Goal: Transaction & Acquisition: Purchase product/service

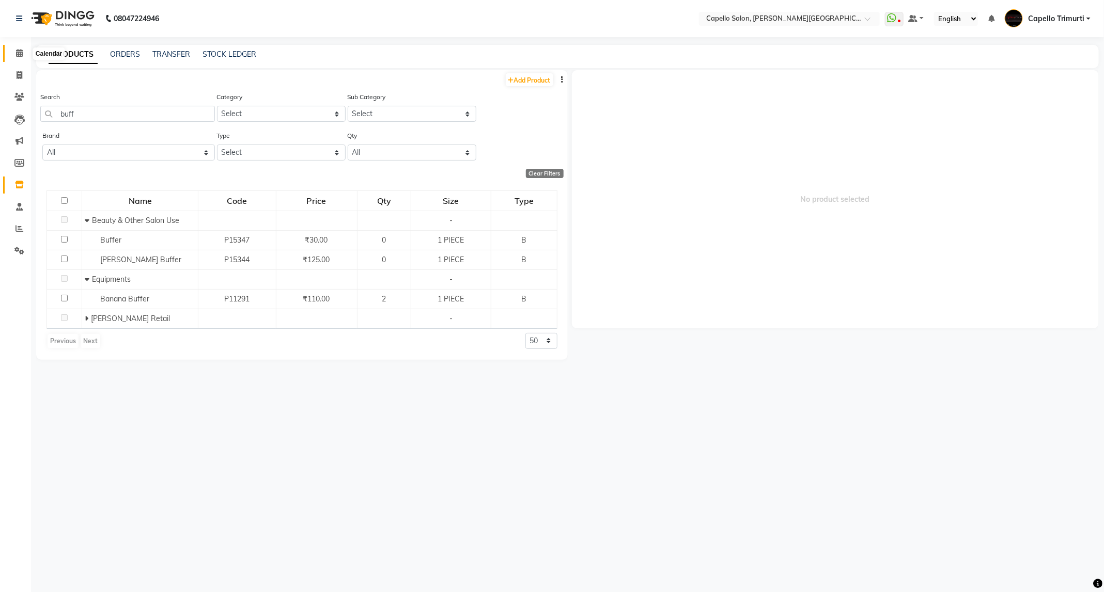
click at [13, 56] on span at bounding box center [19, 54] width 18 height 12
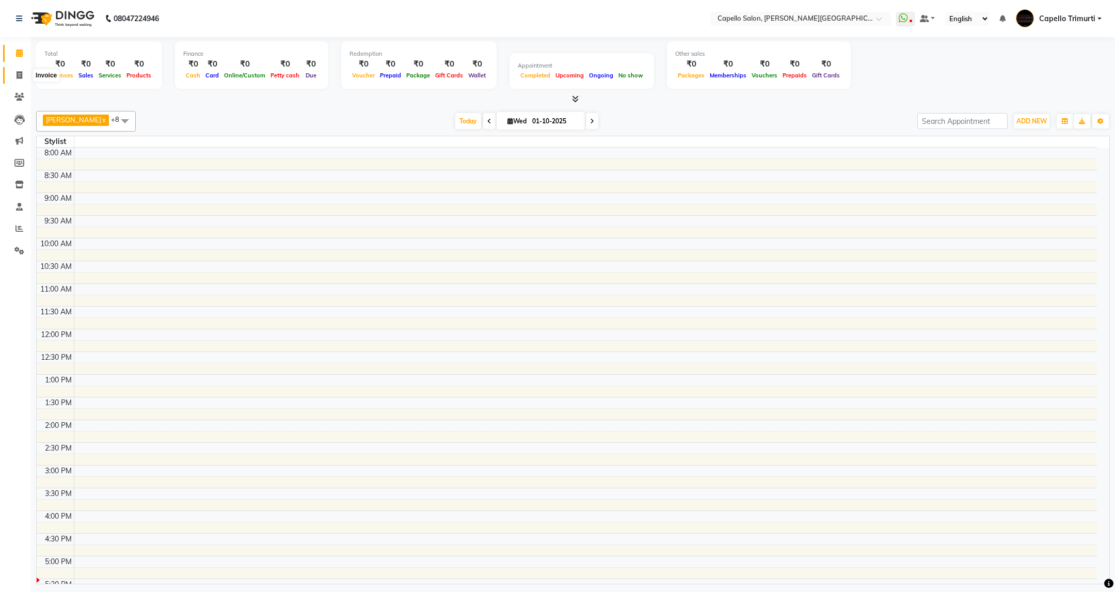
click at [20, 78] on icon at bounding box center [20, 75] width 6 height 8
select select "service"
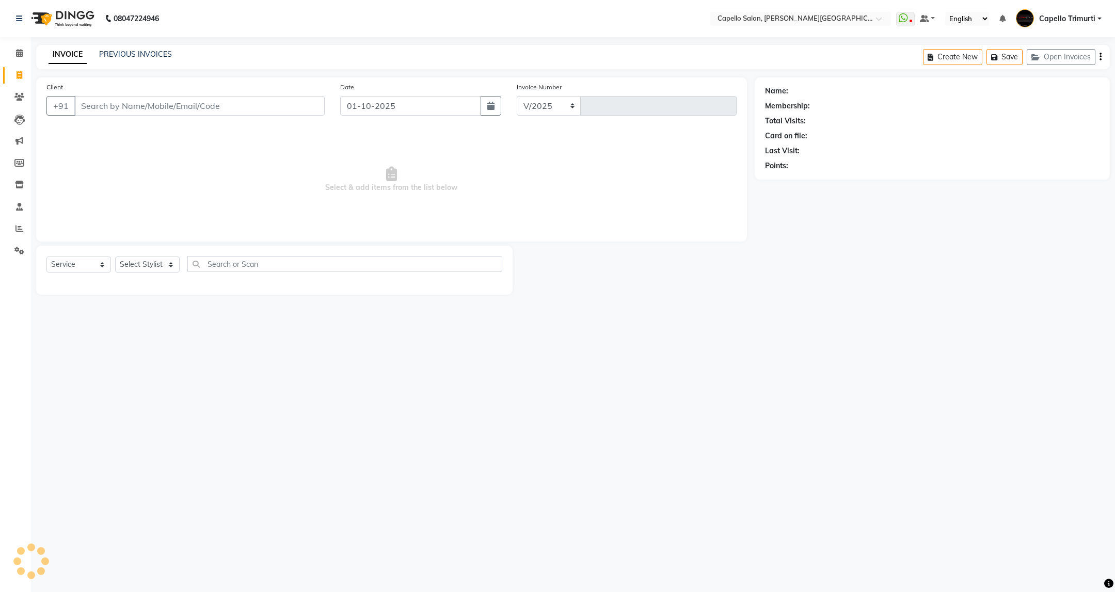
select select "811"
type input "4058"
click at [16, 56] on icon at bounding box center [19, 53] width 7 height 8
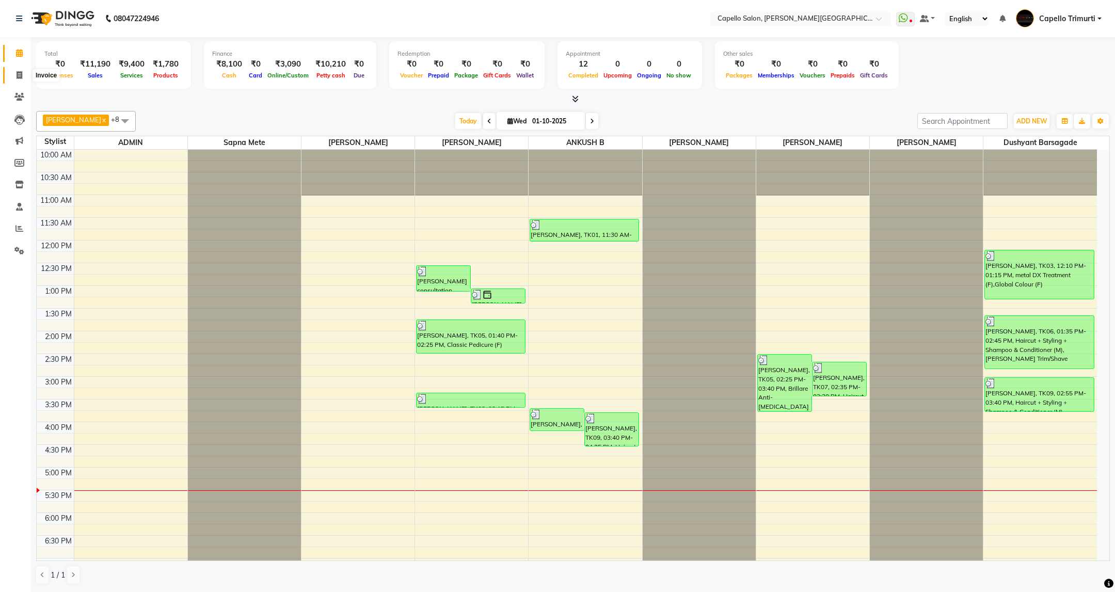
drag, startPoint x: 20, startPoint y: 76, endPoint x: 8, endPoint y: 67, distance: 15.1
click at [20, 76] on icon at bounding box center [20, 75] width 6 height 8
select select "service"
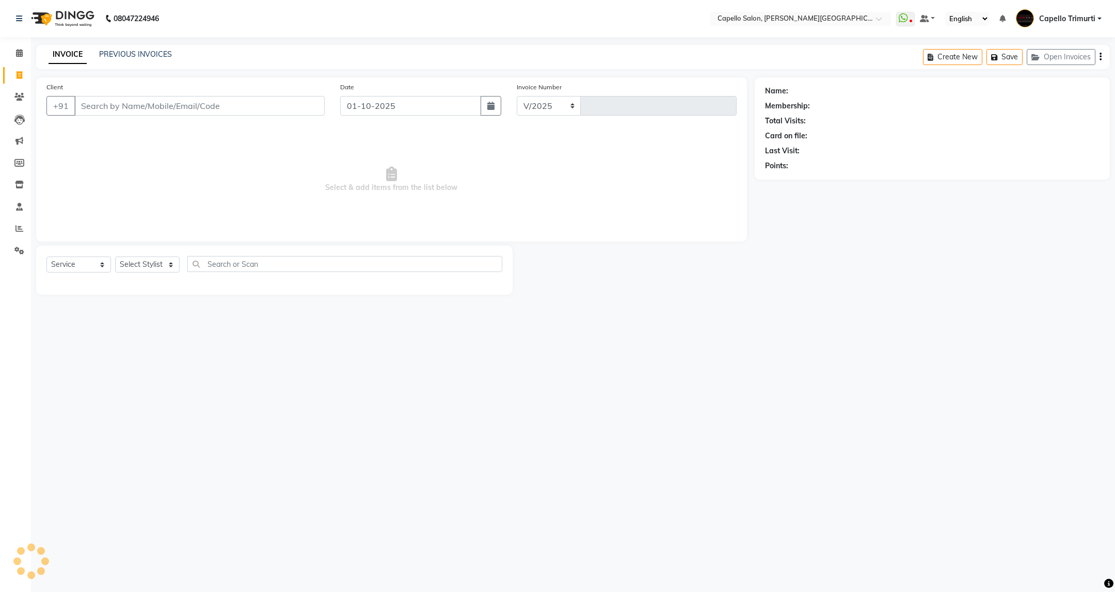
select select "811"
type input "4058"
click at [155, 53] on link "PREVIOUS INVOICES" at bounding box center [135, 54] width 73 height 9
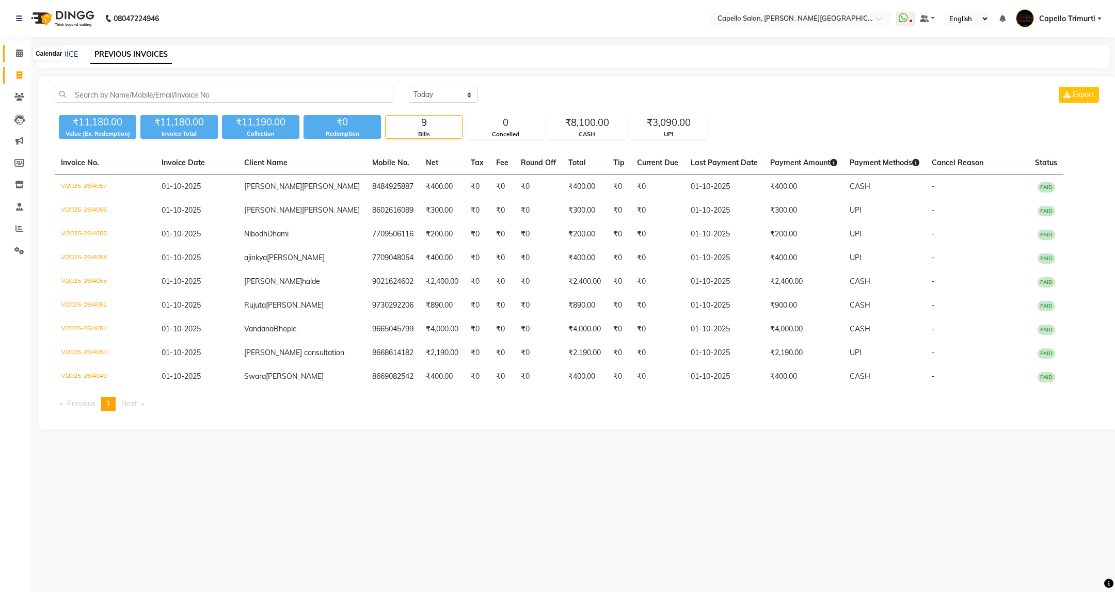
click at [19, 55] on icon at bounding box center [19, 53] width 7 height 8
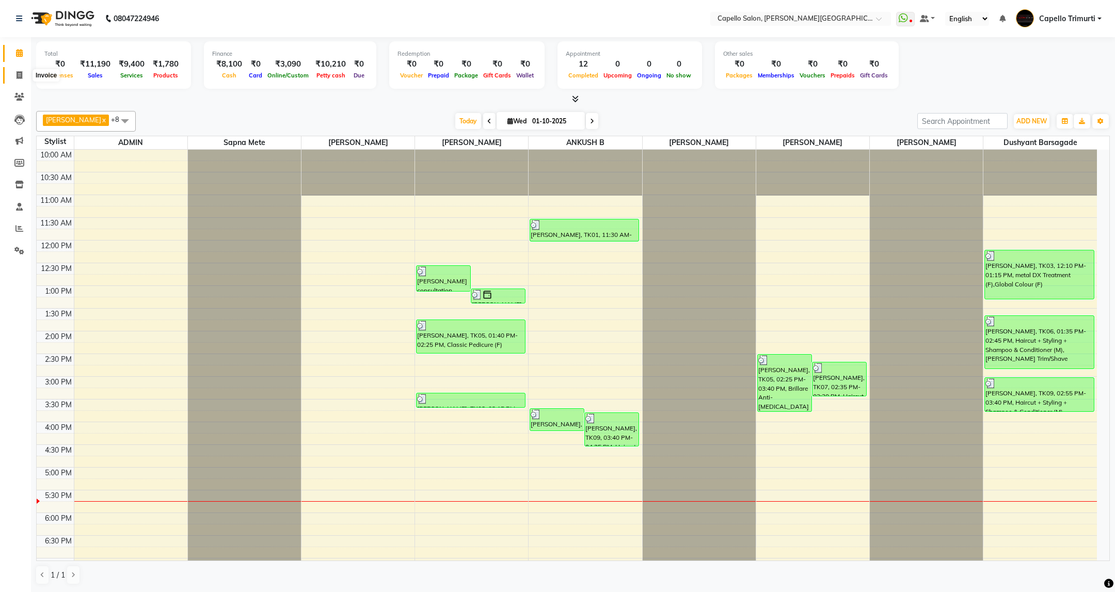
click at [15, 71] on span at bounding box center [19, 76] width 18 height 12
select select "service"
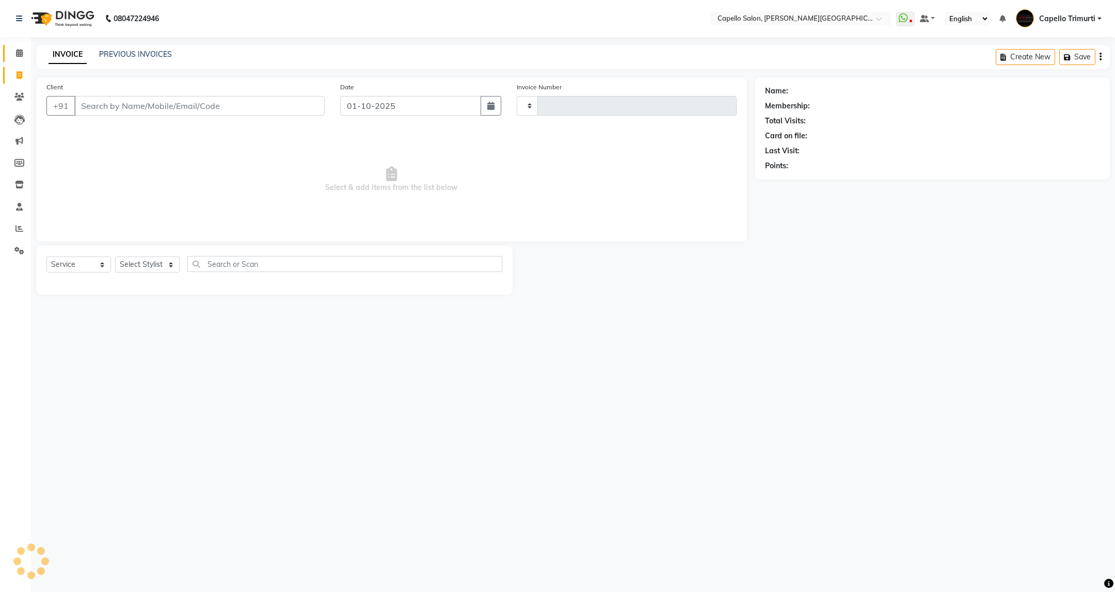
type input "4058"
select select "811"
click at [166, 270] on select "Select Stylist ADMIN [PERSON_NAME] [PERSON_NAME] [PERSON_NAME] [PERSON_NAME] (M…" at bounding box center [147, 265] width 65 height 16
select select "50699"
click at [115, 257] on select "Select Stylist ADMIN [PERSON_NAME] [PERSON_NAME] [PERSON_NAME] [PERSON_NAME] (M…" at bounding box center [147, 265] width 65 height 16
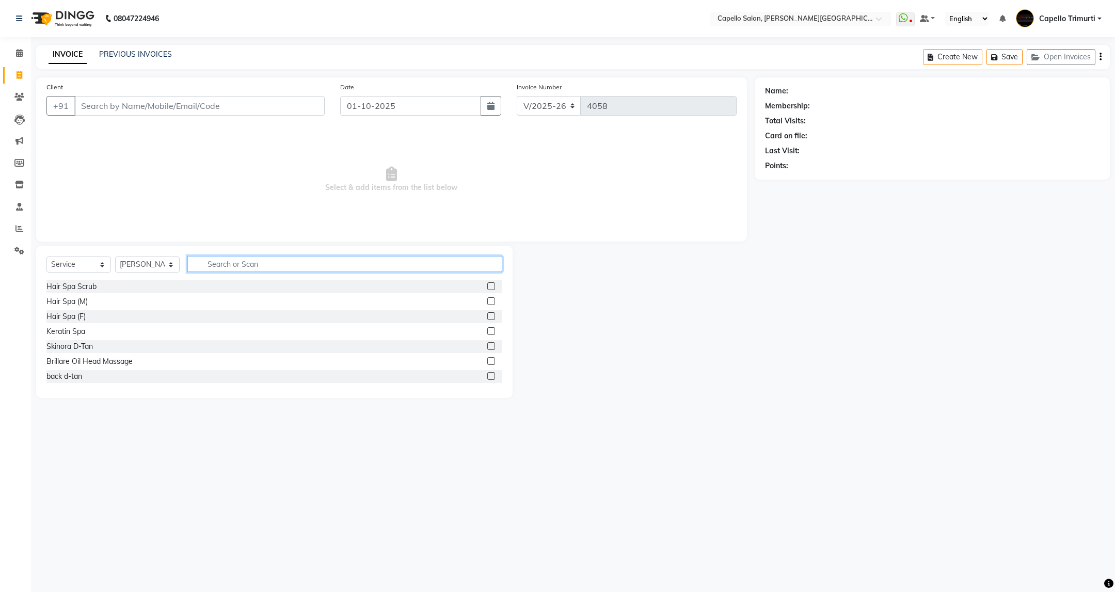
click at [253, 264] on input "text" at bounding box center [344, 264] width 314 height 16
type input "cut"
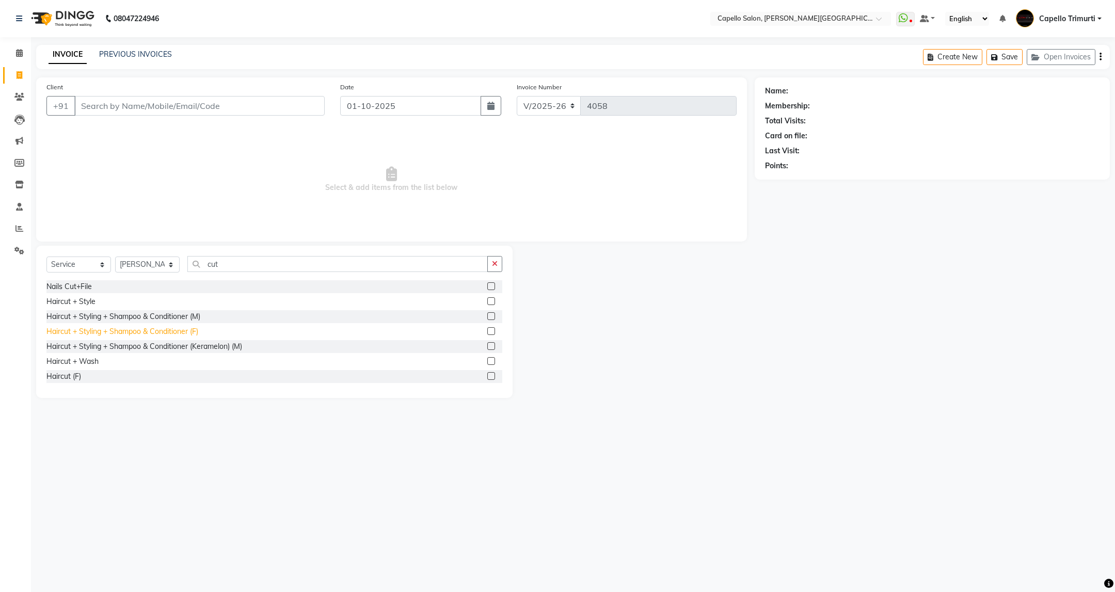
click at [95, 336] on div "Haircut + Styling + Shampoo & Conditioner (F)" at bounding box center [122, 331] width 152 height 11
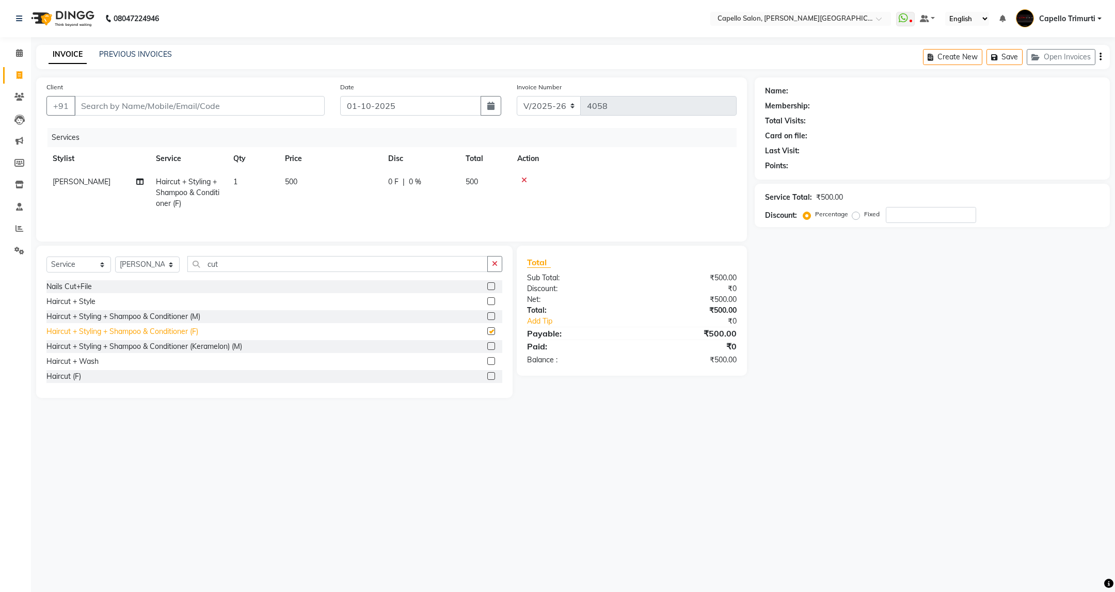
checkbox input "false"
click at [101, 320] on div "Haircut + Styling + Shampoo & Conditioner (M)" at bounding box center [123, 316] width 154 height 11
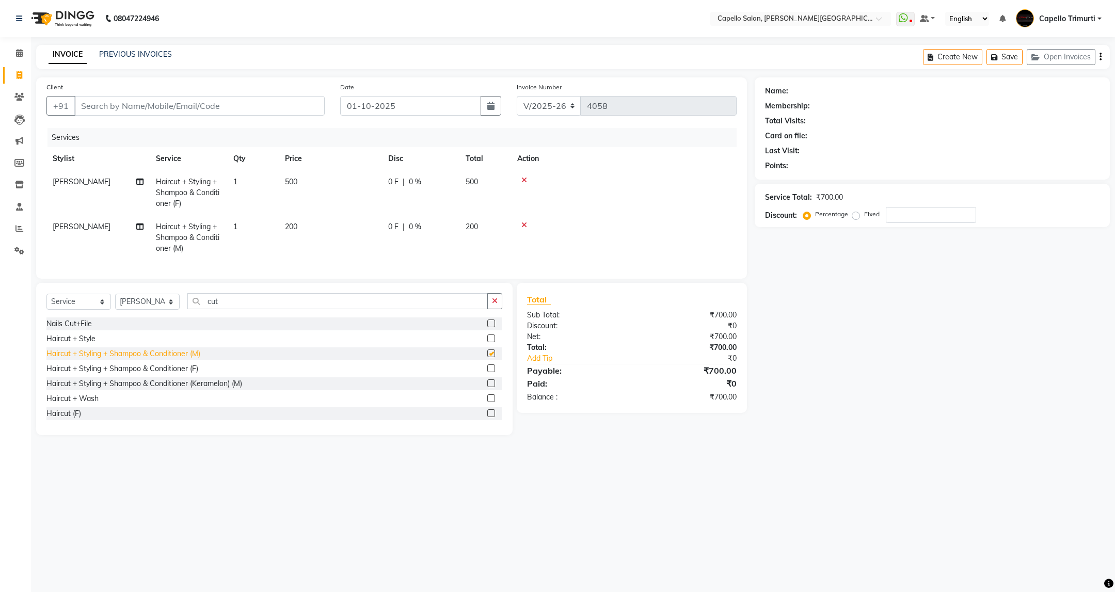
checkbox input "false"
click at [523, 176] on td at bounding box center [624, 192] width 226 height 45
click at [522, 182] on icon at bounding box center [525, 180] width 6 height 7
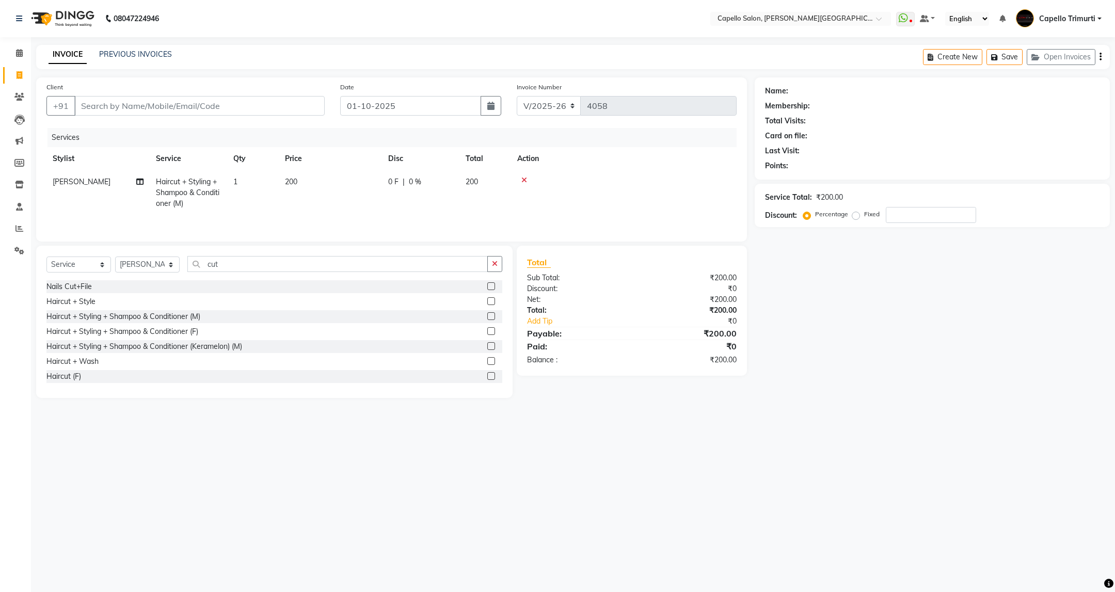
click at [248, 181] on td "1" at bounding box center [253, 192] width 52 height 45
select select "50699"
click at [296, 180] on input "1" at bounding box center [301, 185] width 39 height 16
type input "2"
click at [148, 271] on select "Select Stylist ADMIN [PERSON_NAME] [PERSON_NAME] [PERSON_NAME] [PERSON_NAME] (M…" at bounding box center [147, 265] width 65 height 16
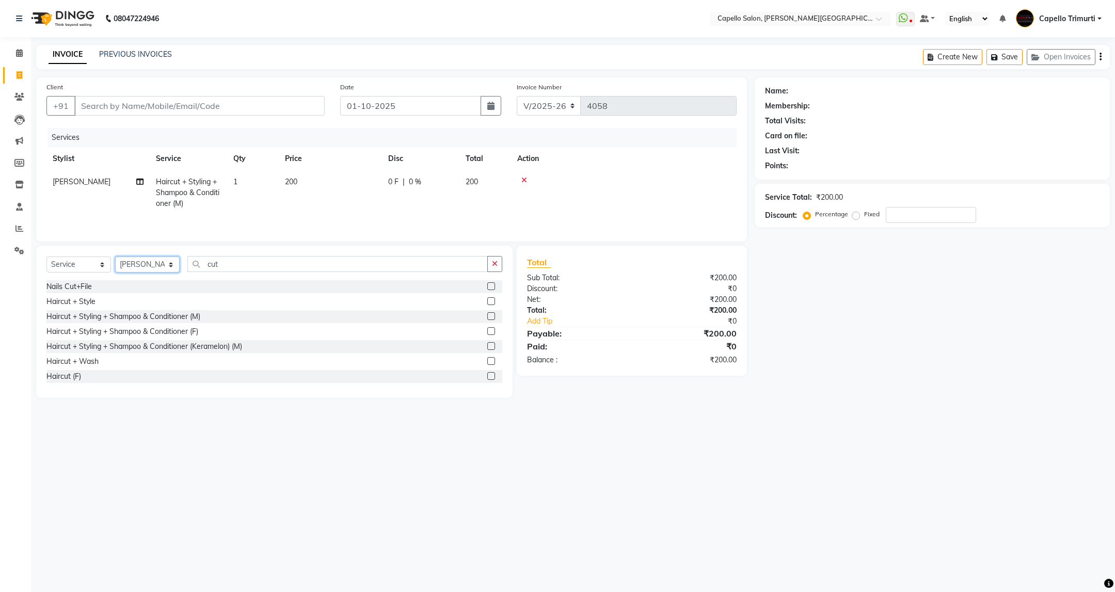
select select "40170"
click at [115, 261] on select "Select Stylist ADMIN [PERSON_NAME] [PERSON_NAME] [PERSON_NAME] [PERSON_NAME] (M…" at bounding box center [147, 265] width 65 height 16
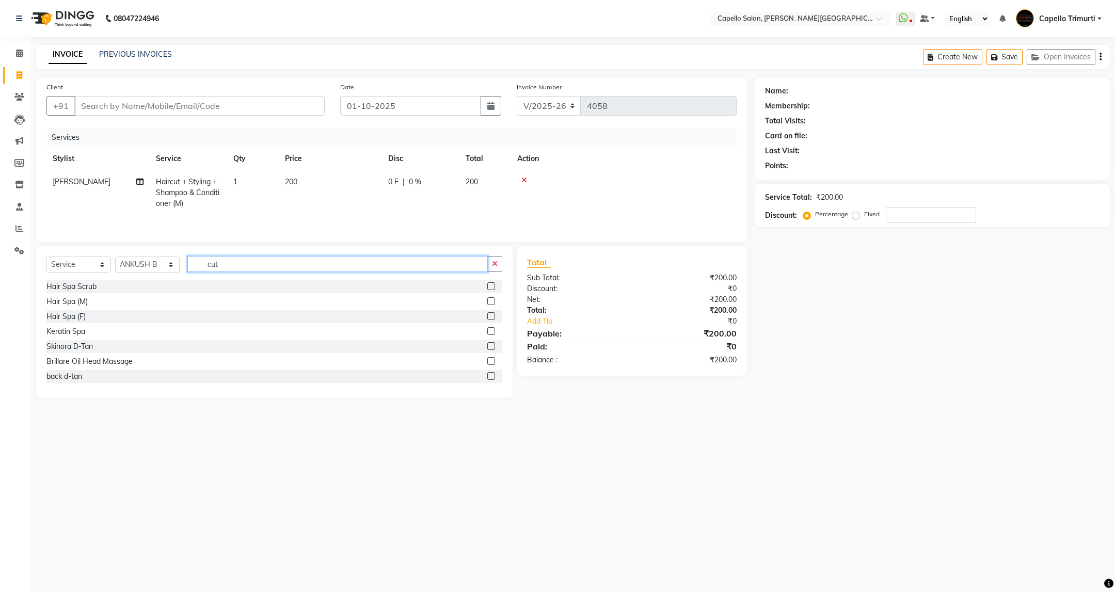
click at [231, 266] on input "cut" at bounding box center [337, 264] width 300 height 16
type input "cut"
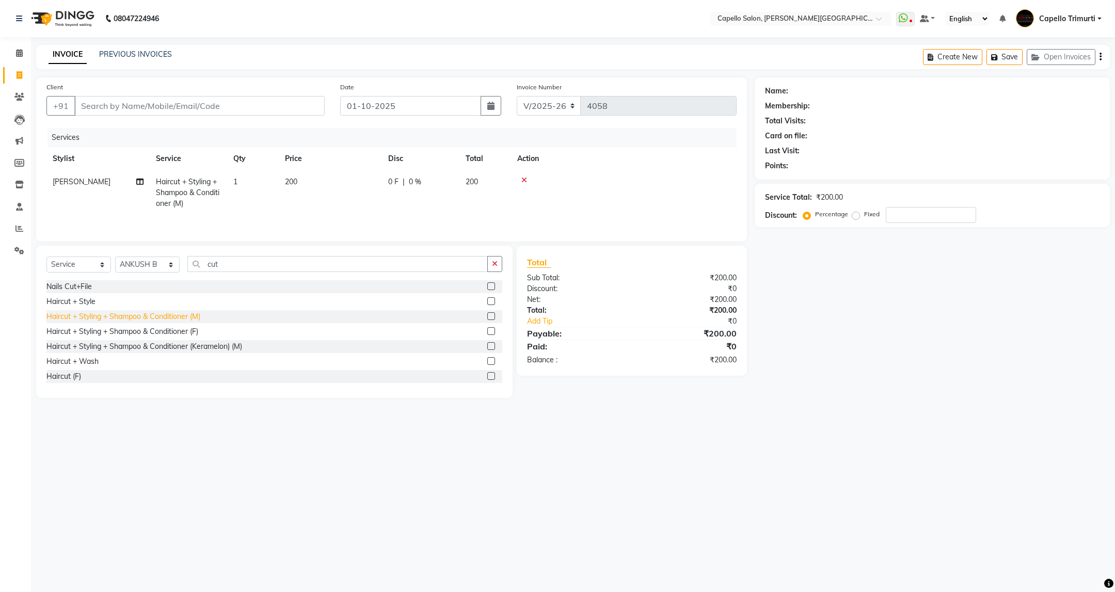
click at [165, 315] on div "Haircut + Styling + Shampoo & Conditioner (M)" at bounding box center [123, 316] width 154 height 11
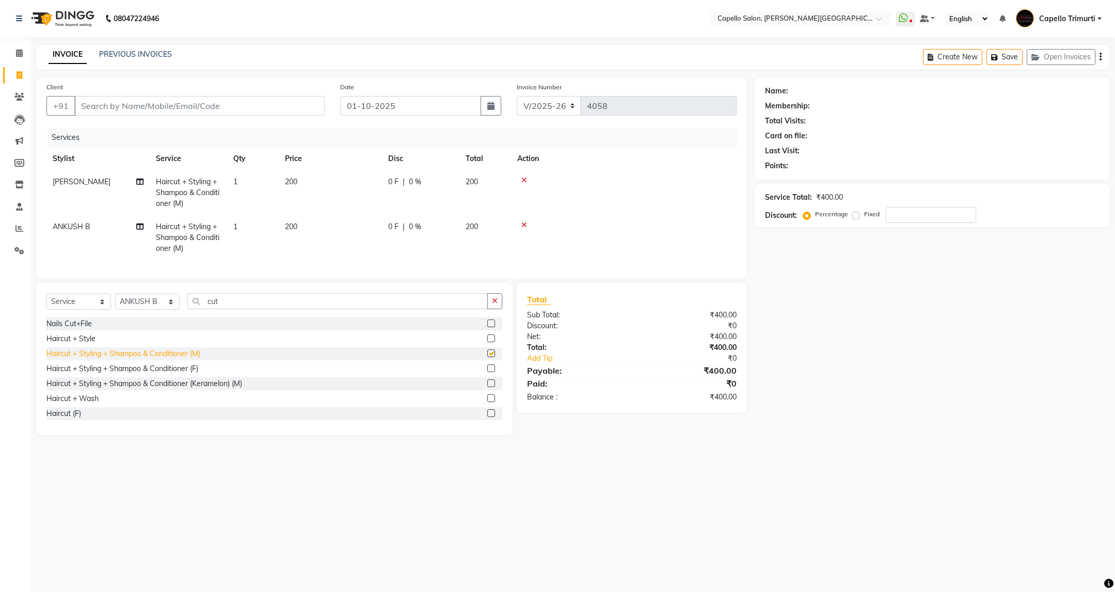
checkbox input "false"
click at [251, 103] on input "Client" at bounding box center [199, 106] width 250 height 20
type input "8"
type input "0"
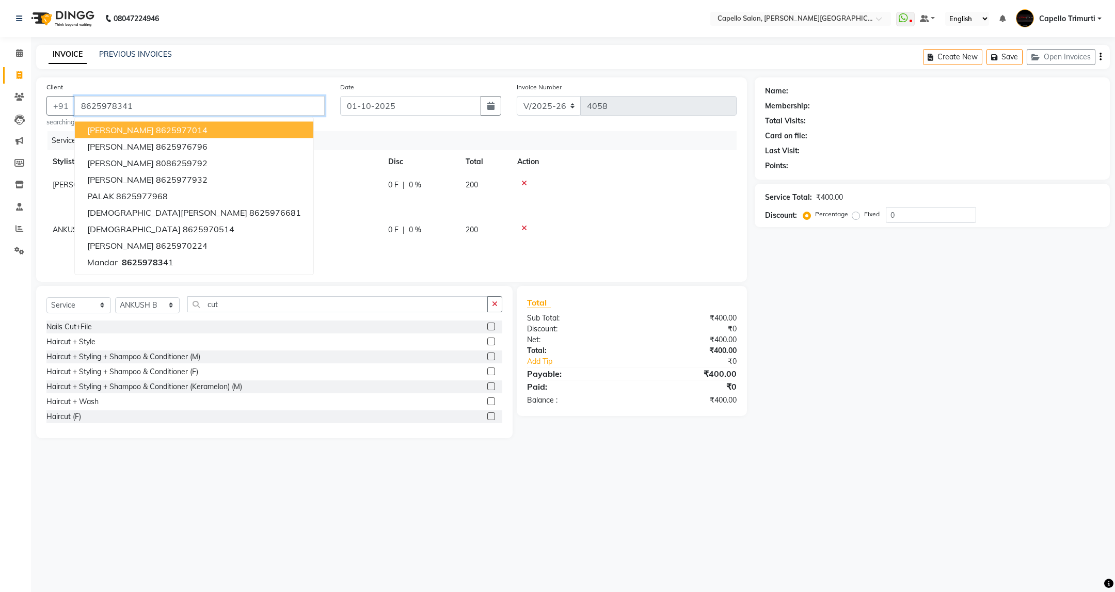
type input "8625978341"
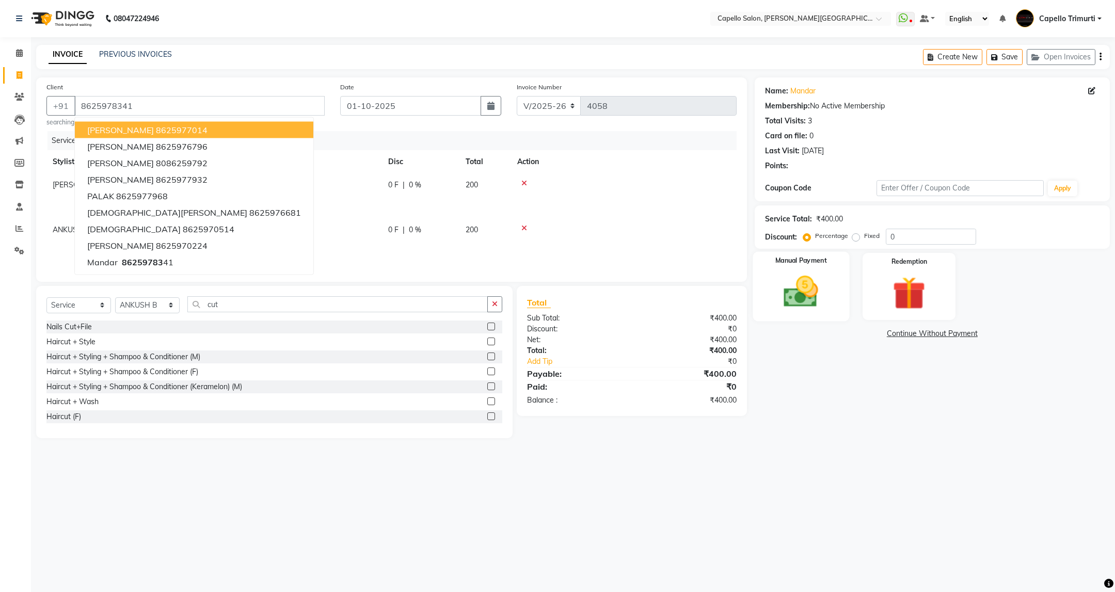
click at [782, 261] on label "Manual Payment" at bounding box center [802, 261] width 52 height 10
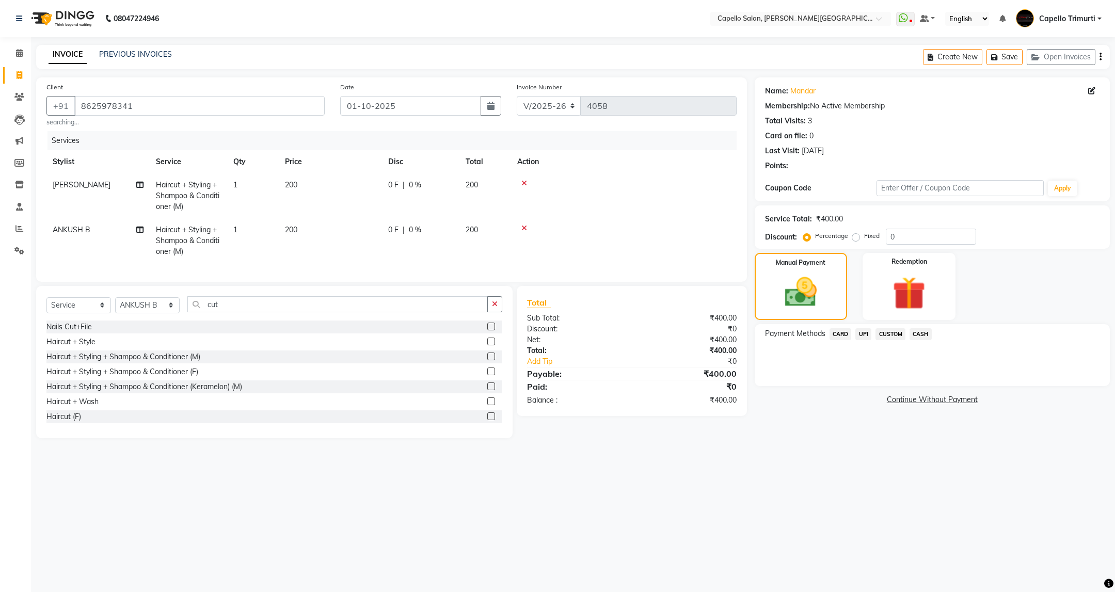
click at [863, 335] on span "UPI" at bounding box center [864, 334] width 16 height 12
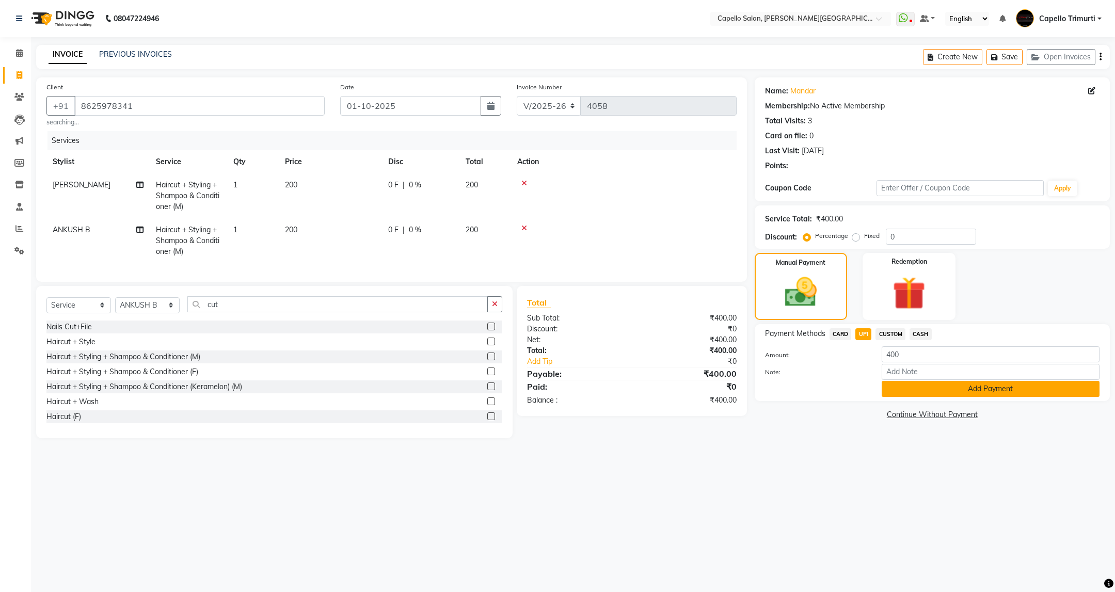
click at [908, 385] on button "Add Payment" at bounding box center [991, 389] width 218 height 16
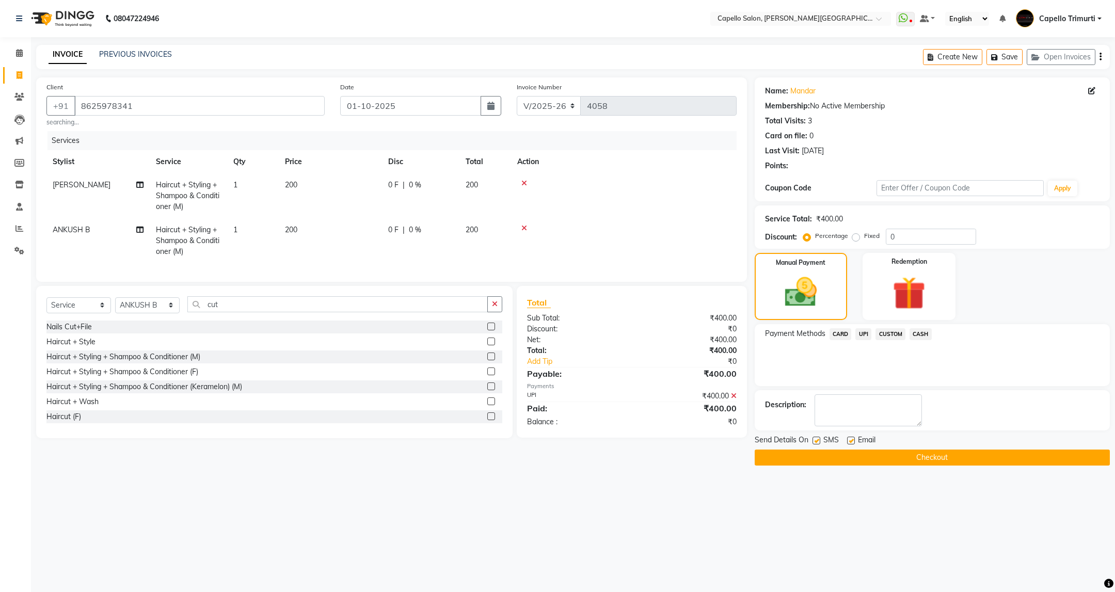
click at [950, 454] on button "Checkout" at bounding box center [932, 458] width 355 height 16
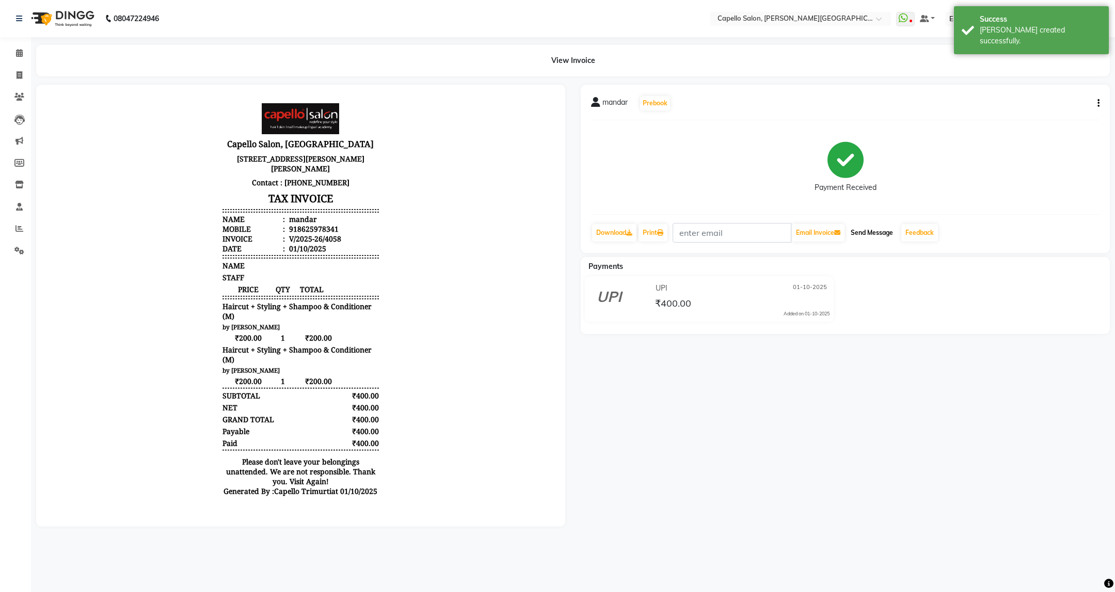
click at [860, 232] on button "Send Message" at bounding box center [872, 233] width 51 height 18
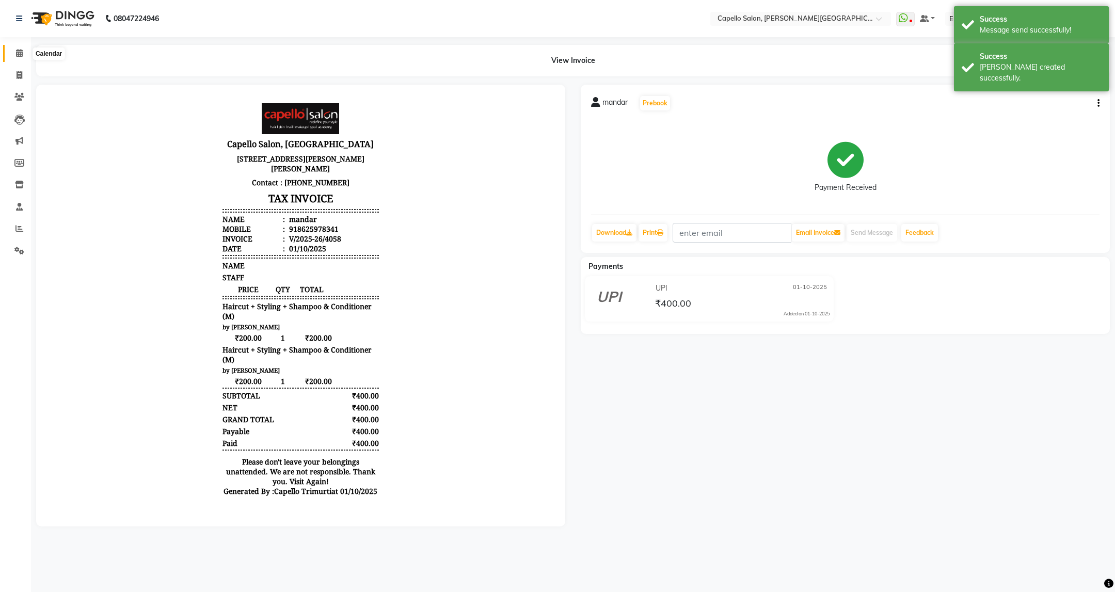
click at [16, 53] on icon at bounding box center [19, 53] width 7 height 8
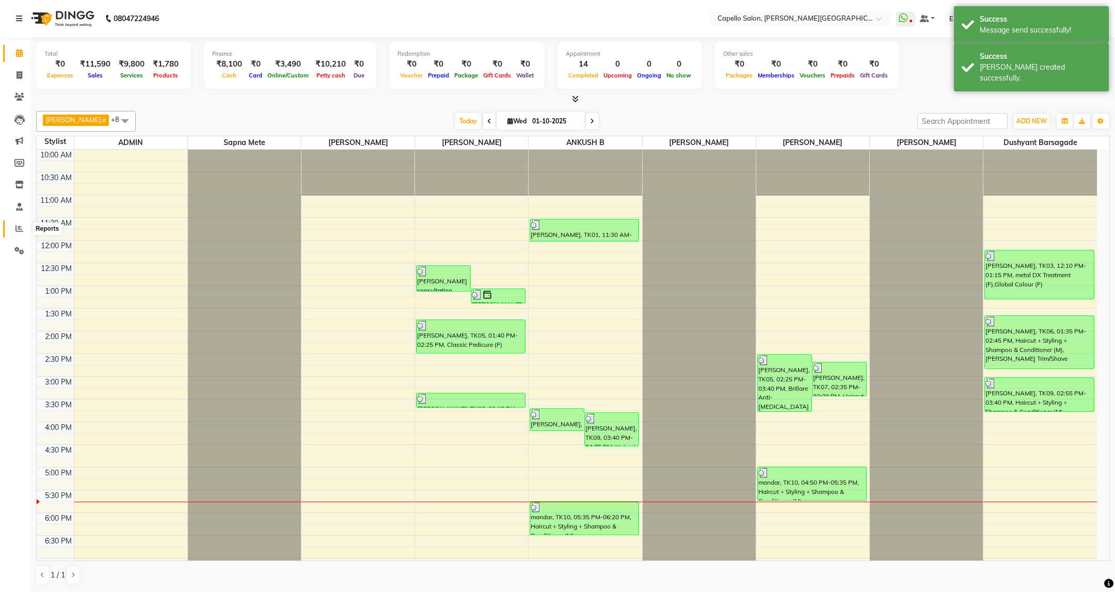
click at [13, 232] on span at bounding box center [19, 229] width 18 height 12
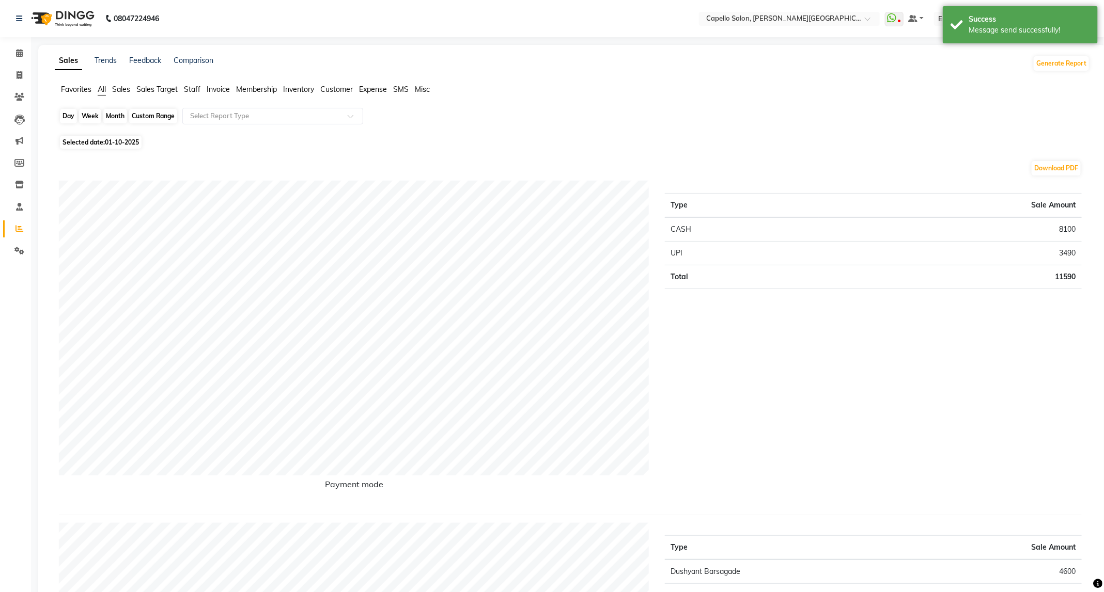
click at [64, 117] on div "Day" at bounding box center [68, 116] width 17 height 14
select select "10"
select select "2025"
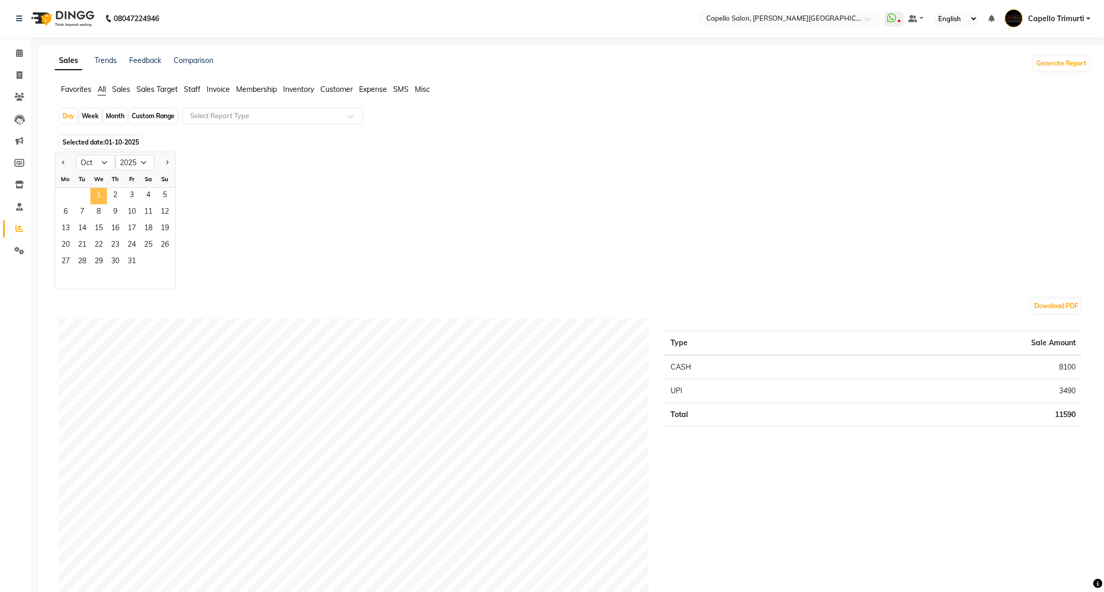
click at [94, 200] on span "1" at bounding box center [98, 196] width 17 height 17
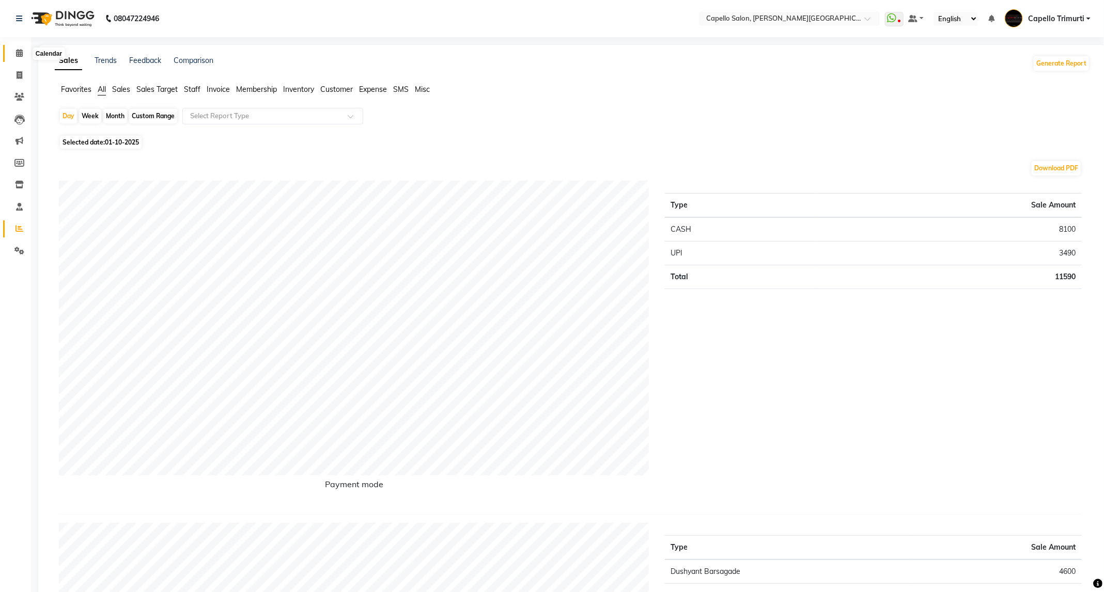
click at [16, 52] on icon at bounding box center [19, 53] width 7 height 8
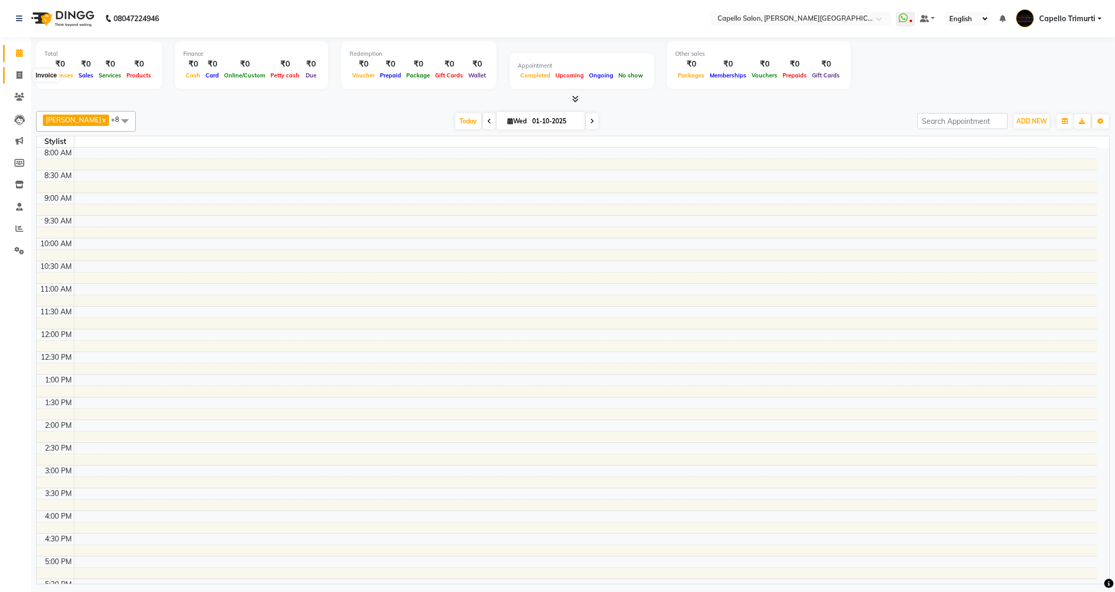
click at [17, 72] on icon at bounding box center [20, 75] width 6 height 8
select select "service"
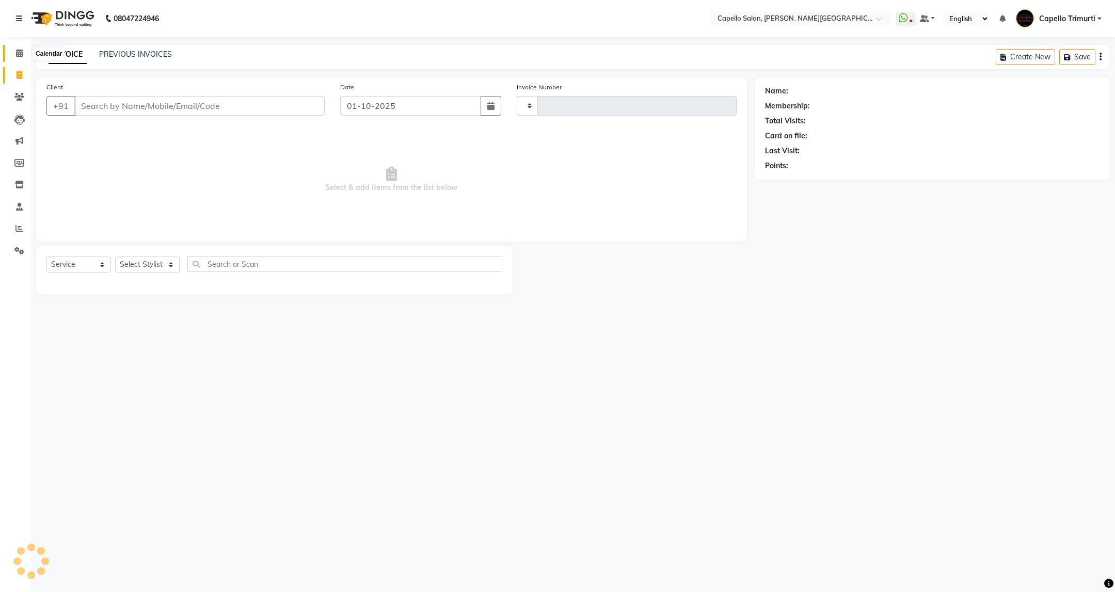
click at [16, 54] on icon at bounding box center [19, 53] width 7 height 8
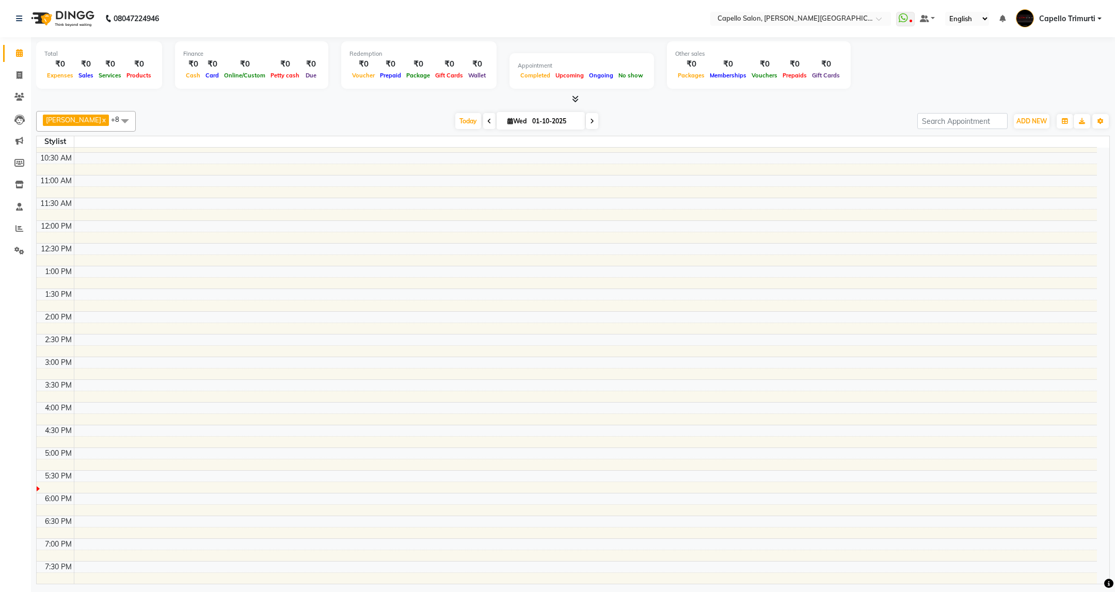
scroll to position [43, 0]
click at [750, 114] on div "Today Wed 01-10-2025" at bounding box center [526, 121] width 771 height 15
click at [15, 79] on span at bounding box center [19, 76] width 18 height 12
select select "service"
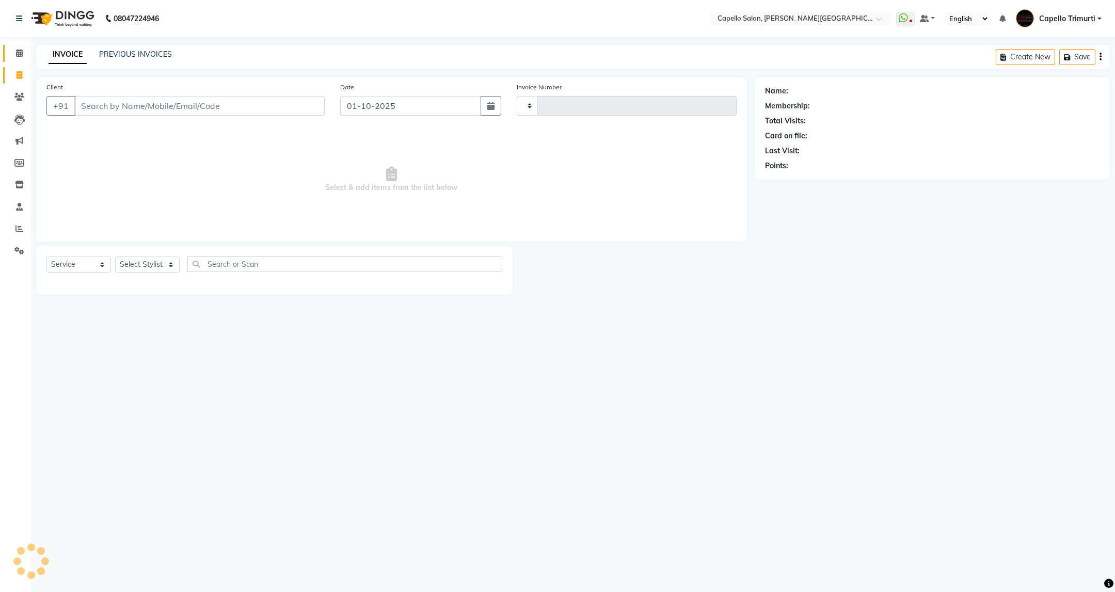
type input "4059"
select select "811"
click at [19, 54] on icon at bounding box center [19, 53] width 7 height 8
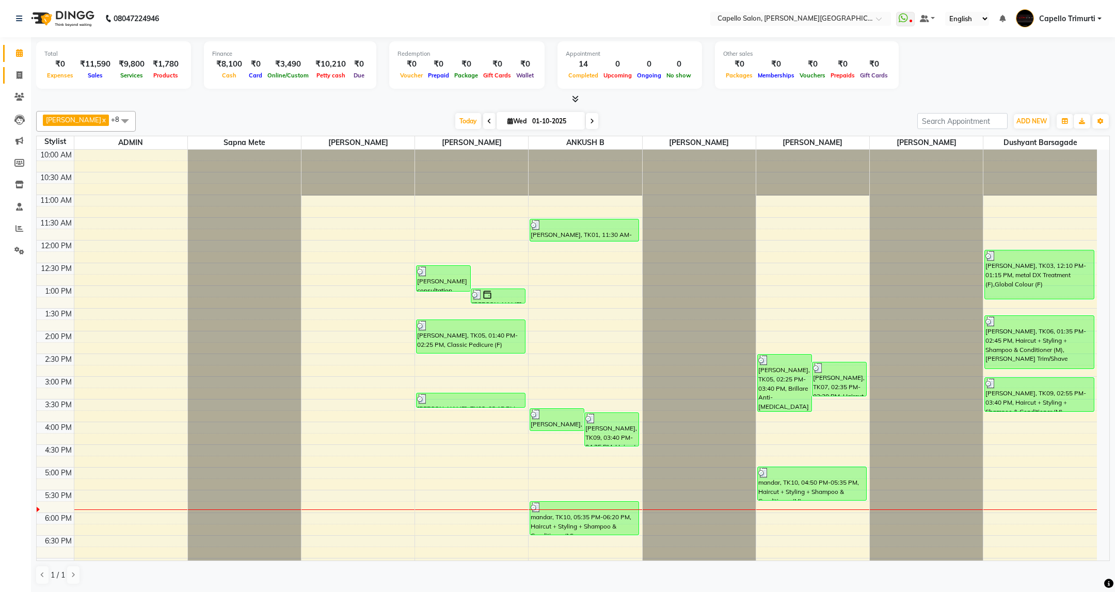
click at [14, 81] on link "Invoice" at bounding box center [15, 75] width 25 height 17
select select "service"
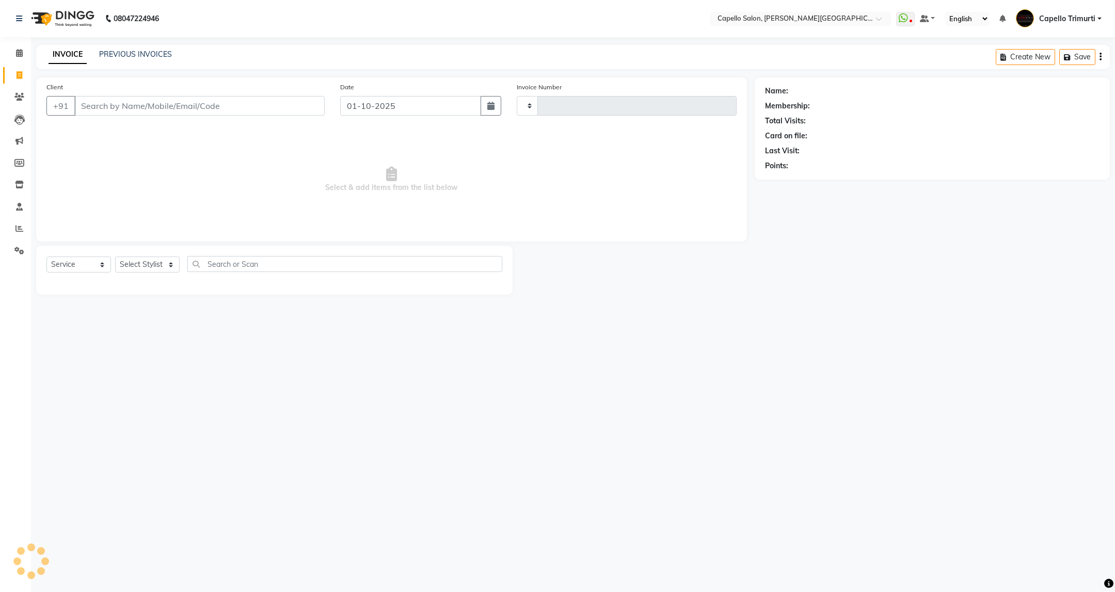
type input "4059"
select select "811"
click at [157, 265] on select "Select Stylist ADMIN [PERSON_NAME] [PERSON_NAME] [PERSON_NAME] [PERSON_NAME] (M…" at bounding box center [147, 265] width 65 height 16
select select "35878"
click at [115, 257] on select "Select Stylist ADMIN [PERSON_NAME] [PERSON_NAME] [PERSON_NAME] [PERSON_NAME] (M…" at bounding box center [147, 265] width 65 height 16
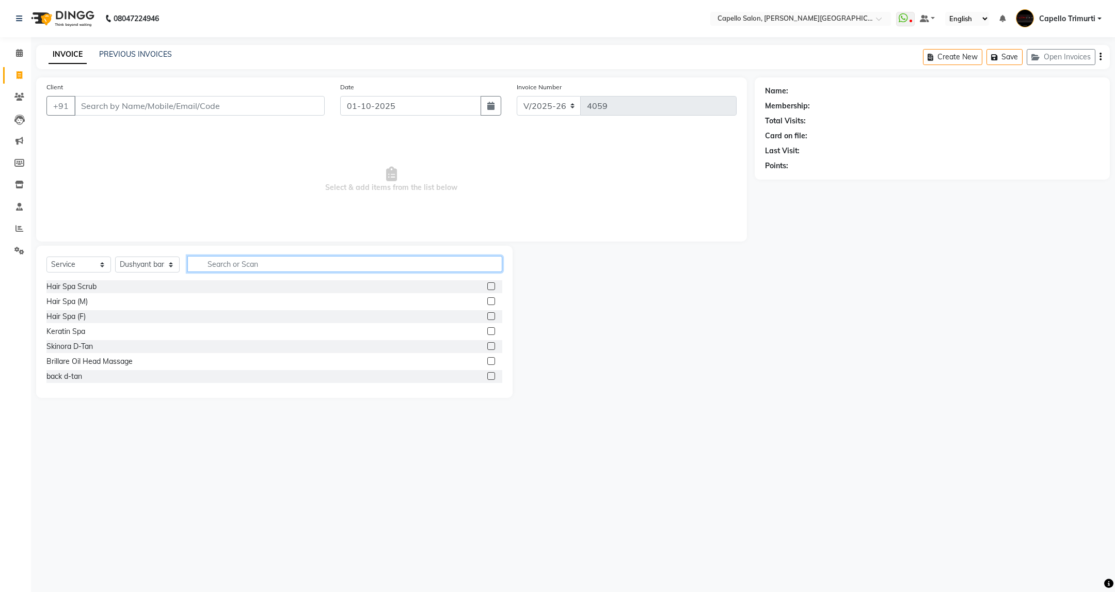
click at [263, 257] on input "text" at bounding box center [344, 264] width 314 height 16
type input "cut"
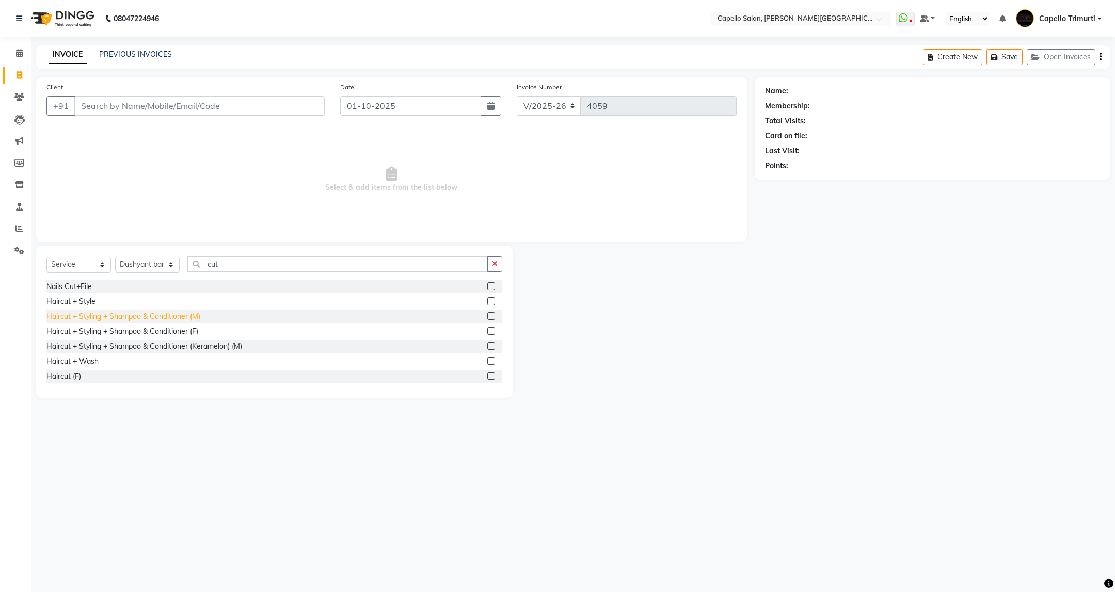
click at [186, 321] on div "Haircut + Styling + Shampoo & Conditioner (M)" at bounding box center [123, 316] width 154 height 11
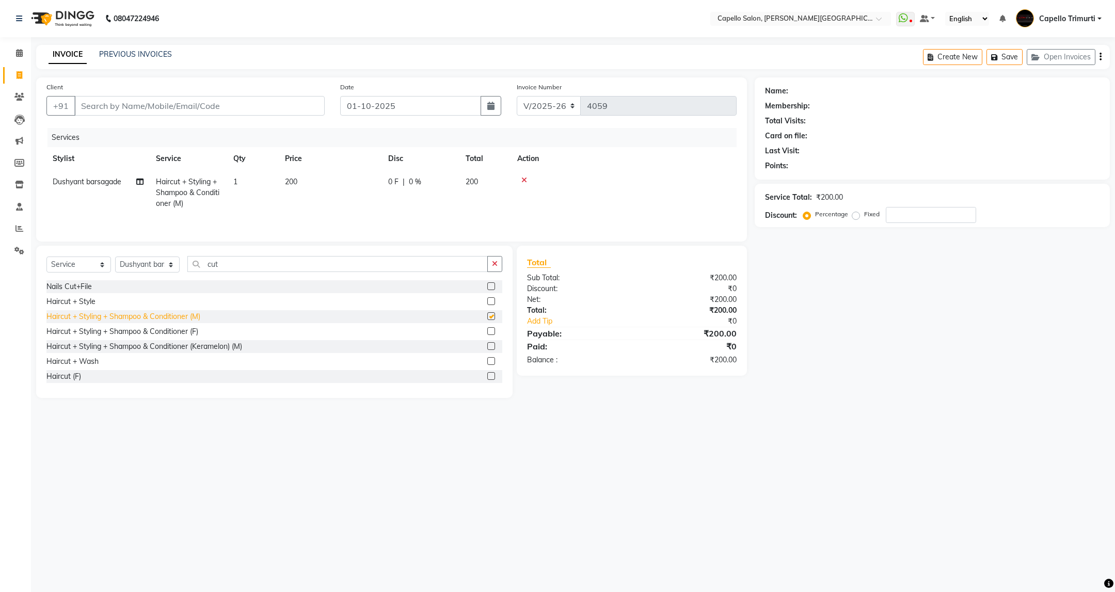
checkbox input "false"
drag, startPoint x: 234, startPoint y: 265, endPoint x: 174, endPoint y: 276, distance: 60.9
click at [174, 276] on div "Select Service Product Membership Package Voucher Prepaid Gift Card Select Styl…" at bounding box center [274, 268] width 456 height 24
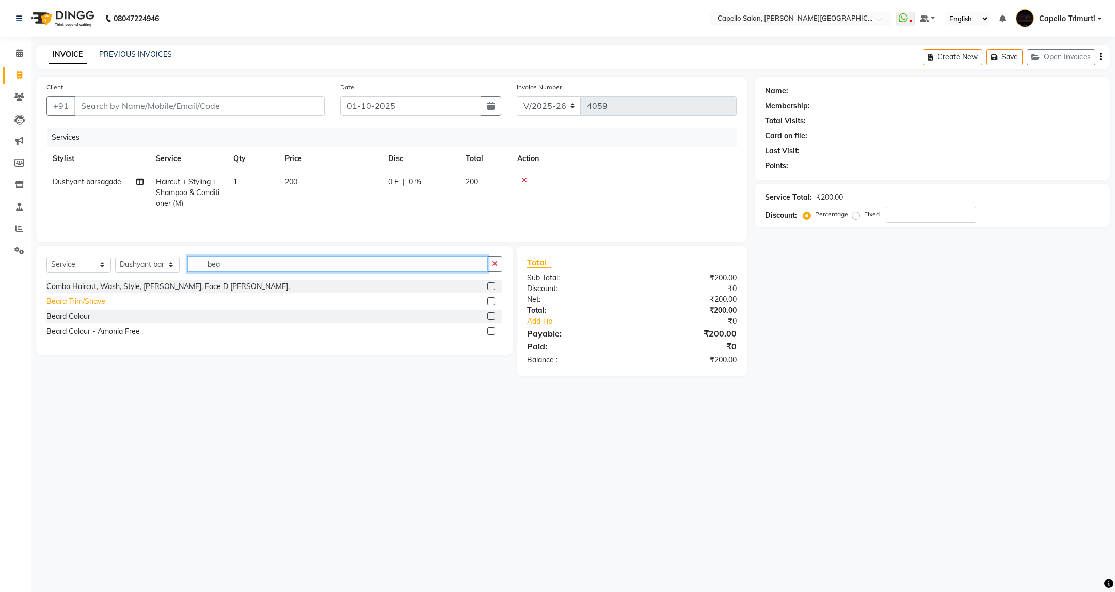
type input "bea"
click at [100, 304] on div "Beard Trim/Shave" at bounding box center [75, 301] width 59 height 11
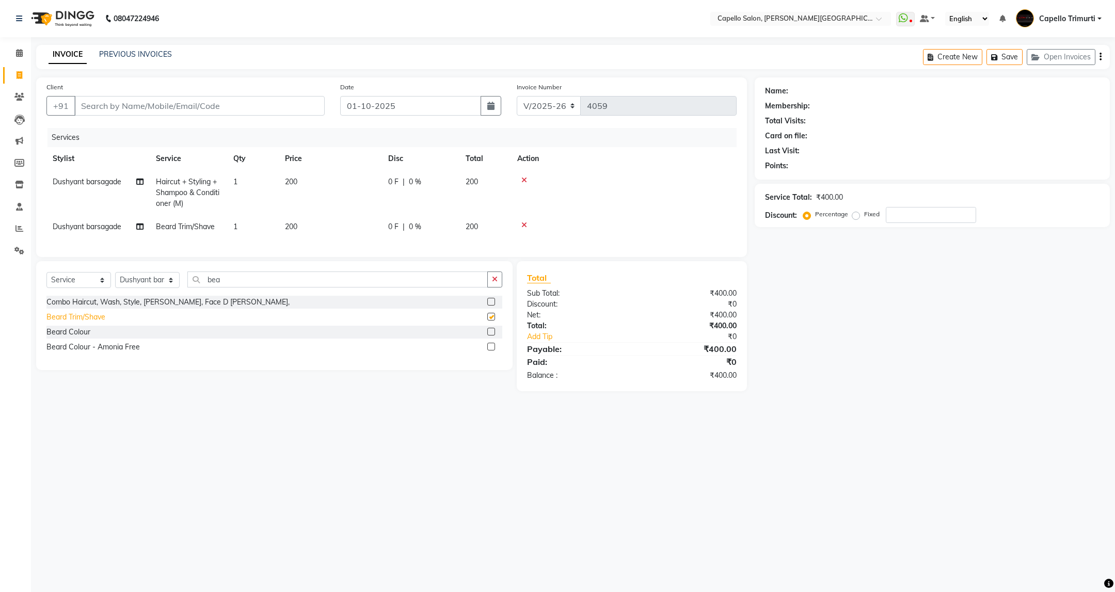
checkbox input "false"
click at [171, 288] on select "Select Stylist ADMIN [PERSON_NAME] [PERSON_NAME] [PERSON_NAME] [PERSON_NAME] (M…" at bounding box center [147, 280] width 65 height 16
select select "80421"
click at [115, 284] on select "Select Stylist ADMIN [PERSON_NAME] [PERSON_NAME] [PERSON_NAME] [PERSON_NAME] (M…" at bounding box center [147, 280] width 65 height 16
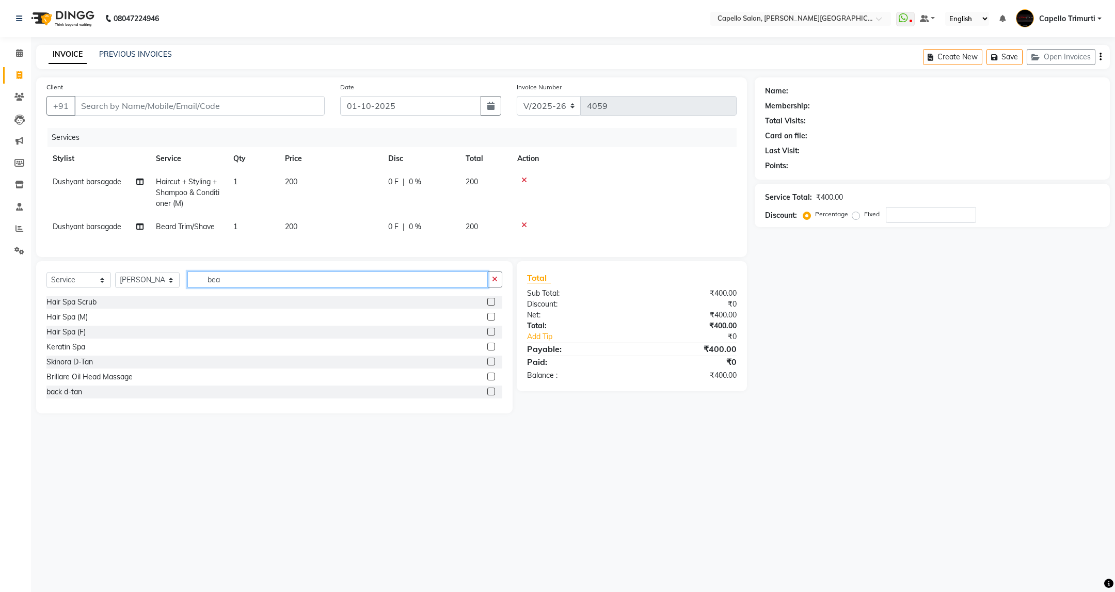
drag, startPoint x: 242, startPoint y: 296, endPoint x: 174, endPoint y: 313, distance: 70.8
click at [174, 313] on div "Select Service Product Membership Package Voucher Prepaid Gift Card Select Styl…" at bounding box center [274, 337] width 477 height 152
type input "wash"
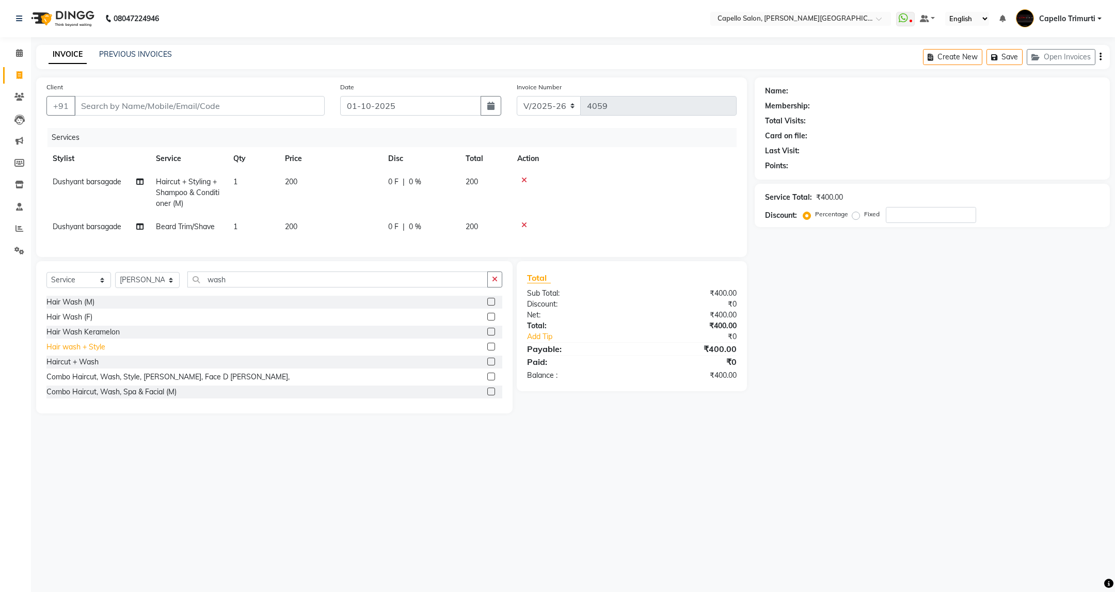
click at [64, 353] on div "Hair wash + Style" at bounding box center [75, 347] width 59 height 11
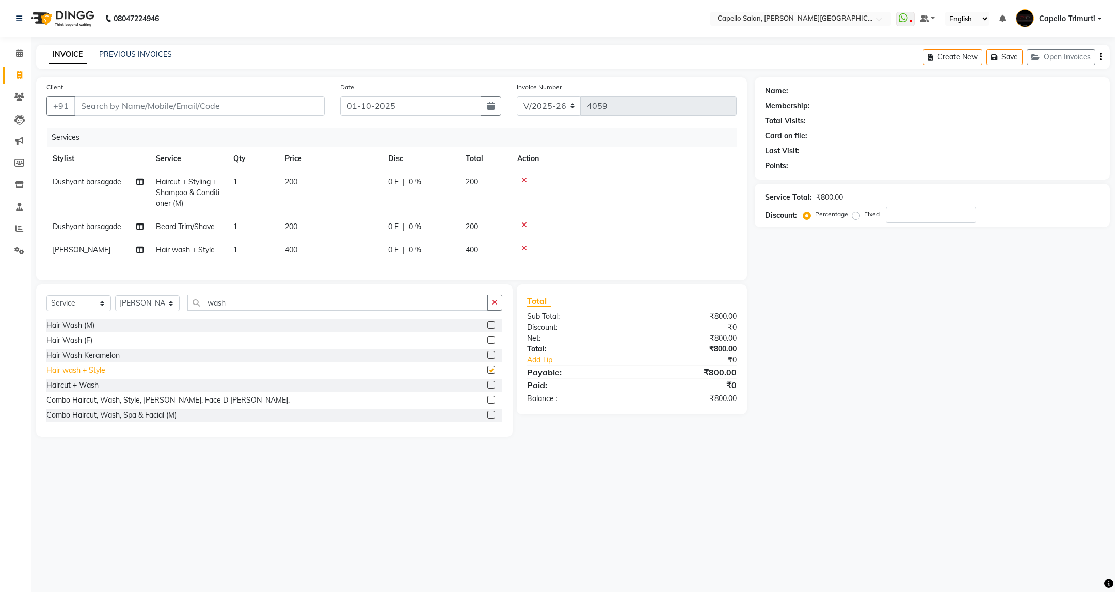
checkbox input "false"
click at [170, 102] on input "Client" at bounding box center [199, 106] width 250 height 20
click at [525, 180] on icon at bounding box center [525, 180] width 6 height 7
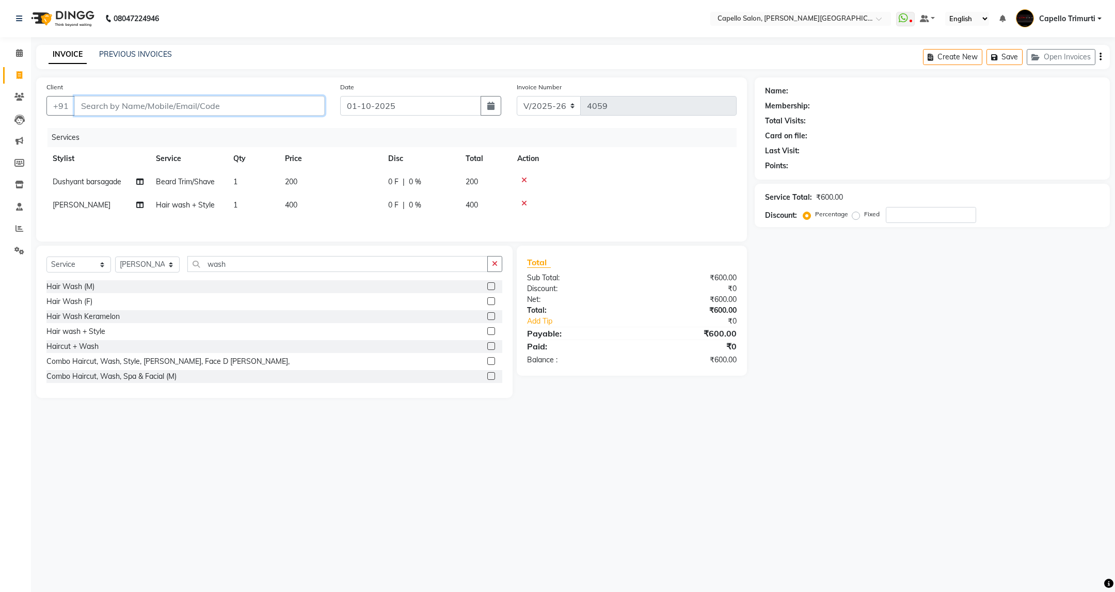
click at [266, 104] on input "Client" at bounding box center [199, 106] width 250 height 20
type input "9"
type input "0"
type input "9011404066"
click at [290, 102] on span "Add Client" at bounding box center [298, 106] width 41 height 10
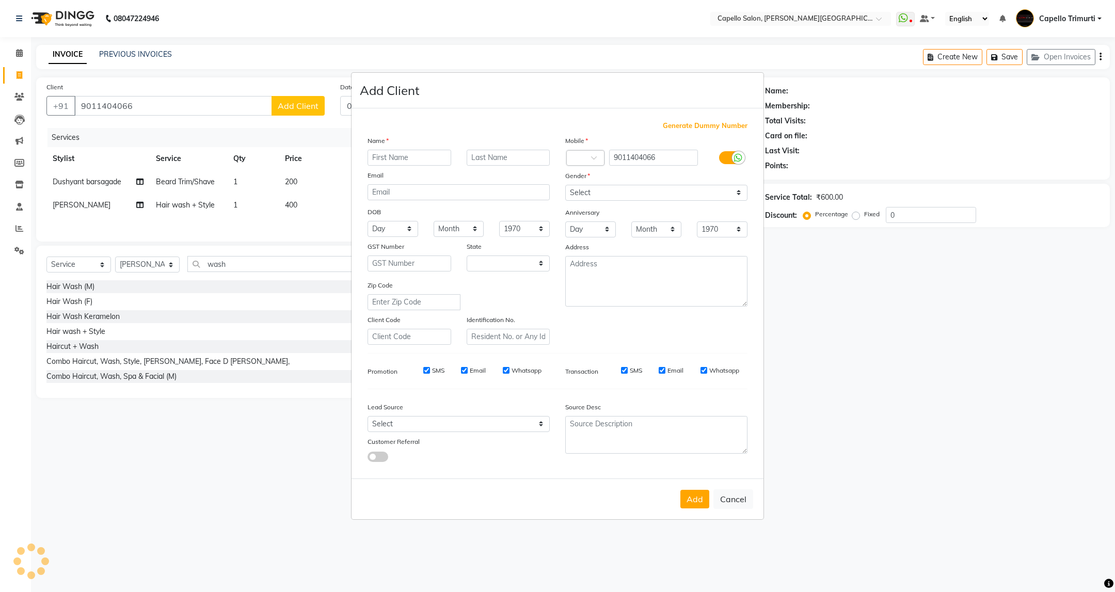
select select "22"
type input "[PERSON_NAME]"
click at [634, 188] on select "Select Male Female Other Prefer Not To Say" at bounding box center [656, 193] width 182 height 16
select select "male"
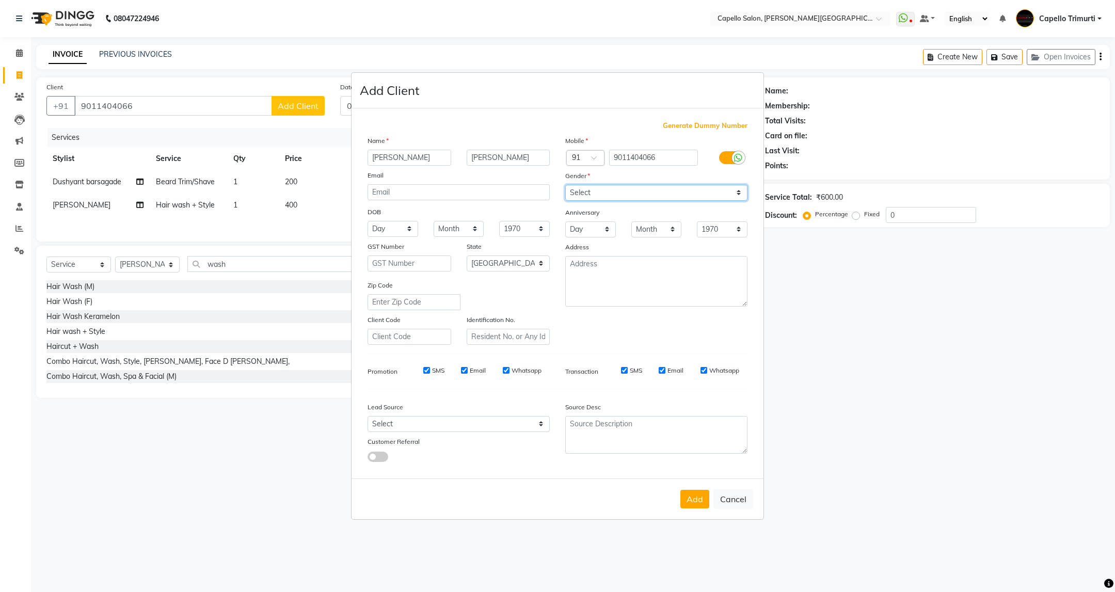
click at [565, 185] on select "Select Male Female Other Prefer Not To Say" at bounding box center [656, 193] width 182 height 16
click at [696, 497] on button "Add" at bounding box center [695, 499] width 29 height 19
select select
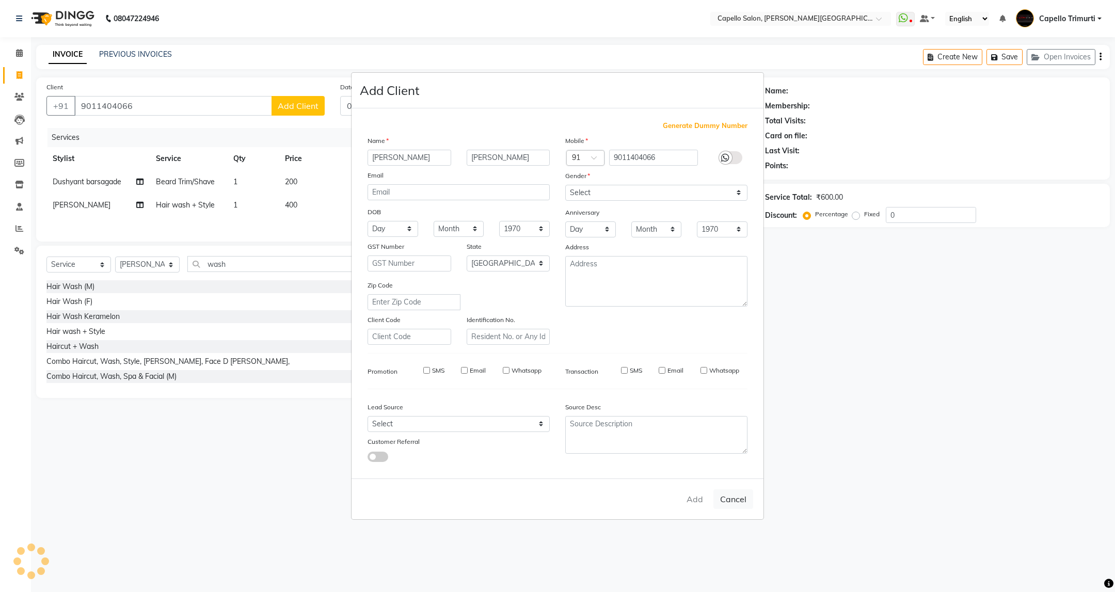
select select "null"
select select
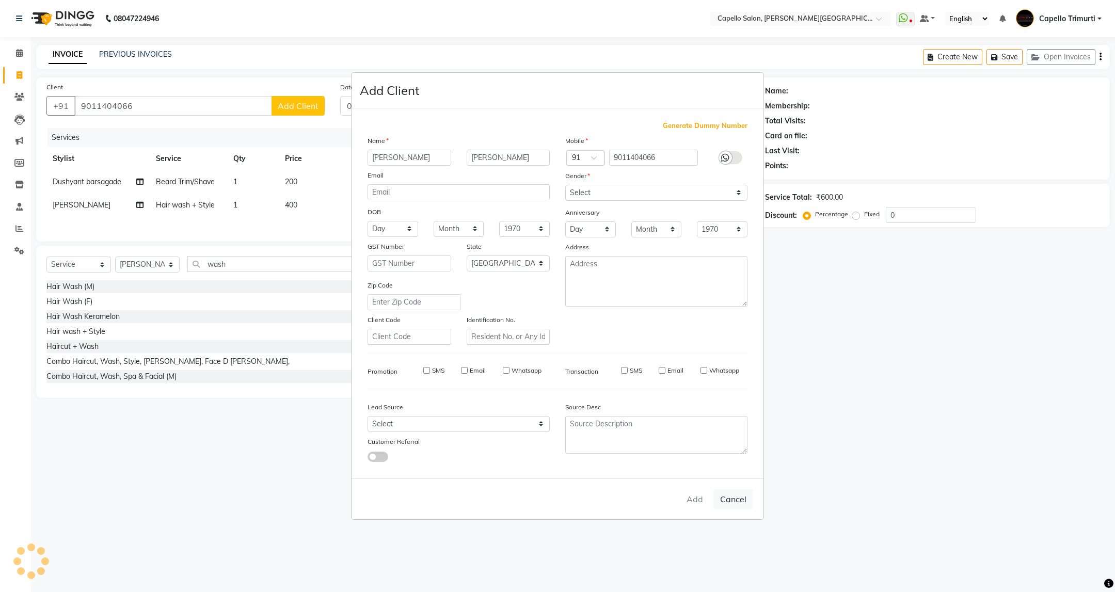
checkbox input "false"
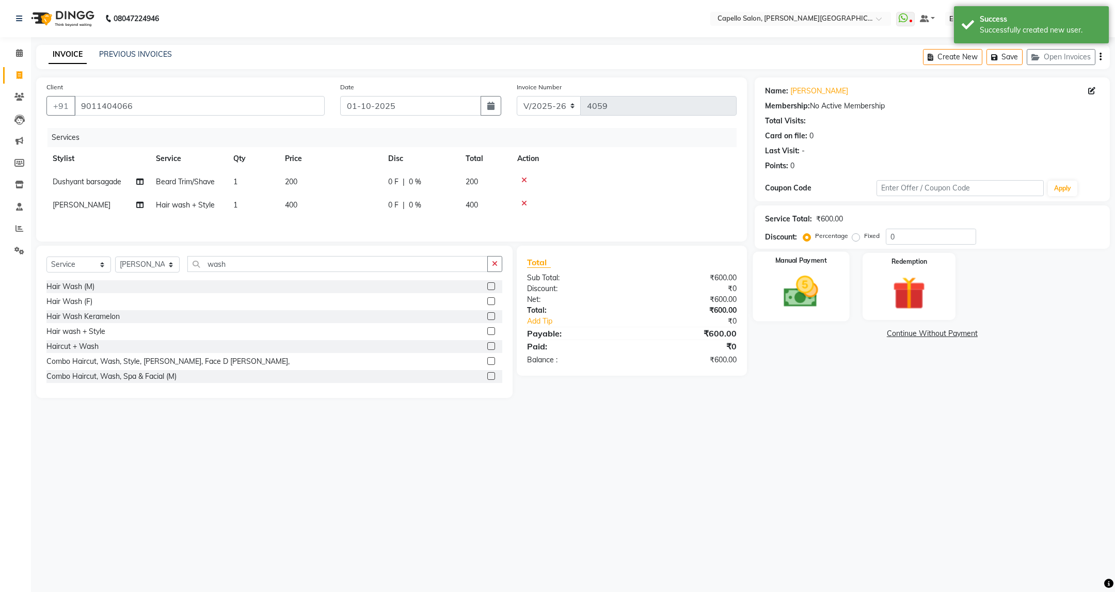
click at [812, 284] on img at bounding box center [801, 292] width 56 height 40
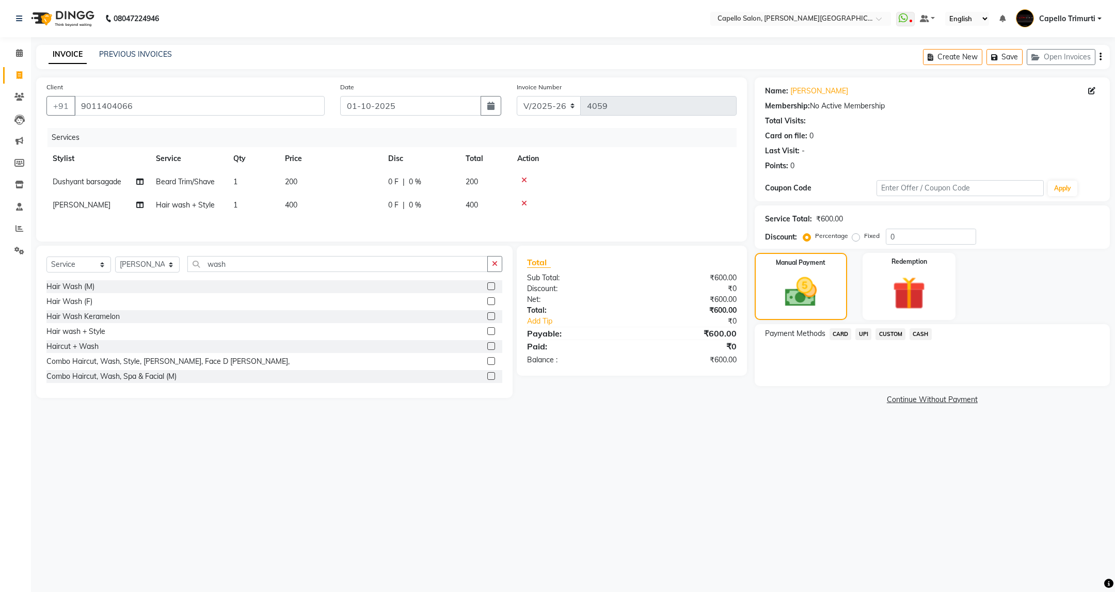
click at [868, 336] on span "UPI" at bounding box center [864, 334] width 16 height 12
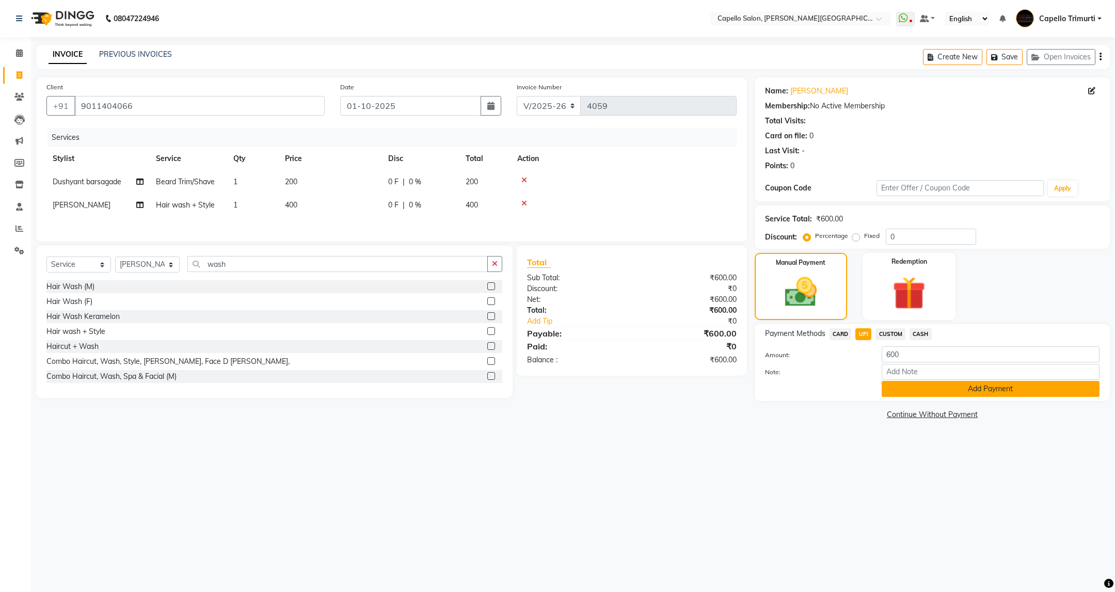
click at [936, 393] on button "Add Payment" at bounding box center [991, 389] width 218 height 16
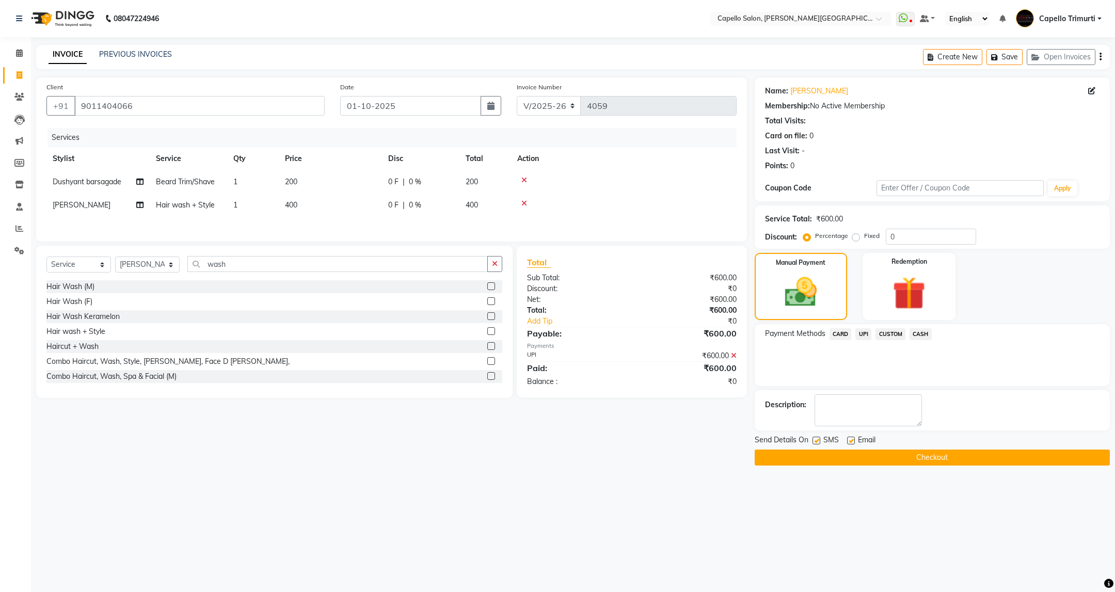
click at [856, 466] on button "Checkout" at bounding box center [932, 458] width 355 height 16
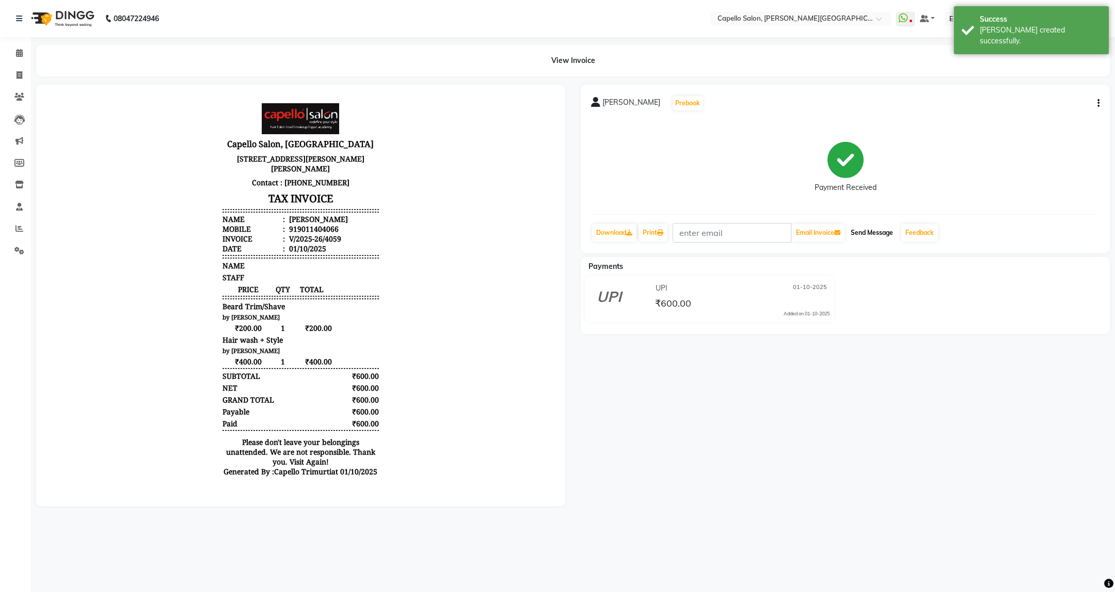
click at [885, 230] on button "Send Message" at bounding box center [872, 233] width 51 height 18
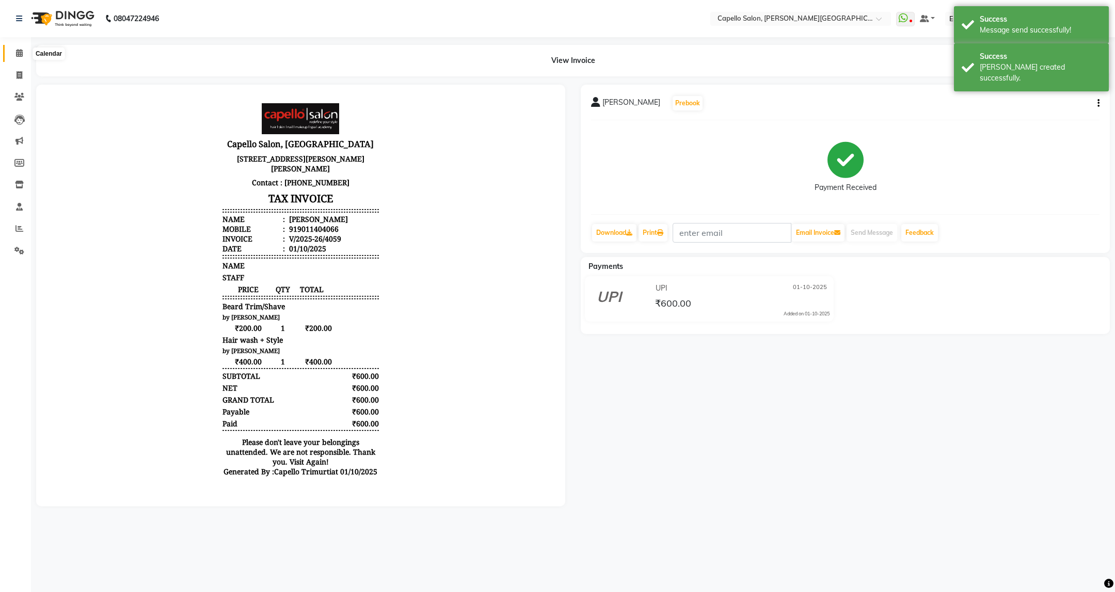
click at [20, 58] on span at bounding box center [19, 54] width 18 height 12
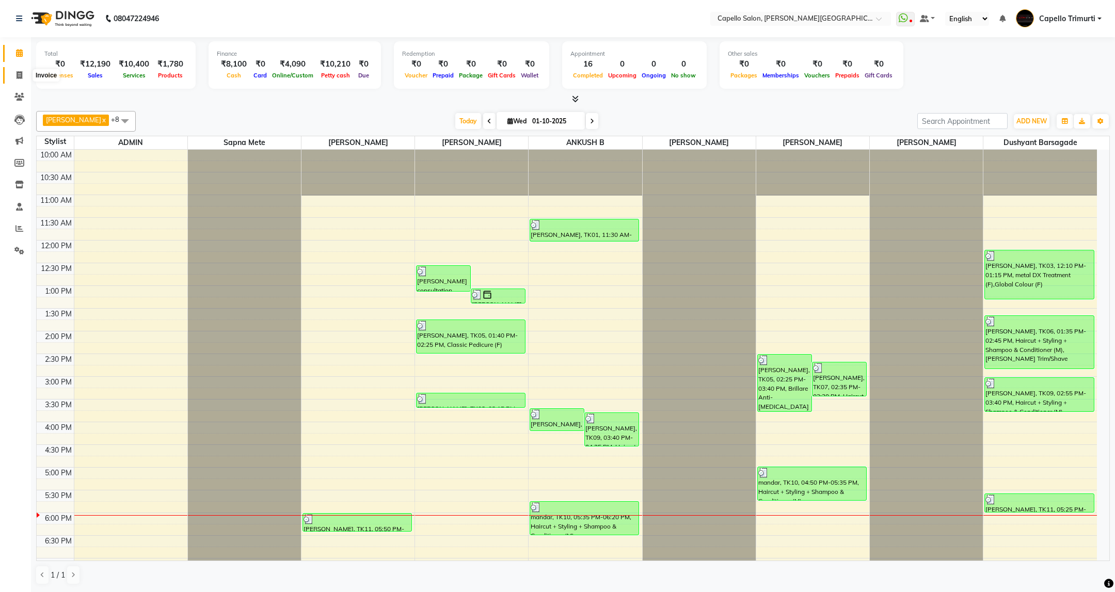
click at [16, 70] on span at bounding box center [19, 76] width 18 height 12
select select "service"
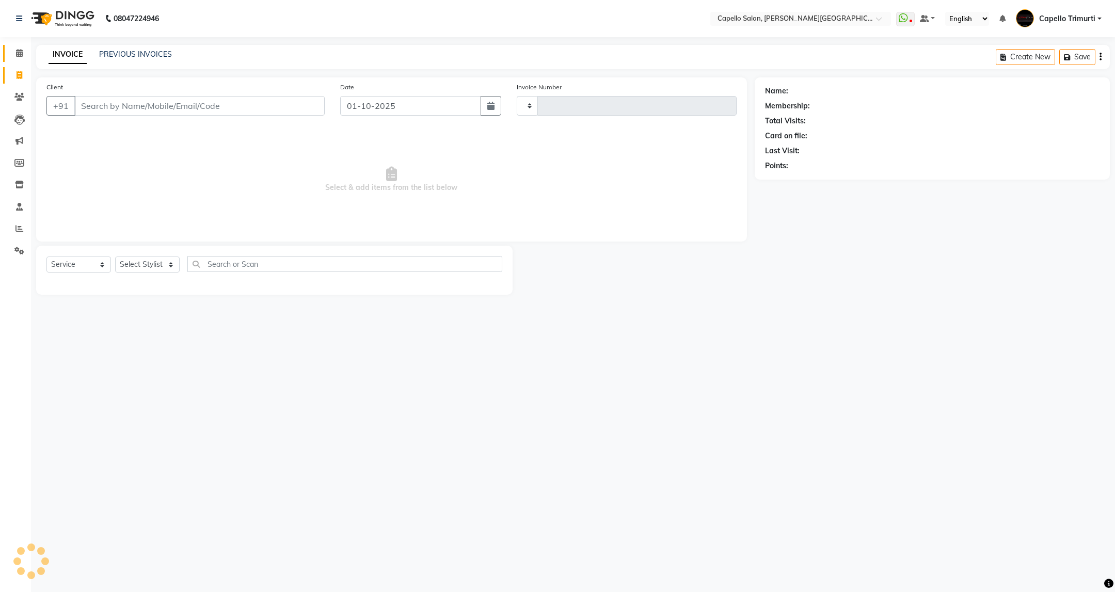
type input "4060"
select select "811"
click at [16, 53] on icon at bounding box center [19, 53] width 7 height 8
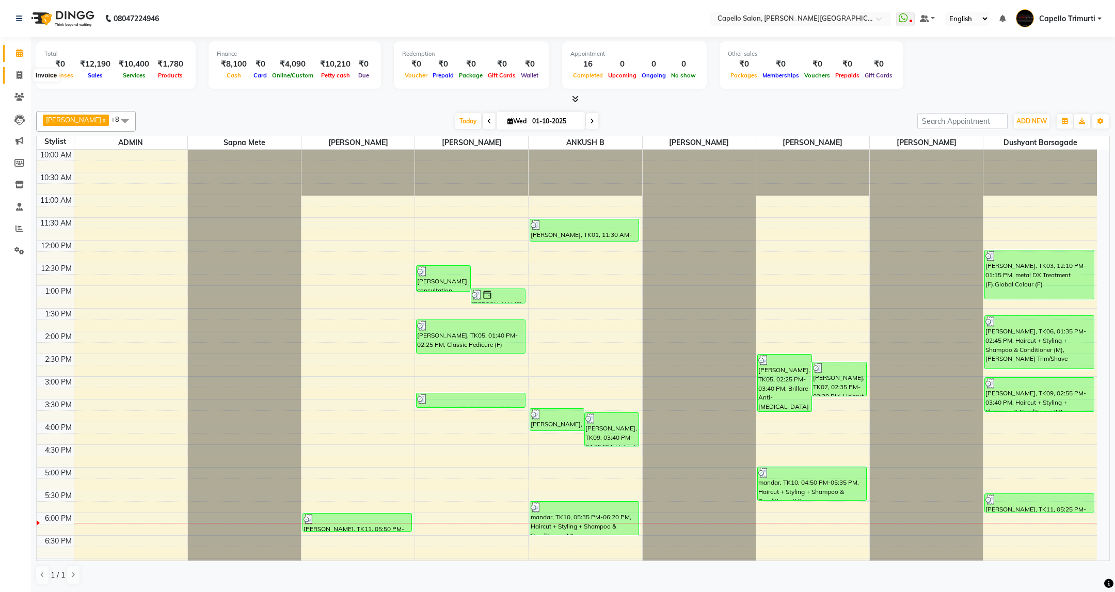
click at [23, 72] on span at bounding box center [19, 76] width 18 height 12
select select "service"
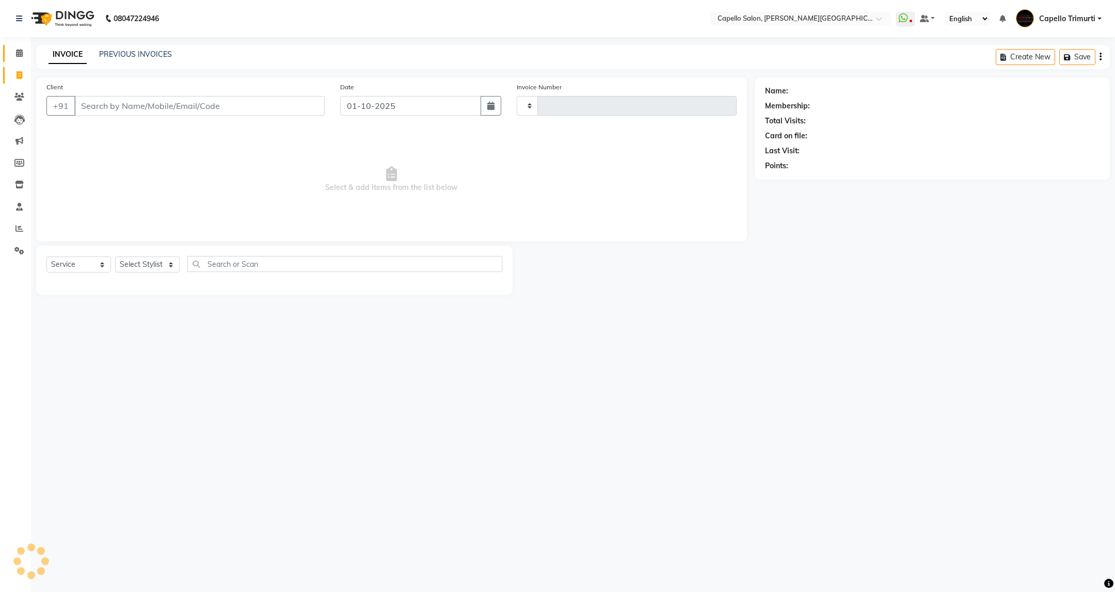
type input "4060"
select select "811"
click at [138, 265] on select "Select Stylist" at bounding box center [147, 265] width 65 height 16
select select "35878"
click at [115, 257] on select "Select Stylist ADMIN [PERSON_NAME] [PERSON_NAME] [PERSON_NAME] [PERSON_NAME] (M…" at bounding box center [147, 265] width 65 height 16
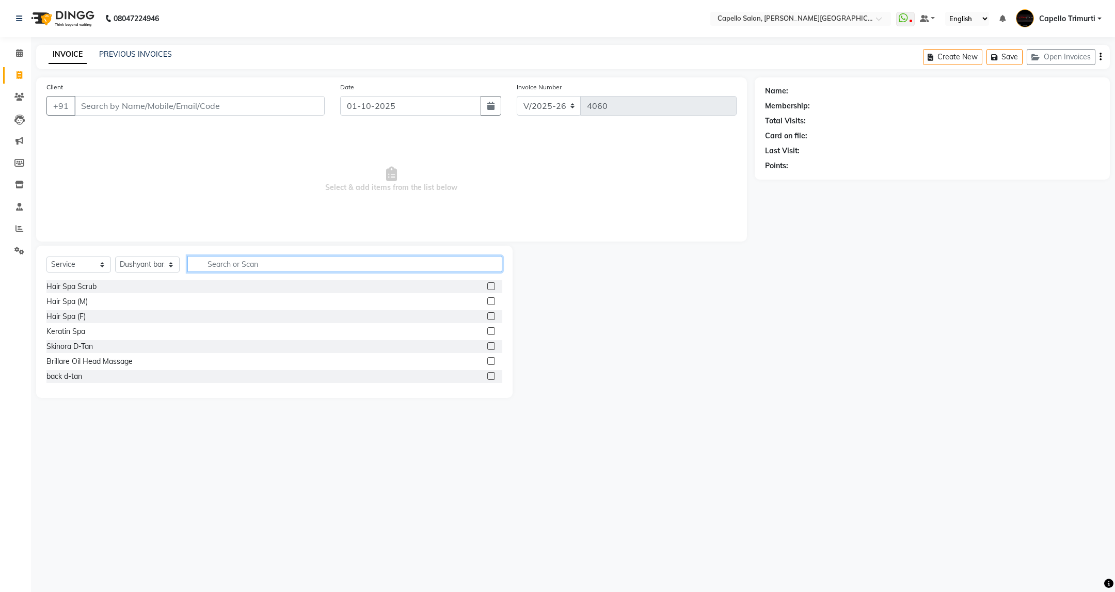
click at [262, 266] on input "text" at bounding box center [344, 264] width 314 height 16
type input "cut"
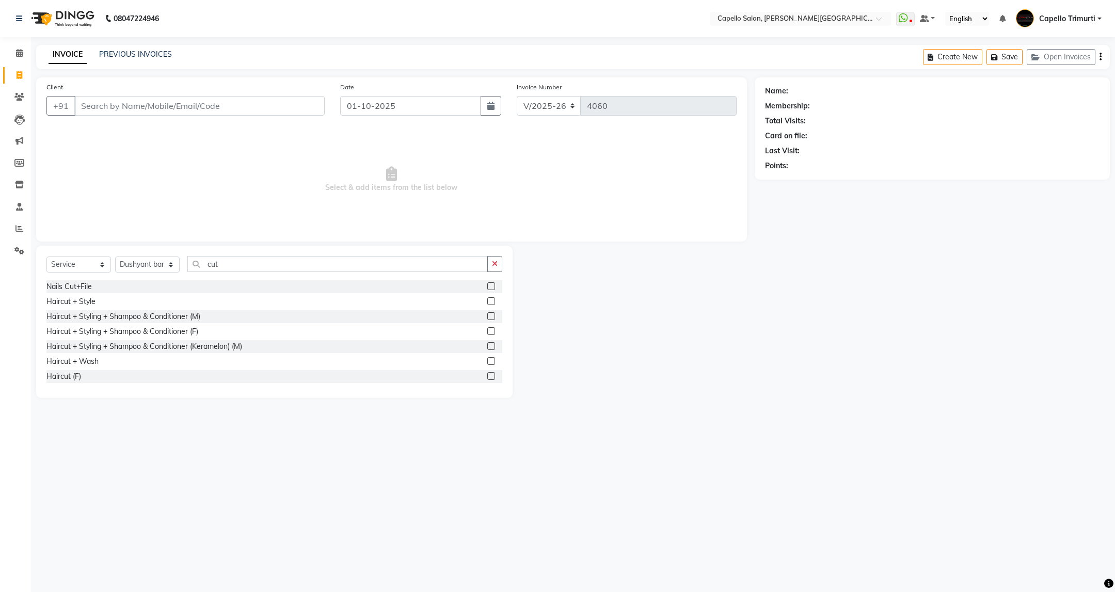
click at [174, 323] on div "Haircut + Styling + Shampoo & Conditioner (M)" at bounding box center [274, 316] width 456 height 13
click at [172, 318] on div "Haircut + Styling + Shampoo & Conditioner (M)" at bounding box center [123, 316] width 154 height 11
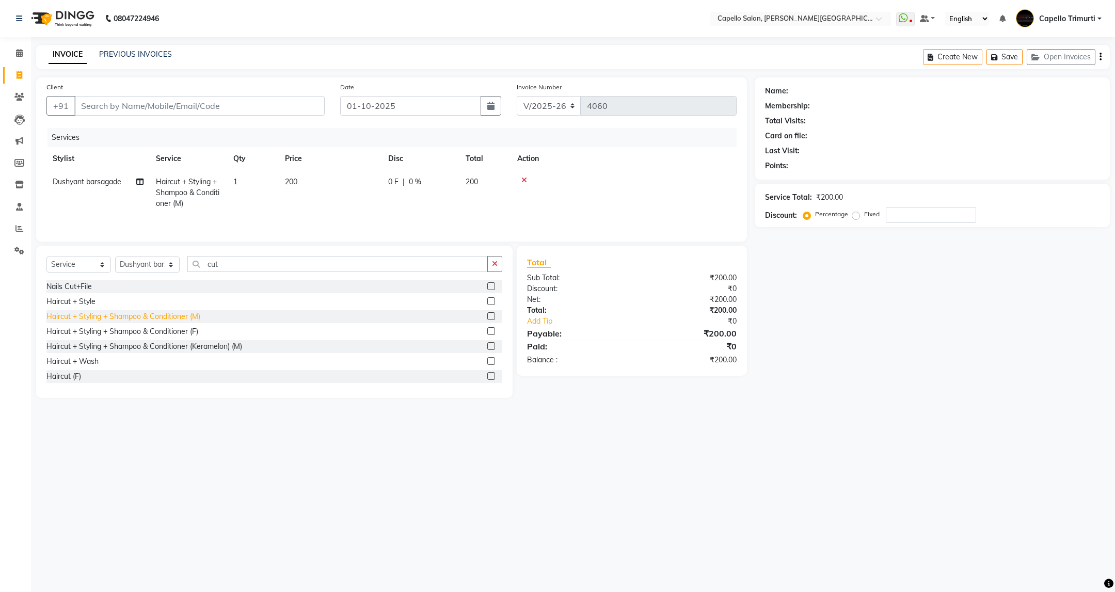
click at [180, 321] on div "Haircut + Styling + Shampoo & Conditioner (M)" at bounding box center [123, 316] width 154 height 11
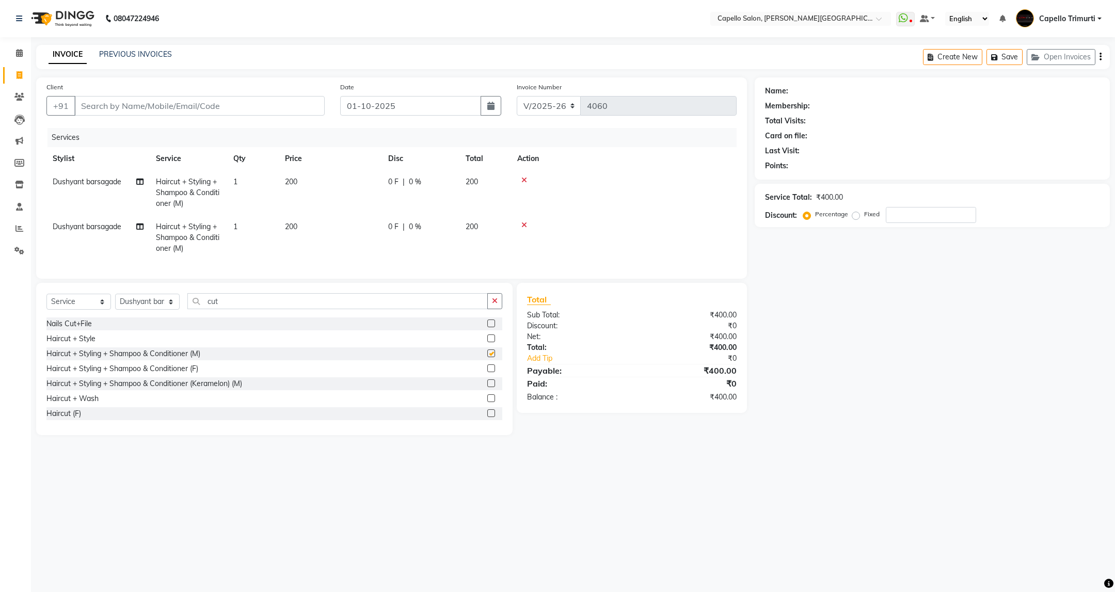
checkbox input "false"
click at [104, 219] on td "Dushyant barsagade" at bounding box center [97, 237] width 103 height 45
select select "35878"
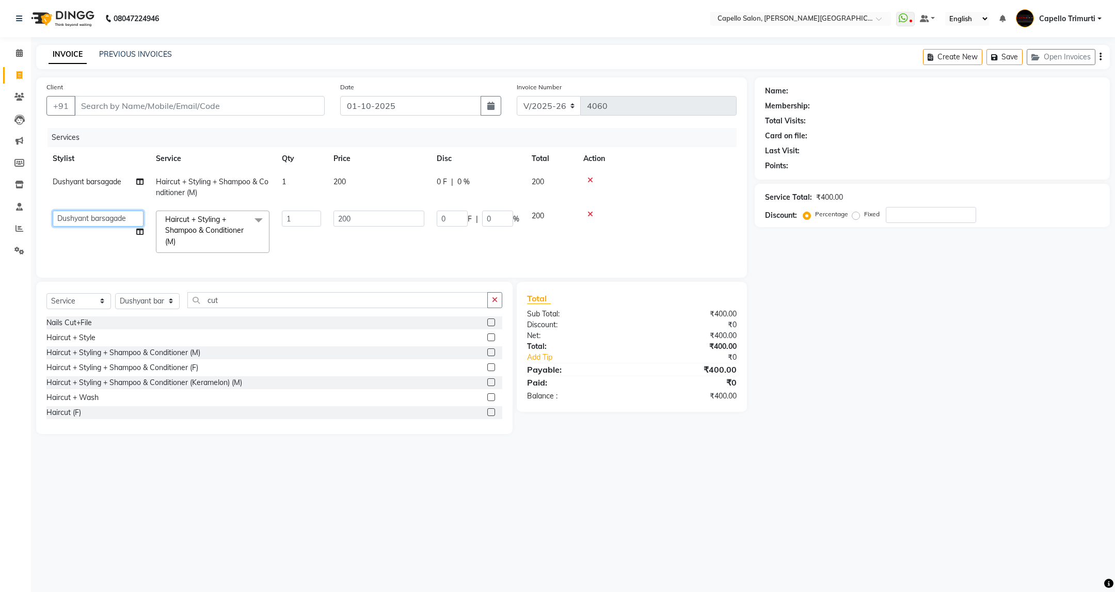
click at [104, 223] on select "ADMIN ANKUSH B Capello Trimurti Dushyant barsagade Kristee Raut (M) Naresh Khai…" at bounding box center [98, 219] width 91 height 16
select select "50699"
click at [392, 217] on input "200" at bounding box center [379, 219] width 91 height 16
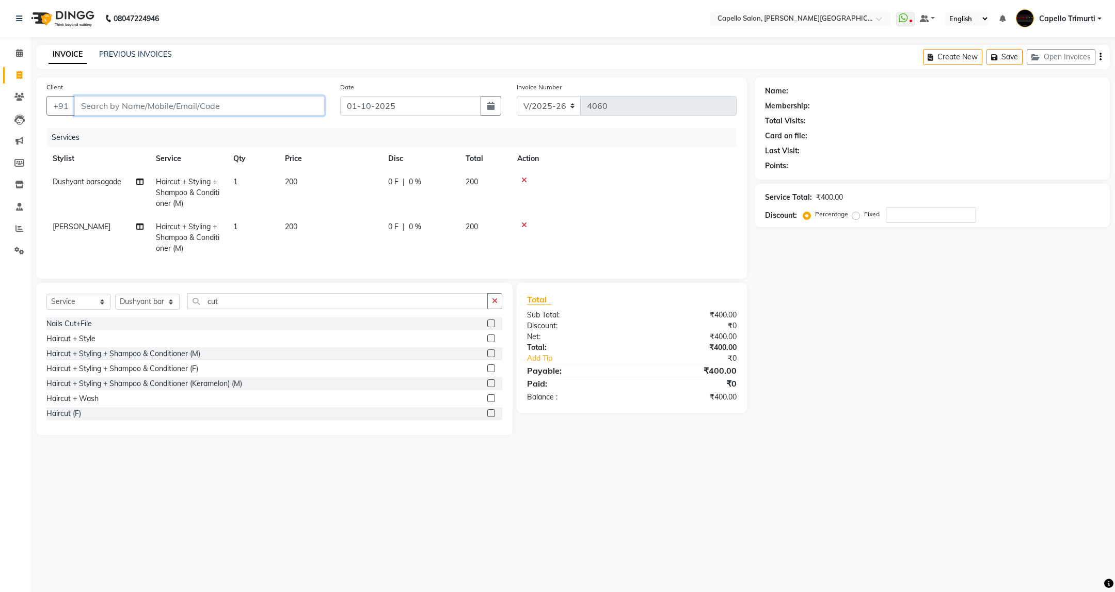
click at [265, 96] on input "Client" at bounding box center [199, 106] width 250 height 20
type input "9"
type input "0"
click at [785, 327] on div "Name: Membership: Total Visits: Card on file: Last Visit: Points: Service Total…" at bounding box center [936, 256] width 363 height 358
click at [196, 107] on input "9589985341" at bounding box center [173, 106] width 198 height 20
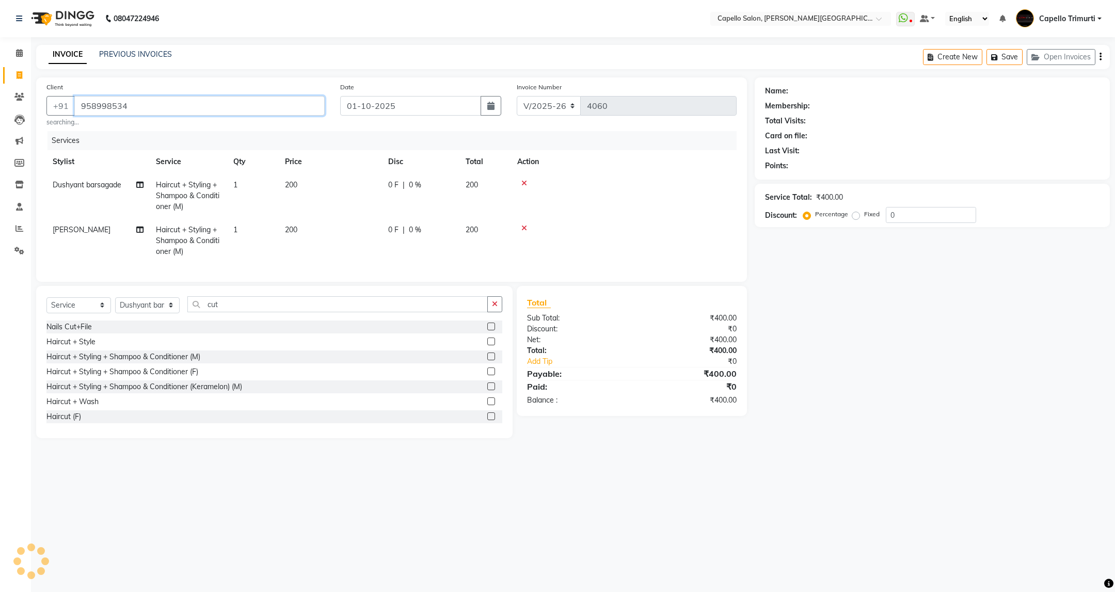
type input "9589985341"
click at [303, 107] on span "Add Client" at bounding box center [298, 106] width 41 height 10
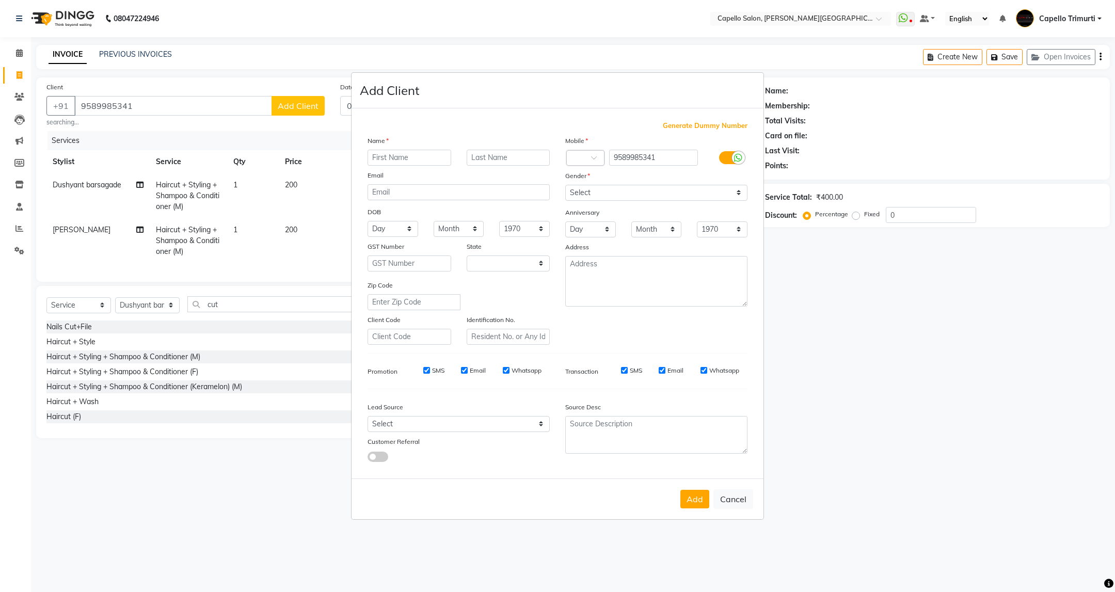
select select "22"
click at [721, 498] on button "Cancel" at bounding box center [734, 500] width 40 height 20
select select
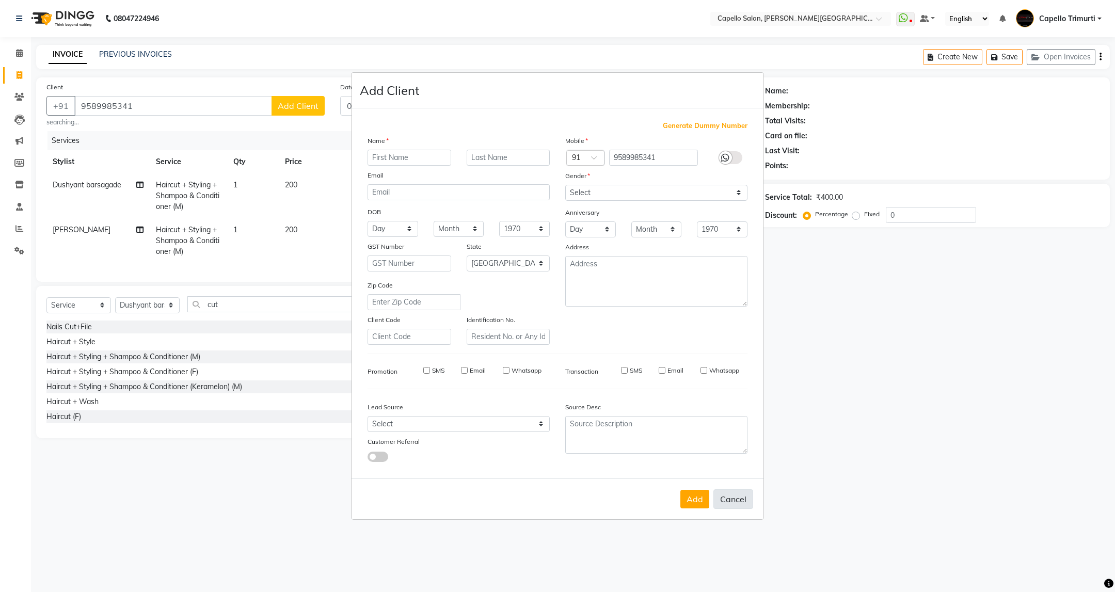
select select "null"
select select
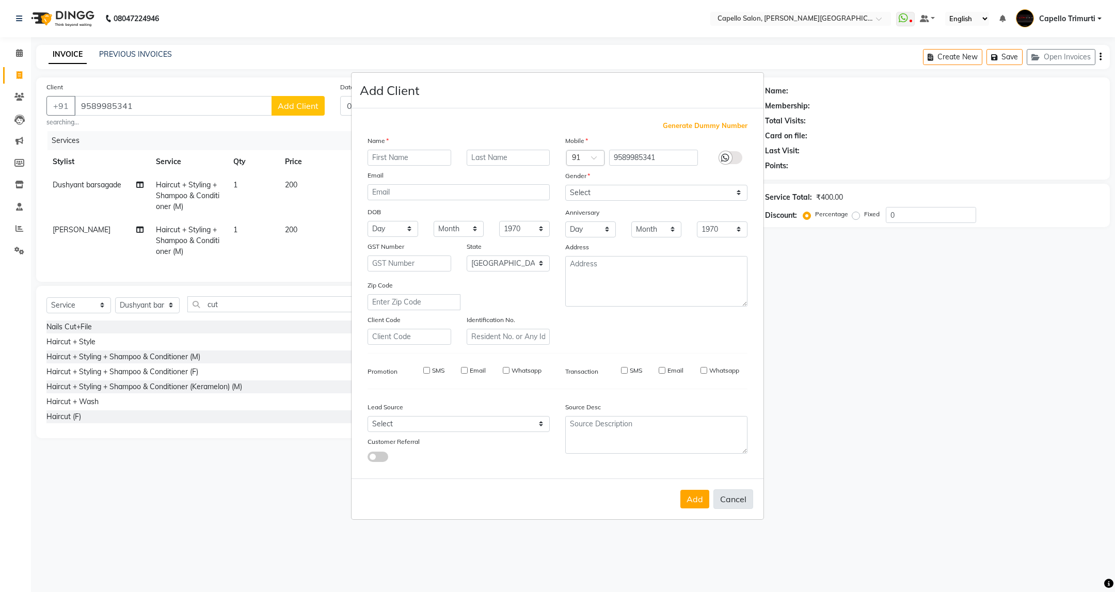
checkbox input "false"
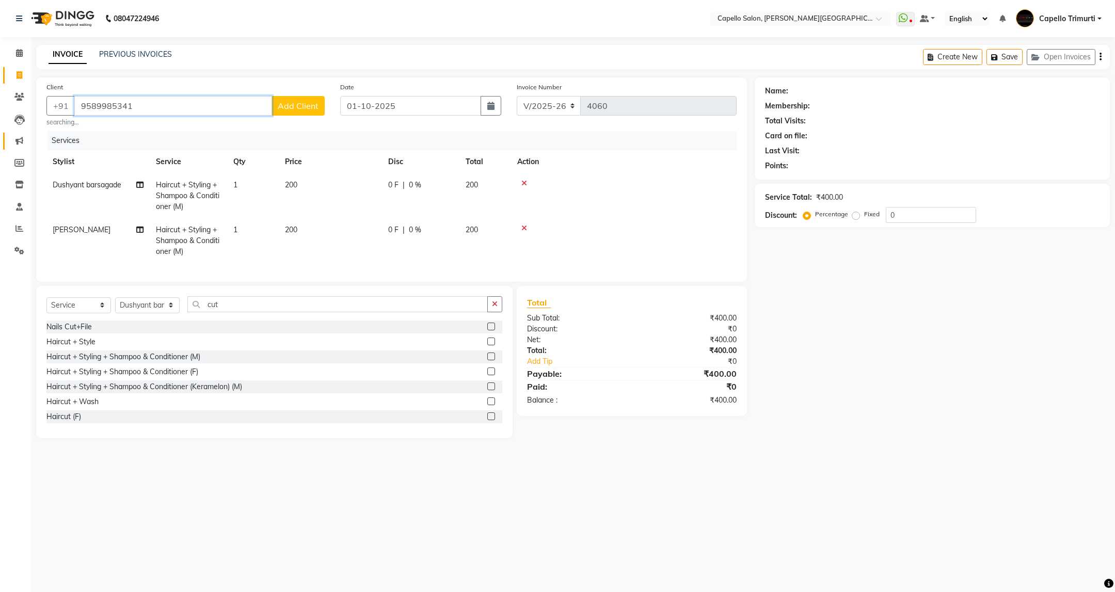
drag, startPoint x: 183, startPoint y: 105, endPoint x: 16, endPoint y: 132, distance: 169.5
click at [16, 132] on app-home "08047224946 Select Location × Capello Salon, Trimurti Nagar WhatsApp Status ✕ S…" at bounding box center [557, 227] width 1115 height 454
type input "7887969727"
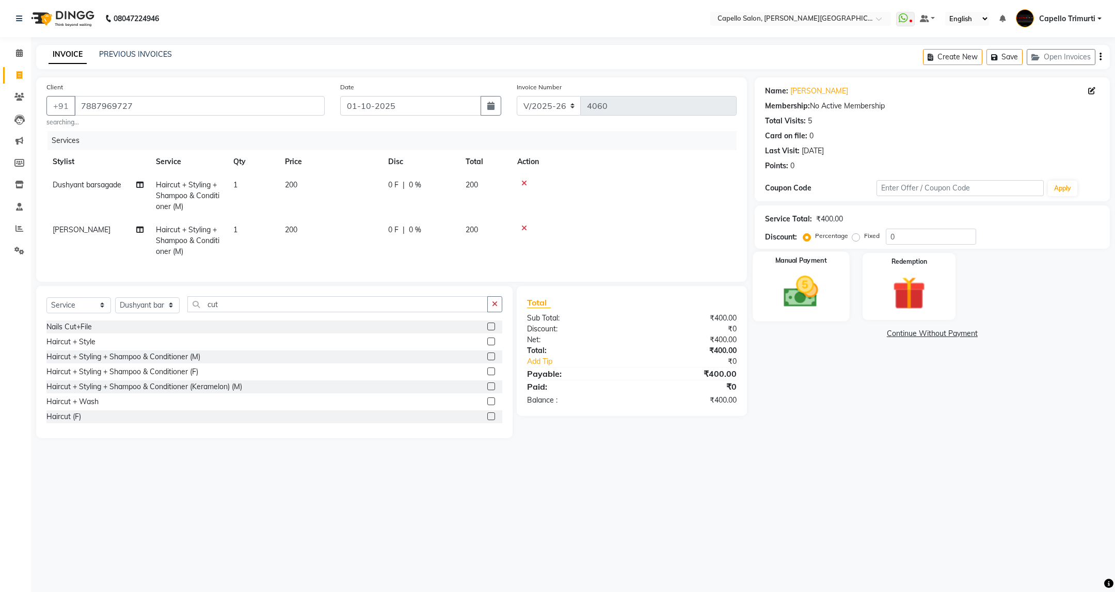
click at [792, 295] on img at bounding box center [801, 292] width 56 height 40
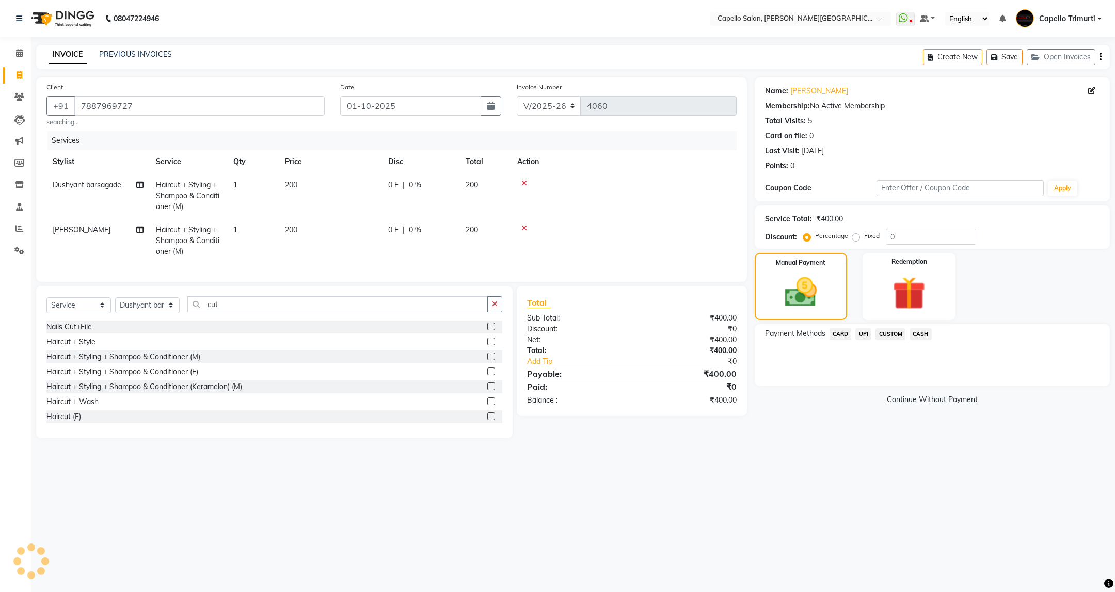
click at [860, 335] on span "UPI" at bounding box center [864, 334] width 16 height 12
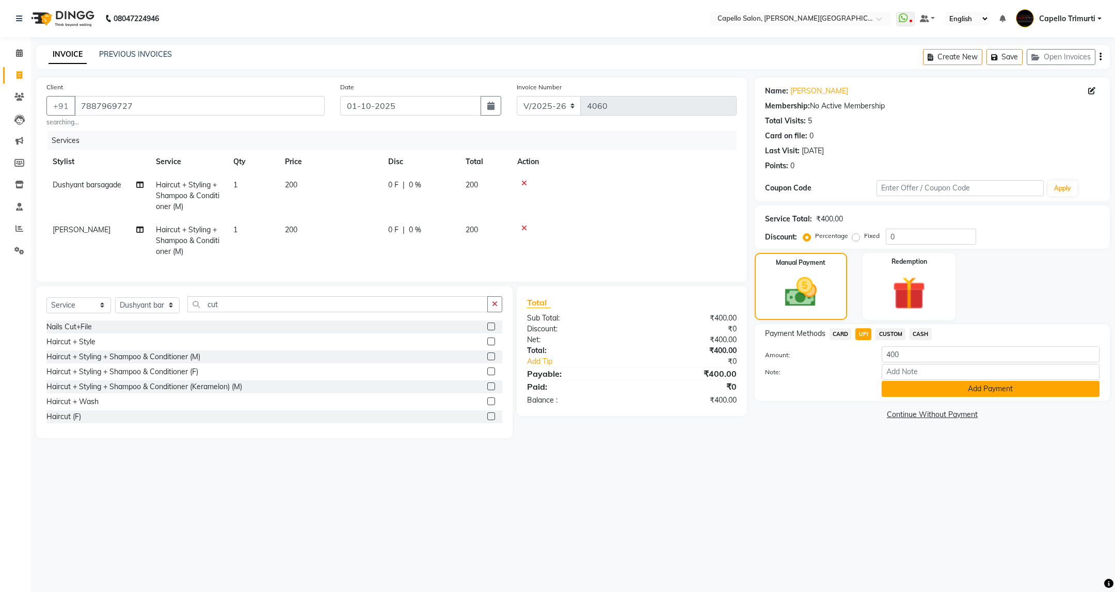
click at [978, 386] on button "Add Payment" at bounding box center [991, 389] width 218 height 16
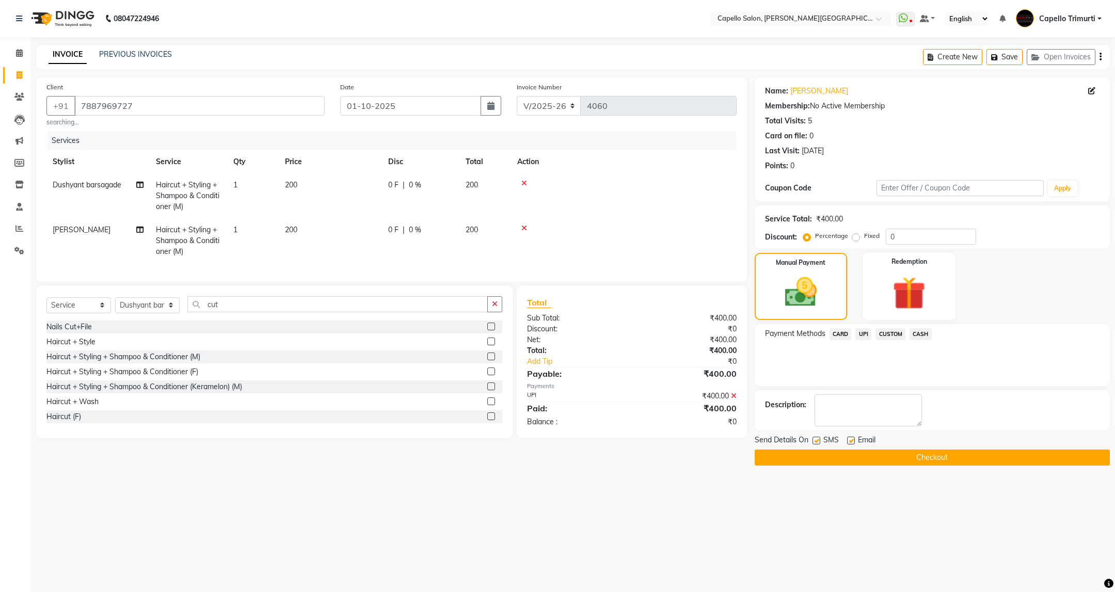
click at [974, 456] on button "Checkout" at bounding box center [932, 458] width 355 height 16
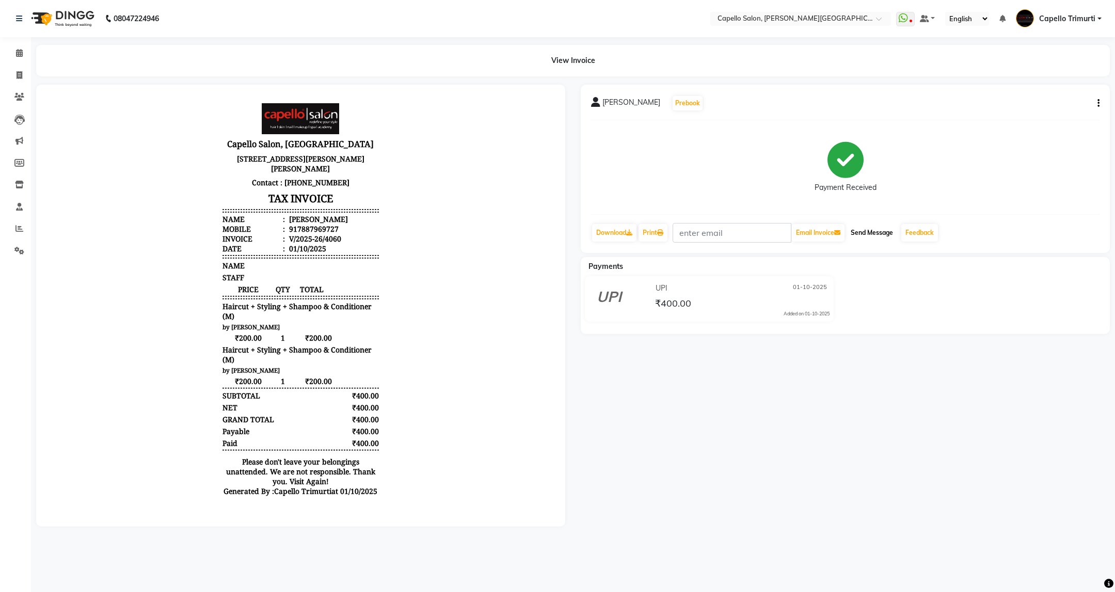
click at [872, 229] on button "Send Message" at bounding box center [872, 233] width 51 height 18
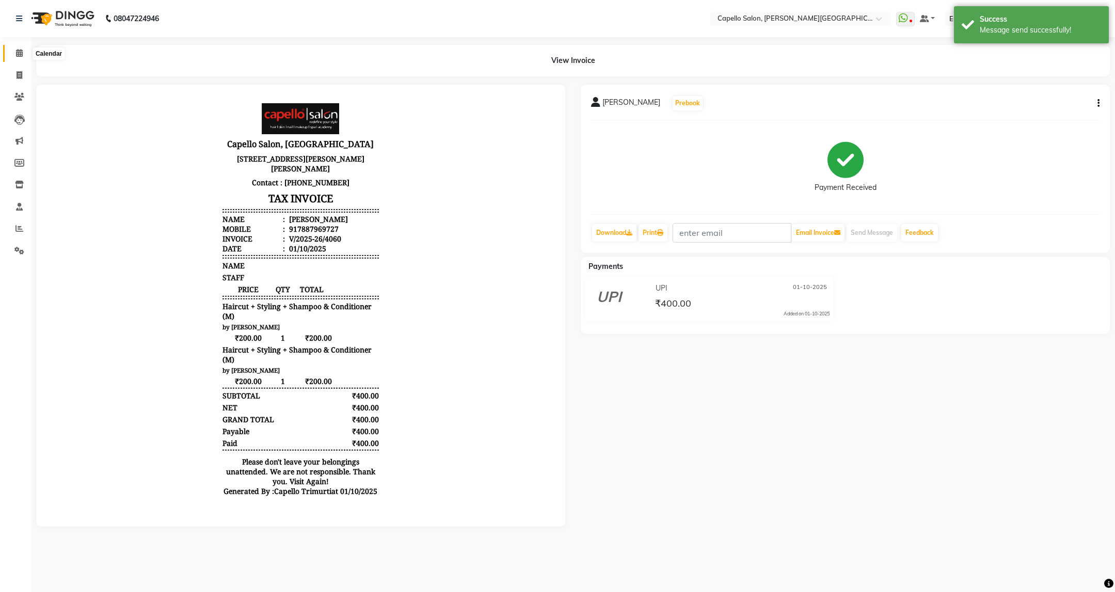
click at [13, 54] on span at bounding box center [19, 54] width 18 height 12
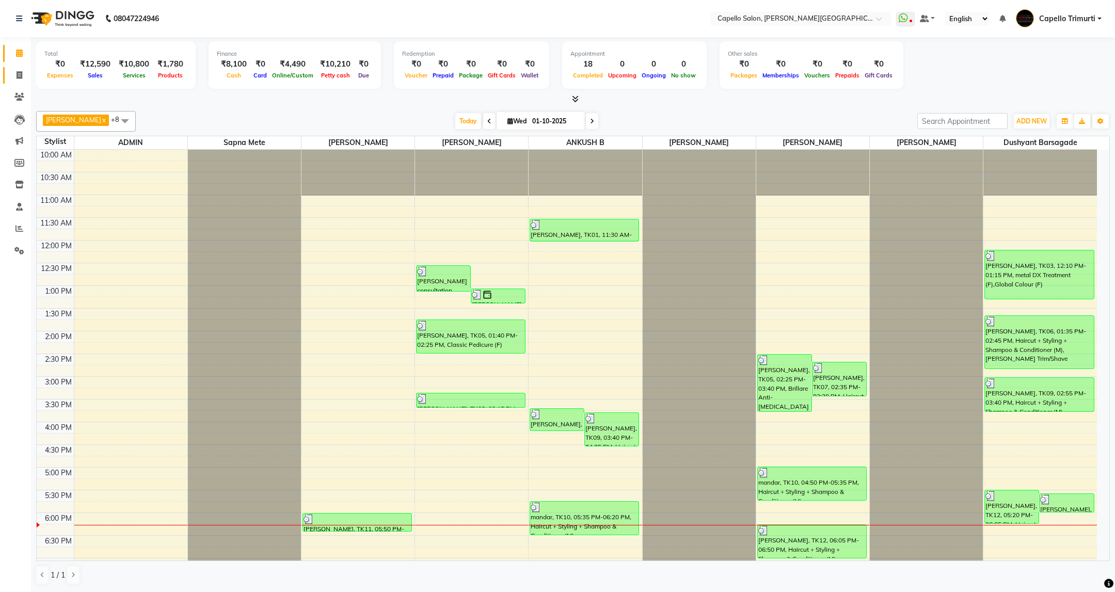
click at [8, 81] on link "Invoice" at bounding box center [15, 75] width 25 height 17
select select "service"
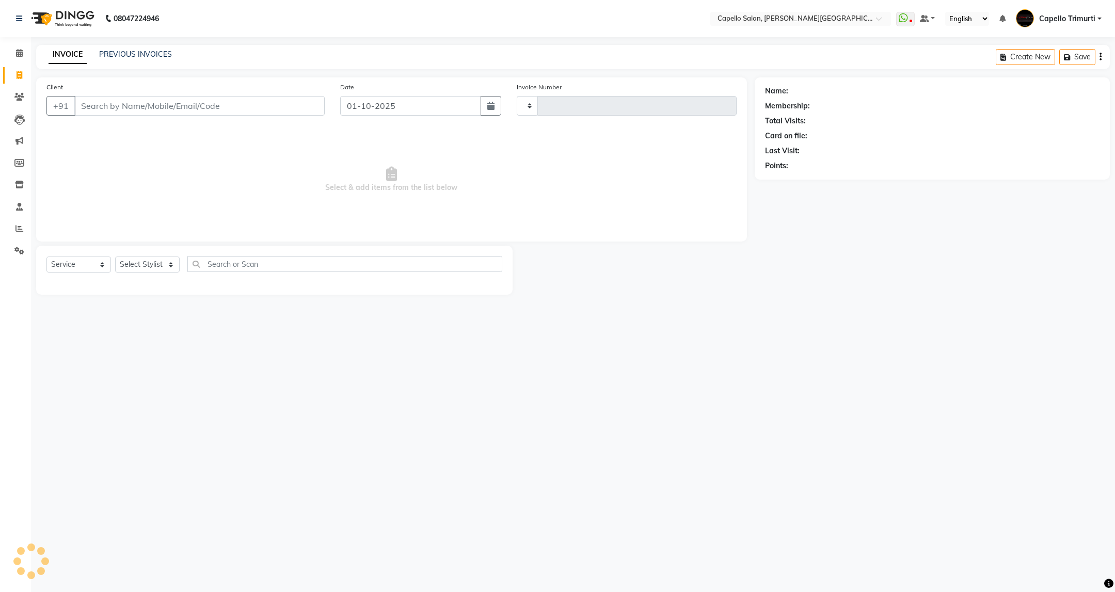
type input "4061"
select select "811"
click at [163, 264] on select "Select Stylist ADMIN [PERSON_NAME] [PERSON_NAME] [PERSON_NAME] [PERSON_NAME] (M…" at bounding box center [147, 265] width 65 height 16
select select "40170"
click at [115, 257] on select "Select Stylist ADMIN [PERSON_NAME] [PERSON_NAME] [PERSON_NAME] [PERSON_NAME] (M…" at bounding box center [147, 265] width 65 height 16
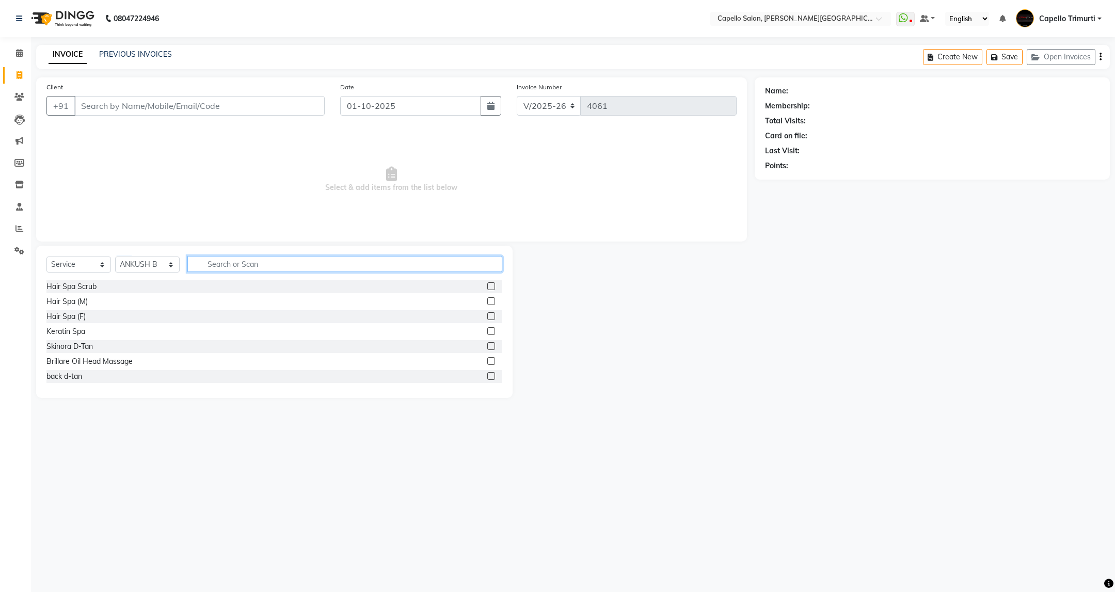
click at [341, 270] on input "text" at bounding box center [344, 264] width 314 height 16
type input "wash"
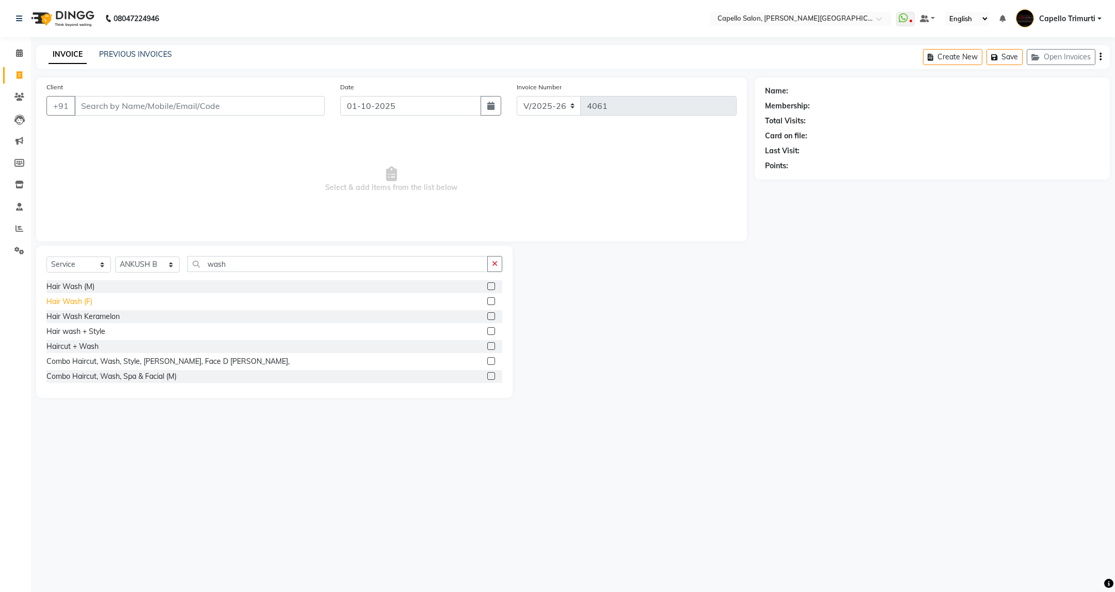
click at [87, 304] on div "Hair Wash (F)" at bounding box center [69, 301] width 46 height 11
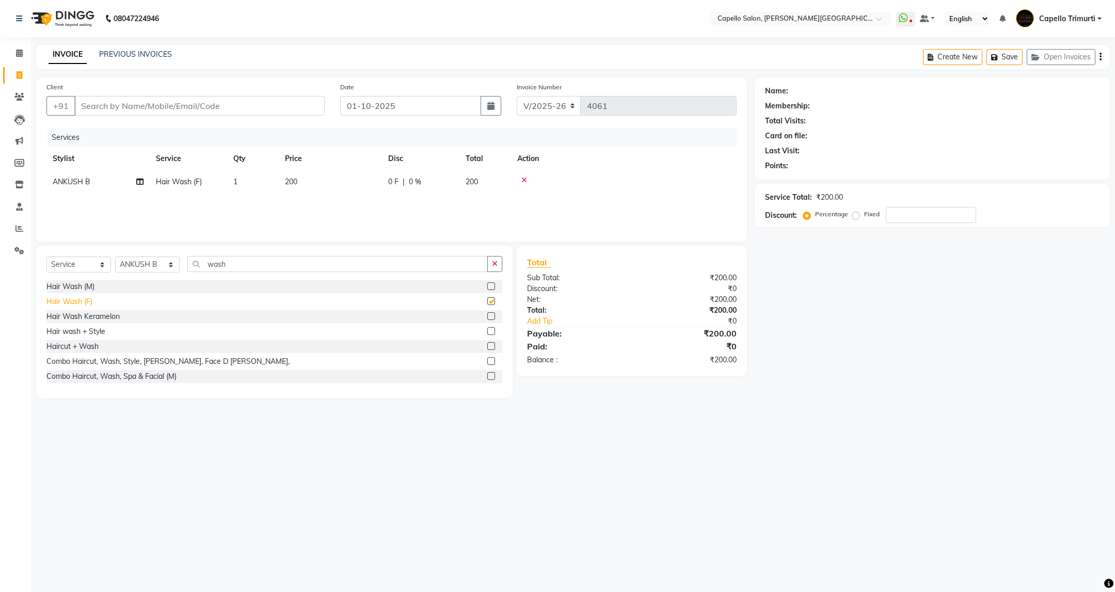
checkbox input "false"
click at [206, 101] on input "Client" at bounding box center [199, 106] width 250 height 20
click at [152, 107] on input "Client" at bounding box center [199, 106] width 250 height 20
type input "*"
type input "9"
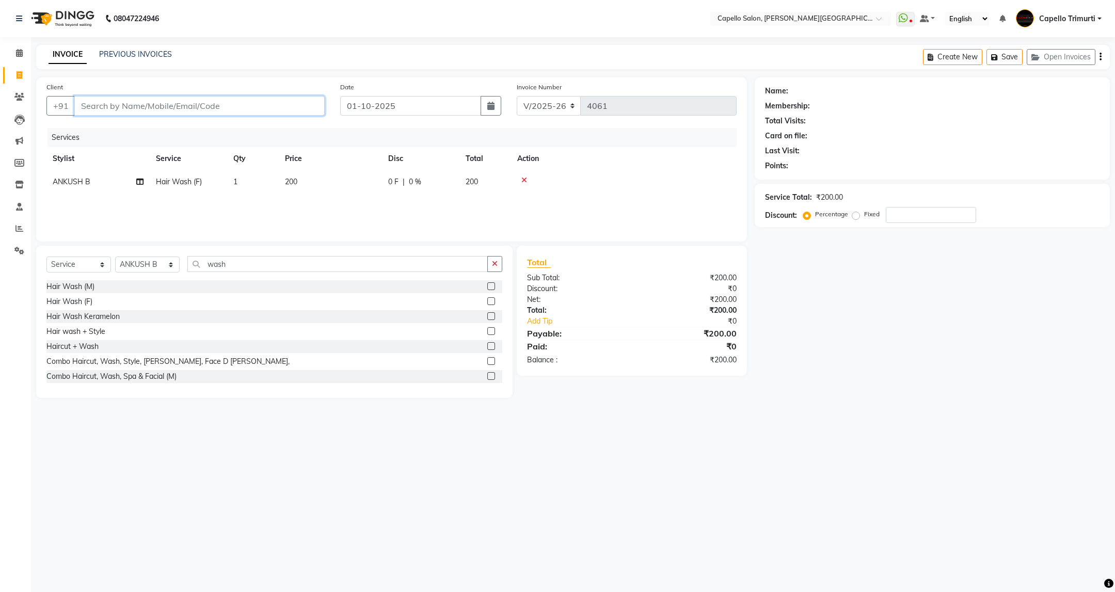
type input "0"
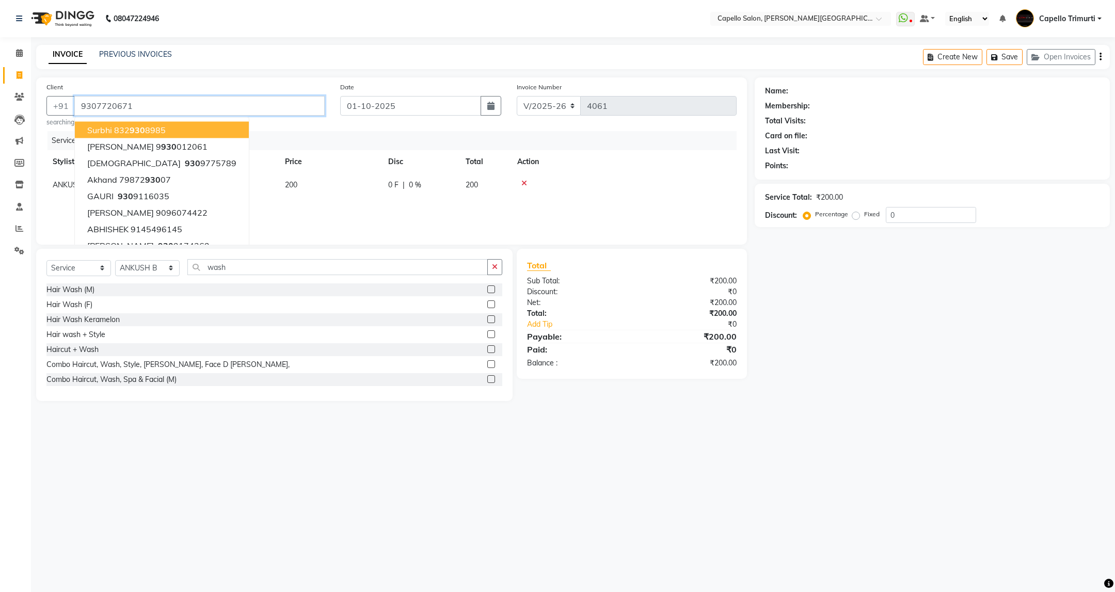
type input "9307720671"
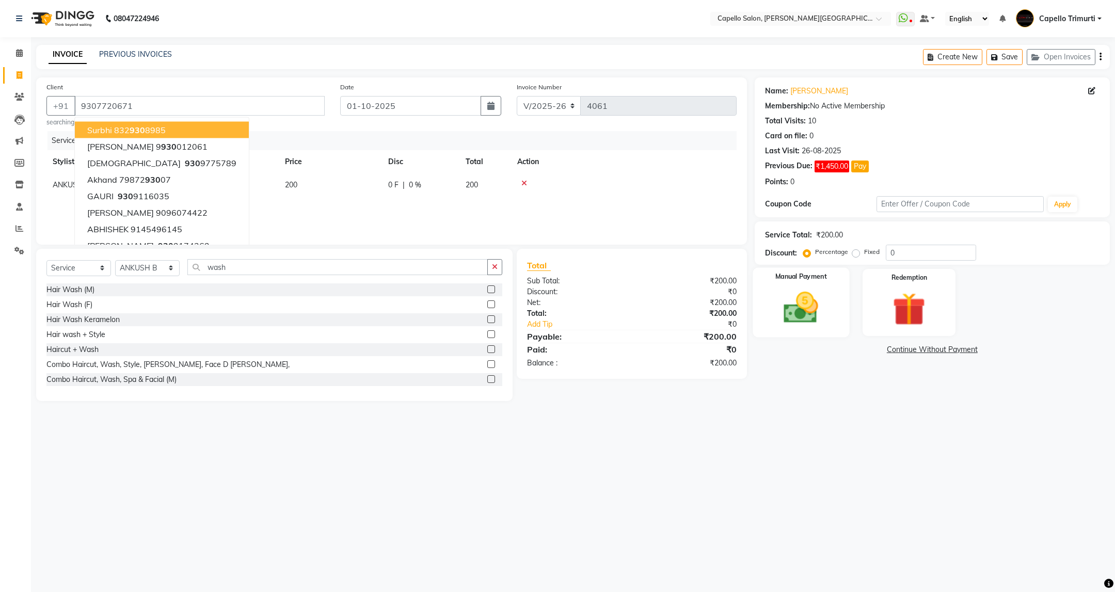
click at [823, 317] on img at bounding box center [801, 308] width 56 height 40
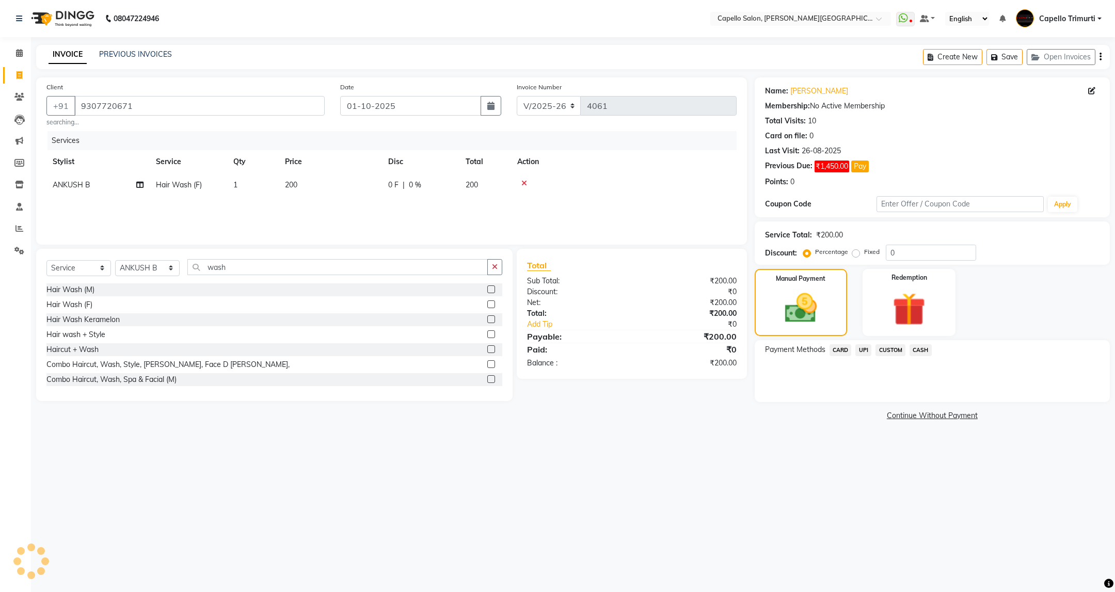
click at [913, 349] on span "CASH" at bounding box center [921, 350] width 22 height 12
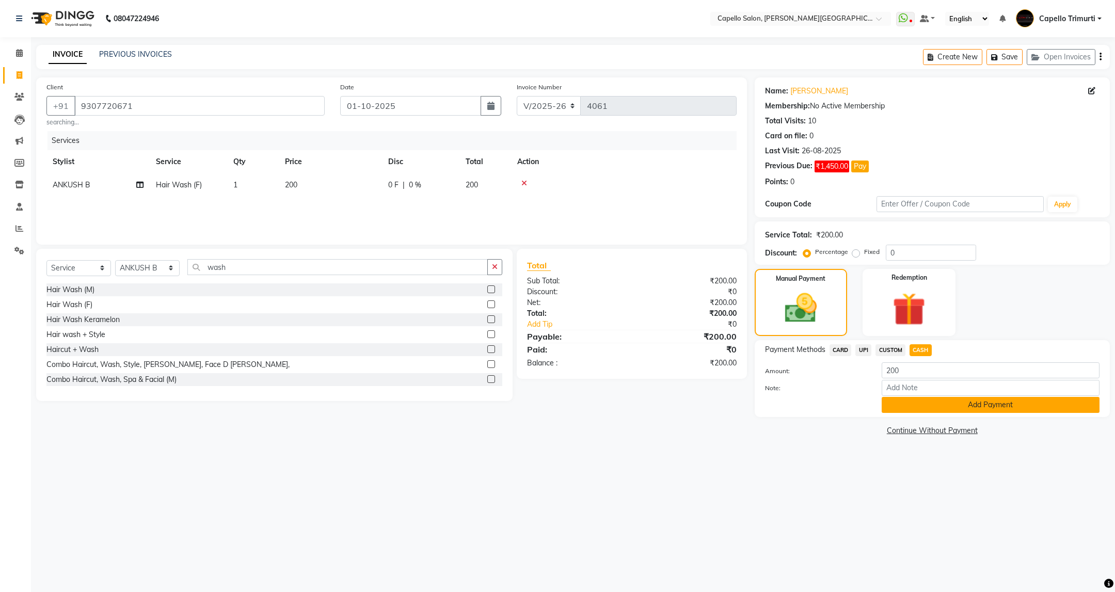
click at [940, 408] on button "Add Payment" at bounding box center [991, 405] width 218 height 16
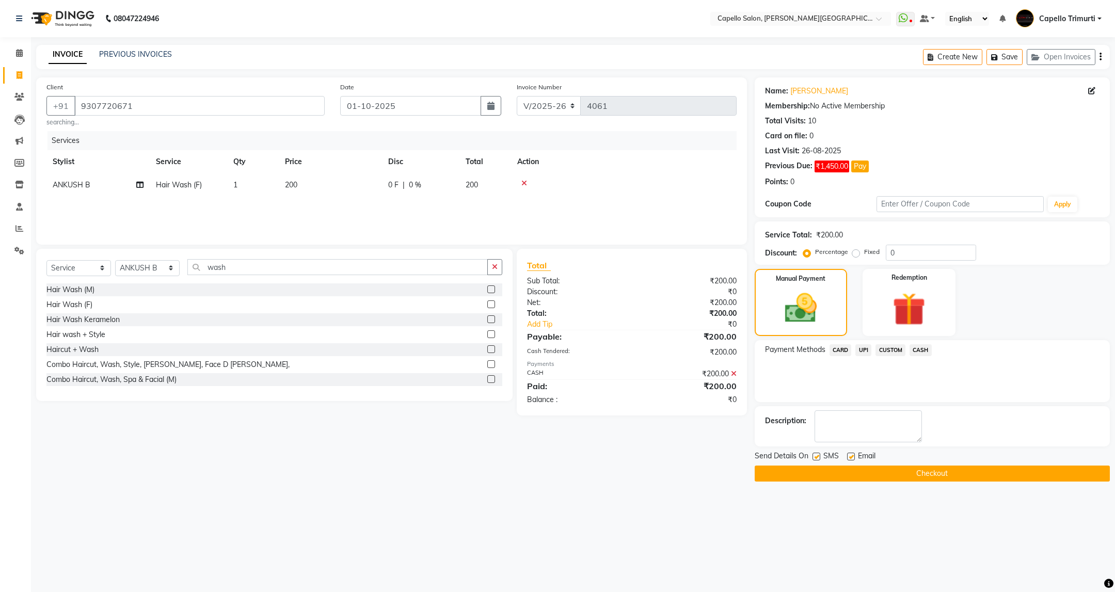
click at [928, 481] on button "Checkout" at bounding box center [932, 474] width 355 height 16
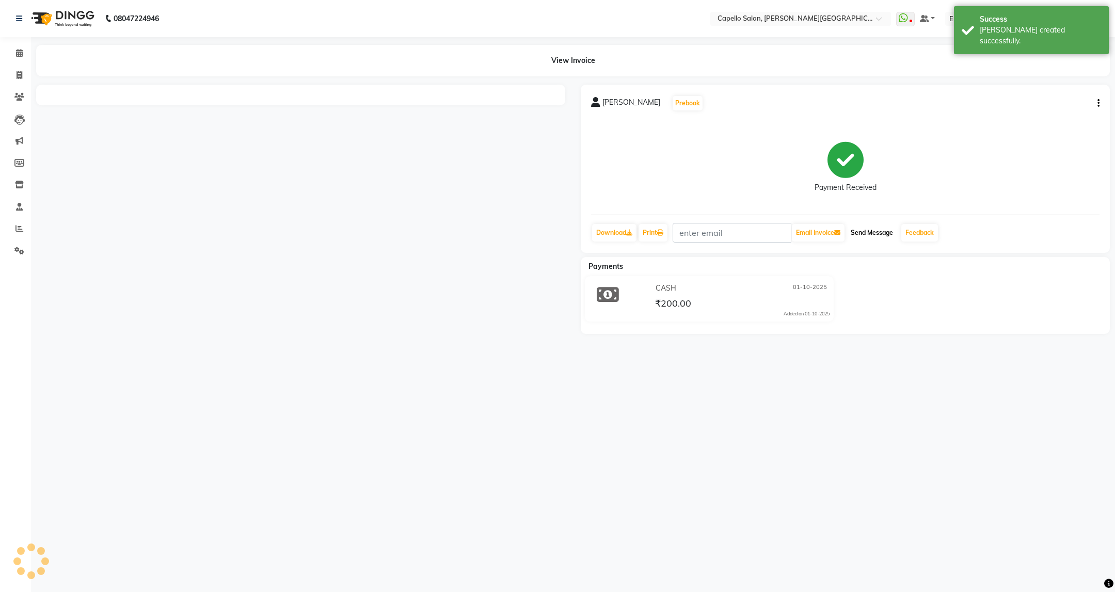
click at [891, 241] on button "Send Message" at bounding box center [872, 233] width 51 height 18
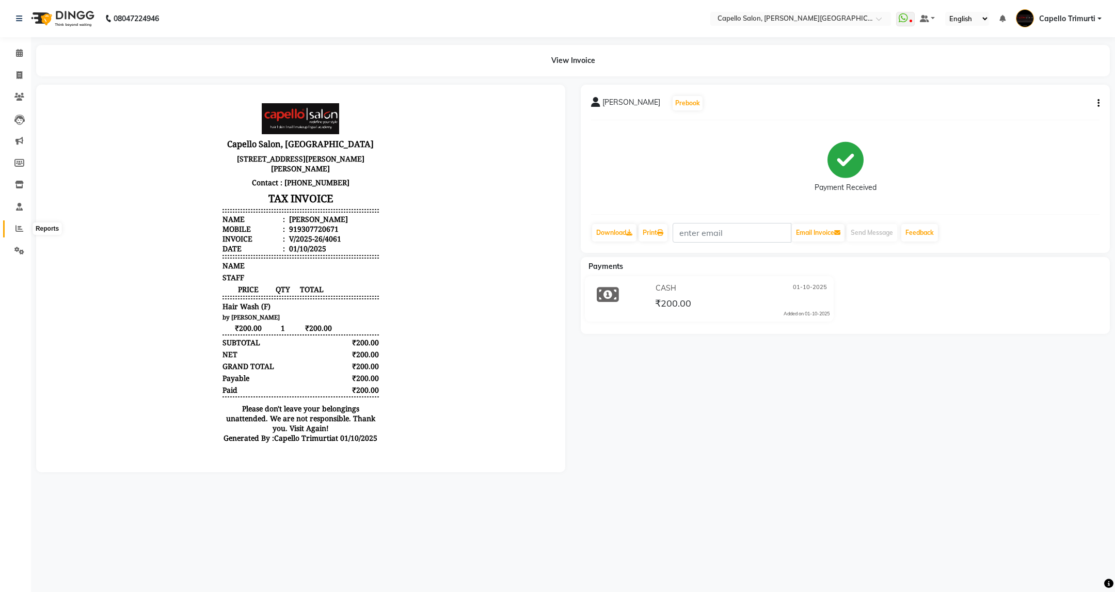
click at [22, 228] on icon at bounding box center [19, 229] width 8 height 8
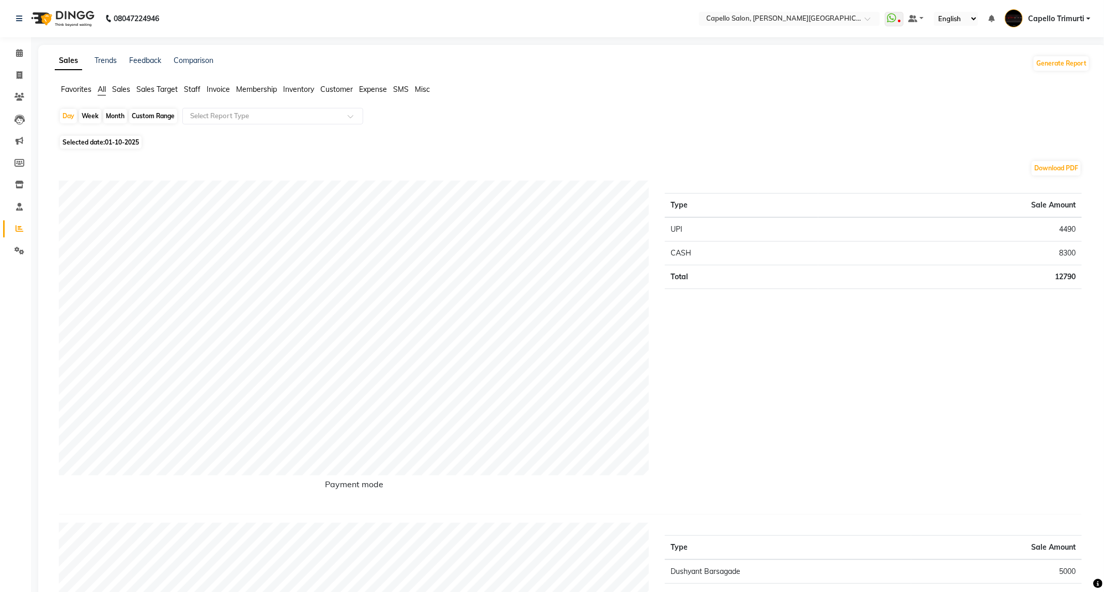
click at [129, 138] on span "01-10-2025" at bounding box center [122, 142] width 34 height 8
select select "10"
select select "2025"
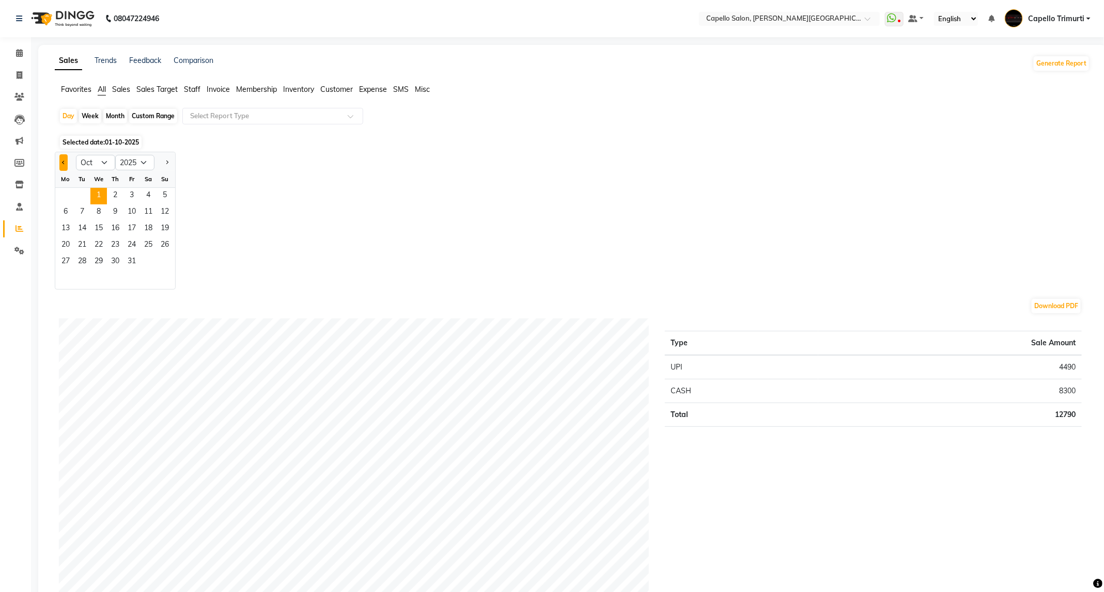
click at [59, 163] on button "Previous month" at bounding box center [63, 162] width 8 height 17
select select "9"
click at [87, 259] on span "30" at bounding box center [82, 262] width 17 height 17
click at [112, 208] on span "11" at bounding box center [115, 212] width 17 height 17
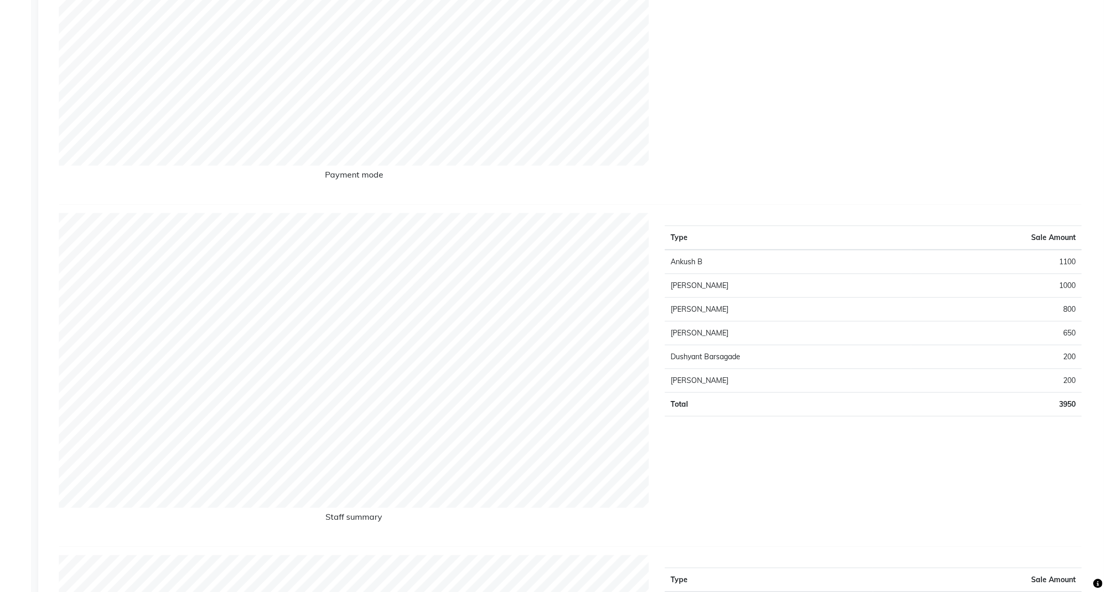
scroll to position [77, 0]
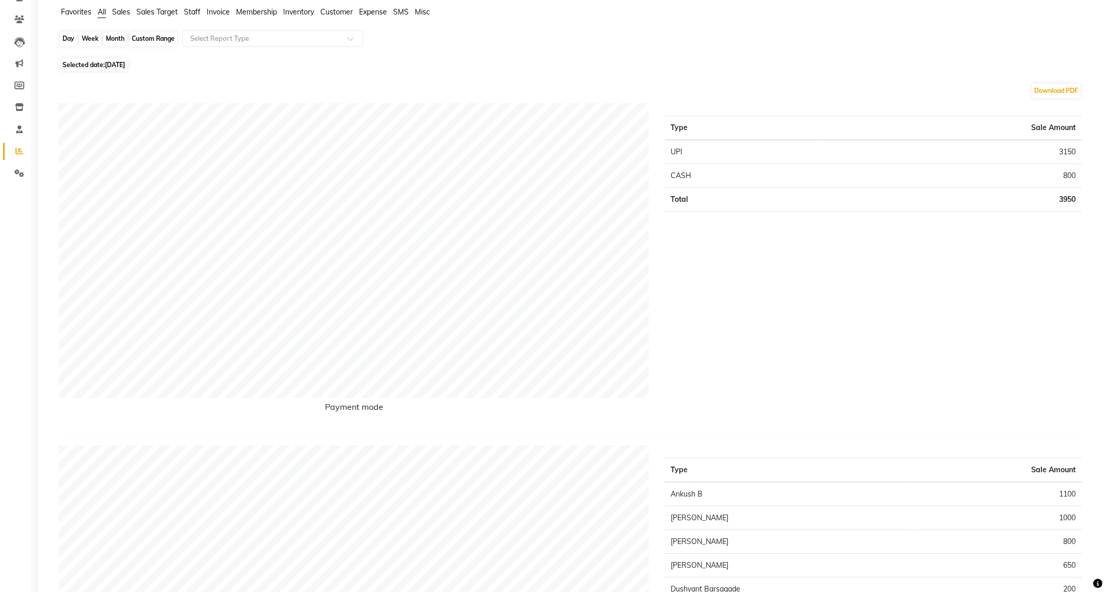
click at [69, 35] on div "Day" at bounding box center [68, 38] width 17 height 14
select select "9"
select select "2025"
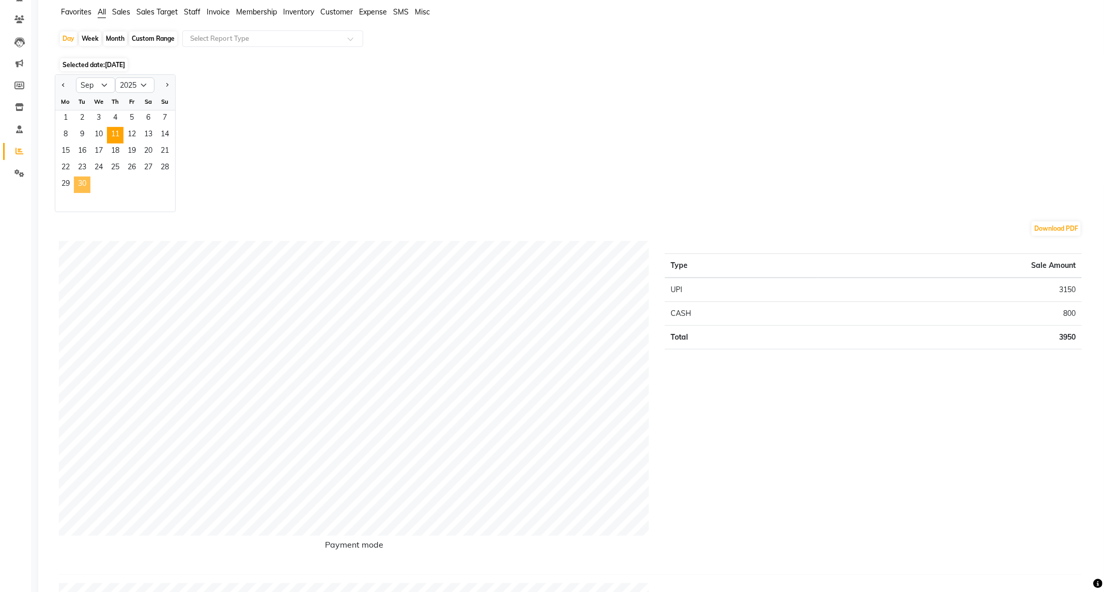
click at [81, 181] on span "30" at bounding box center [82, 185] width 17 height 17
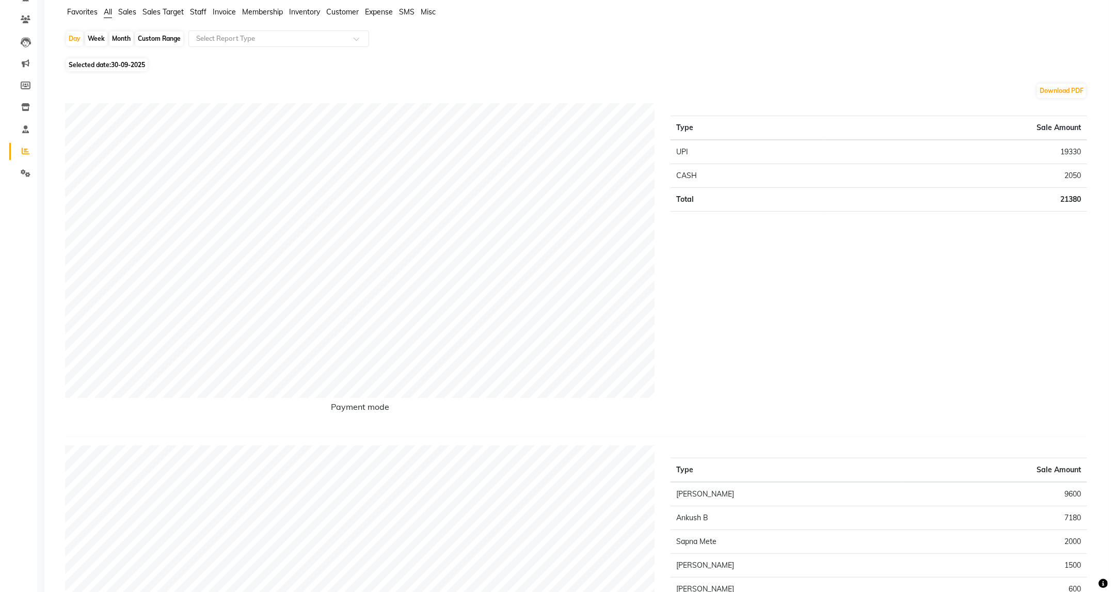
scroll to position [0, 0]
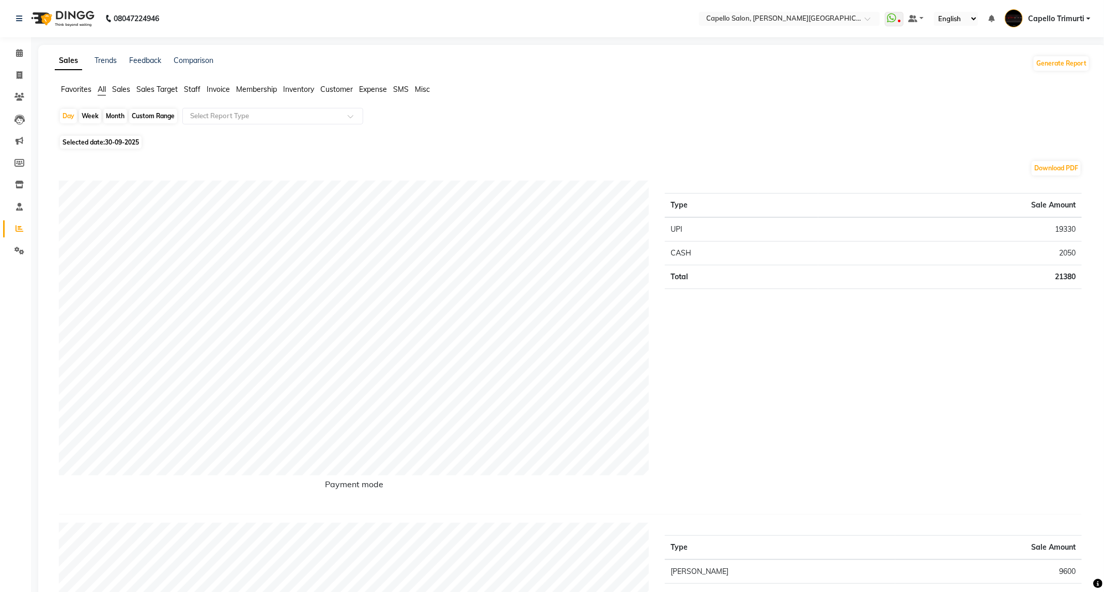
click at [71, 19] on img at bounding box center [61, 18] width 71 height 29
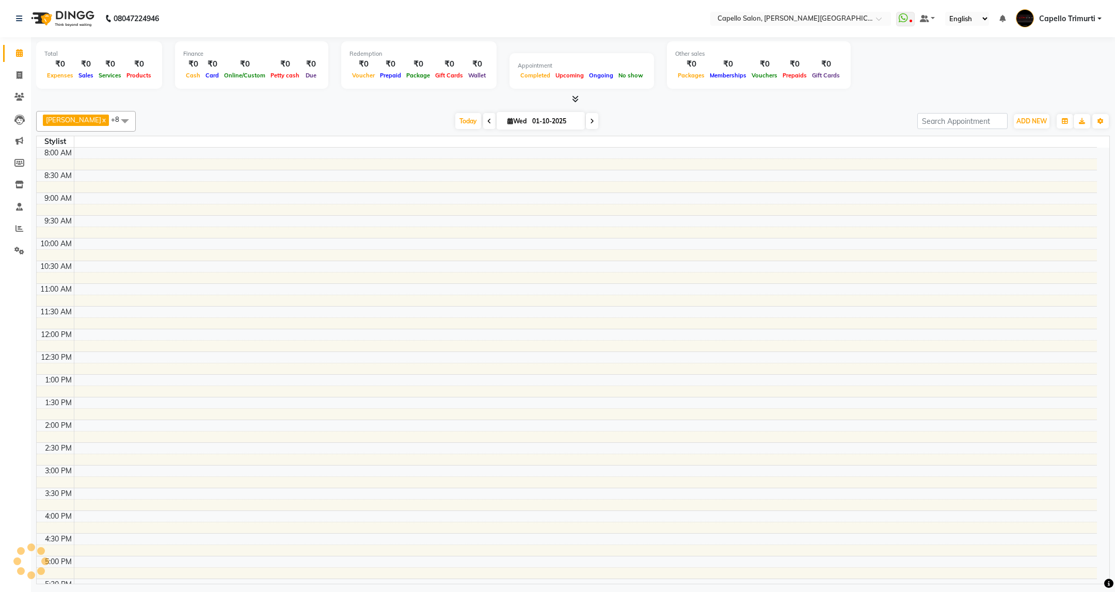
click at [483, 119] on span at bounding box center [489, 121] width 12 height 16
type input "30-09-2025"
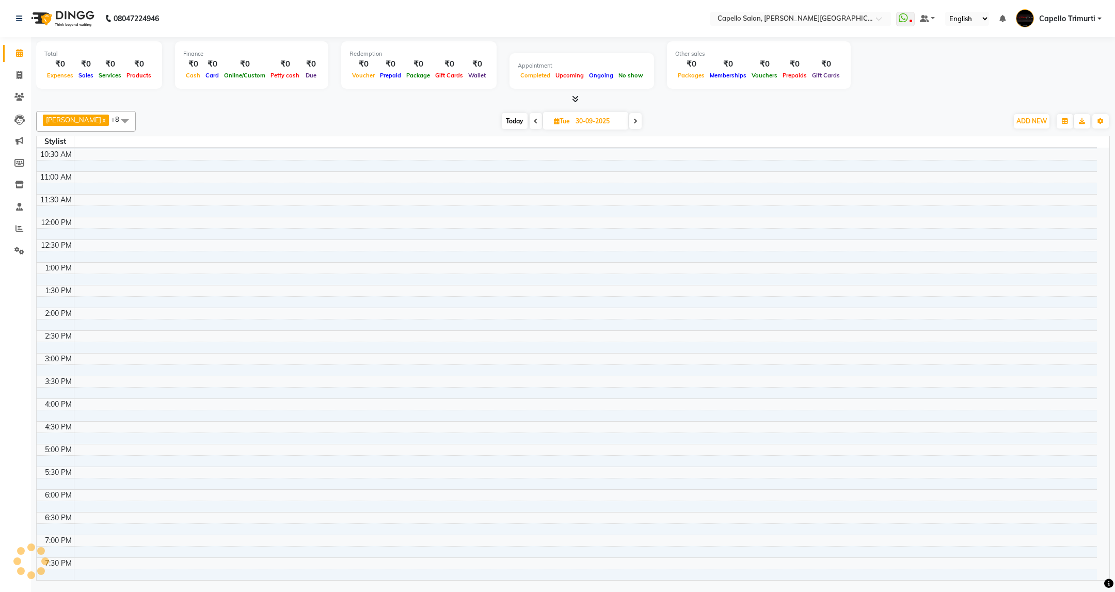
scroll to position [124, 0]
click at [22, 227] on icon at bounding box center [19, 229] width 8 height 8
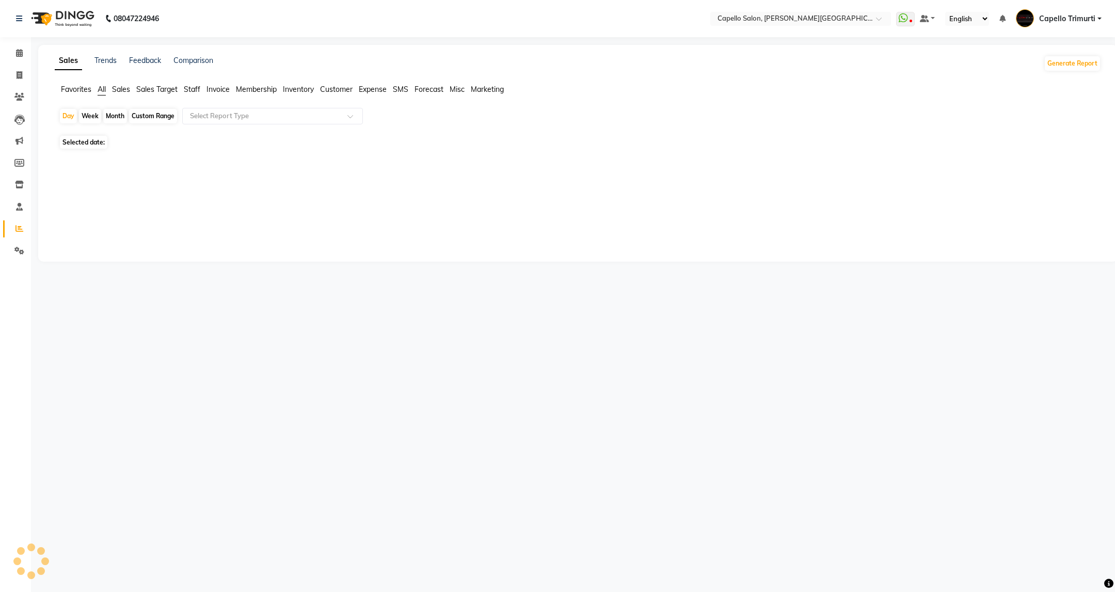
click at [115, 111] on div "Month" at bounding box center [115, 116] width 24 height 14
select select "10"
select select "2025"
click at [99, 189] on span "1" at bounding box center [98, 196] width 17 height 17
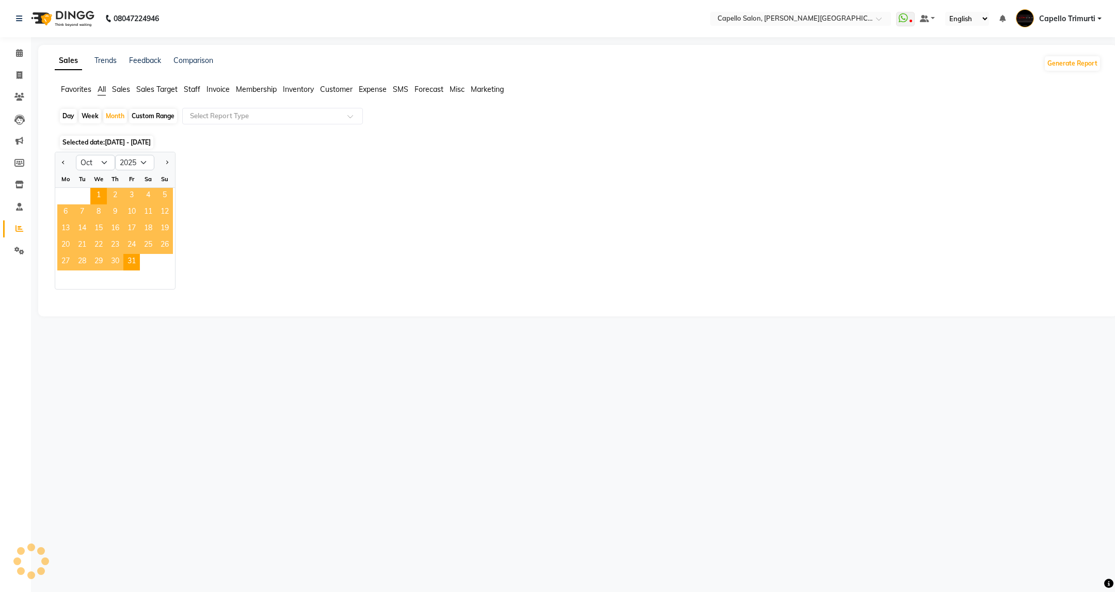
click at [463, 239] on div "Jan Feb Mar Apr May Jun Jul Aug Sep Oct Nov Dec 2015 2016 2017 2018 2019 2020 2…" at bounding box center [578, 221] width 1047 height 138
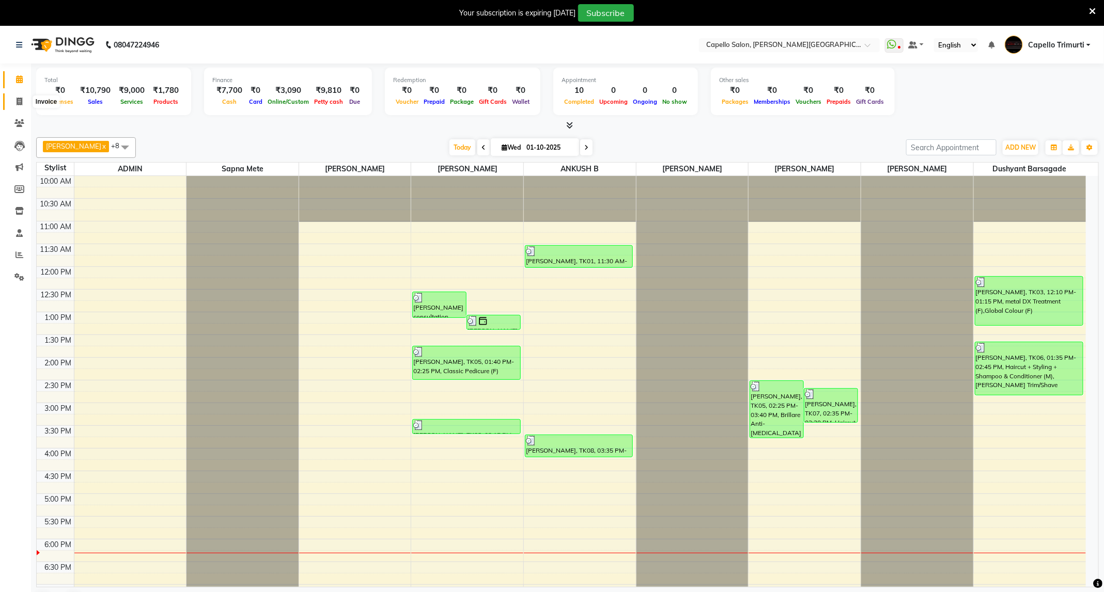
click at [17, 100] on icon at bounding box center [20, 102] width 6 height 8
select select "service"
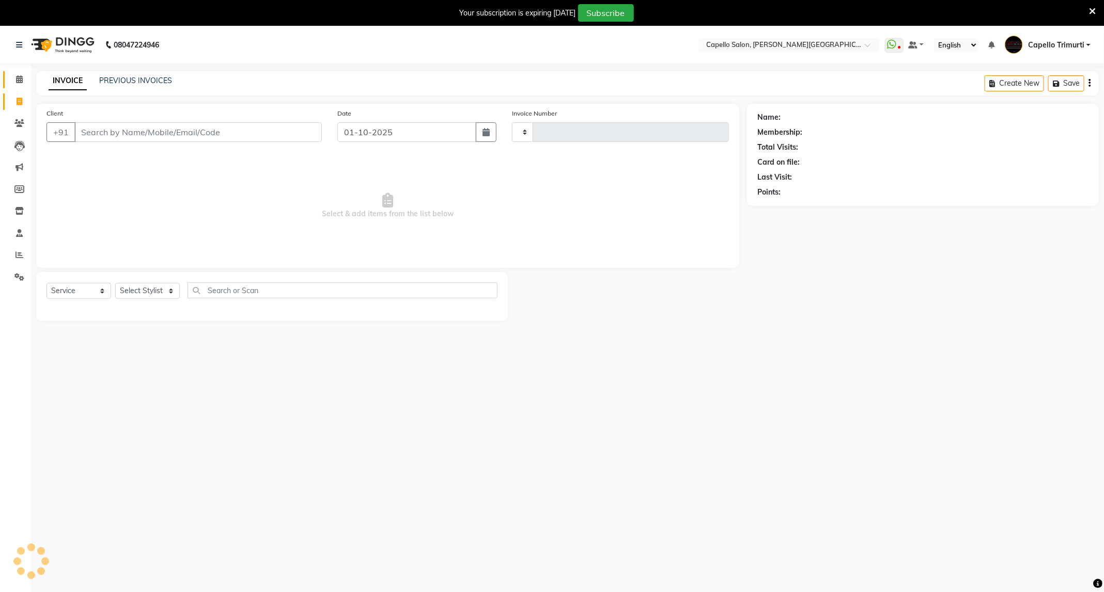
type input "4061"
select select "811"
click at [157, 293] on select "Select Stylist" at bounding box center [147, 291] width 65 height 16
select select "35878"
click at [115, 283] on select "Select Stylist ADMIN [PERSON_NAME] [PERSON_NAME] [PERSON_NAME] [PERSON_NAME] (M…" at bounding box center [147, 291] width 65 height 16
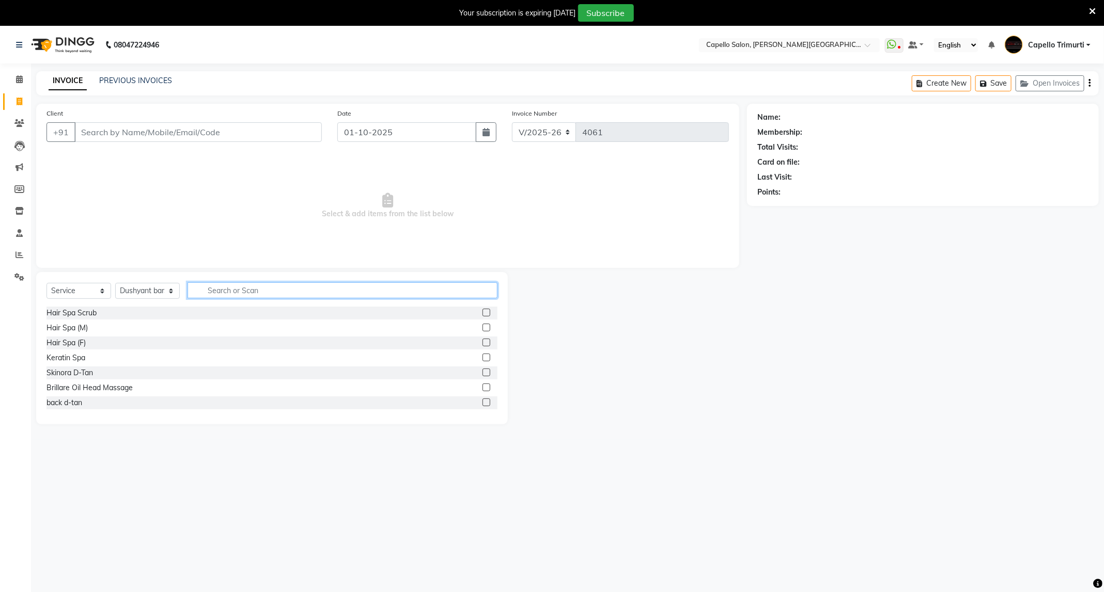
click at [250, 293] on input "text" at bounding box center [342, 290] width 310 height 16
type input "bab"
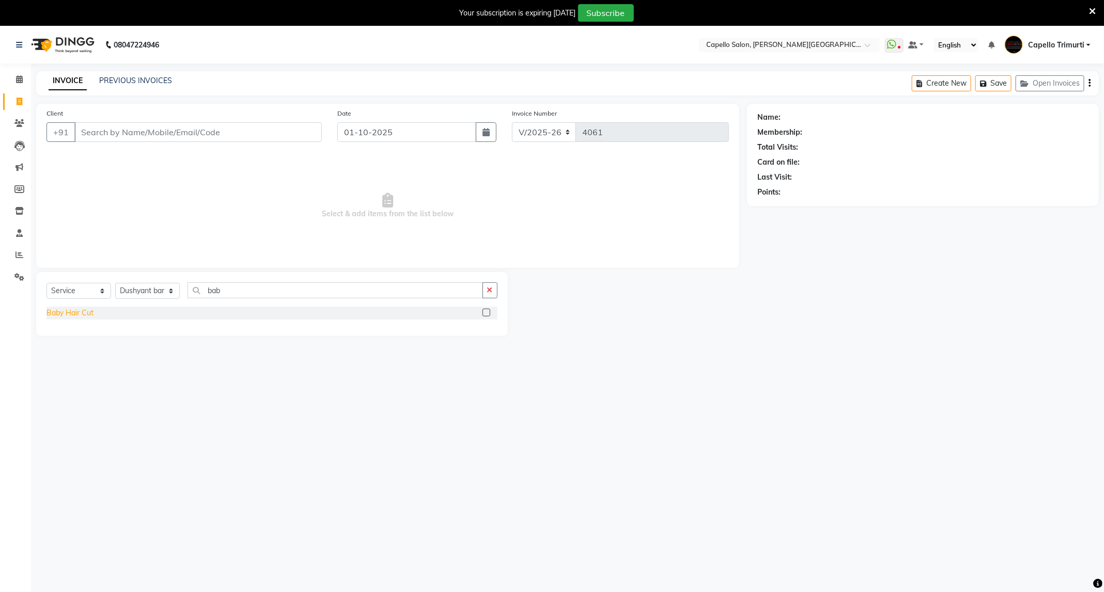
click at [78, 314] on div "Baby Hair Cut" at bounding box center [69, 313] width 47 height 11
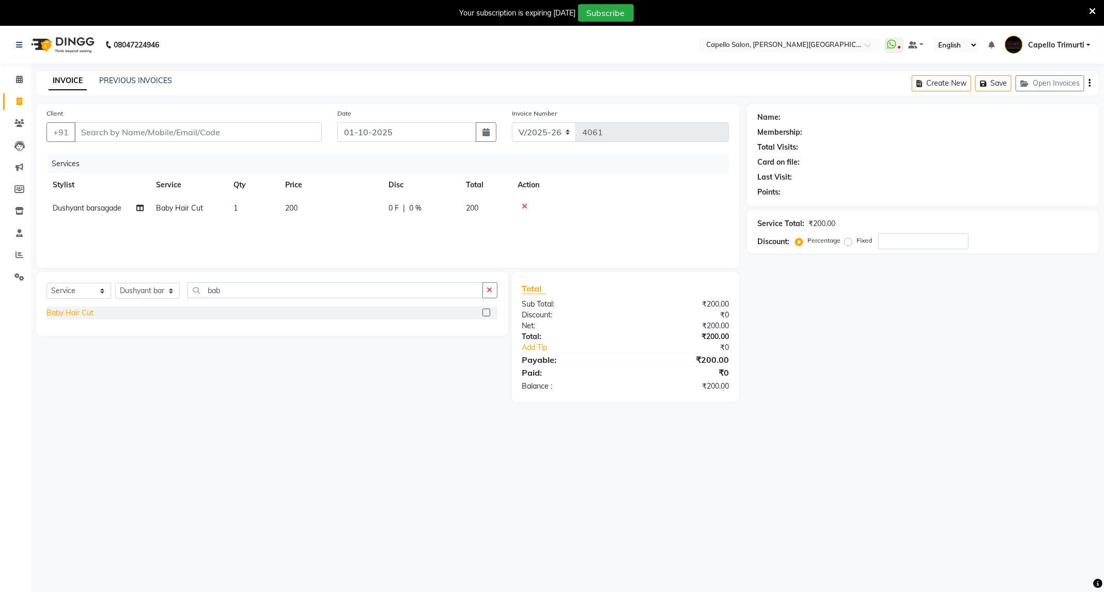
click at [56, 314] on div "Baby Hair Cut" at bounding box center [69, 313] width 47 height 11
checkbox input "false"
click at [93, 234] on span "Dushyant barsagade" at bounding box center [87, 231] width 69 height 9
select select "35878"
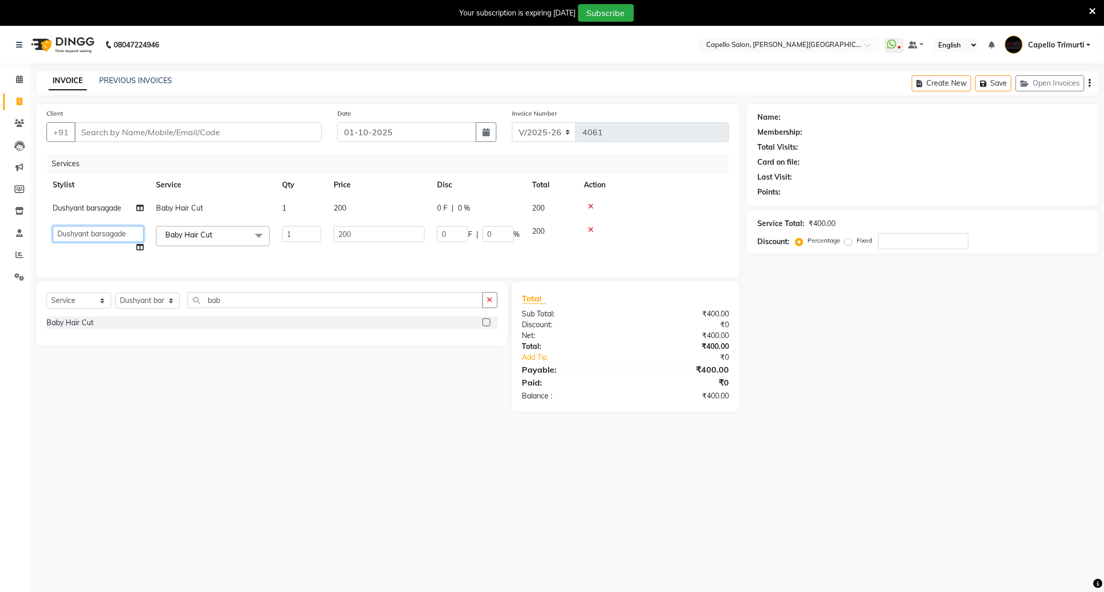
click at [93, 234] on select "ADMIN ANKUSH B Capello Trimurti Dushyant barsagade Kristee Raut (M) Naresh Khai…" at bounding box center [98, 234] width 91 height 16
select select "50699"
click at [383, 234] on input "200" at bounding box center [379, 234] width 91 height 16
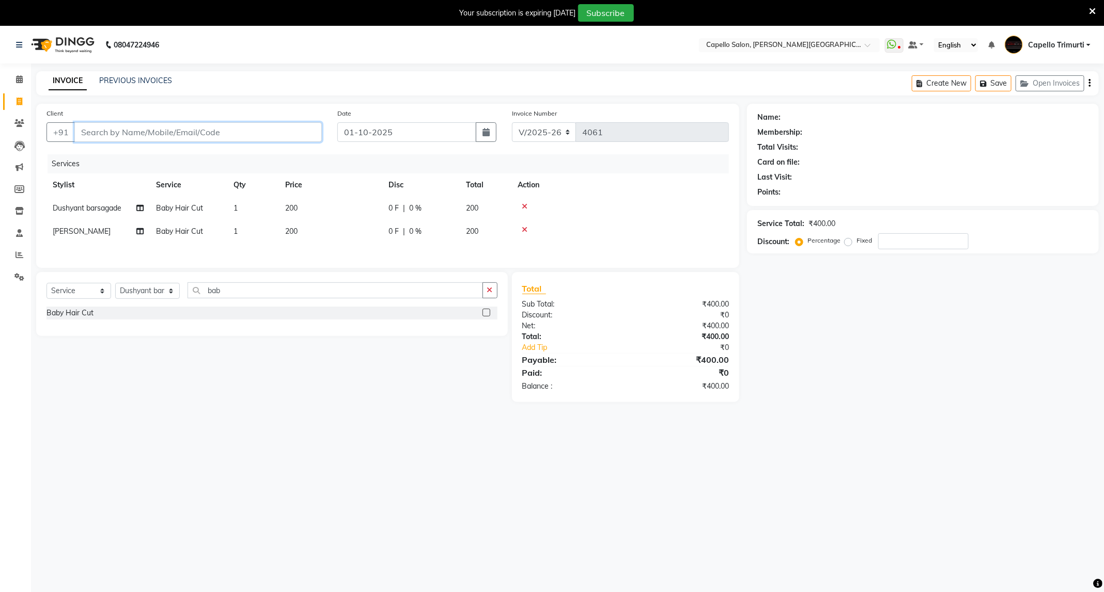
click at [269, 132] on input "Client" at bounding box center [197, 132] width 247 height 20
type input "9"
type input "0"
type input "9860281861"
click at [287, 123] on button "Add Client" at bounding box center [295, 132] width 53 height 20
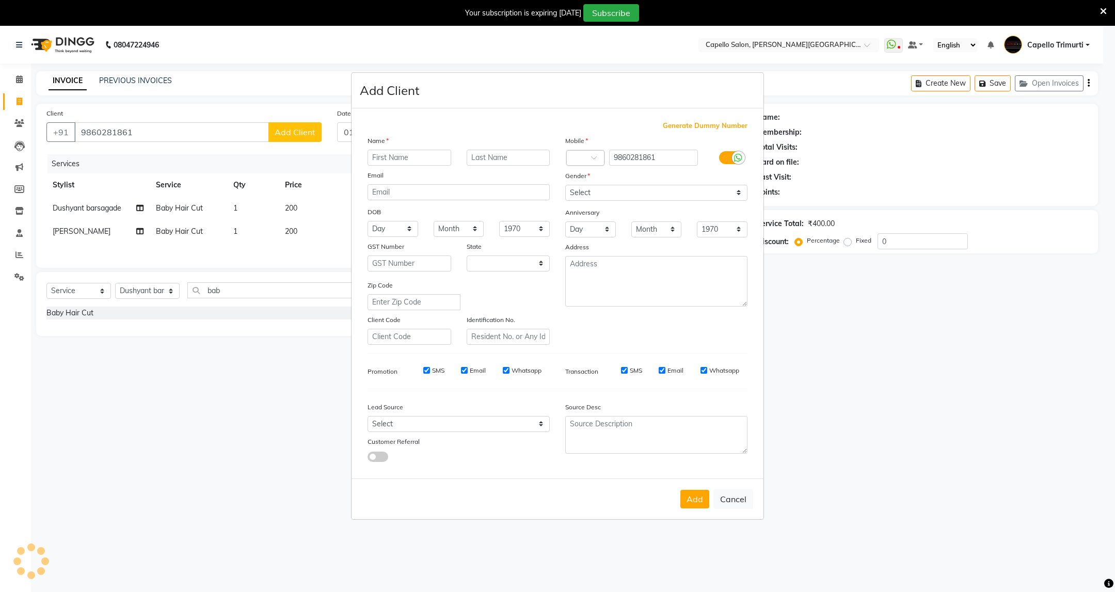
select select "22"
type input "Sheetal"
type input "Tembare"
click at [712, 193] on select "Select Male Female Other Prefer Not To Say" at bounding box center [656, 193] width 182 height 16
select select "[DEMOGRAPHIC_DATA]"
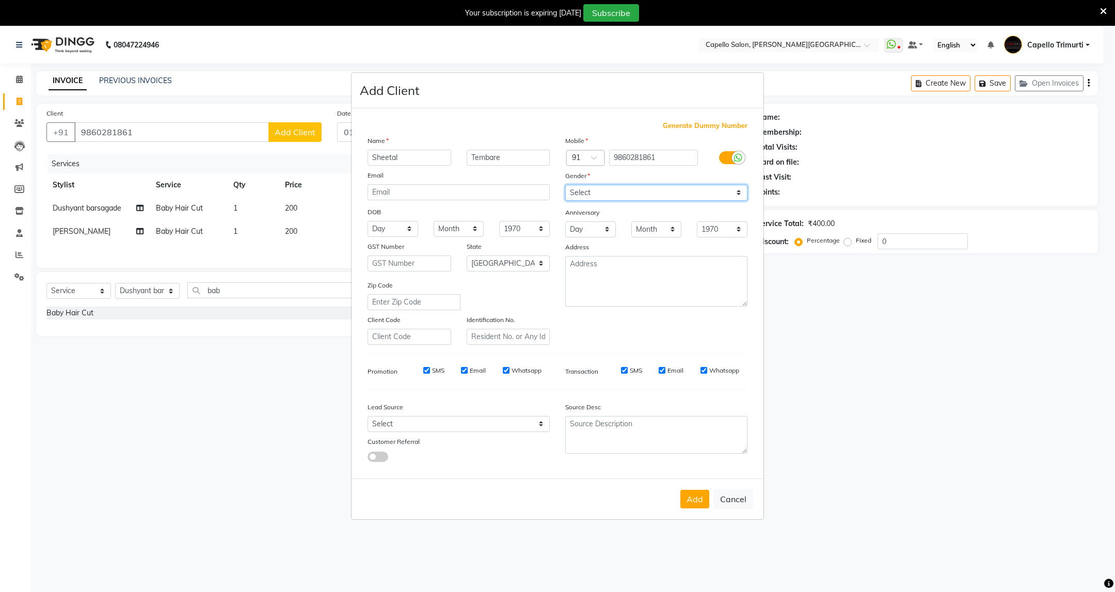
click at [565, 185] on select "Select Male Female Other Prefer Not To Say" at bounding box center [656, 193] width 182 height 16
click at [699, 502] on button "Add" at bounding box center [695, 499] width 29 height 19
select select
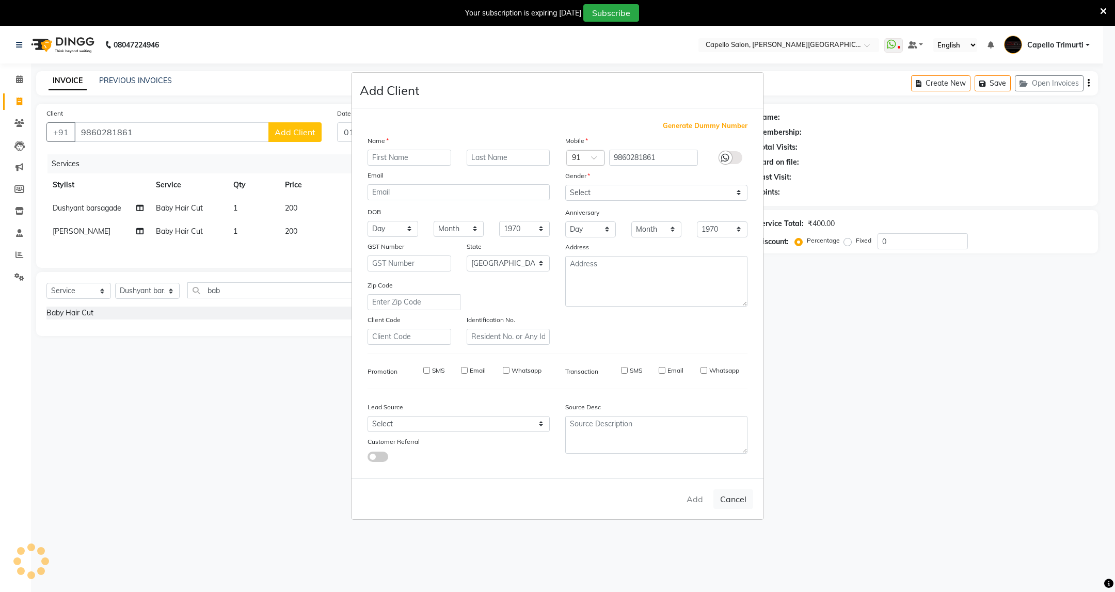
select select "null"
select select
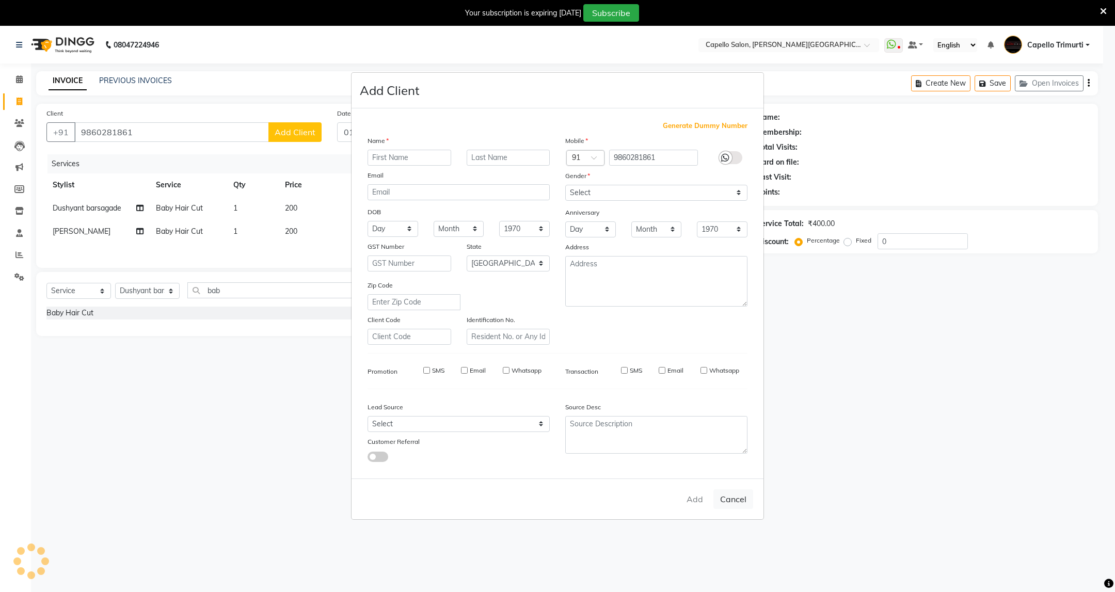
checkbox input "false"
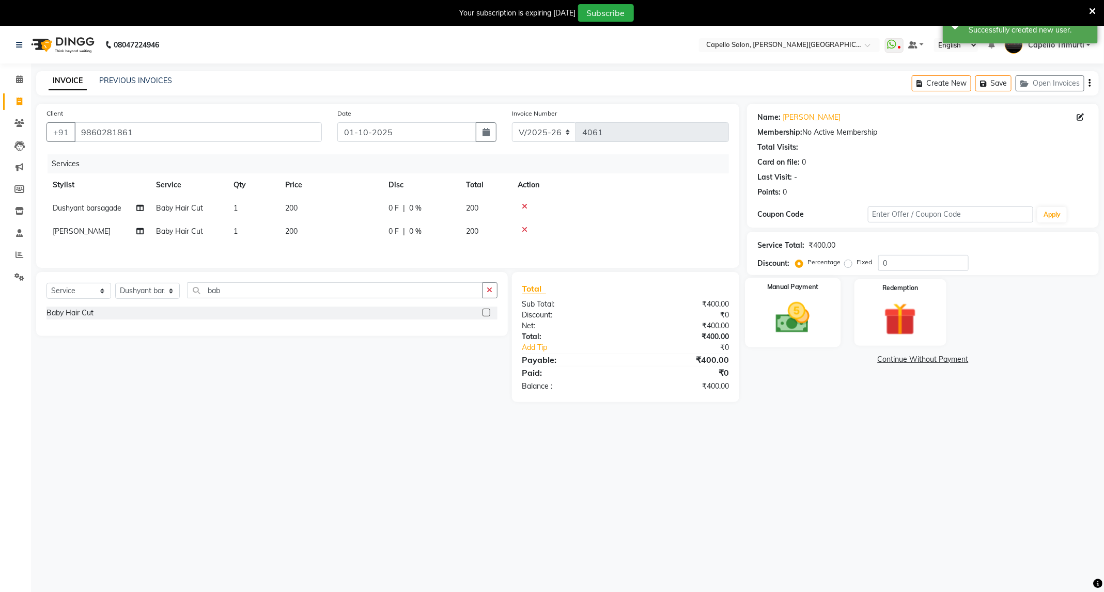
click at [789, 324] on img at bounding box center [792, 317] width 55 height 39
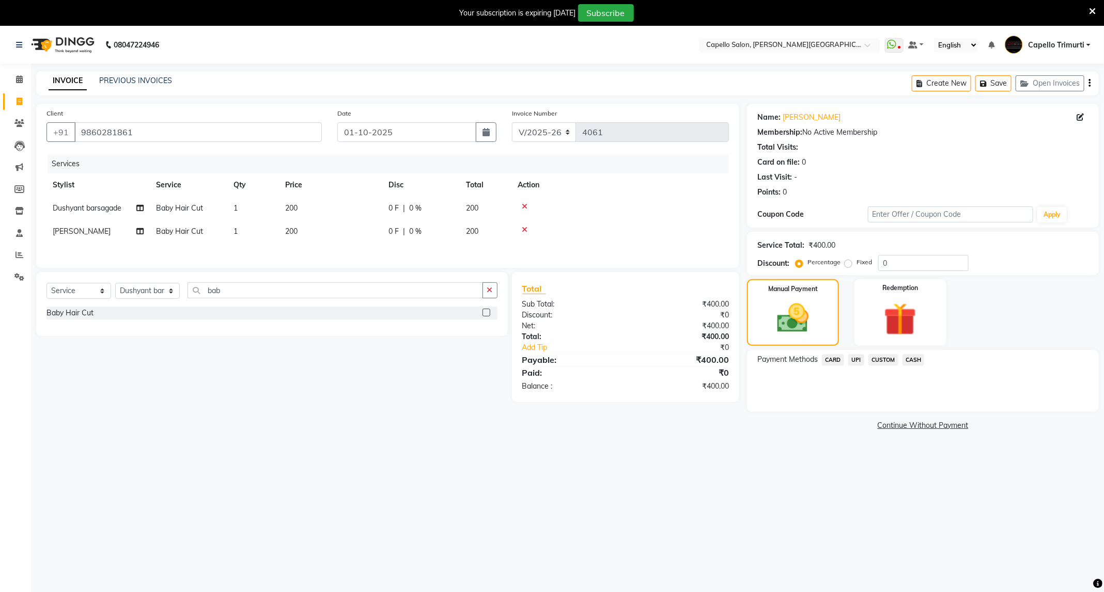
click at [917, 358] on span "CASH" at bounding box center [913, 360] width 22 height 12
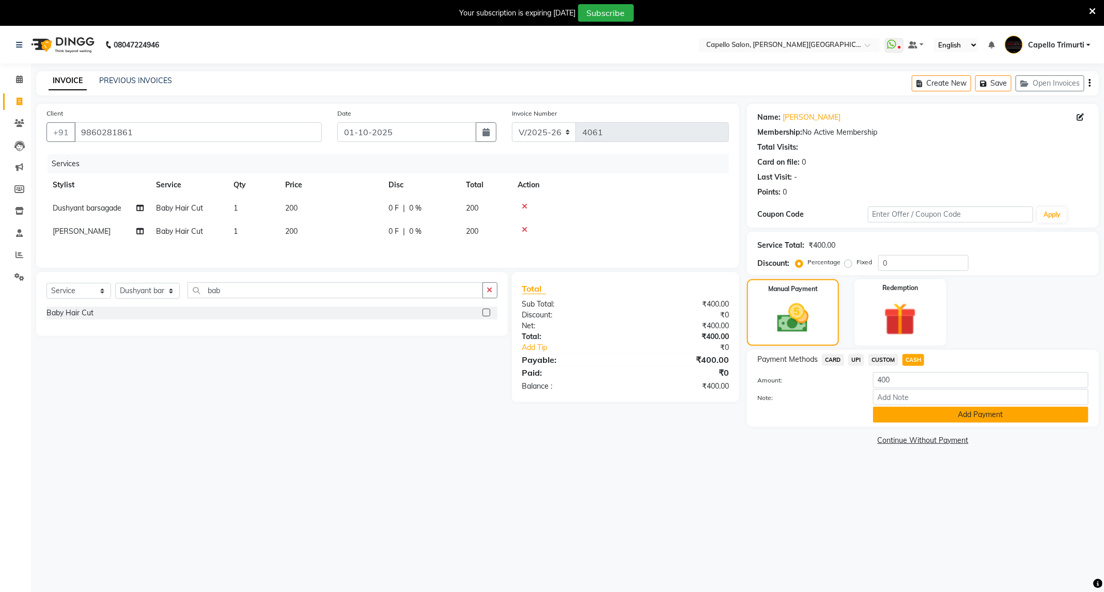
click at [930, 417] on button "Add Payment" at bounding box center [980, 415] width 215 height 16
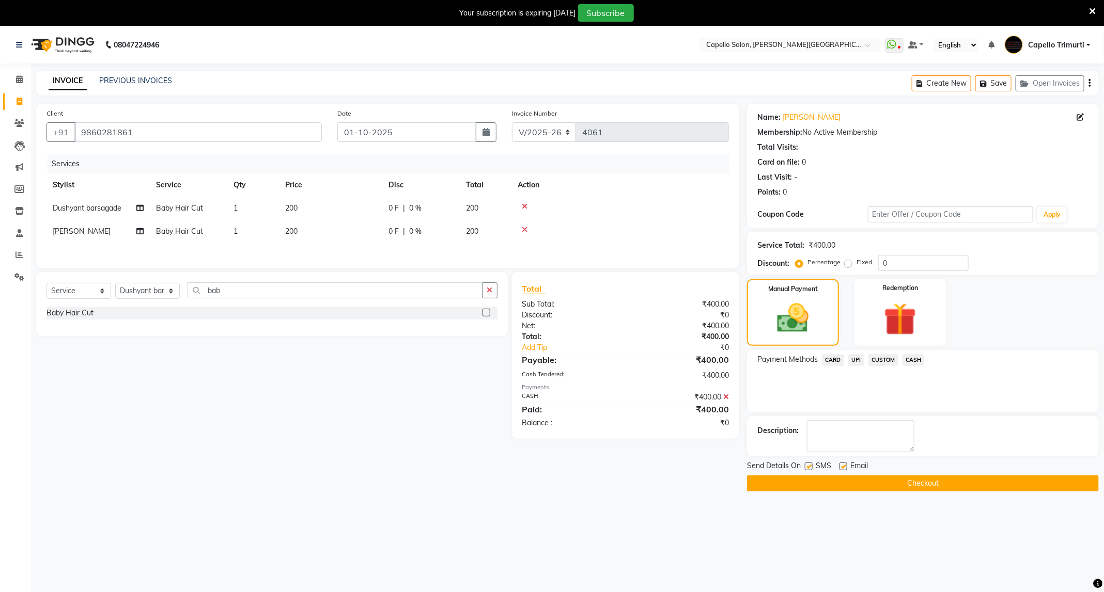
click at [901, 484] on button "Checkout" at bounding box center [923, 484] width 352 height 16
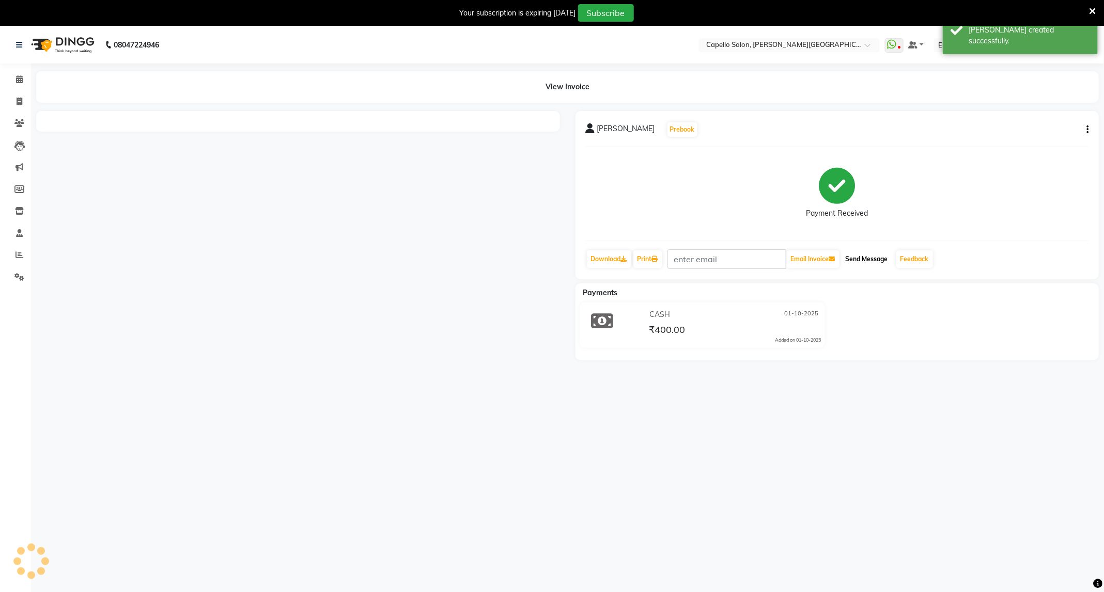
click at [871, 258] on button "Send Message" at bounding box center [866, 259] width 51 height 18
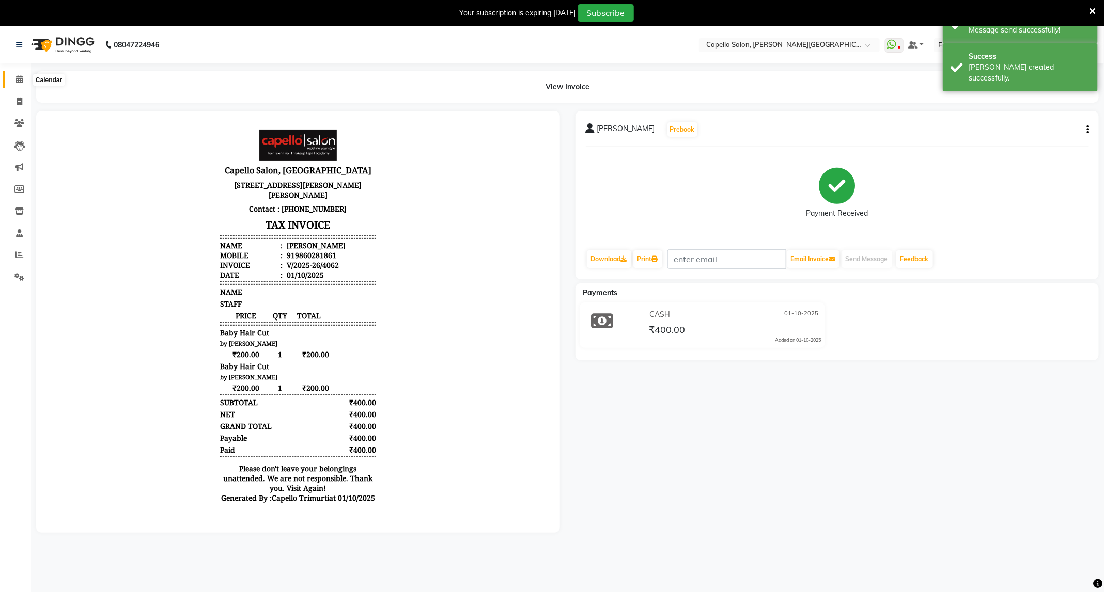
drag, startPoint x: 22, startPoint y: 78, endPoint x: 28, endPoint y: 80, distance: 6.9
click at [22, 78] on icon at bounding box center [19, 79] width 7 height 8
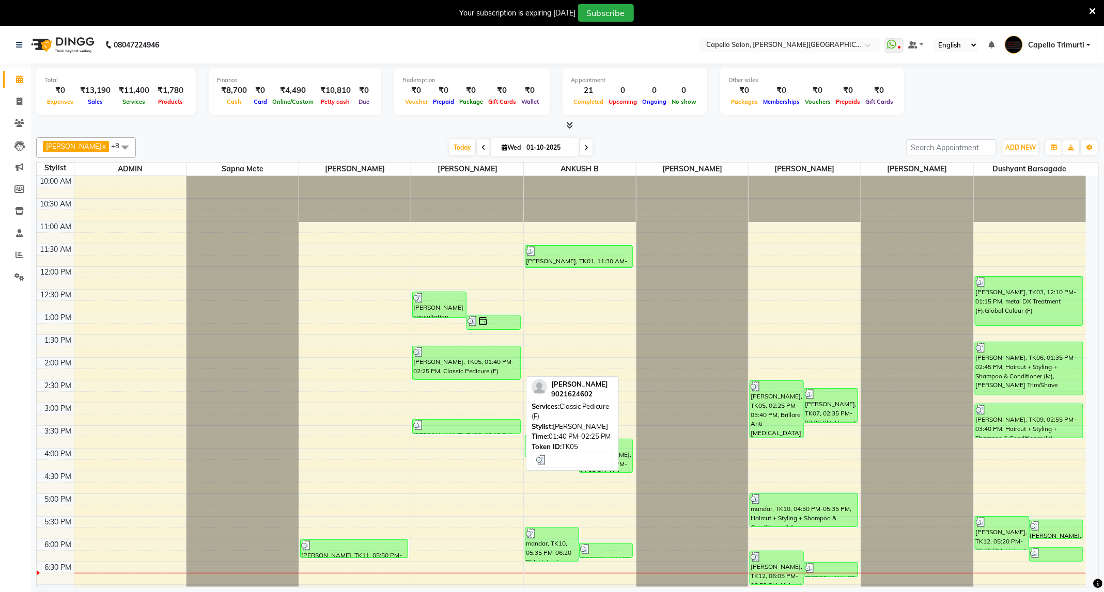
click at [413, 361] on div "[PERSON_NAME], TK05, 01:40 PM-02:25 PM, Classic Pedicure (F)" at bounding box center [466, 362] width 107 height 33
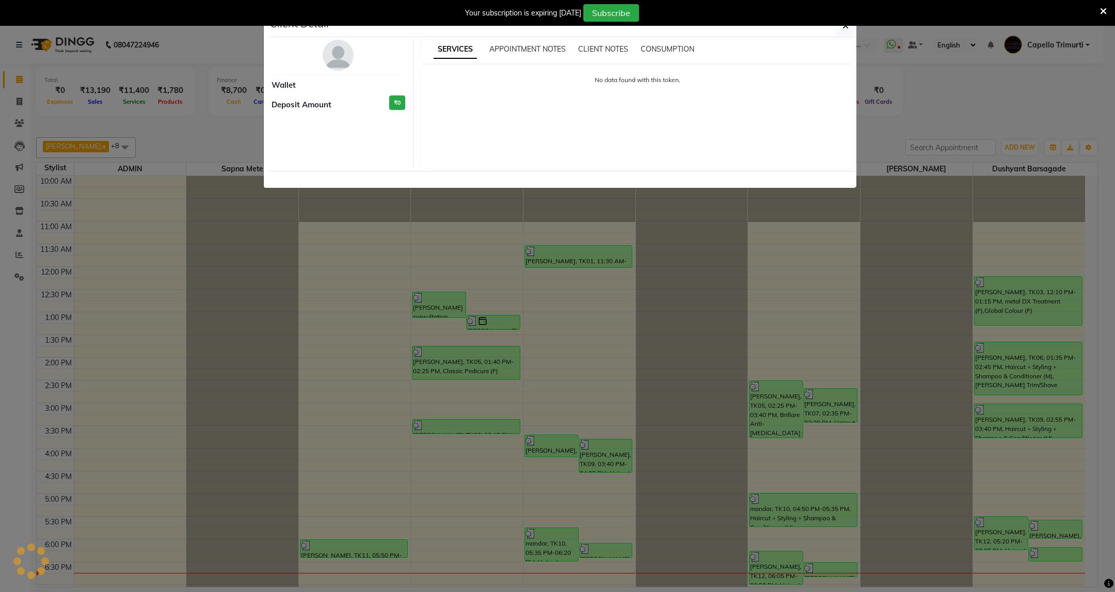
click at [761, 324] on ngb-modal-window "Client Detail Wallet Deposit Amount ₹0 SERVICES APPOINTMENT NOTES CLIENT NOTES …" at bounding box center [557, 296] width 1115 height 592
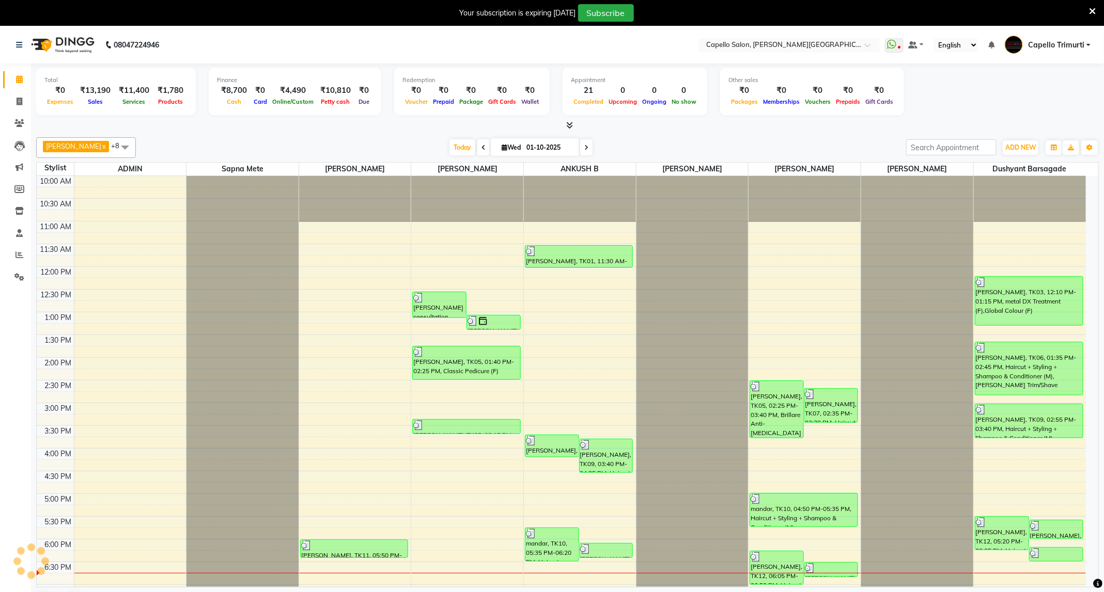
click at [739, 176] on div at bounding box center [692, 176] width 112 height 0
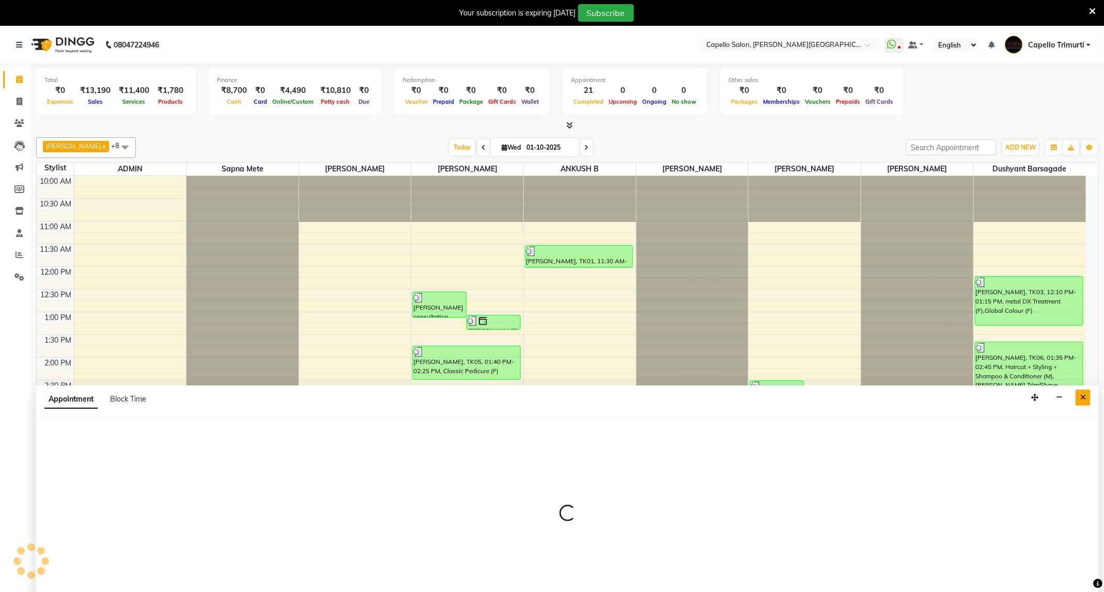
click at [1080, 397] on icon "Close" at bounding box center [1083, 397] width 6 height 7
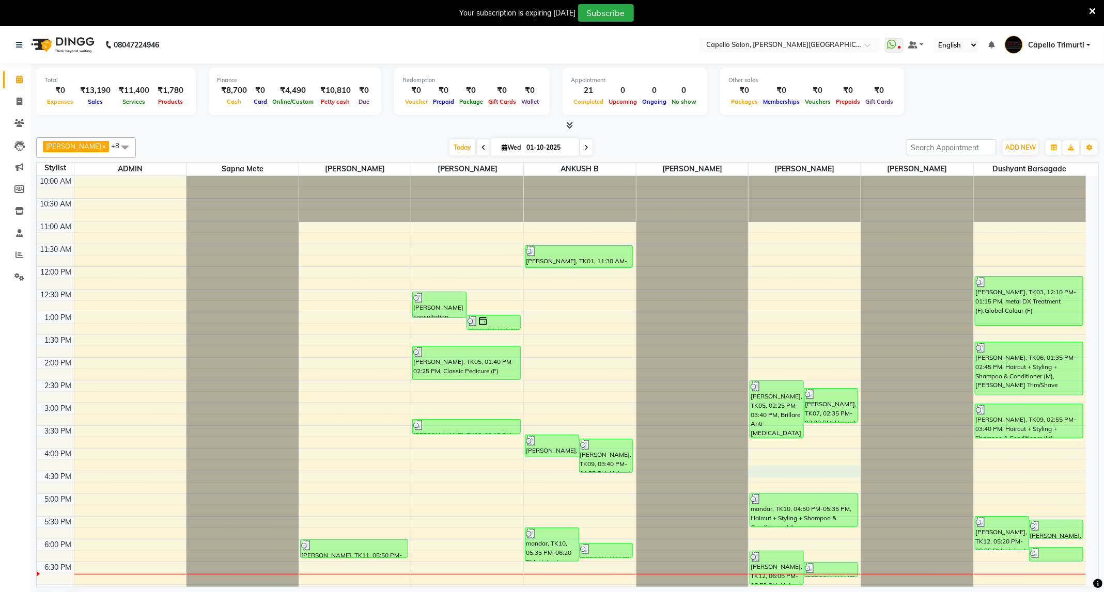
click at [751, 472] on div "10:00 AM 10:30 AM 11:00 AM 11:30 AM 12:00 PM 12:30 PM 1:00 PM 1:30 PM 2:00 PM 2…" at bounding box center [561, 448] width 1049 height 545
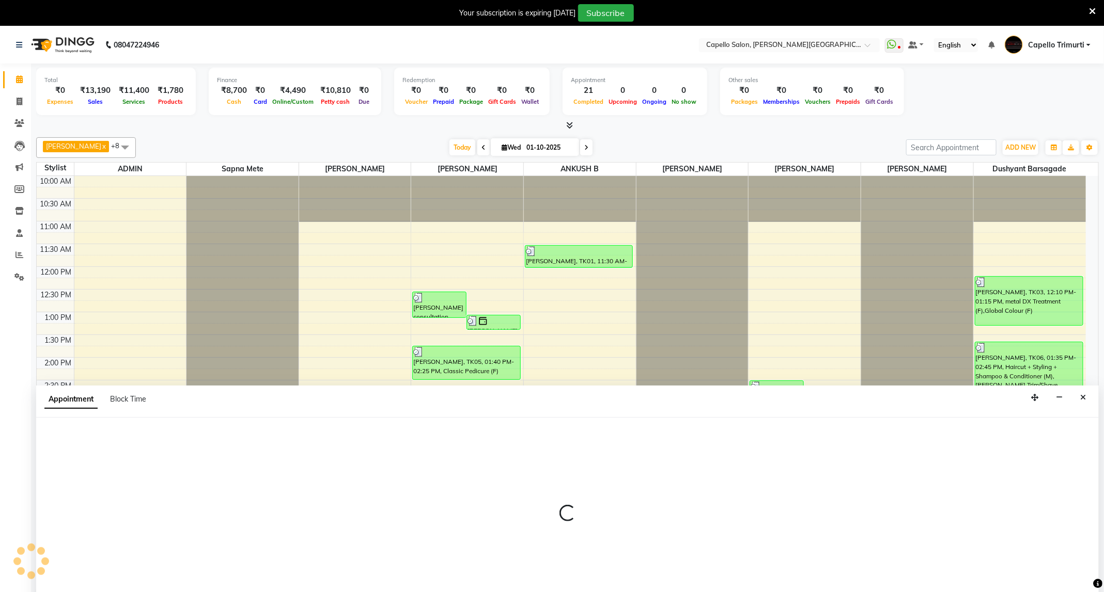
scroll to position [26, 0]
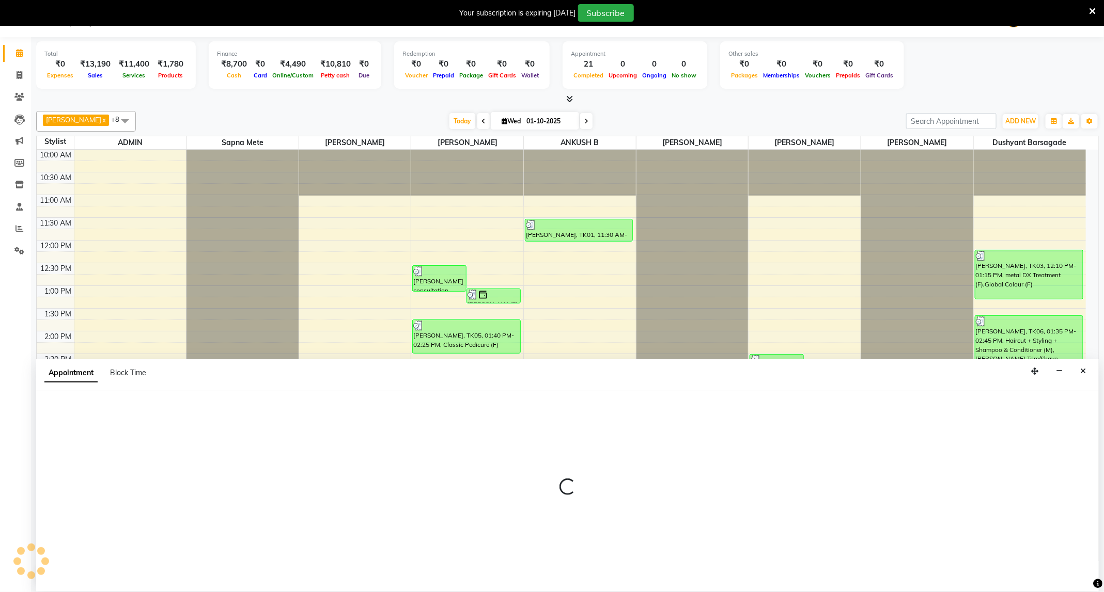
click at [1074, 366] on div "Appointment Block Time" at bounding box center [567, 375] width 1062 height 32
click at [1075, 366] on button "Close" at bounding box center [1082, 372] width 15 height 16
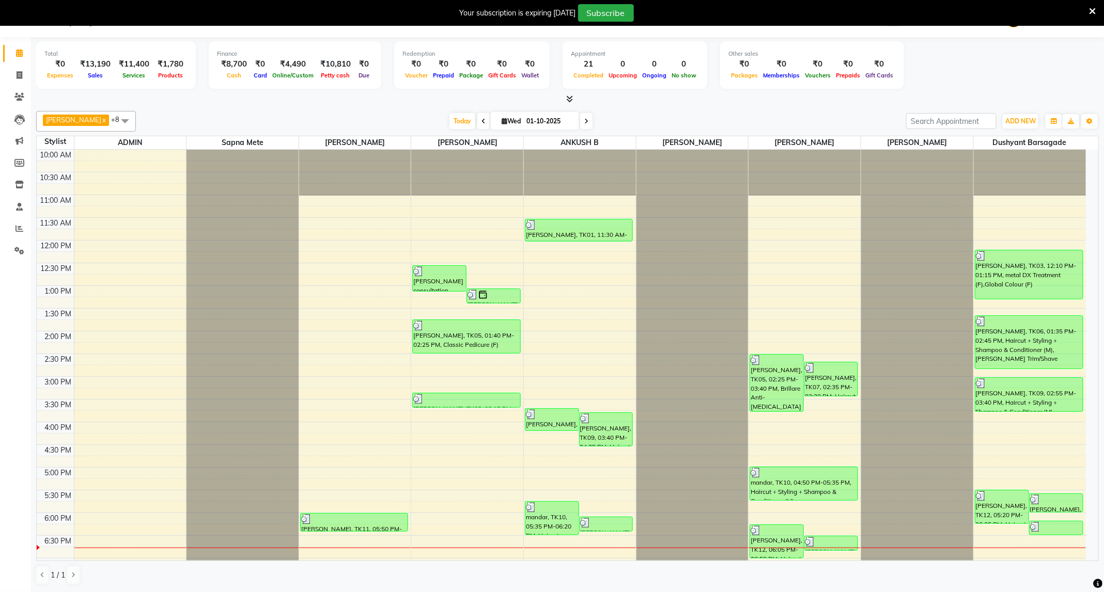
click at [107, 428] on div "10:00 AM 10:30 AM 11:00 AM 11:30 AM 12:00 PM 12:30 PM 1:00 PM 1:30 PM 2:00 PM 2…" at bounding box center [561, 422] width 1049 height 545
select select "14656"
select select "tentative"
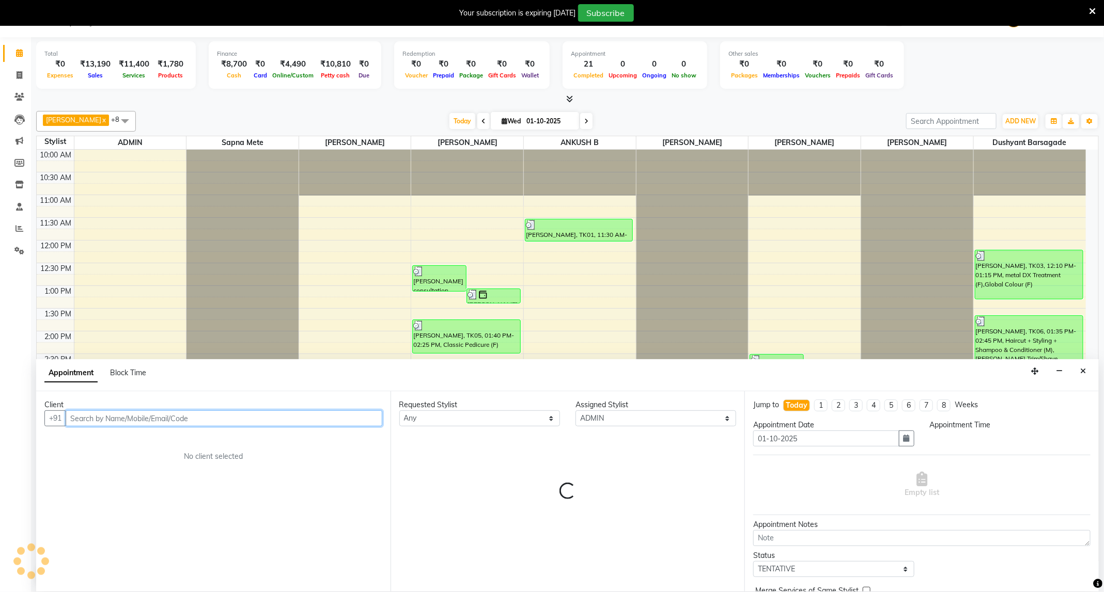
select select "945"
click at [1088, 374] on button "Close" at bounding box center [1082, 372] width 15 height 16
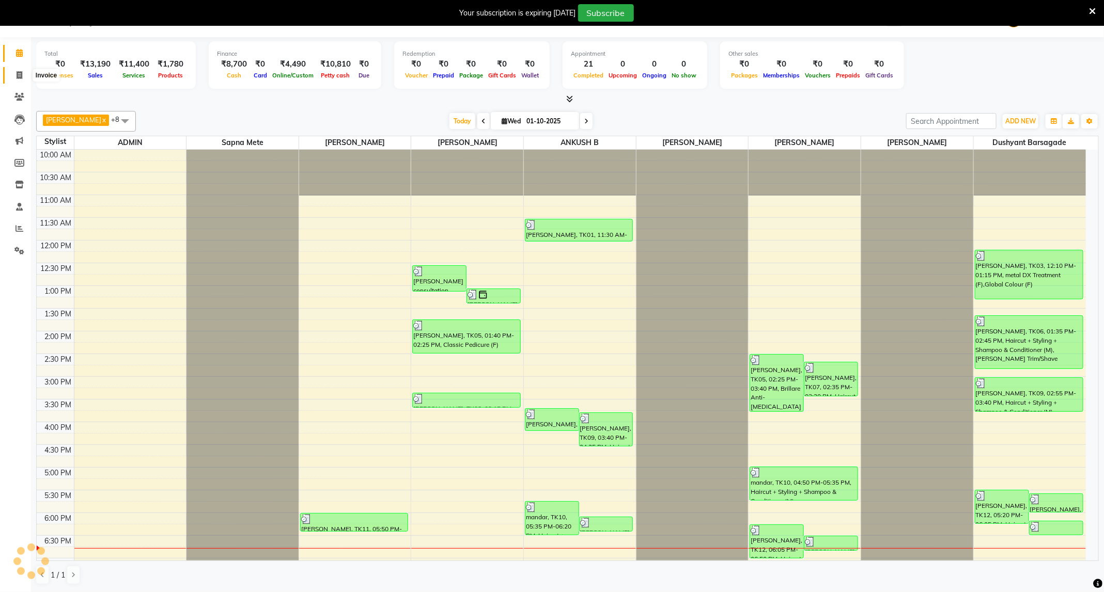
click at [14, 76] on span at bounding box center [19, 76] width 18 height 12
select select "service"
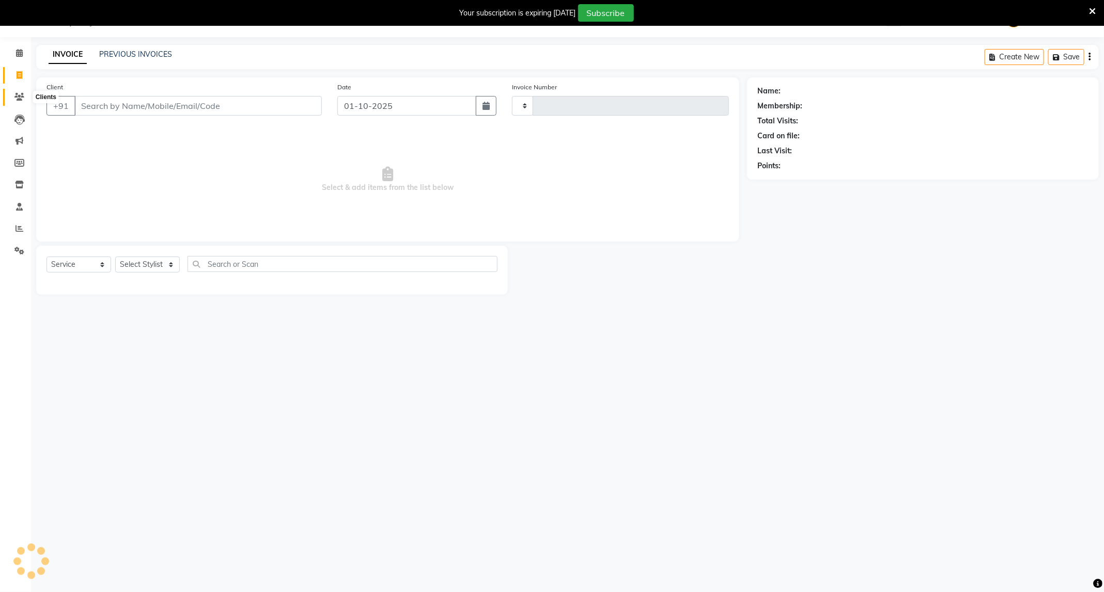
click at [11, 93] on span at bounding box center [19, 97] width 18 height 12
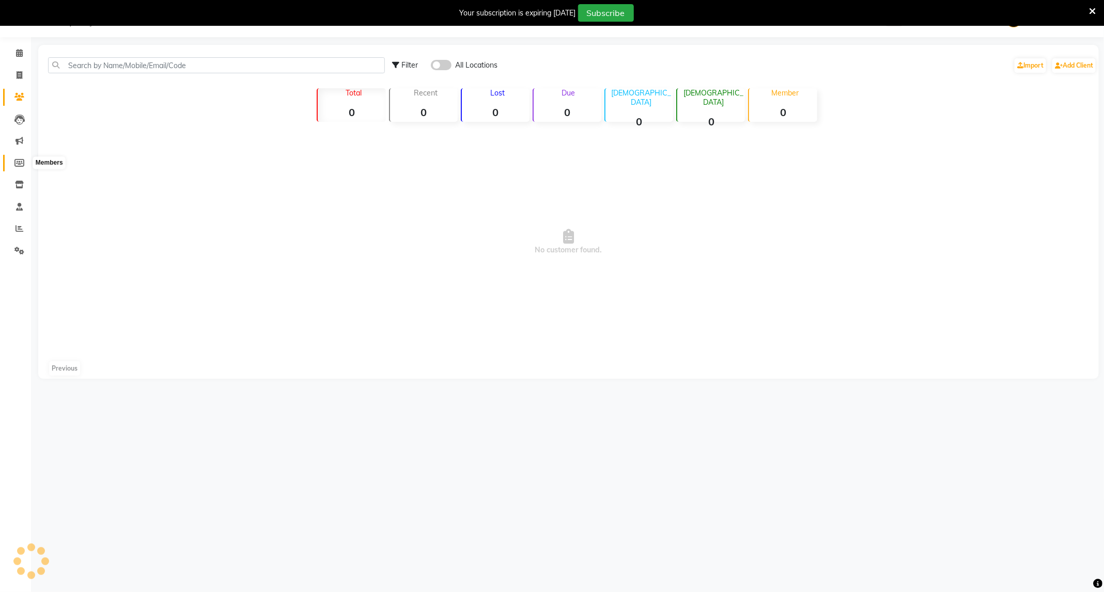
click at [26, 159] on span at bounding box center [19, 163] width 18 height 12
select select
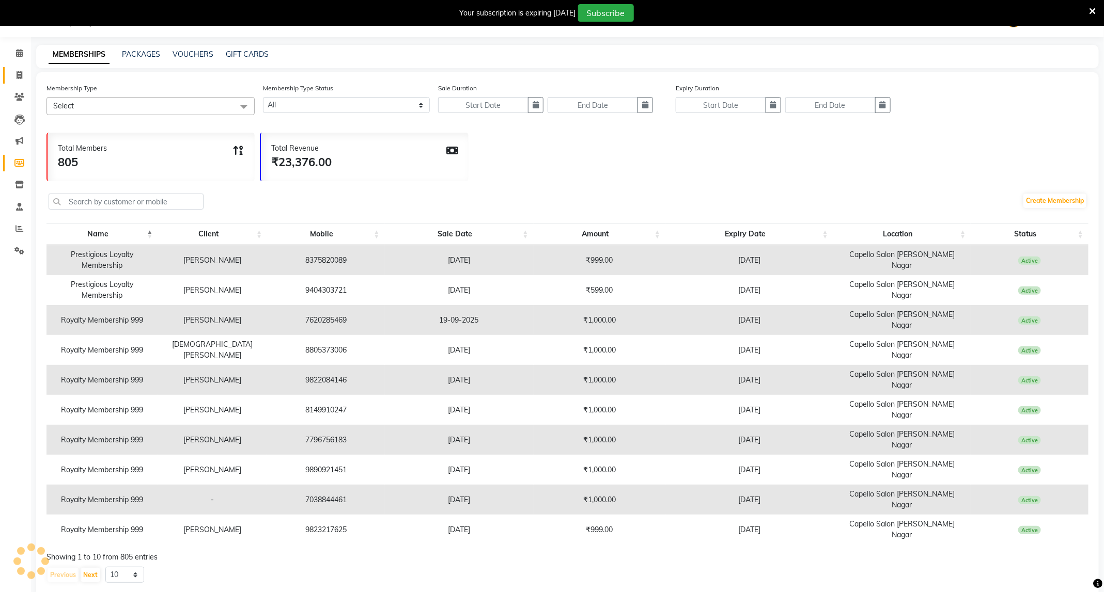
click at [18, 67] on link "Invoice" at bounding box center [15, 75] width 25 height 17
select select "service"
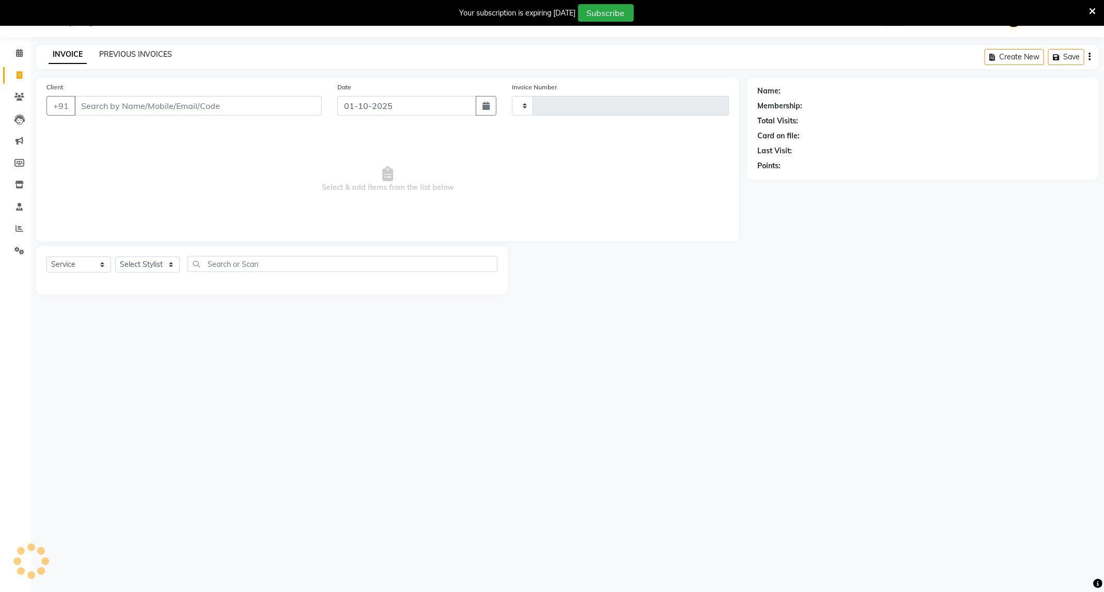
click at [158, 53] on link "PREVIOUS INVOICES" at bounding box center [135, 54] width 73 height 9
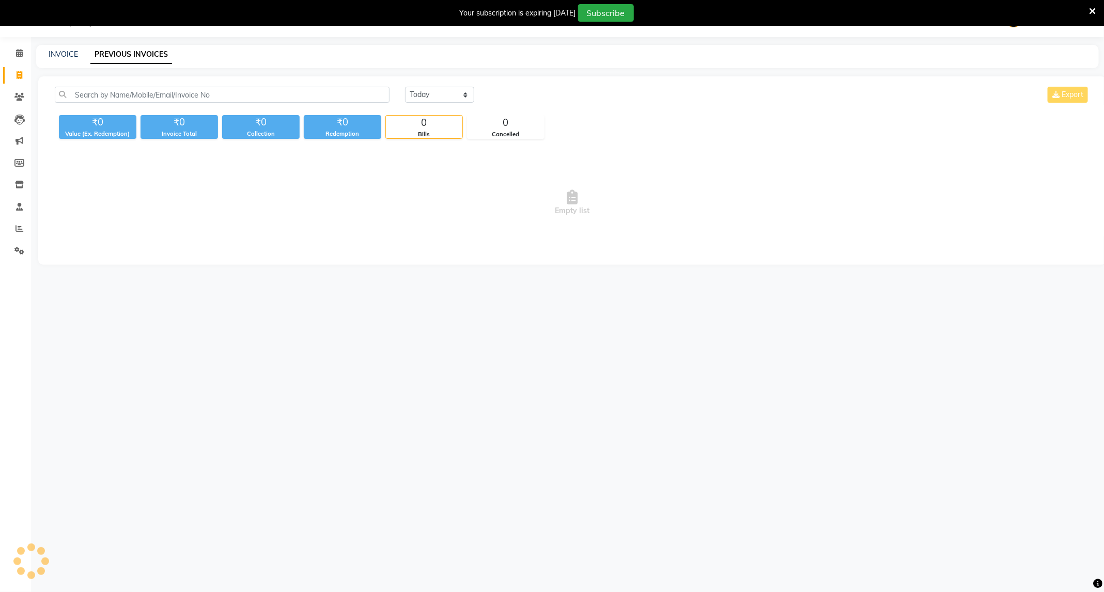
click at [462, 103] on div "Today Yesterday Custom Range" at bounding box center [439, 95] width 69 height 16
click at [462, 104] on div "Today Yesterday Custom Range Export" at bounding box center [747, 99] width 700 height 24
click at [463, 97] on select "Today Yesterday Custom Range" at bounding box center [439, 95] width 69 height 16
select select "range"
click at [405, 87] on select "Today Yesterday Custom Range" at bounding box center [439, 95] width 69 height 16
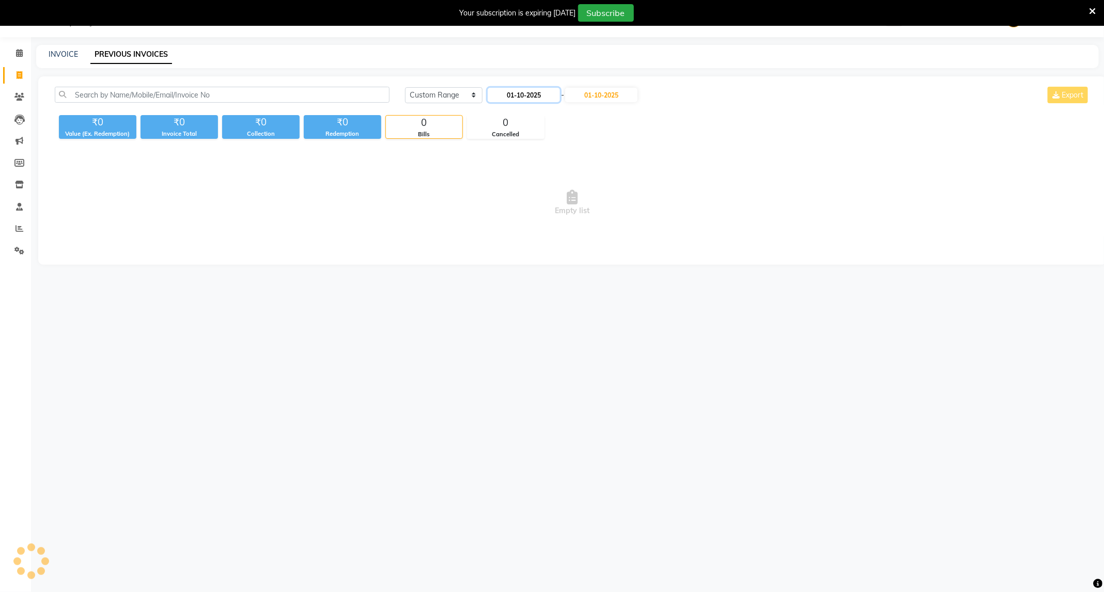
click at [504, 90] on input "01-10-2025" at bounding box center [523, 95] width 72 height 14
select select "10"
select select "2025"
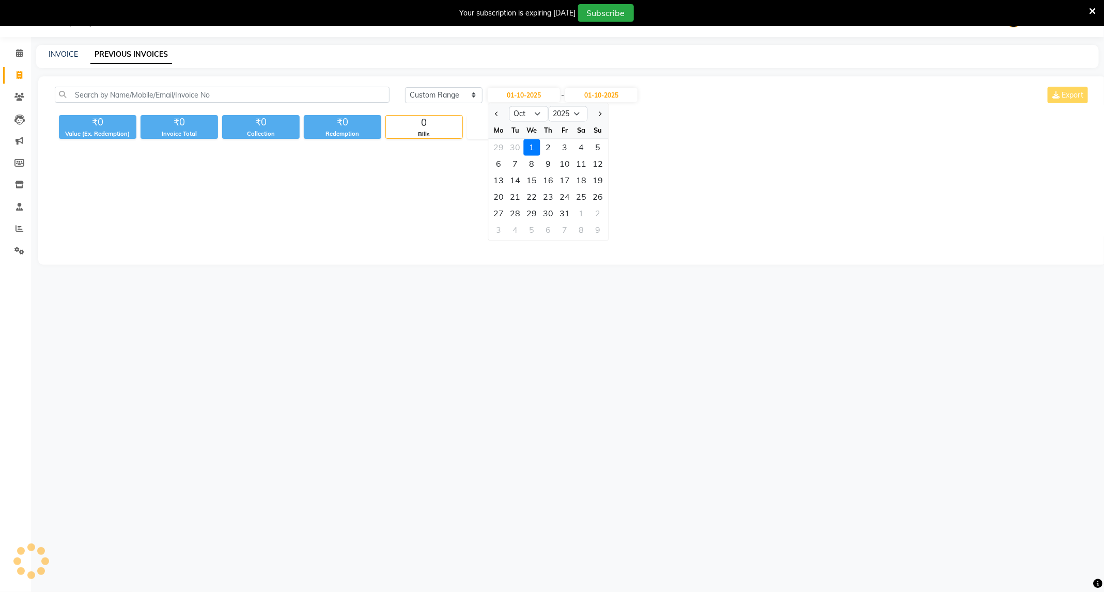
click at [474, 109] on div "Today Yesterday Custom Range 01-10-2025 Jan Feb Mar Apr May Jun Jul Aug Sep Oct…" at bounding box center [747, 99] width 700 height 24
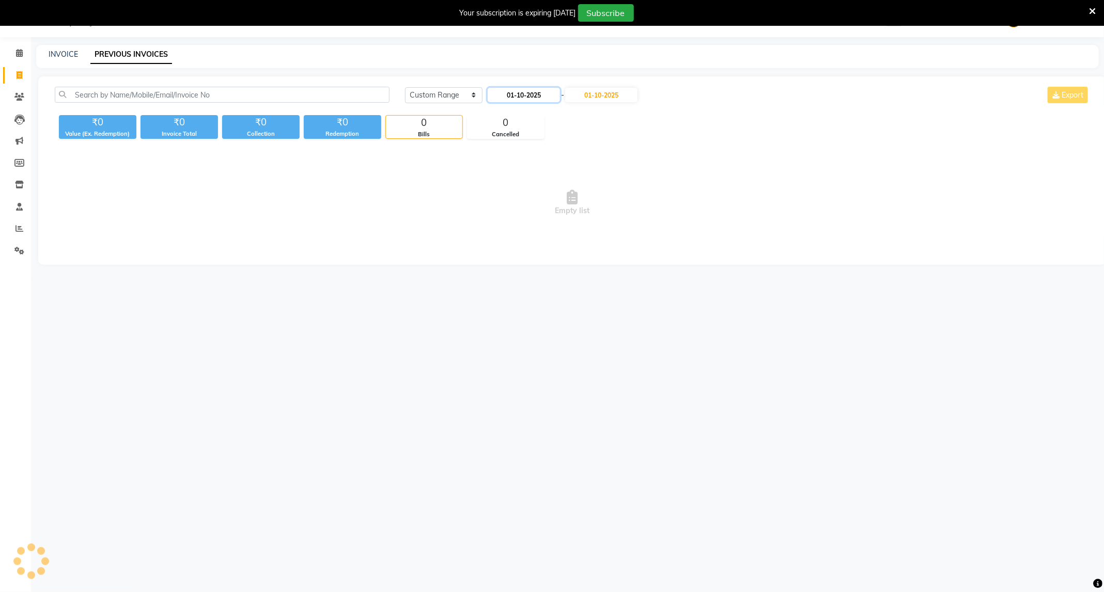
click at [502, 94] on input "01-10-2025" at bounding box center [523, 95] width 72 height 14
select select "10"
select select "2025"
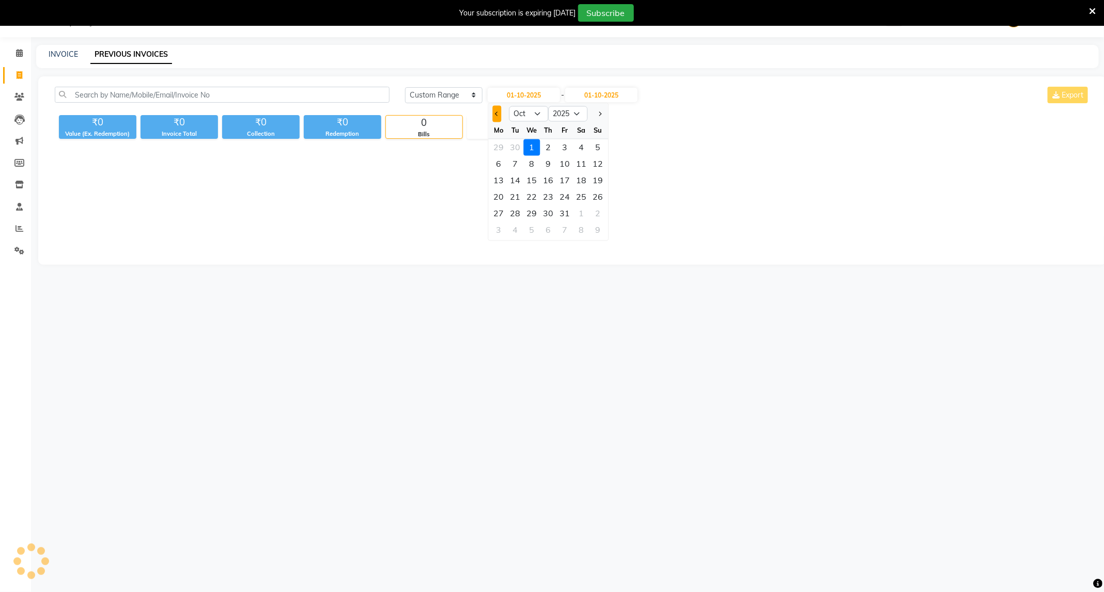
click at [496, 114] on span "Previous month" at bounding box center [497, 114] width 4 height 4
select select "9"
click at [499, 148] on div "1" at bounding box center [499, 147] width 17 height 17
type input "01-09-2025"
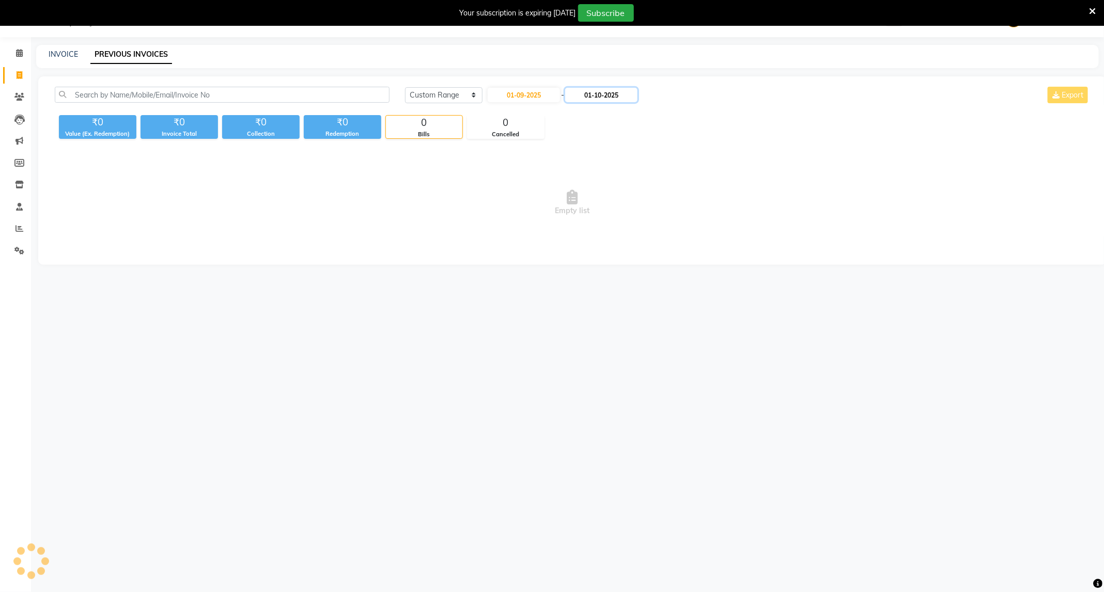
click at [601, 94] on input "01-10-2025" at bounding box center [601, 95] width 72 height 14
select select "10"
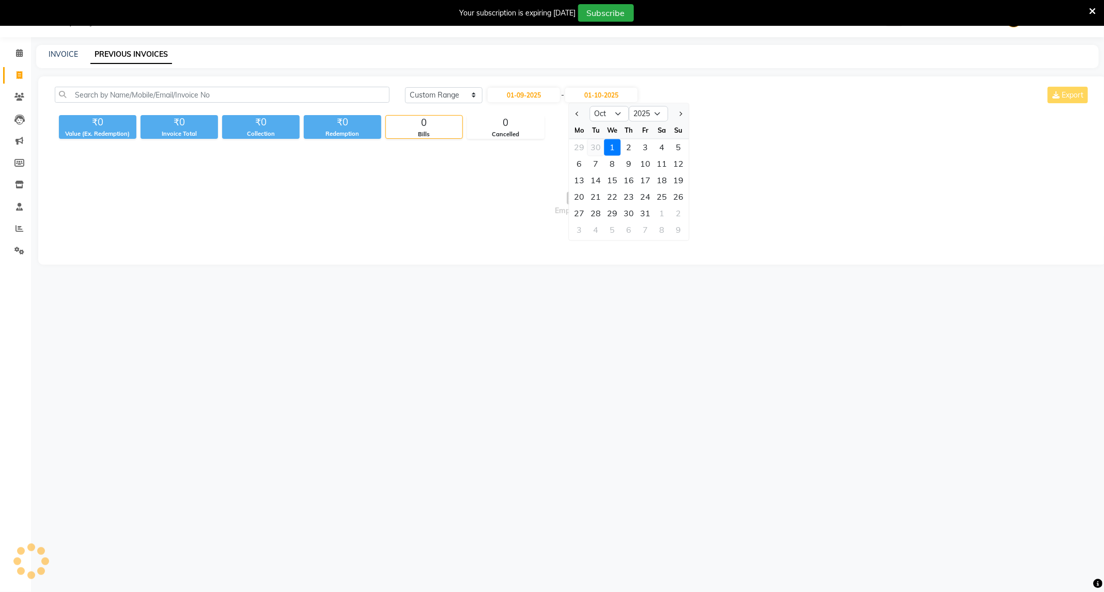
click at [592, 144] on div "30" at bounding box center [596, 147] width 17 height 17
type input "30-09-2025"
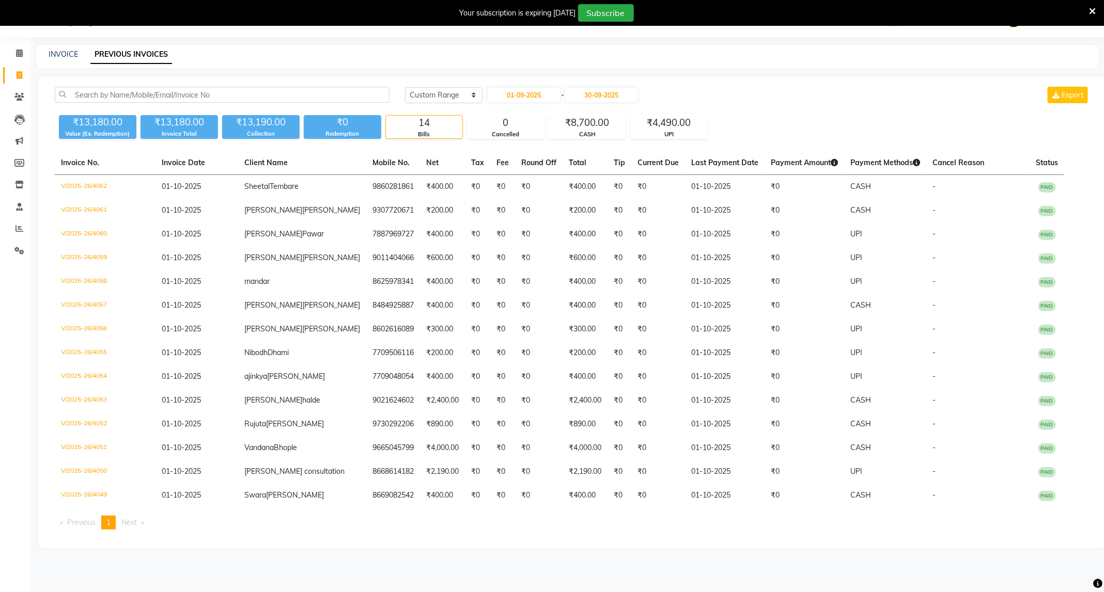
click at [826, 91] on div "Today Yesterday Custom Range 01-09-2025 - 30-09-2025 Export" at bounding box center [747, 95] width 685 height 17
click at [617, 97] on input "30-09-2025" at bounding box center [601, 95] width 72 height 14
click at [595, 214] on div "30" at bounding box center [596, 214] width 17 height 17
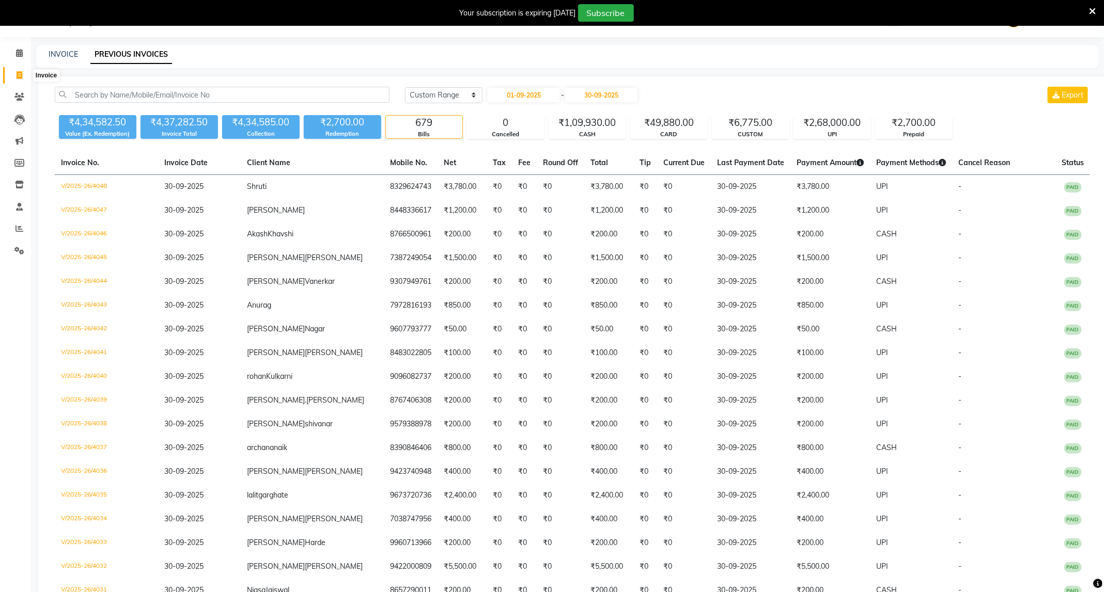
click at [17, 73] on icon at bounding box center [20, 75] width 6 height 8
select select "service"
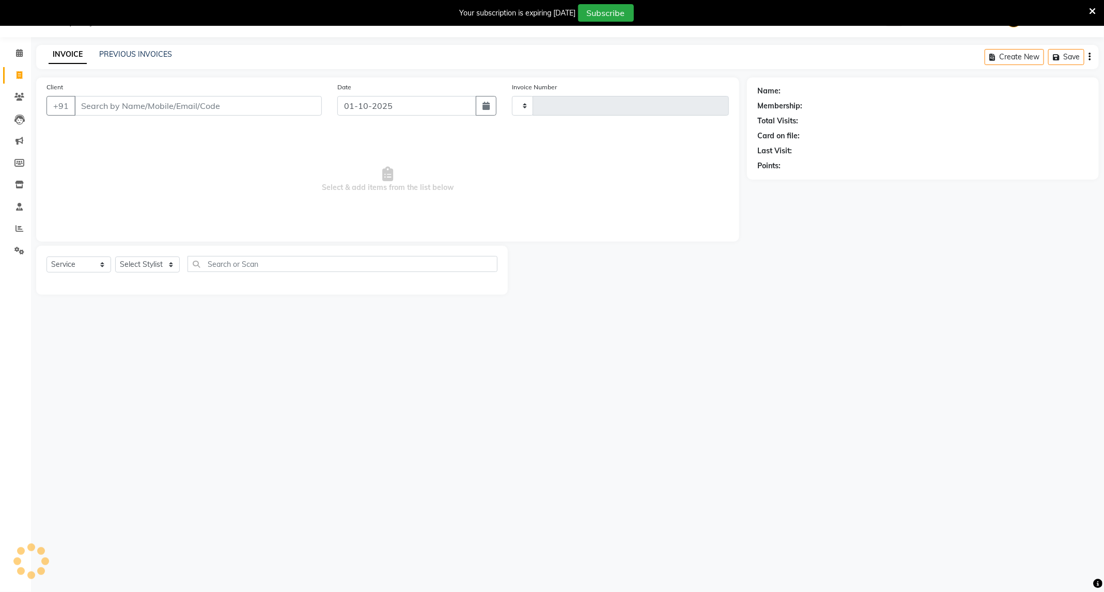
type input "4063"
select select "811"
click at [172, 268] on select "Select Stylist ADMIN ANKUSH B Capello Trimurti Dushyant barsagade Kristee Raut …" at bounding box center [147, 265] width 65 height 16
select select "80421"
click at [115, 257] on select "Select Stylist ADMIN ANKUSH B Capello Trimurti Dushyant barsagade Kristee Raut …" at bounding box center [147, 265] width 65 height 16
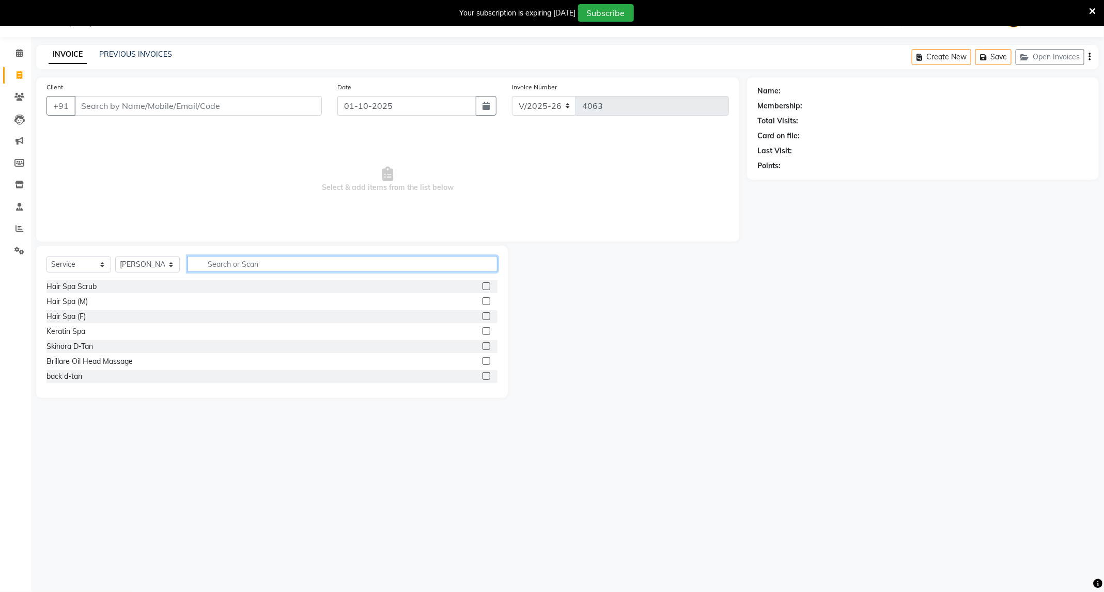
click at [265, 264] on input "text" at bounding box center [342, 264] width 310 height 16
type input "w"
type input "cut"
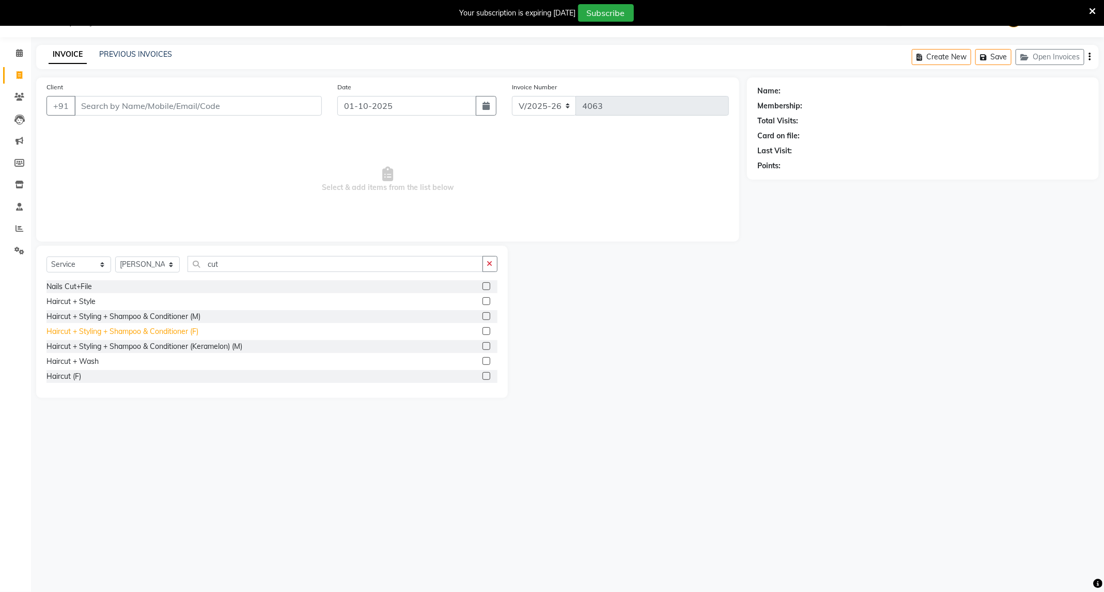
click at [184, 332] on div "Haircut + Styling + Shampoo & Conditioner (F)" at bounding box center [122, 331] width 152 height 11
checkbox input "false"
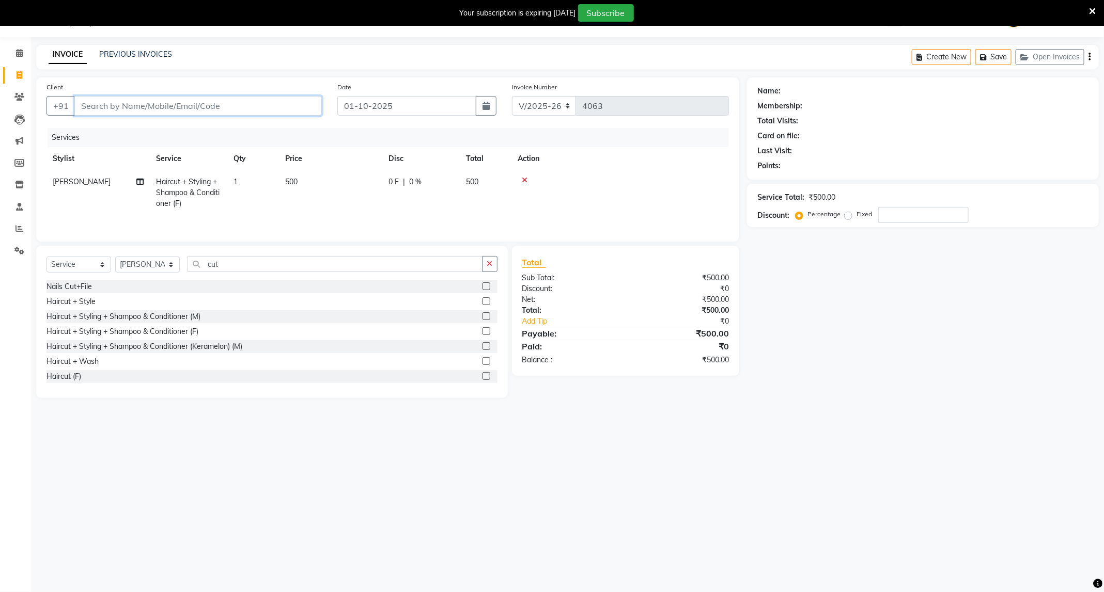
click at [158, 104] on input "Client" at bounding box center [197, 106] width 247 height 20
type input "9"
type input "0"
type input "9373753832"
click at [306, 101] on span "Add Client" at bounding box center [295, 106] width 41 height 10
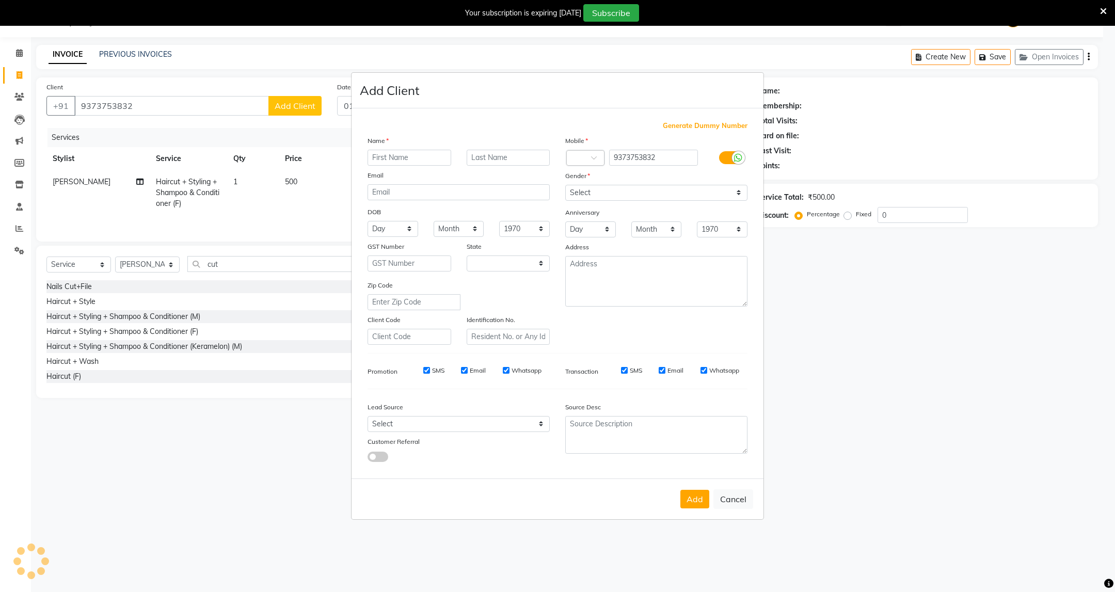
select select "22"
type input "rupali"
click at [489, 160] on input "text" at bounding box center [509, 158] width 84 height 16
type input "bang"
click at [687, 193] on select "Select Male Female Other Prefer Not To Say" at bounding box center [656, 193] width 182 height 16
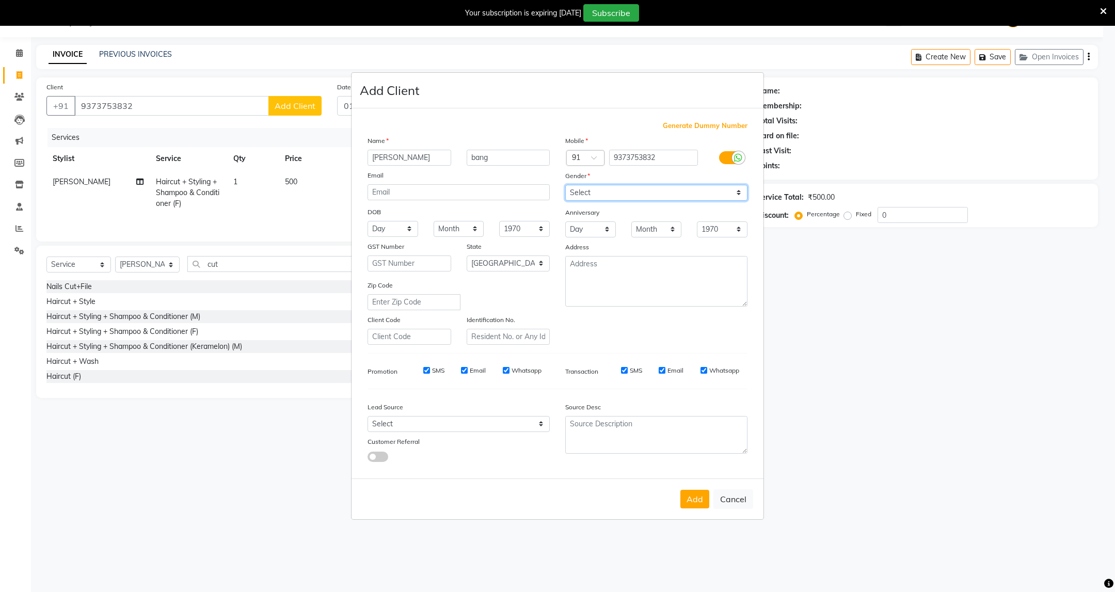
select select "female"
click at [565, 185] on select "Select Male Female Other Prefer Not To Say" at bounding box center [656, 193] width 182 height 16
click at [880, 318] on ngb-modal-window "Add Client Generate Dummy Number Name rupali bang Email DOB Day 01 02 03 04 05 …" at bounding box center [557, 296] width 1115 height 592
click at [692, 498] on button "Add" at bounding box center [695, 499] width 29 height 19
select select
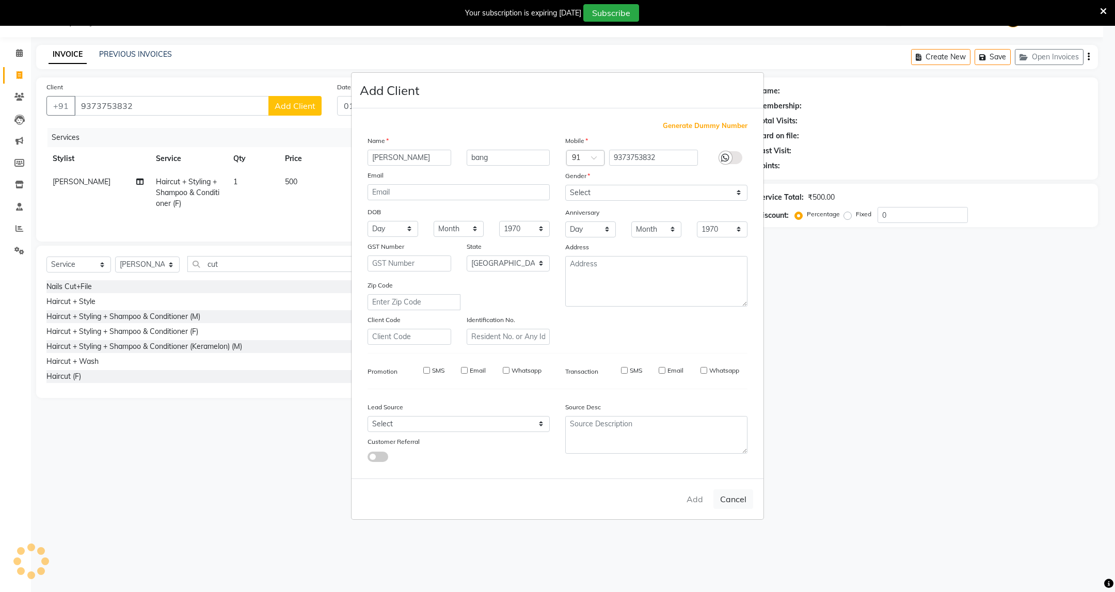
select select
select select "null"
select select
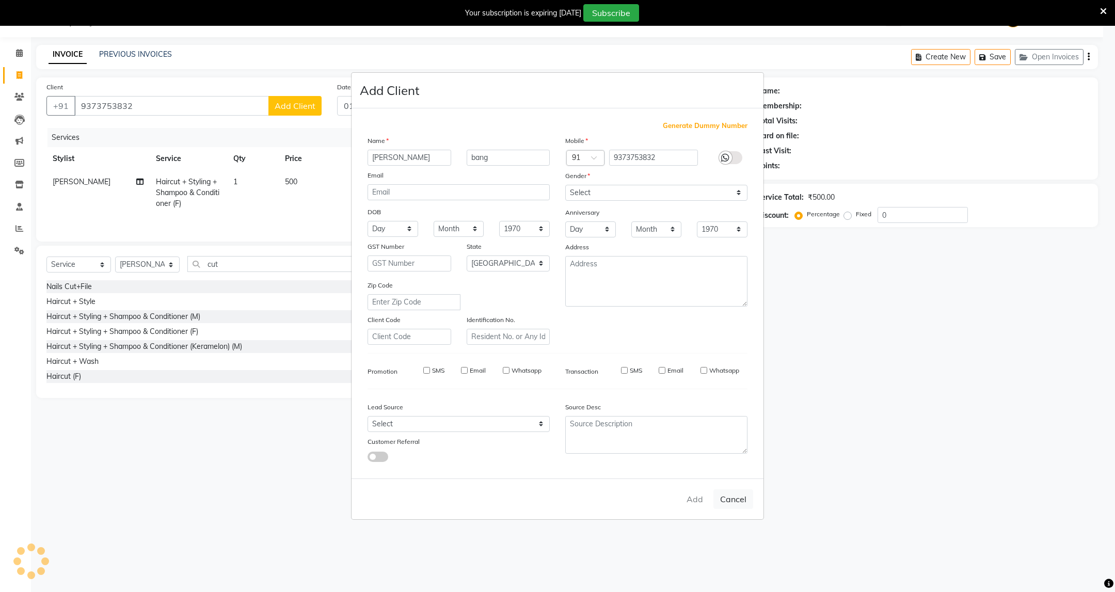
select select
checkbox input "false"
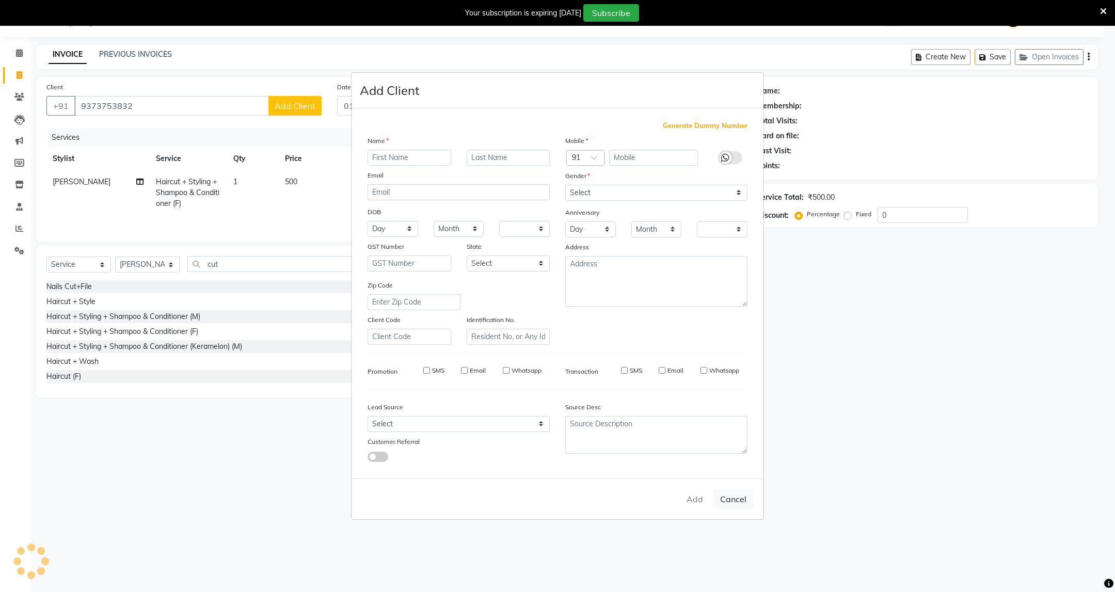
checkbox input "false"
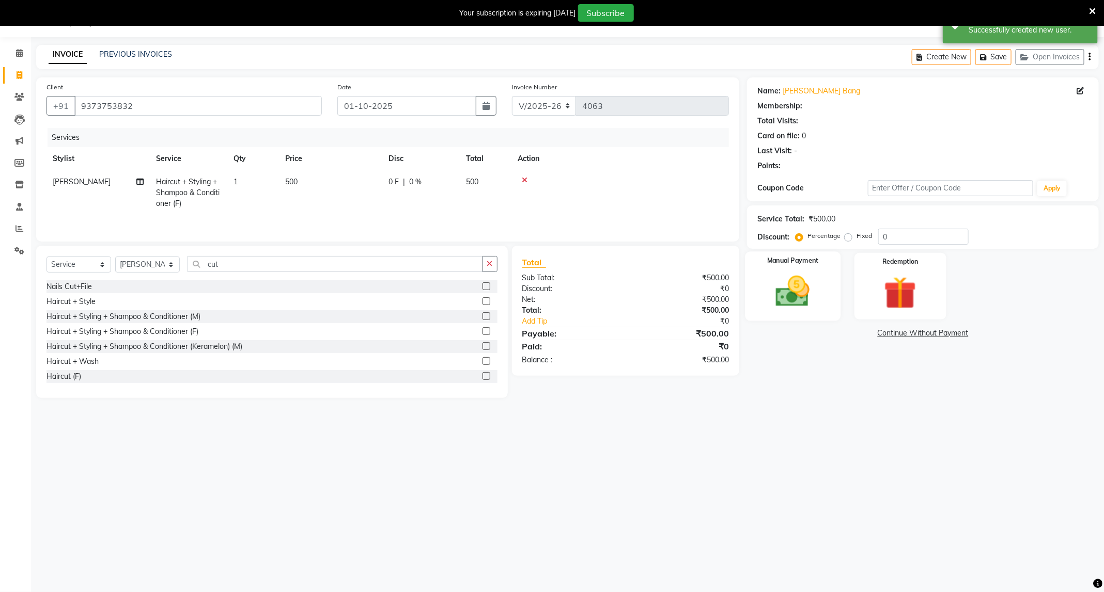
click at [781, 270] on div "Manual Payment" at bounding box center [793, 285] width 96 height 69
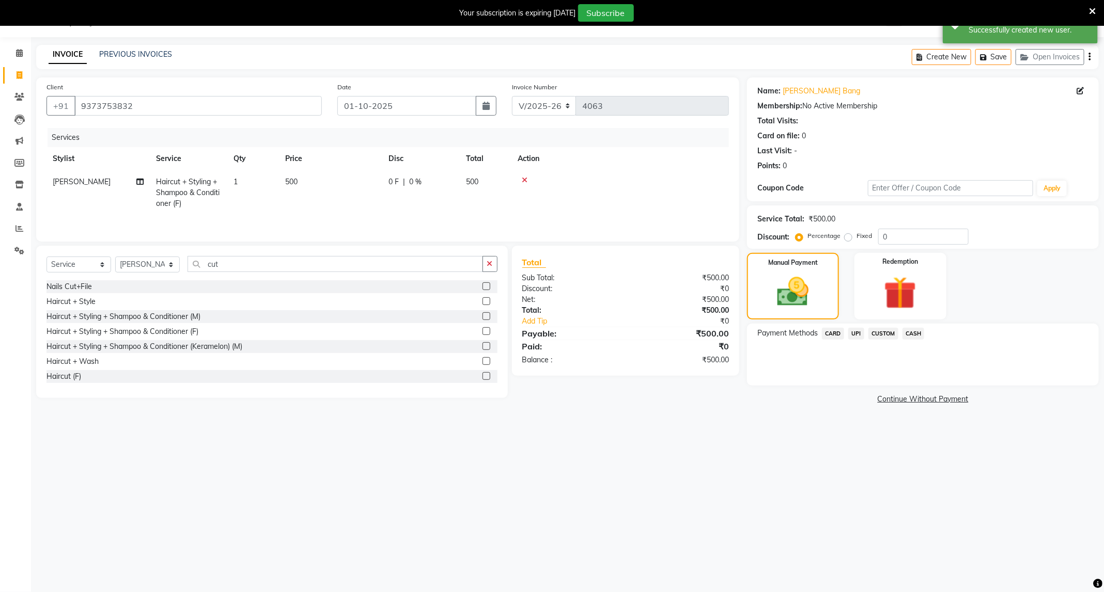
click at [908, 330] on span "CASH" at bounding box center [913, 334] width 22 height 12
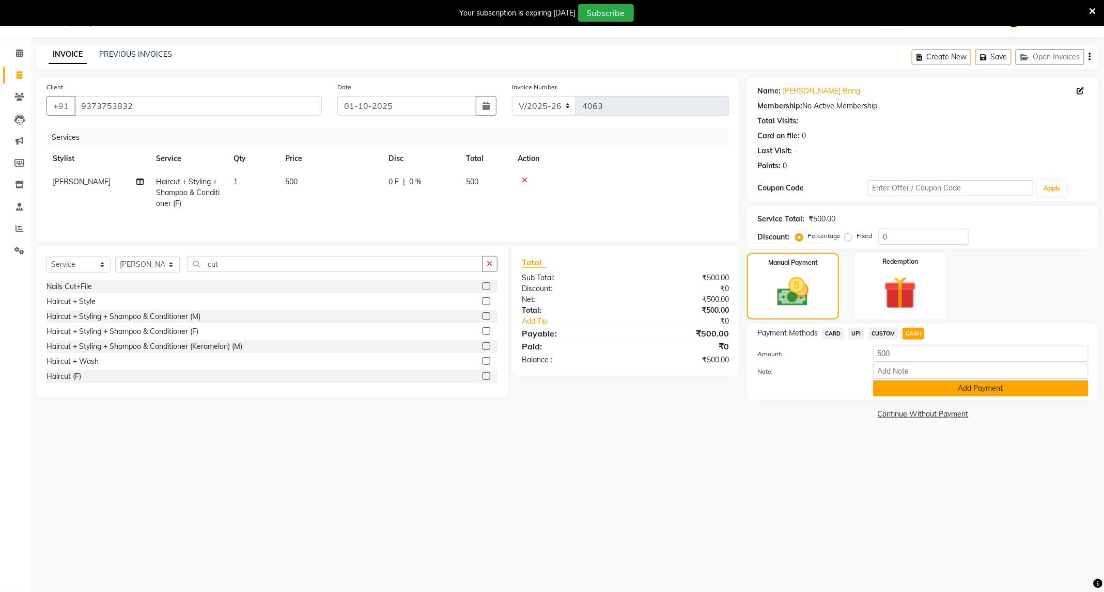
click at [923, 388] on button "Add Payment" at bounding box center [980, 389] width 215 height 16
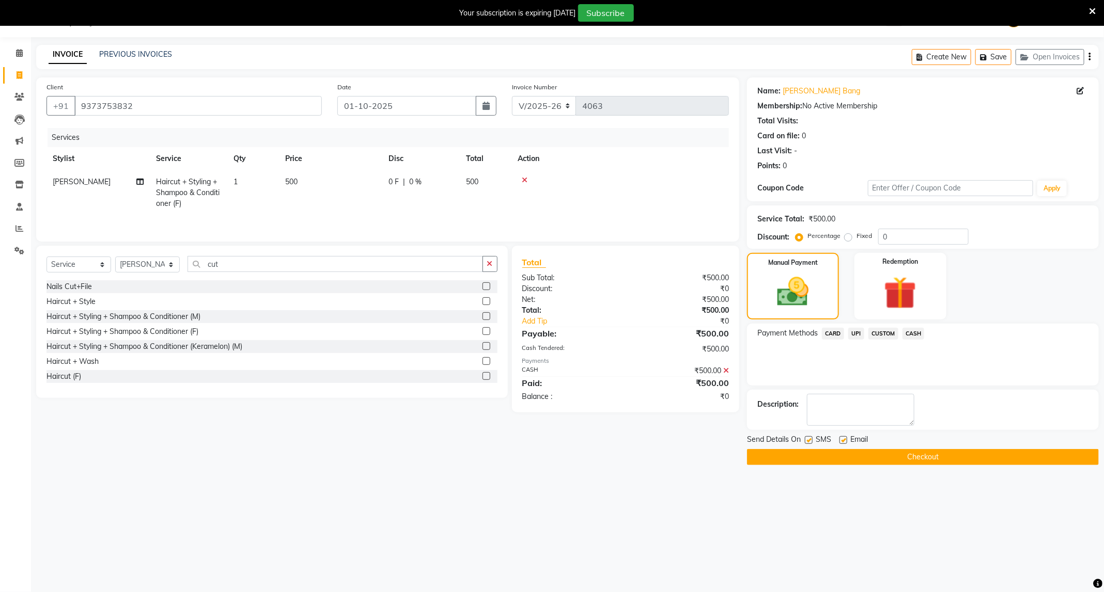
click at [888, 454] on button "Checkout" at bounding box center [923, 457] width 352 height 16
click at [660, 500] on div "08047224946 Select Location × Capello Salon, Trimurti Nagar WhatsApp Status ✕ S…" at bounding box center [552, 296] width 1104 height 592
click at [906, 460] on button "Checkout" at bounding box center [923, 457] width 352 height 16
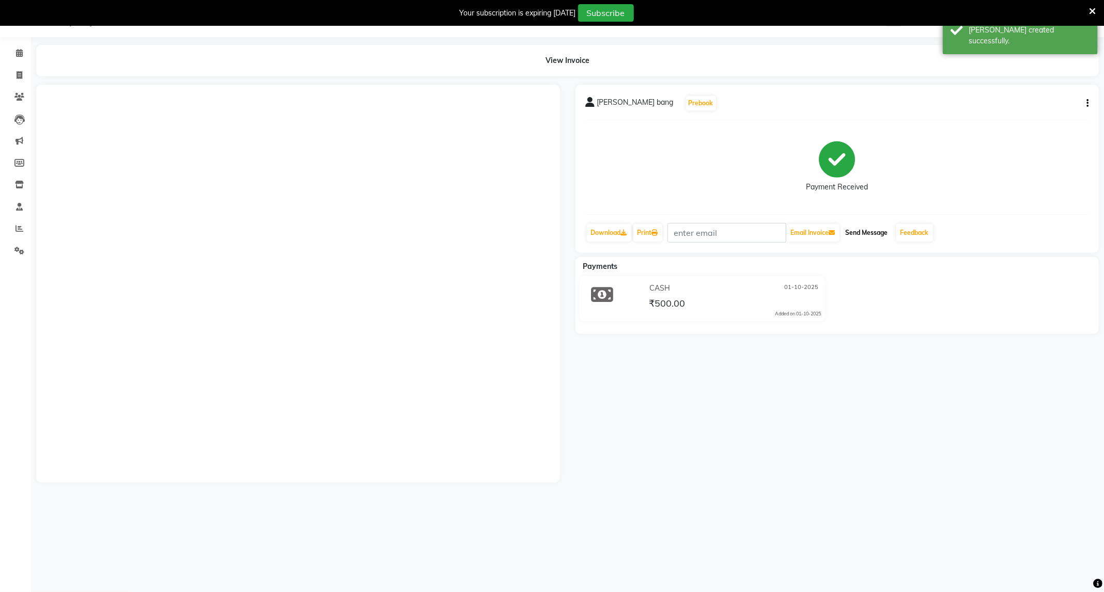
click at [880, 237] on button "Send Message" at bounding box center [866, 233] width 51 height 18
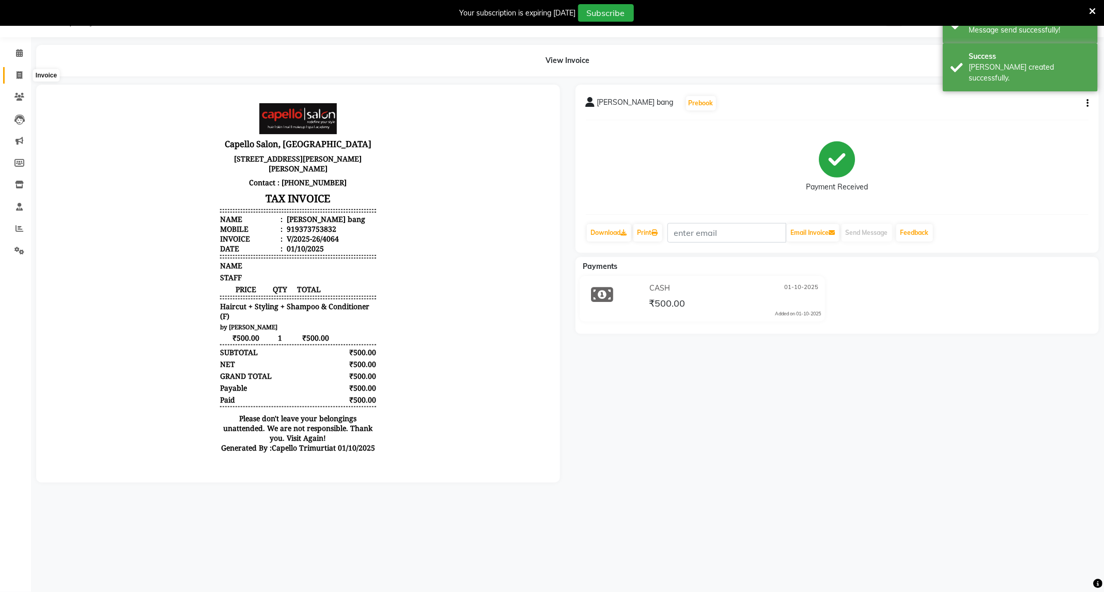
click at [19, 76] on icon at bounding box center [20, 75] width 6 height 8
select select "service"
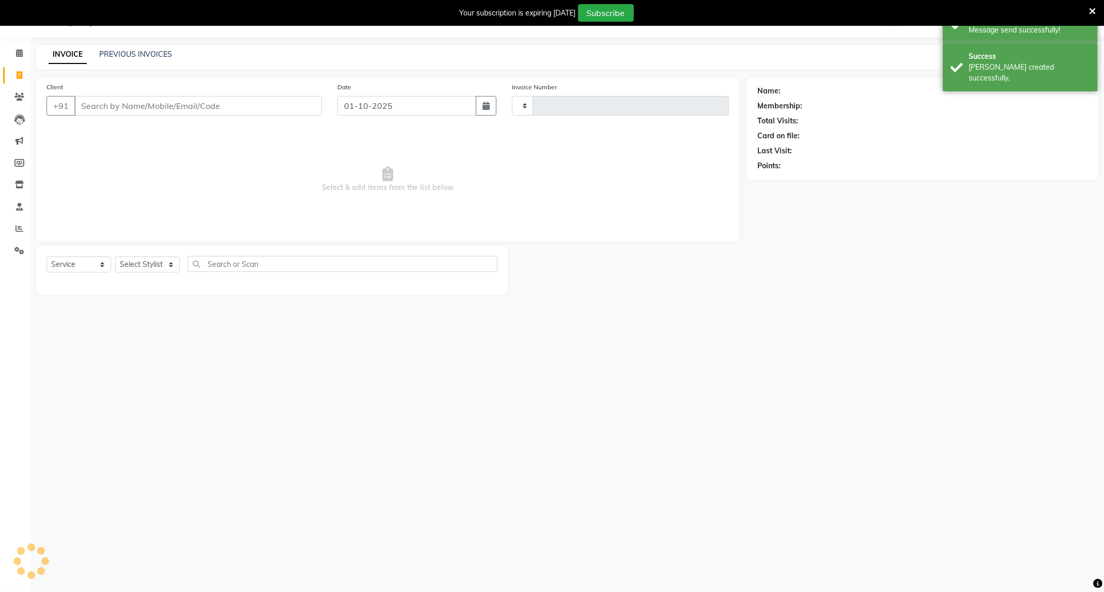
type input "4065"
select select "811"
click at [158, 265] on select "Select Stylist" at bounding box center [147, 265] width 65 height 16
select select "40170"
click at [115, 257] on select "Select Stylist ADMIN ANKUSH B Capello Trimurti Dushyant barsagade Kristee Raut …" at bounding box center [147, 265] width 65 height 16
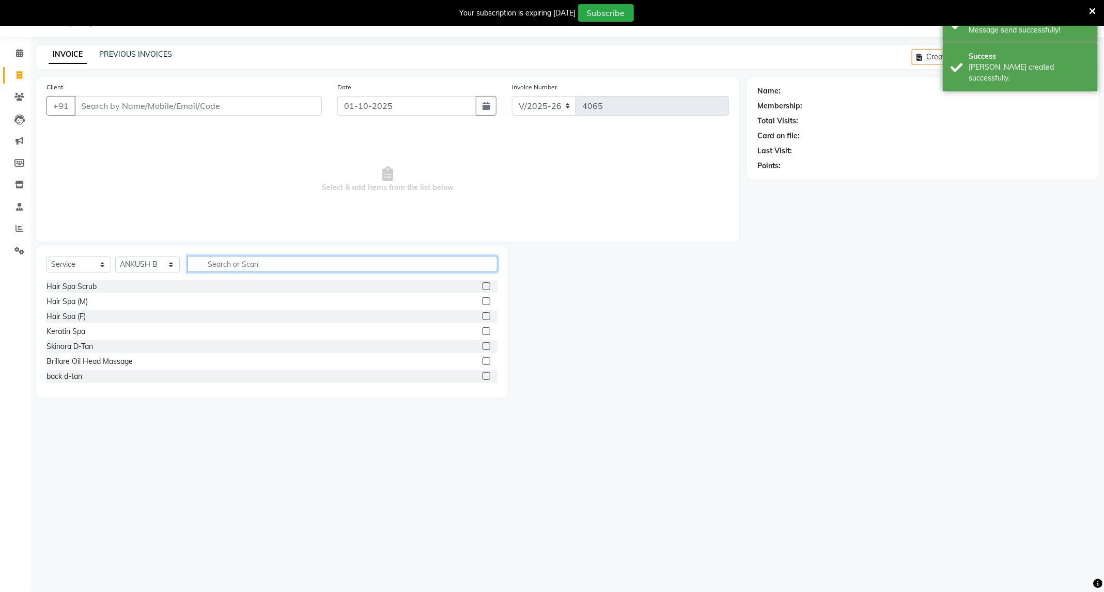
click at [278, 259] on input "text" at bounding box center [342, 264] width 310 height 16
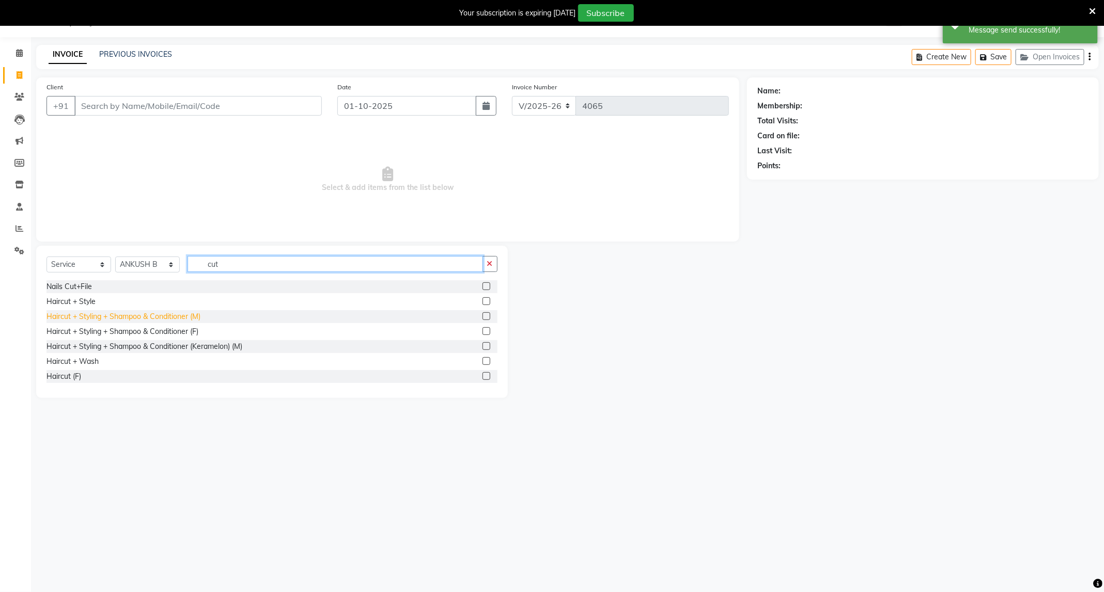
type input "cut"
click at [177, 317] on div "Haircut + Styling + Shampoo & Conditioner (M)" at bounding box center [123, 316] width 154 height 11
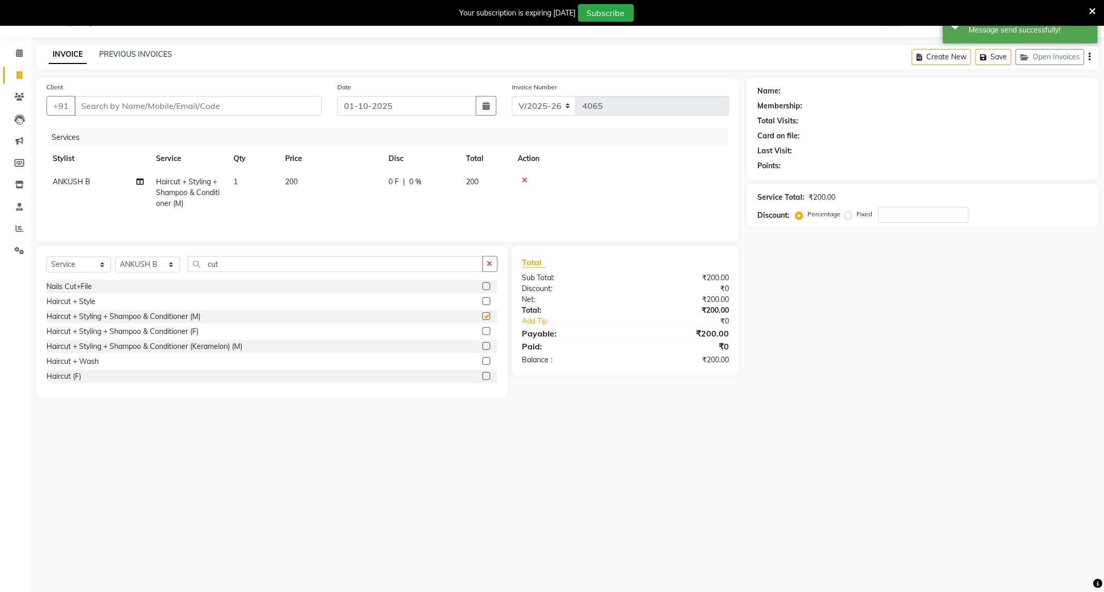
checkbox input "false"
click at [278, 90] on div "Client +91" at bounding box center [184, 103] width 291 height 42
click at [275, 107] on input "Client" at bounding box center [197, 106] width 247 height 20
type input "8"
type input "0"
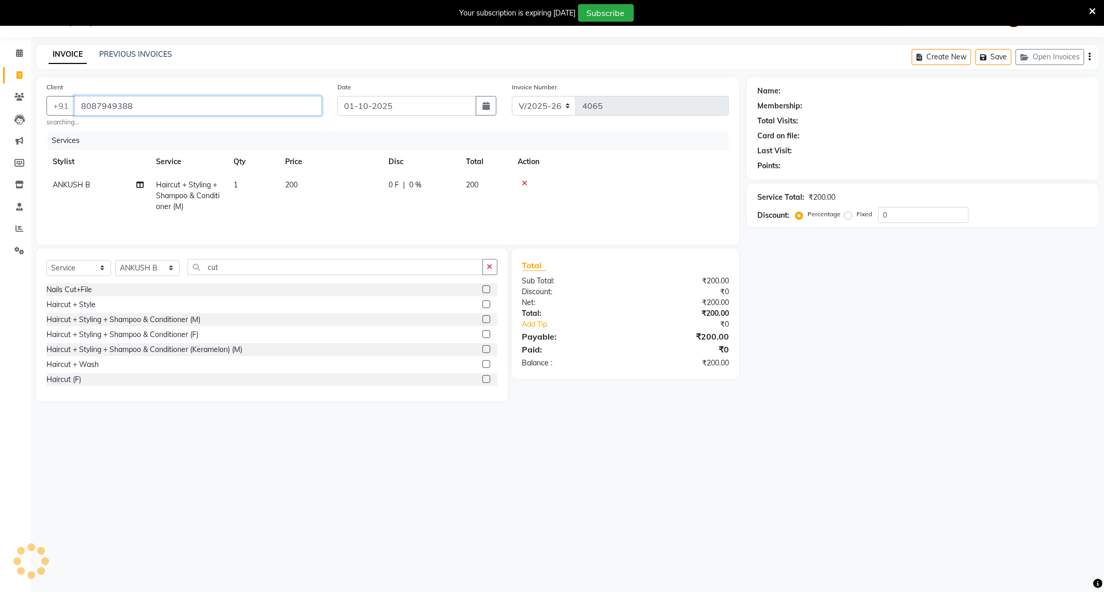
type input "8087949388"
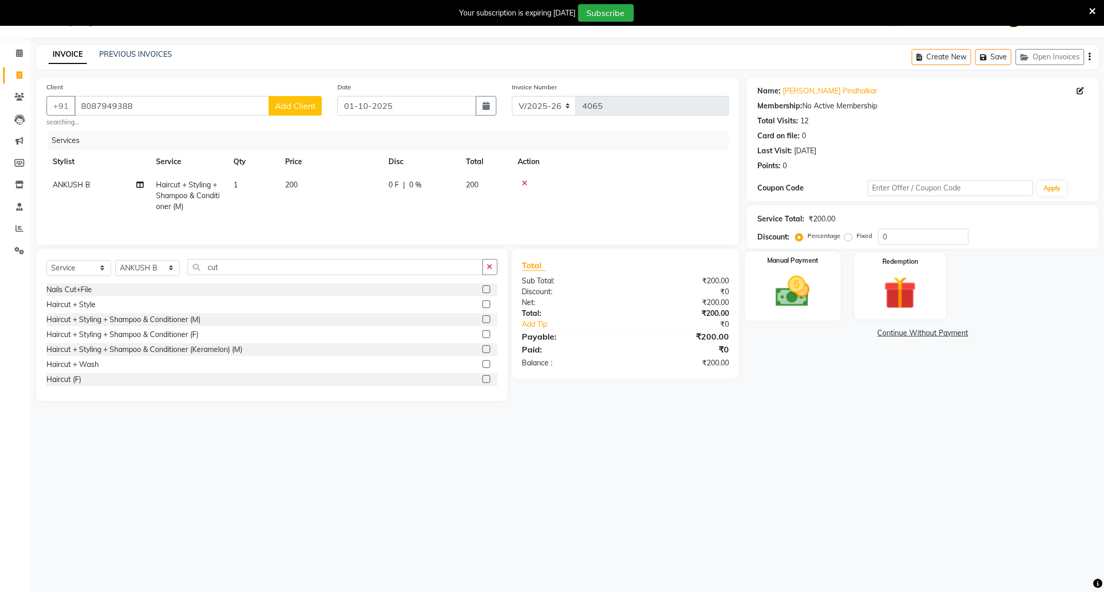
click at [792, 285] on img at bounding box center [792, 291] width 55 height 39
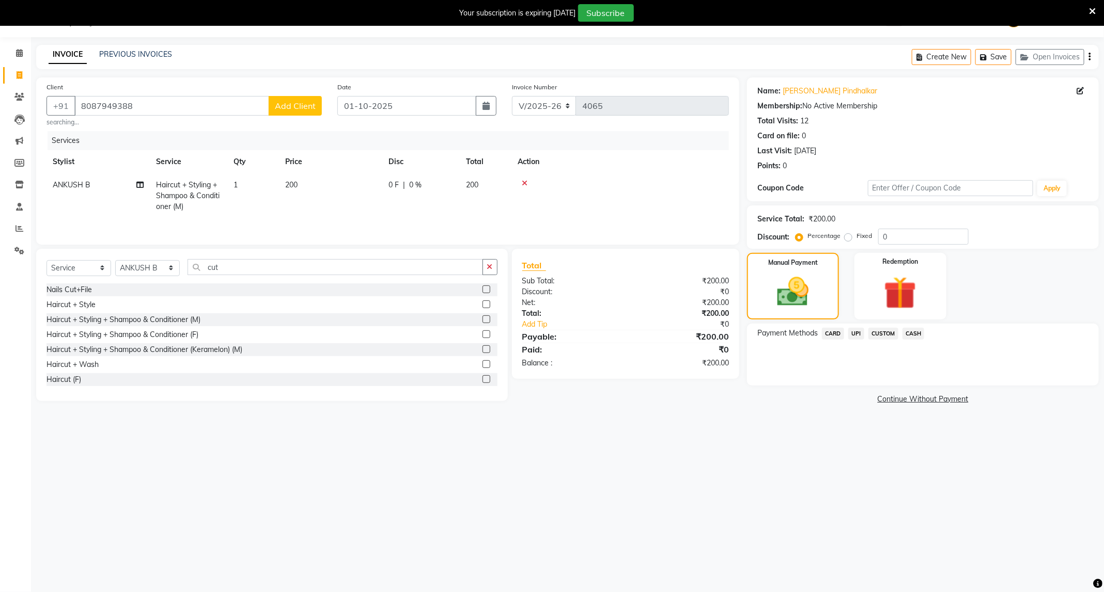
click at [626, 460] on div "08047224946 Select Location × Capello Salon, Trimurti Nagar WhatsApp Status ✕ S…" at bounding box center [552, 296] width 1104 height 592
click at [857, 328] on span "UPI" at bounding box center [856, 334] width 16 height 12
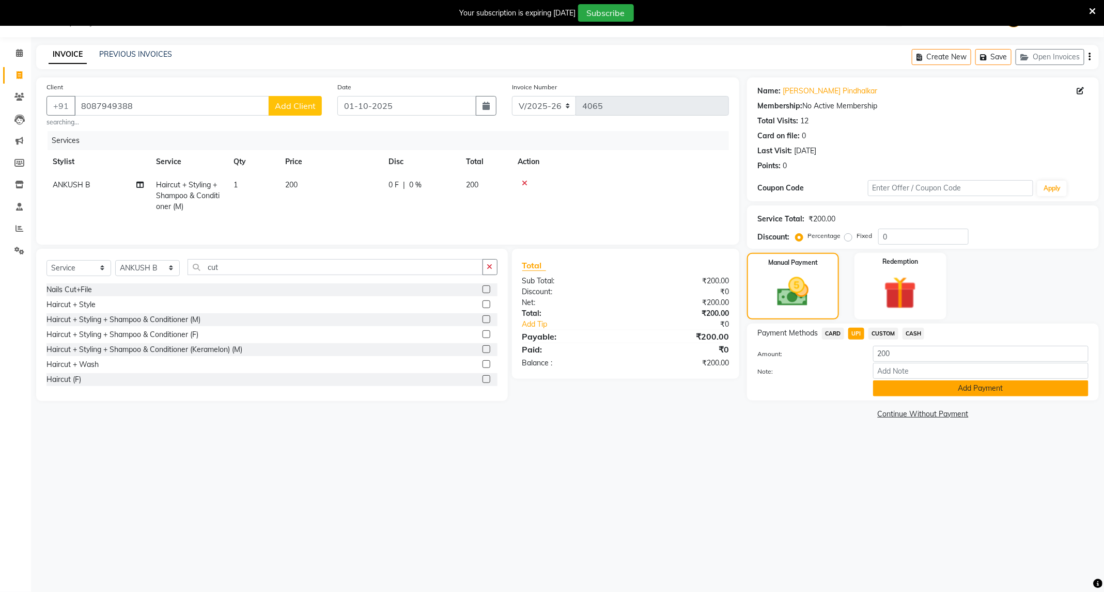
click at [894, 388] on button "Add Payment" at bounding box center [980, 389] width 215 height 16
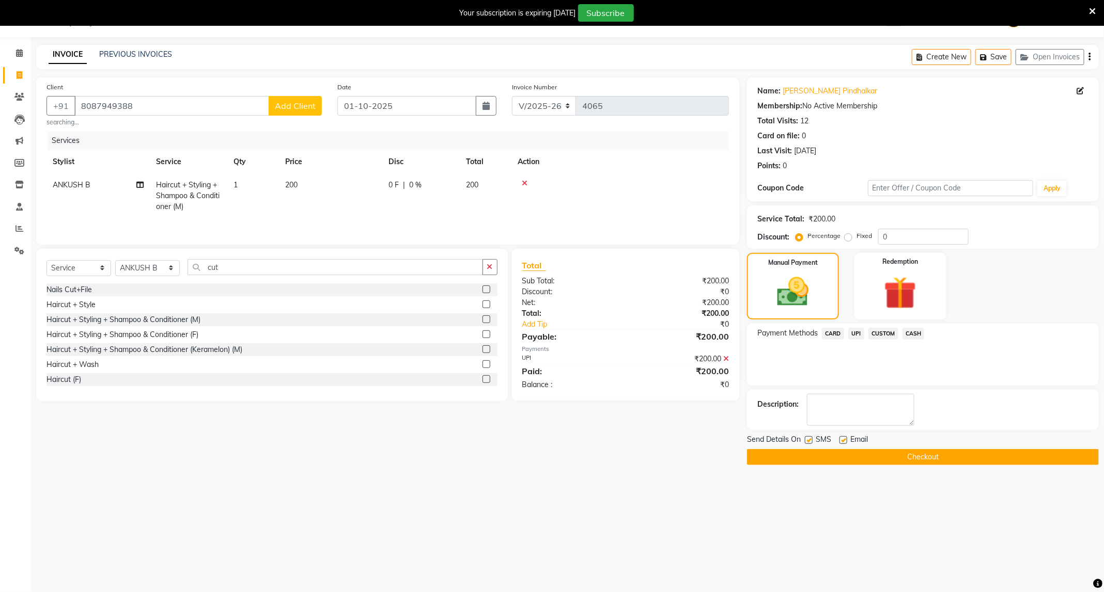
click at [889, 462] on button "Checkout" at bounding box center [923, 457] width 352 height 16
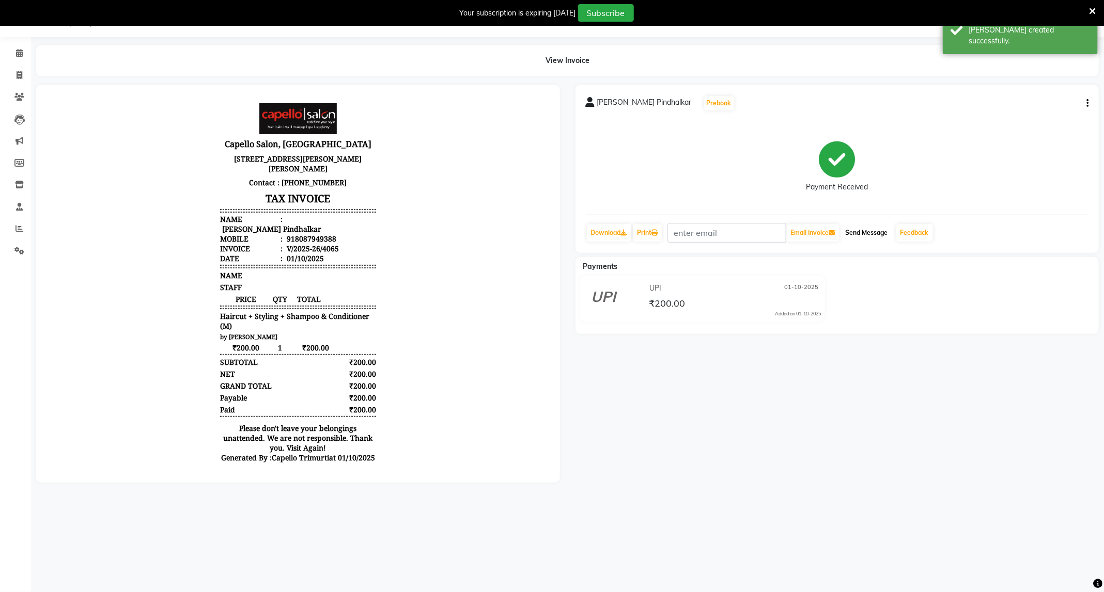
click at [865, 231] on button "Send Message" at bounding box center [866, 233] width 51 height 18
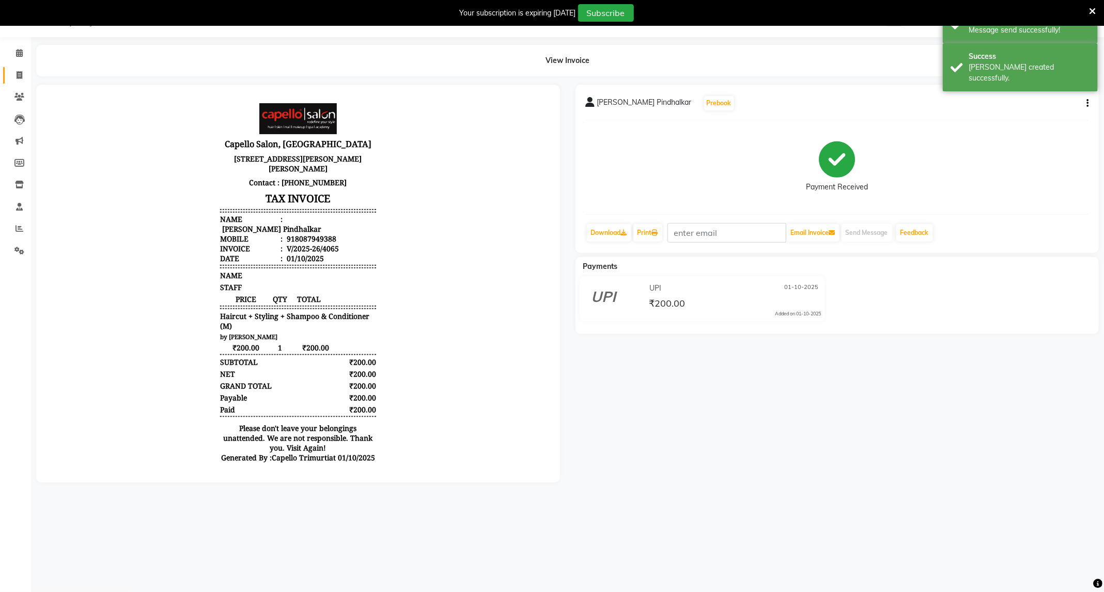
click at [7, 70] on link "Invoice" at bounding box center [15, 75] width 25 height 17
select select "service"
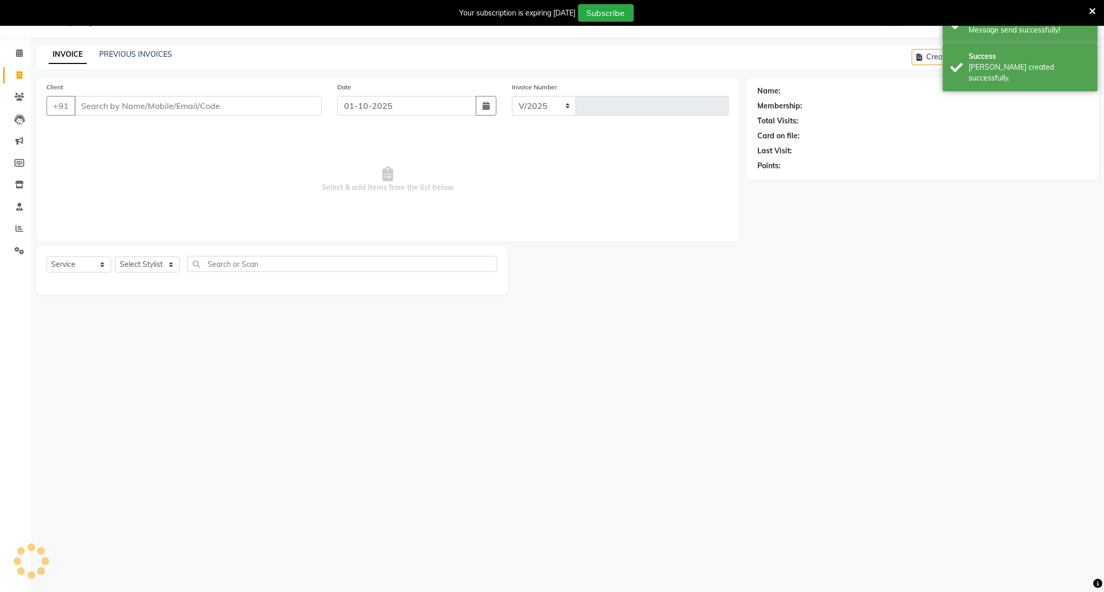
select select "811"
type input "4066"
click at [160, 56] on link "PREVIOUS INVOICES" at bounding box center [135, 54] width 73 height 9
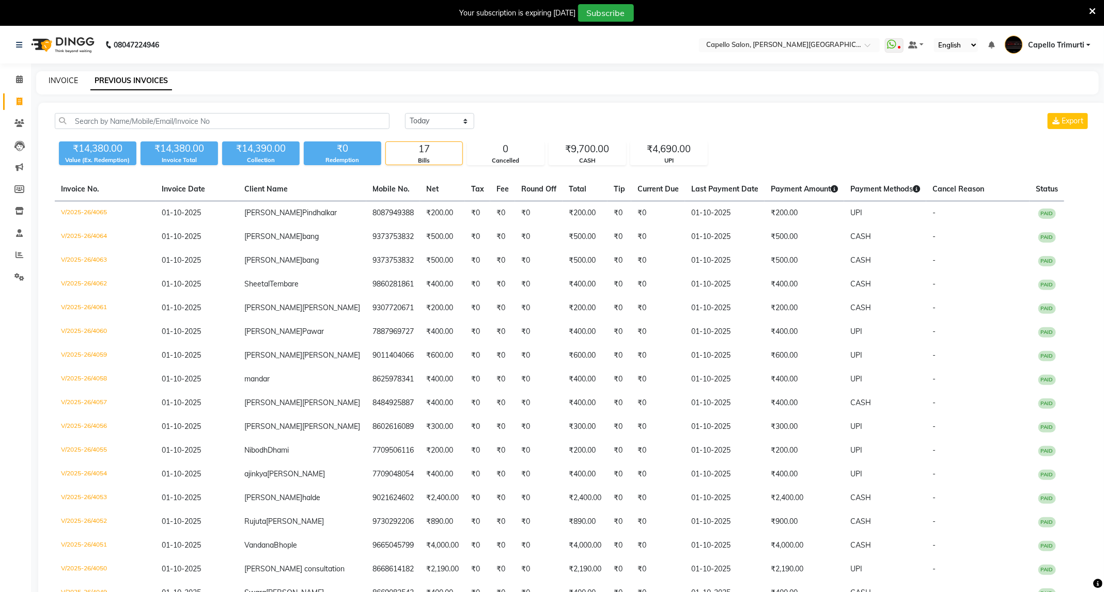
click at [56, 81] on link "INVOICE" at bounding box center [63, 80] width 29 height 9
select select "service"
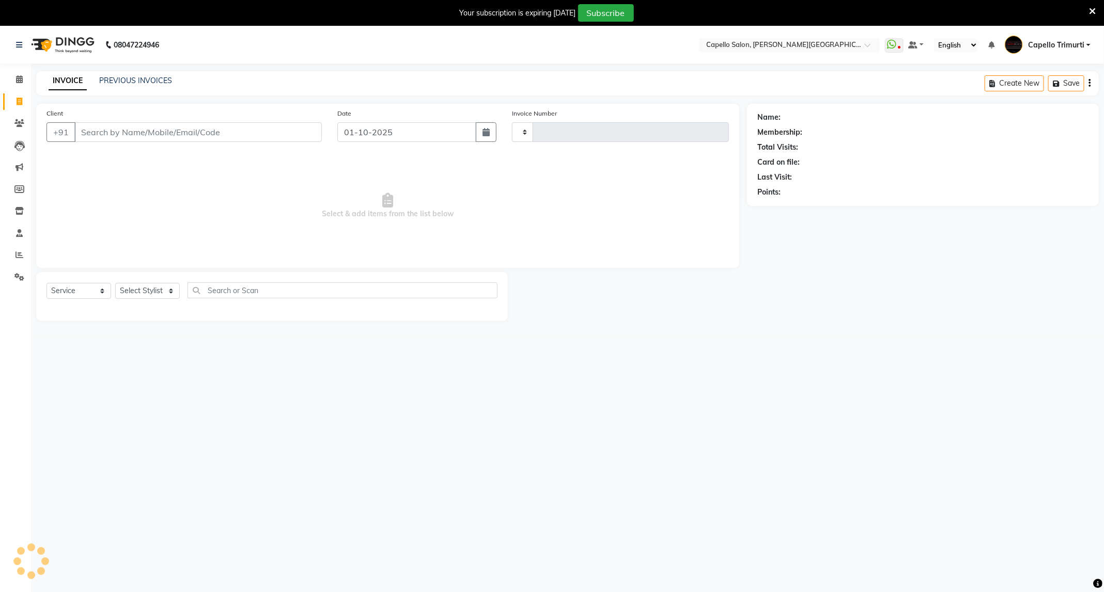
scroll to position [26, 0]
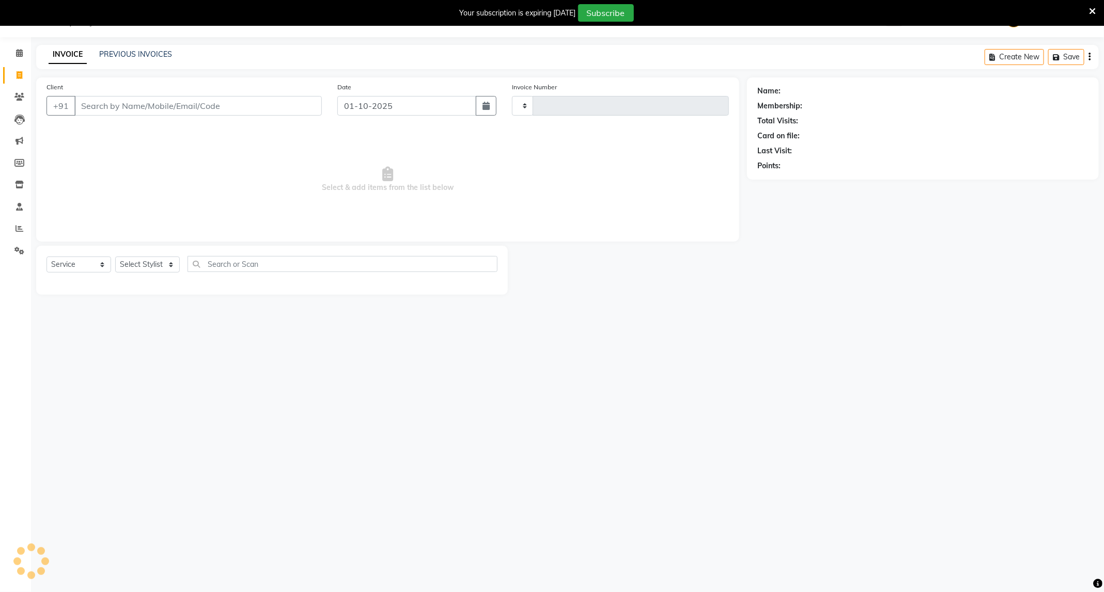
type input "4066"
select select "811"
click at [128, 58] on link "PREVIOUS INVOICES" at bounding box center [135, 54] width 73 height 9
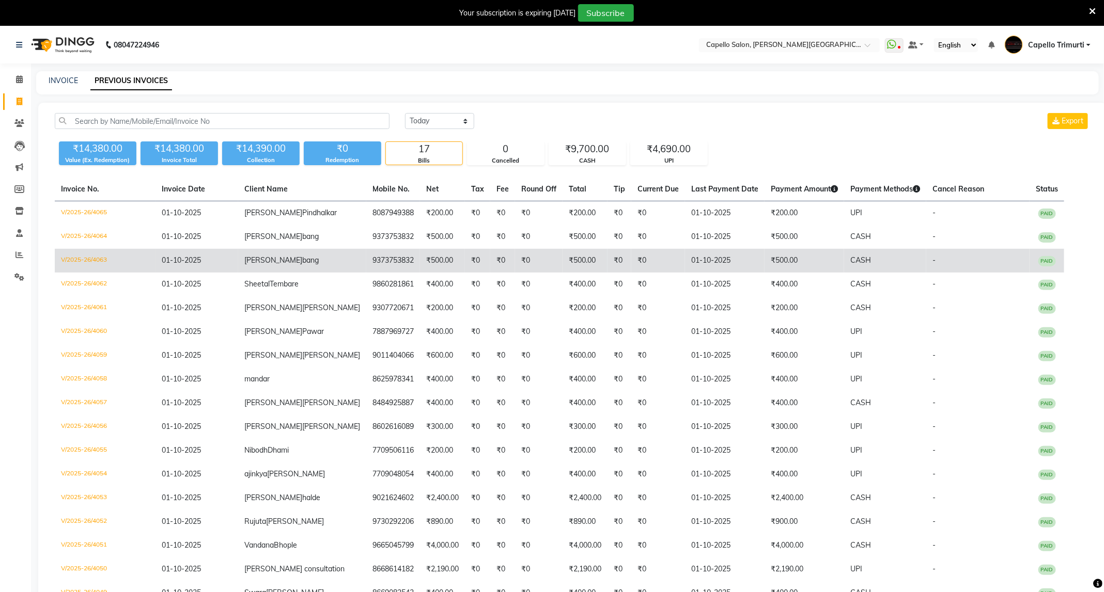
click at [293, 257] on td "rupali bang" at bounding box center [302, 261] width 128 height 24
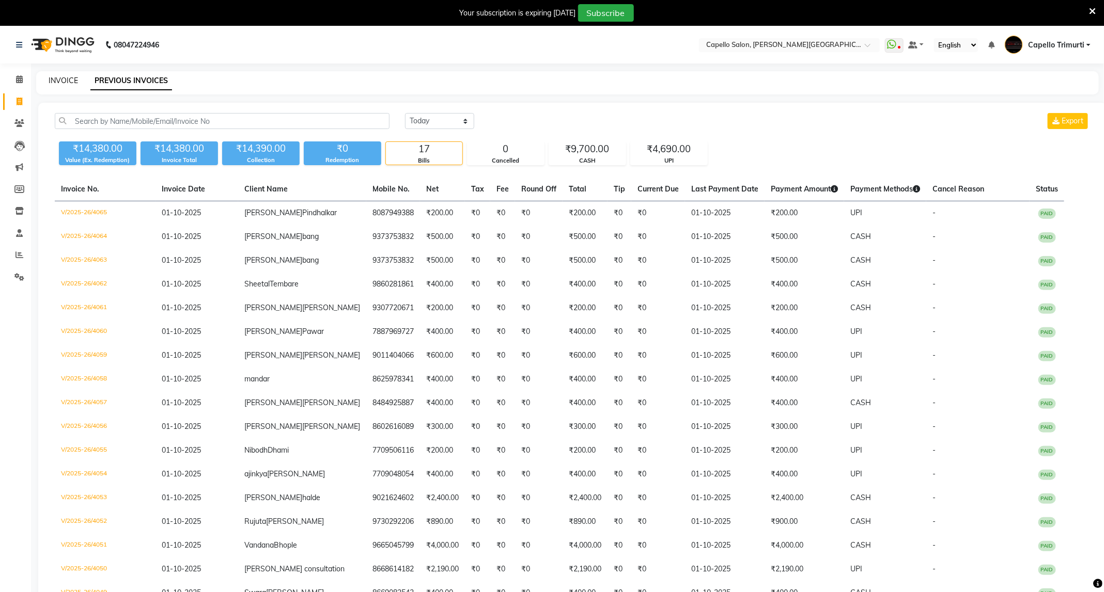
click at [52, 79] on link "INVOICE" at bounding box center [63, 80] width 29 height 9
select select "service"
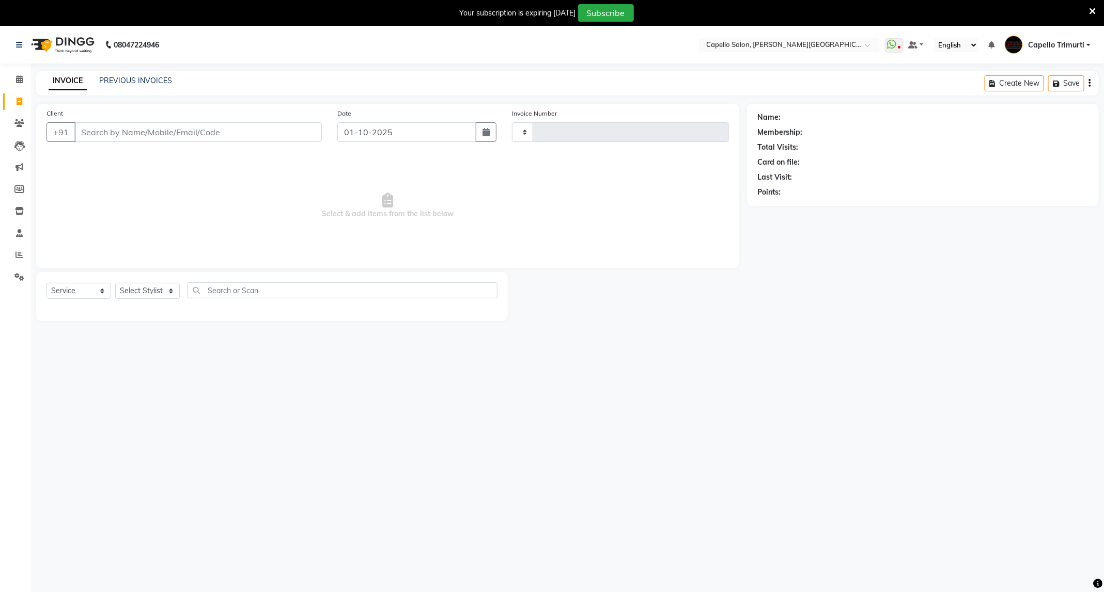
scroll to position [26, 0]
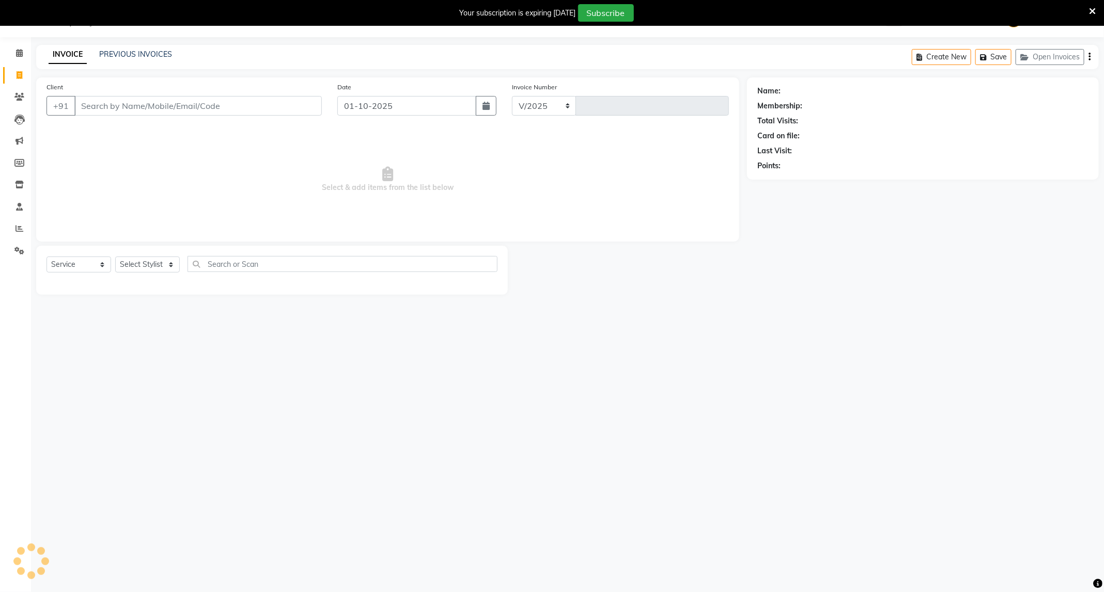
select select "811"
type input "4066"
type input "9423565005"
click at [144, 265] on select "Select Stylist ADMIN ANKUSH B Capello Trimurti Dushyant barsagade Kristee Raut …" at bounding box center [147, 265] width 65 height 16
select select "50699"
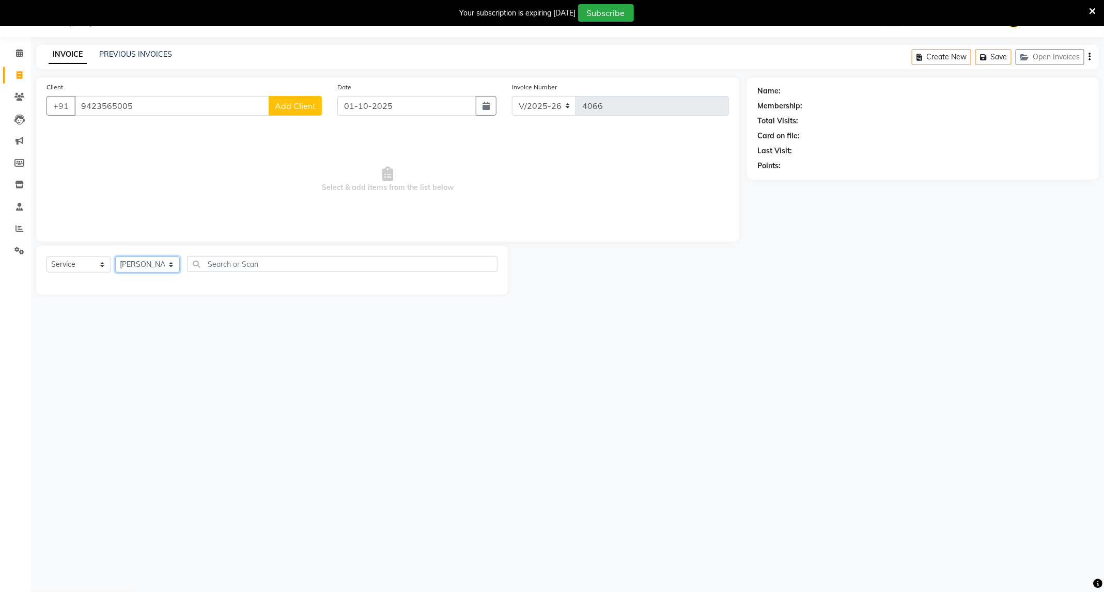
click at [115, 257] on select "Select Stylist ADMIN ANKUSH B Capello Trimurti Dushyant barsagade Kristee Raut …" at bounding box center [147, 265] width 65 height 16
click at [303, 110] on span "Add Client" at bounding box center [295, 106] width 41 height 10
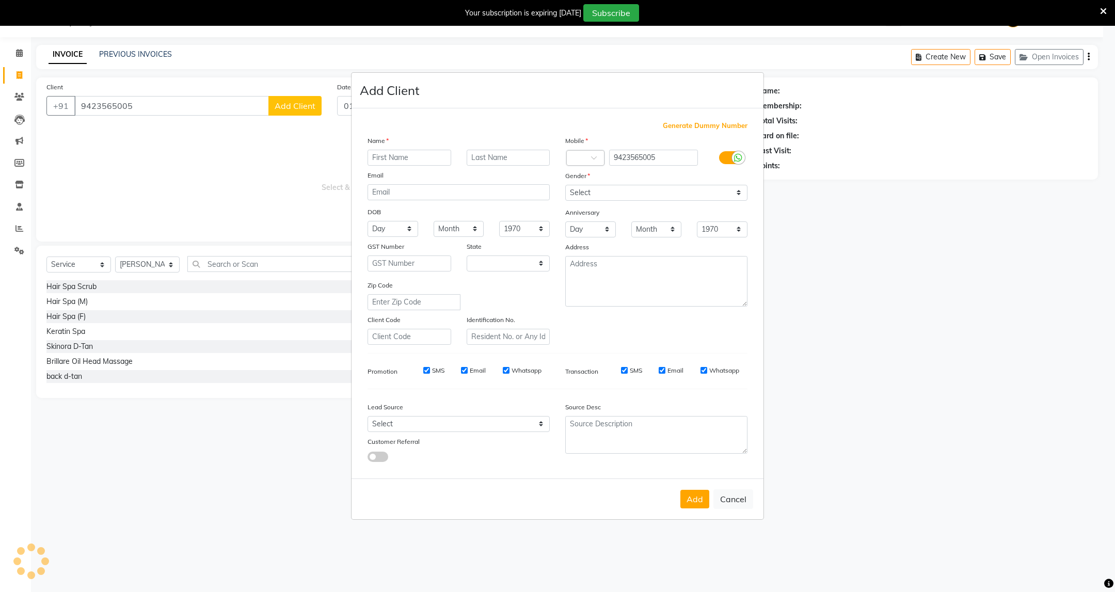
select select "22"
type input "Prashant"
type input "Dhote"
click at [595, 190] on select "Select Male Female Other Prefer Not To Say" at bounding box center [656, 193] width 182 height 16
select select "male"
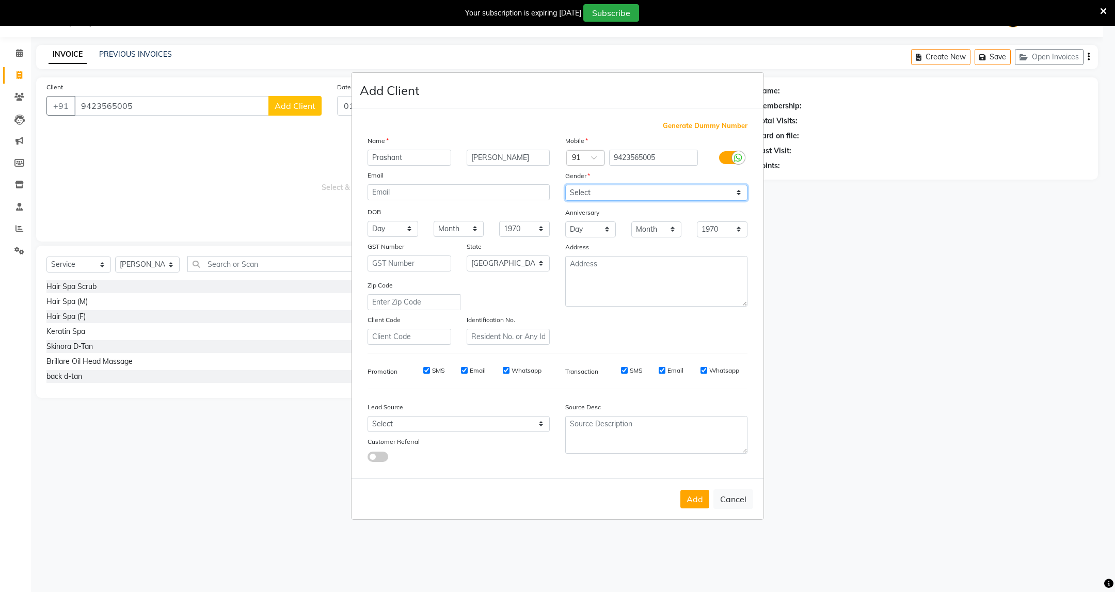
click at [565, 185] on select "Select Male Female Other Prefer Not To Say" at bounding box center [656, 193] width 182 height 16
click at [696, 497] on button "Add" at bounding box center [695, 499] width 29 height 19
select select
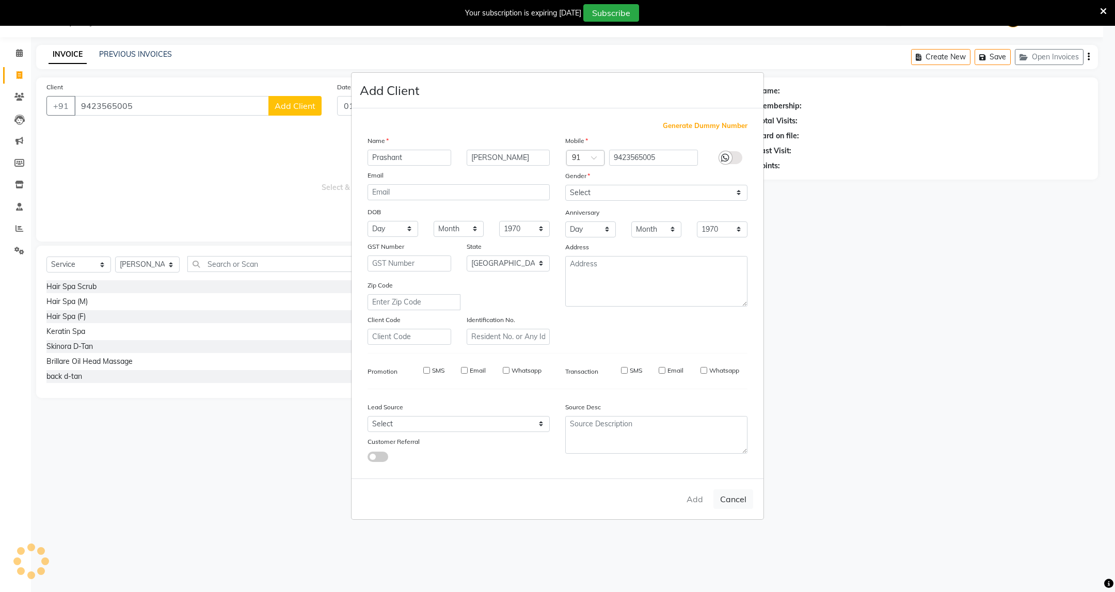
select select "null"
select select
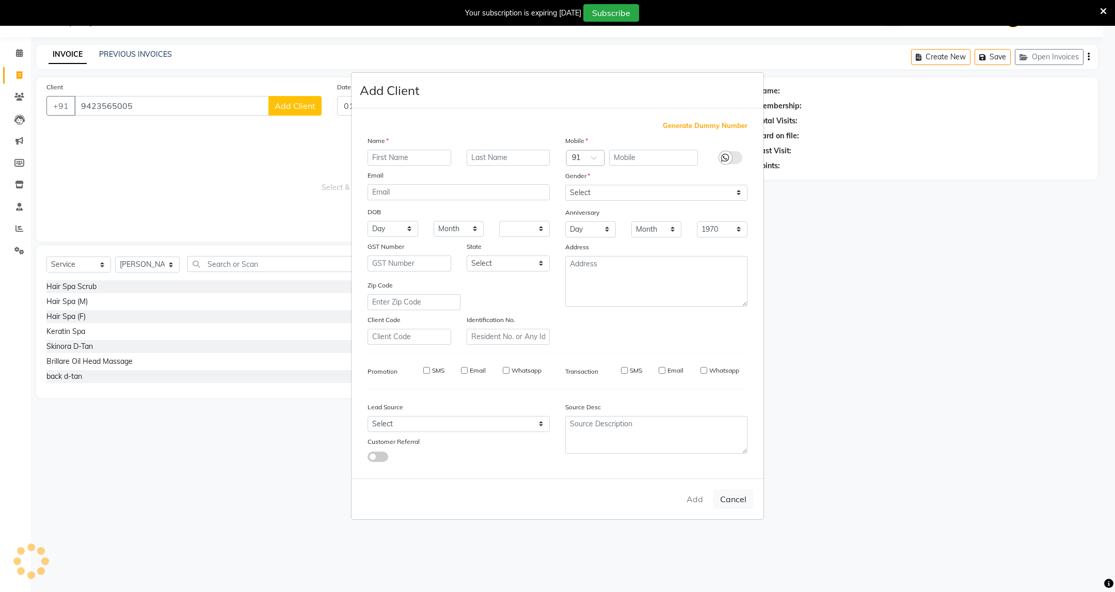
checkbox input "false"
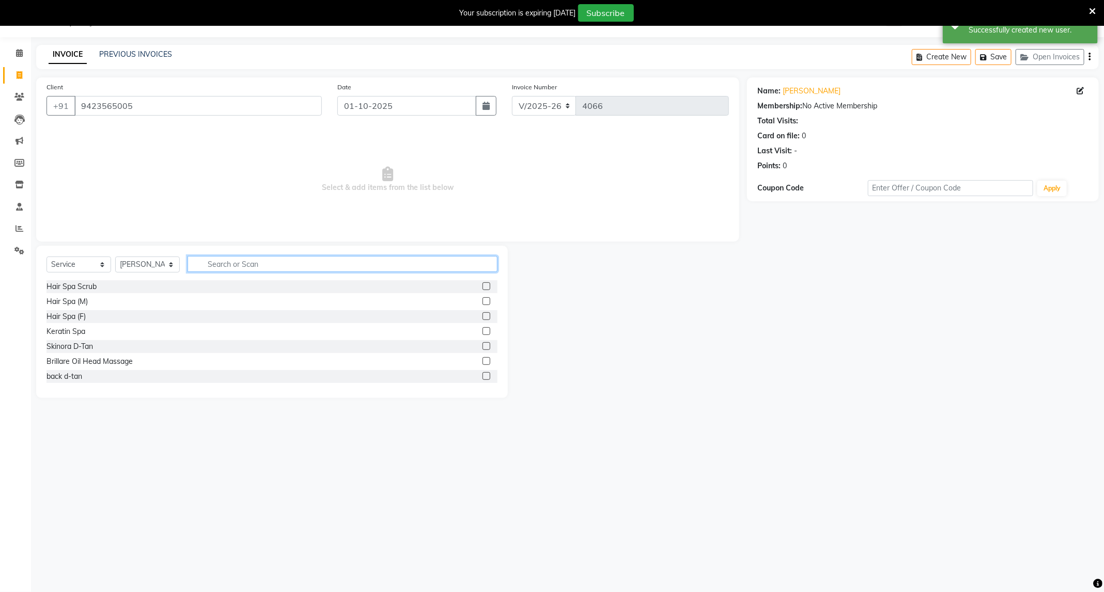
click at [214, 265] on input "text" at bounding box center [342, 264] width 310 height 16
type input "cut"
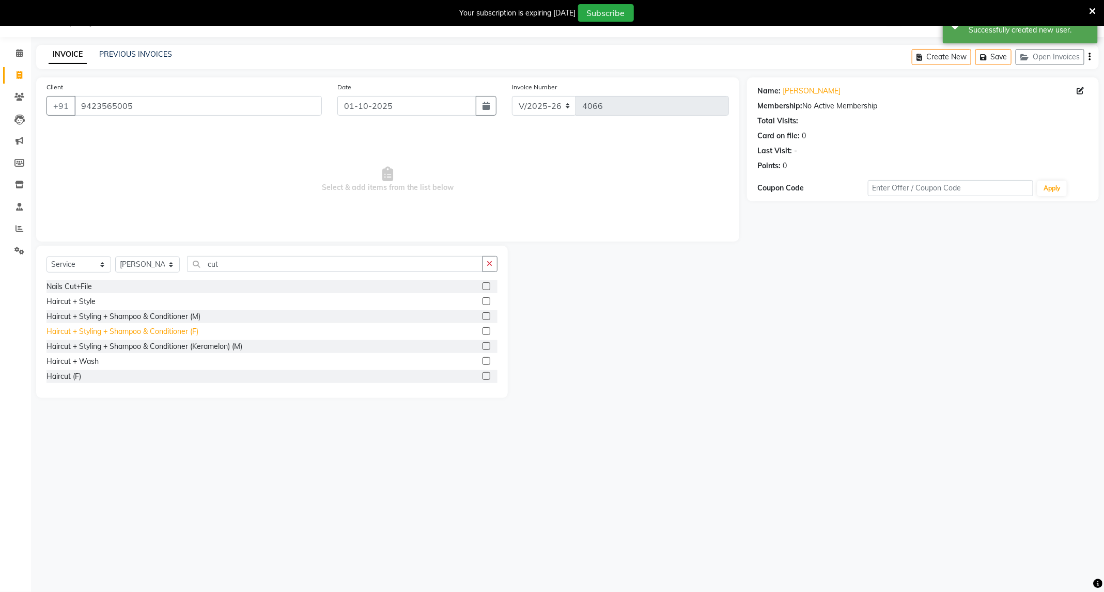
click at [188, 330] on div "Haircut + Styling + Shampoo & Conditioner (F)" at bounding box center [122, 331] width 152 height 11
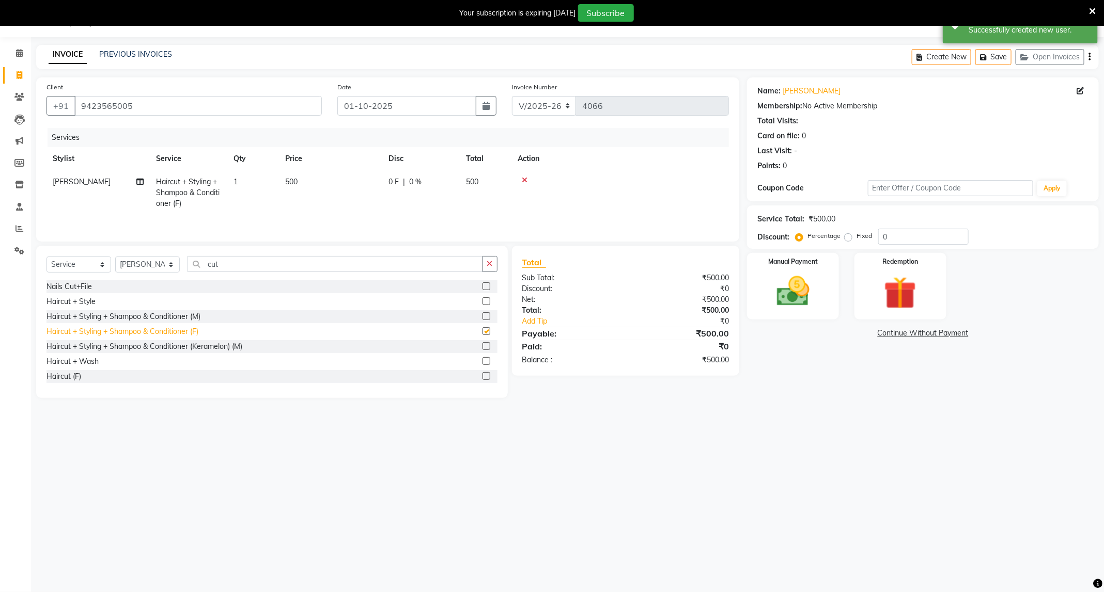
checkbox input "false"
click at [779, 282] on img at bounding box center [792, 291] width 55 height 39
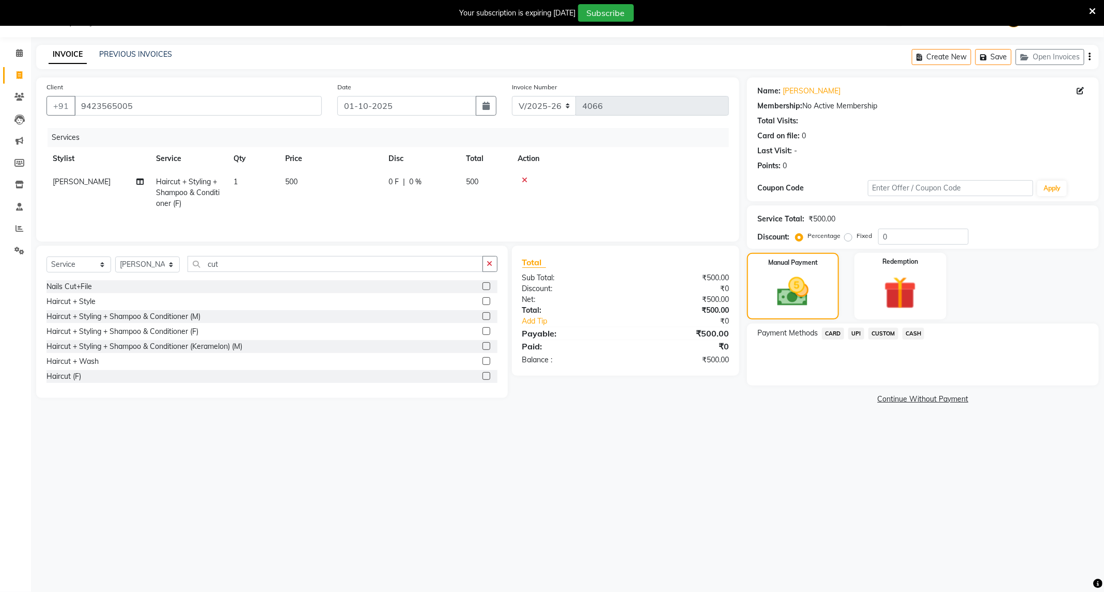
click at [853, 337] on span "UPI" at bounding box center [856, 334] width 16 height 12
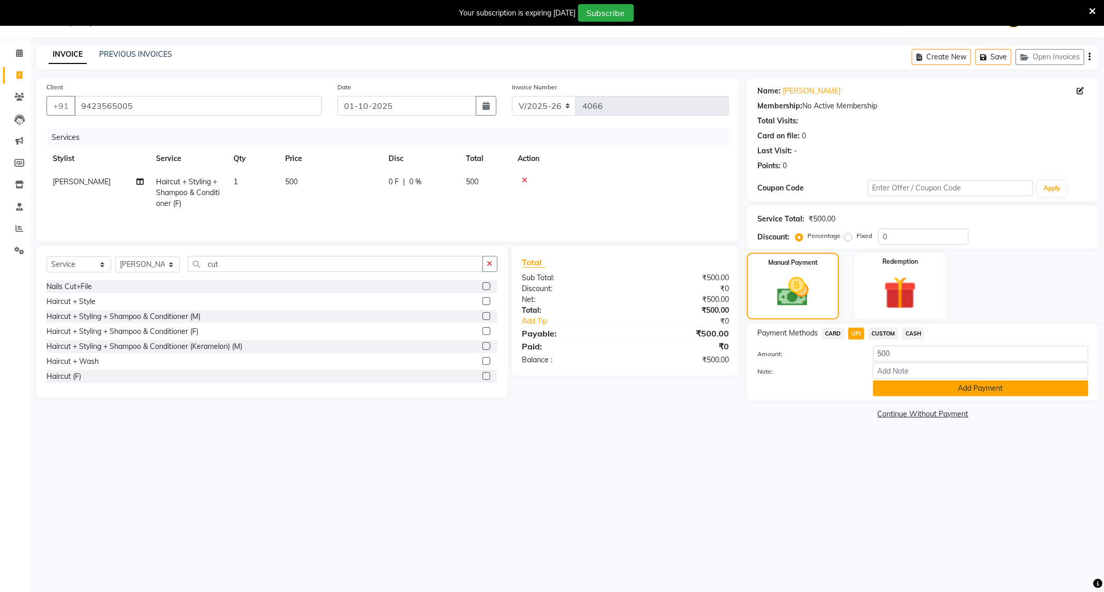
click at [894, 384] on button "Add Payment" at bounding box center [980, 389] width 215 height 16
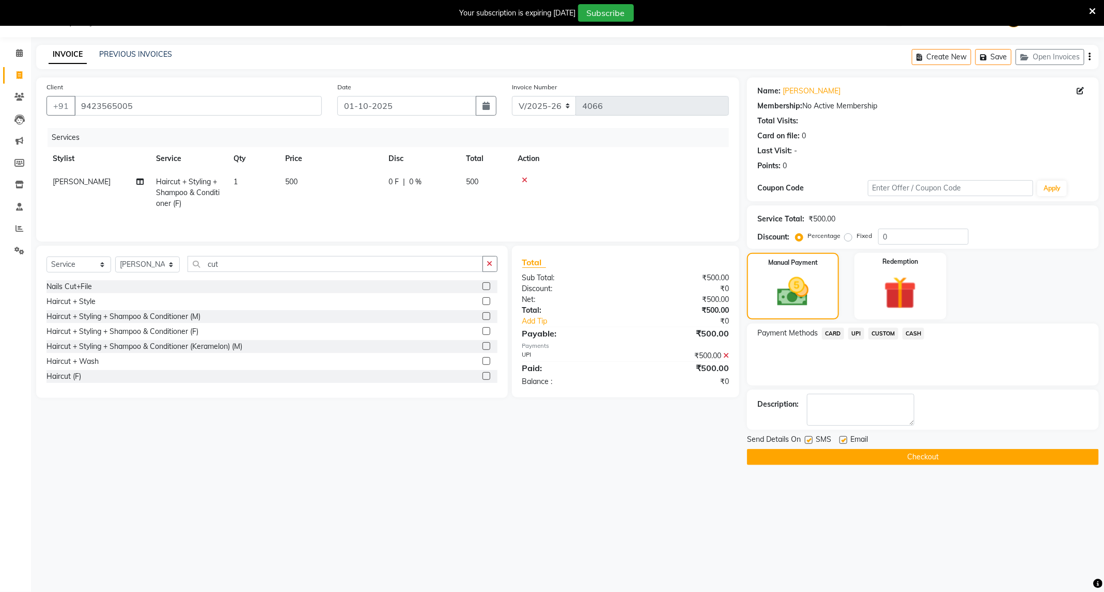
click at [908, 459] on button "Checkout" at bounding box center [923, 457] width 352 height 16
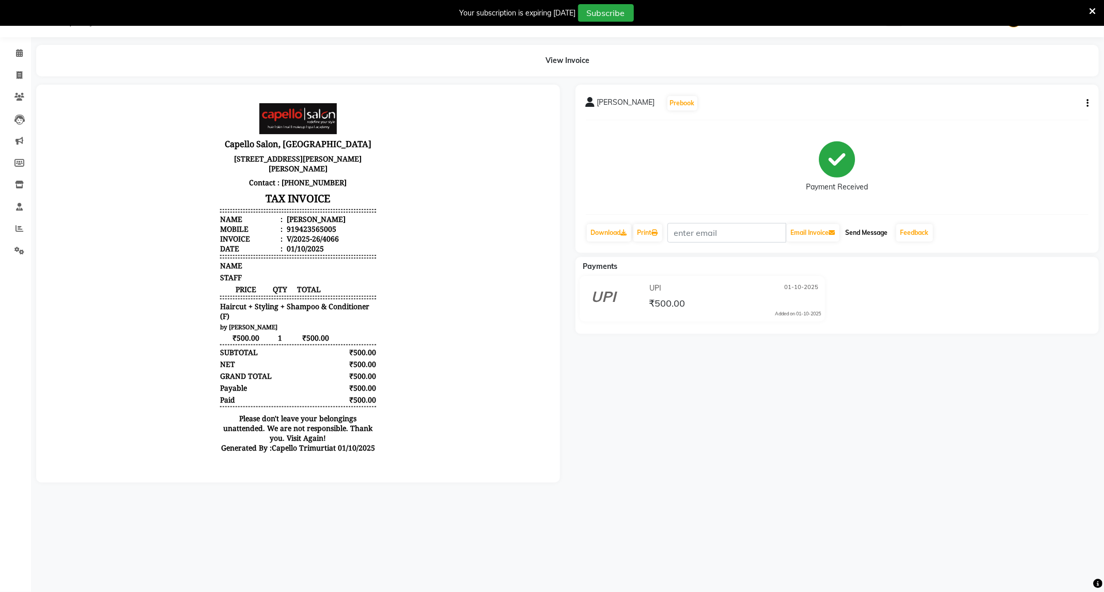
click at [885, 230] on button "Send Message" at bounding box center [866, 233] width 51 height 18
click at [18, 73] on icon at bounding box center [20, 75] width 6 height 8
select select "service"
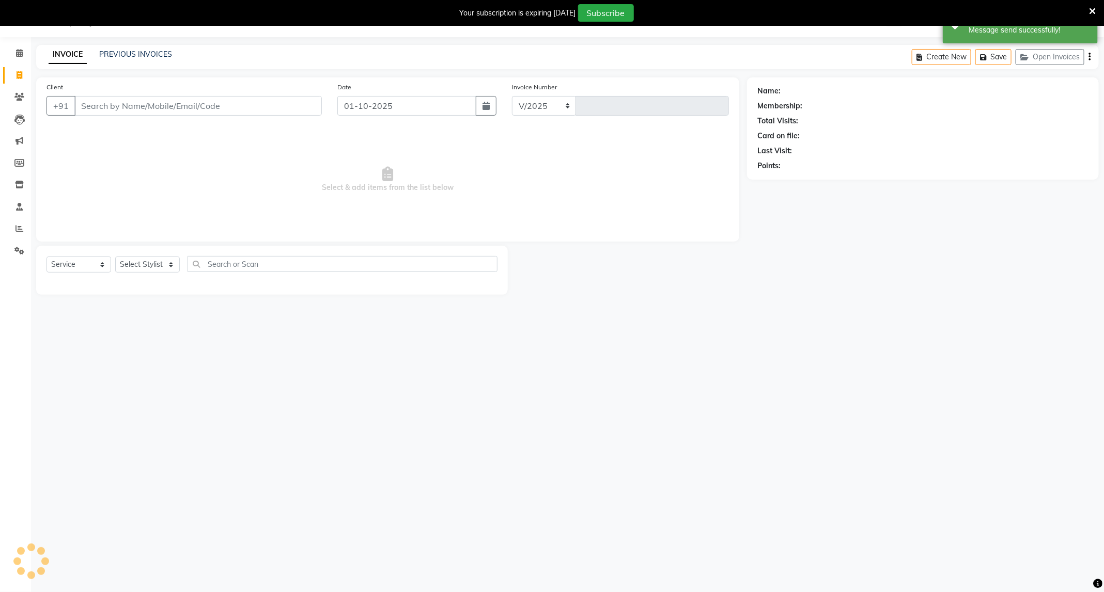
select select "811"
type input "4067"
click at [129, 59] on div "PREVIOUS INVOICES" at bounding box center [135, 54] width 73 height 11
click at [138, 47] on div "INVOICE PREVIOUS INVOICES Create New Save Open Invoices" at bounding box center [567, 57] width 1062 height 24
click at [140, 54] on link "PREVIOUS INVOICES" at bounding box center [135, 54] width 73 height 9
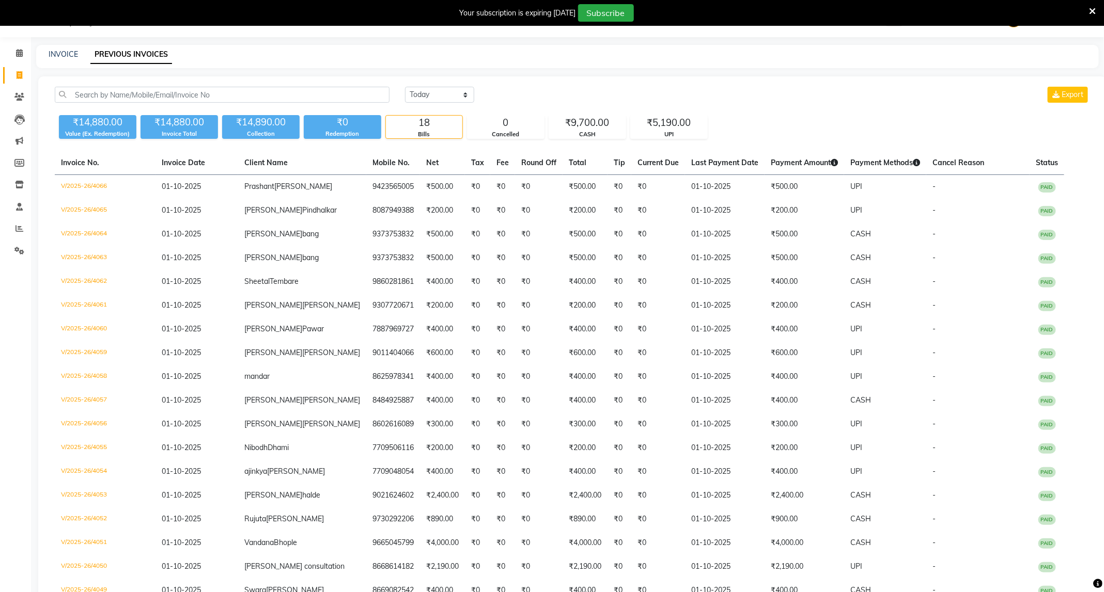
click at [1089, 10] on icon at bounding box center [1092, 11] width 7 height 9
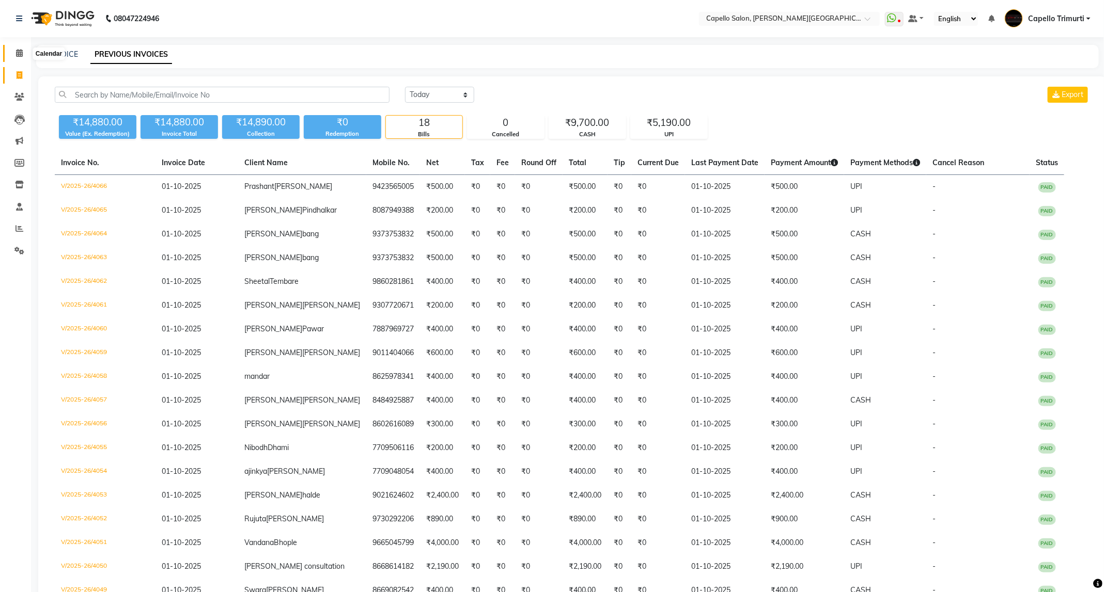
click at [11, 53] on span at bounding box center [19, 54] width 18 height 12
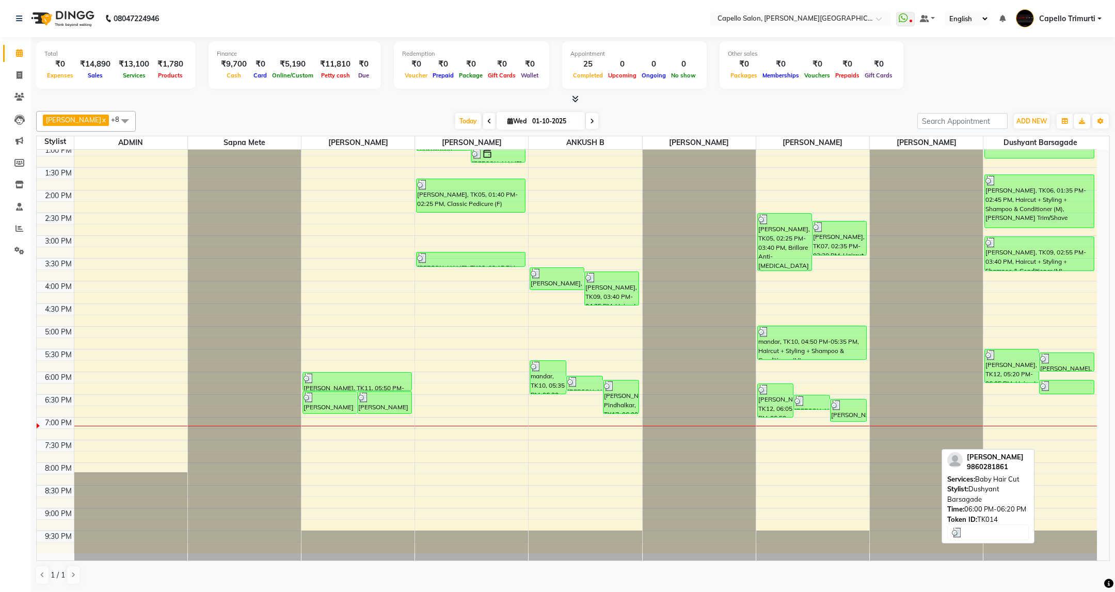
scroll to position [146, 0]
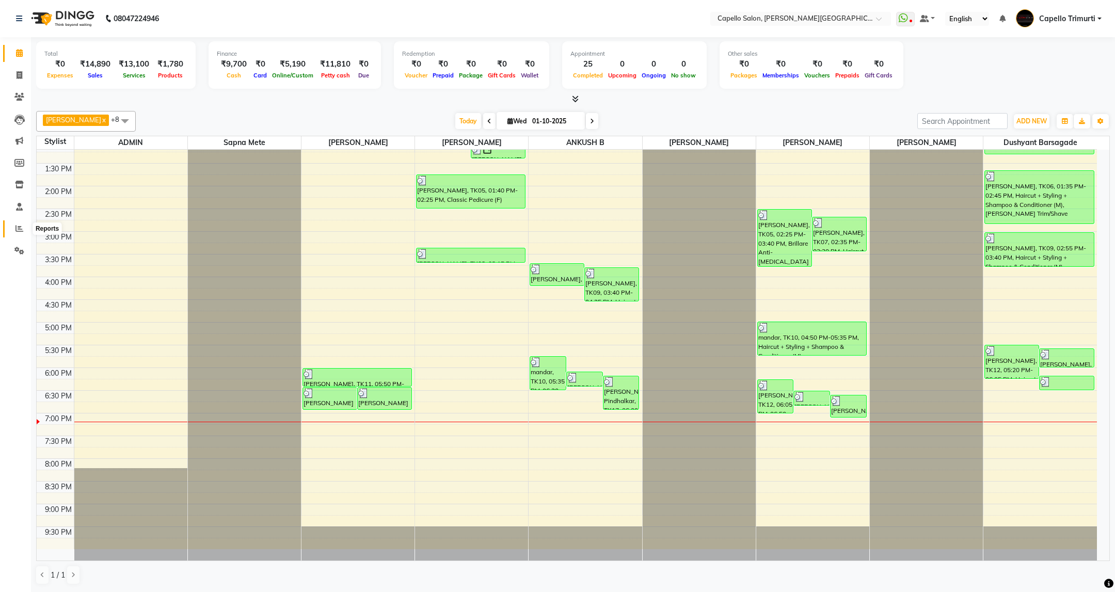
click at [15, 227] on icon at bounding box center [19, 229] width 8 height 8
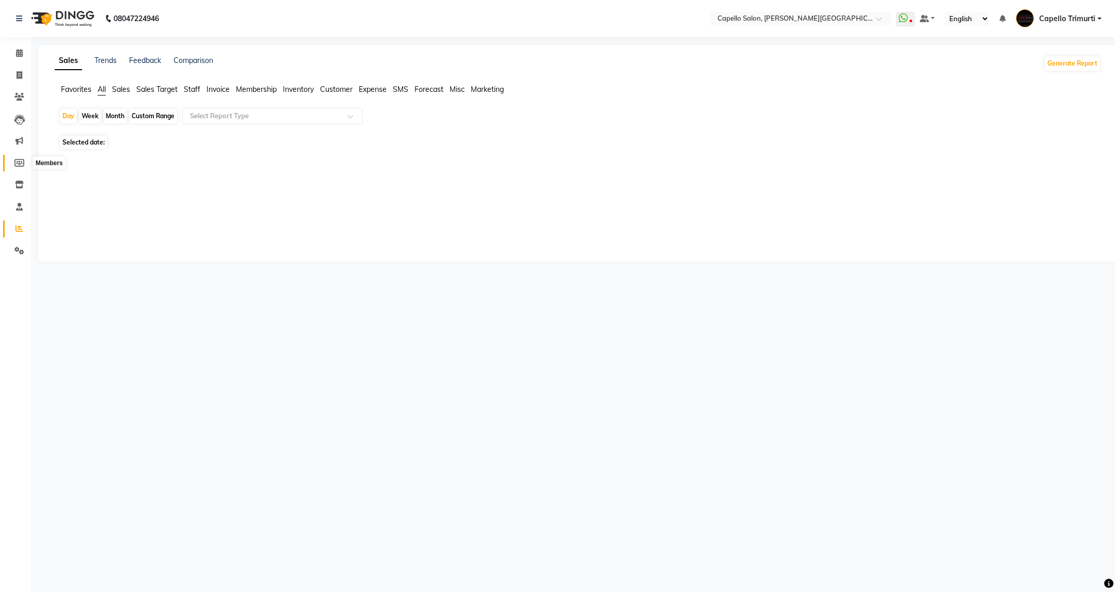
click at [17, 156] on link "Members" at bounding box center [15, 163] width 25 height 17
select select
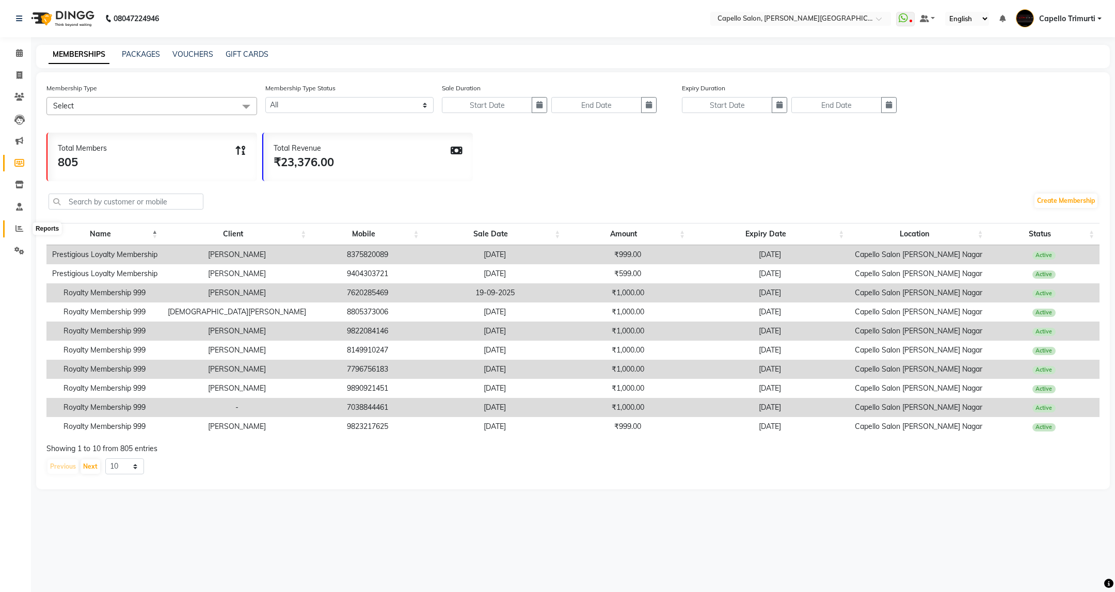
click at [11, 231] on span at bounding box center [19, 229] width 18 height 12
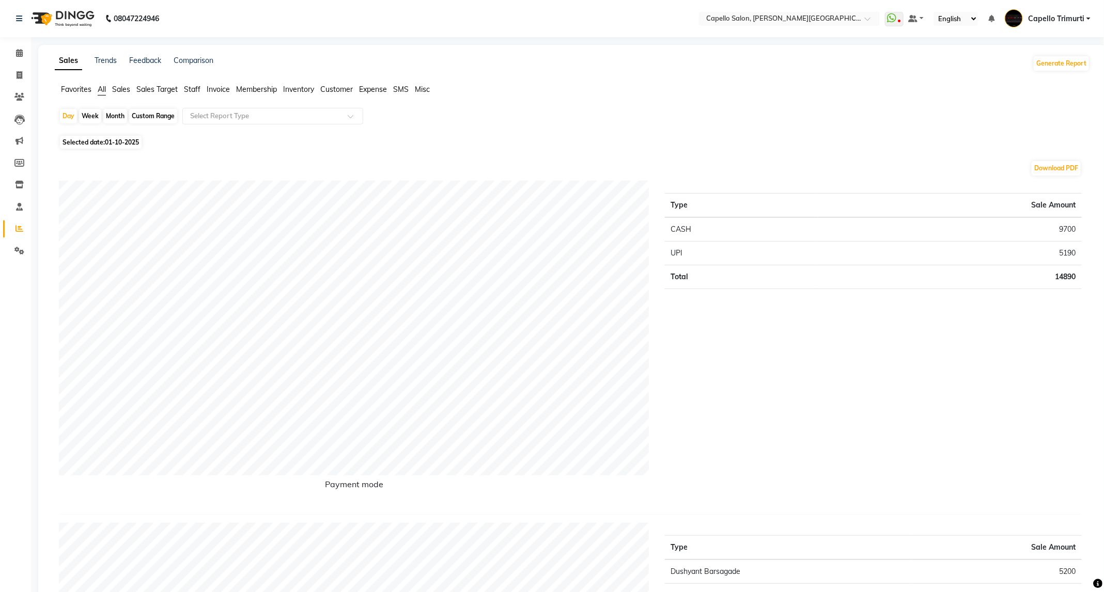
click at [191, 87] on span "Staff" at bounding box center [192, 89] width 17 height 9
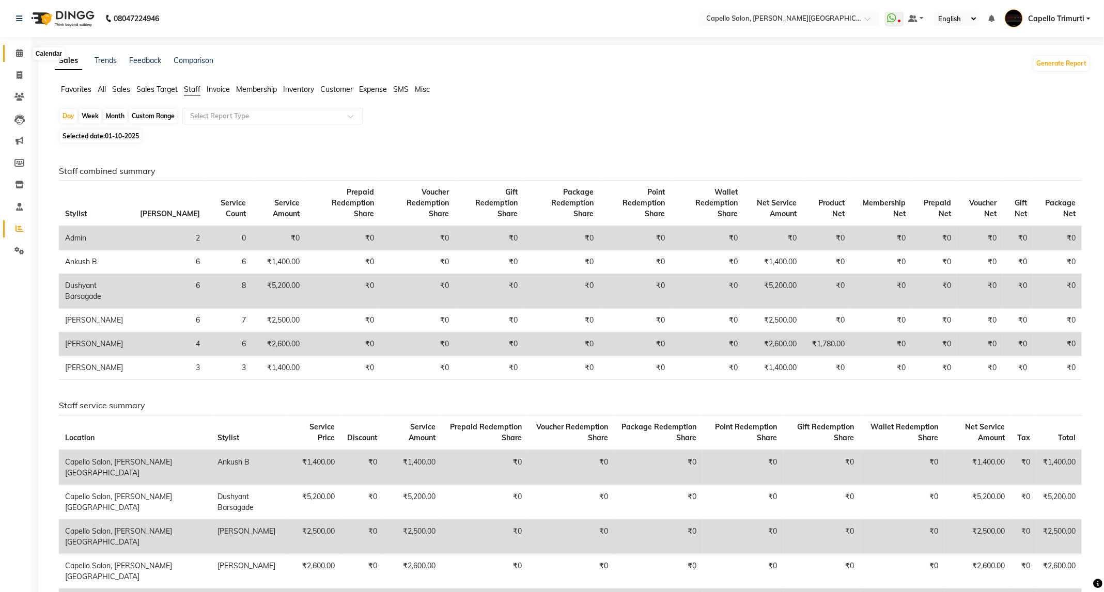
click at [21, 49] on icon at bounding box center [19, 53] width 7 height 8
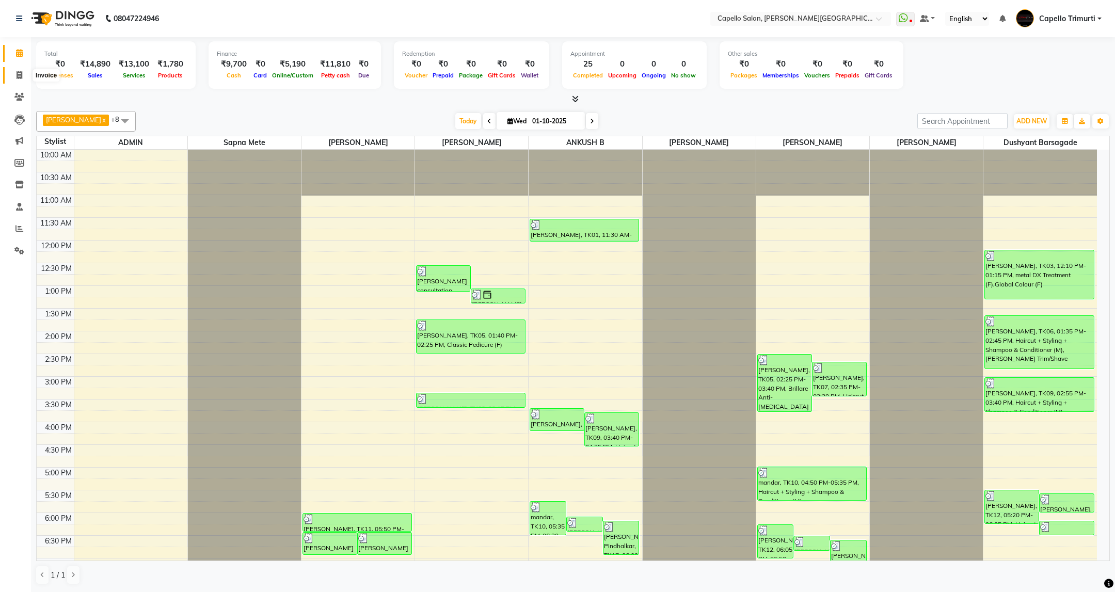
click at [15, 75] on span at bounding box center [19, 76] width 18 height 12
select select "service"
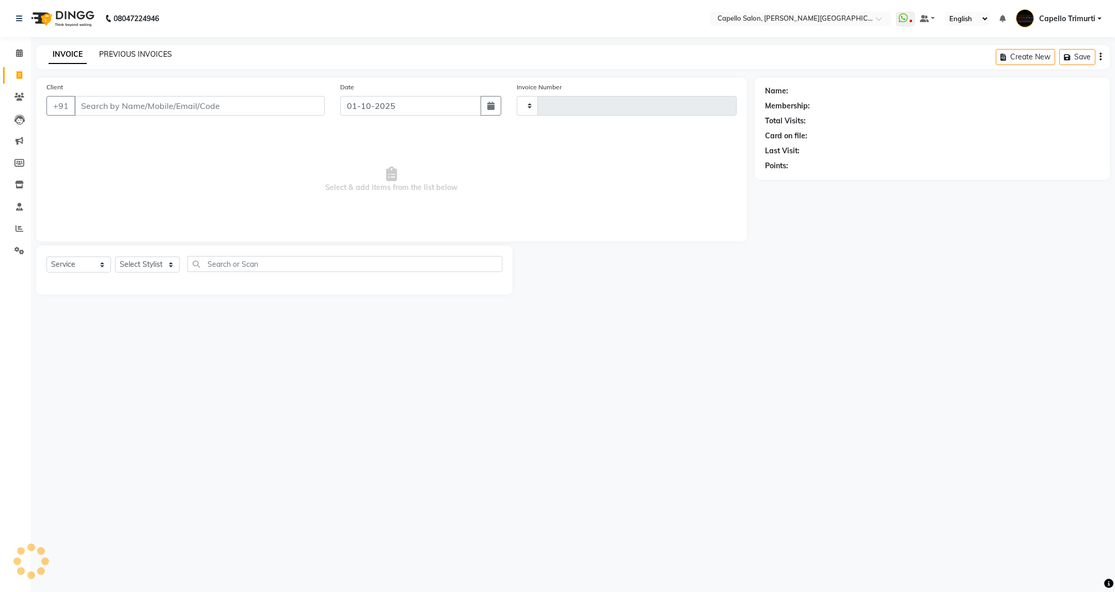
click at [137, 56] on link "PREVIOUS INVOICES" at bounding box center [135, 54] width 73 height 9
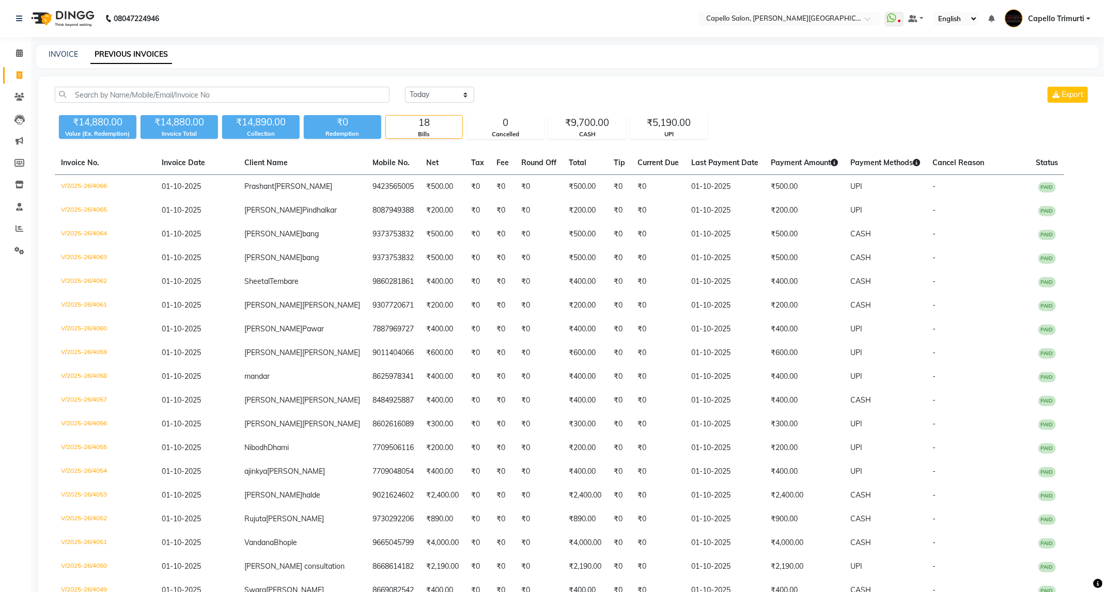
click at [459, 87] on div "Today Yesterday Custom Range" at bounding box center [439, 95] width 69 height 16
click at [462, 99] on select "Today Yesterday Custom Range" at bounding box center [439, 95] width 69 height 16
select select "range"
click at [405, 87] on select "Today Yesterday Custom Range" at bounding box center [439, 95] width 69 height 16
click at [517, 98] on input "01-10-2025" at bounding box center [523, 95] width 72 height 14
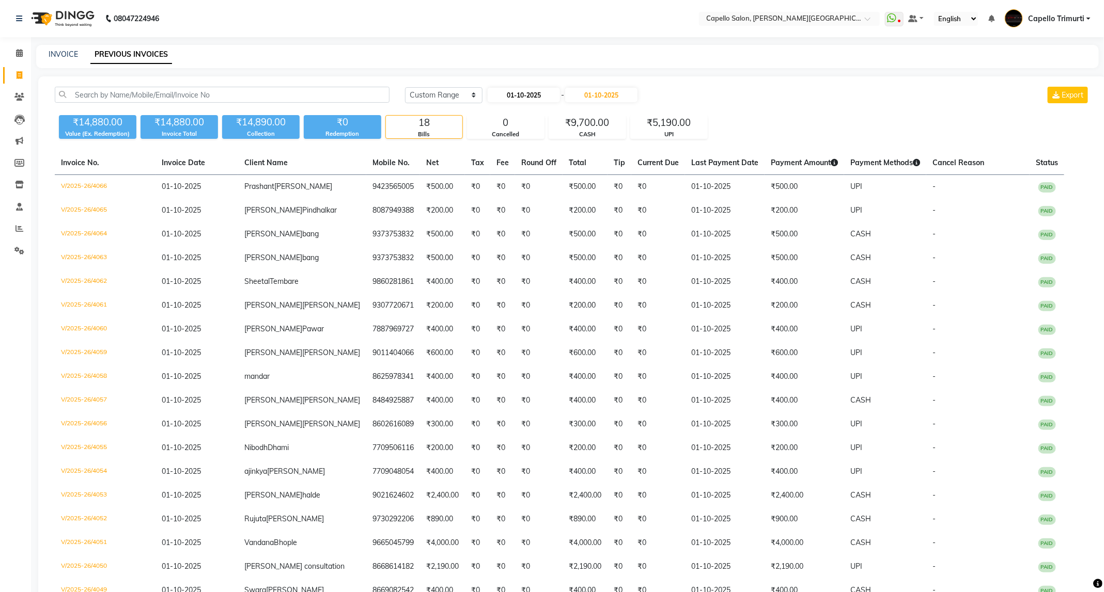
select select "10"
select select "2025"
click at [499, 114] on button "Previous month" at bounding box center [497, 114] width 9 height 17
select select "9"
click at [497, 145] on div "1" at bounding box center [499, 147] width 17 height 17
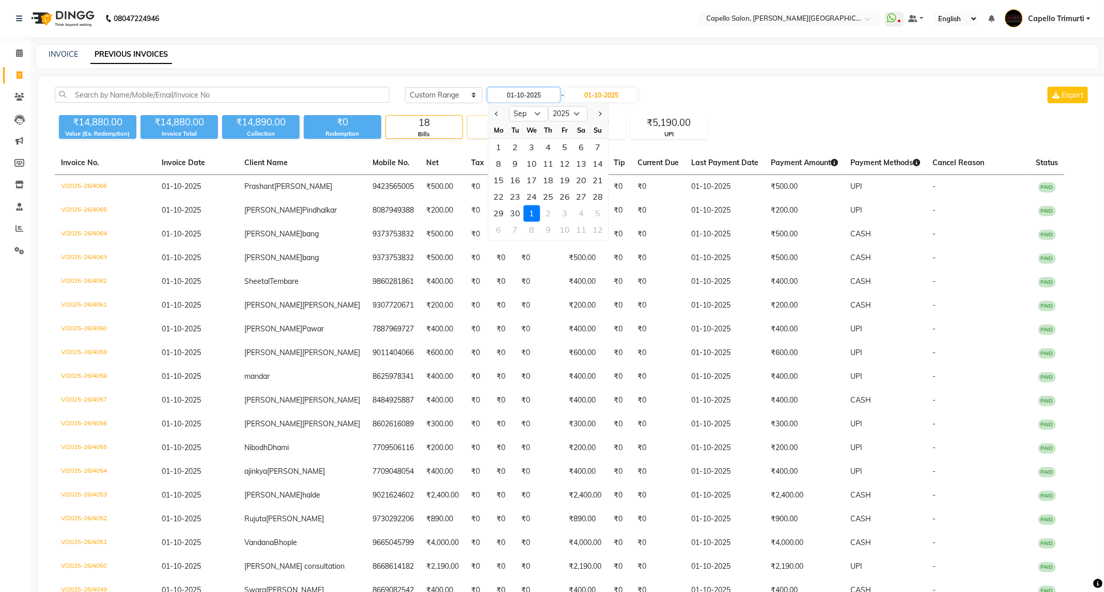
type input "01-09-2025"
click at [592, 93] on input "01-10-2025" at bounding box center [601, 95] width 72 height 14
select select "10"
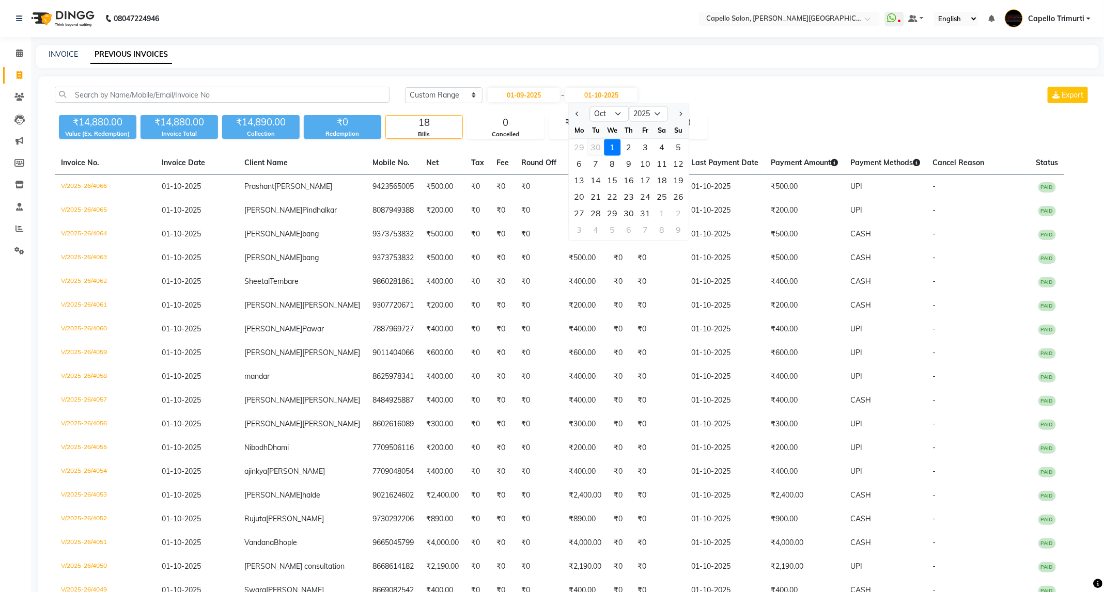
click at [597, 149] on div "30" at bounding box center [596, 147] width 17 height 17
type input "30-09-2025"
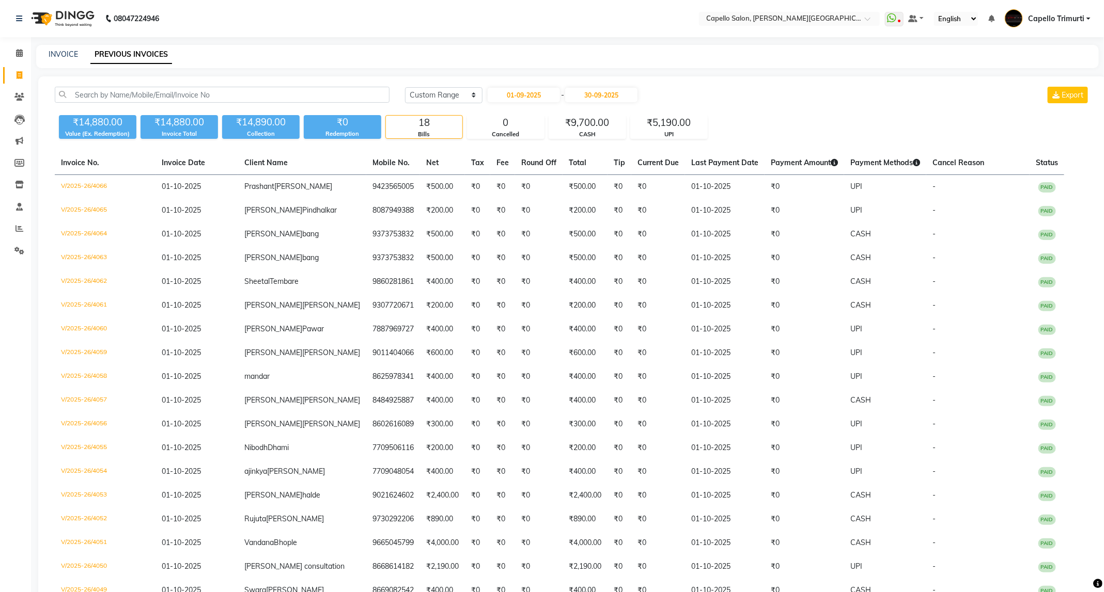
click at [863, 115] on div "₹14,880.00 Value (Ex. Redemption) ₹14,880.00 Invoice Total ₹14,890.00 Collectio…" at bounding box center [572, 125] width 1035 height 28
click at [588, 94] on input "30-09-2025" at bounding box center [601, 95] width 72 height 14
click at [597, 217] on div "30" at bounding box center [596, 214] width 17 height 17
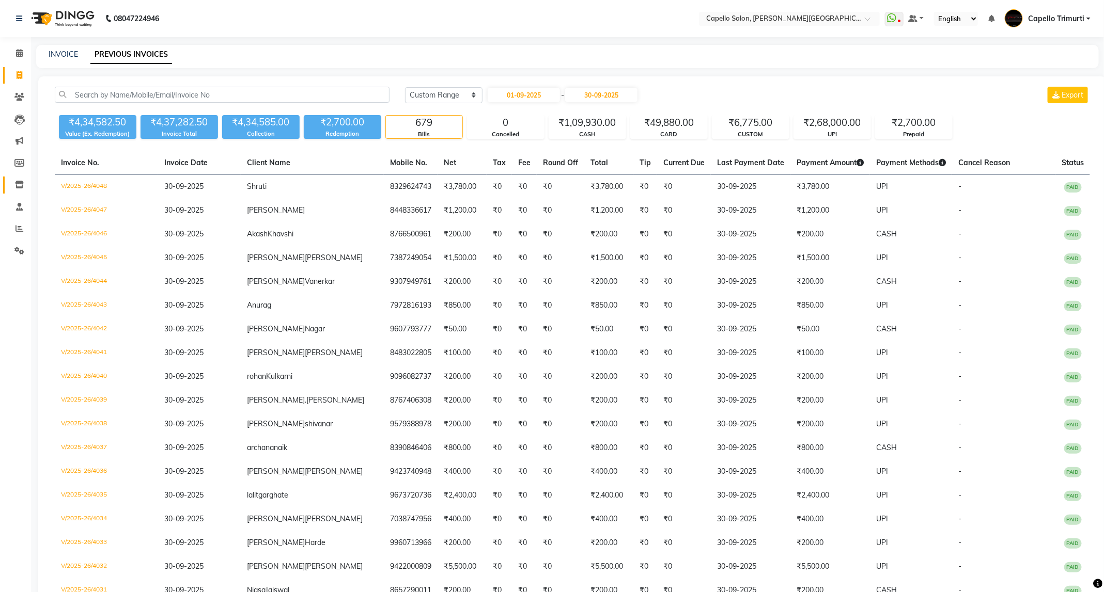
click at [19, 177] on link "Inventory" at bounding box center [15, 185] width 25 height 17
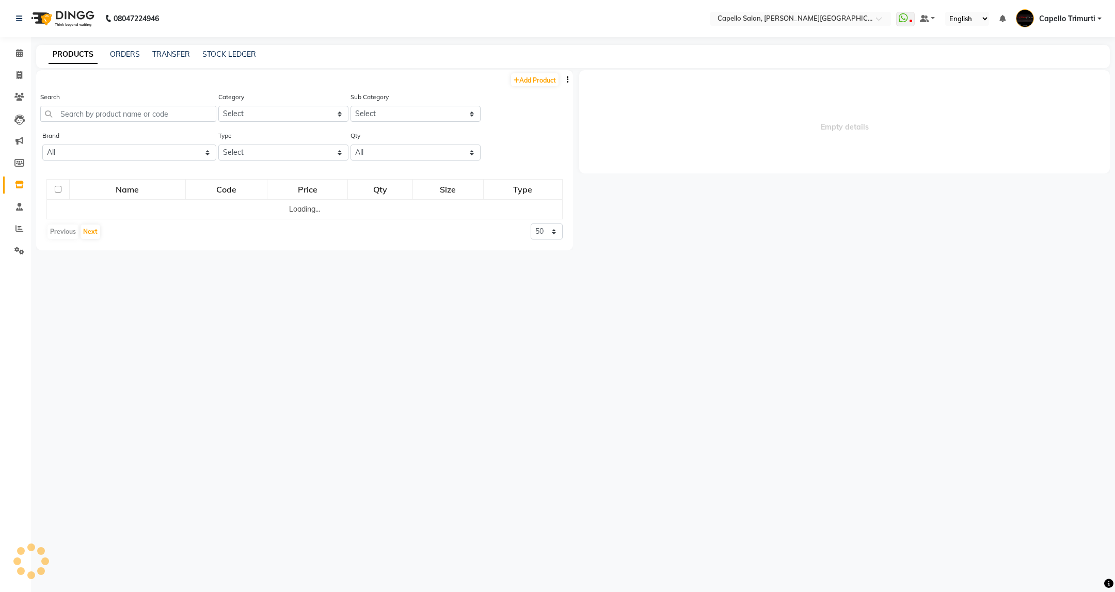
select select
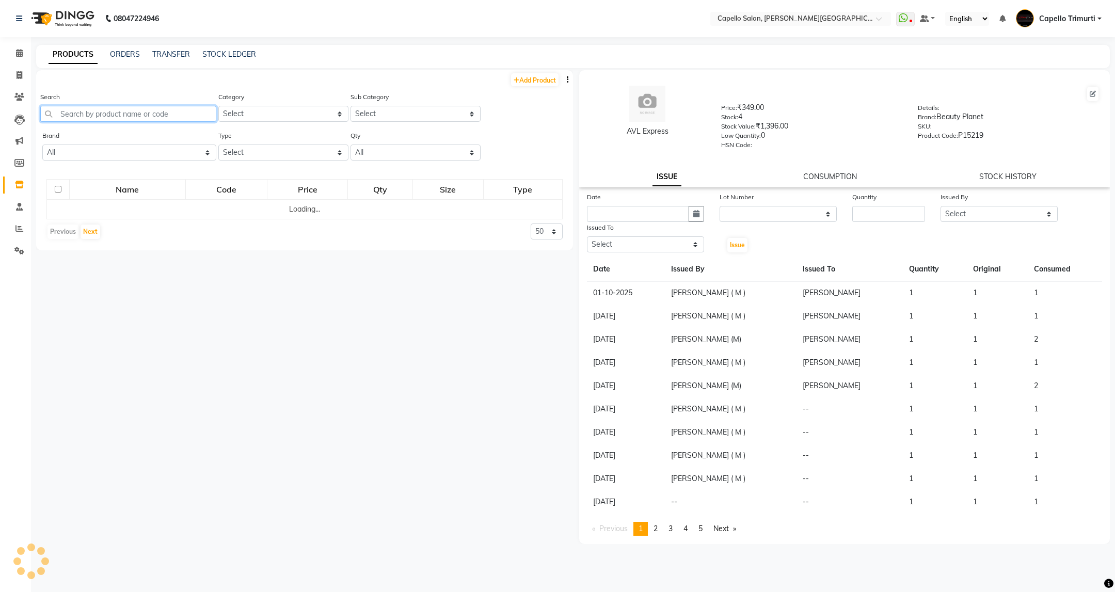
click at [131, 114] on input "text" at bounding box center [128, 114] width 176 height 16
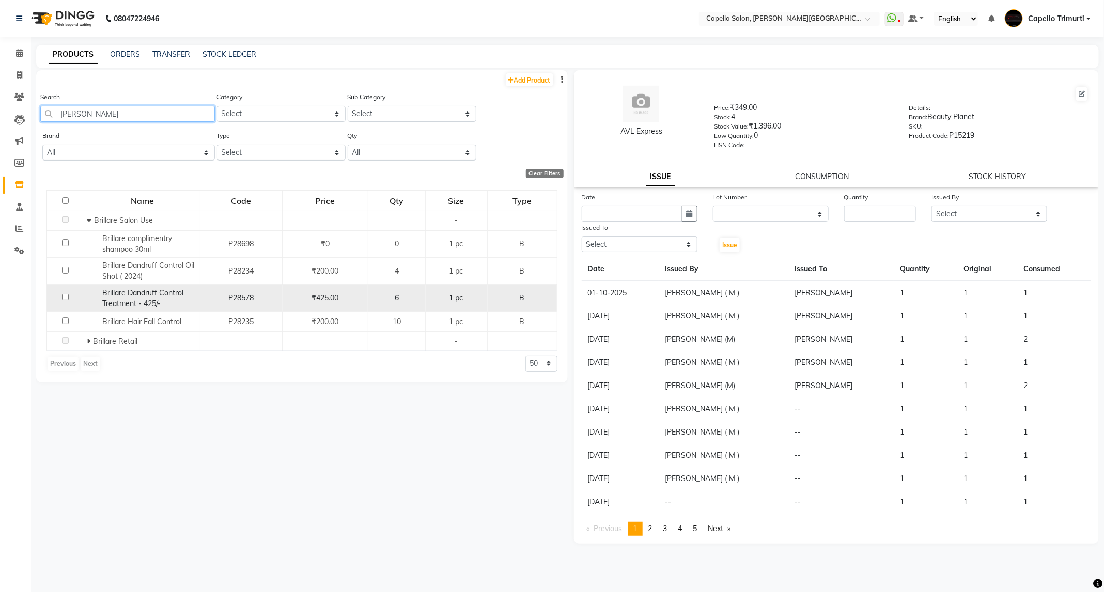
type input "brill"
click at [138, 296] on span "Brillare Dandruff Control Treatment - 425/-" at bounding box center [142, 298] width 81 height 20
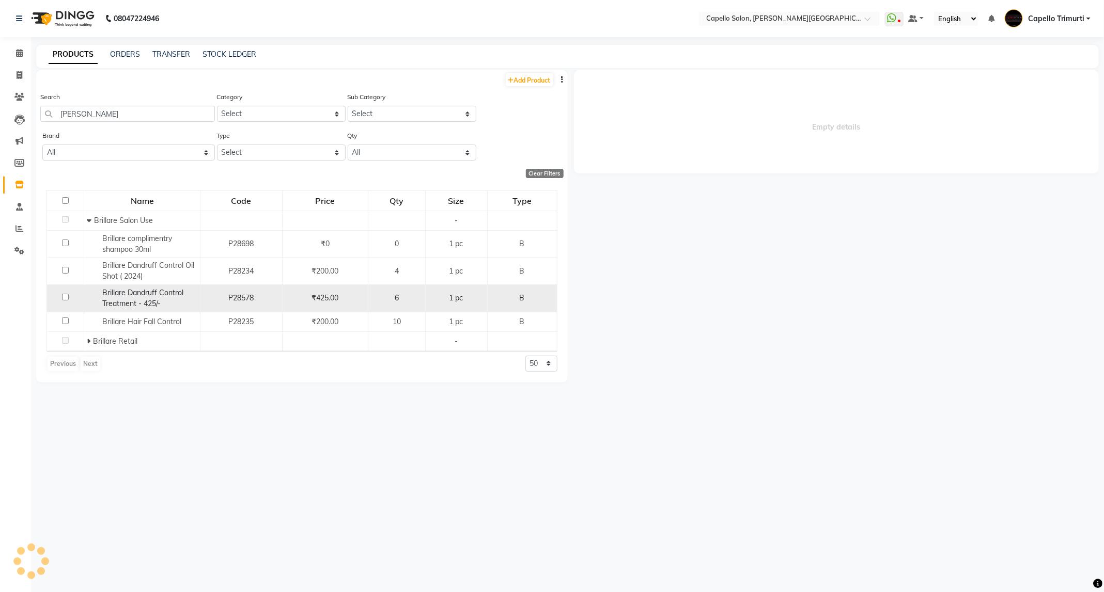
select select
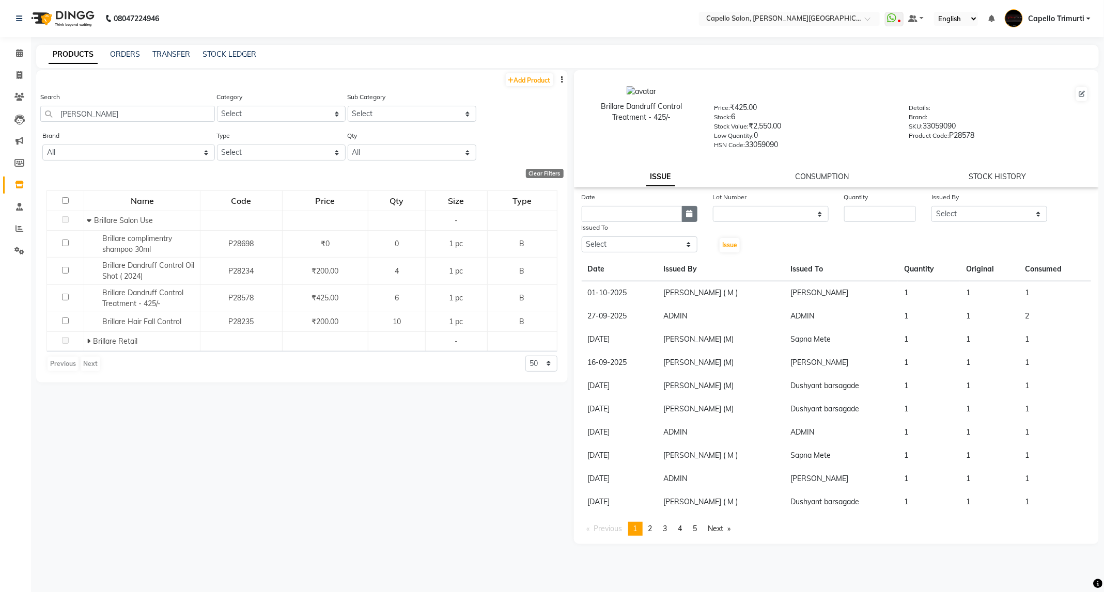
click at [694, 214] on button "button" at bounding box center [689, 214] width 15 height 16
select select "10"
select select "2025"
click at [621, 264] on div "1" at bounding box center [625, 267] width 17 height 17
type input "01-10-2025"
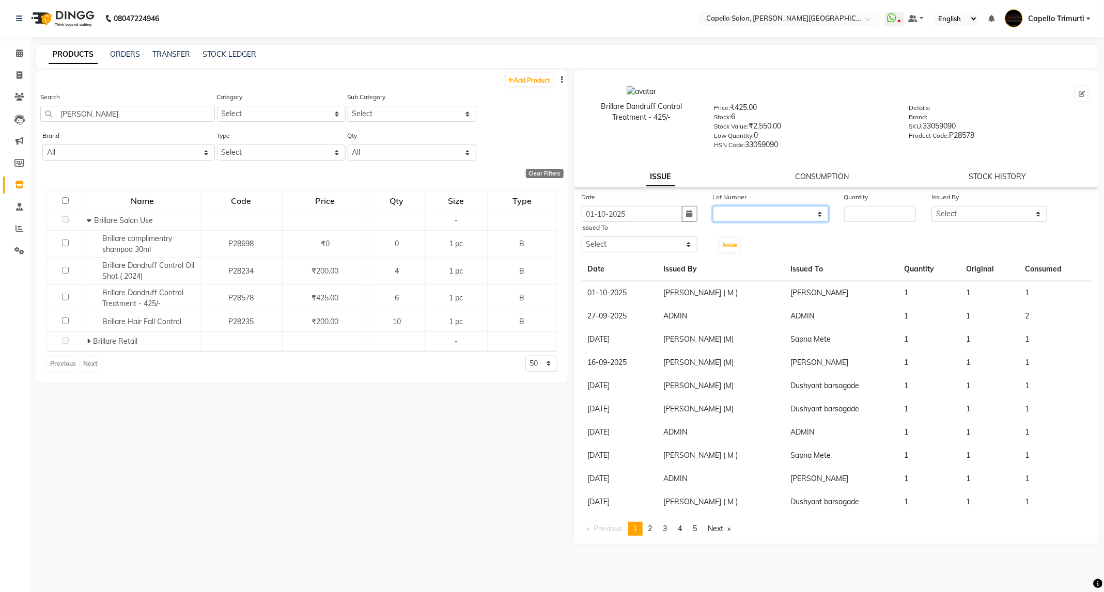
click at [792, 212] on select "None" at bounding box center [771, 214] width 116 height 16
select select "0: null"
click at [713, 206] on select "None" at bounding box center [771, 214] width 116 height 16
click at [877, 217] on input "number" at bounding box center [880, 214] width 72 height 16
type input "1"
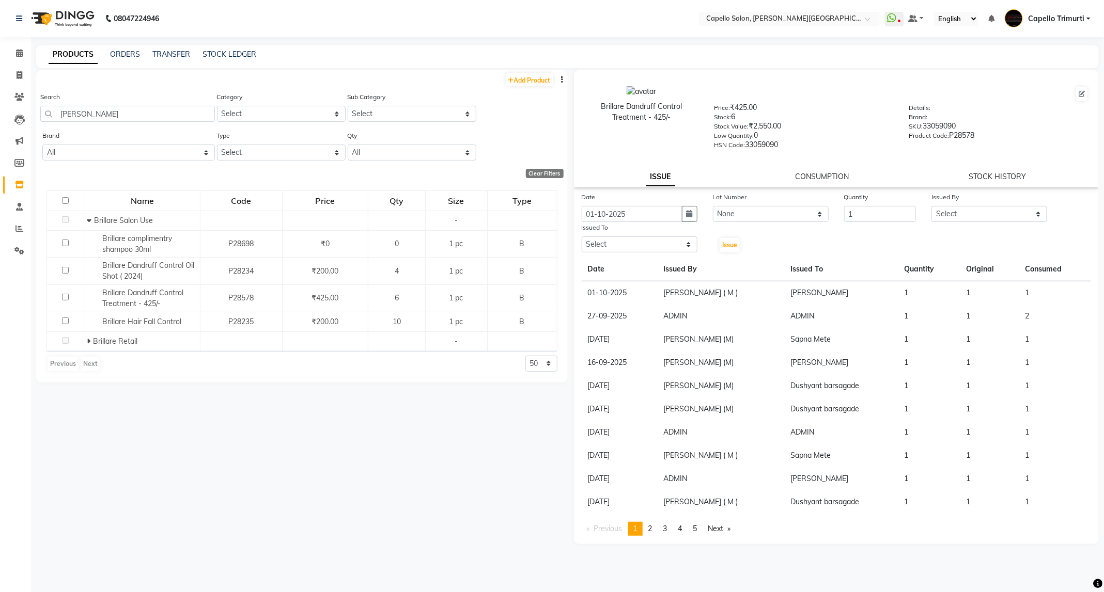
click at [984, 209] on div "Issued By Select ADMIN ANKUSH B Capello Trimurti Dushyant barsagade Kristee Rau…" at bounding box center [988, 207] width 131 height 30
click at [983, 214] on select "Select ADMIN ANKUSH B Capello Trimurti Dushyant barsagade Kristee Raut (M) Nare…" at bounding box center [989, 214] width 116 height 16
select select "47396"
click at [931, 206] on select "Select ADMIN ANKUSH B Capello Trimurti Dushyant barsagade Kristee Raut (M) Nare…" at bounding box center [989, 214] width 116 height 16
drag, startPoint x: 685, startPoint y: 242, endPoint x: 688, endPoint y: 246, distance: 5.9
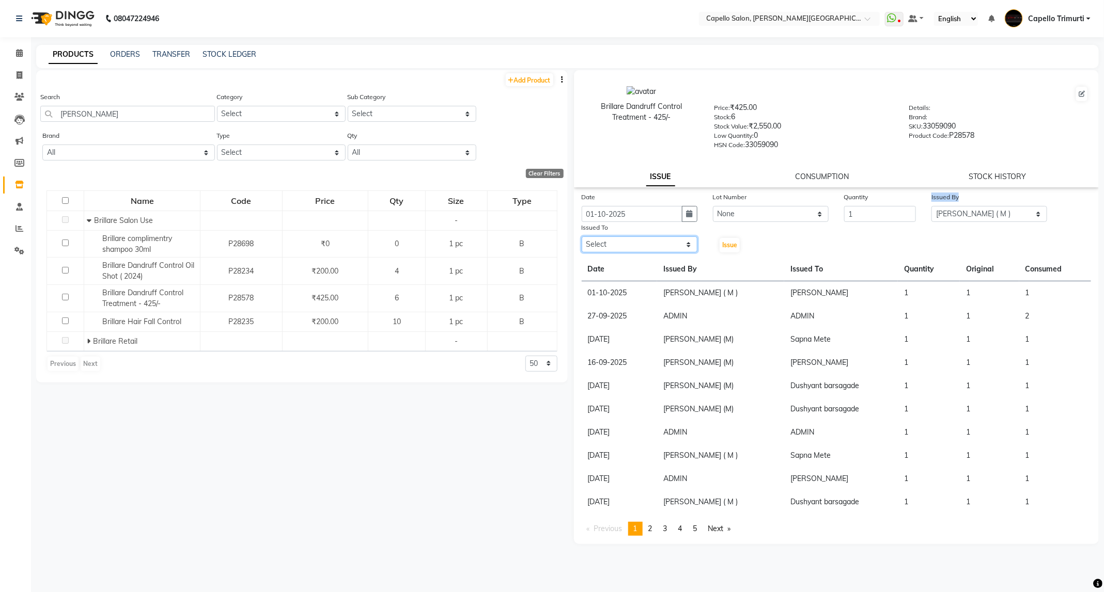
click at [685, 242] on select "Select ADMIN ANKUSH B Capello Trimurti Dushyant barsagade Kristee Raut (M) Nare…" at bounding box center [639, 245] width 116 height 16
select select "35878"
click at [581, 237] on select "Select ADMIN ANKUSH B Capello Trimurti Dushyant barsagade Kristee Raut (M) Nare…" at bounding box center [639, 245] width 116 height 16
click at [724, 245] on span "Issue" at bounding box center [729, 245] width 15 height 8
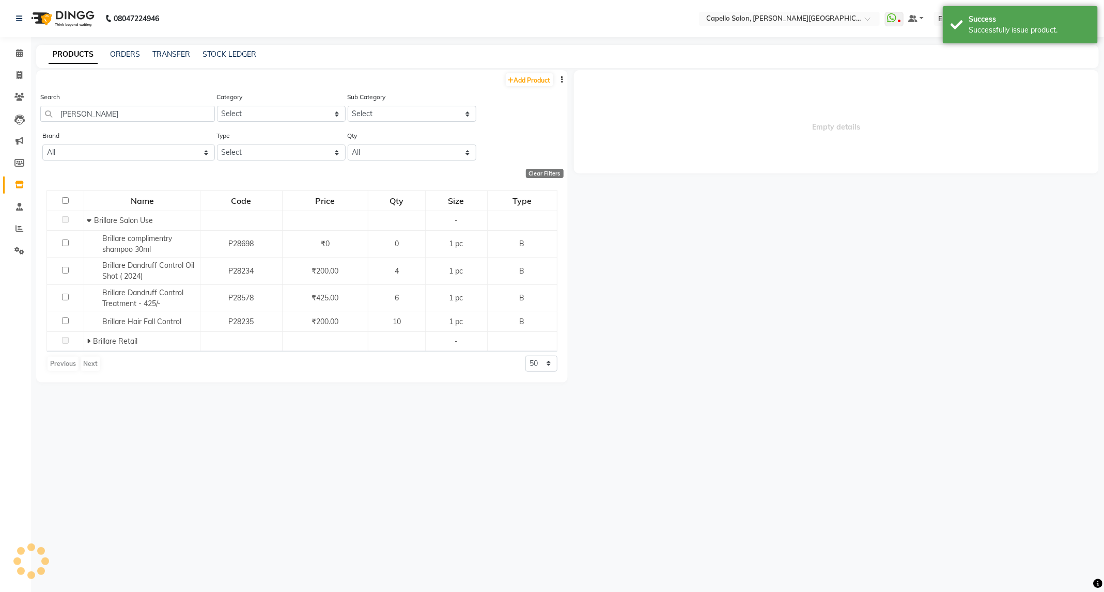
select select
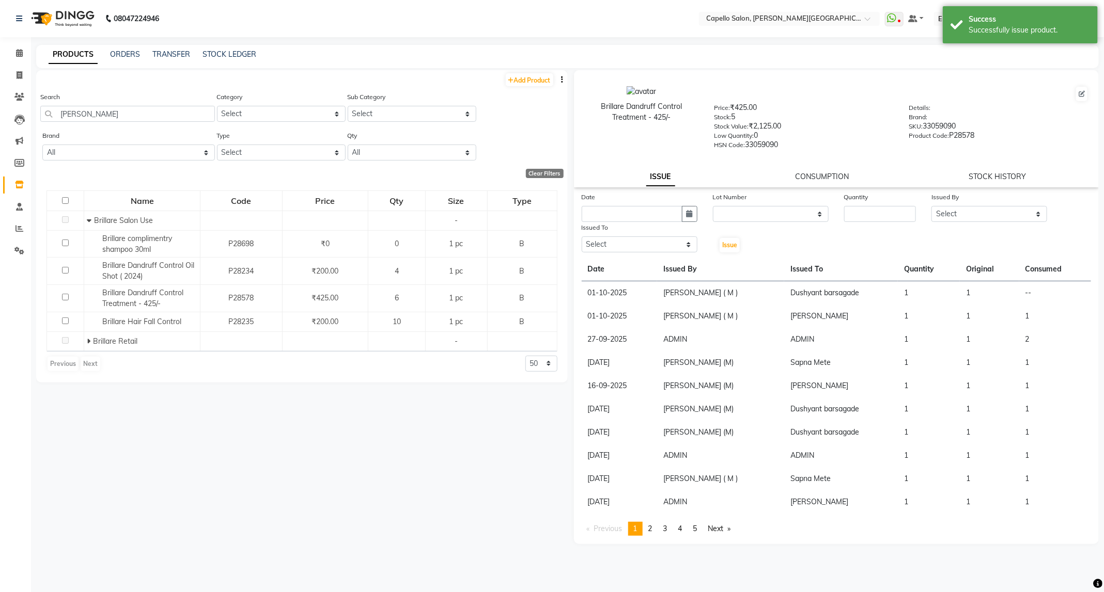
click at [816, 169] on div "Brillare Dandruff Control Treatment - 425/- Price: ₹425.00 Stock: 5 Stock Value…" at bounding box center [836, 128] width 525 height 117
click at [816, 174] on link "CONSUMPTION" at bounding box center [822, 176] width 54 height 9
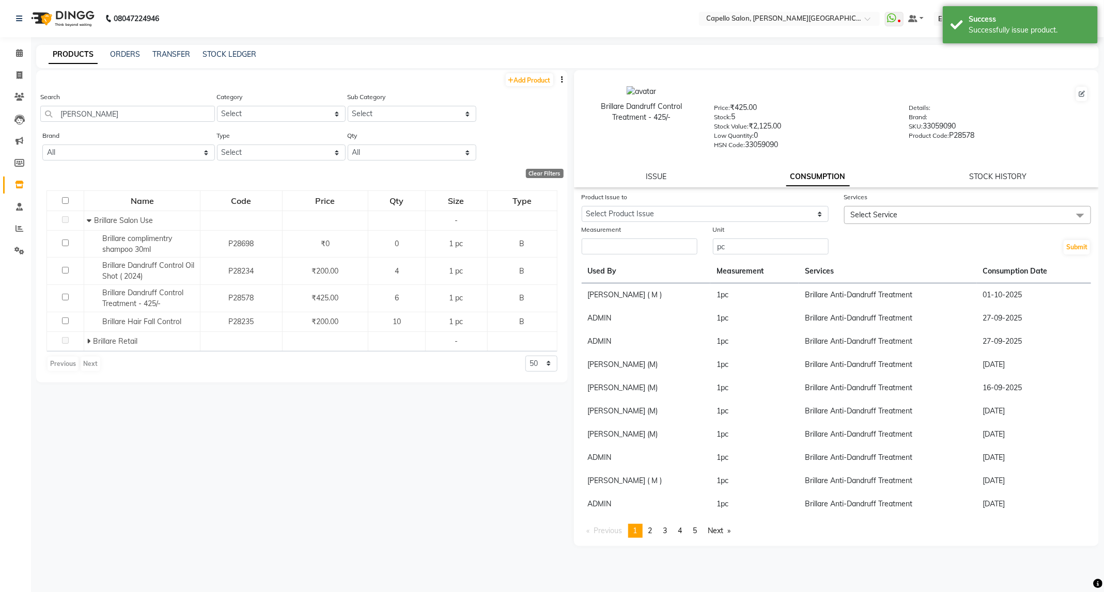
click at [776, 203] on div "Product Issue to" at bounding box center [704, 199] width 247 height 14
drag, startPoint x: 775, startPoint y: 208, endPoint x: 778, endPoint y: 220, distance: 12.7
click at [775, 208] on select "Select Product Issue 2025-10-01, Issued to: Dushyant barsagade, Balance: 1" at bounding box center [704, 214] width 247 height 16
select select "1278116"
click at [581, 206] on select "Select Product Issue 2025-10-01, Issued to: Dushyant barsagade, Balance: 1" at bounding box center [704, 214] width 247 height 16
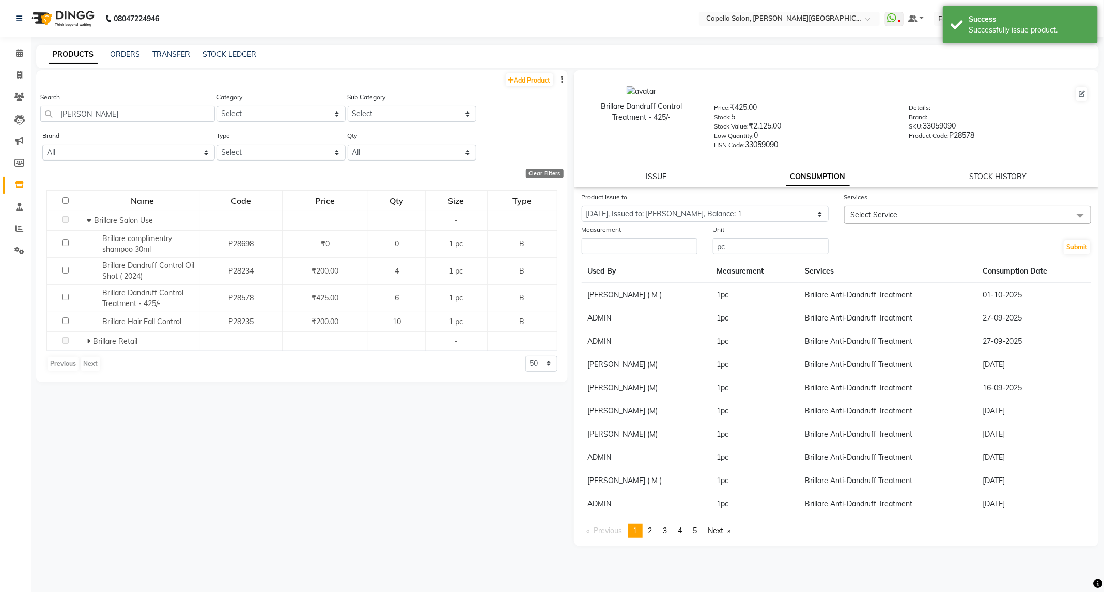
click at [942, 218] on span "Select Service" at bounding box center [967, 215] width 247 height 18
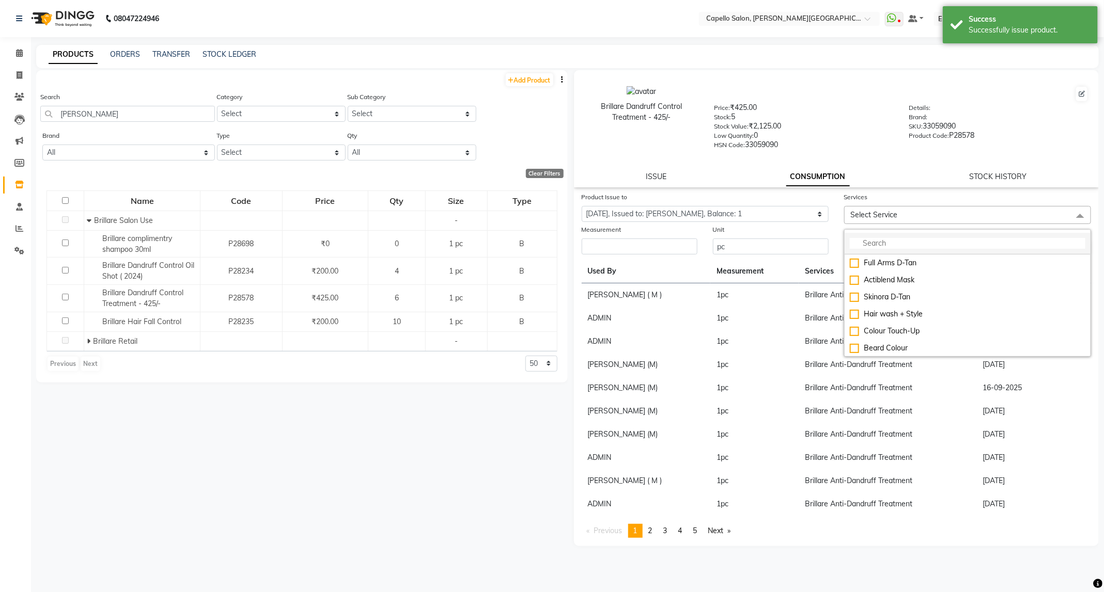
click at [930, 243] on input "multiselect-search" at bounding box center [966, 243] width 235 height 11
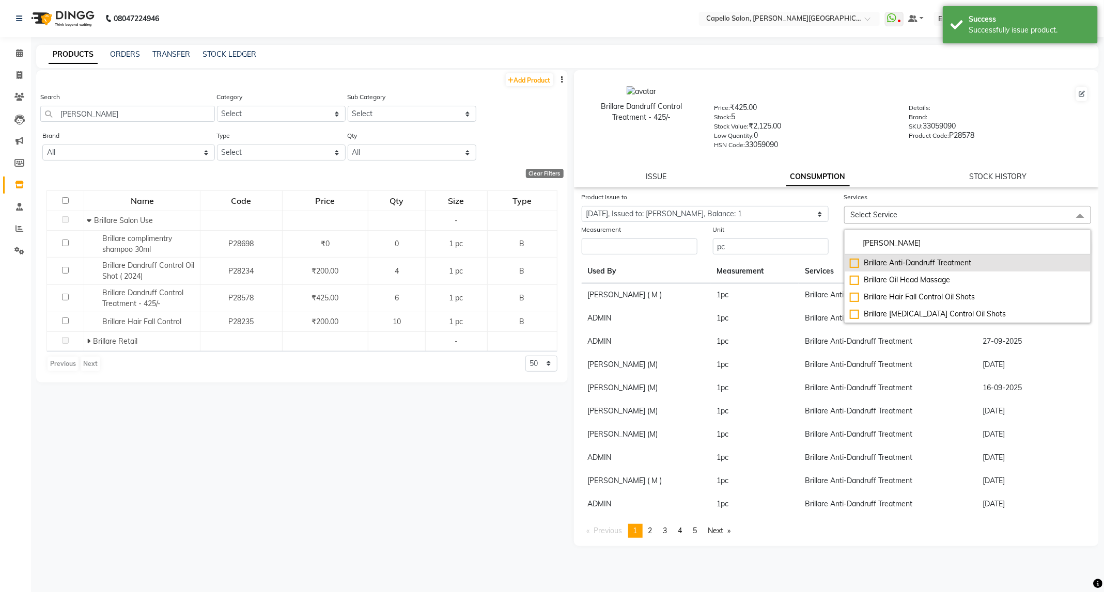
type input "brill"
click at [952, 265] on div "Brillare Anti-Dandruff Treatment" at bounding box center [966, 263] width 235 height 11
checkbox input "true"
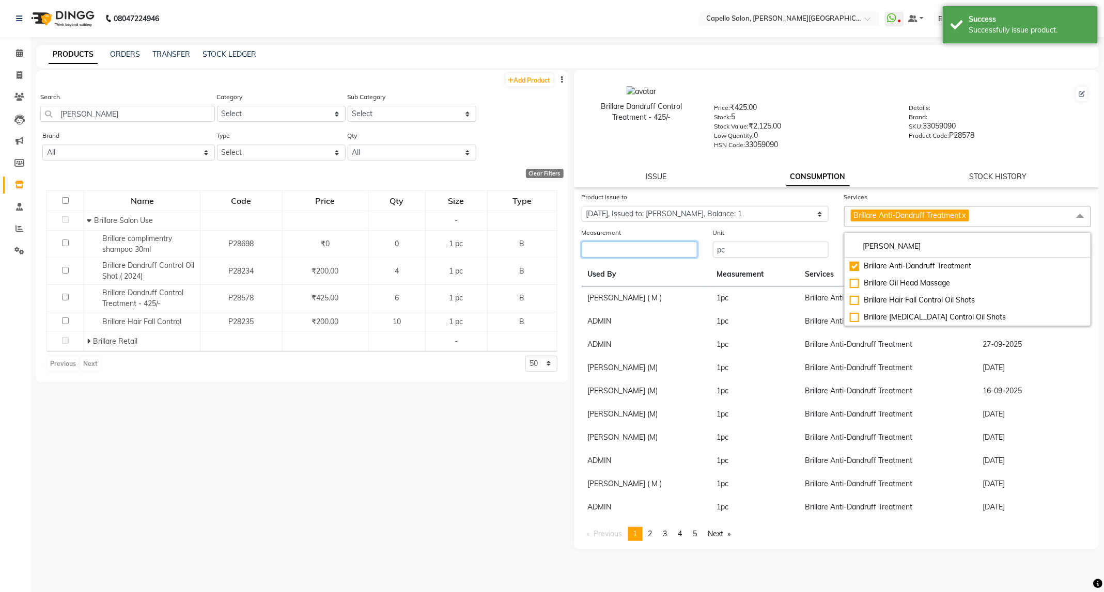
click at [674, 256] on input "number" at bounding box center [639, 250] width 116 height 16
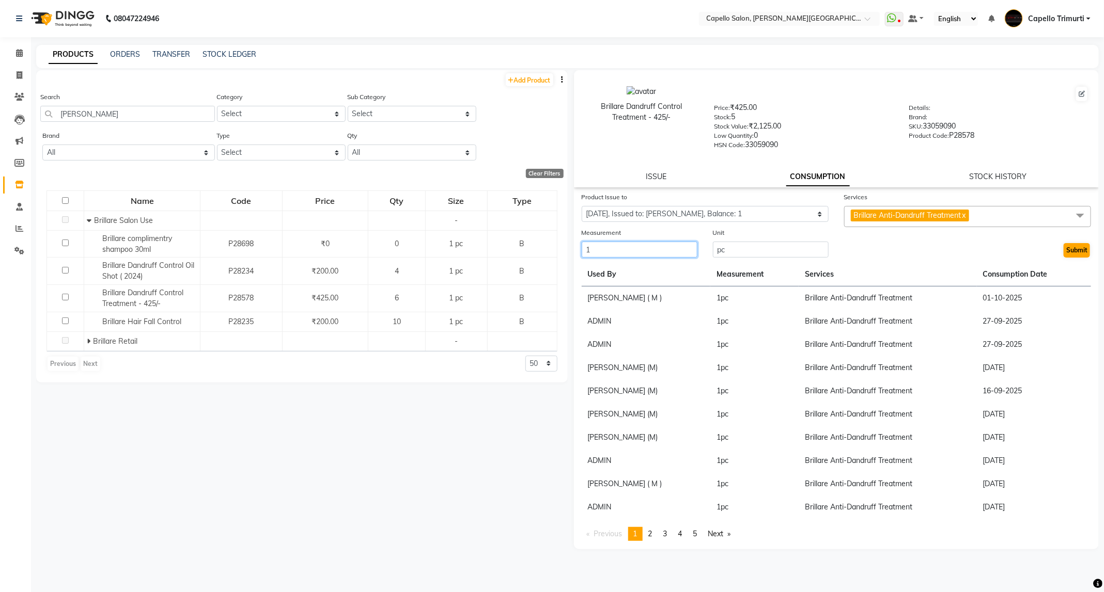
type input "1"
click at [1080, 253] on button "Submit" at bounding box center [1076, 250] width 26 height 14
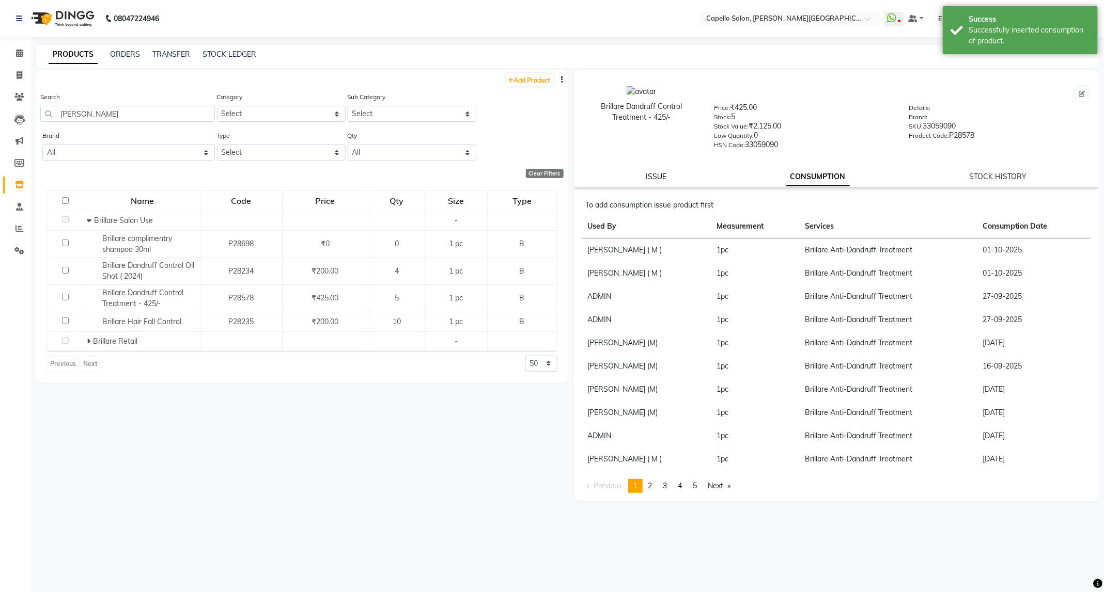
click at [658, 174] on link "ISSUE" at bounding box center [655, 176] width 21 height 9
select select
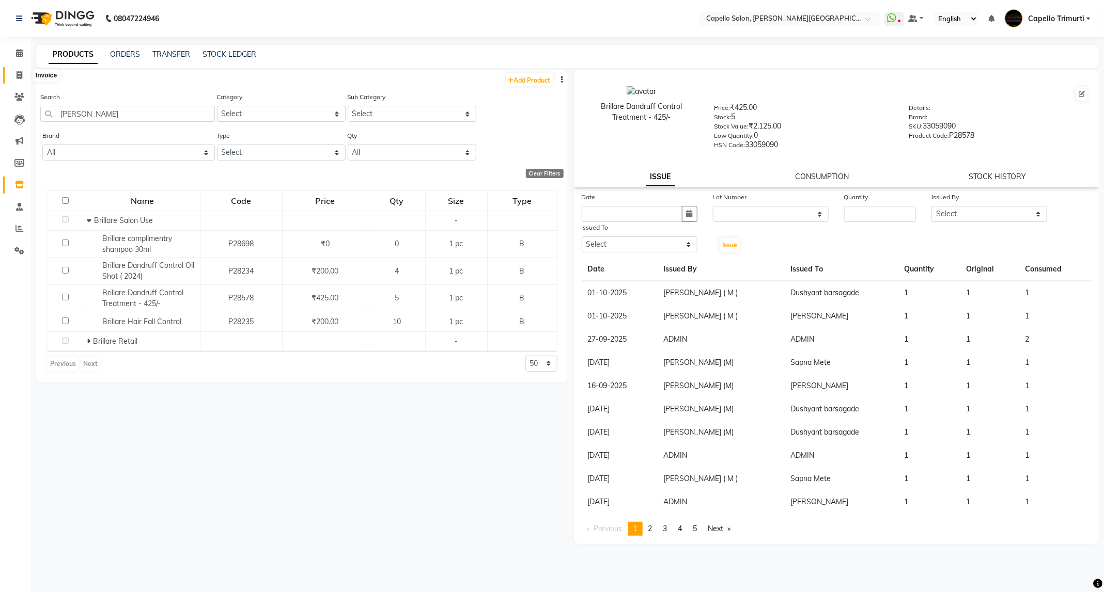
click at [25, 73] on span at bounding box center [19, 76] width 18 height 12
select select "service"
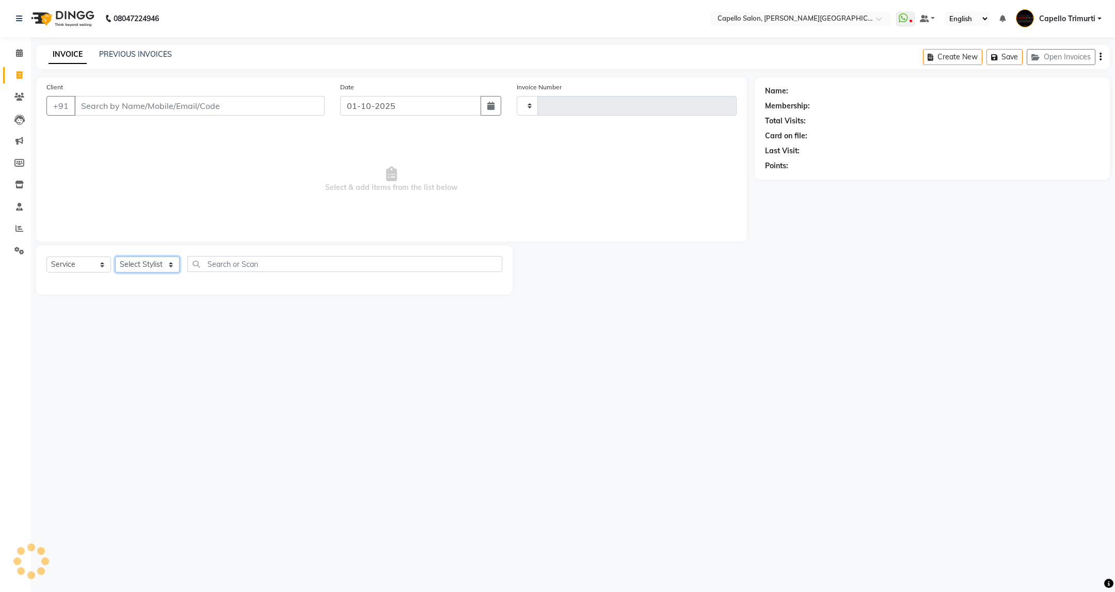
drag, startPoint x: 167, startPoint y: 265, endPoint x: 203, endPoint y: 373, distance: 113.8
click at [167, 265] on select "Select Stylist" at bounding box center [147, 265] width 65 height 16
select select "811"
type input "4067"
select select "40170"
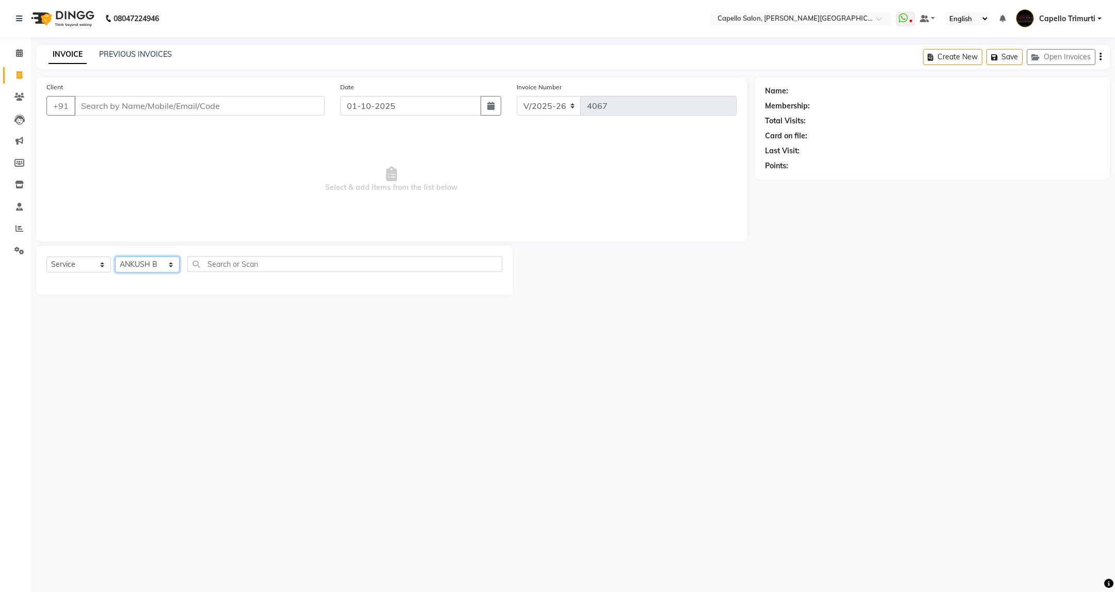
click at [115, 257] on select "Select Stylist ADMIN ANKUSH B Capello Trimurti Dushyant barsagade Kristee Raut …" at bounding box center [147, 265] width 65 height 16
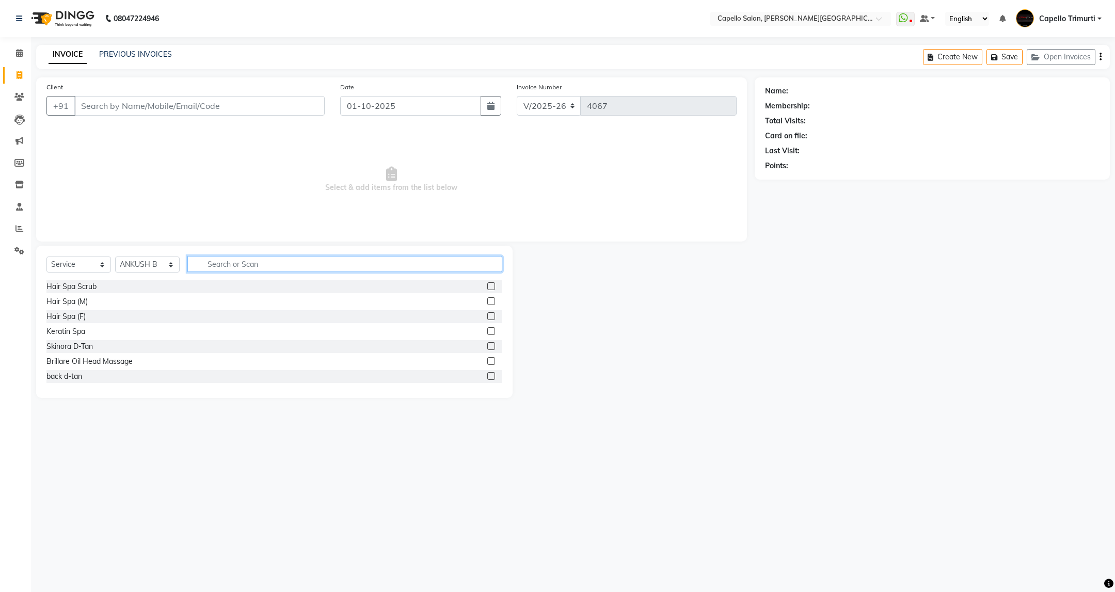
drag, startPoint x: 256, startPoint y: 262, endPoint x: 262, endPoint y: 262, distance: 6.2
click at [258, 262] on input "text" at bounding box center [344, 264] width 314 height 16
type input "cut"
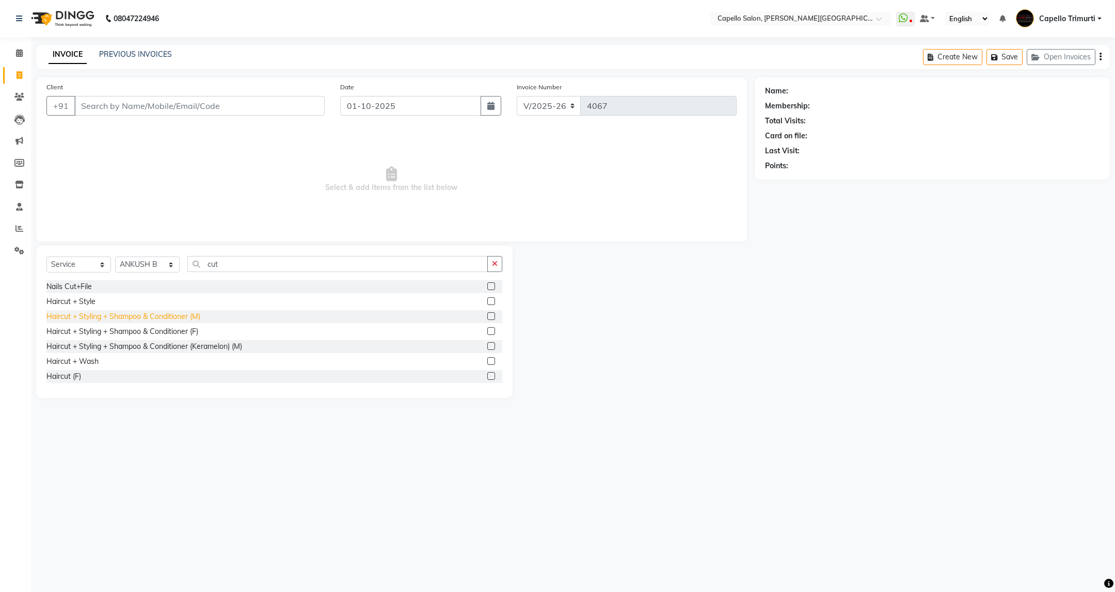
click at [172, 318] on div "Haircut + Styling + Shampoo & Conditioner (M)" at bounding box center [123, 316] width 154 height 11
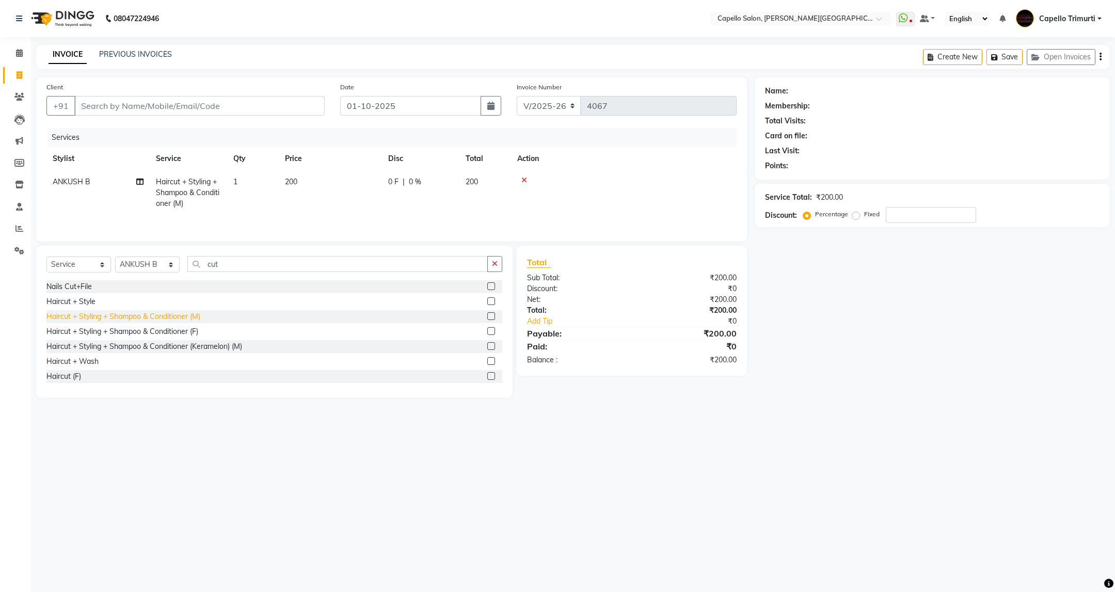
click at [172, 318] on div "Haircut + Styling + Shampoo & Conditioner (M)" at bounding box center [123, 316] width 154 height 11
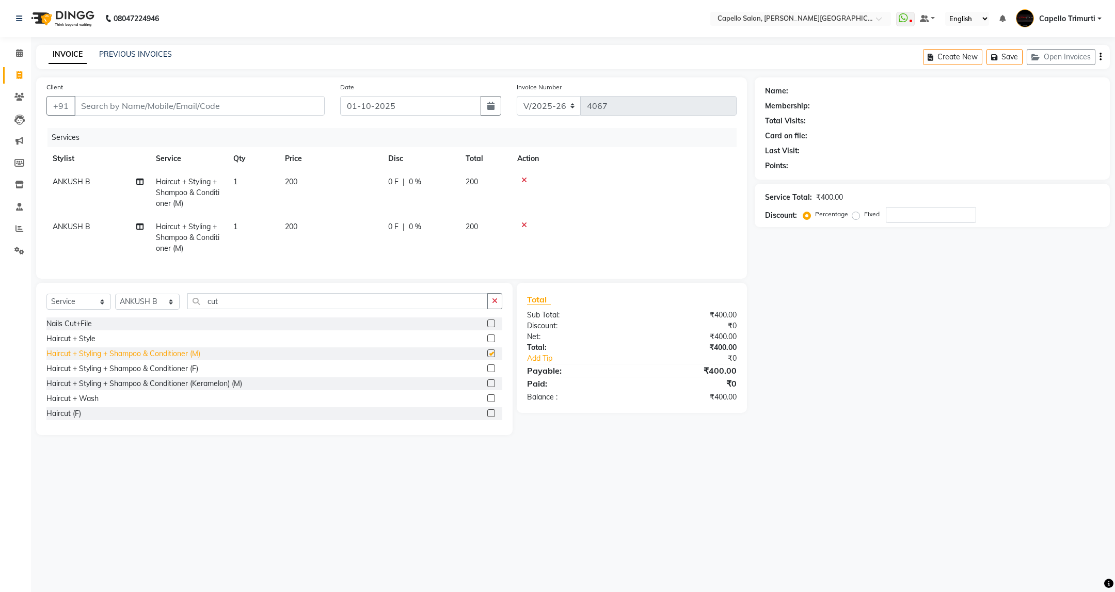
checkbox input "false"
click at [225, 98] on input "Client" at bounding box center [199, 106] width 250 height 20
click at [182, 104] on input "Client" at bounding box center [199, 106] width 250 height 20
type input "8"
type input "0"
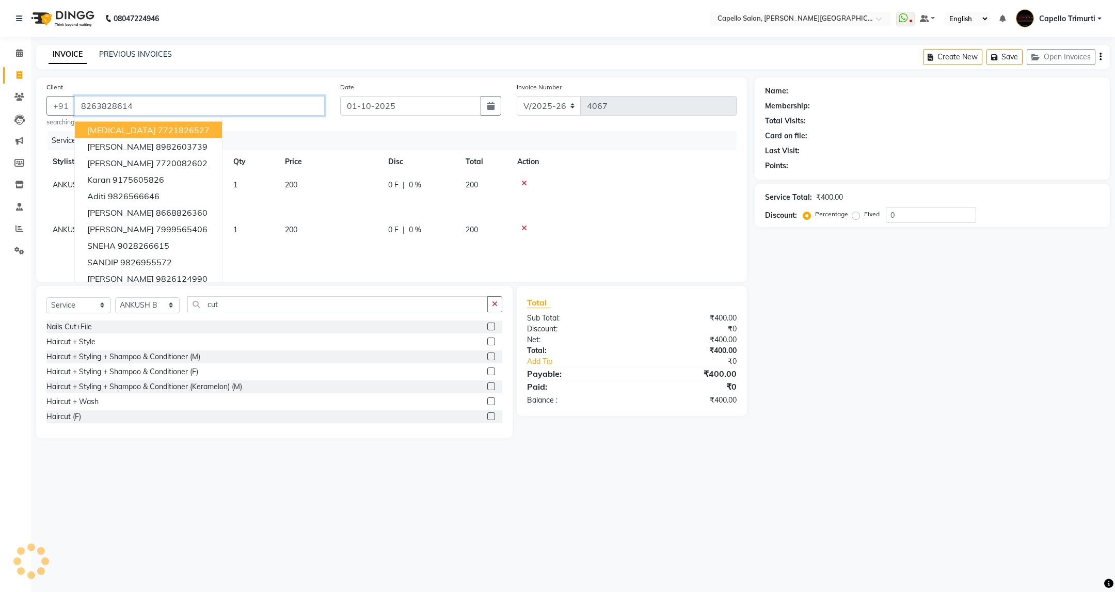
type input "8263828614"
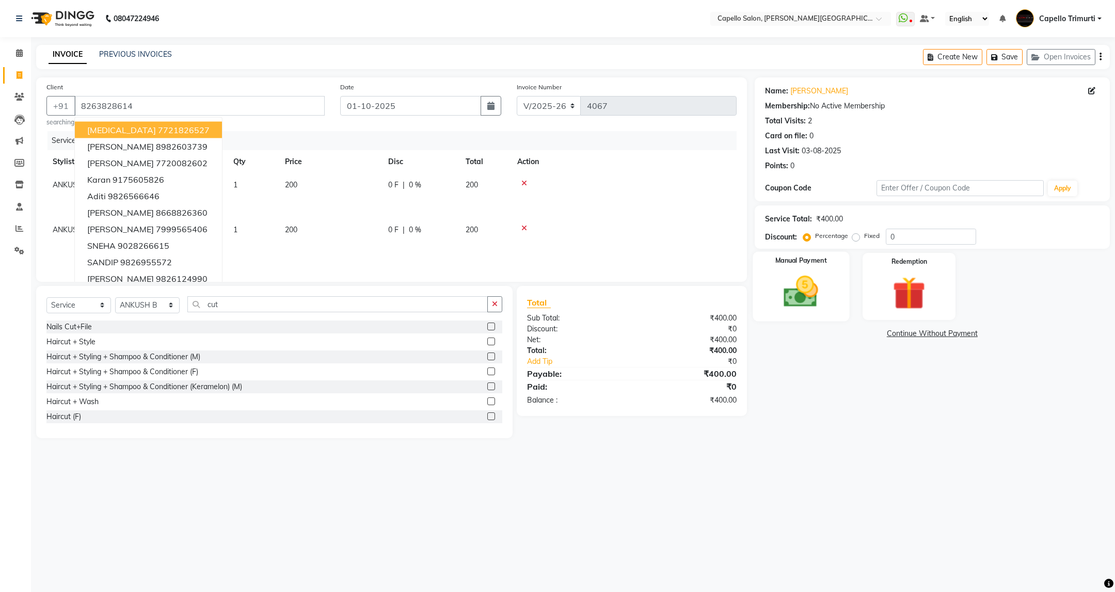
click at [828, 295] on img at bounding box center [801, 292] width 56 height 40
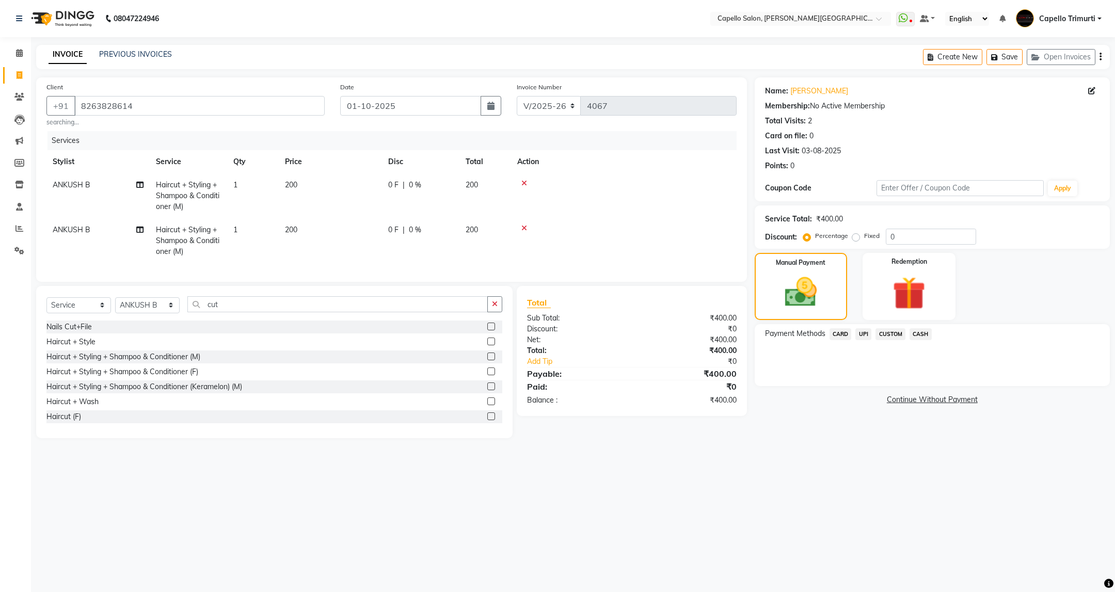
click at [861, 333] on span "UPI" at bounding box center [864, 334] width 16 height 12
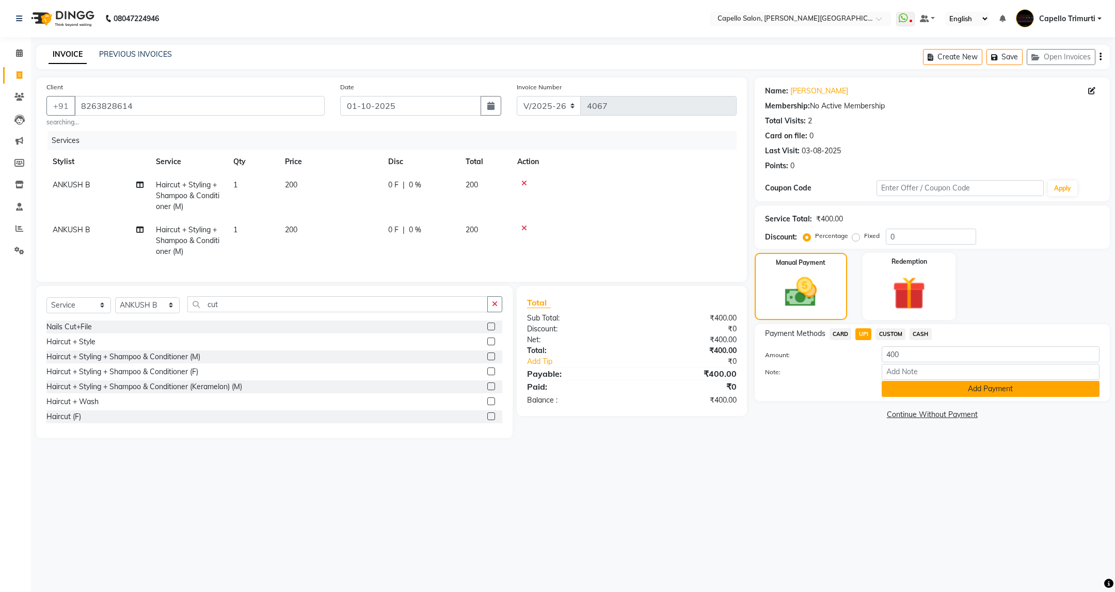
click at [905, 389] on button "Add Payment" at bounding box center [991, 389] width 218 height 16
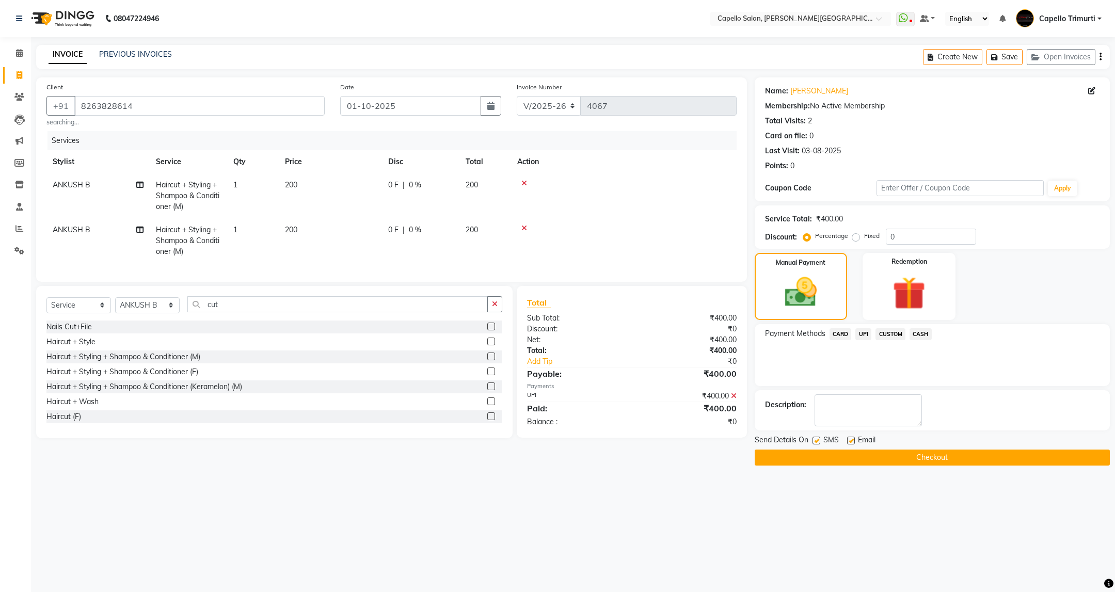
click at [899, 460] on button "Checkout" at bounding box center [932, 458] width 355 height 16
click at [791, 527] on div "08047224946 Select Location × Capello Salon, Trimurti Nagar WhatsApp Status ✕ S…" at bounding box center [557, 296] width 1115 height 592
click at [657, 479] on main "INVOICE PREVIOUS INVOICES Create New Save Open Invoices Client +91 8263828614 s…" at bounding box center [573, 263] width 1084 height 436
click at [891, 462] on button "Checkout" at bounding box center [932, 458] width 355 height 16
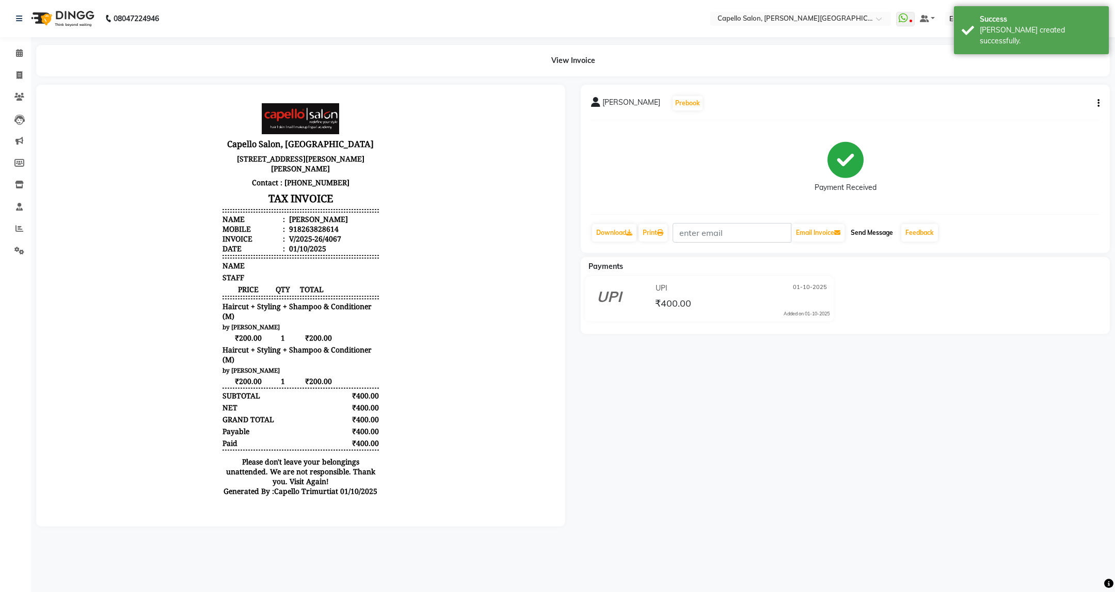
click at [875, 230] on button "Send Message" at bounding box center [872, 233] width 51 height 18
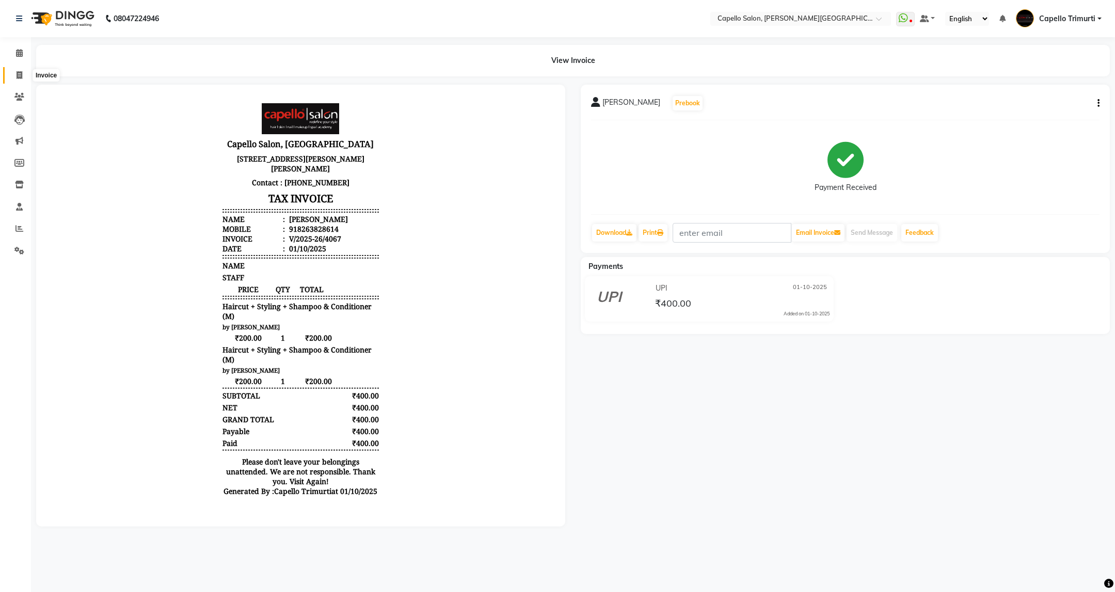
click at [25, 75] on span at bounding box center [19, 76] width 18 height 12
select select "service"
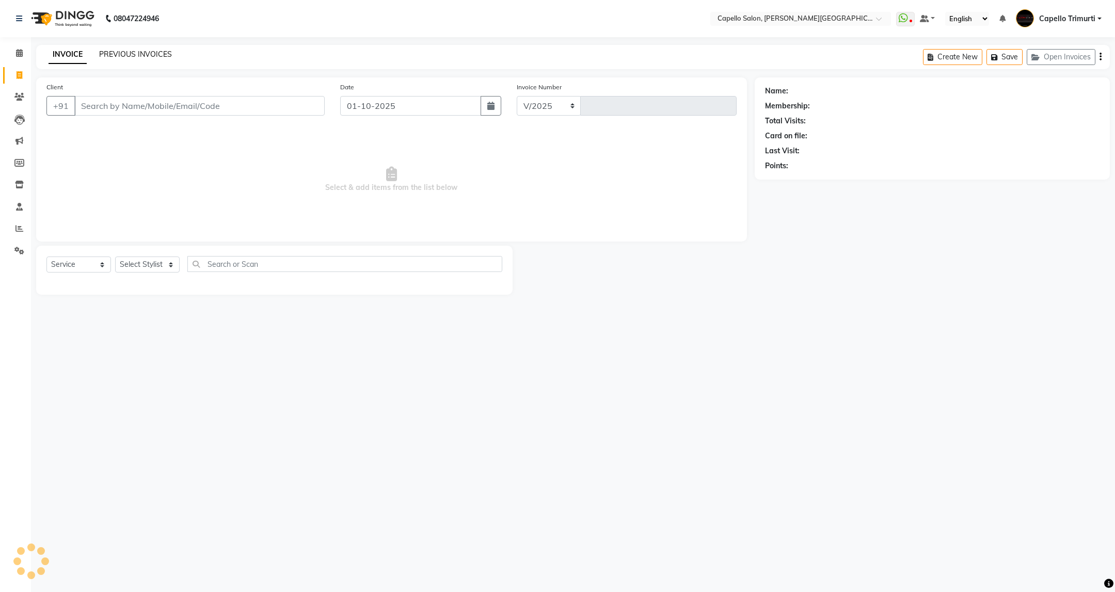
select select "811"
type input "4068"
click at [120, 54] on link "PREVIOUS INVOICES" at bounding box center [135, 54] width 73 height 9
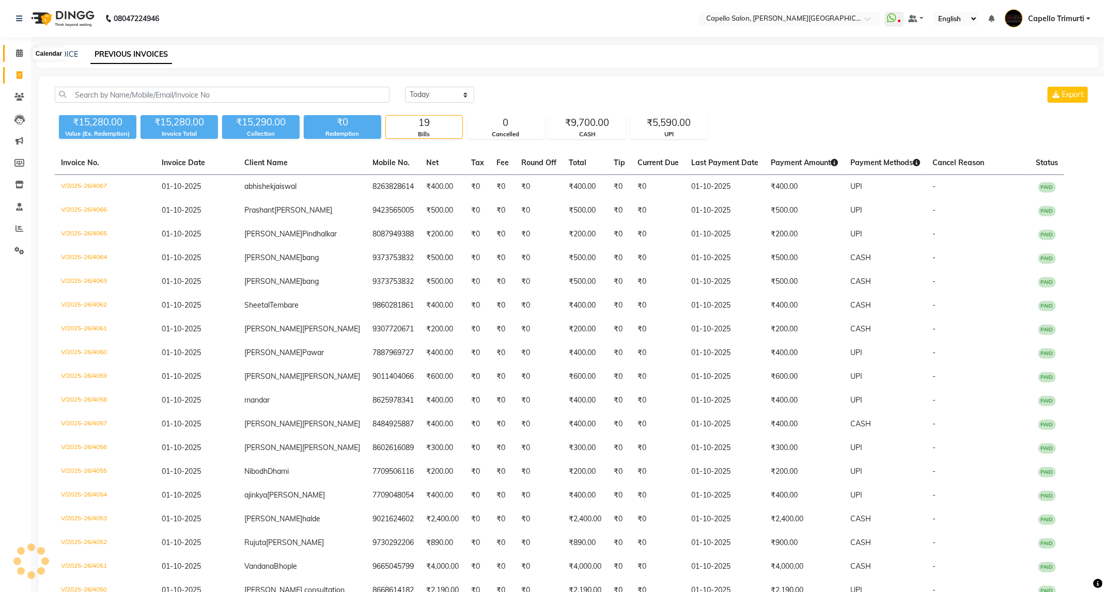
drag, startPoint x: 22, startPoint y: 50, endPoint x: 26, endPoint y: 73, distance: 23.2
click at [22, 50] on icon at bounding box center [19, 53] width 7 height 8
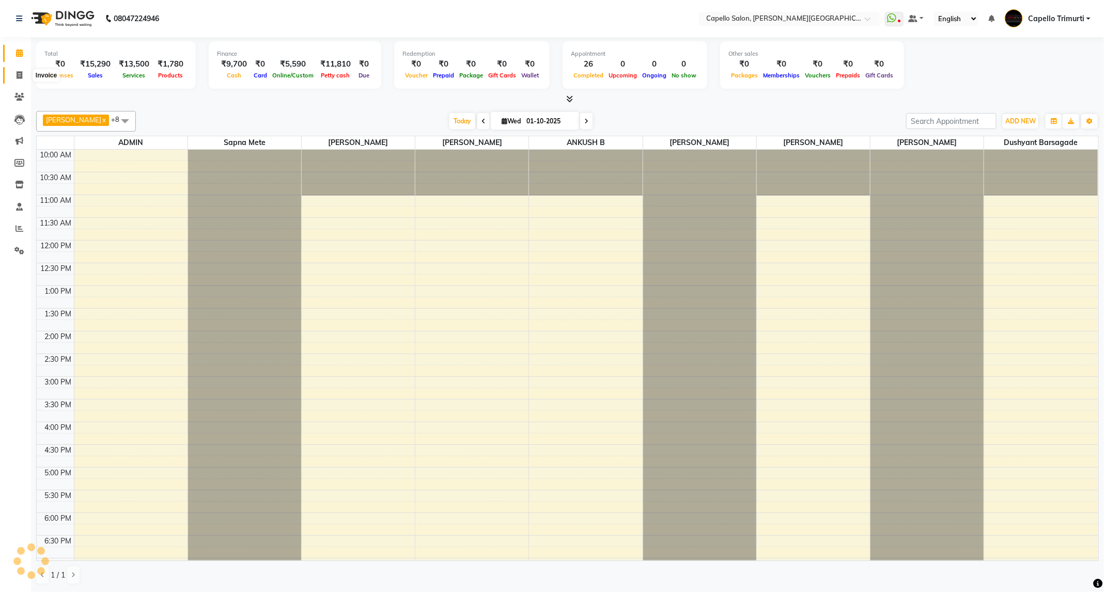
click at [25, 73] on span at bounding box center [19, 76] width 18 height 12
select select "service"
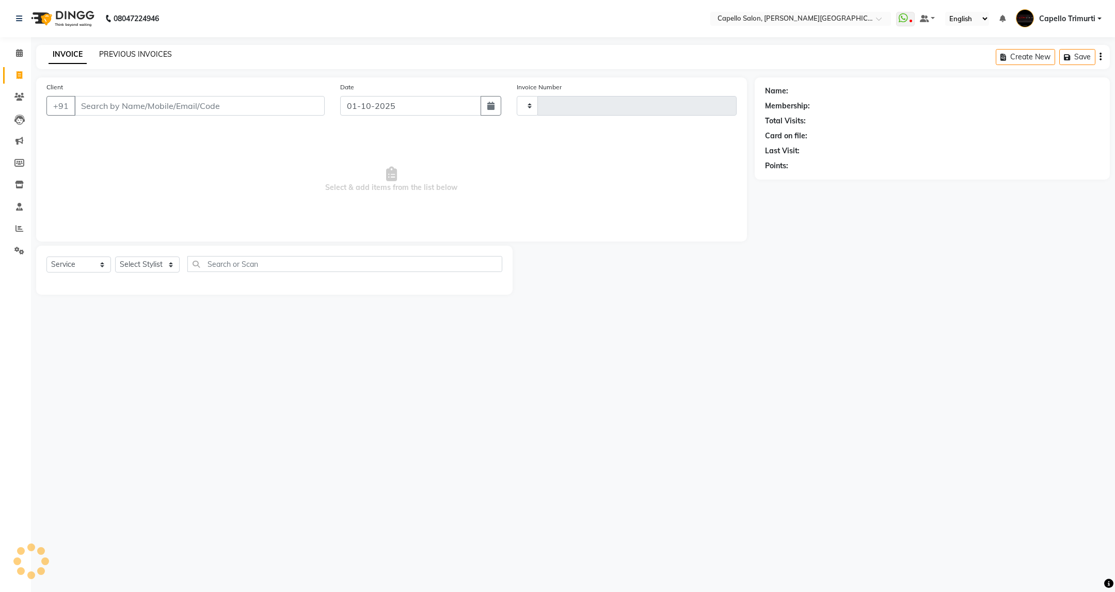
click at [124, 53] on link "PREVIOUS INVOICES" at bounding box center [135, 54] width 73 height 9
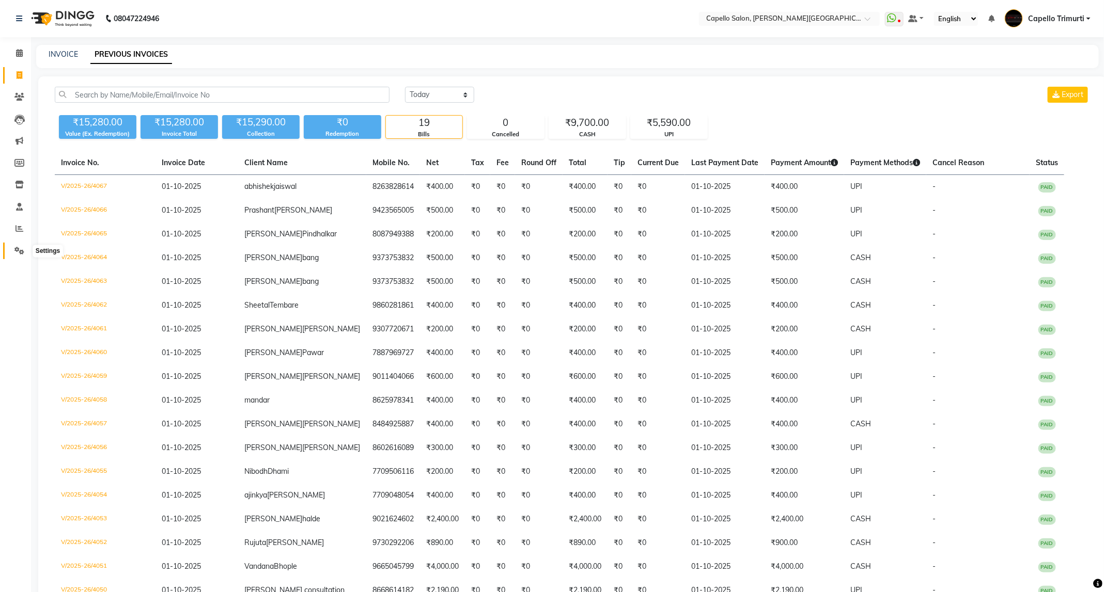
click at [23, 253] on icon at bounding box center [19, 251] width 10 height 8
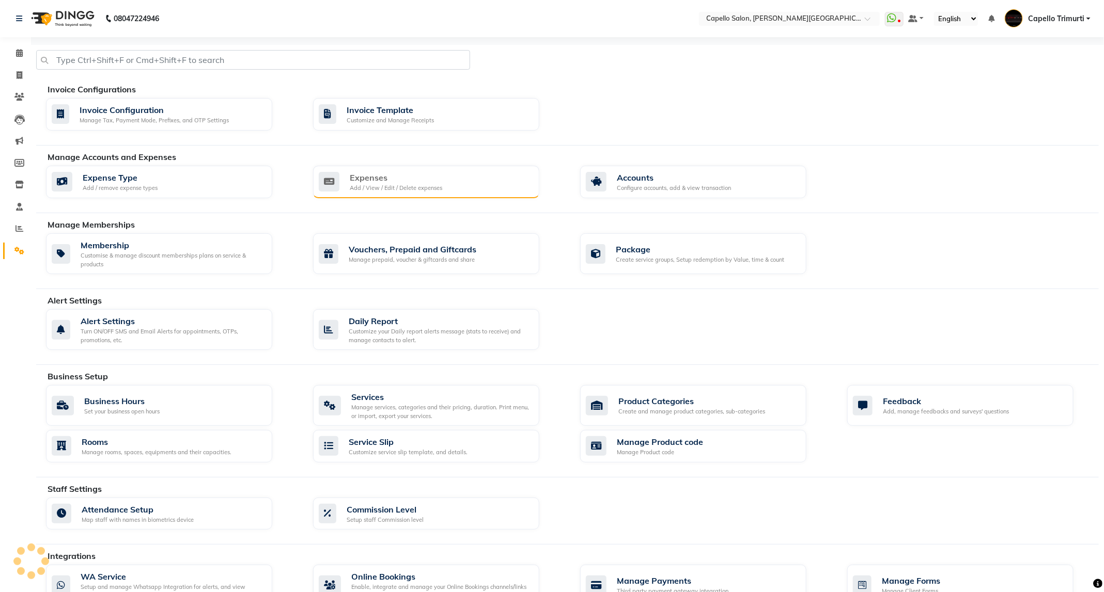
click at [427, 177] on div "Expenses" at bounding box center [396, 177] width 92 height 12
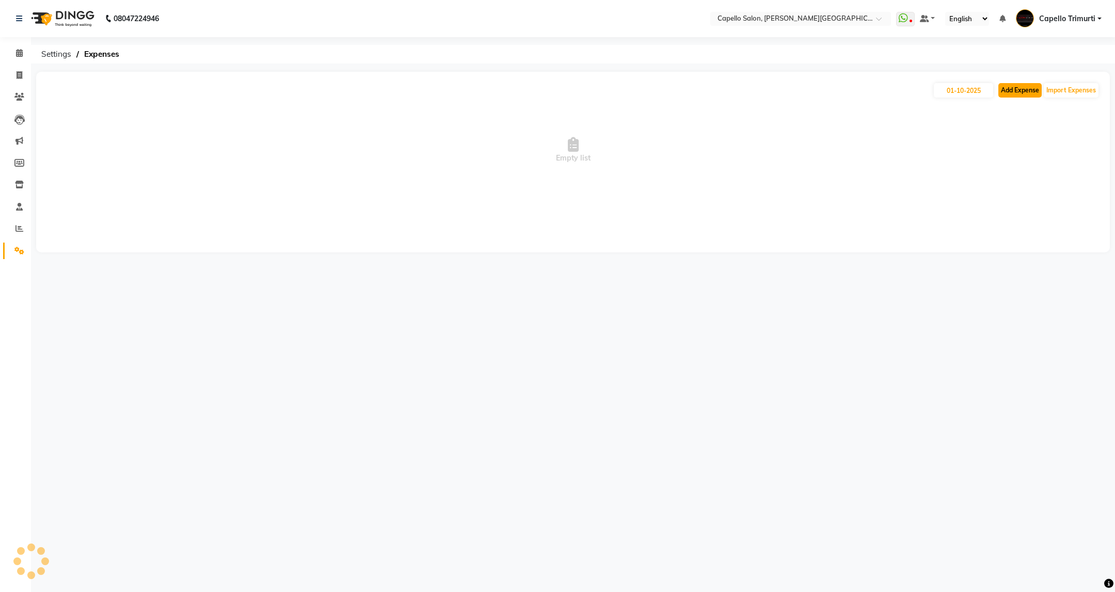
click at [1016, 86] on button "Add Expense" at bounding box center [1020, 90] width 43 height 14
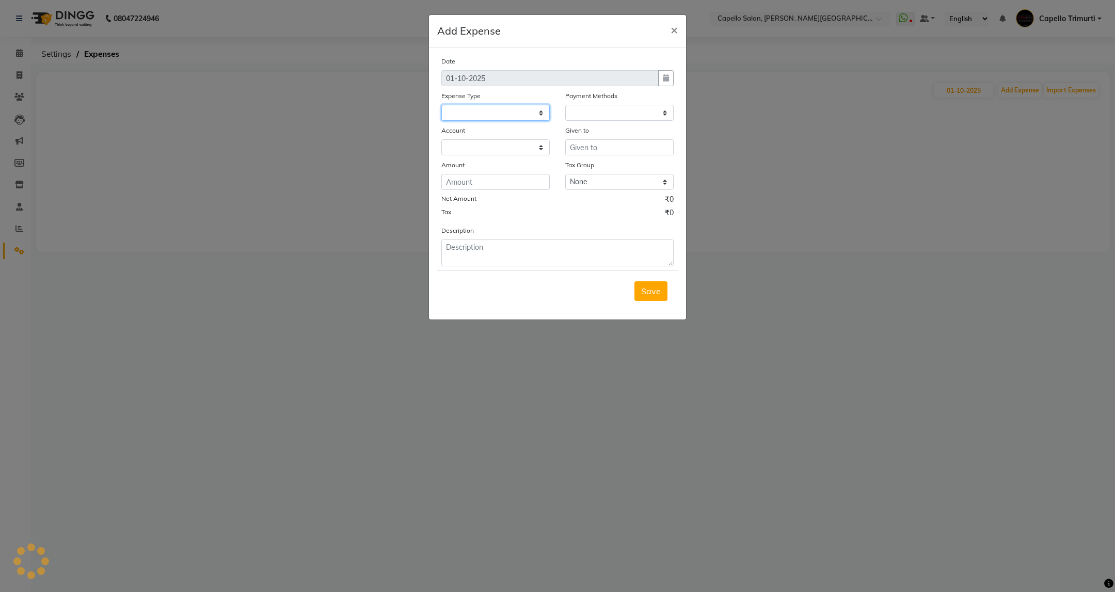
click at [542, 114] on select at bounding box center [496, 113] width 108 height 16
click at [544, 118] on select at bounding box center [496, 113] width 108 height 16
click at [516, 521] on ngb-modal-window "Add Expense × Date 01-10-2025 Expense Type Payment Methods Account Given to Amo…" at bounding box center [557, 296] width 1115 height 592
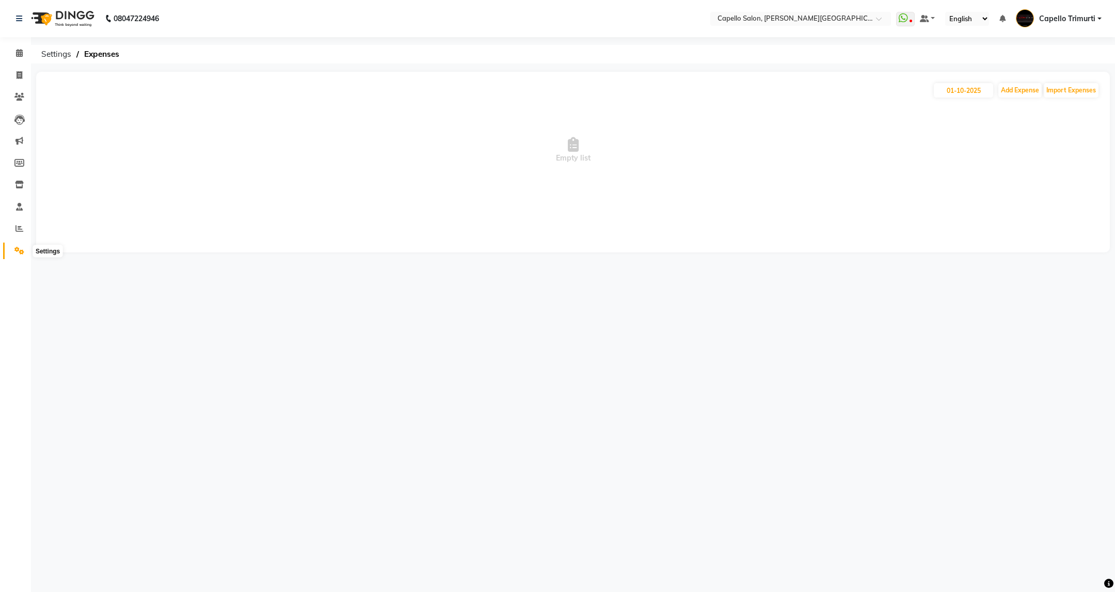
click at [15, 245] on span at bounding box center [19, 251] width 18 height 12
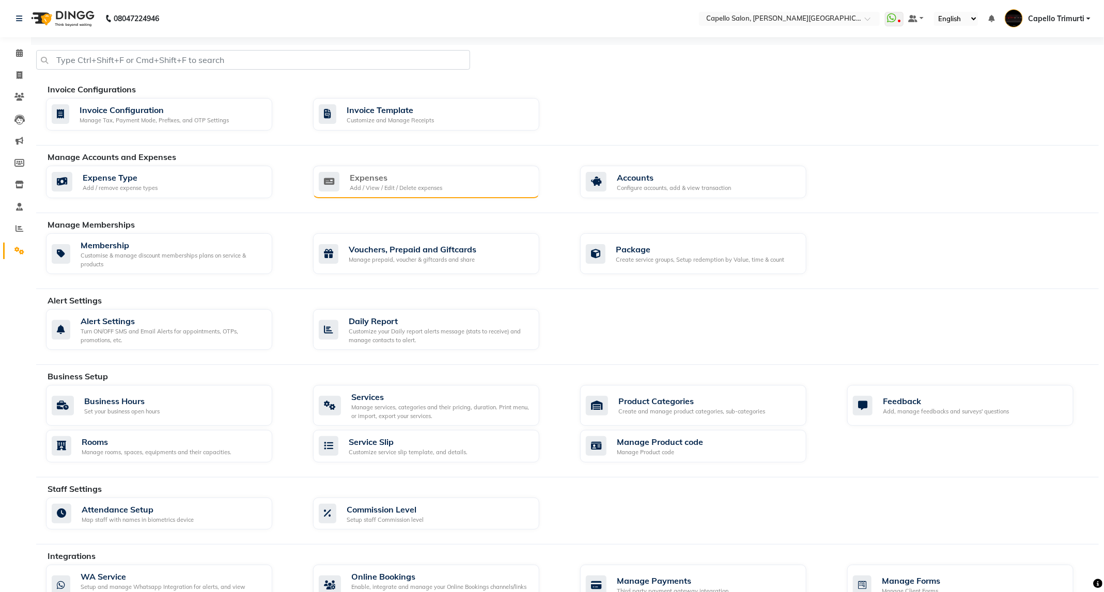
click at [433, 187] on div "Add / View / Edit / Delete expenses" at bounding box center [396, 188] width 92 height 9
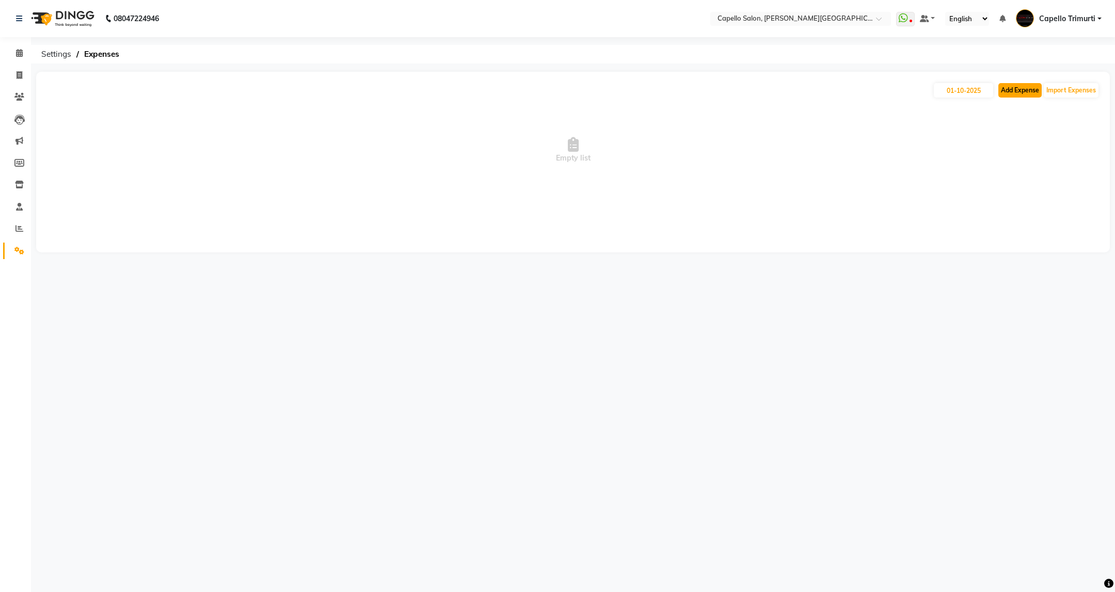
click at [1010, 94] on button "Add Expense" at bounding box center [1020, 90] width 43 height 14
select select "1"
select select "2530"
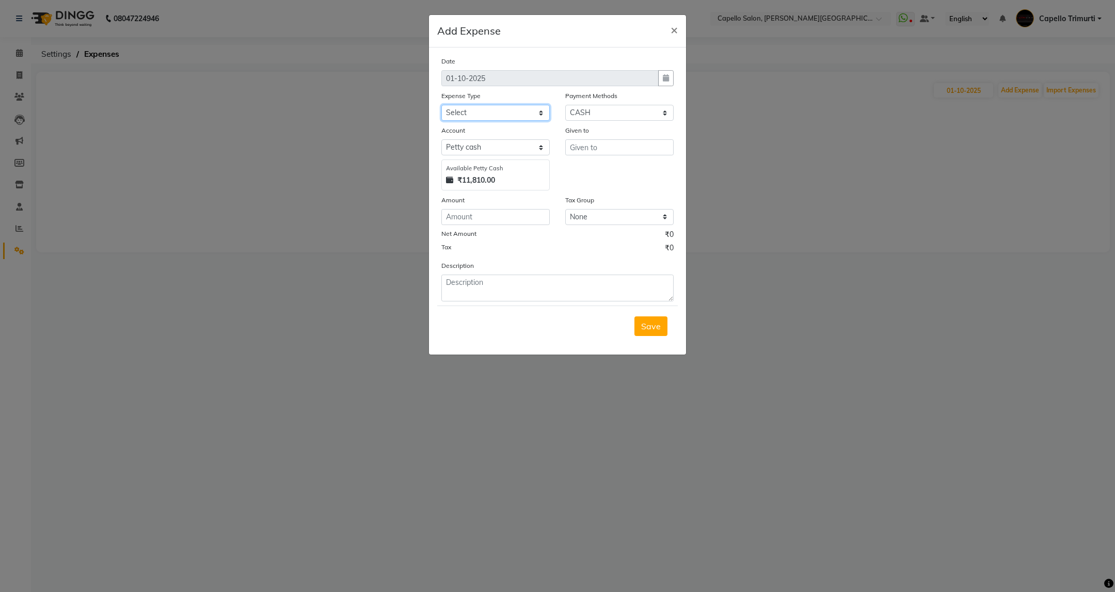
click at [530, 116] on select "Select Advance Salary Annual Lift Maintenance Charges BUILDING MAINTANANCE EXP …" at bounding box center [496, 113] width 108 height 16
select select "1459"
click at [442, 105] on select "Select Advance Salary Annual Lift Maintenance Charges BUILDING MAINTANANCE EXP …" at bounding box center [496, 113] width 108 height 16
click at [606, 141] on input "text" at bounding box center [619, 147] width 108 height 16
type input "Kinnar"
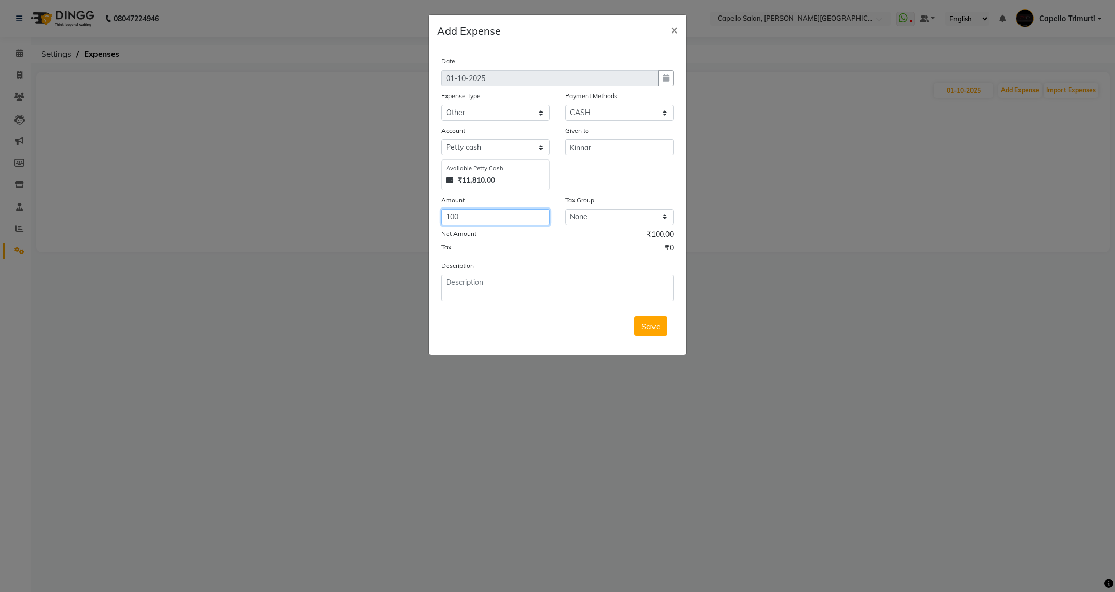
type input "100"
type textarea "Paid to Kinnar"
click at [652, 327] on span "Save" at bounding box center [651, 326] width 20 height 10
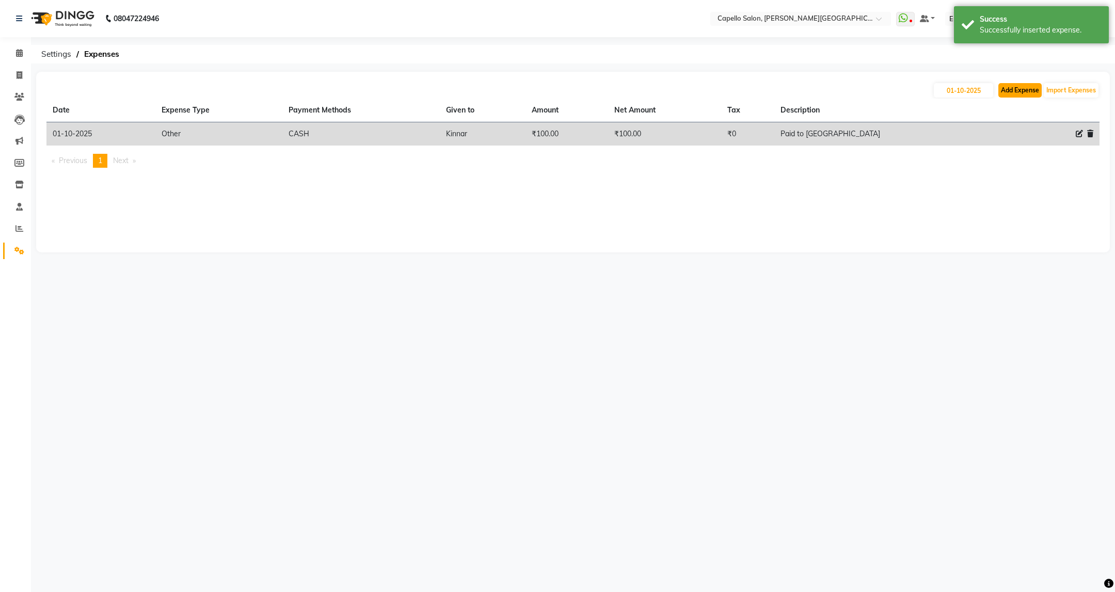
click at [1029, 95] on button "Add Expense" at bounding box center [1020, 90] width 43 height 14
select select "1"
select select "2530"
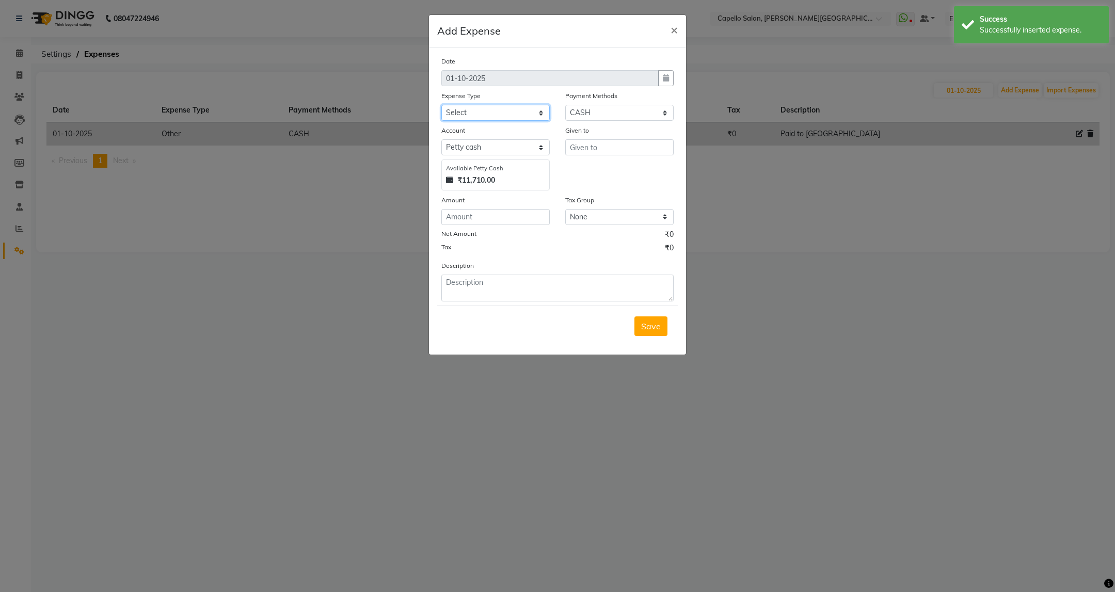
click at [530, 112] on select "Select Advance Salary Annual Lift Maintenance Charges BUILDING MAINTANANCE EXP …" at bounding box center [496, 113] width 108 height 16
select select "1459"
click at [442, 105] on select "Select Advance Salary Annual Lift Maintenance Charges BUILDING MAINTANANCE EXP …" at bounding box center [496, 113] width 108 height 16
click at [631, 138] on div "Given to" at bounding box center [619, 132] width 108 height 14
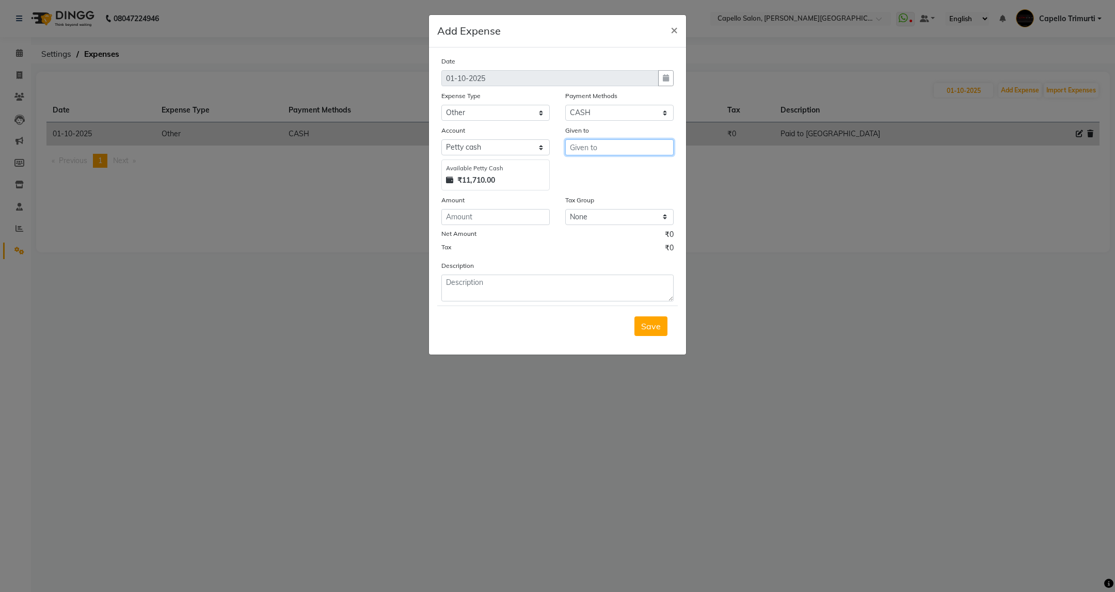
click at [631, 151] on input "text" at bounding box center [619, 147] width 108 height 16
type input "Medical Shop"
type input "30"
type textarea "Handiplus banded for salon use"
click at [638, 326] on button "Save" at bounding box center [651, 327] width 33 height 20
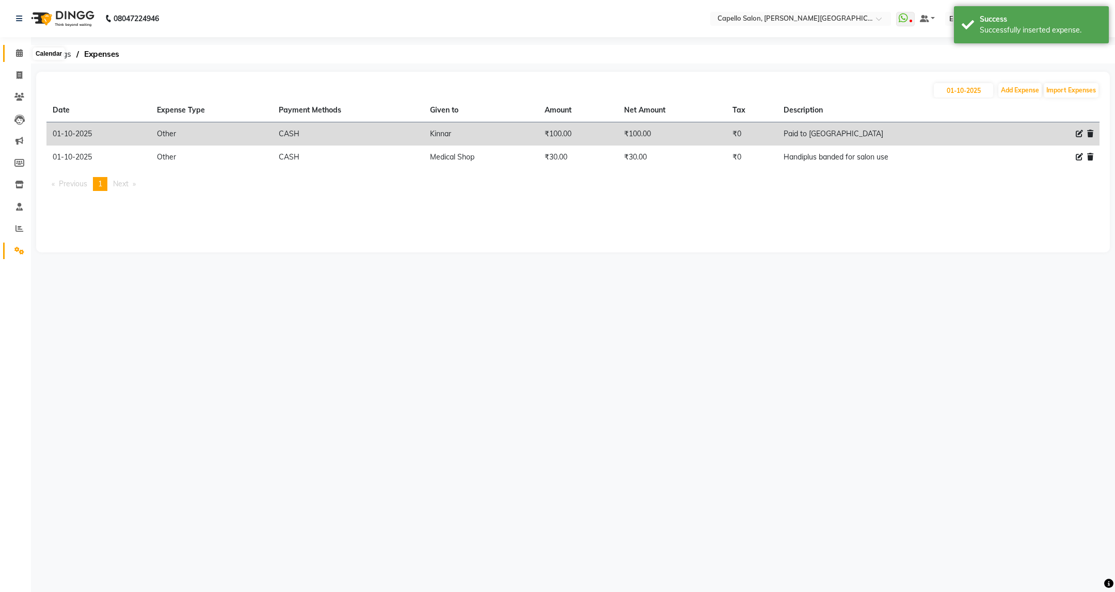
click at [16, 59] on span at bounding box center [19, 54] width 18 height 12
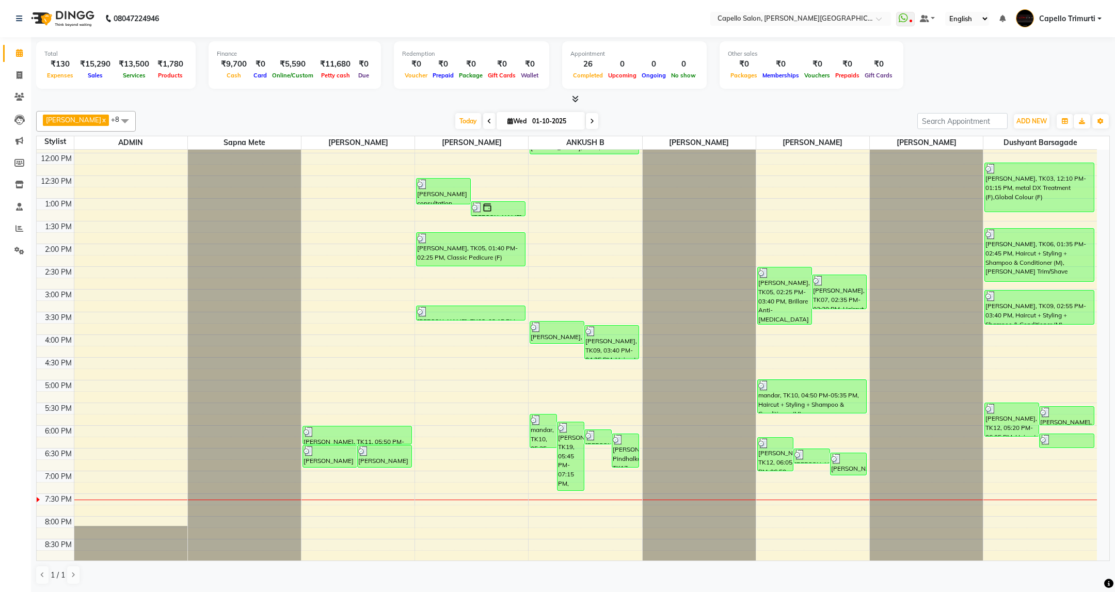
scroll to position [146, 0]
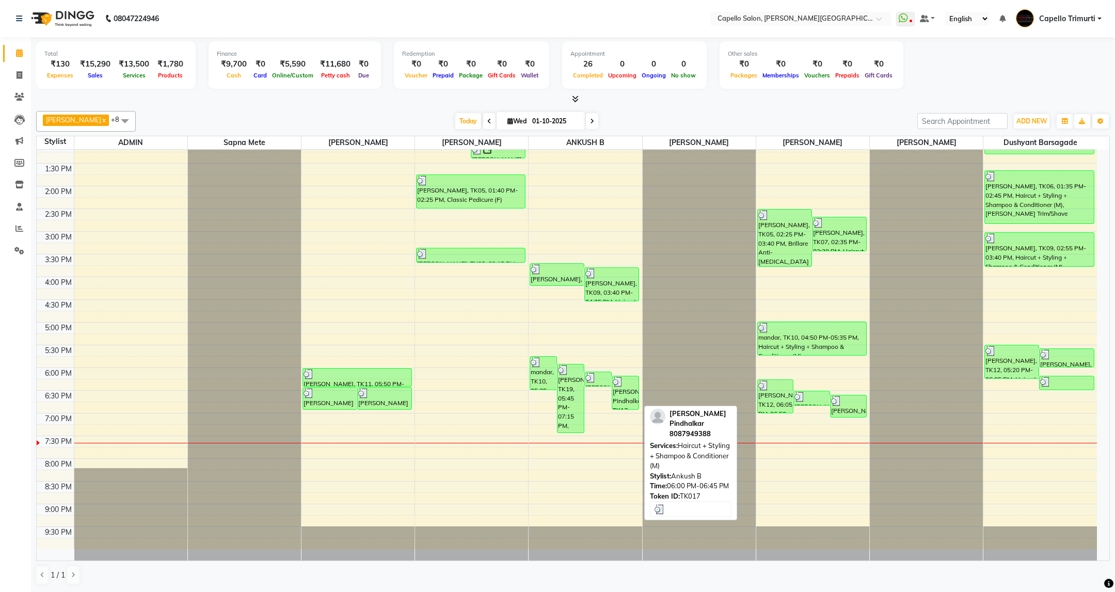
click at [626, 385] on div at bounding box center [625, 382] width 25 height 10
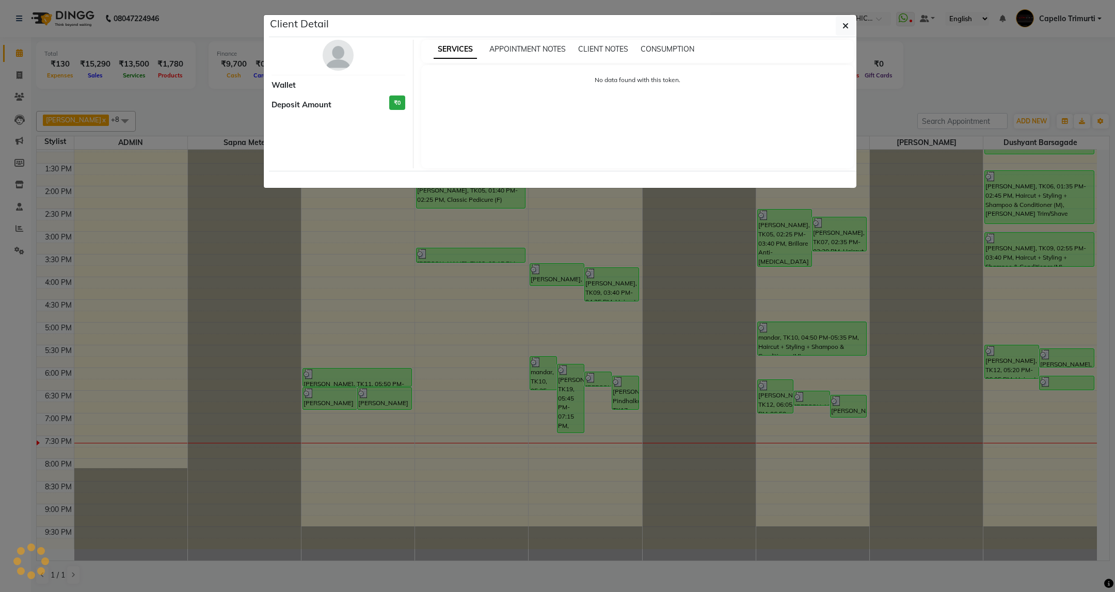
select select "3"
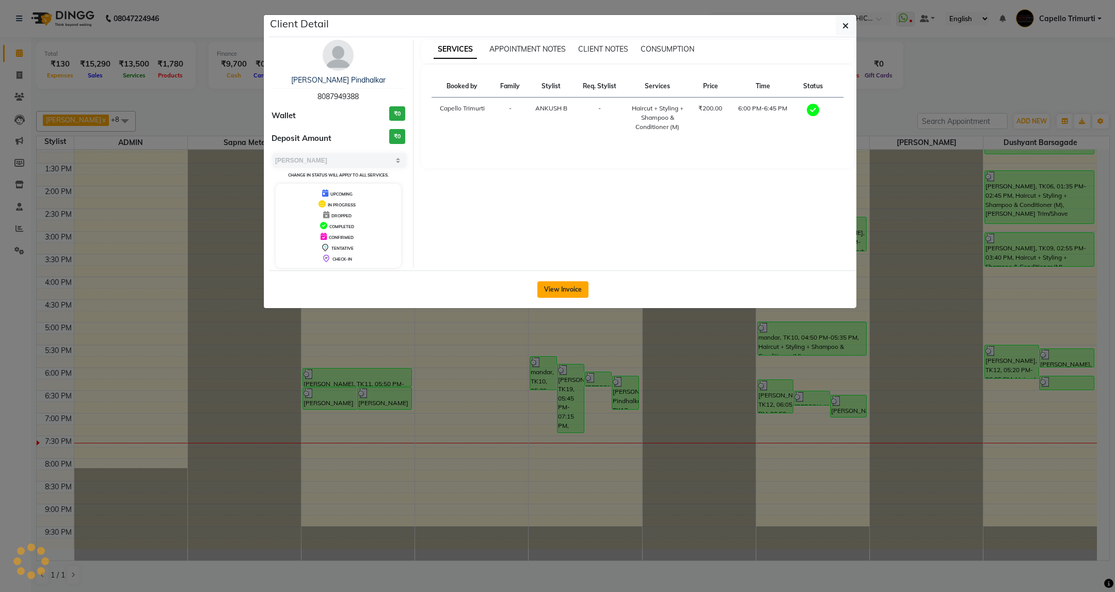
click at [581, 290] on button "View Invoice" at bounding box center [563, 289] width 51 height 17
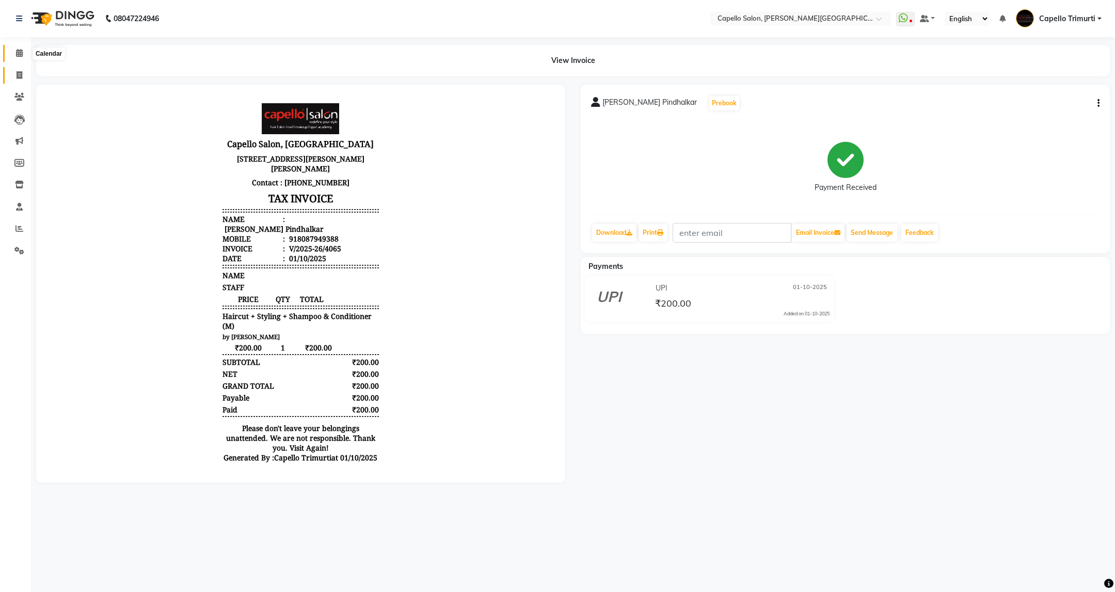
drag, startPoint x: 15, startPoint y: 49, endPoint x: 16, endPoint y: 67, distance: 18.6
click at [16, 49] on icon at bounding box center [19, 53] width 7 height 8
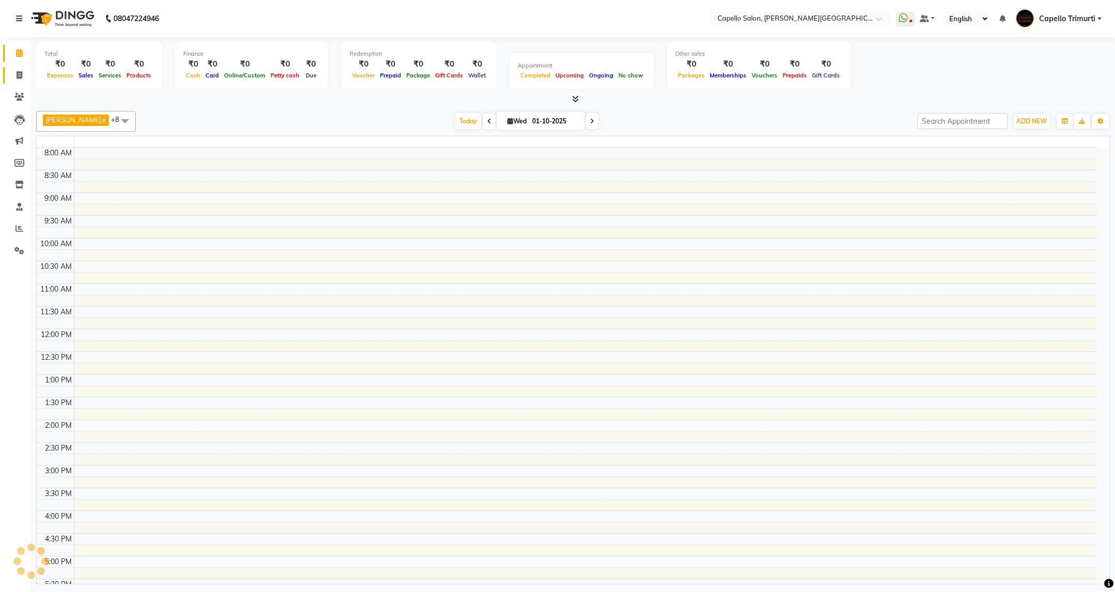
click at [19, 76] on icon at bounding box center [20, 75] width 6 height 8
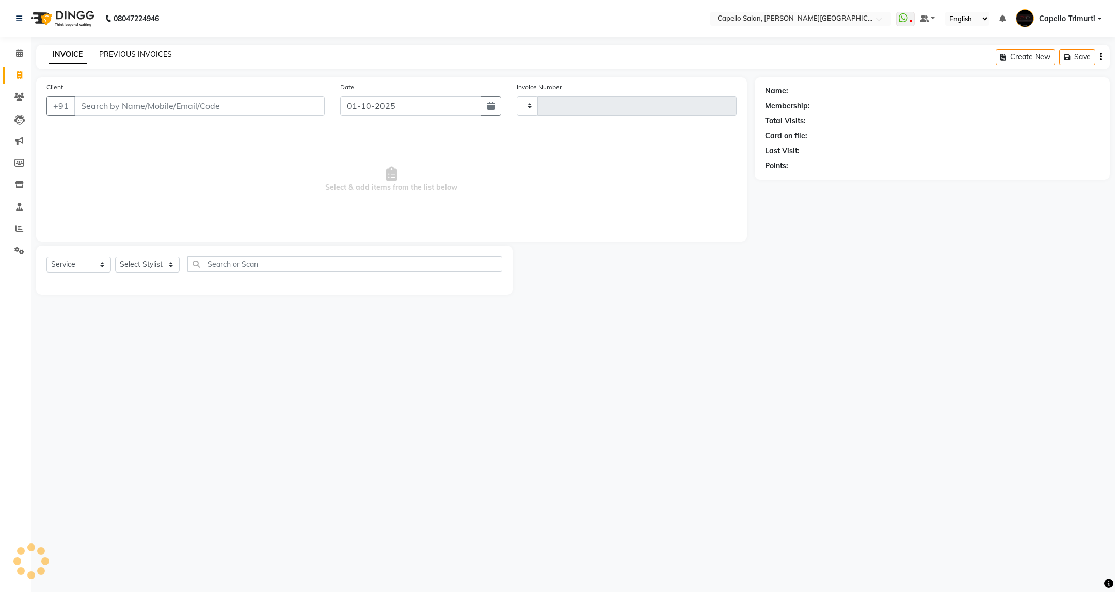
click at [143, 55] on link "PREVIOUS INVOICES" at bounding box center [135, 54] width 73 height 9
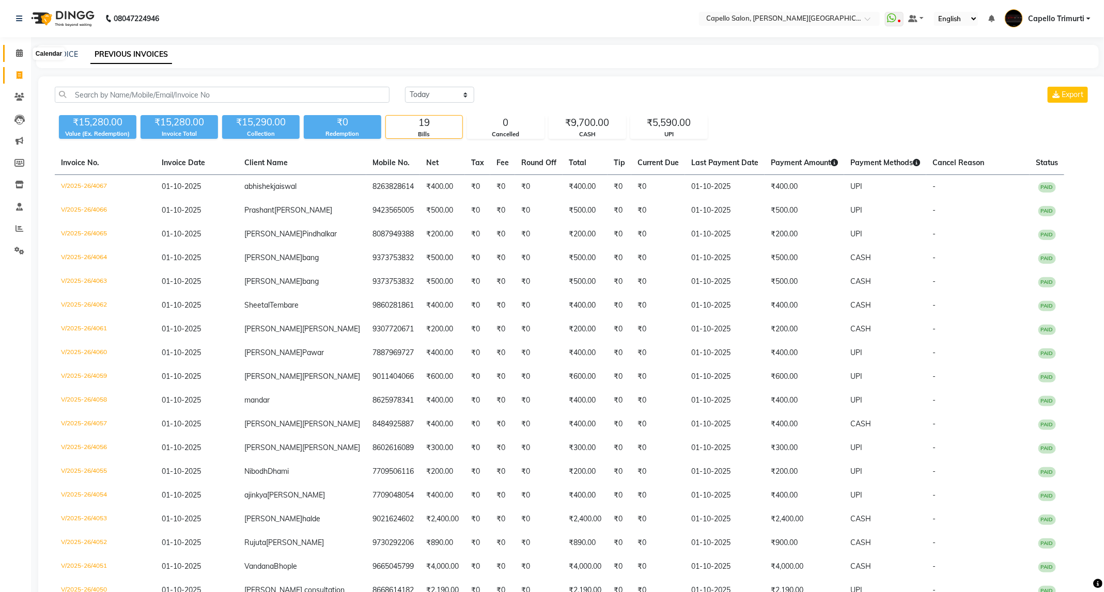
click at [21, 49] on icon at bounding box center [19, 53] width 7 height 8
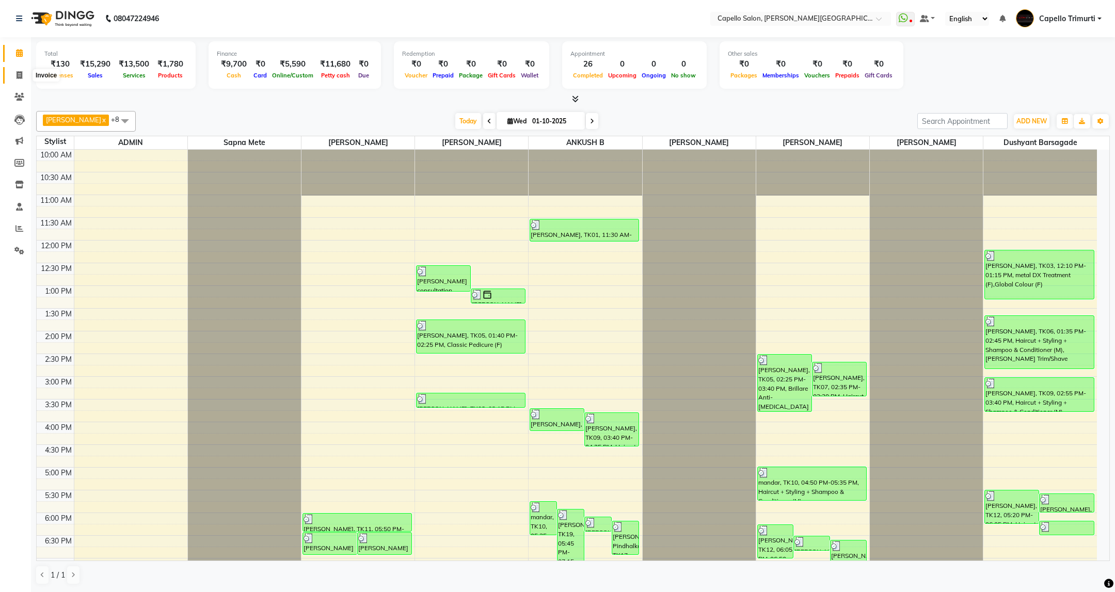
click at [12, 75] on span at bounding box center [19, 76] width 18 height 12
select select "service"
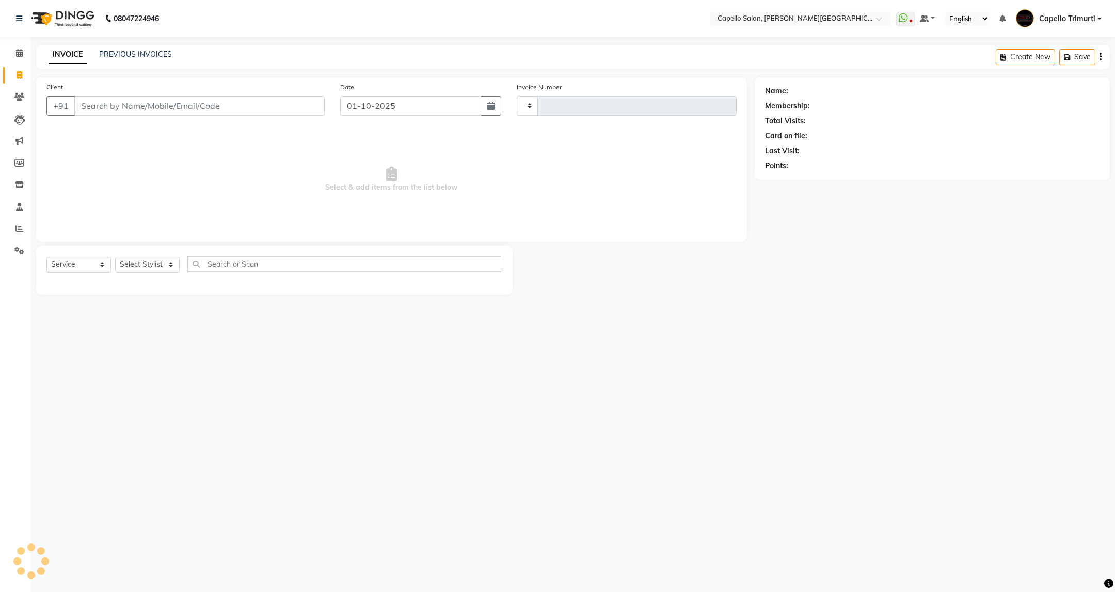
type input "4068"
select select "811"
click at [163, 266] on select "Select Stylist" at bounding box center [147, 265] width 65 height 16
select select "50699"
click at [115, 257] on select "Select Stylist ADMIN ANKUSH B Capello Trimurti Dushyant barsagade Kristee Raut …" at bounding box center [147, 265] width 65 height 16
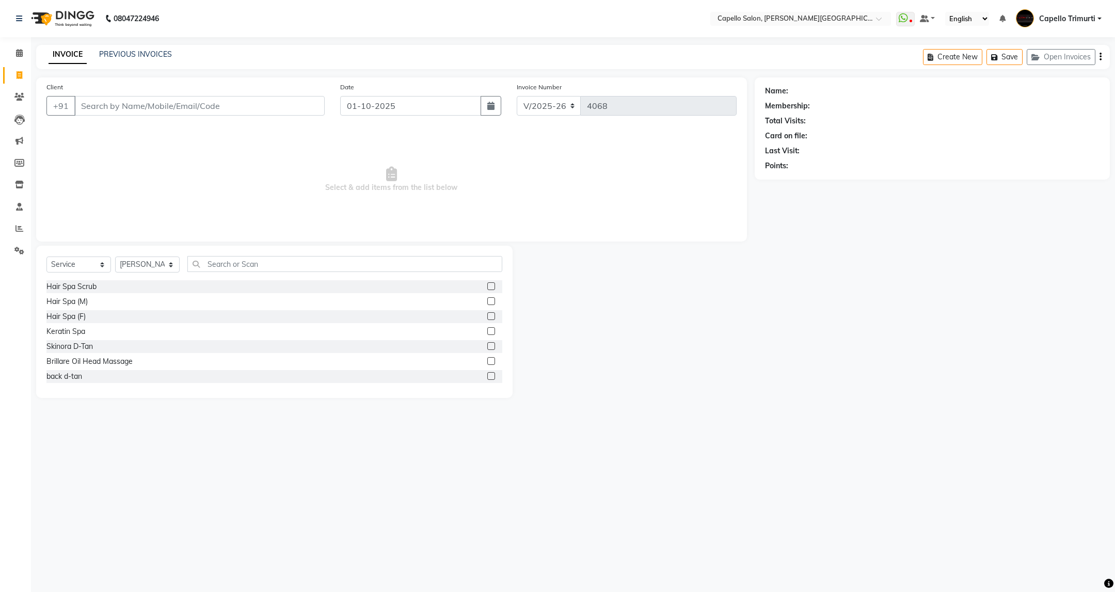
click at [241, 255] on div "Select Service Product Membership Package Voucher Prepaid Gift Card Select Styl…" at bounding box center [274, 322] width 477 height 152
click at [241, 265] on input "text" at bounding box center [344, 264] width 314 height 16
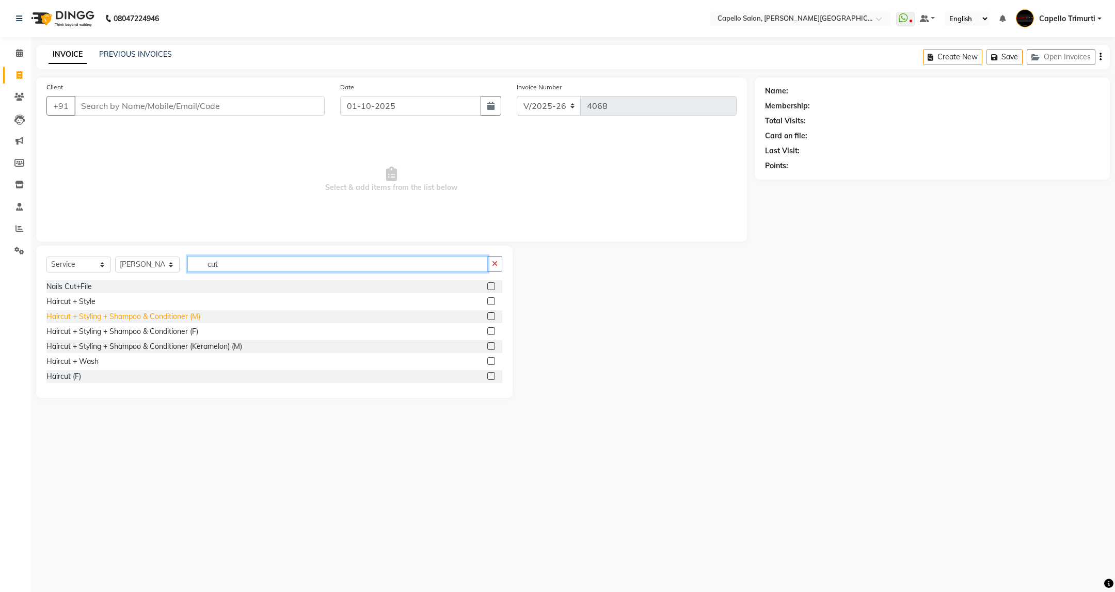
type input "cut"
click at [177, 318] on div "Haircut + Styling + Shampoo & Conditioner (M)" at bounding box center [123, 316] width 154 height 11
checkbox input "false"
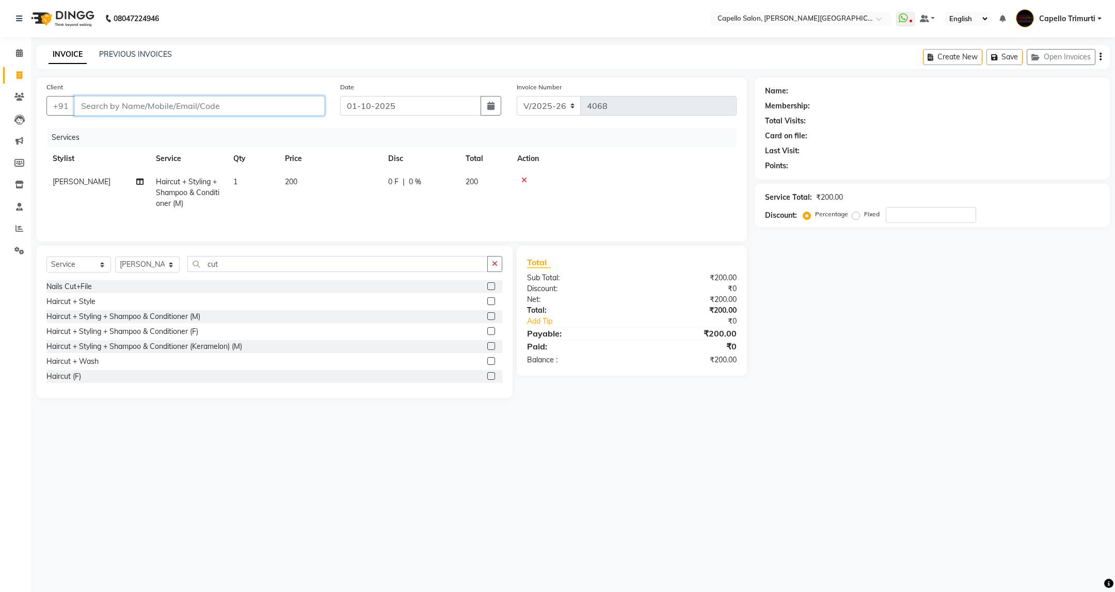
click at [234, 104] on input "Client" at bounding box center [199, 106] width 250 height 20
type input "8"
type input "0"
type input "8989698969"
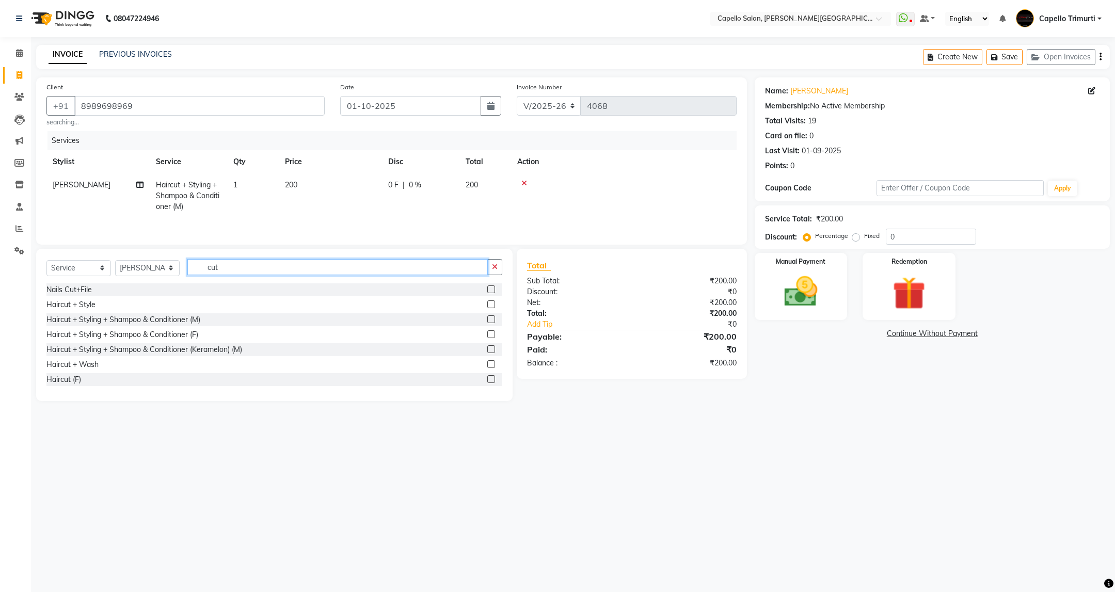
click at [240, 273] on input "cut" at bounding box center [337, 267] width 300 height 16
click at [166, 262] on div "Select Service Product Membership Package Voucher Prepaid Gift Card Select Styl…" at bounding box center [274, 325] width 477 height 152
click at [166, 268] on select "Select Stylist ADMIN ANKUSH B Capello Trimurti Dushyant barsagade Kristee Raut …" at bounding box center [147, 268] width 65 height 16
select select "75888"
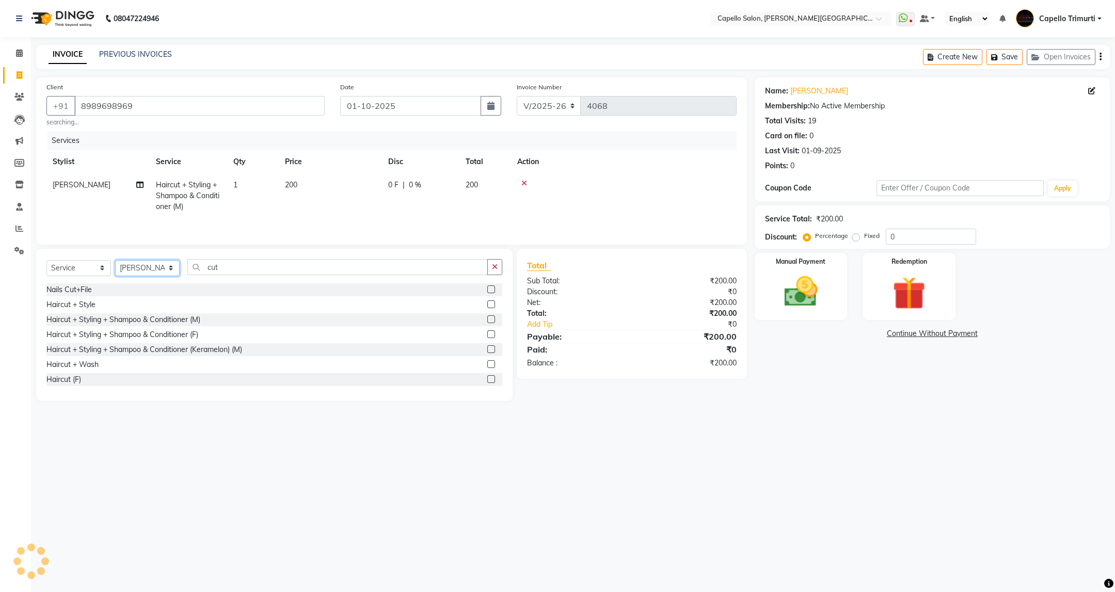
click at [115, 264] on select "Select Stylist ADMIN ANKUSH B Capello Trimurti Dushyant barsagade Kristee Raut …" at bounding box center [147, 268] width 65 height 16
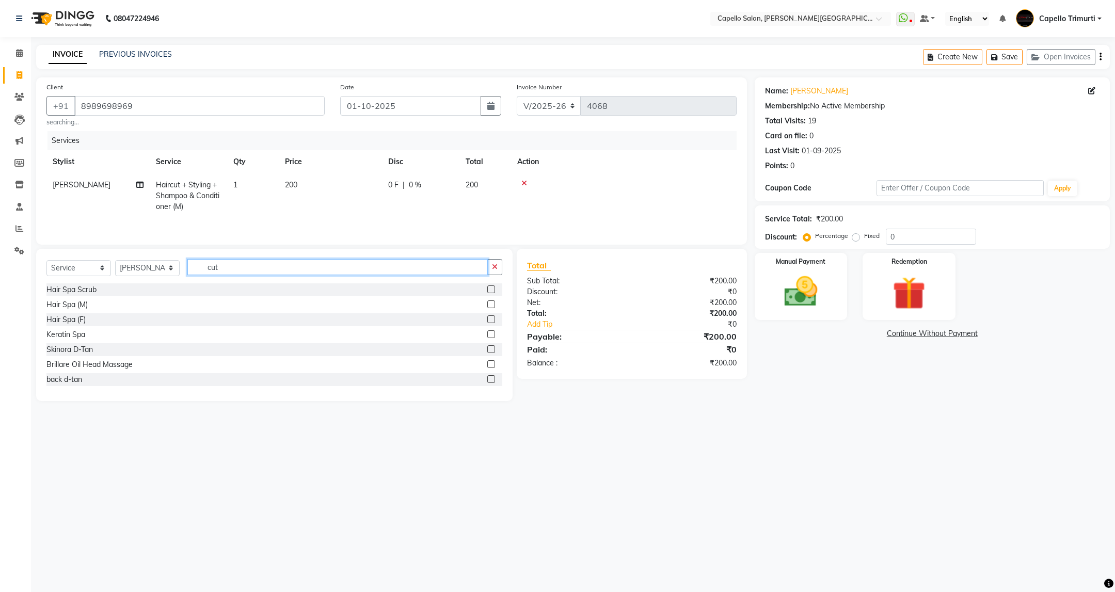
drag, startPoint x: 238, startPoint y: 279, endPoint x: 195, endPoint y: 290, distance: 43.7
click at [195, 290] on div "Select Service Product Membership Package Voucher Prepaid Gift Card Select Styl…" at bounding box center [274, 325] width 477 height 152
type input "eye"
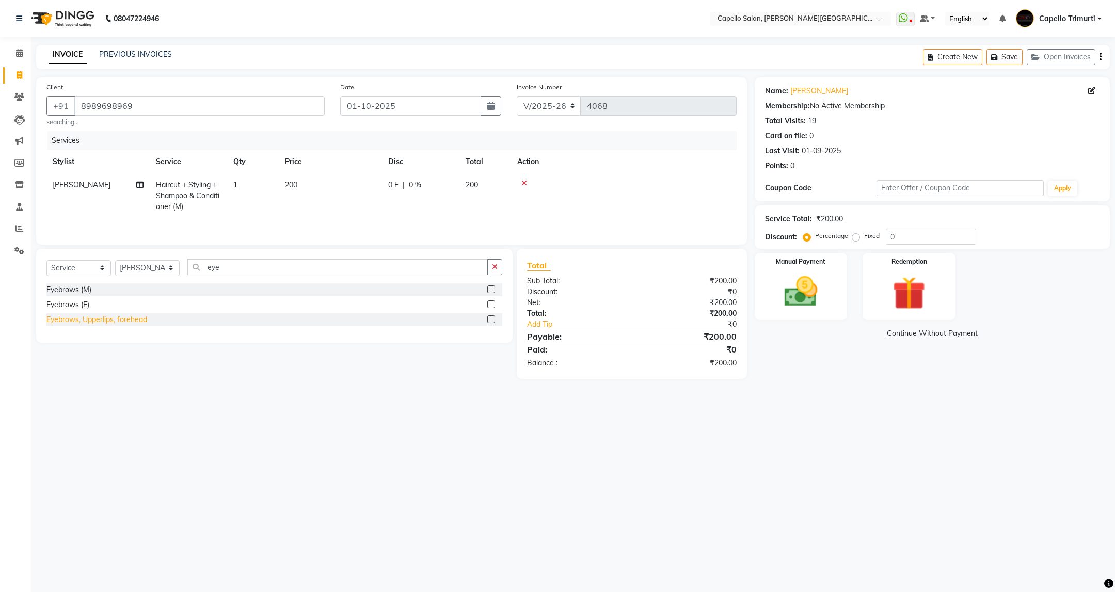
click at [132, 325] on div "Eyebrows, Upperlips, forehead" at bounding box center [96, 319] width 101 height 11
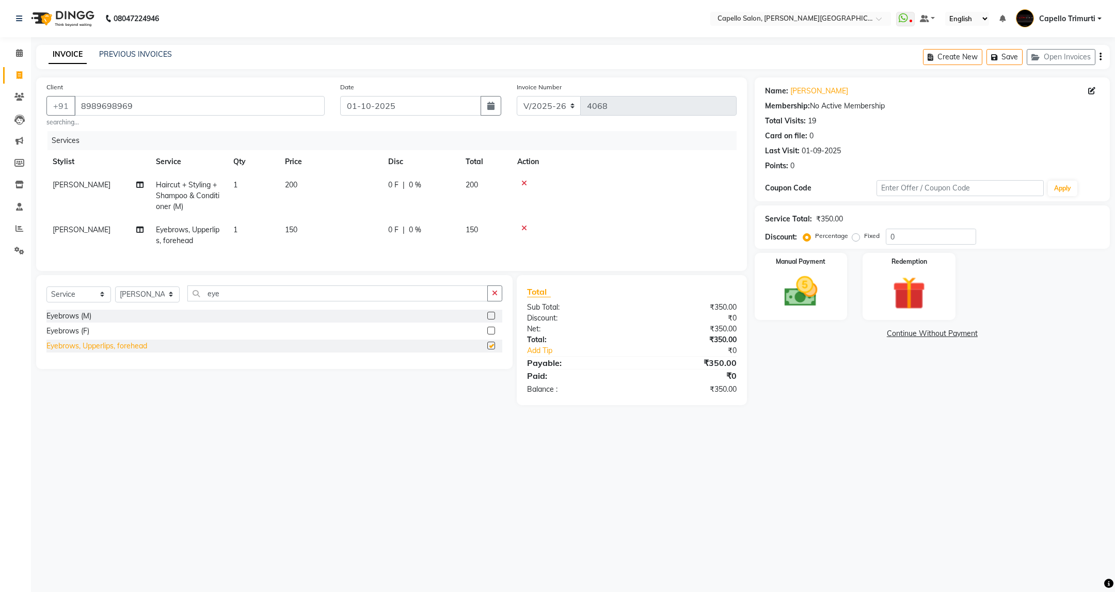
checkbox input "false"
click at [793, 309] on img at bounding box center [801, 292] width 56 height 40
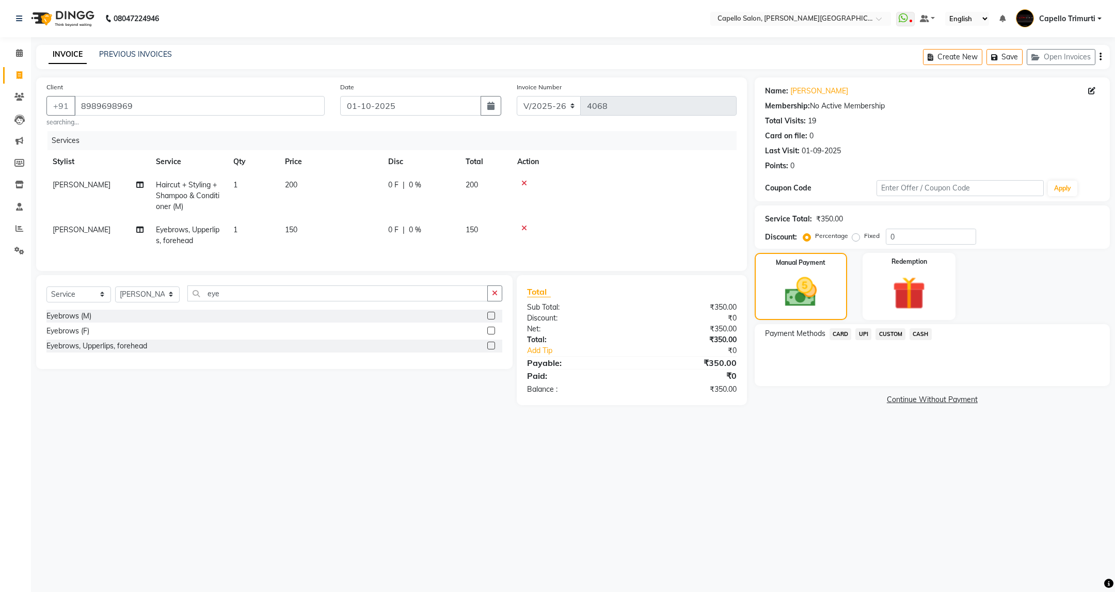
click at [858, 328] on span "UPI" at bounding box center [864, 334] width 16 height 12
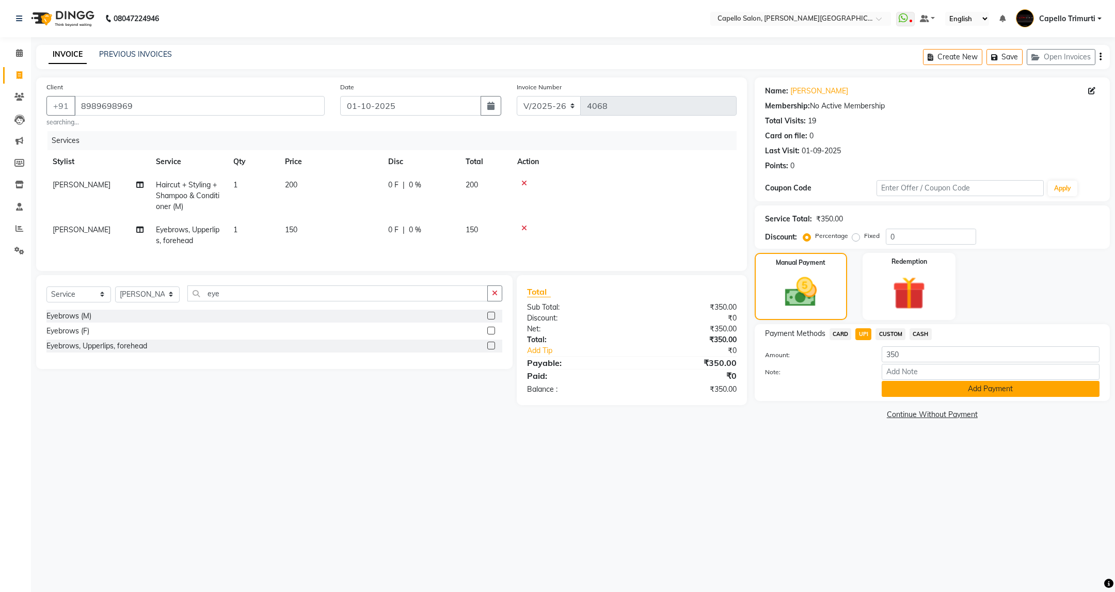
click at [939, 397] on button "Add Payment" at bounding box center [991, 389] width 218 height 16
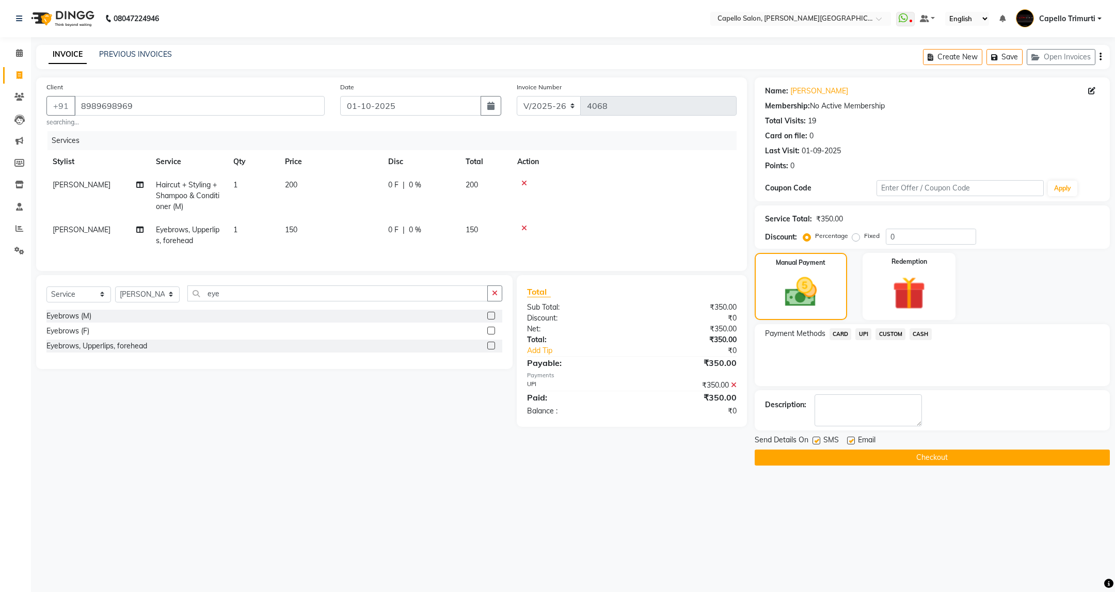
click at [922, 455] on button "Checkout" at bounding box center [932, 458] width 355 height 16
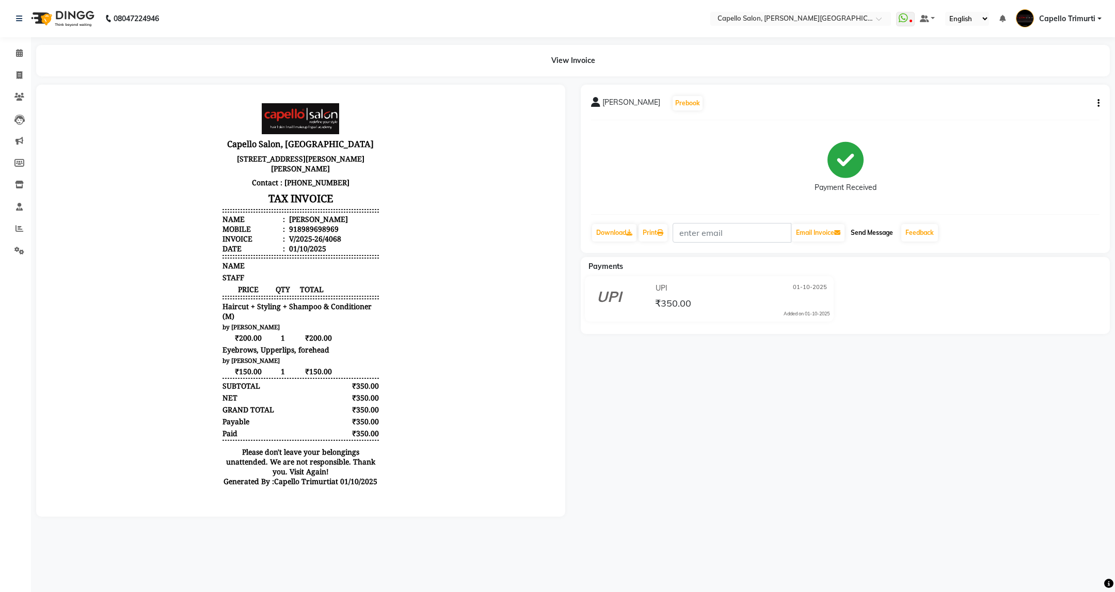
click at [875, 231] on button "Send Message" at bounding box center [872, 233] width 51 height 18
drag, startPoint x: 18, startPoint y: 53, endPoint x: 15, endPoint y: 77, distance: 24.4
click at [18, 53] on icon at bounding box center [19, 53] width 7 height 8
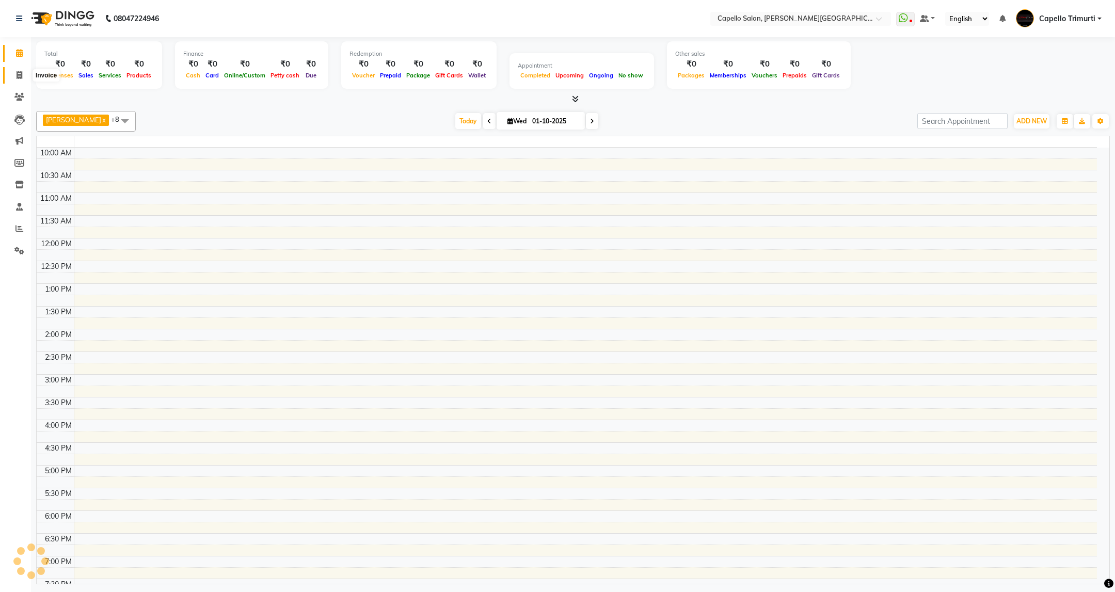
click at [15, 77] on span at bounding box center [19, 76] width 18 height 12
select select "service"
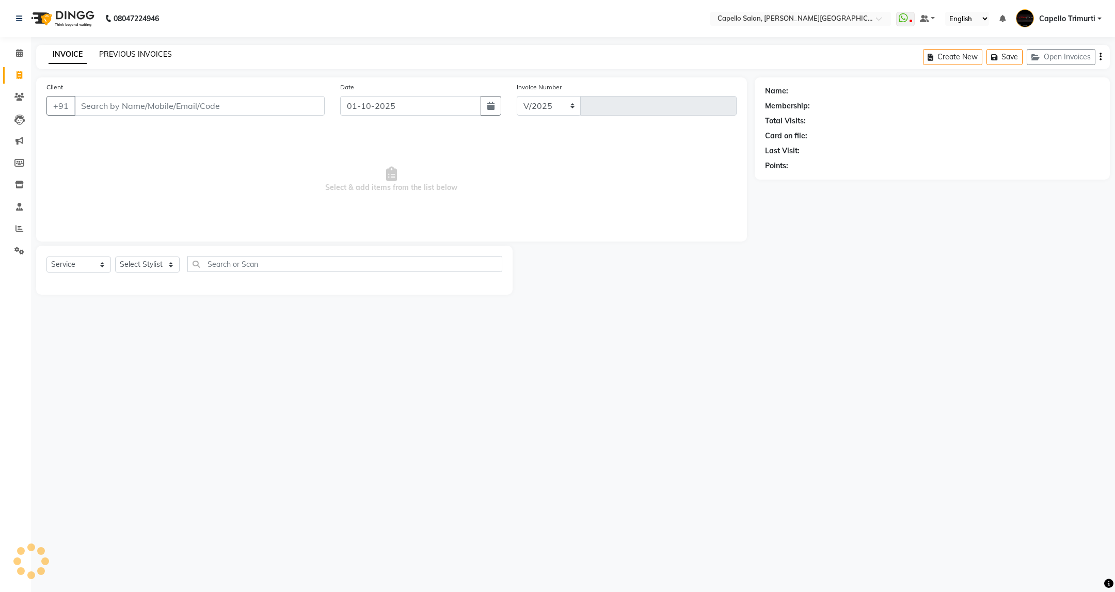
select select "811"
type input "4069"
click at [132, 52] on link "PREVIOUS INVOICES" at bounding box center [135, 54] width 73 height 9
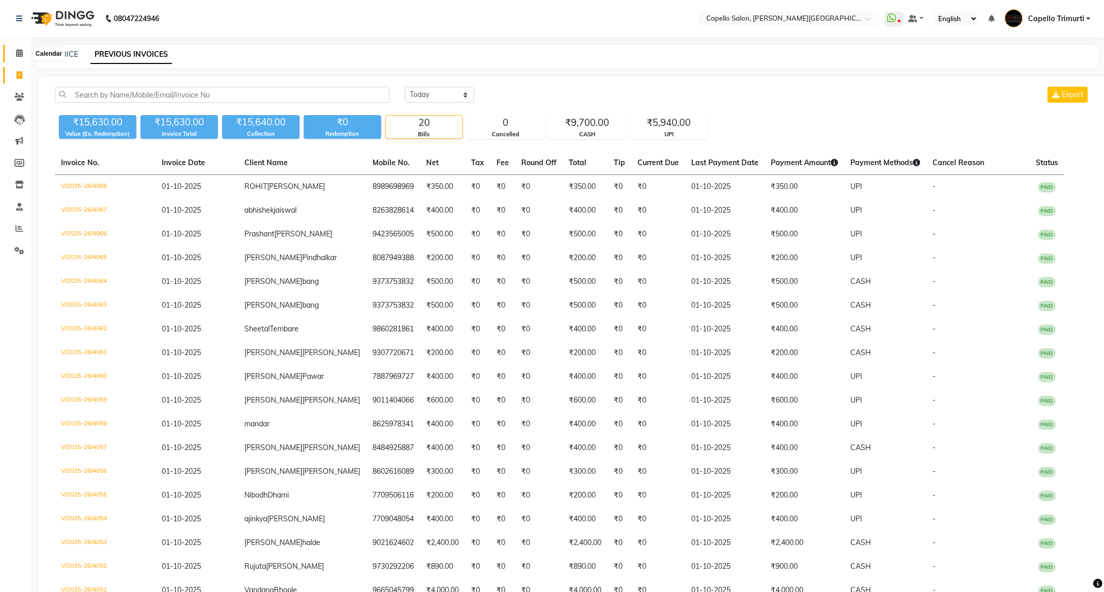
click at [14, 55] on span at bounding box center [19, 54] width 18 height 12
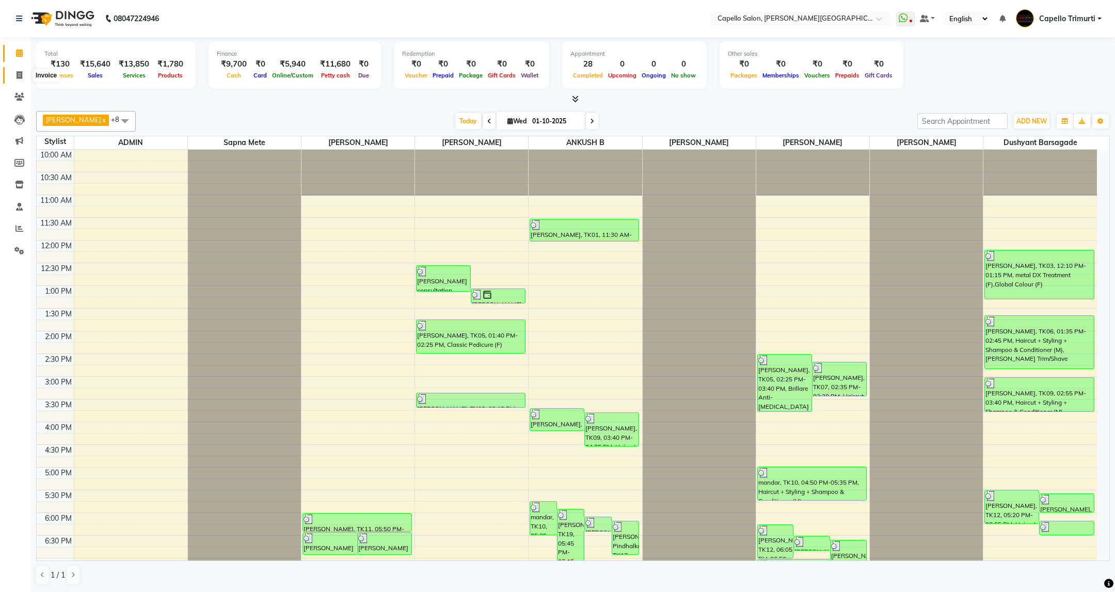
click at [10, 72] on span at bounding box center [19, 76] width 18 height 12
select select "service"
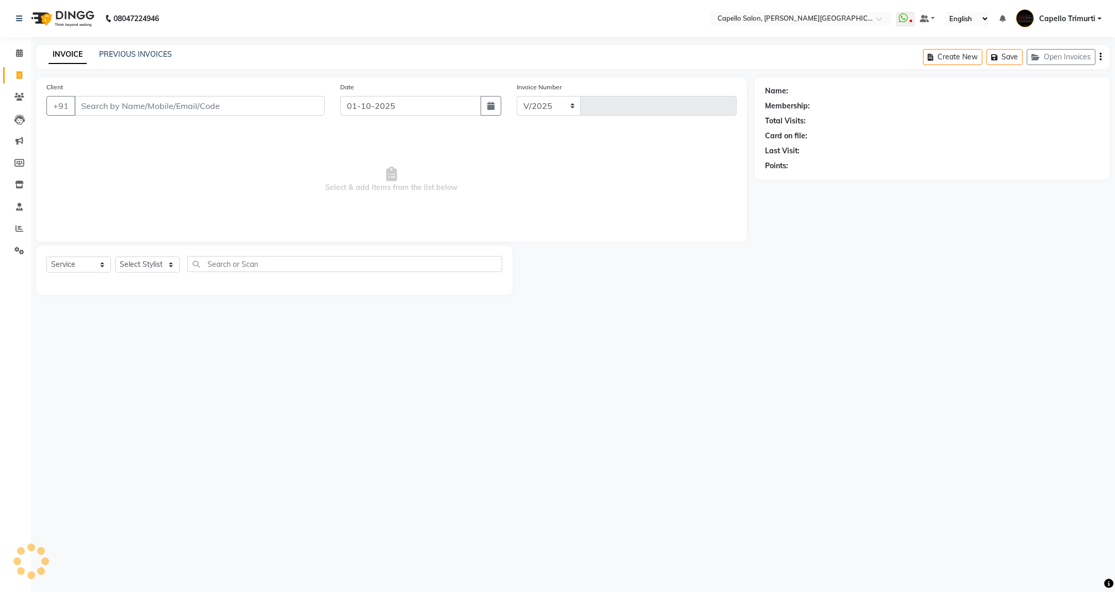
select select "811"
type input "4069"
click at [119, 56] on link "PREVIOUS INVOICES" at bounding box center [135, 54] width 73 height 9
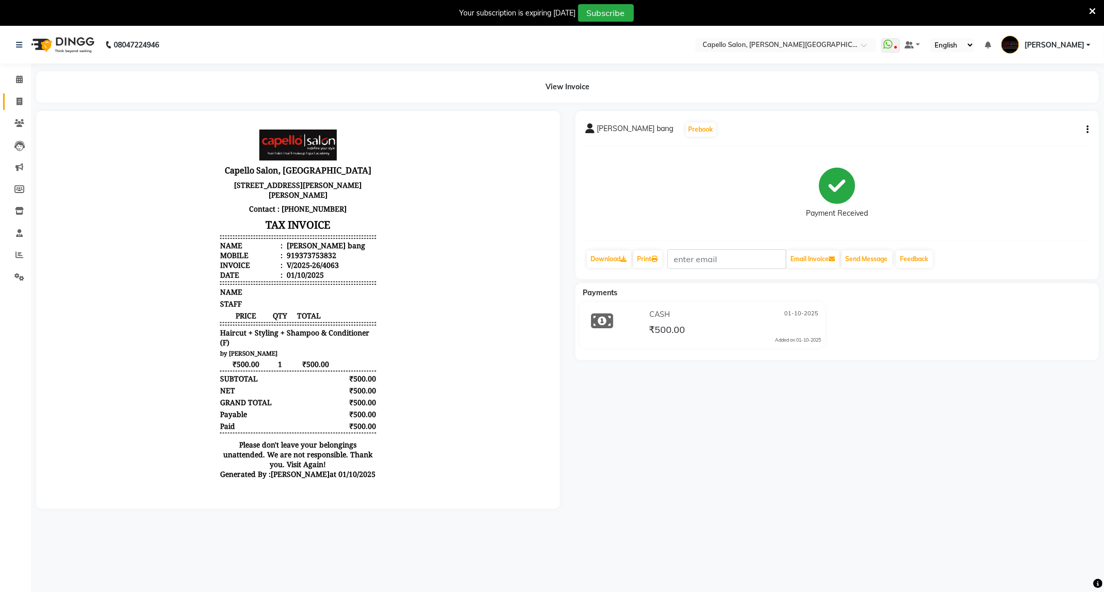
click at [13, 93] on link "Invoice" at bounding box center [15, 101] width 25 height 17
select select "service"
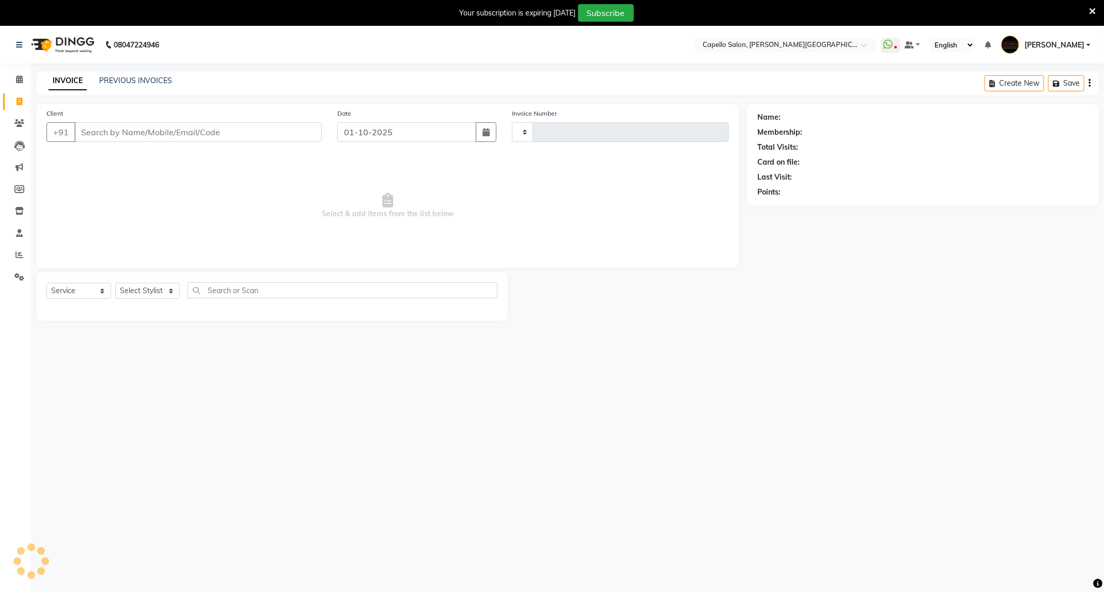
scroll to position [26, 0]
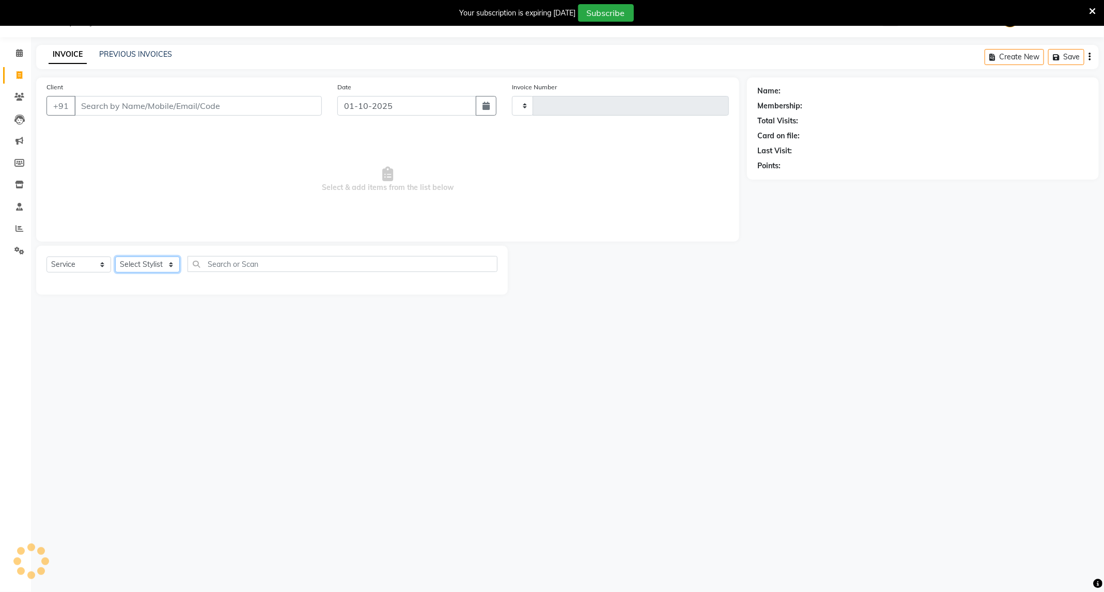
click at [141, 259] on select "Select Stylist" at bounding box center [147, 265] width 65 height 16
click at [714, 349] on div "08047224946 Select Location × Capello Salon, Trimurti Nagar WhatsApp Status ✕ S…" at bounding box center [552, 296] width 1104 height 592
click at [169, 270] on select "Select Stylist" at bounding box center [147, 265] width 65 height 16
click at [169, 268] on select "Select Stylist" at bounding box center [147, 265] width 65 height 16
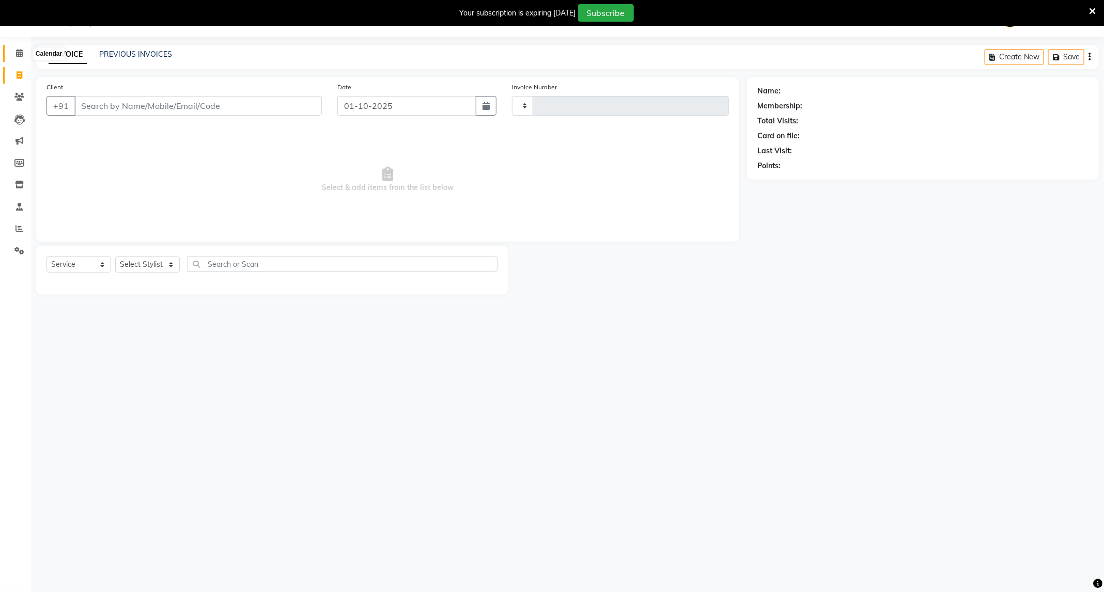
click at [14, 53] on span at bounding box center [19, 54] width 18 height 12
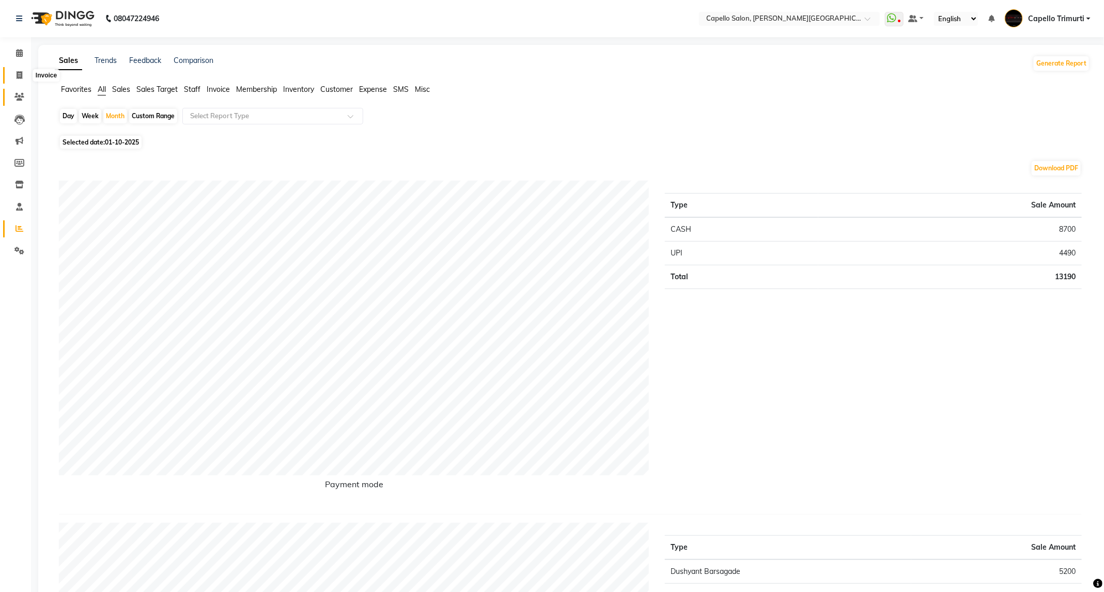
drag, startPoint x: 0, startPoint y: 0, endPoint x: 22, endPoint y: 94, distance: 97.1
click at [19, 76] on icon at bounding box center [20, 75] width 6 height 8
select select "service"
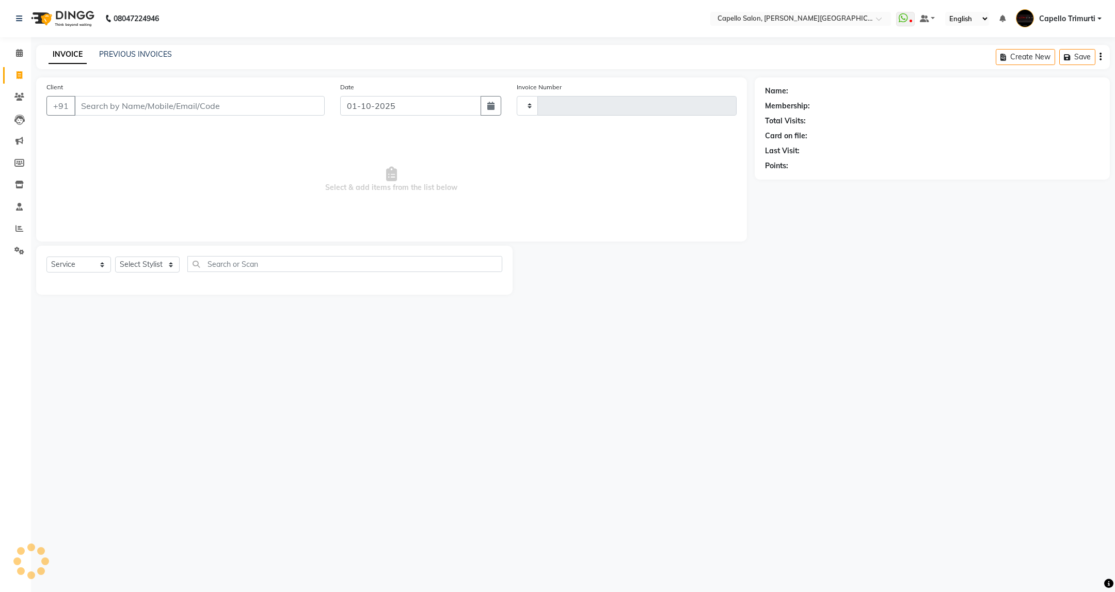
type input "4068"
select select "811"
click at [23, 188] on icon at bounding box center [19, 185] width 9 height 8
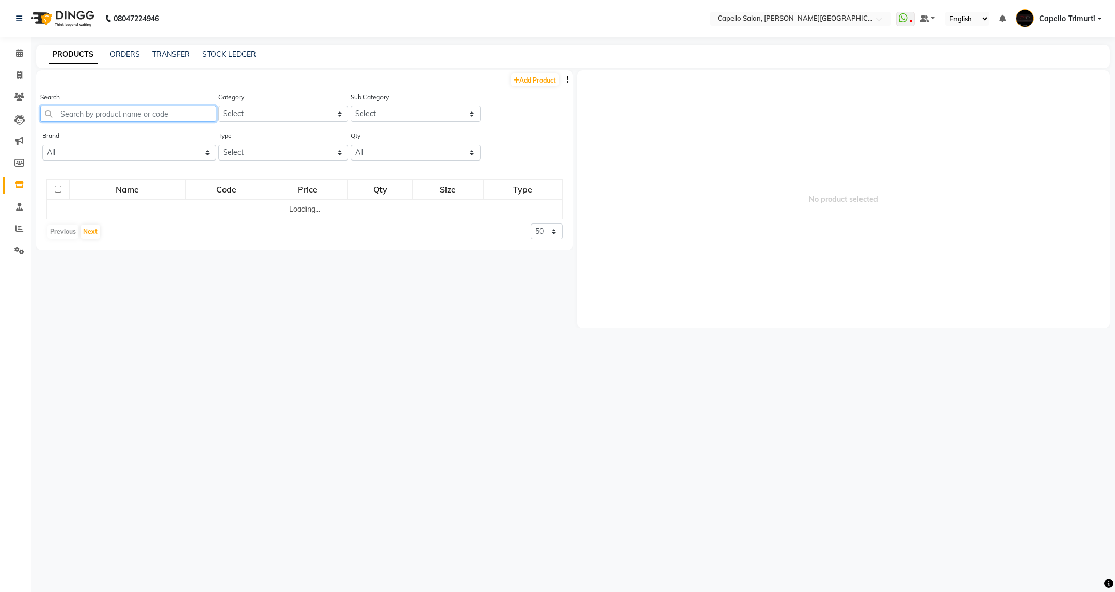
click at [120, 116] on input "text" at bounding box center [128, 114] width 176 height 16
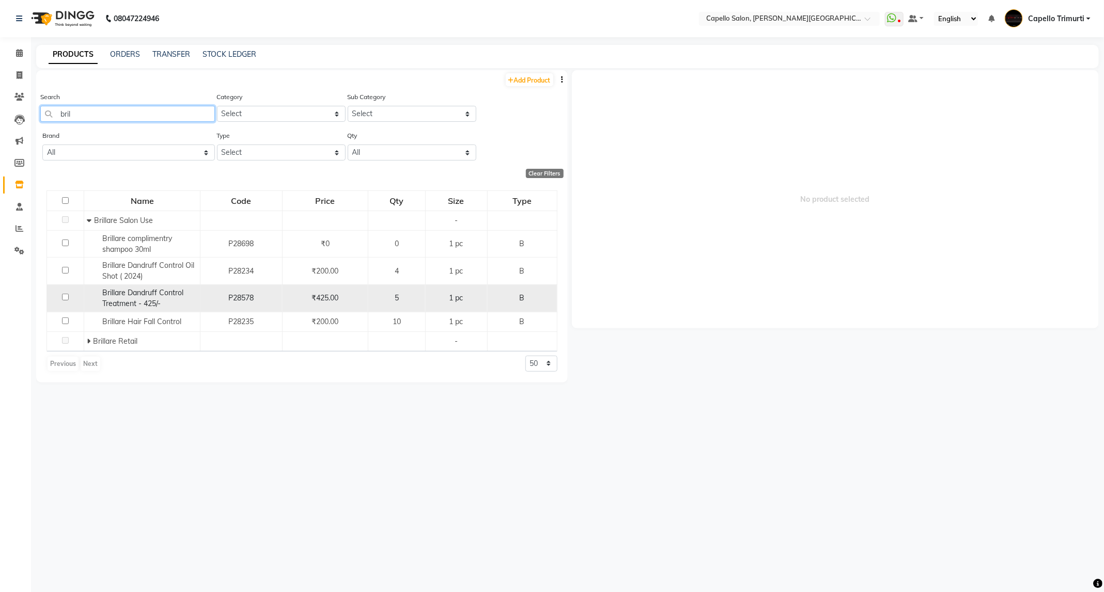
type input "bril"
click at [201, 292] on td "P28578" at bounding box center [241, 298] width 82 height 27
click at [130, 297] on div "Brillare Dandruff Control Treatment - 425/-" at bounding box center [142, 299] width 111 height 22
select select
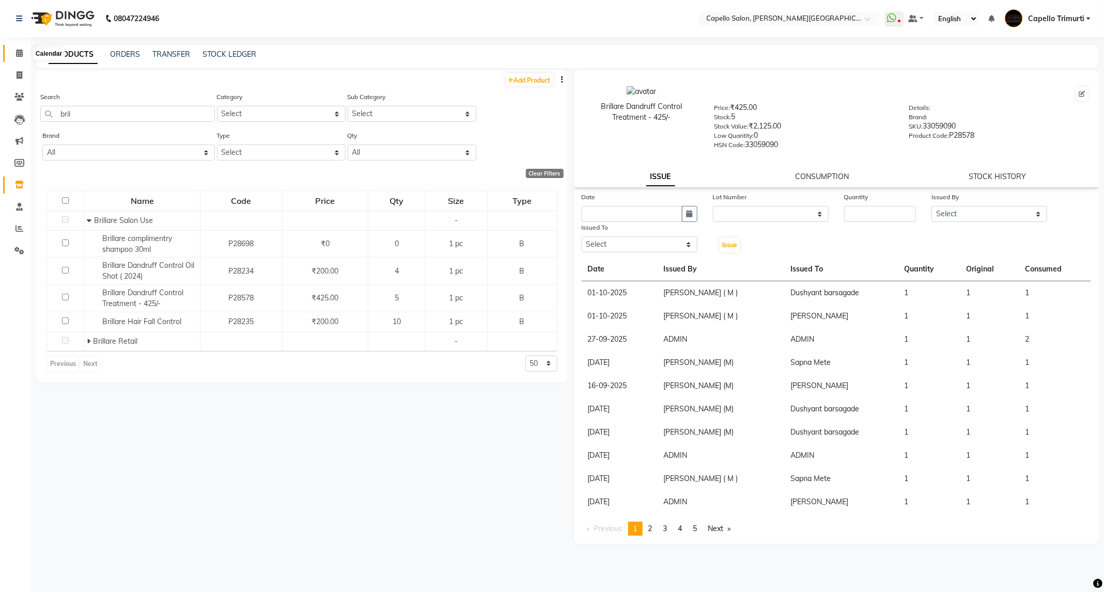
click at [10, 50] on span at bounding box center [19, 54] width 18 height 12
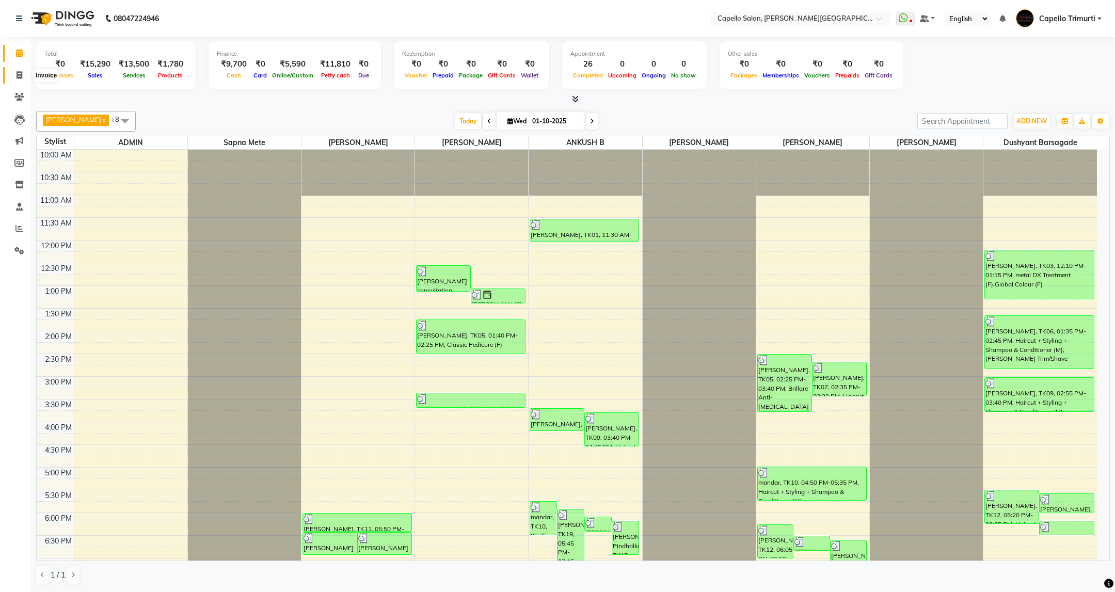
click at [17, 76] on icon at bounding box center [20, 75] width 6 height 8
select select "service"
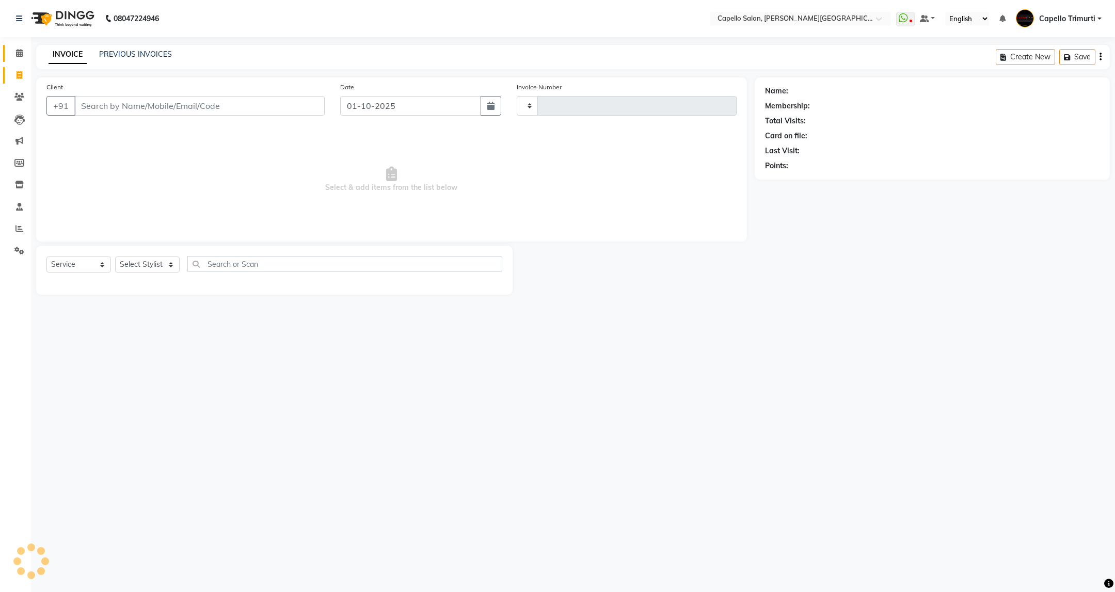
click at [163, 265] on select "Select Stylist" at bounding box center [147, 265] width 65 height 16
select select "811"
type input "4068"
click at [163, 265] on select "Select Stylist ADMIN [PERSON_NAME] [PERSON_NAME] [PERSON_NAME] [PERSON_NAME] (M…" at bounding box center [147, 265] width 65 height 16
select select "75888"
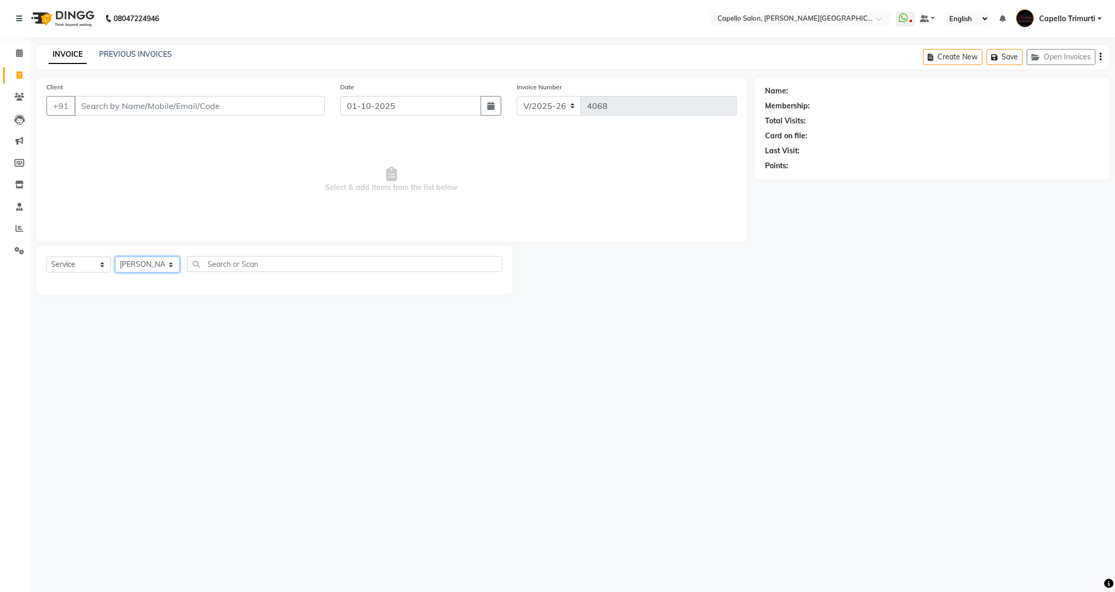
click at [115, 257] on select "Select Stylist ADMIN [PERSON_NAME] [PERSON_NAME] [PERSON_NAME] [PERSON_NAME] (M…" at bounding box center [147, 265] width 65 height 16
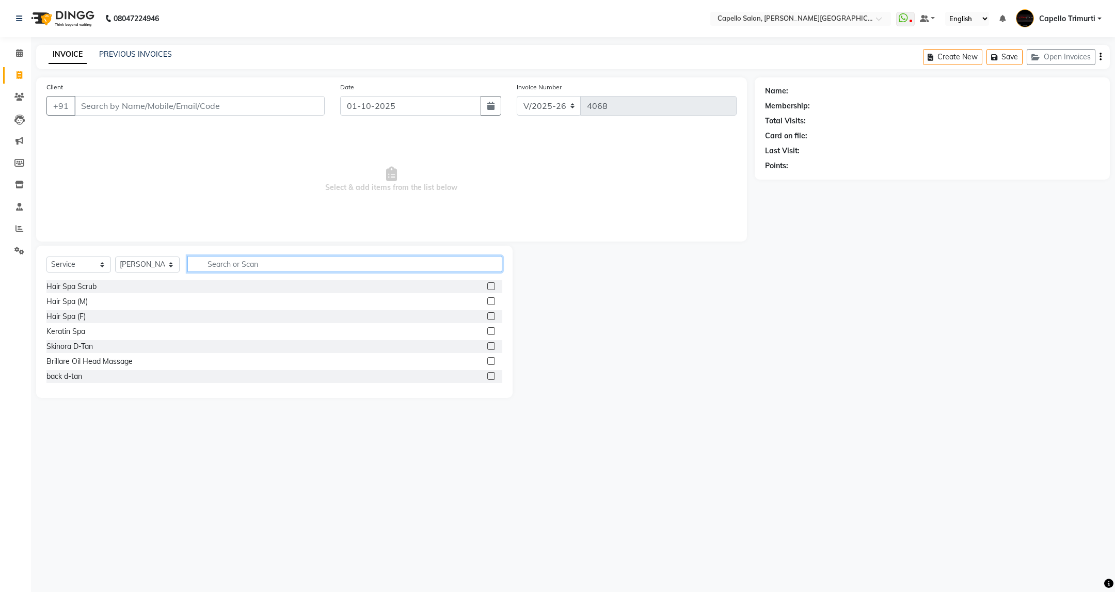
click at [260, 262] on input "text" at bounding box center [344, 264] width 314 height 16
type input "eye"
click at [85, 291] on div "Eyebrows (M)" at bounding box center [68, 286] width 45 height 11
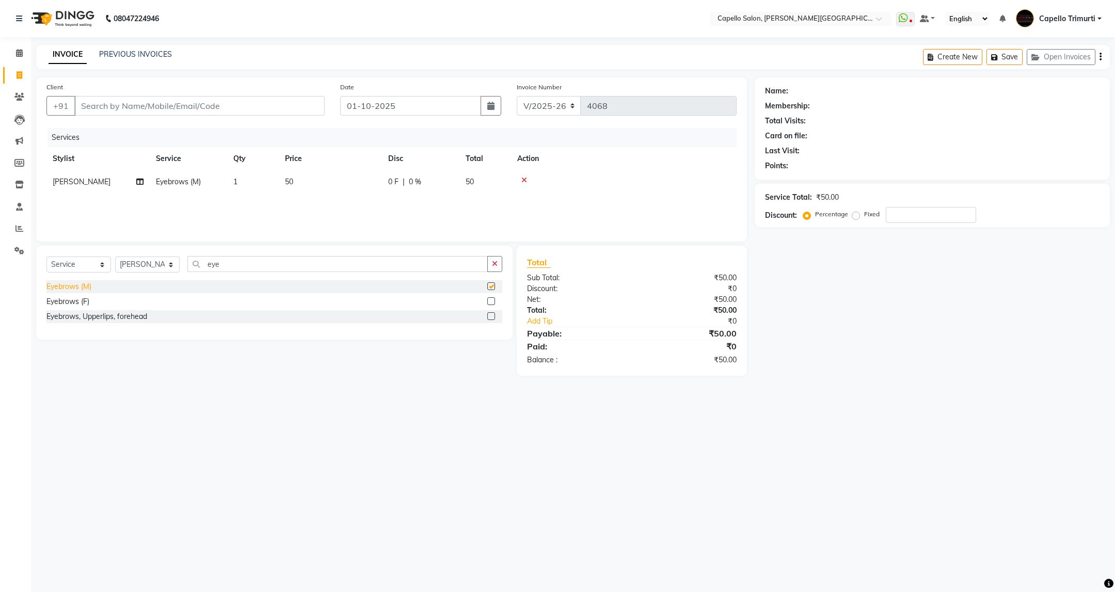
checkbox input "false"
click at [166, 265] on select "Select Stylist ADMIN [PERSON_NAME] [PERSON_NAME] [PERSON_NAME] [PERSON_NAME] (M…" at bounding box center [147, 265] width 65 height 16
select select "35878"
click at [115, 257] on select "Select Stylist ADMIN [PERSON_NAME] [PERSON_NAME] [PERSON_NAME] [PERSON_NAME] (M…" at bounding box center [147, 265] width 65 height 16
drag, startPoint x: 245, startPoint y: 259, endPoint x: 168, endPoint y: 282, distance: 80.2
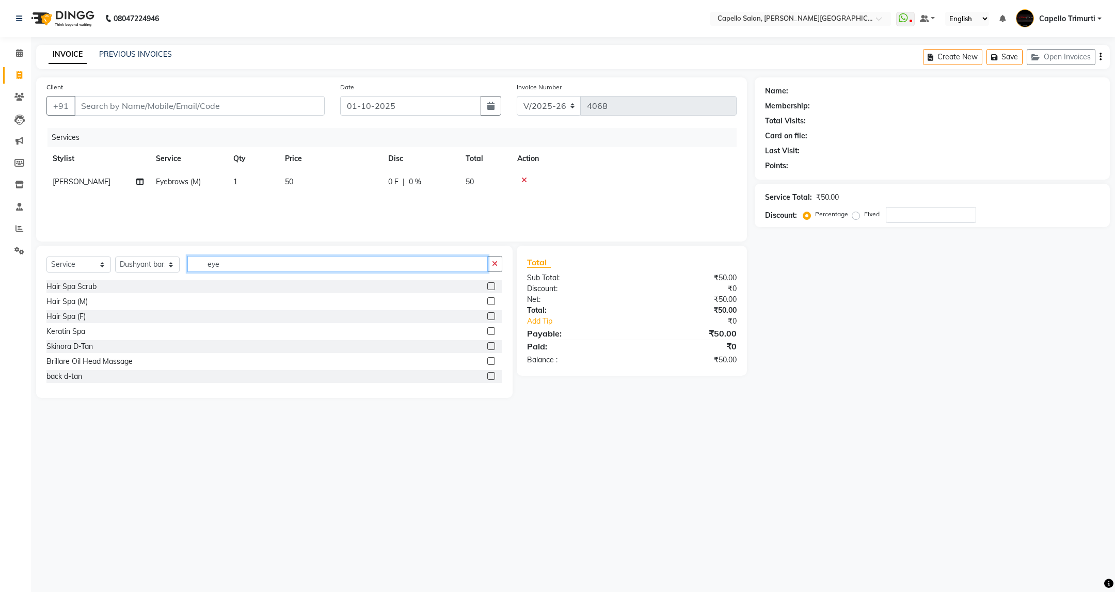
click at [168, 282] on div "Select Service Product Membership Package Voucher Prepaid Gift Card Select Styl…" at bounding box center [274, 322] width 477 height 152
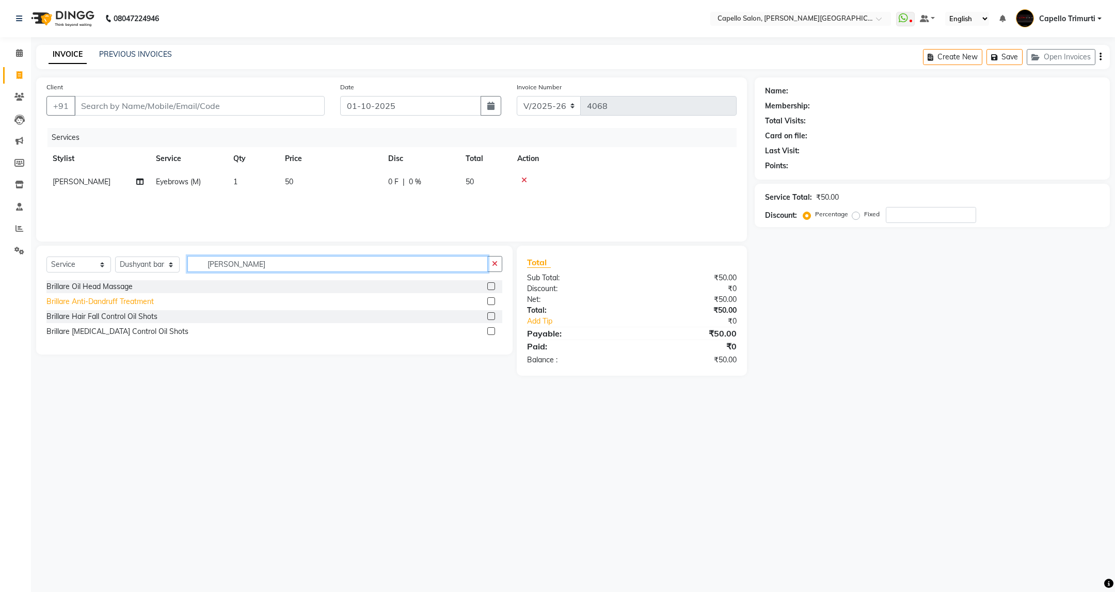
type input "[PERSON_NAME]"
click at [114, 298] on div "Brillare Anti-Dandruff Treatment" at bounding box center [99, 301] width 107 height 11
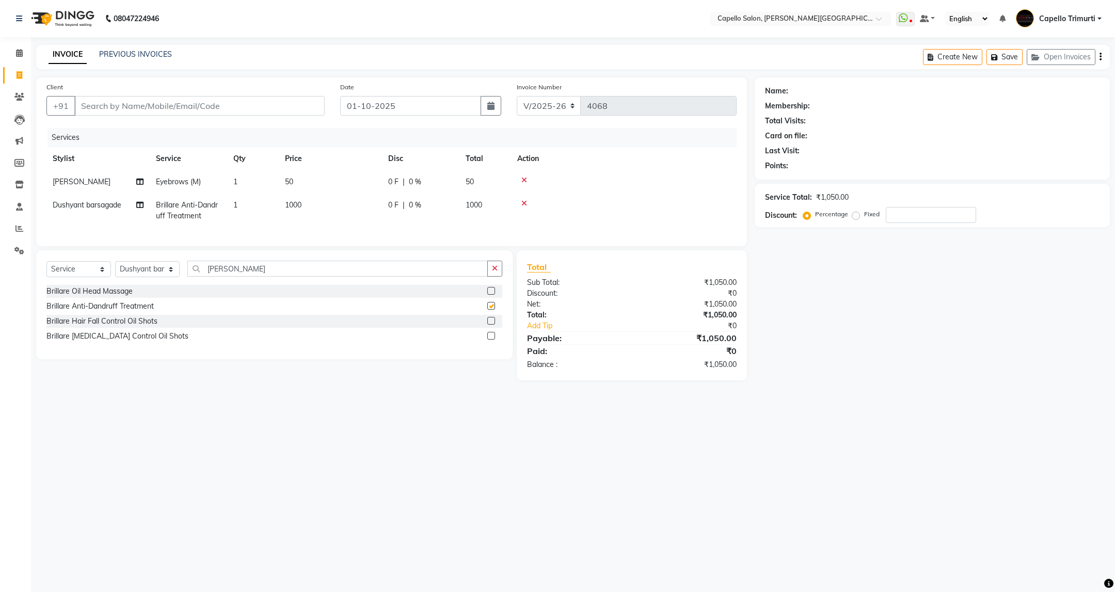
checkbox input "false"
drag, startPoint x: 231, startPoint y: 279, endPoint x: 176, endPoint y: 308, distance: 63.1
click at [176, 308] on div "Select Service Product Membership Package Voucher Prepaid Gift Card Select Styl…" at bounding box center [274, 304] width 477 height 109
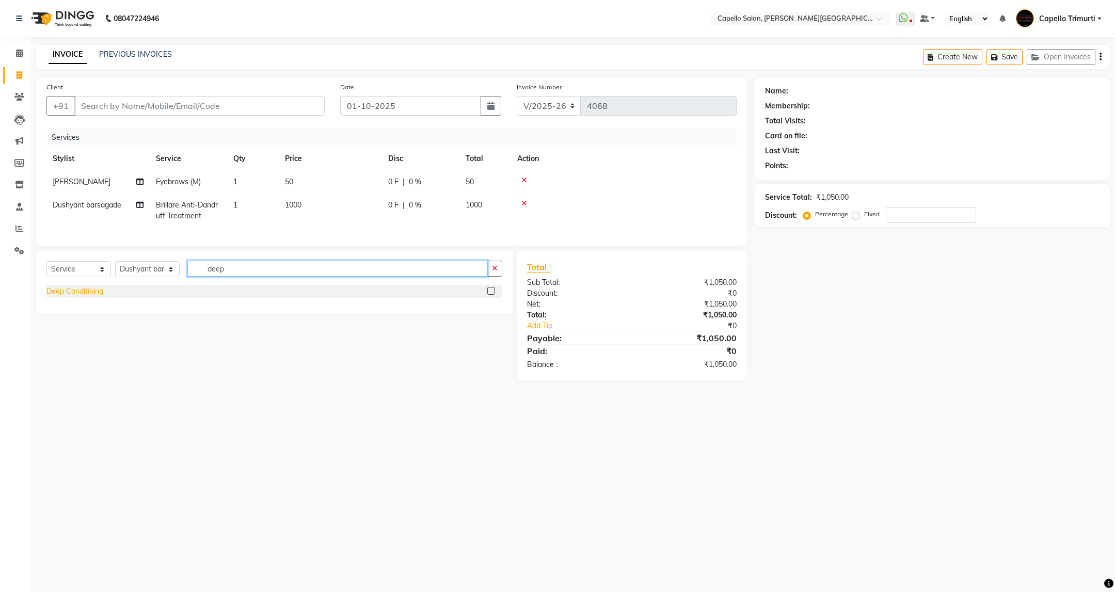
type input "deep"
click at [91, 297] on div "Deep Conditining" at bounding box center [74, 291] width 57 height 11
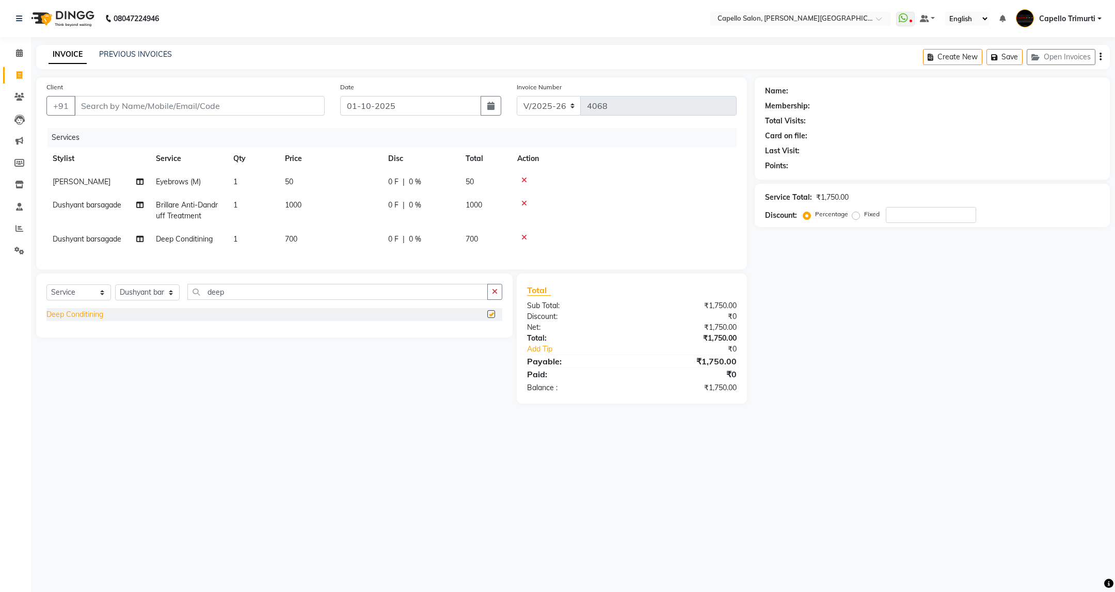
checkbox input "false"
click at [302, 244] on td "700" at bounding box center [330, 239] width 103 height 23
select select "35878"
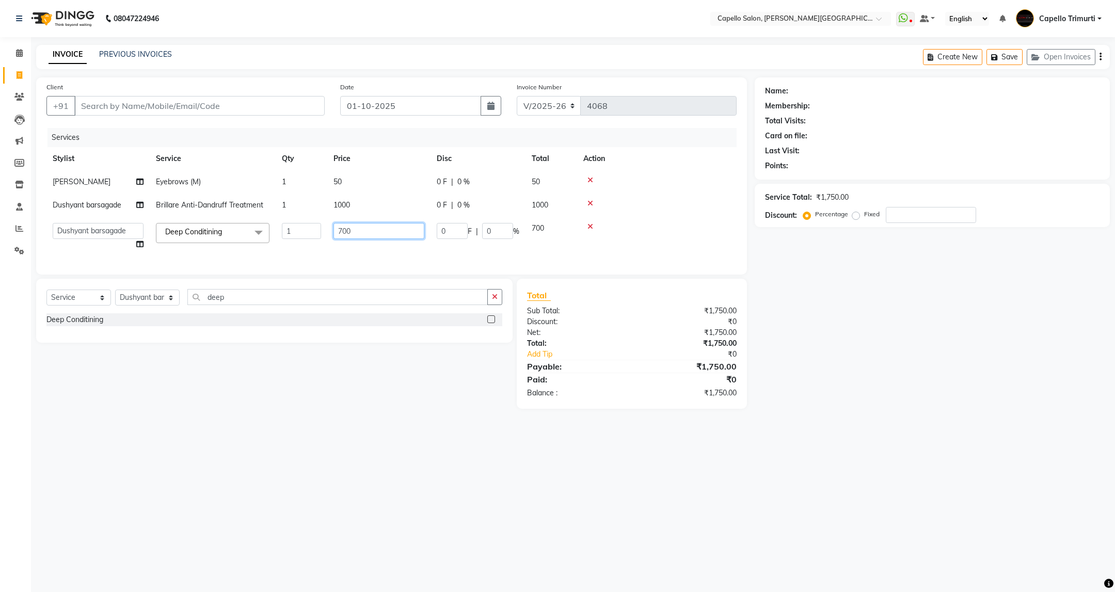
click at [340, 230] on input "700" at bounding box center [379, 231] width 91 height 16
type input "500"
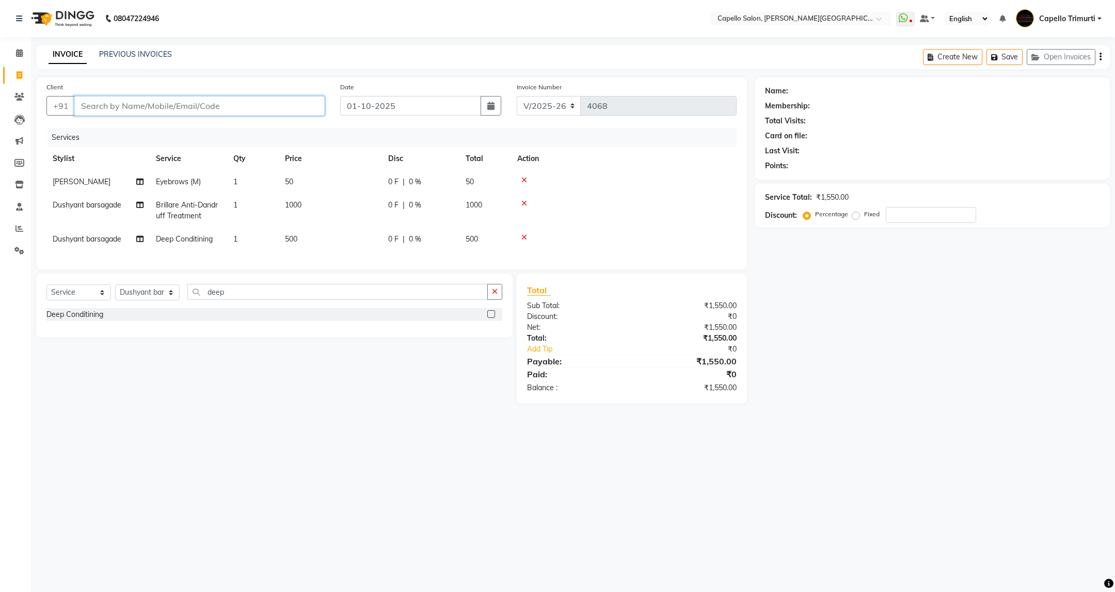
click at [146, 105] on input "Client" at bounding box center [199, 106] width 250 height 20
type input "7"
type input "0"
type input "7676236539"
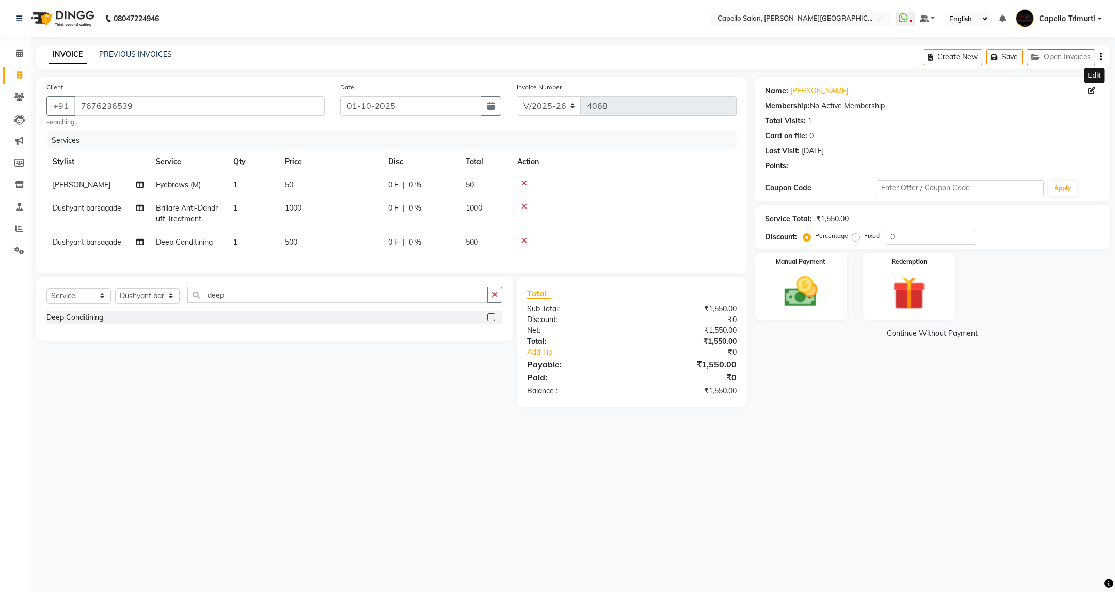
click at [1092, 92] on icon at bounding box center [1092, 90] width 7 height 7
click at [105, 303] on select "Select Service Product Membership Package Voucher Prepaid Gift Card" at bounding box center [78, 296] width 65 height 16
select select "product"
click at [46, 300] on select "Select Service Product Membership Package Voucher Prepaid Gift Card" at bounding box center [78, 296] width 65 height 16
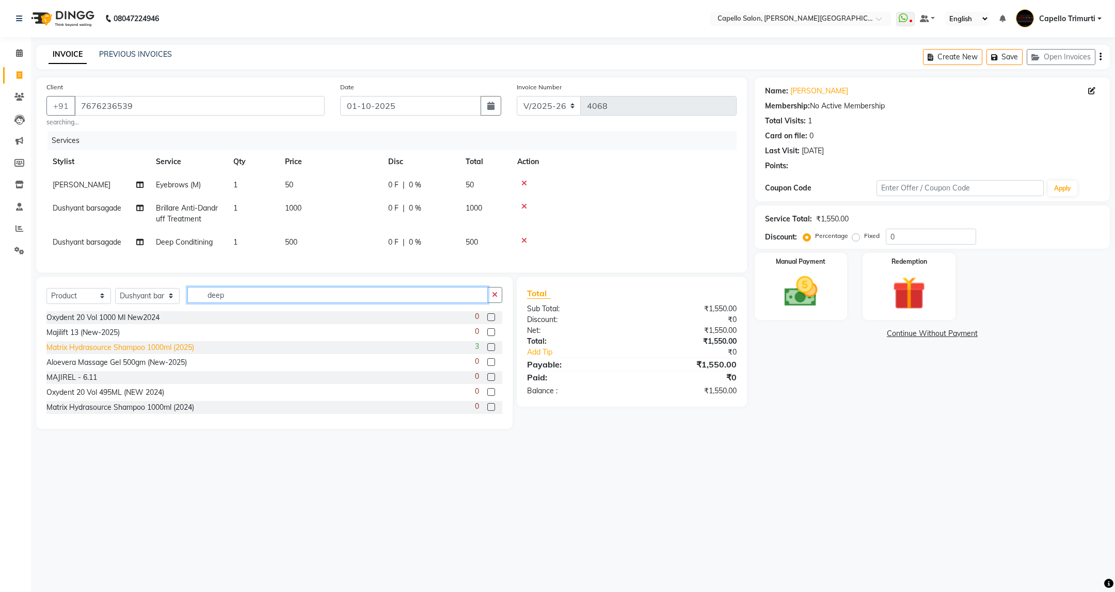
drag, startPoint x: 257, startPoint y: 310, endPoint x: 172, endPoint y: 356, distance: 96.4
click at [180, 358] on div "Select Service Product Membership Package Voucher Prepaid Gift Card Select Styl…" at bounding box center [274, 353] width 477 height 152
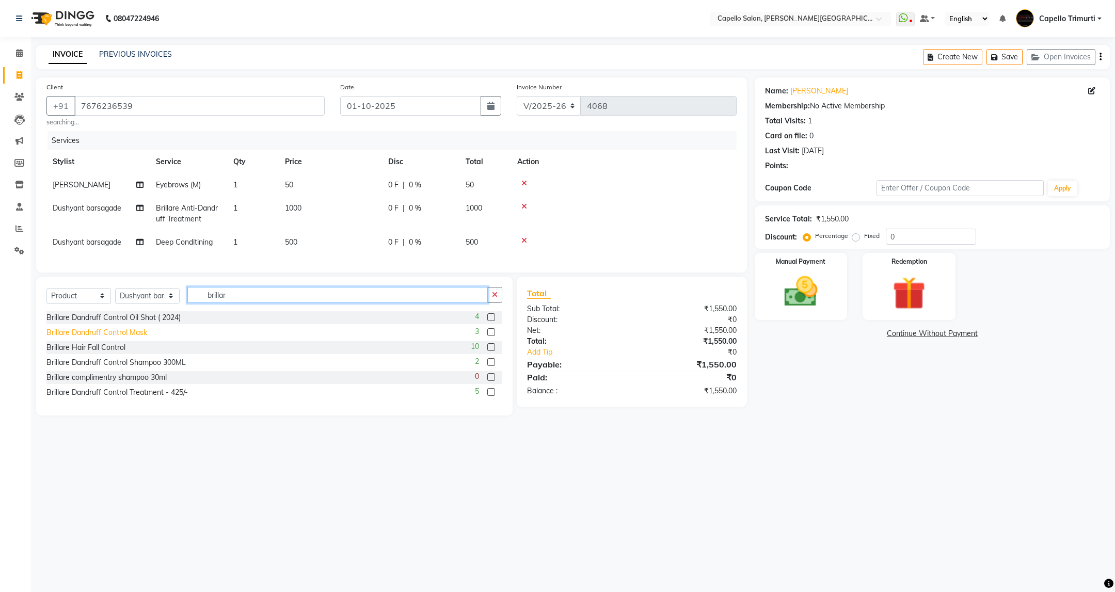
type input "brillar"
click at [138, 338] on div "Brillare Dandruff Control Mask" at bounding box center [96, 332] width 101 height 11
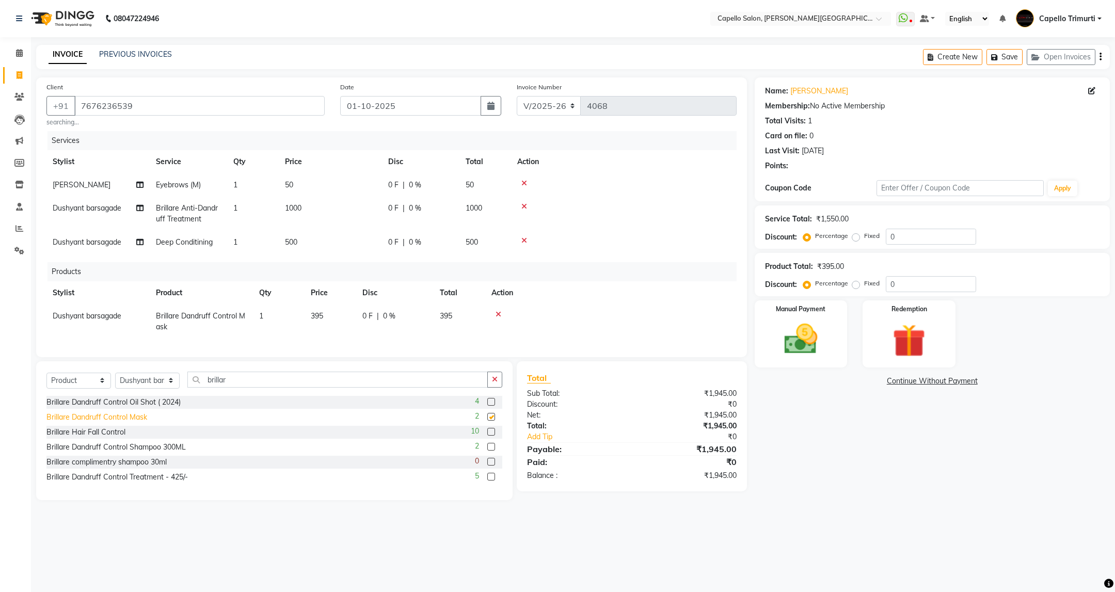
checkbox input "false"
click at [156, 453] on div "Brillare Dandruff Control Shampoo 300ML" at bounding box center [115, 447] width 139 height 11
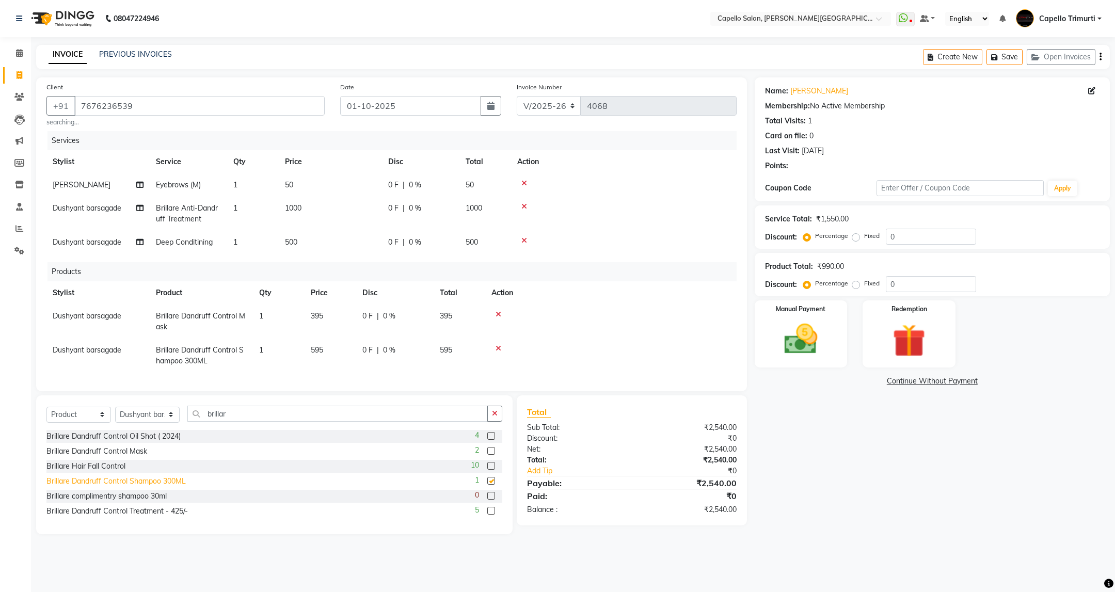
checkbox input "false"
drag, startPoint x: 231, startPoint y: 421, endPoint x: 197, endPoint y: 438, distance: 38.1
click at [197, 430] on div "Select Service Product Membership Package Voucher Prepaid Gift Card Select Styl…" at bounding box center [274, 418] width 456 height 24
click at [170, 422] on select "Select Stylist ADMIN [PERSON_NAME] [PERSON_NAME] [PERSON_NAME] [PERSON_NAME] (M…" at bounding box center [147, 415] width 65 height 16
select select "14656"
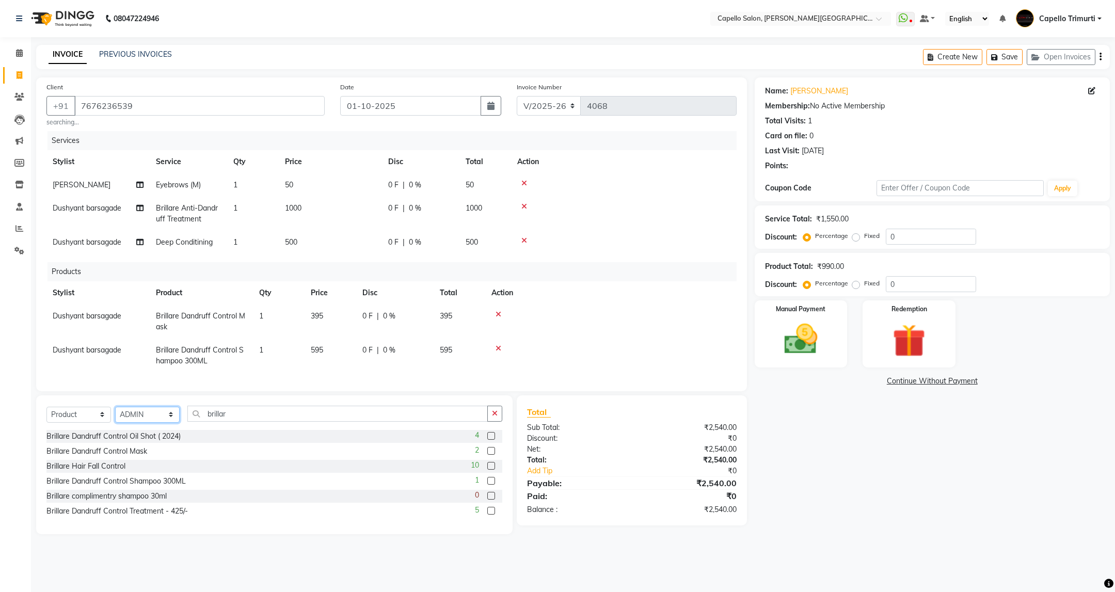
click at [115, 416] on select "Select Stylist ADMIN [PERSON_NAME] [PERSON_NAME] [PERSON_NAME] [PERSON_NAME] (M…" at bounding box center [147, 415] width 65 height 16
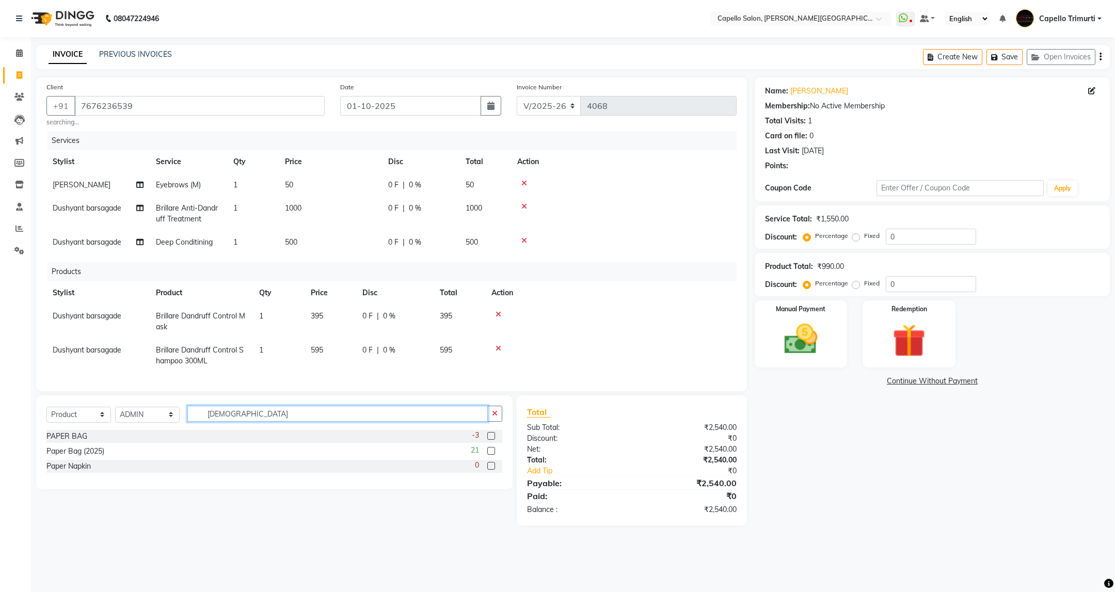
type input "pape"
click at [449, 458] on div "Paper Bag (2025) 21" at bounding box center [274, 451] width 456 height 13
click at [94, 457] on div "Paper Bag (2025)" at bounding box center [75, 451] width 58 height 11
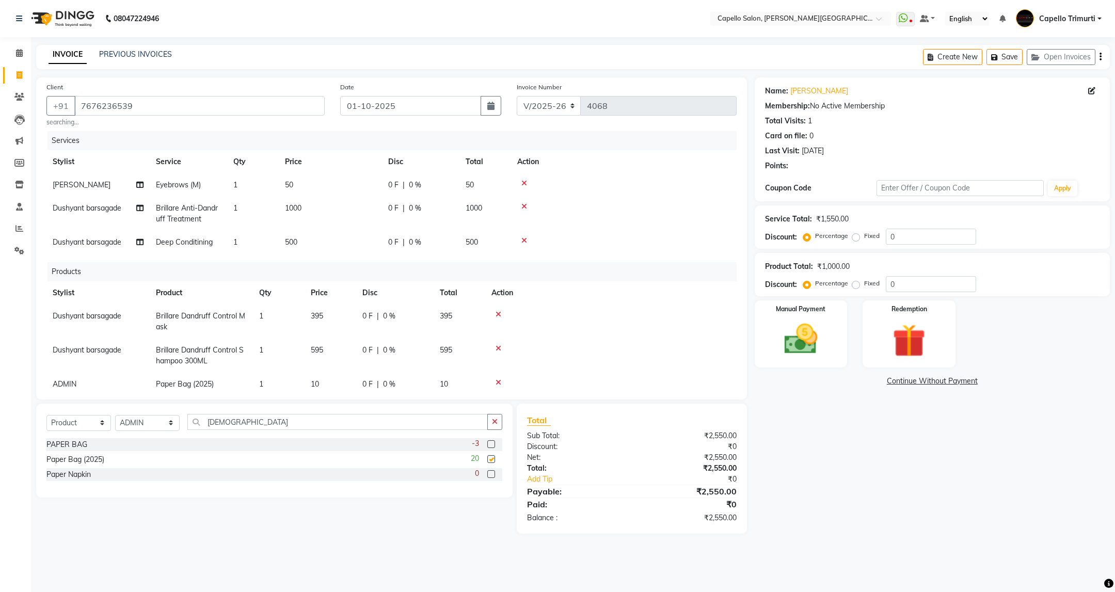
checkbox input "false"
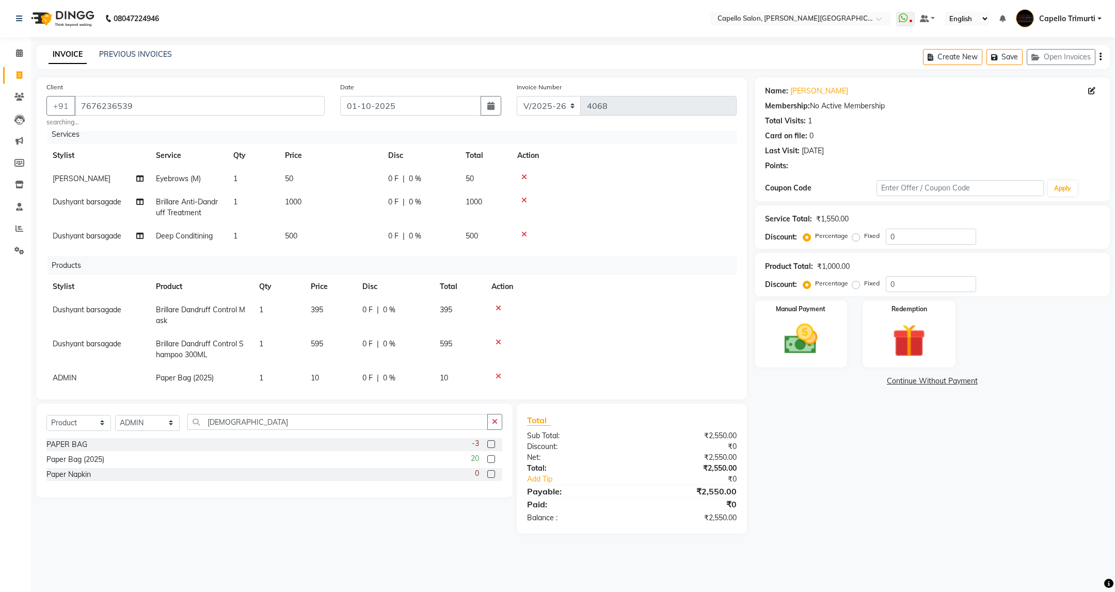
scroll to position [26, 0]
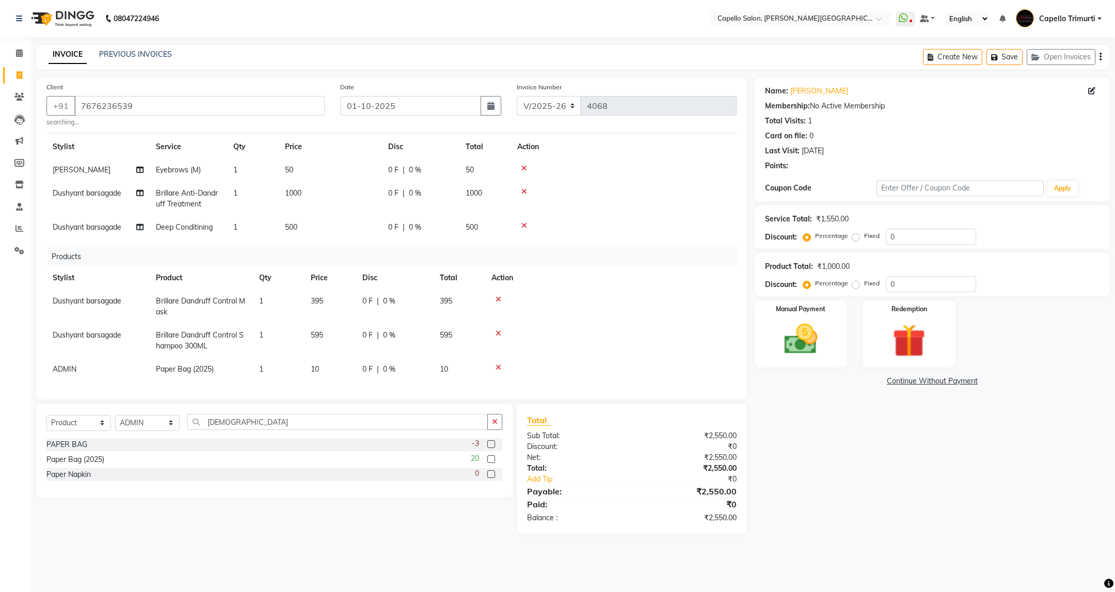
click at [337, 360] on td "10" at bounding box center [331, 369] width 52 height 23
drag, startPoint x: 344, startPoint y: 358, endPoint x: 288, endPoint y: 390, distance: 64.3
click at [288, 390] on div "Client +91 7676236539 searching... Date 01-10-2025 Invoice Number V/2025 V/2025…" at bounding box center [391, 238] width 711 height 322
type input "0"
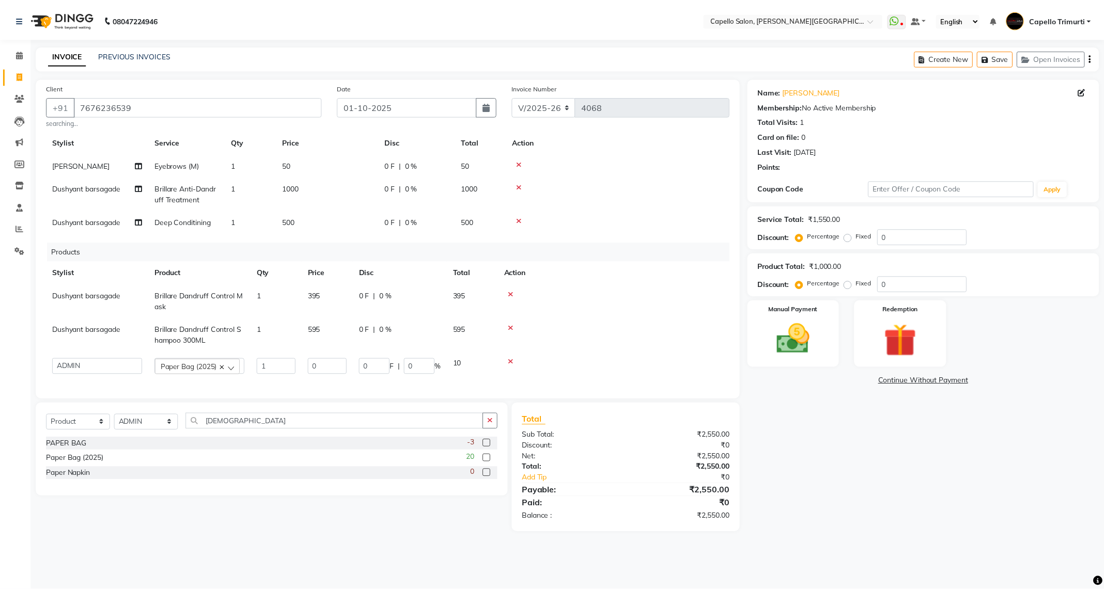
scroll to position [26, 0]
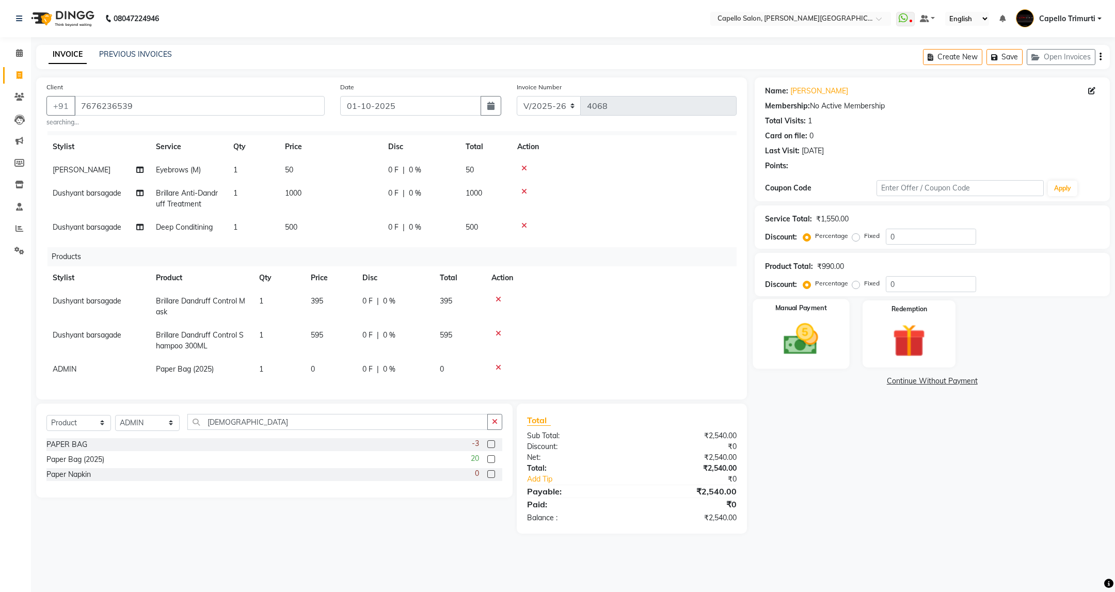
click at [818, 315] on div "Manual Payment" at bounding box center [801, 334] width 97 height 70
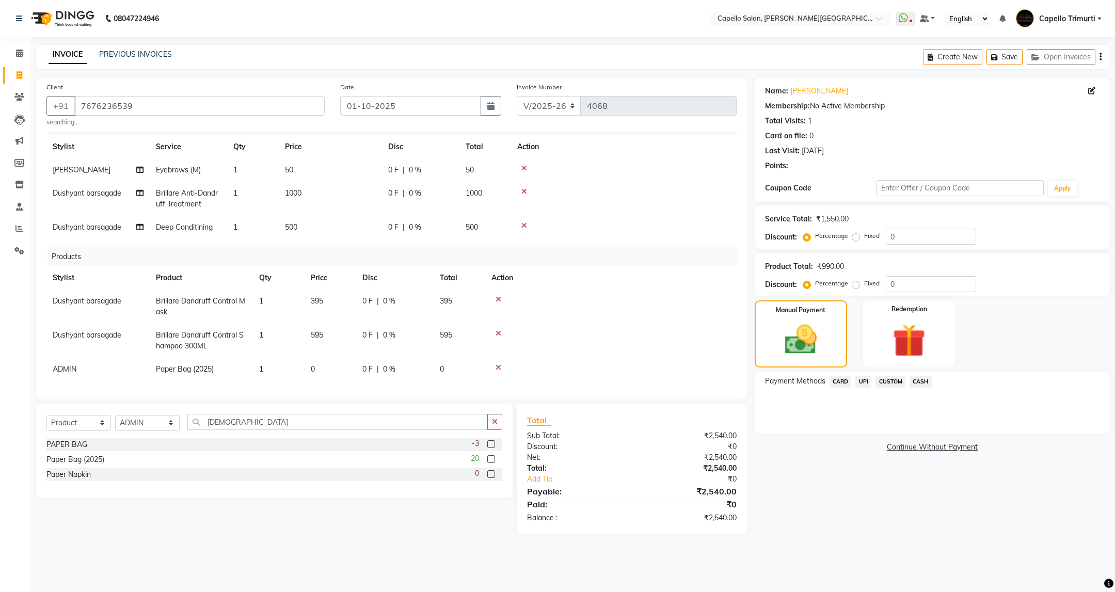
click at [929, 384] on span "CASH" at bounding box center [921, 382] width 22 height 12
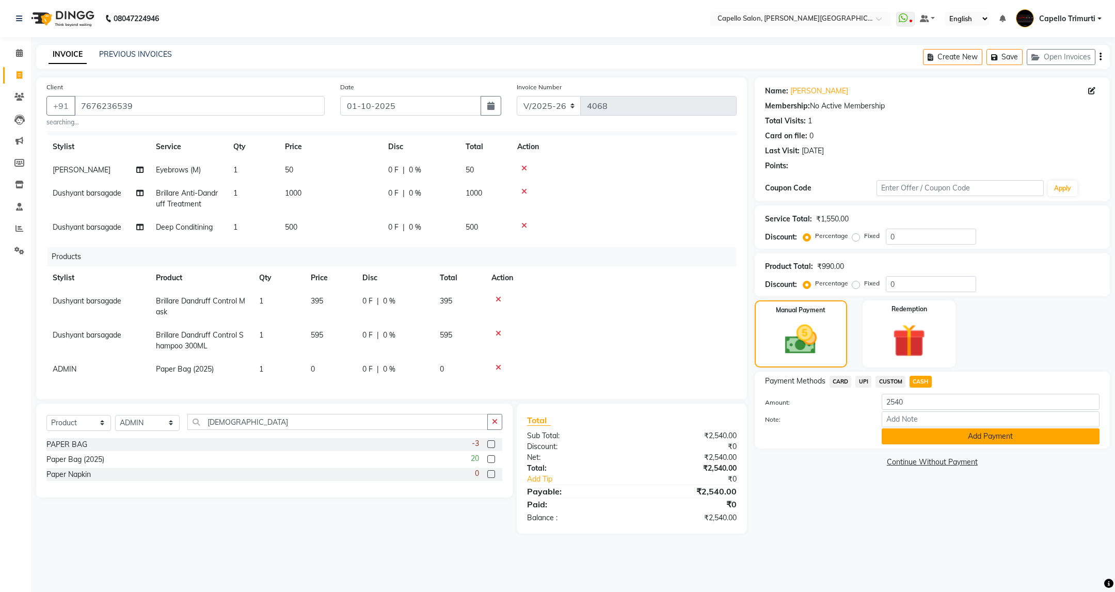
click at [946, 440] on button "Add Payment" at bounding box center [991, 437] width 218 height 16
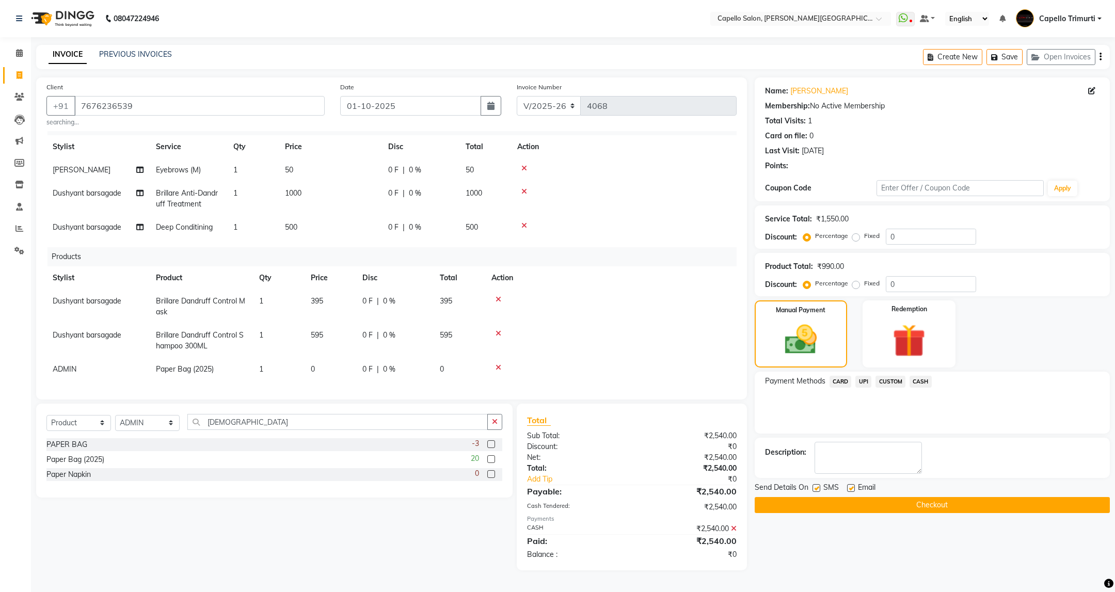
click at [851, 509] on button "Checkout" at bounding box center [932, 505] width 355 height 16
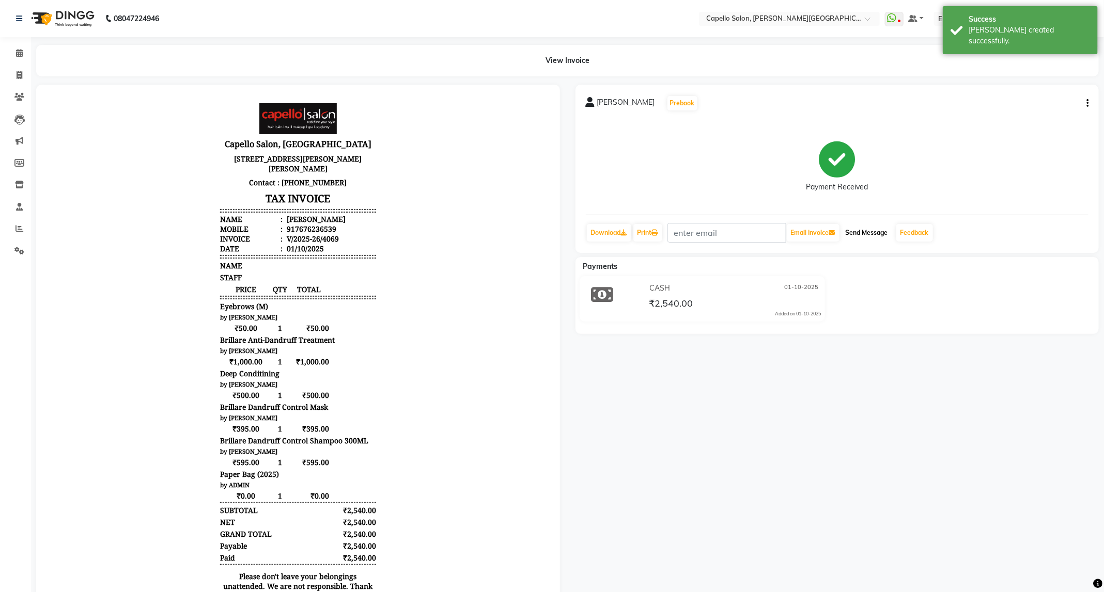
click at [878, 228] on button "Send Message" at bounding box center [866, 233] width 51 height 18
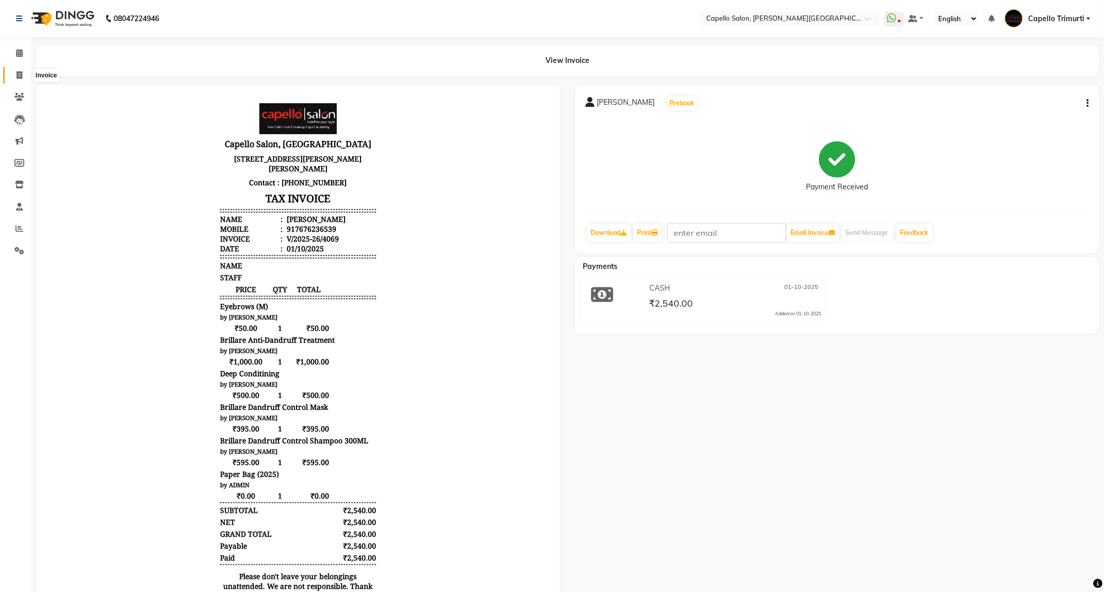
click at [19, 78] on icon at bounding box center [20, 75] width 6 height 8
select select "service"
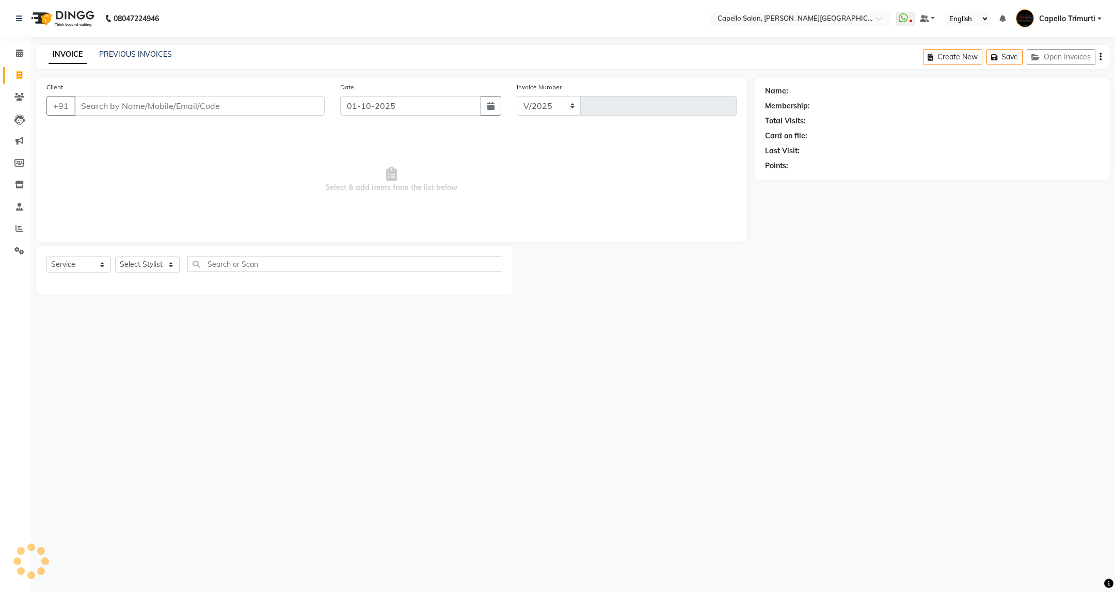
select select "811"
type input "4070"
click at [136, 56] on link "PREVIOUS INVOICES" at bounding box center [135, 54] width 73 height 9
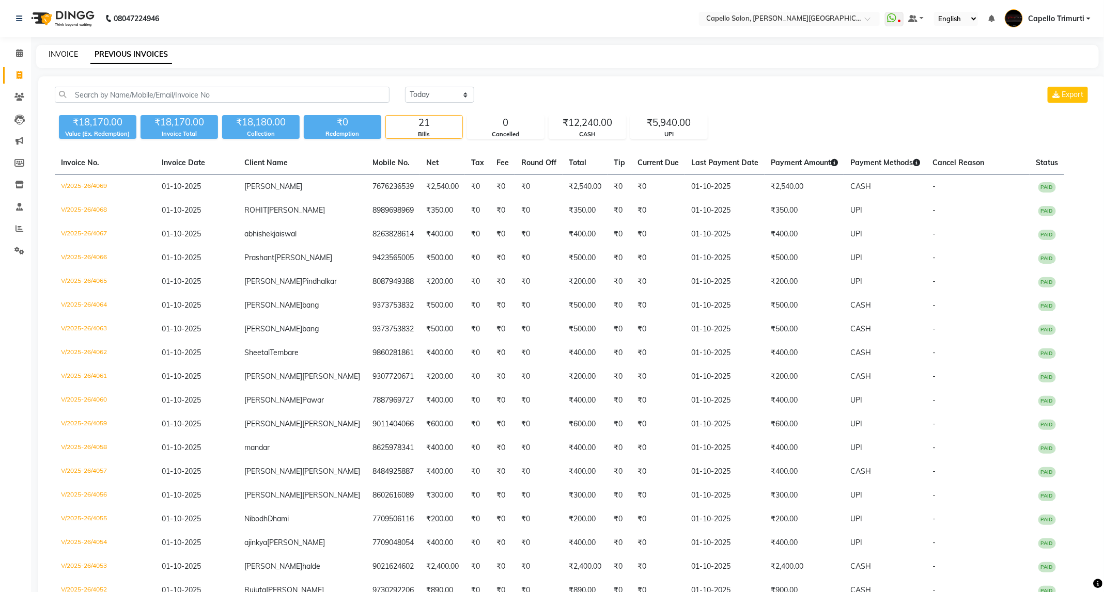
click at [70, 51] on link "INVOICE" at bounding box center [63, 54] width 29 height 9
select select "service"
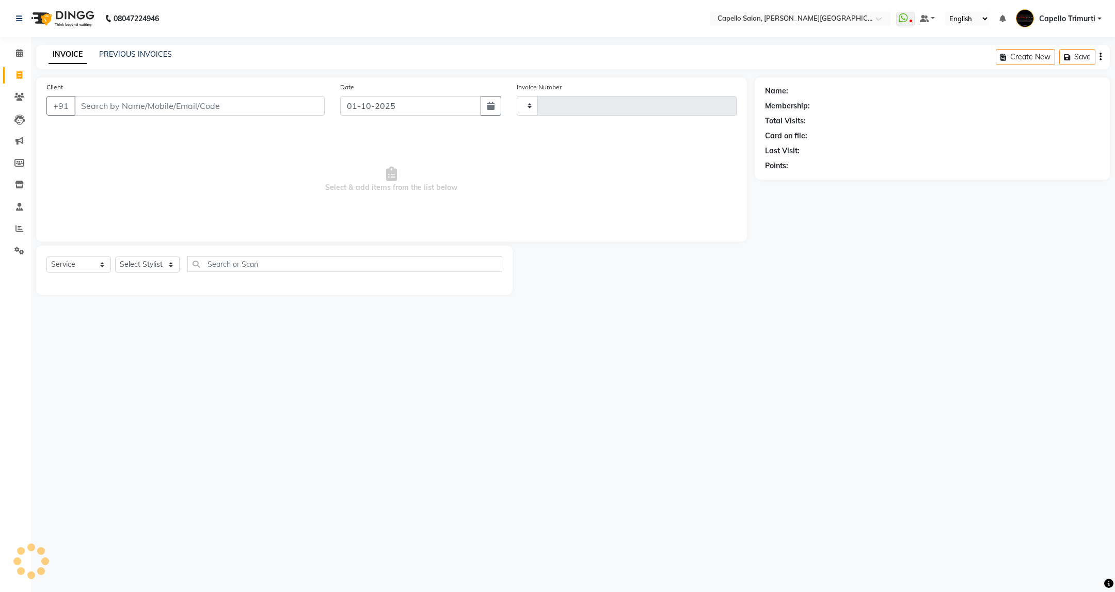
type input "4070"
select select "811"
click at [176, 259] on select "Select Stylist" at bounding box center [147, 265] width 65 height 16
select select "75888"
click at [115, 257] on select "Select Stylist ADMIN [PERSON_NAME] [PERSON_NAME] [PERSON_NAME] [PERSON_NAME] (M…" at bounding box center [147, 265] width 65 height 16
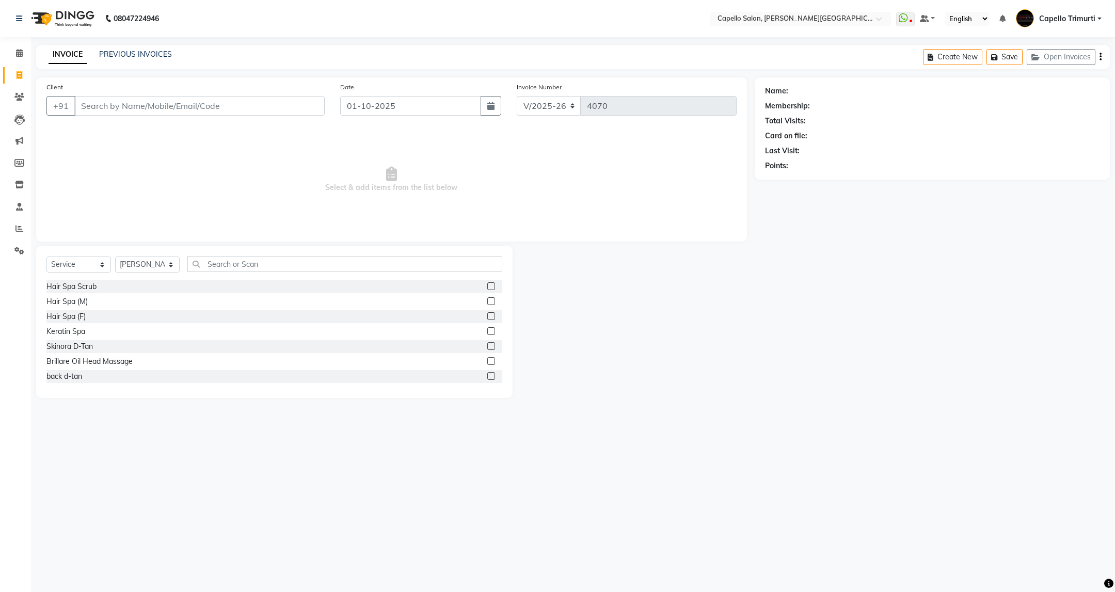
click at [267, 255] on div "Select Service Product Membership Package Voucher Prepaid Gift Card Select Styl…" at bounding box center [274, 322] width 477 height 152
click at [271, 267] on input "text" at bounding box center [344, 264] width 314 height 16
type input "ey"
click at [89, 303] on div "Eyebrows (F)" at bounding box center [67, 301] width 43 height 11
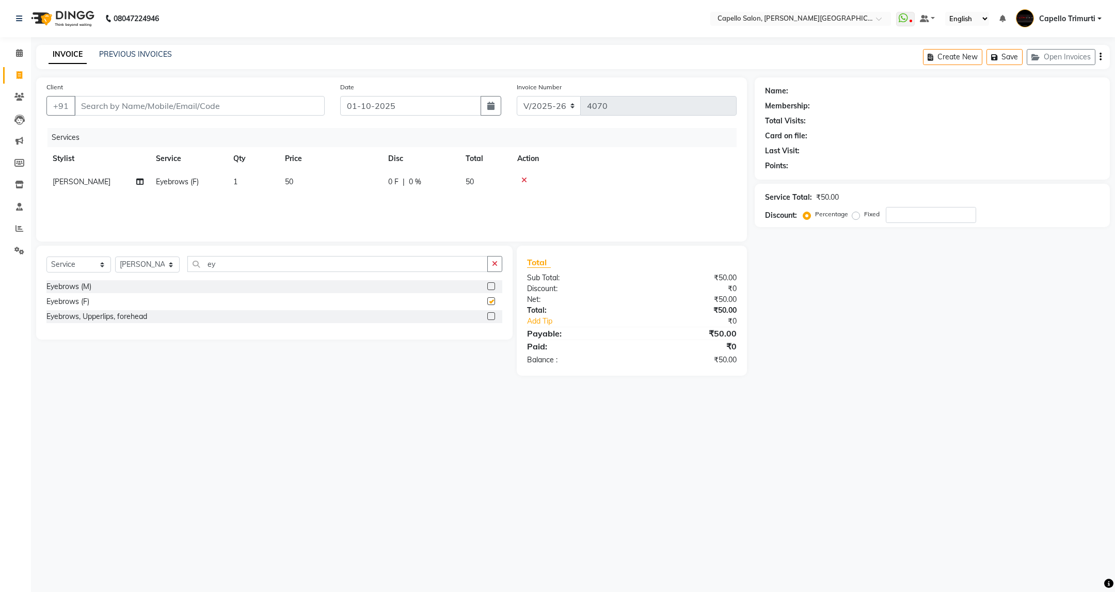
checkbox input "false"
click at [219, 112] on input "Client" at bounding box center [199, 106] width 250 height 20
type input "9"
type input "0"
type input "9322257058"
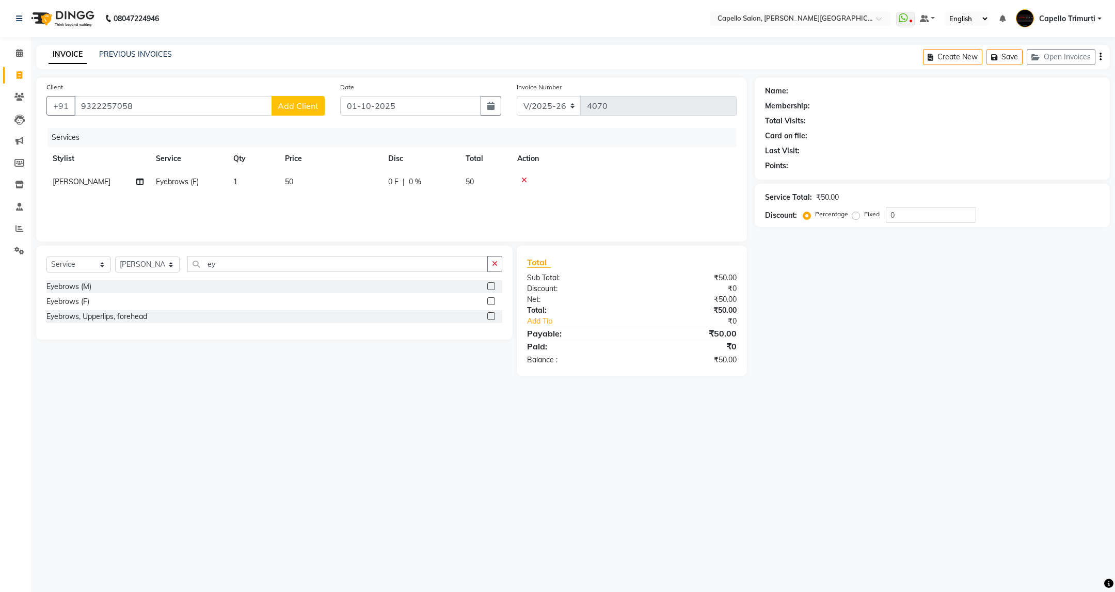
click at [287, 111] on span "Add Client" at bounding box center [298, 106] width 41 height 10
select select "22"
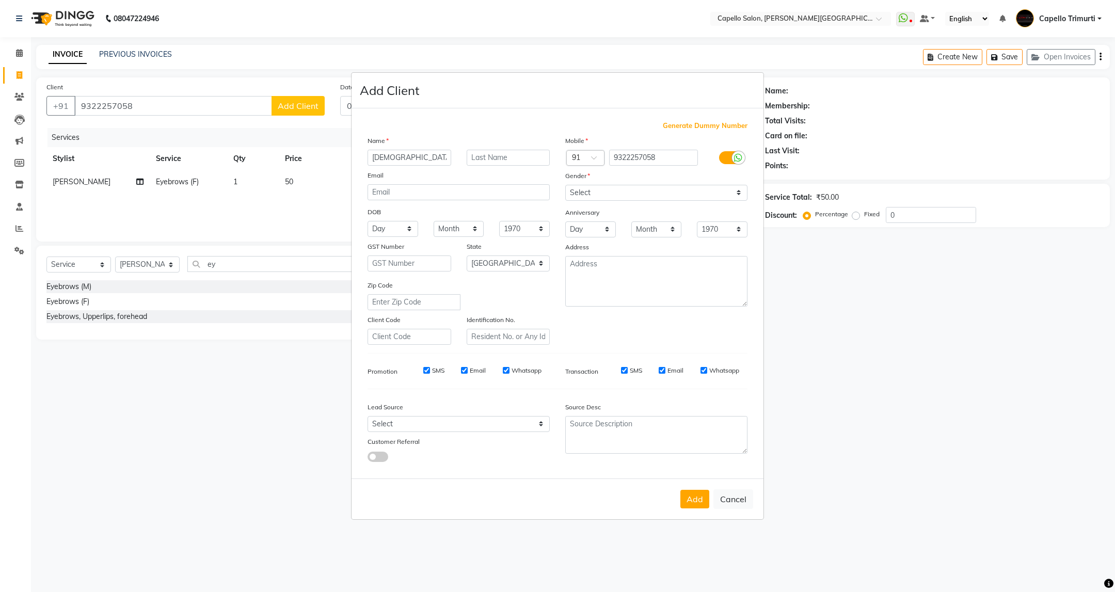
type input "[DEMOGRAPHIC_DATA]"
type input "[PERSON_NAME]"
click at [638, 198] on select "Select Male Female Other Prefer Not To Say" at bounding box center [656, 193] width 182 height 16
select select "male"
click at [565, 185] on select "Select Male Female Other Prefer Not To Say" at bounding box center [656, 193] width 182 height 16
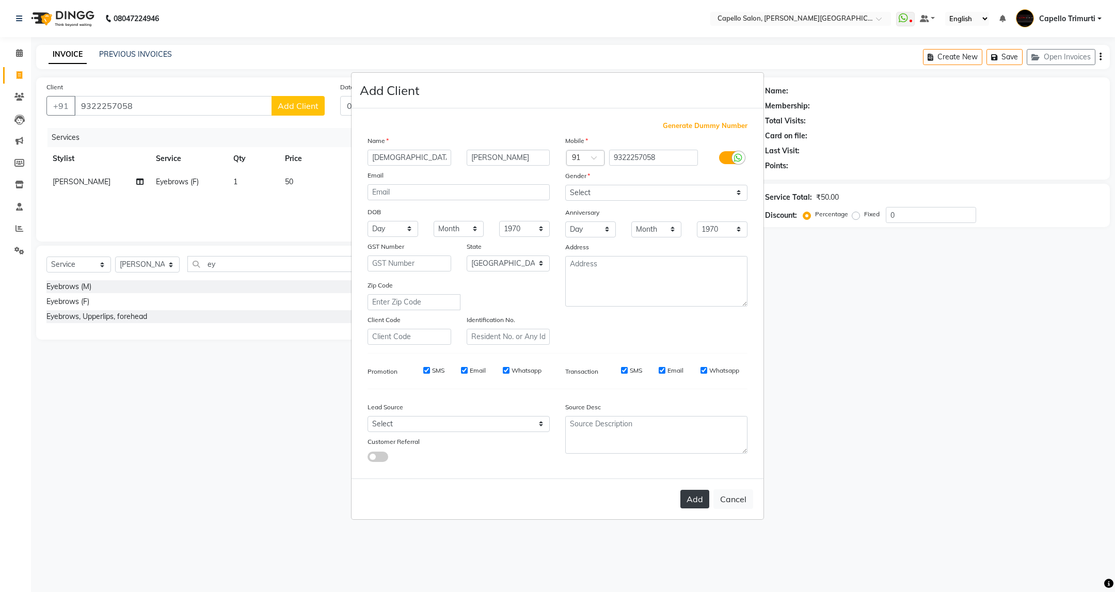
click at [699, 496] on button "Add" at bounding box center [695, 499] width 29 height 19
select select
select select "null"
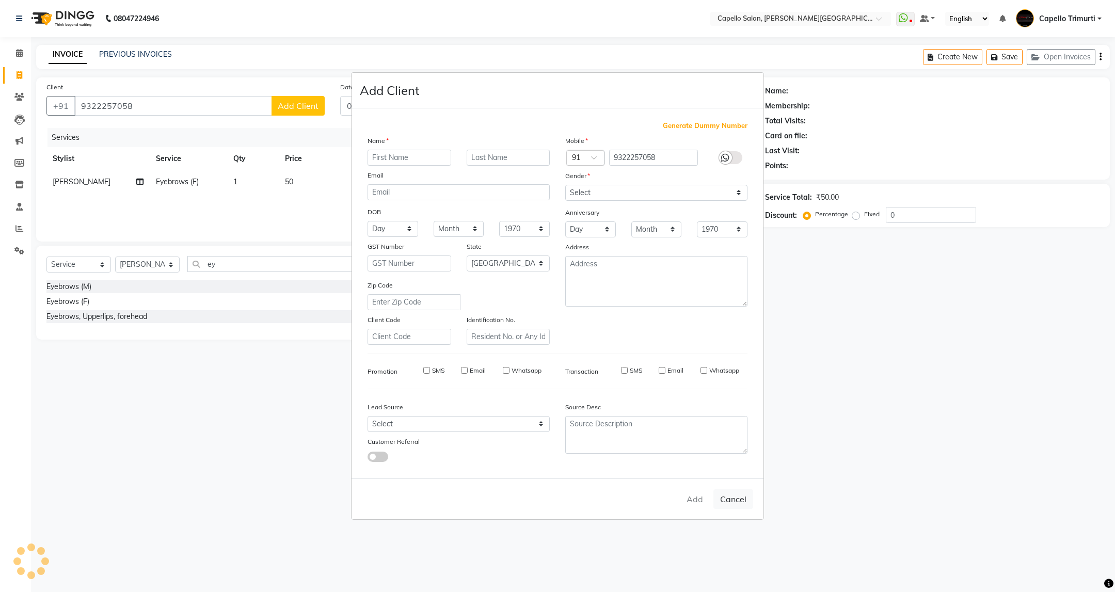
select select
checkbox input "false"
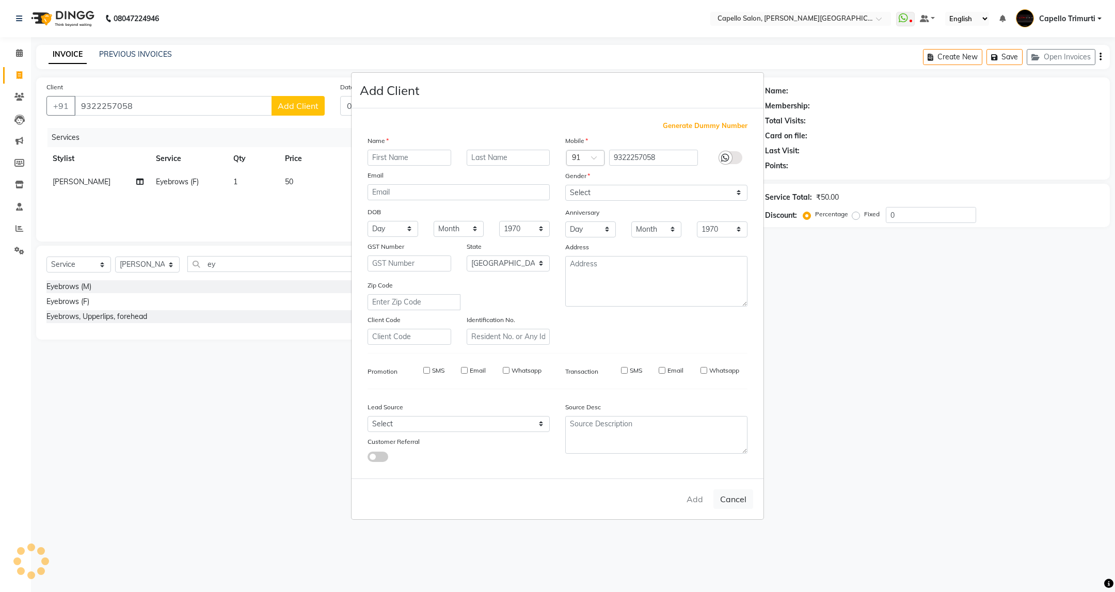
checkbox input "false"
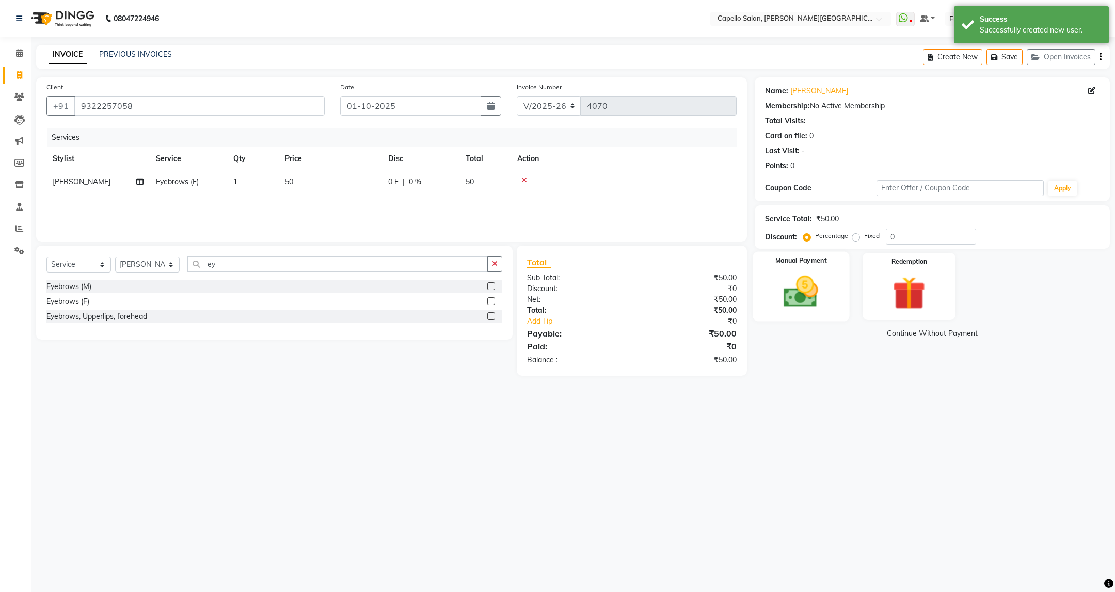
click at [812, 299] on img at bounding box center [801, 292] width 56 height 40
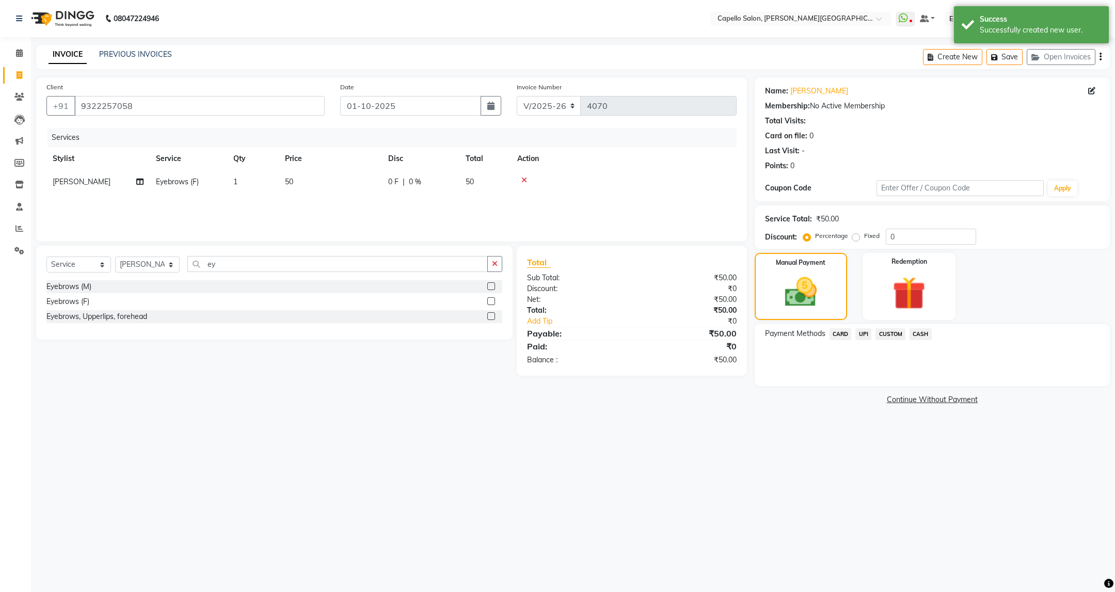
click at [916, 337] on span "CASH" at bounding box center [921, 334] width 22 height 12
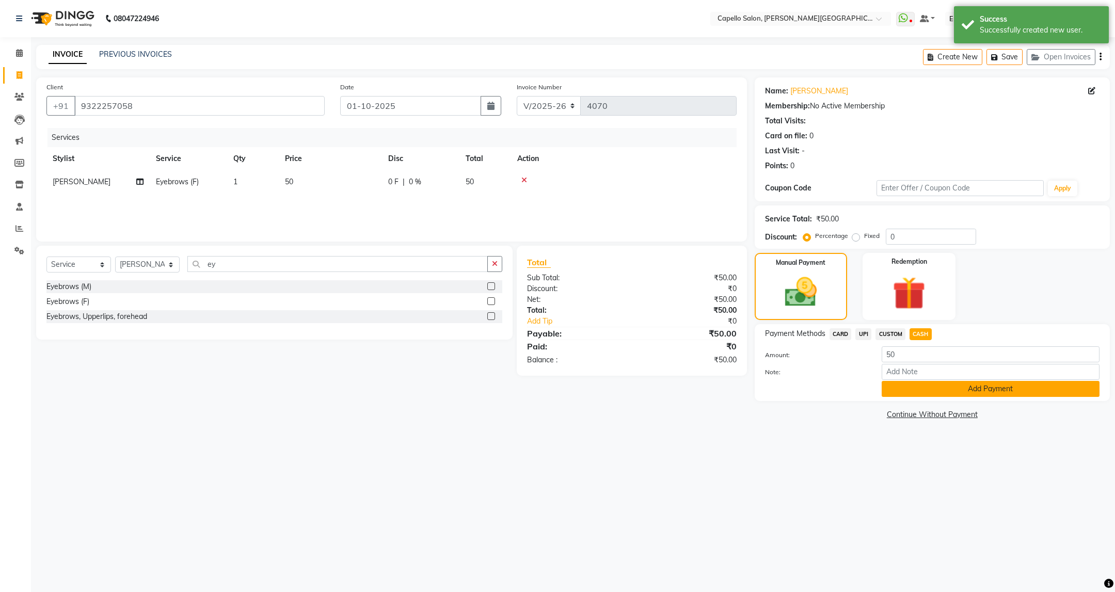
click at [950, 389] on button "Add Payment" at bounding box center [991, 389] width 218 height 16
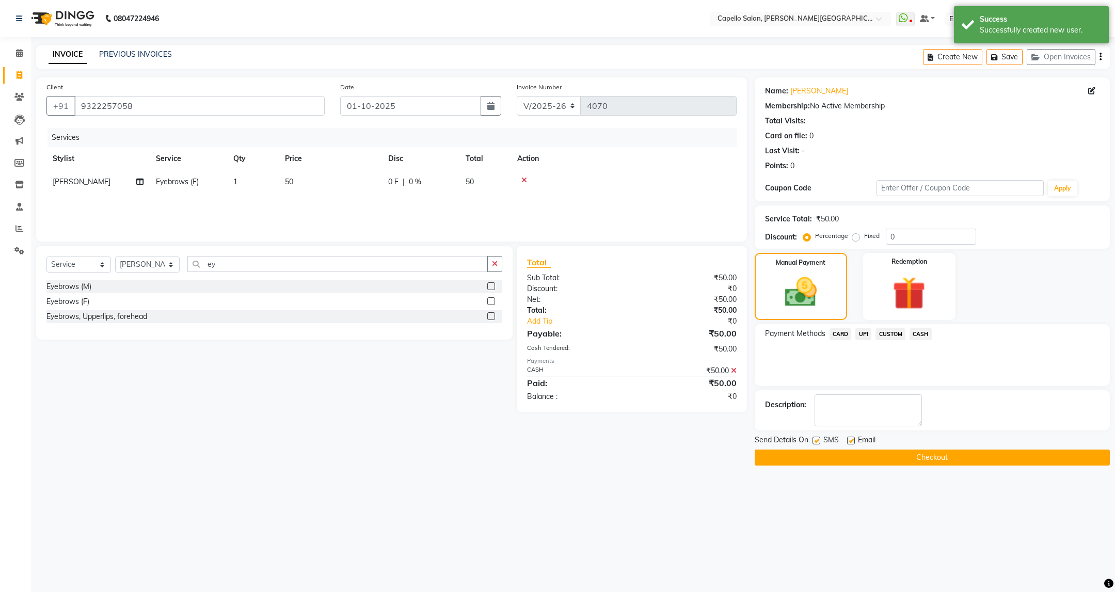
click at [930, 458] on button "Checkout" at bounding box center [932, 458] width 355 height 16
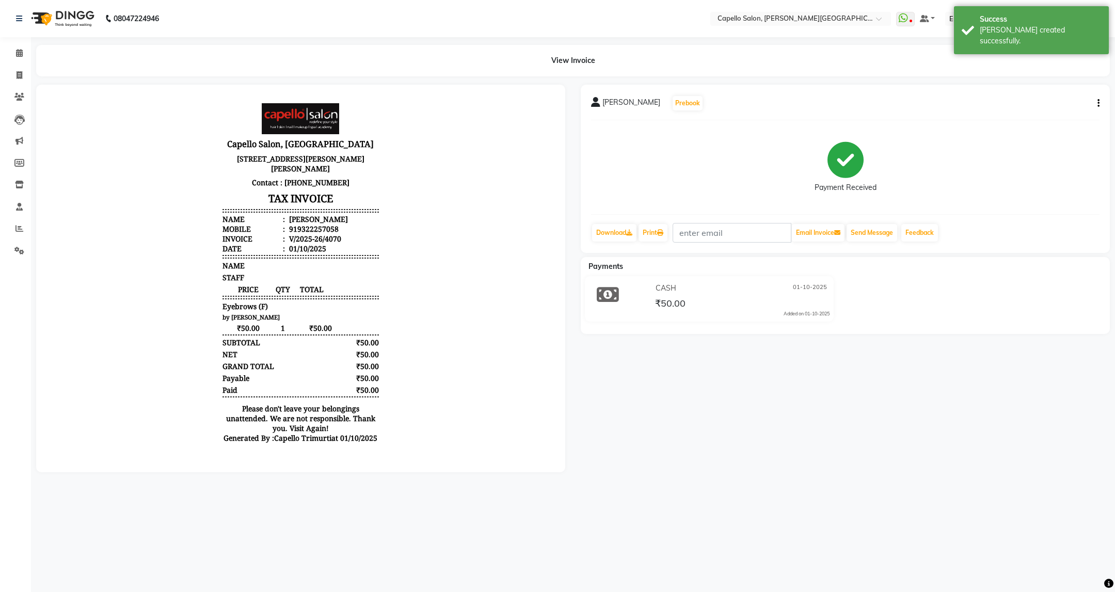
click at [877, 242] on div "Send Message" at bounding box center [872, 233] width 53 height 20
click at [882, 228] on button "Send Message" at bounding box center [872, 233] width 51 height 18
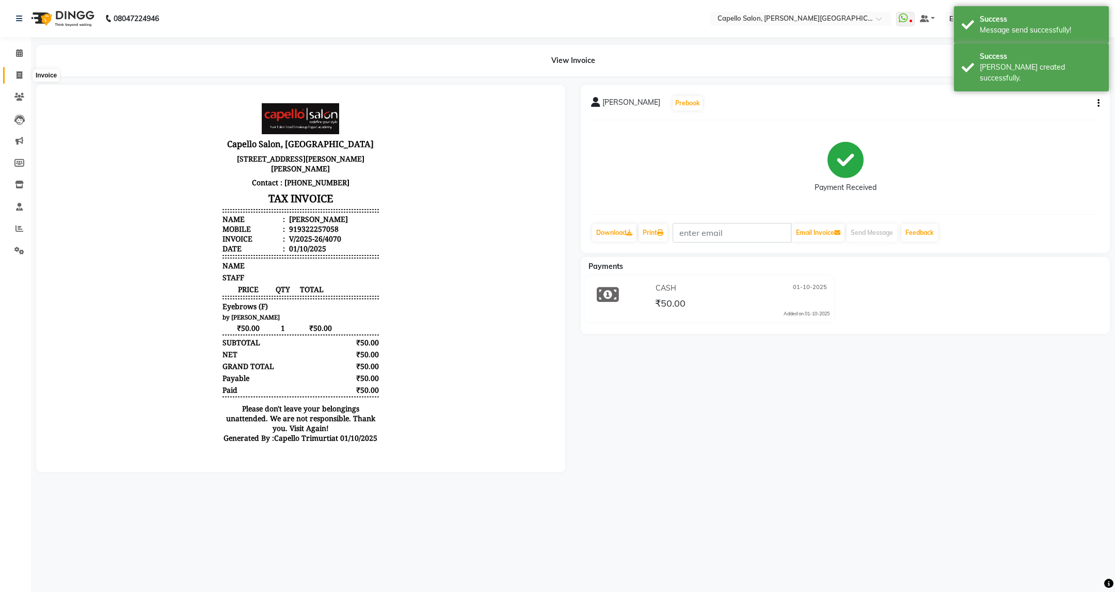
click at [20, 79] on span at bounding box center [19, 76] width 18 height 12
select select "service"
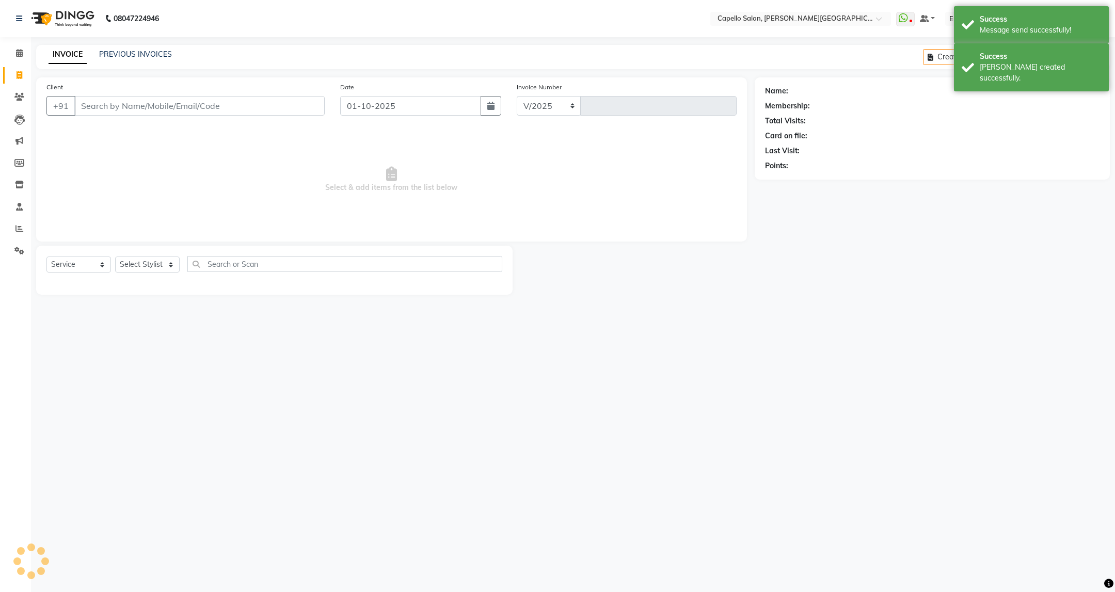
select select "811"
type input "4071"
click at [145, 48] on div "INVOICE PREVIOUS INVOICES Create New Save Open Invoices" at bounding box center [573, 57] width 1074 height 24
click at [156, 56] on link "PREVIOUS INVOICES" at bounding box center [135, 54] width 73 height 9
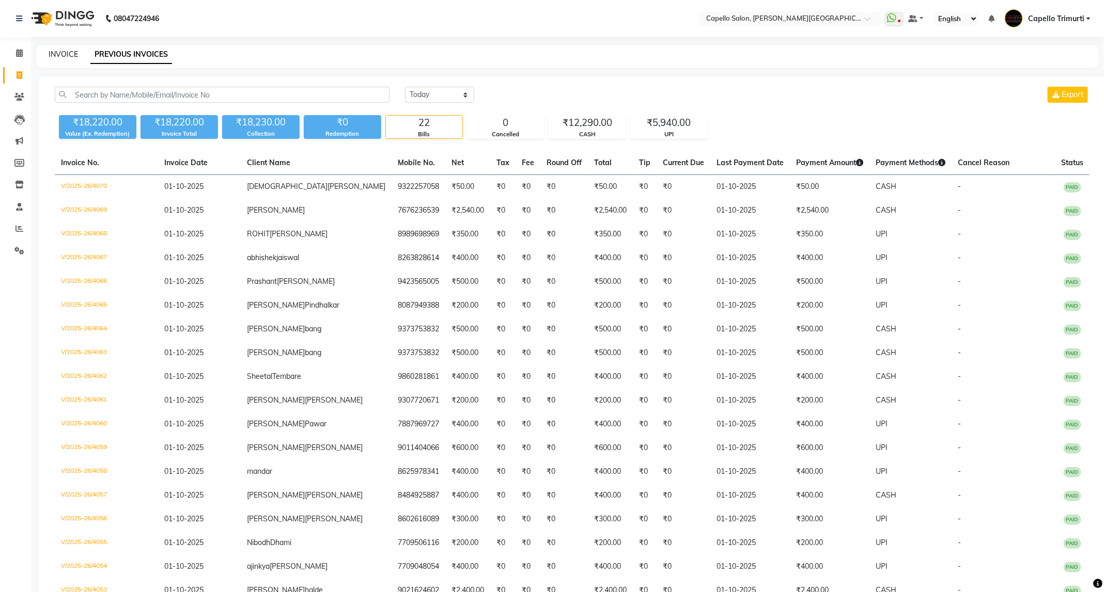
click at [61, 58] on link "INVOICE" at bounding box center [63, 54] width 29 height 9
select select "service"
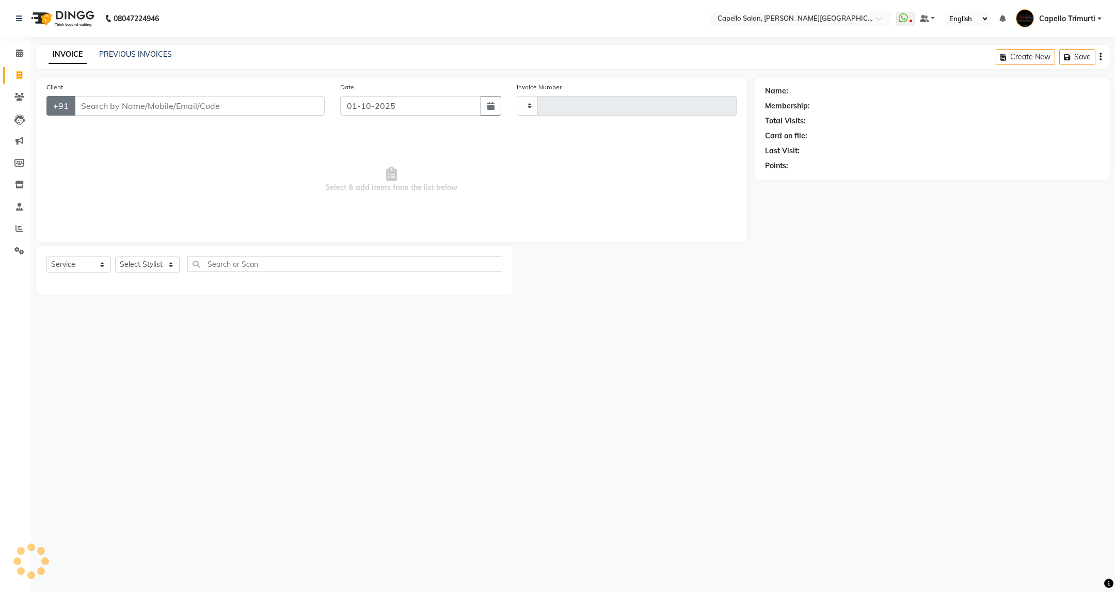
type input "4071"
select select "811"
click at [169, 269] on select "Select Stylist" at bounding box center [147, 265] width 65 height 16
click at [207, 115] on input "Client" at bounding box center [199, 106] width 250 height 20
click at [764, 363] on div "08047224946 Select Location × Capello Salon, Trimurti Nagar WhatsApp Status ✕ S…" at bounding box center [557, 296] width 1115 height 592
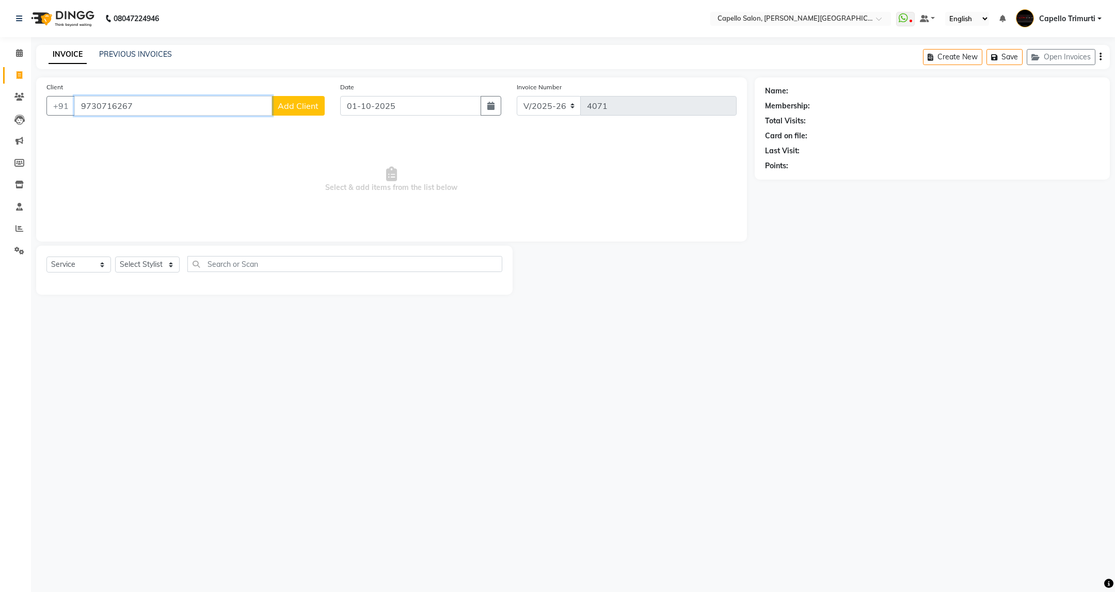
click at [253, 104] on input "9730716267" at bounding box center [173, 106] width 198 height 20
type input "9730716267"
click at [164, 272] on select "Select Stylist ADMIN ANKUSH B Capello Trimurti Dushyant barsagade Kristee Raut …" at bounding box center [147, 268] width 65 height 16
select select "35878"
click at [115, 261] on select "Select Stylist ADMIN ANKUSH B Capello Trimurti Dushyant barsagade Kristee Raut …" at bounding box center [147, 268] width 65 height 16
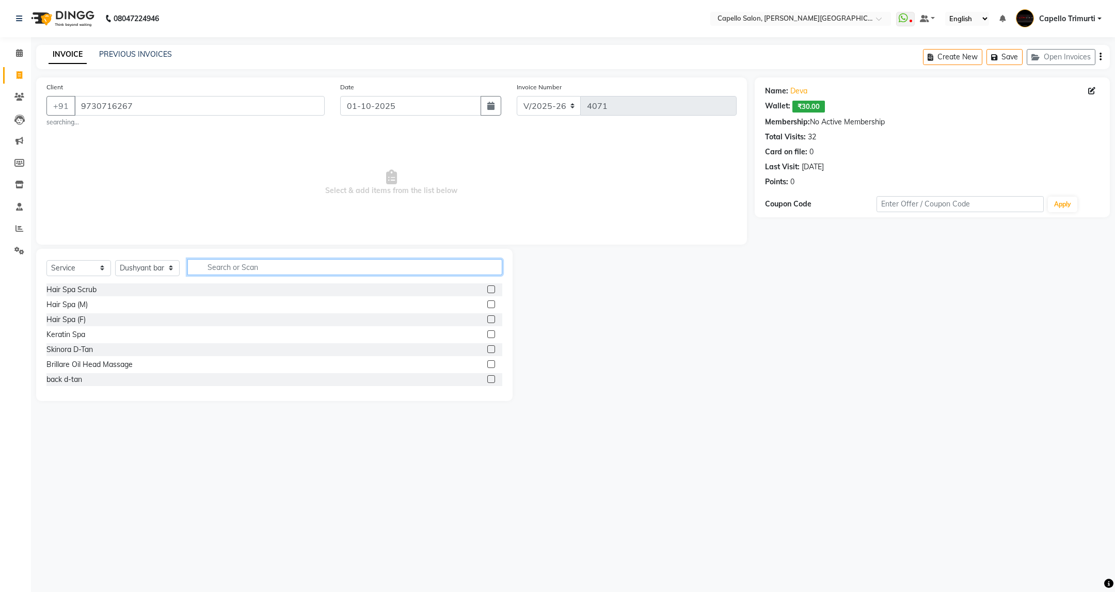
click at [315, 272] on input "text" at bounding box center [344, 267] width 314 height 16
type input "bab"
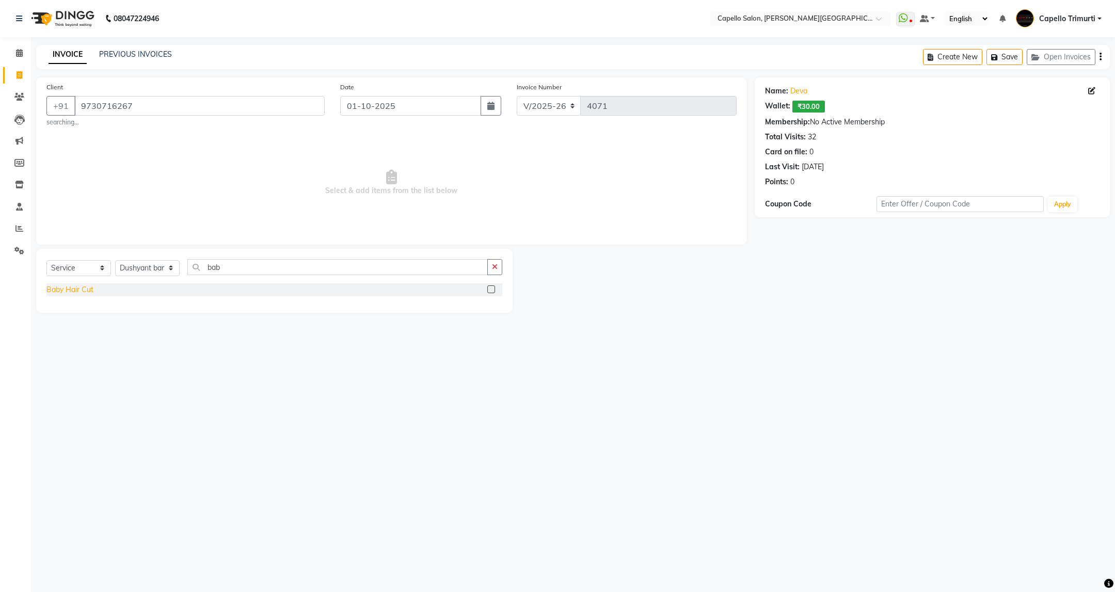
click at [80, 289] on div "Baby Hair Cut" at bounding box center [69, 290] width 47 height 11
checkbox input "false"
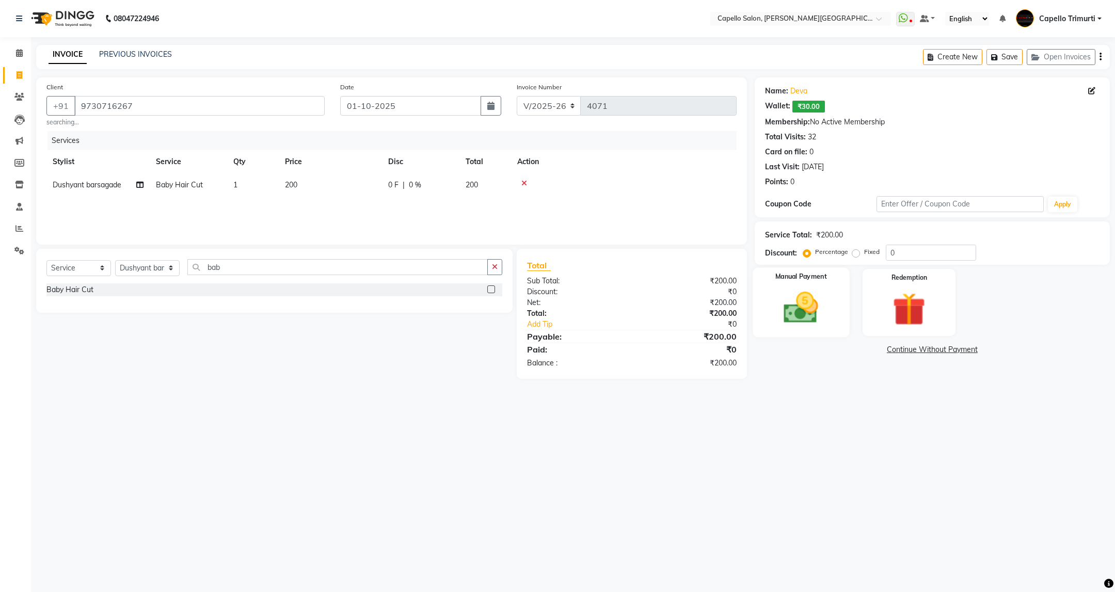
click at [787, 301] on img at bounding box center [801, 308] width 56 height 40
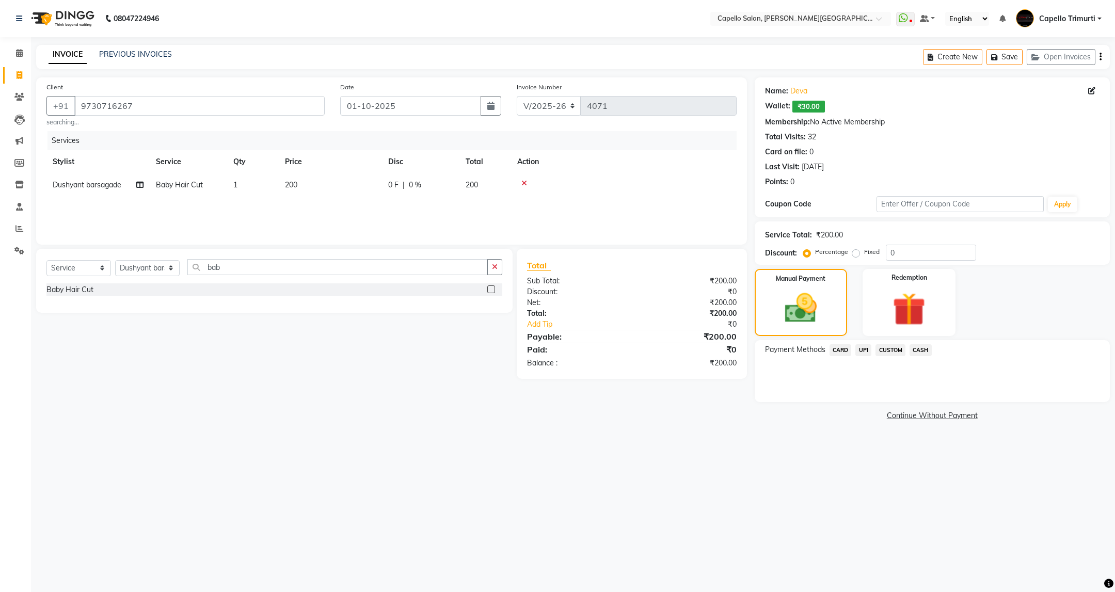
click at [920, 349] on span "CASH" at bounding box center [921, 350] width 22 height 12
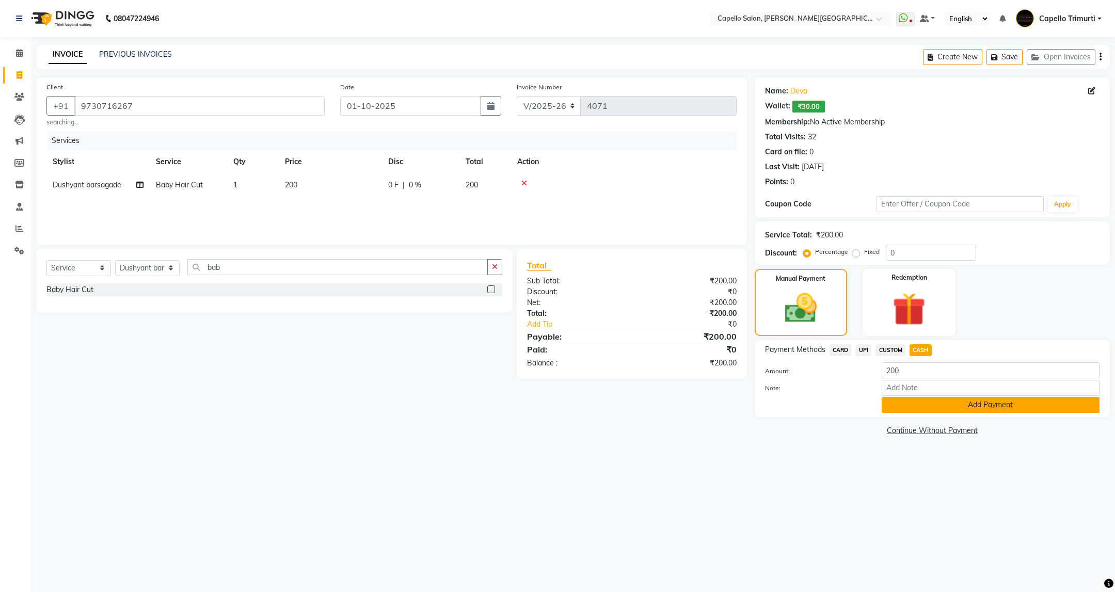
click at [911, 409] on button "Add Payment" at bounding box center [991, 405] width 218 height 16
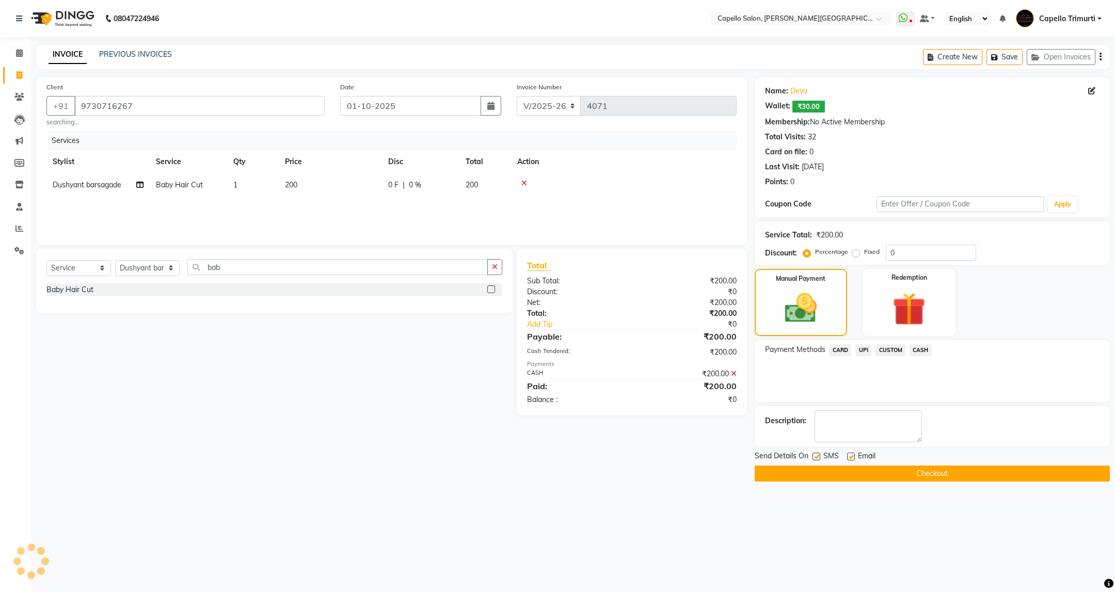
click at [910, 472] on button "Checkout" at bounding box center [932, 474] width 355 height 16
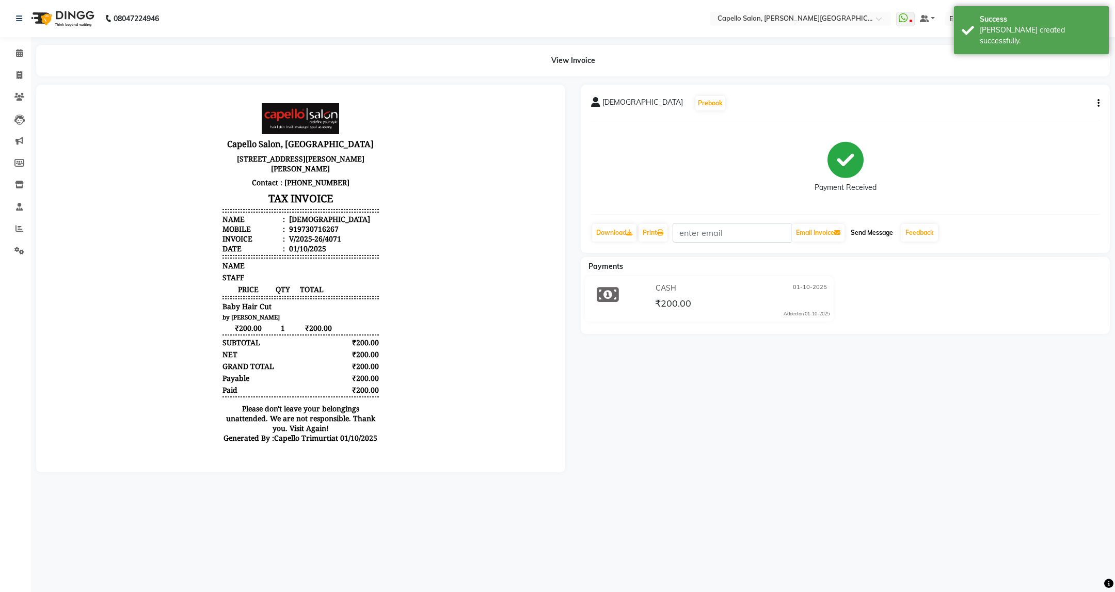
click at [876, 228] on button "Send Message" at bounding box center [872, 233] width 51 height 18
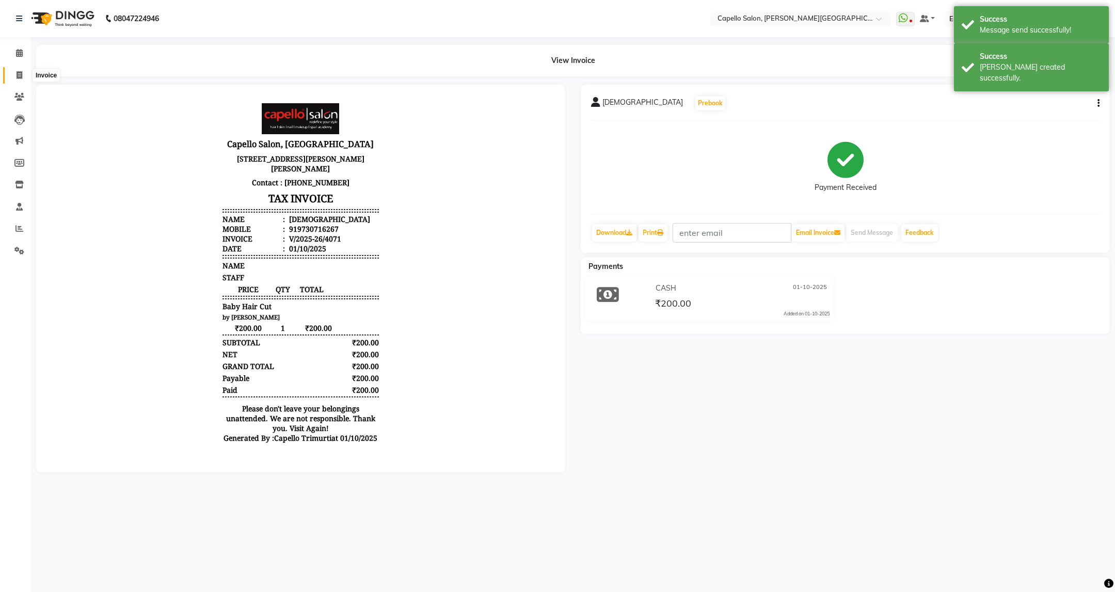
click at [18, 73] on icon at bounding box center [20, 75] width 6 height 8
select select "service"
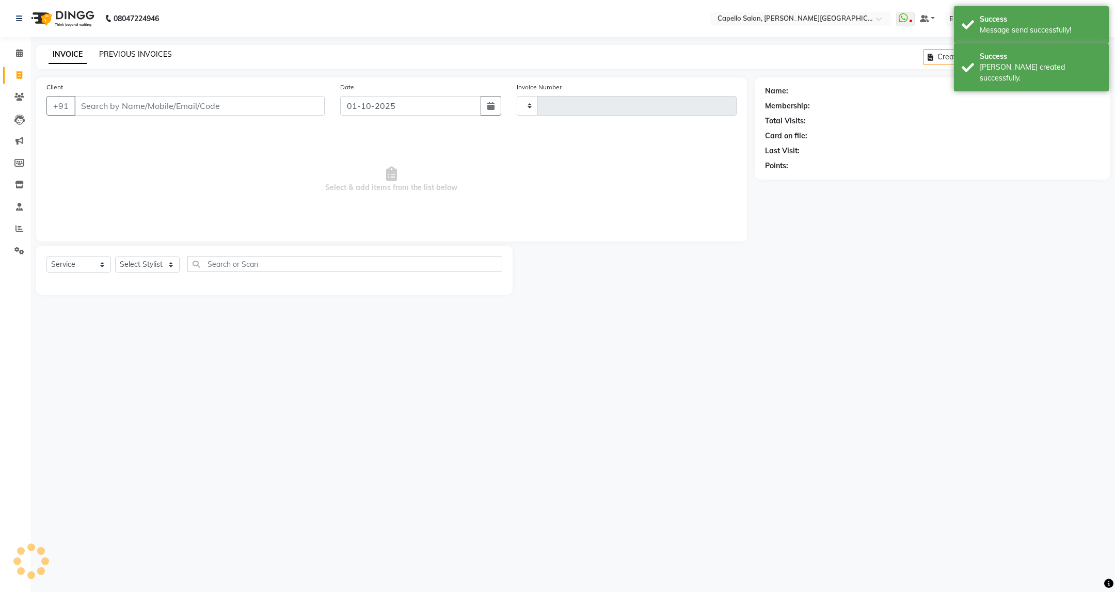
click at [123, 55] on link "PREVIOUS INVOICES" at bounding box center [135, 54] width 73 height 9
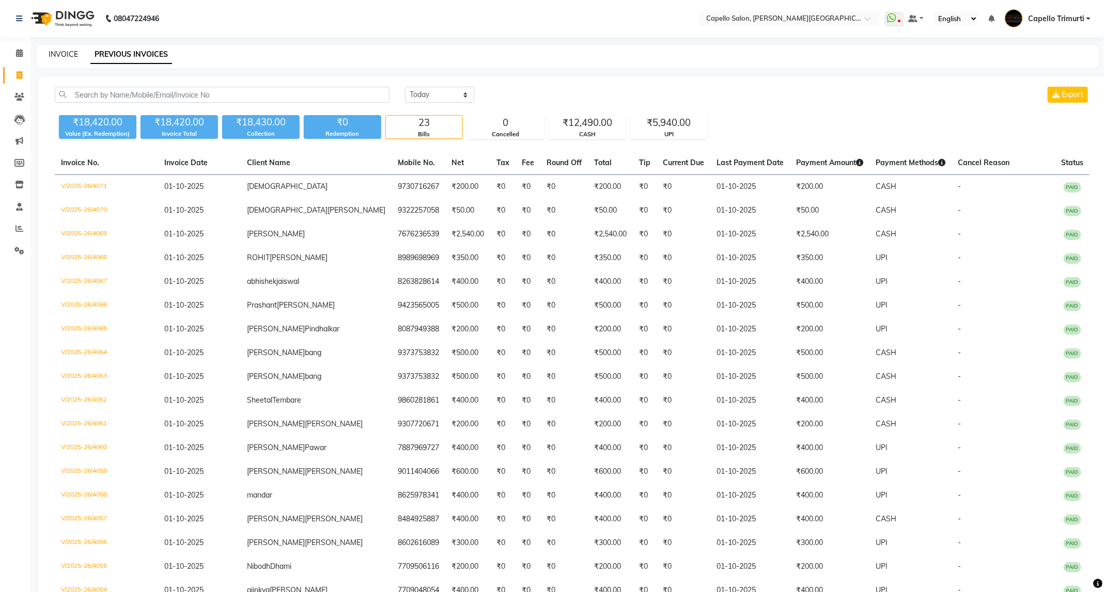
click at [51, 52] on link "INVOICE" at bounding box center [63, 54] width 29 height 9
select select "service"
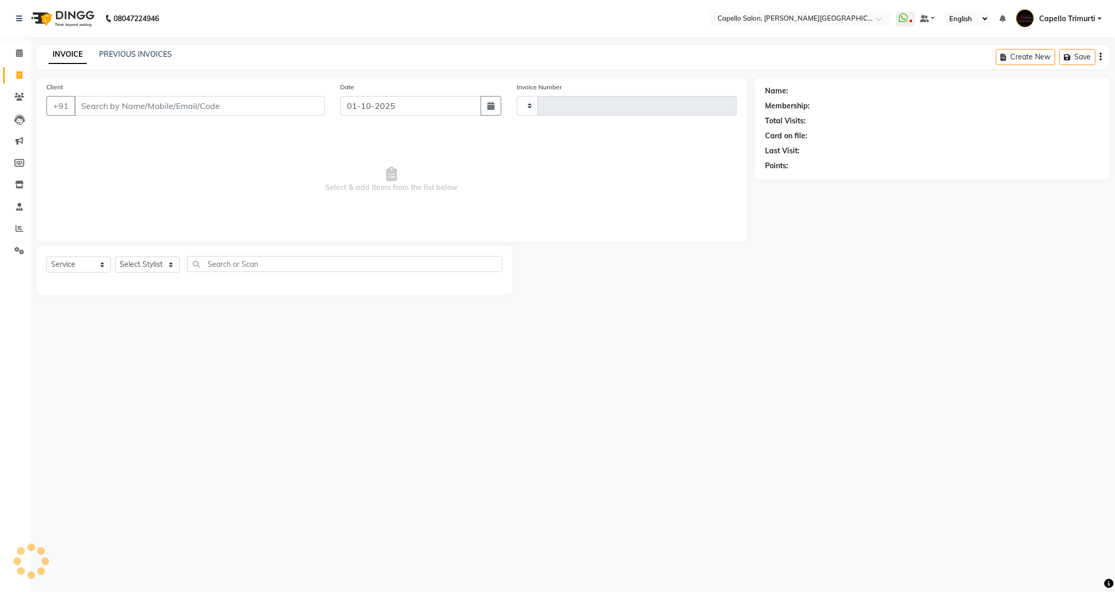
type input "4072"
select select "811"
click at [165, 273] on select "Select Stylist" at bounding box center [147, 265] width 65 height 16
select select "40170"
click at [115, 257] on select "Select Stylist ADMIN ANKUSH B Capello Trimurti Dushyant barsagade Kristee Raut …" at bounding box center [147, 265] width 65 height 16
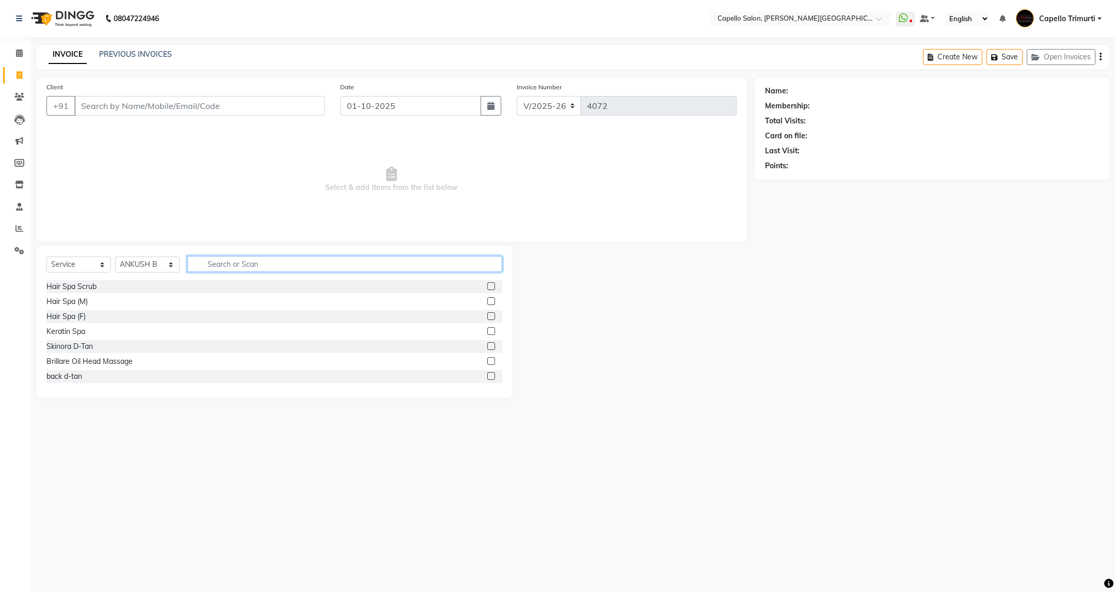
click at [241, 268] on input "text" at bounding box center [344, 264] width 314 height 16
drag, startPoint x: 228, startPoint y: 266, endPoint x: 194, endPoint y: 283, distance: 38.1
click at [194, 283] on div "Select Service Product Membership Package Voucher Prepaid Gift Card Select Styl…" at bounding box center [274, 322] width 477 height 152
type input "wash"
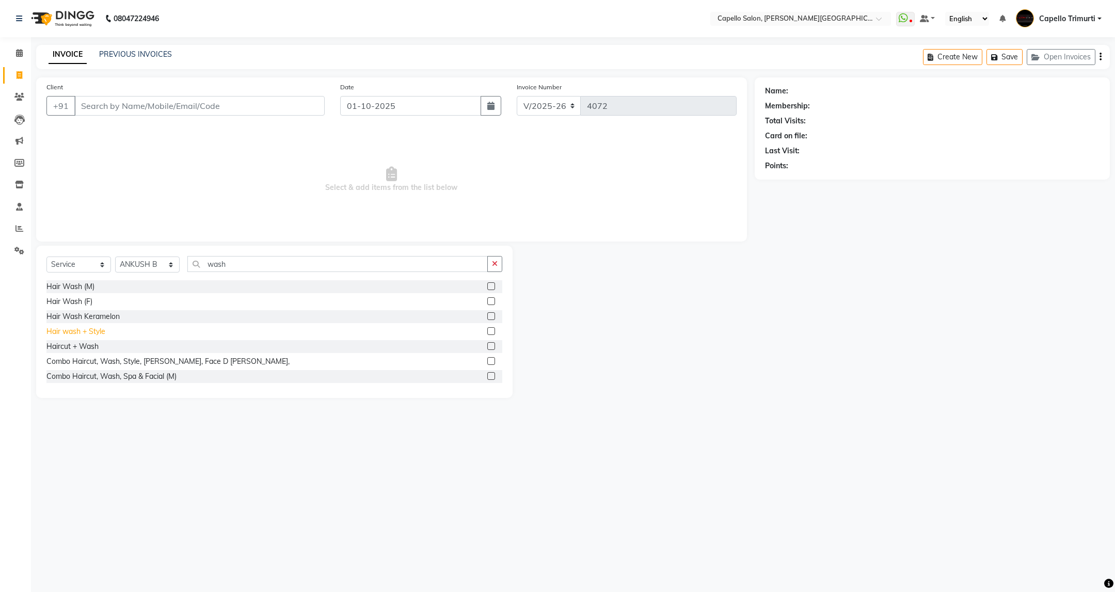
click at [93, 335] on div "Hair wash + Style" at bounding box center [75, 331] width 59 height 11
checkbox input "false"
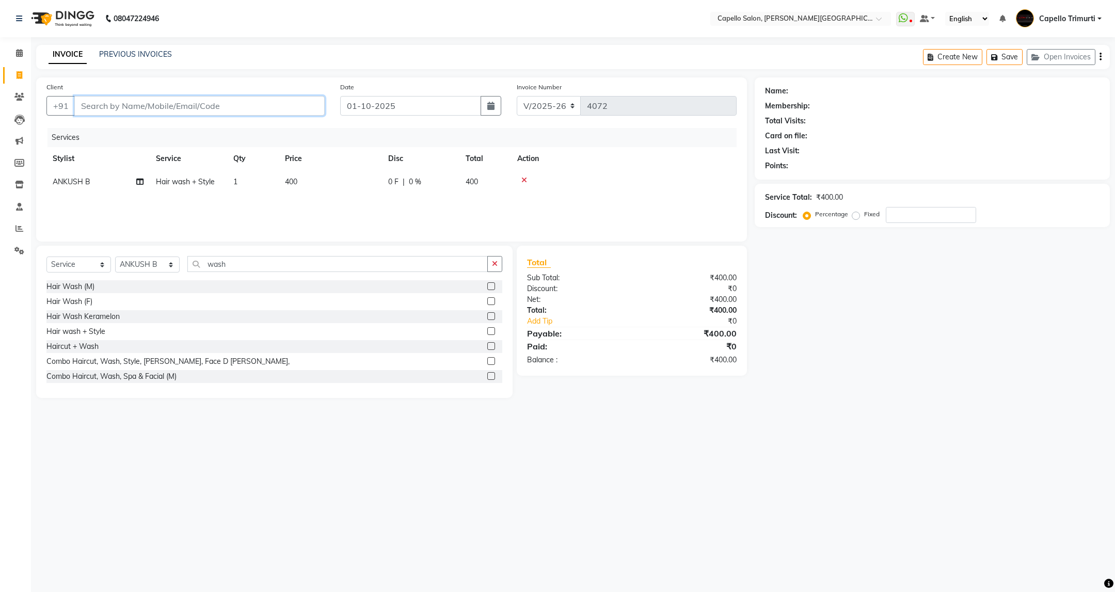
click at [248, 98] on input "Client" at bounding box center [199, 106] width 250 height 20
type input "6"
type input "0"
type input "6267209905"
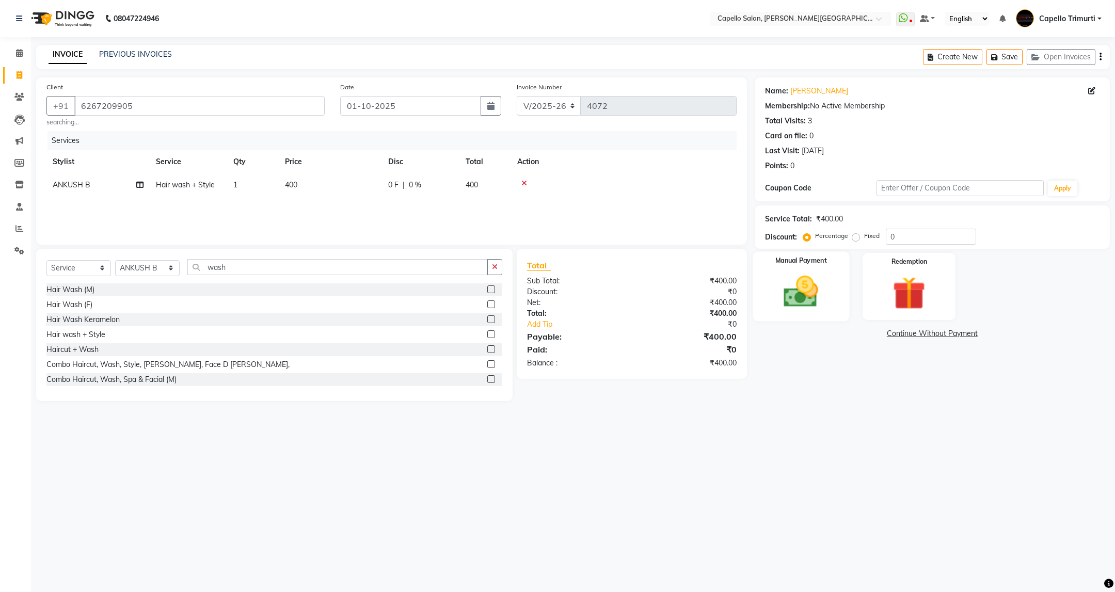
click at [820, 309] on img at bounding box center [801, 292] width 56 height 40
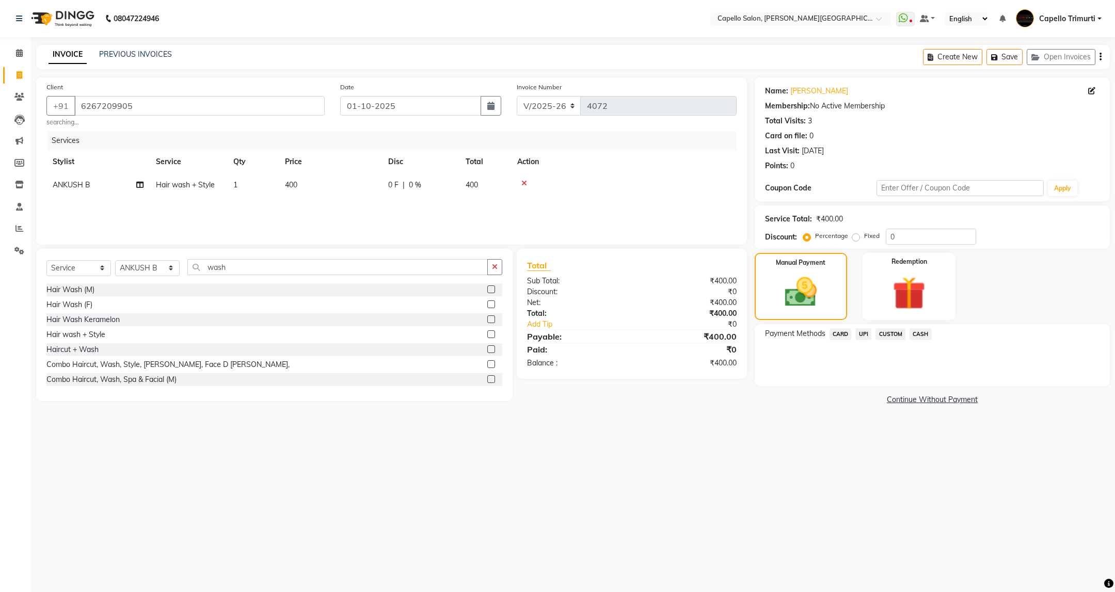
click at [913, 340] on span "CASH" at bounding box center [921, 334] width 22 height 12
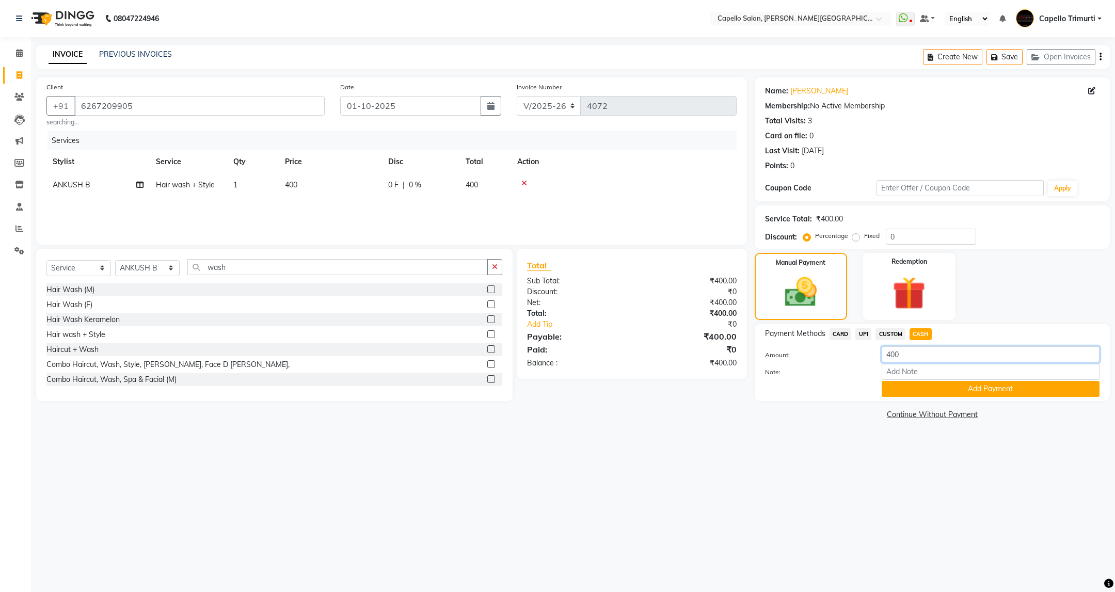
drag, startPoint x: 922, startPoint y: 363, endPoint x: 840, endPoint y: 404, distance: 92.6
click at [840, 404] on div "Name: Mahi Wegad Membership: No Active Membership Total Visits: 3 Card on file:…" at bounding box center [936, 249] width 363 height 345
type input "300"
click at [916, 392] on button "Add Payment" at bounding box center [991, 389] width 218 height 16
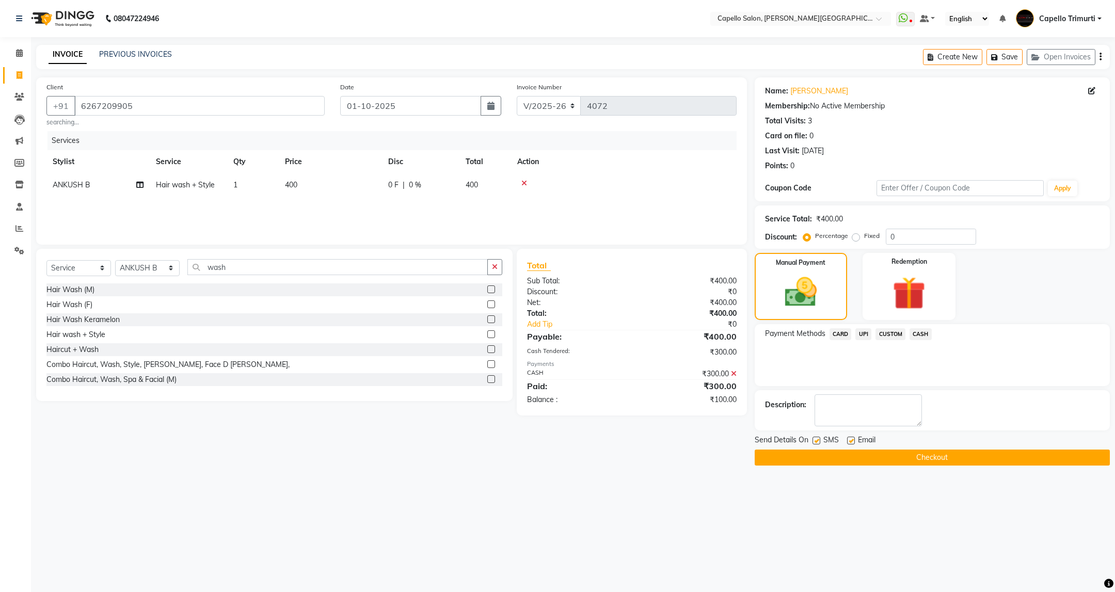
click at [859, 336] on span "UPI" at bounding box center [864, 334] width 16 height 12
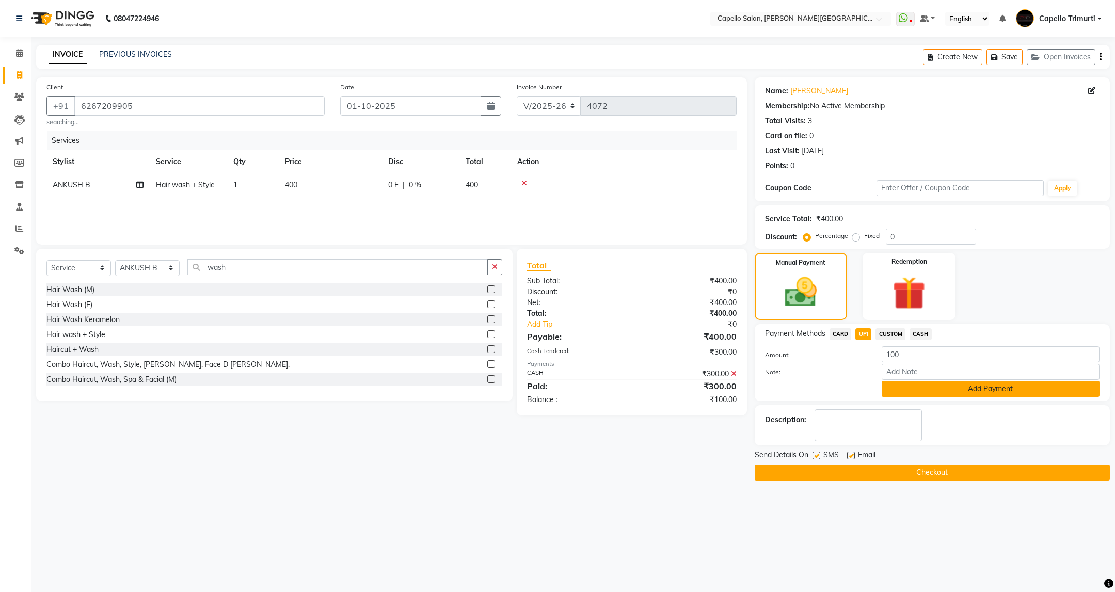
click at [956, 386] on button "Add Payment" at bounding box center [991, 389] width 218 height 16
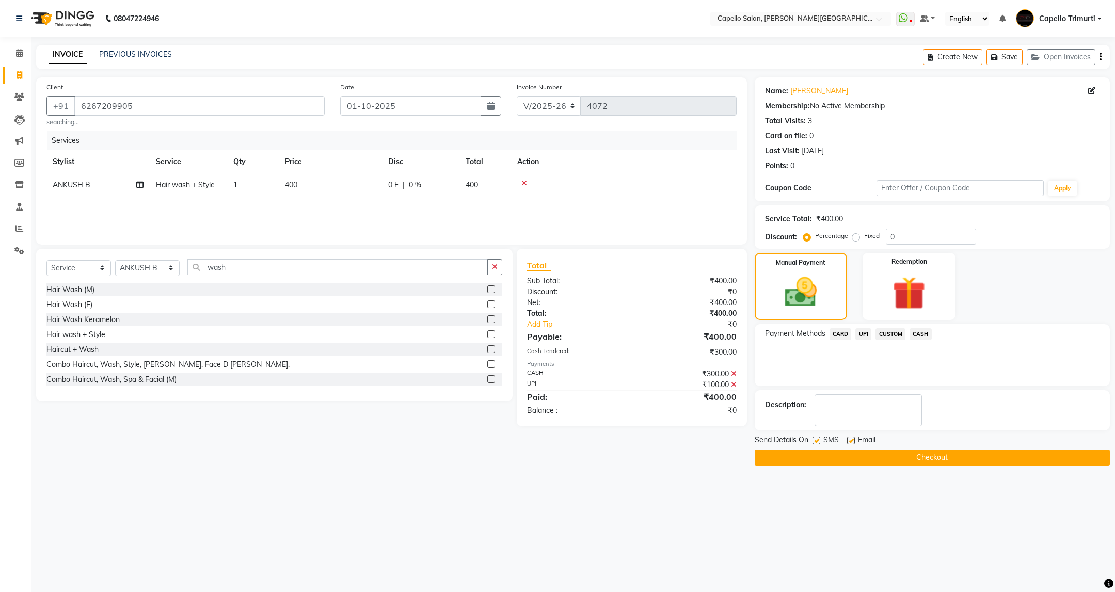
click at [857, 459] on button "Checkout" at bounding box center [932, 458] width 355 height 16
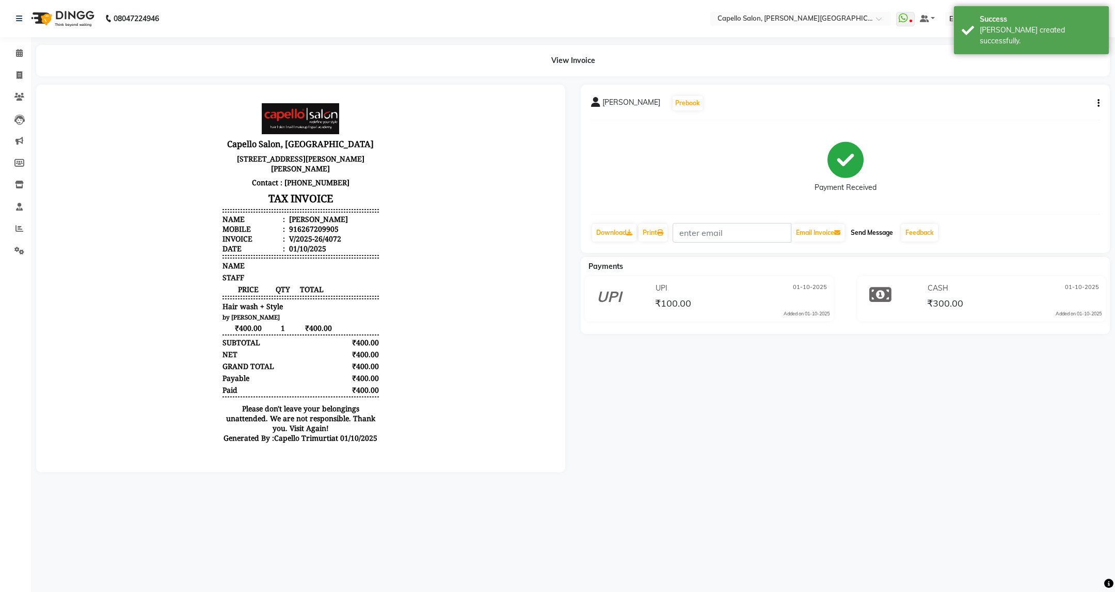
click at [879, 233] on button "Send Message" at bounding box center [872, 233] width 51 height 18
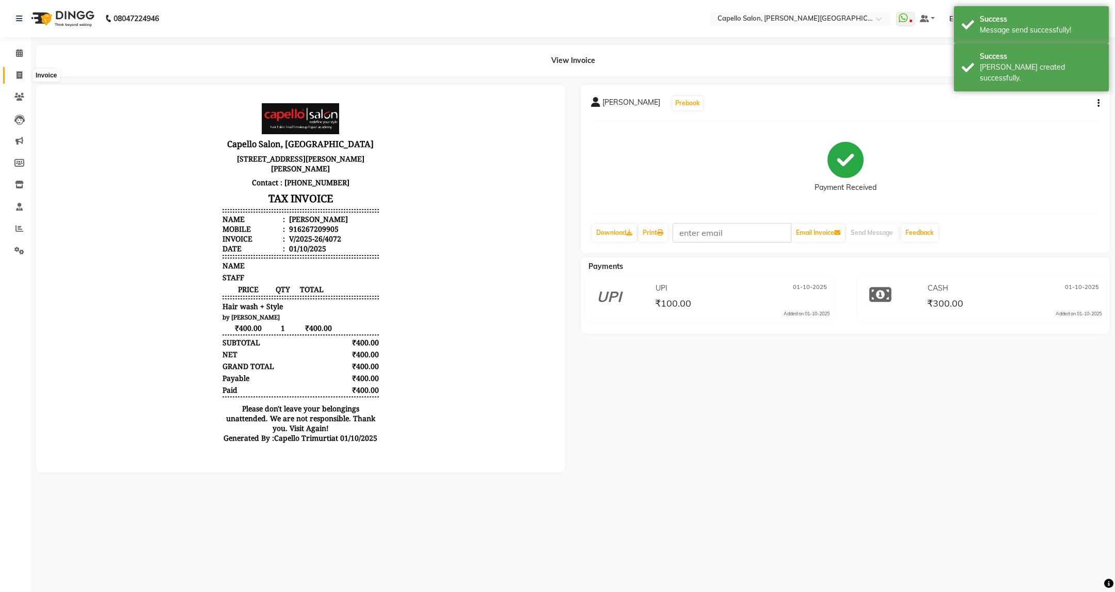
click at [20, 74] on icon at bounding box center [20, 75] width 6 height 8
select select "service"
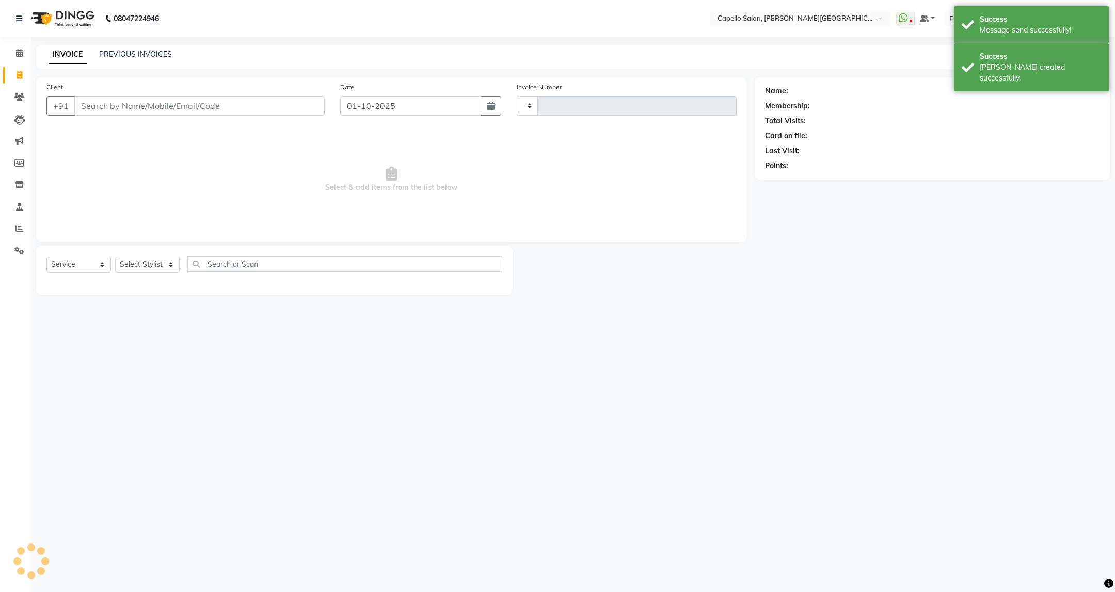
type input "4073"
select select "811"
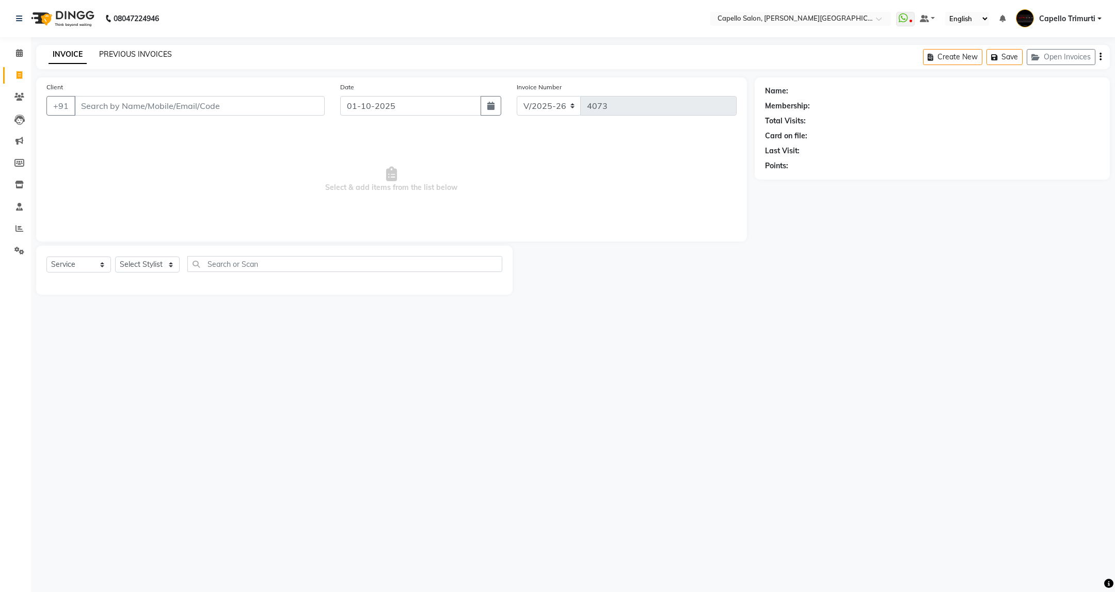
click at [134, 53] on link "PREVIOUS INVOICES" at bounding box center [135, 54] width 73 height 9
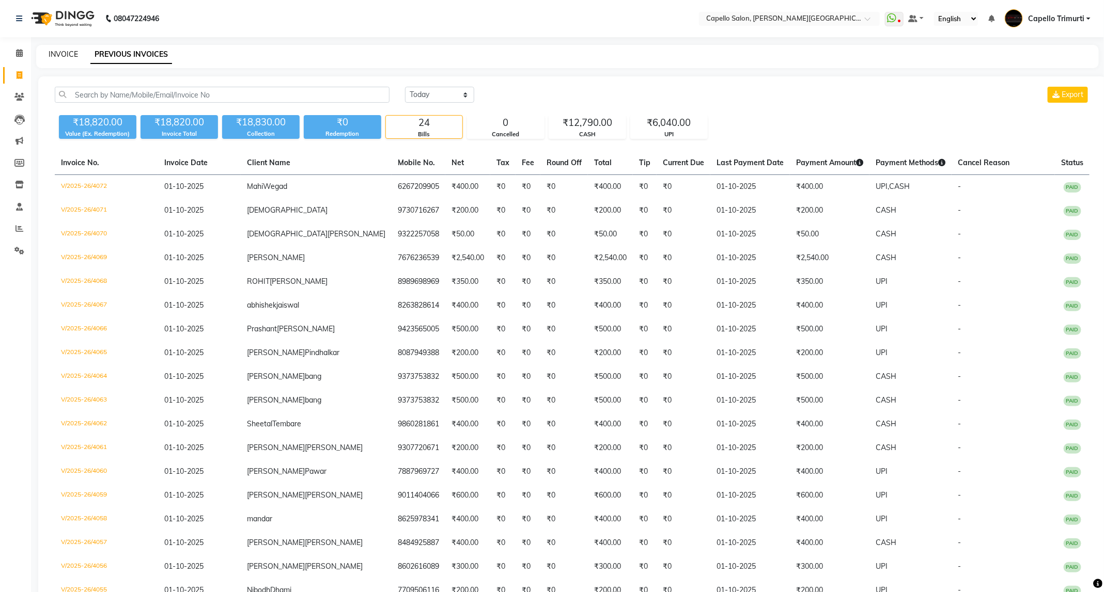
click at [56, 50] on link "INVOICE" at bounding box center [63, 54] width 29 height 9
select select "service"
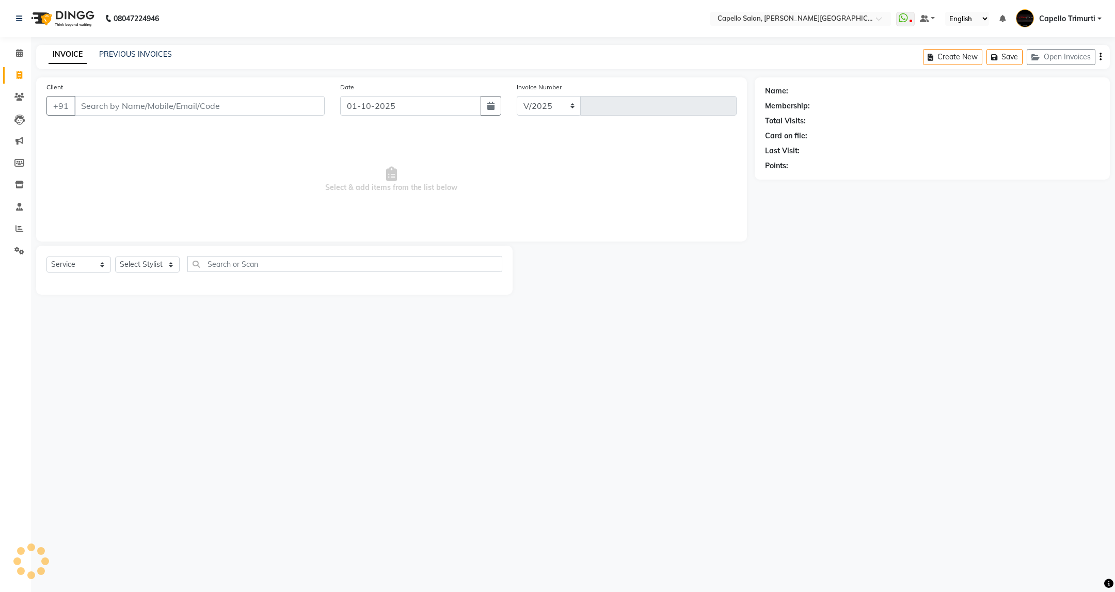
select select "811"
type input "4073"
click at [137, 265] on select "Select Stylist" at bounding box center [147, 265] width 65 height 16
select select "50699"
click at [115, 257] on select "Select Stylist ADMIN ANKUSH B Capello Trimurti Dushyant barsagade Kristee Raut …" at bounding box center [147, 265] width 65 height 16
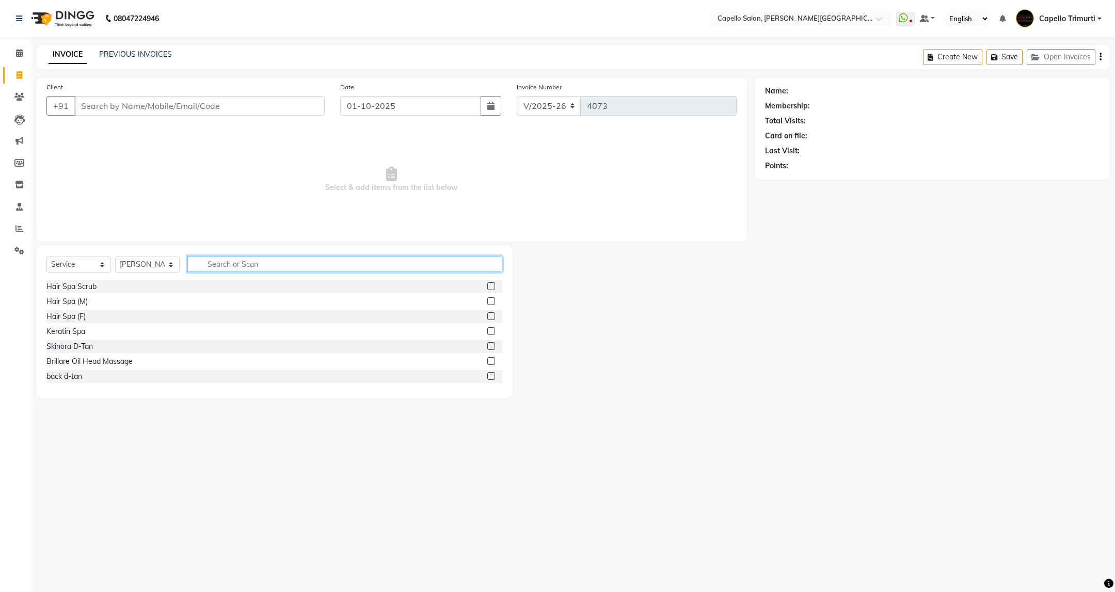
click at [257, 260] on input "text" at bounding box center [344, 264] width 314 height 16
type input "cut"
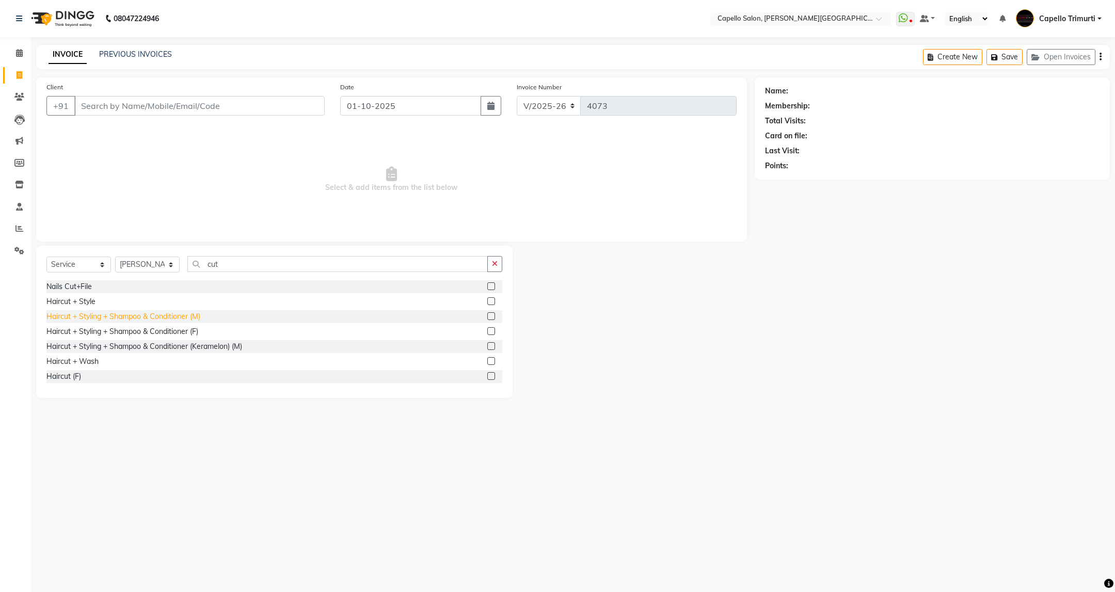
click at [190, 318] on div "Haircut + Styling + Shampoo & Conditioner (M)" at bounding box center [123, 316] width 154 height 11
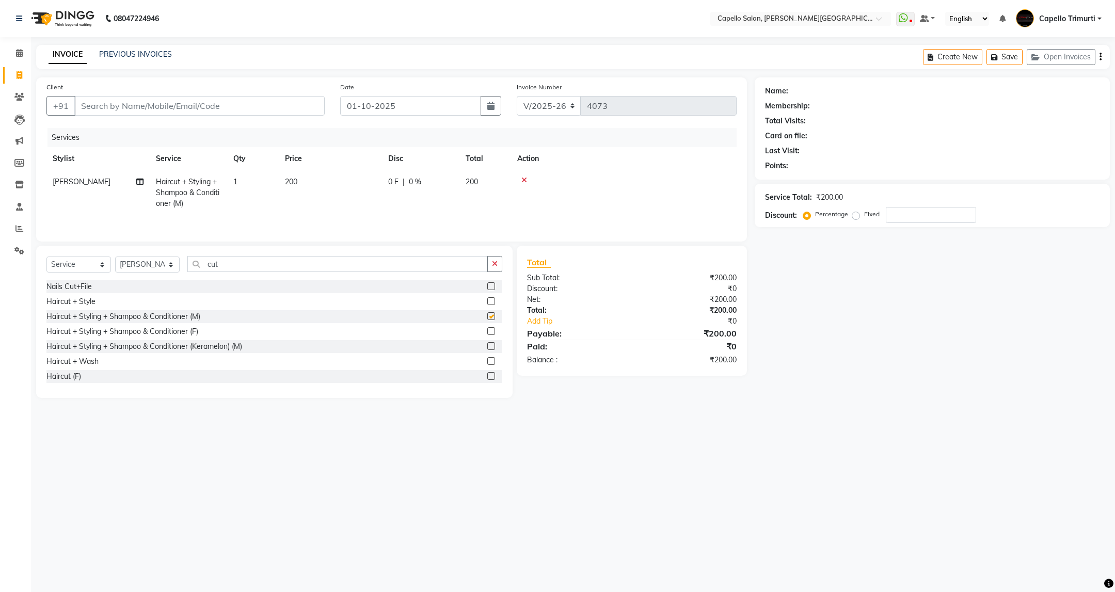
checkbox input "false"
click at [228, 265] on input "cut" at bounding box center [337, 264] width 300 height 16
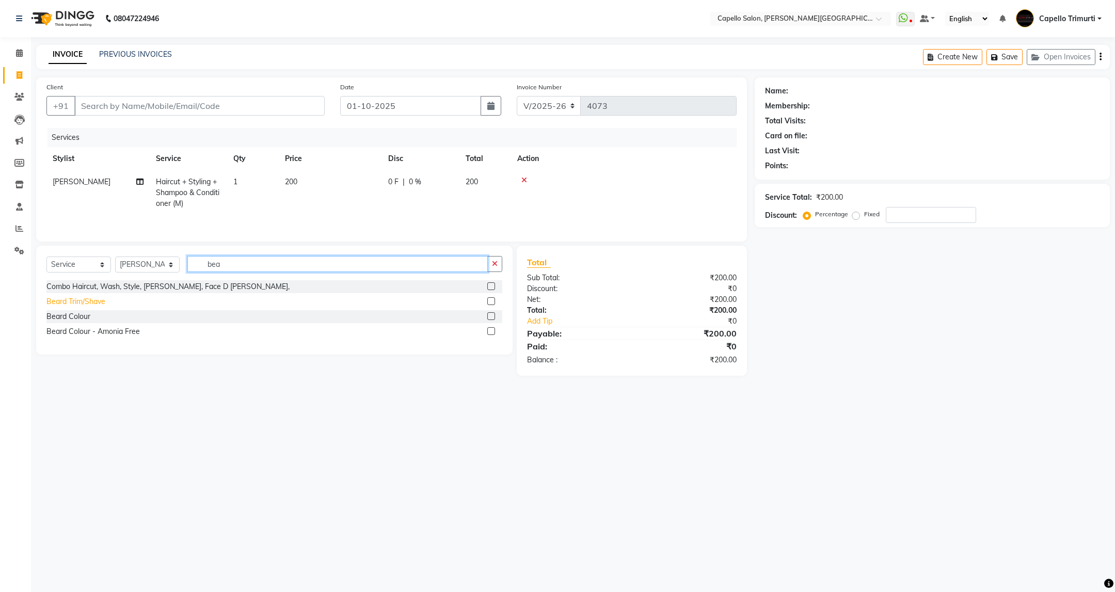
type input "bea"
click at [87, 301] on div "Beard Trim/Shave" at bounding box center [75, 301] width 59 height 11
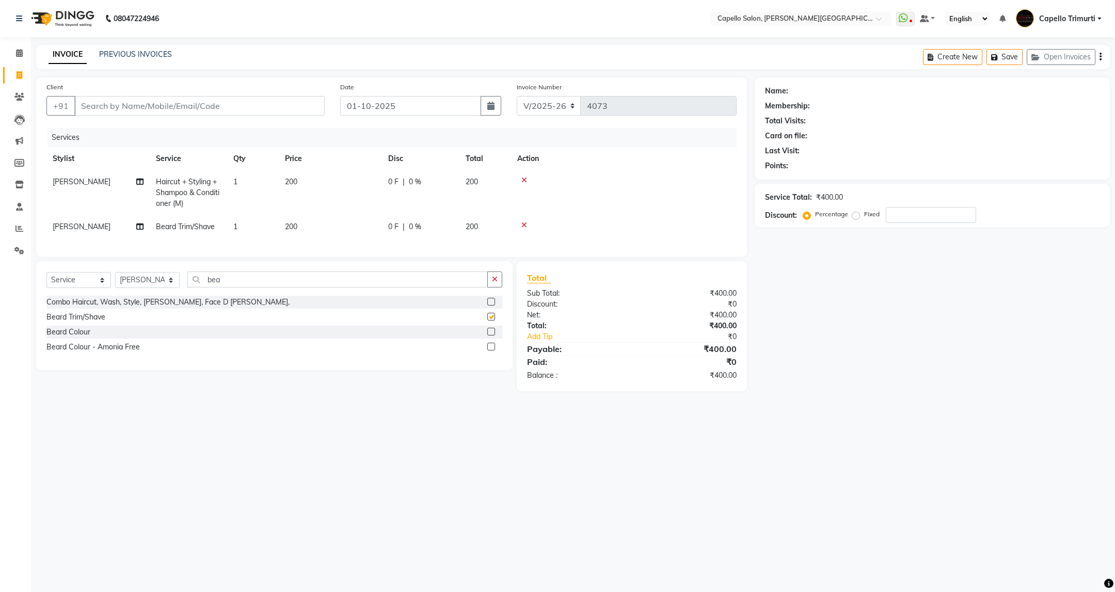
checkbox input "false"
click at [230, 106] on input "Client" at bounding box center [199, 106] width 250 height 20
type input "8"
type input "0"
click at [199, 129] on button "SUDHANSHU 8888555194" at bounding box center [148, 130] width 147 height 17
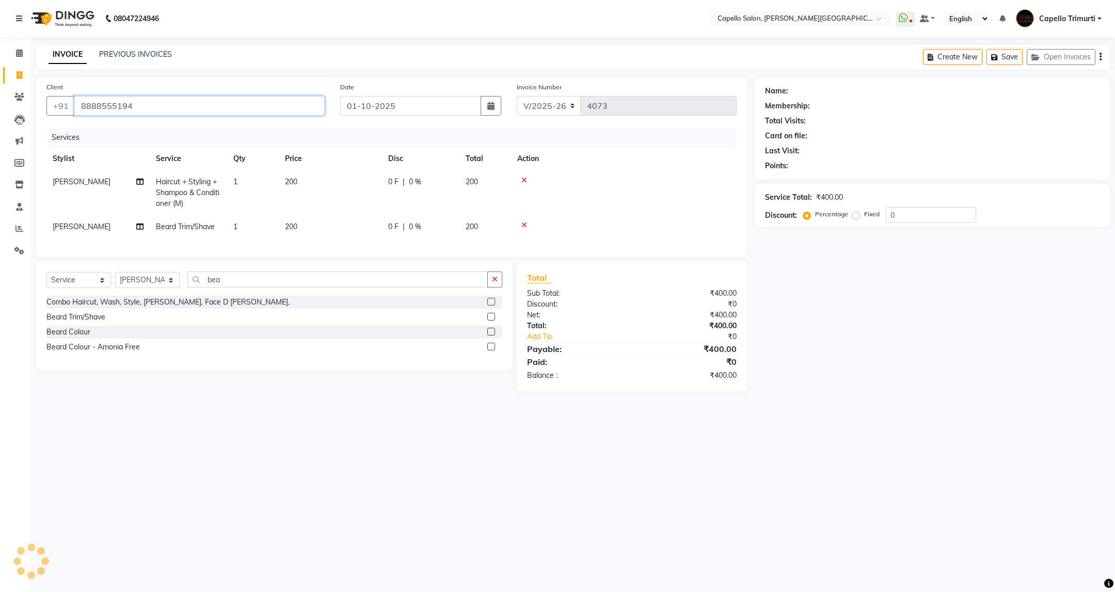
type input "8888555194"
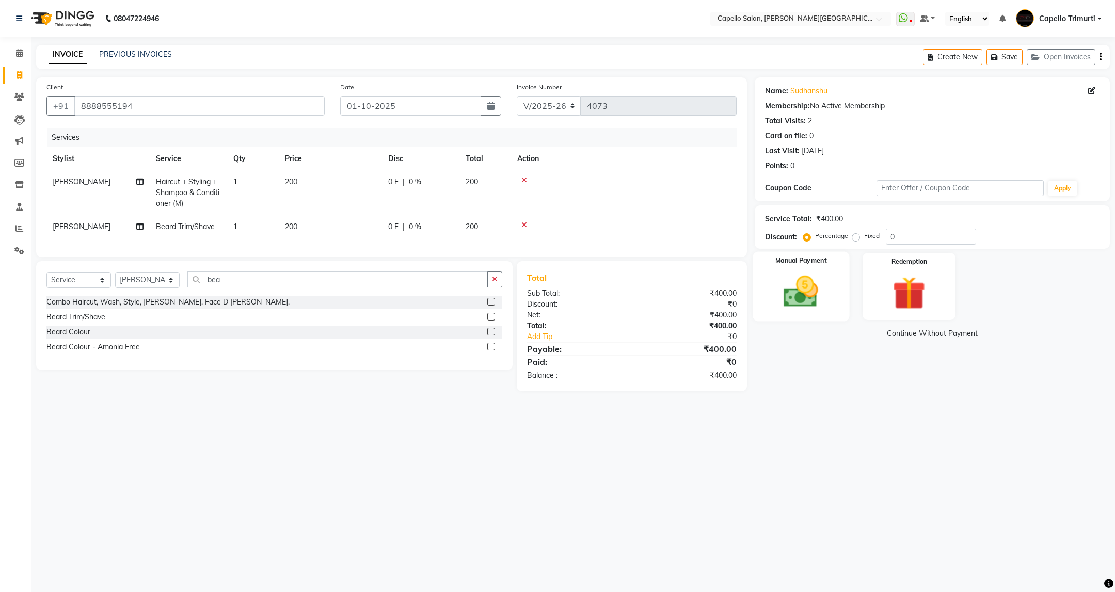
click at [812, 312] on img at bounding box center [801, 292] width 56 height 40
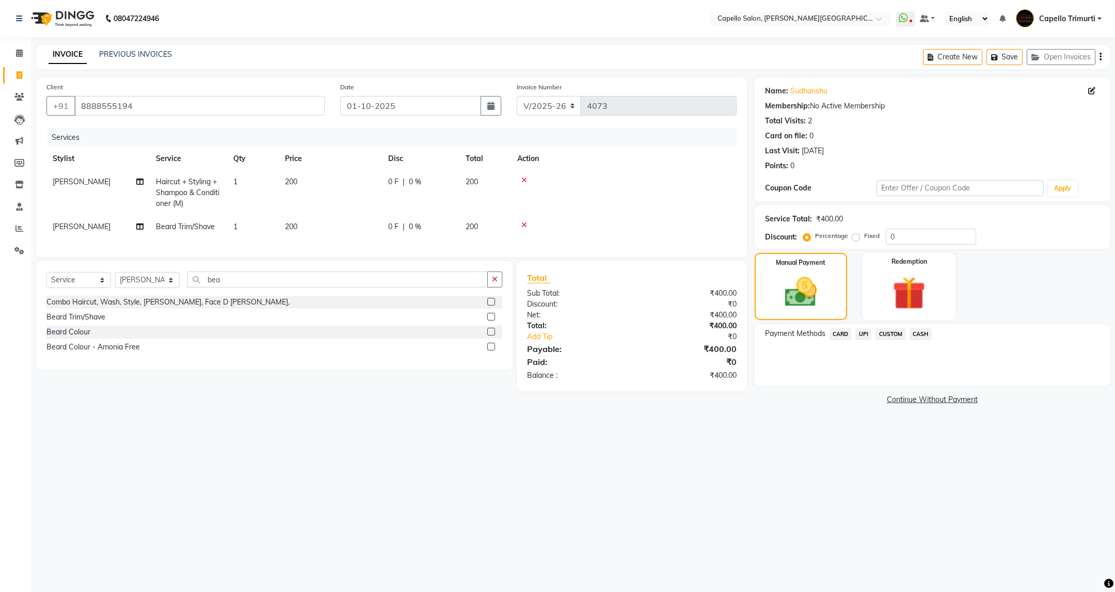
click at [862, 330] on span "UPI" at bounding box center [864, 334] width 16 height 12
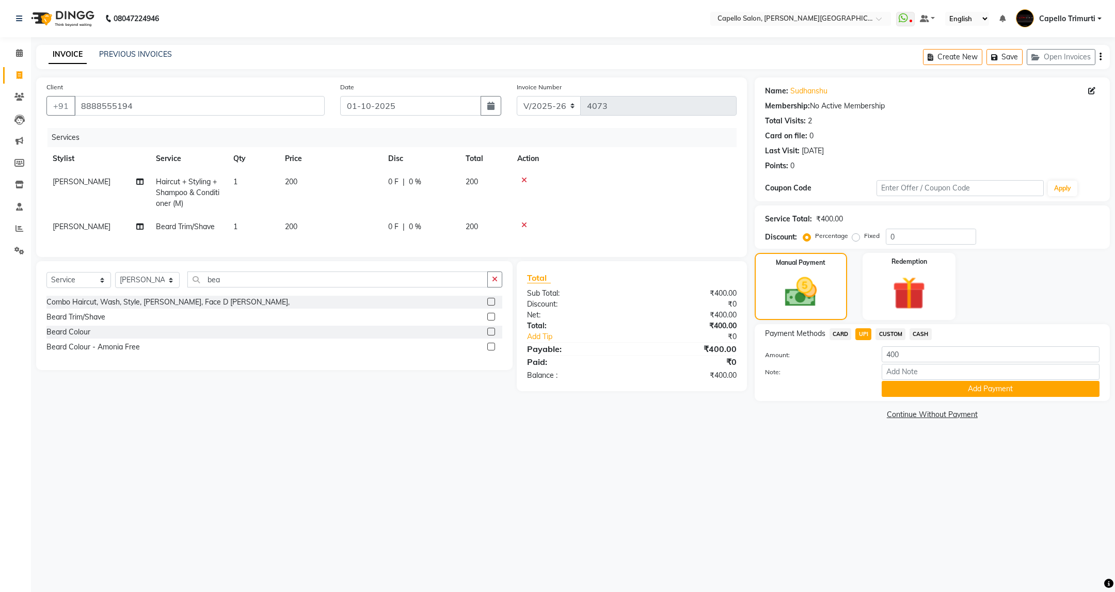
click at [922, 383] on button "Add Payment" at bounding box center [991, 389] width 218 height 16
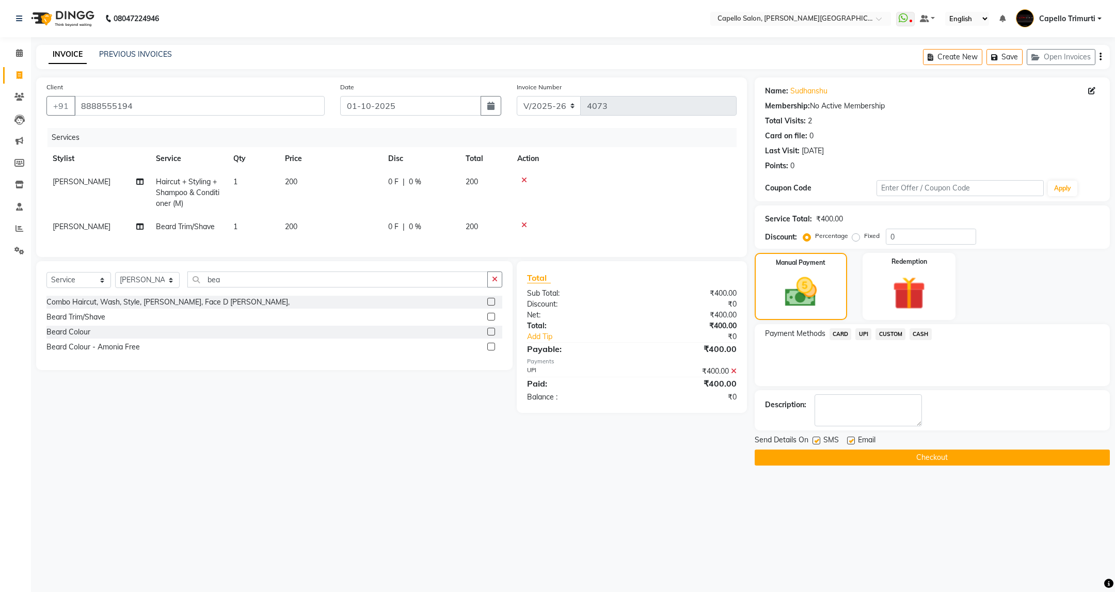
click at [923, 455] on button "Checkout" at bounding box center [932, 458] width 355 height 16
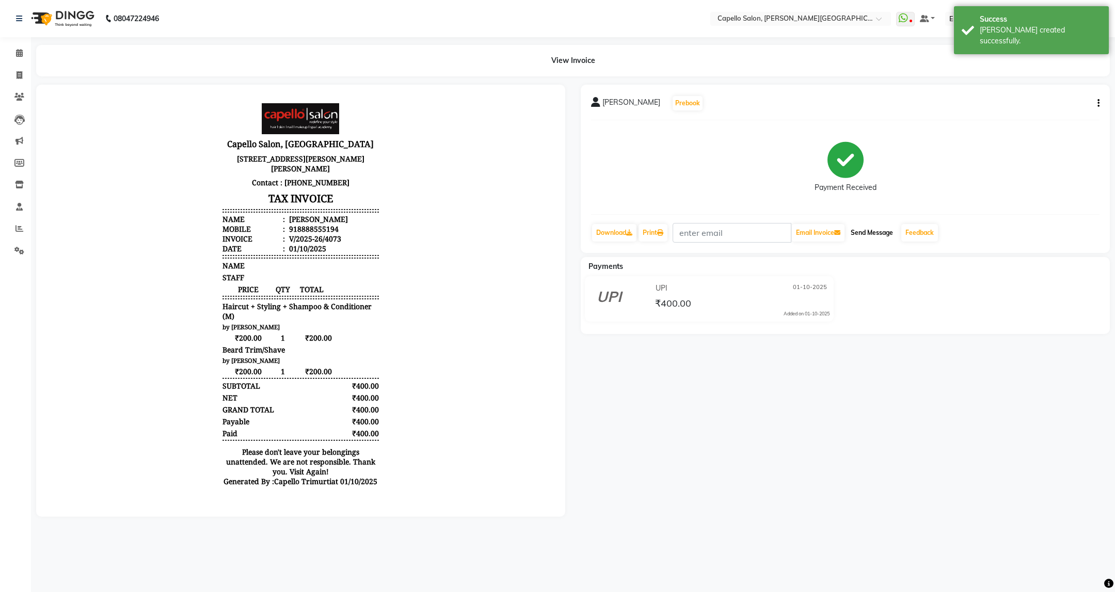
click at [883, 225] on button "Send Message" at bounding box center [872, 233] width 51 height 18
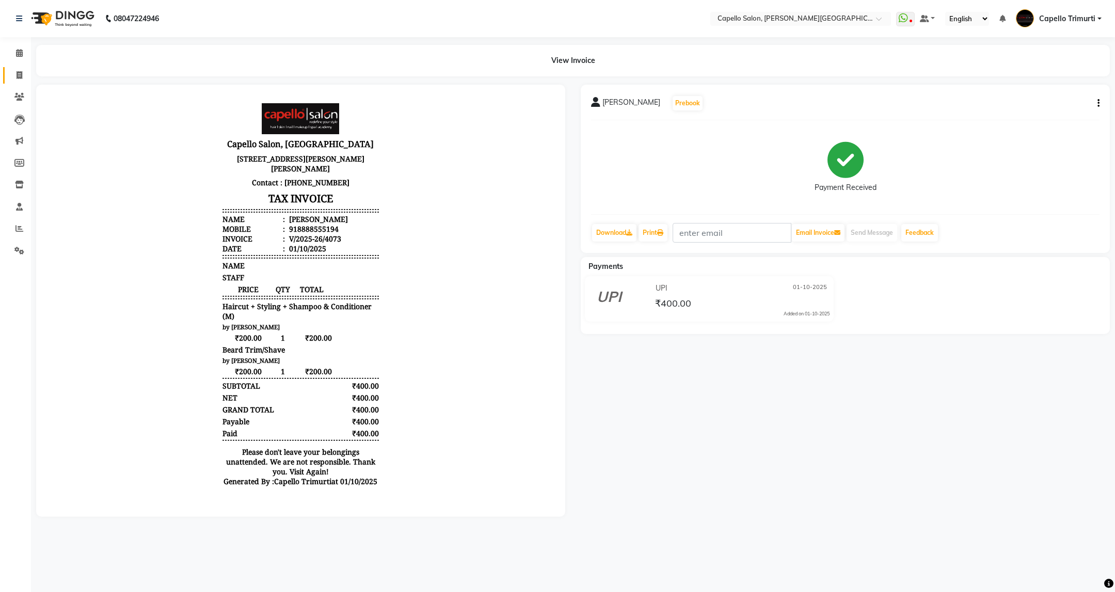
drag, startPoint x: 8, startPoint y: 76, endPoint x: 21, endPoint y: 70, distance: 13.6
click at [8, 76] on link "Invoice" at bounding box center [15, 75] width 25 height 17
select select "service"
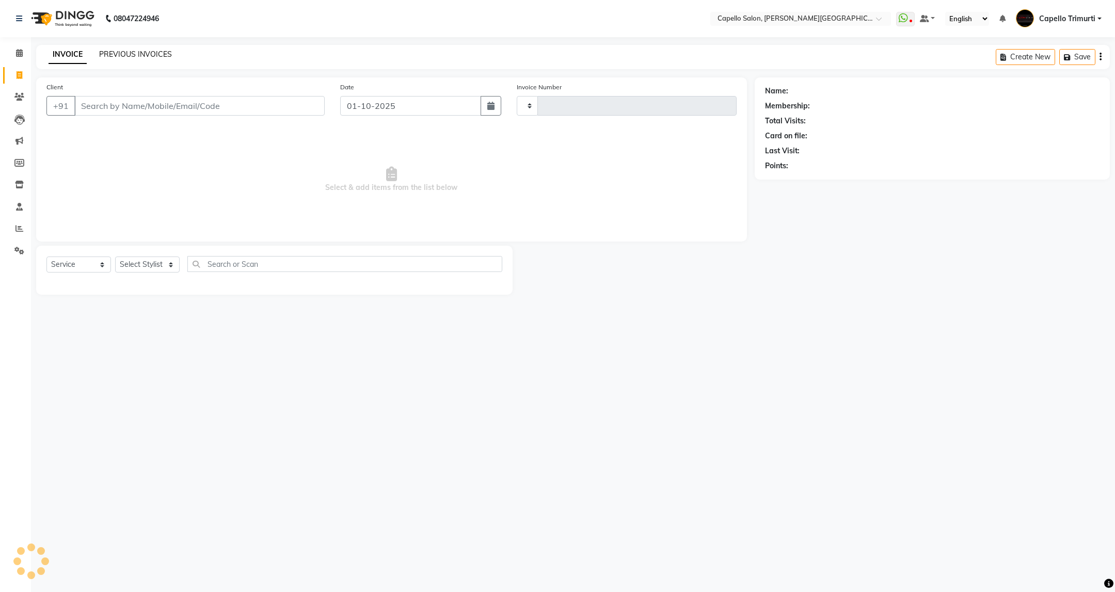
type input "4074"
select select "811"
click at [130, 53] on link "PREVIOUS INVOICES" at bounding box center [135, 54] width 73 height 9
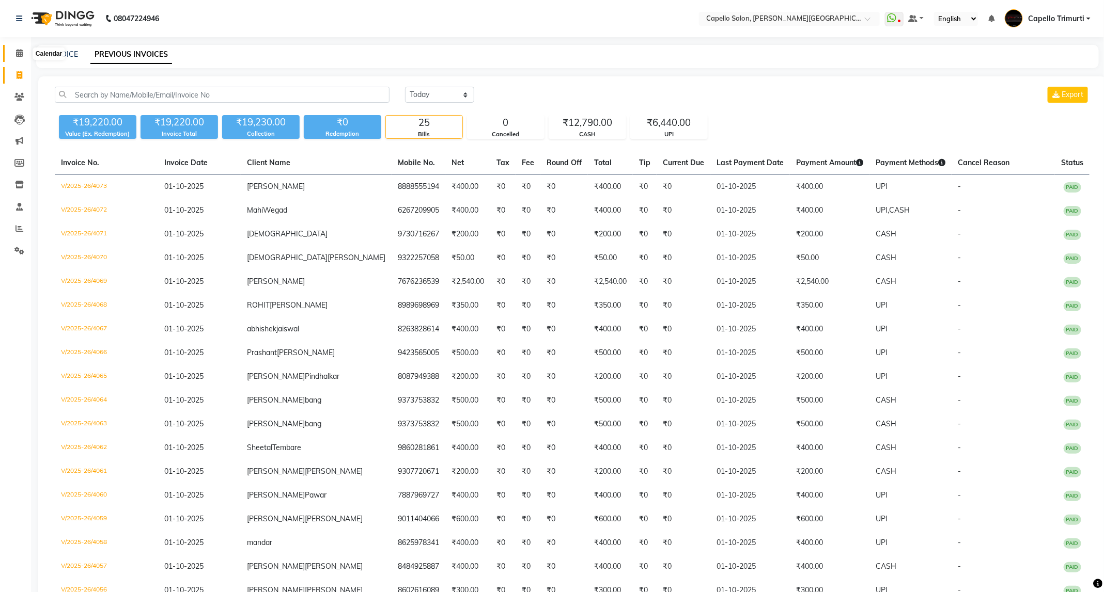
click at [24, 55] on span at bounding box center [19, 54] width 18 height 12
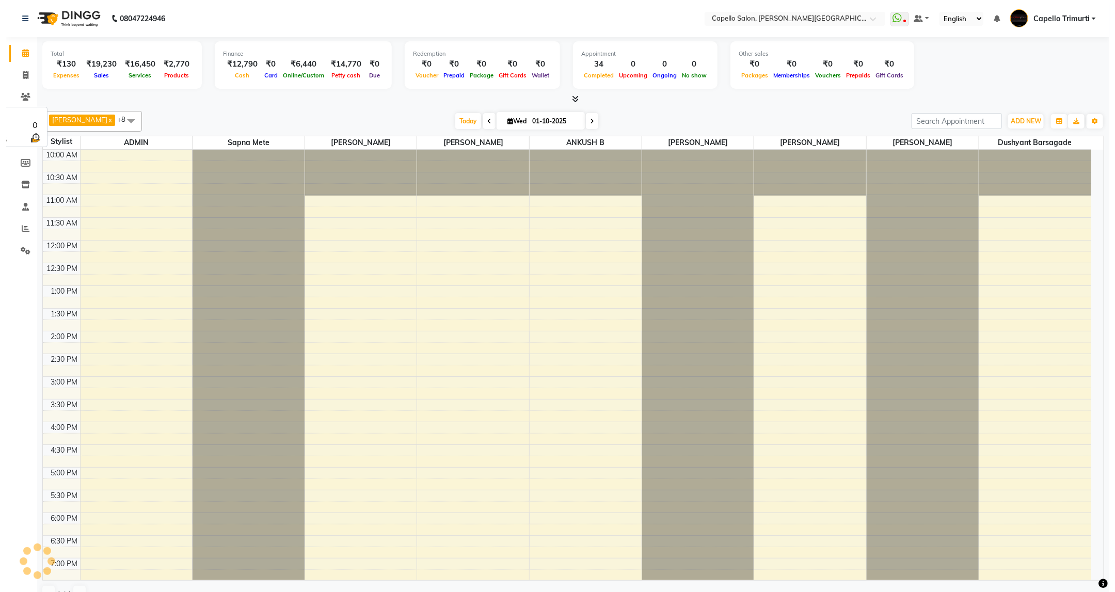
scroll to position [120, 0]
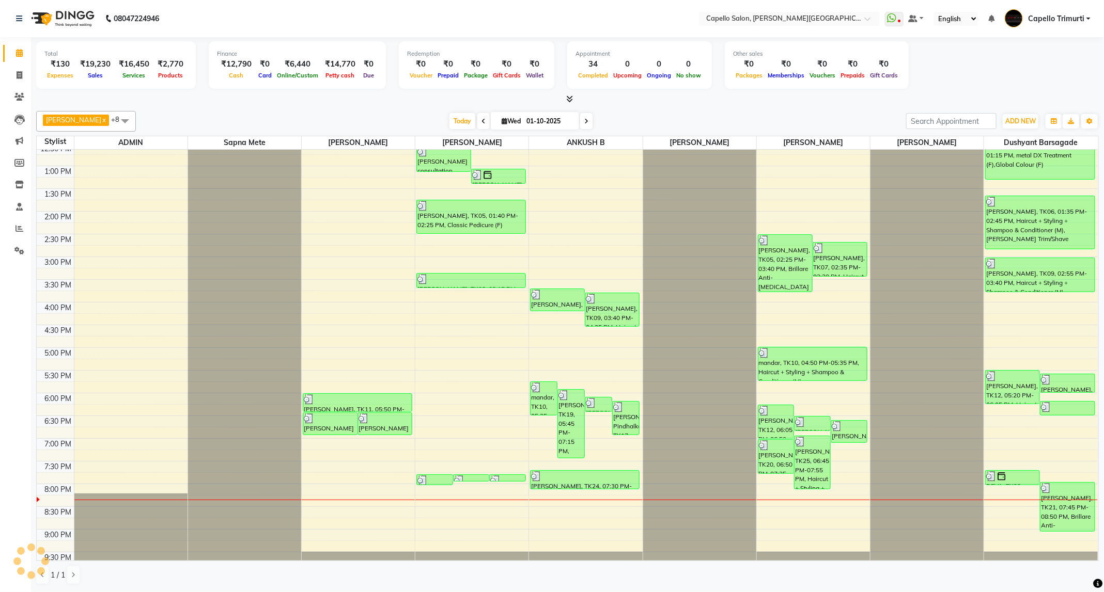
click at [586, 126] on span at bounding box center [586, 121] width 12 height 16
type input "02-10-2025"
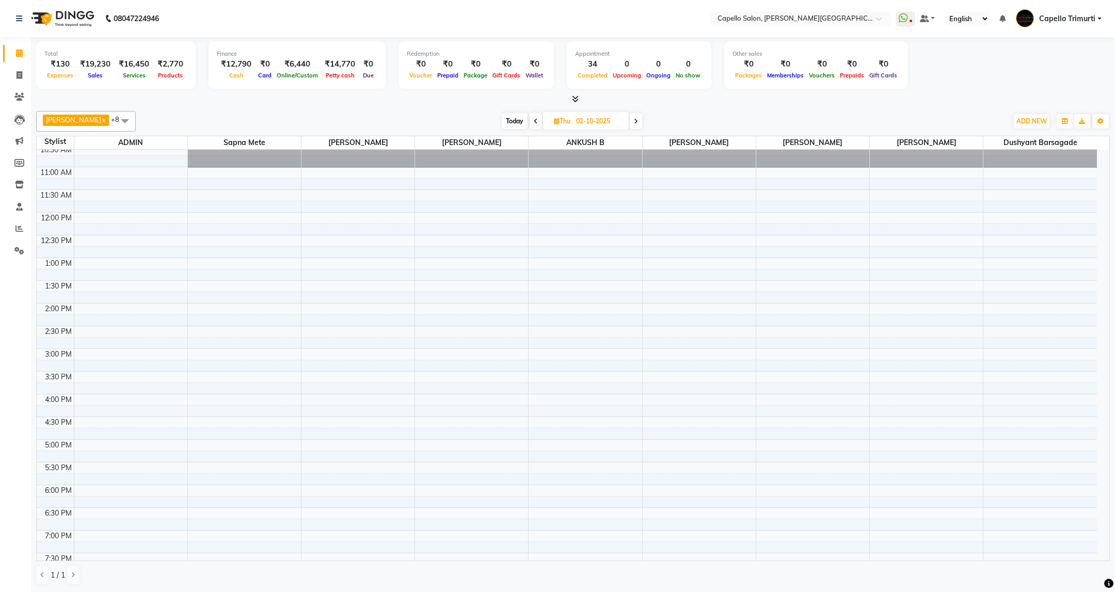
scroll to position [0, 0]
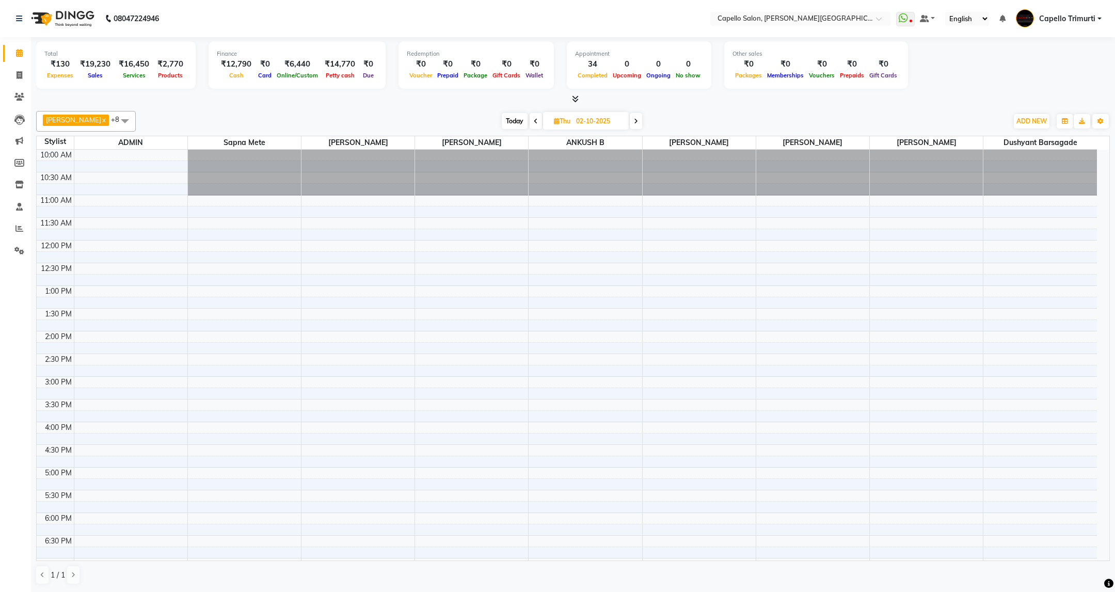
click at [121, 202] on div "10:00 AM 10:30 AM 11:00 AM 11:30 AM 12:00 PM 12:30 PM 1:00 PM 1:30 PM 2:00 PM 2…" at bounding box center [567, 422] width 1061 height 545
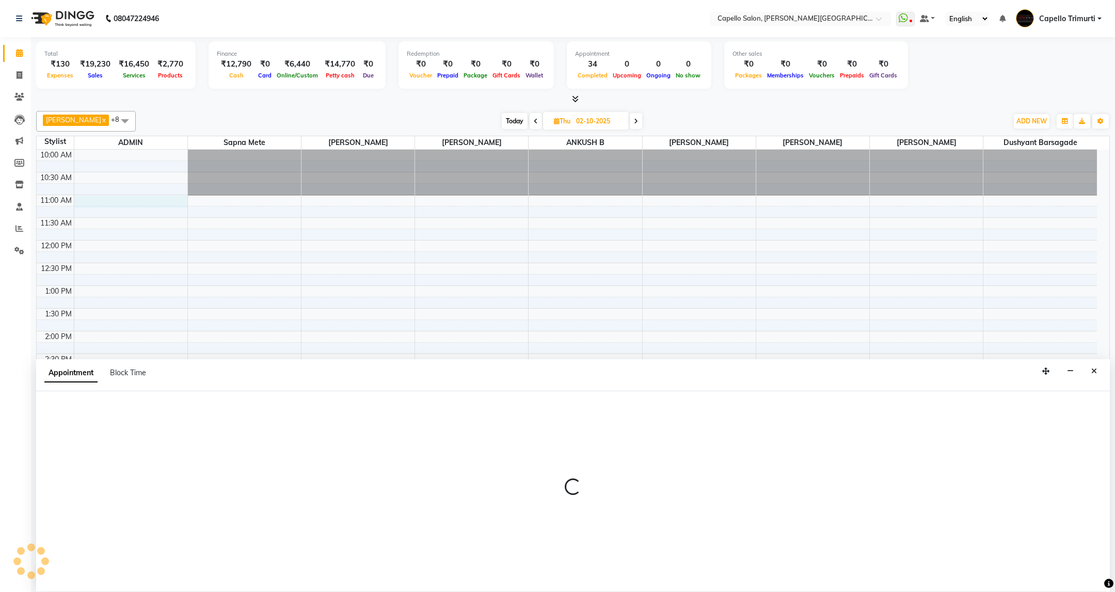
select select "14656"
select select "660"
select select "tentative"
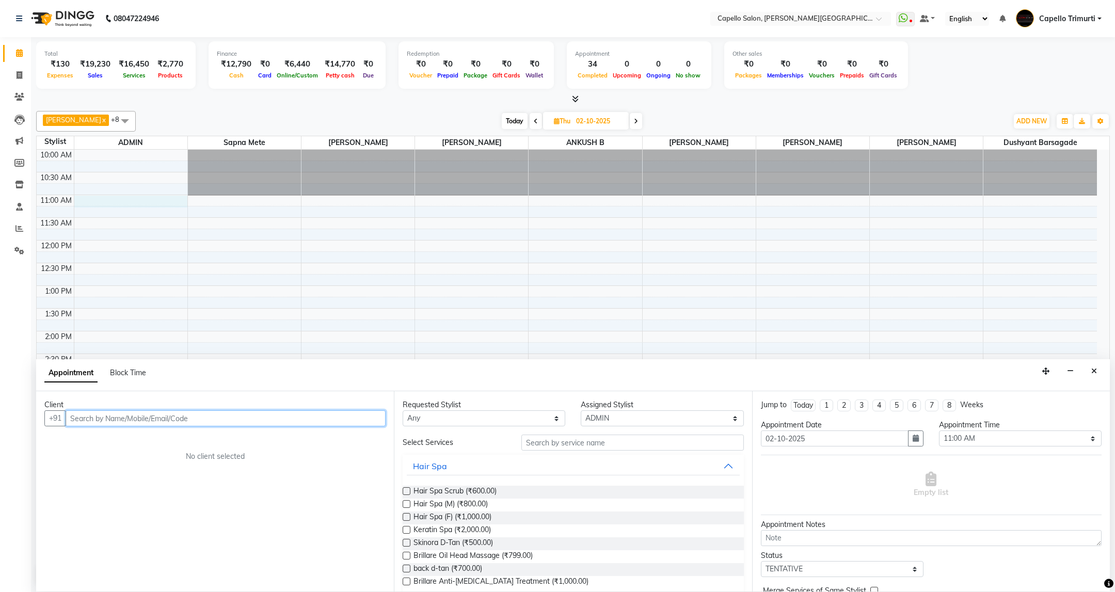
click at [217, 419] on input "text" at bounding box center [226, 419] width 320 height 16
type input "8"
click at [1088, 368] on button "Close" at bounding box center [1094, 372] width 15 height 16
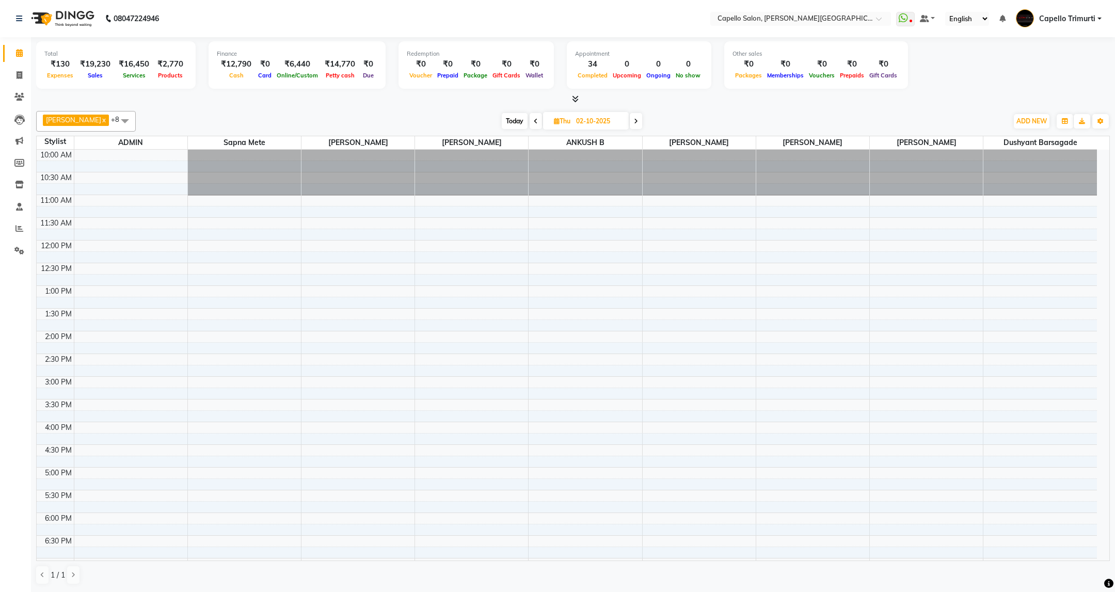
click at [1033, 201] on div "10:00 AM 10:30 AM 11:00 AM 11:30 AM 12:00 PM 12:30 PM 1:00 PM 1:30 PM 2:00 PM 2…" at bounding box center [567, 422] width 1061 height 545
select select "35878"
select select "tentative"
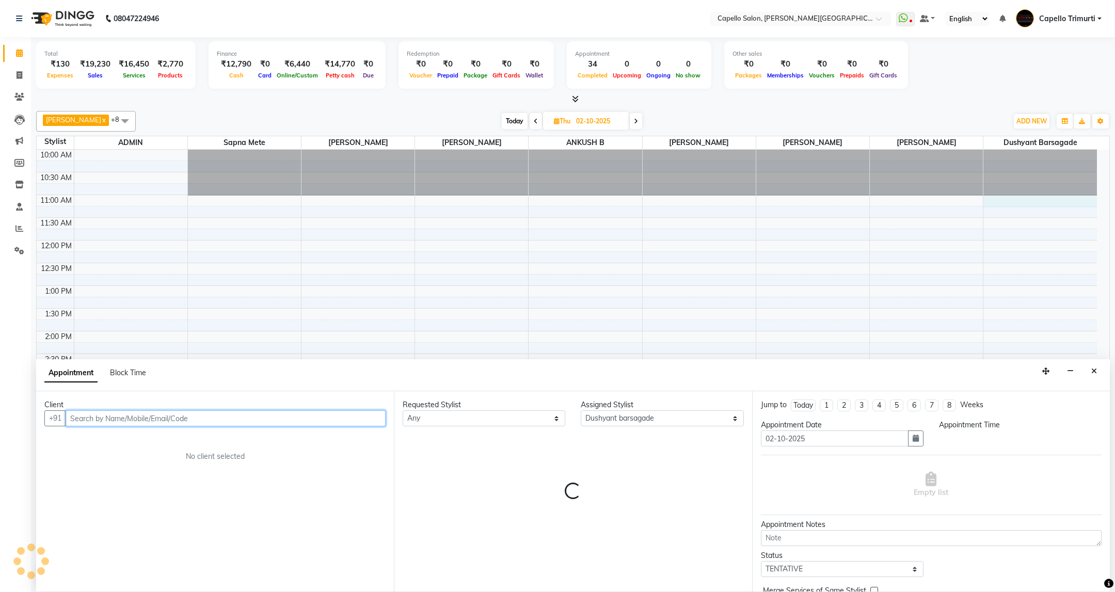
select select "660"
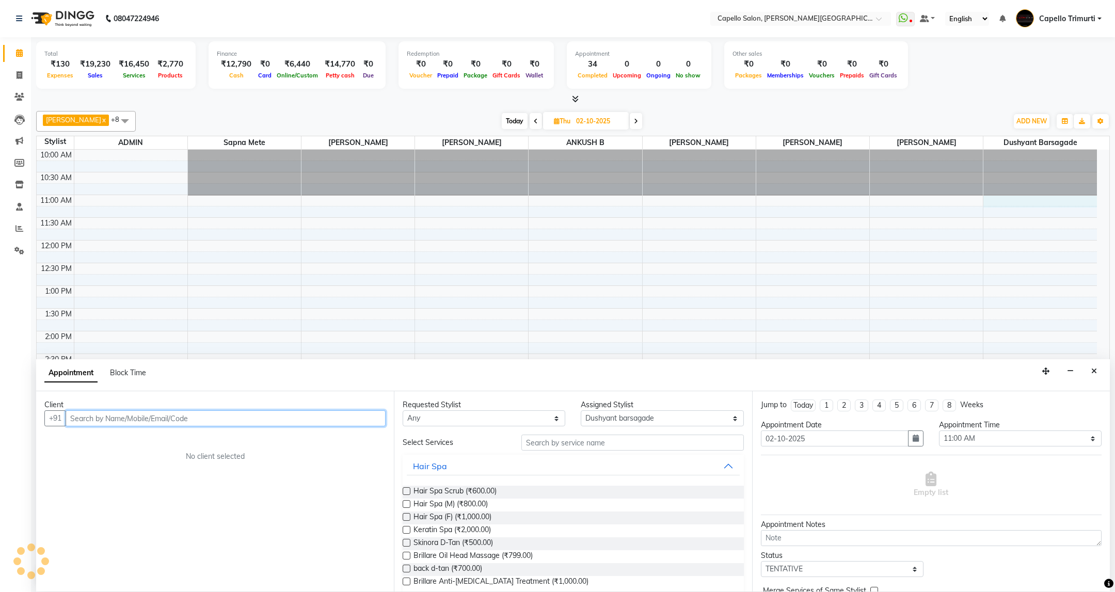
click at [308, 422] on input "text" at bounding box center [226, 419] width 320 height 16
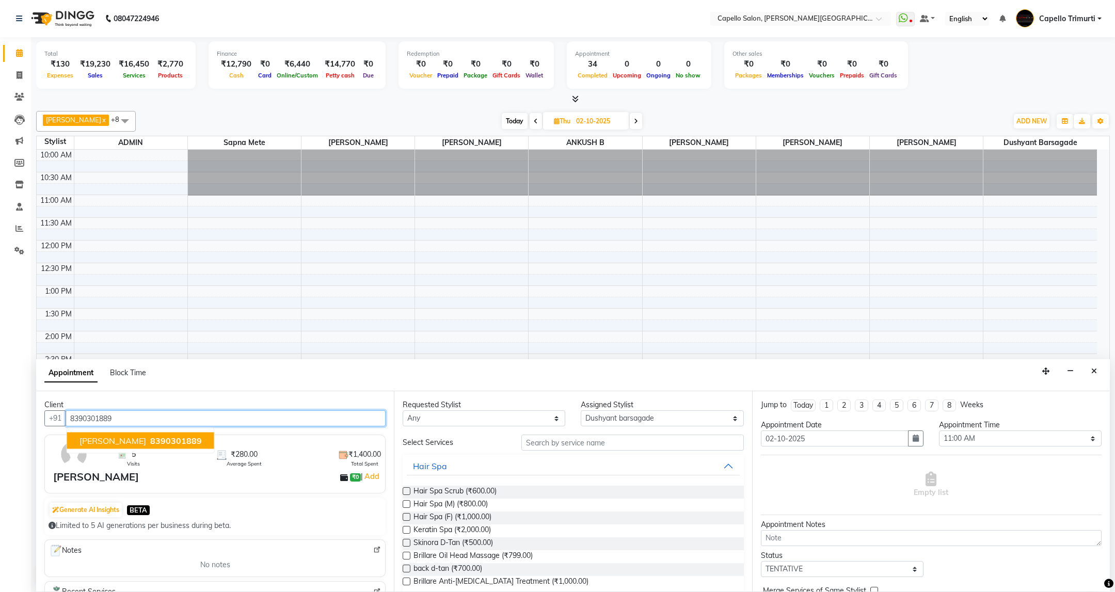
type input "8390301889"
click at [567, 437] on input "text" at bounding box center [633, 443] width 222 height 16
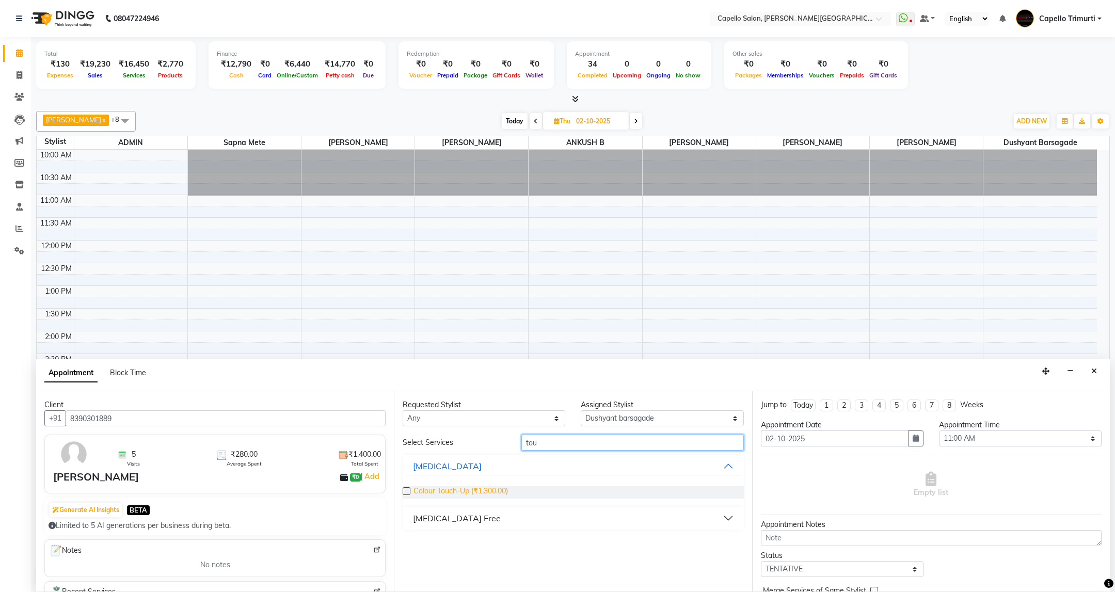
type input "tou"
click at [505, 494] on span "Colour Touch-Up (₹1,300.00)" at bounding box center [461, 492] width 94 height 13
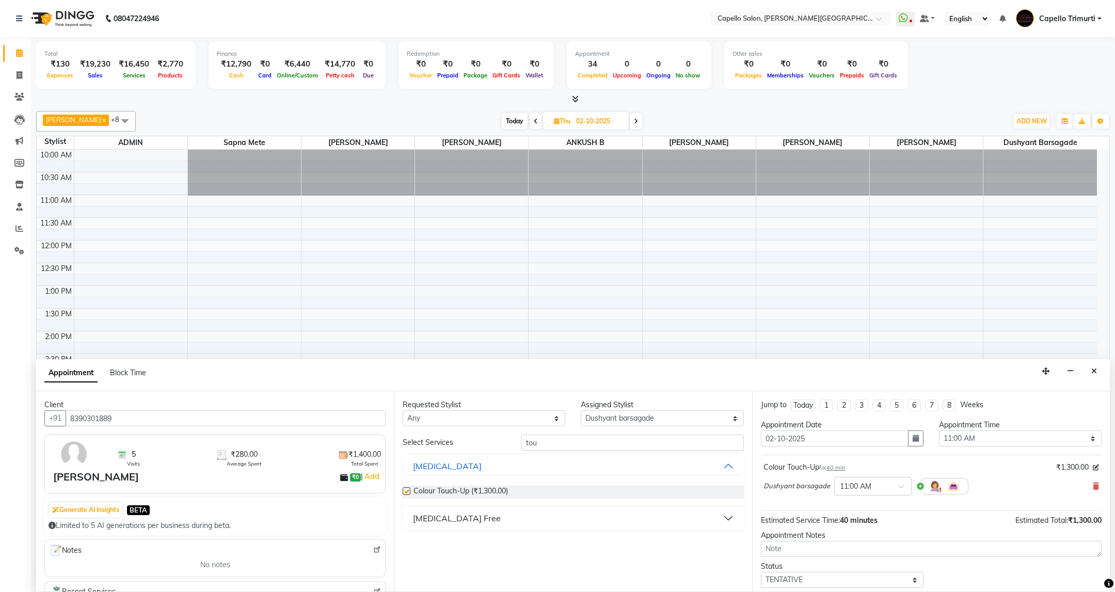
checkbox input "false"
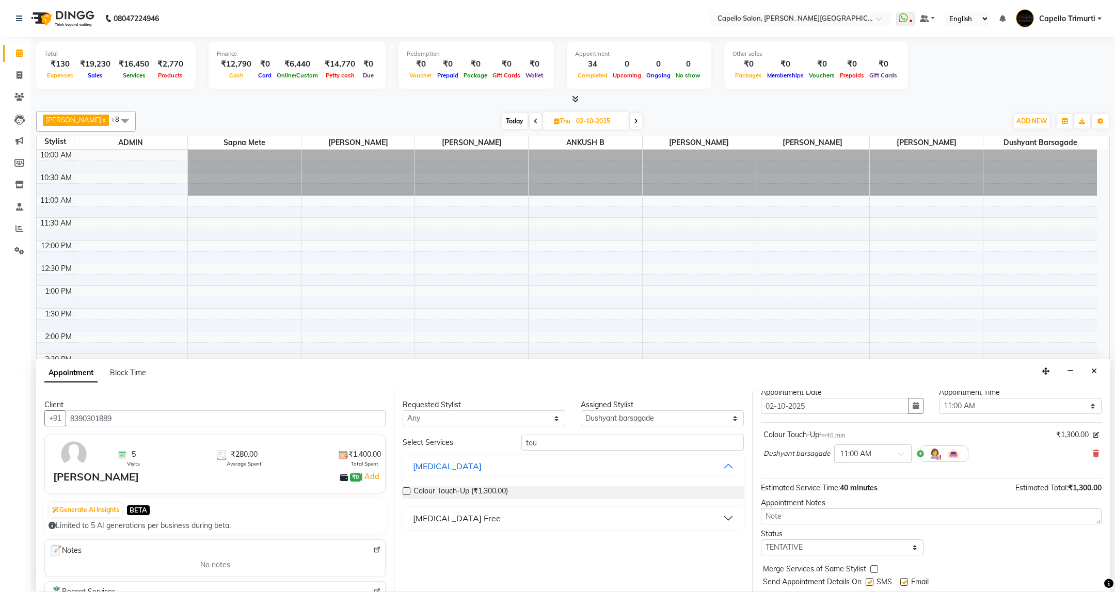
scroll to position [64, 0]
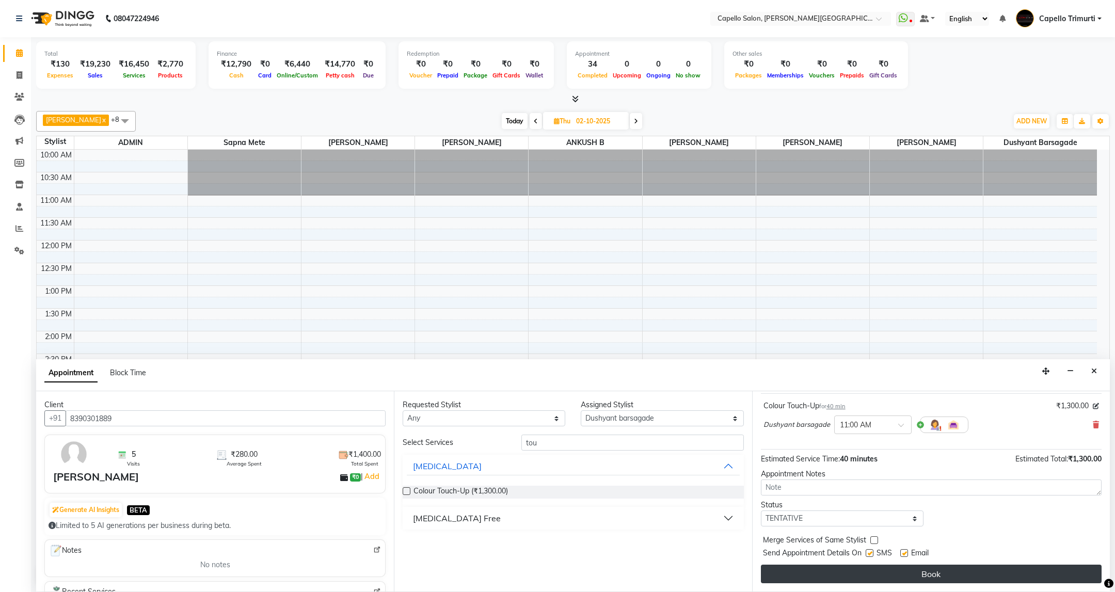
click at [888, 568] on button "Book" at bounding box center [931, 574] width 341 height 19
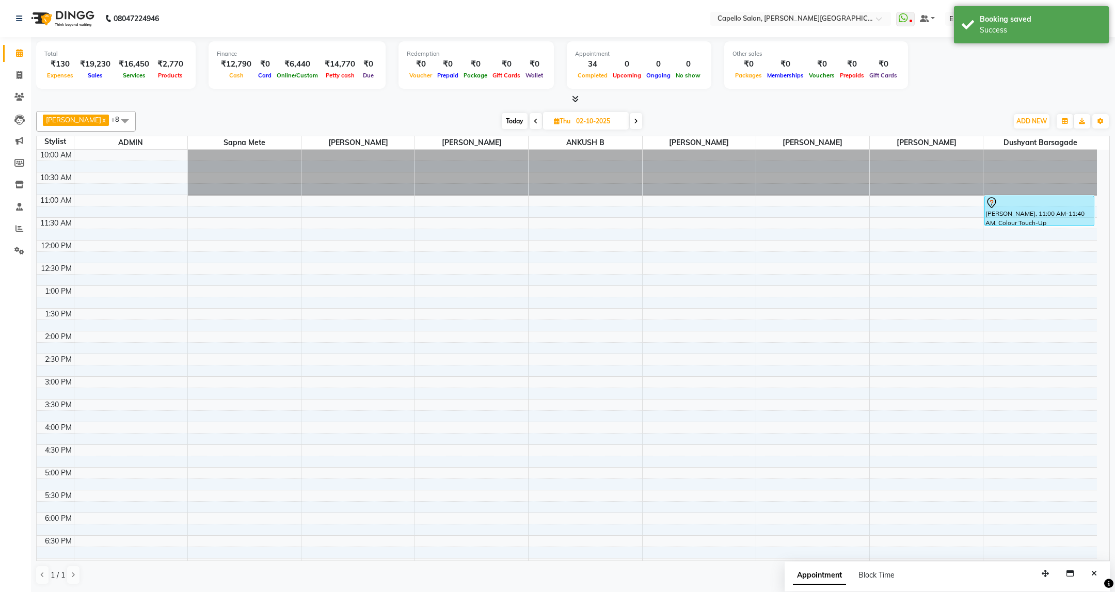
click at [510, 127] on span "Today" at bounding box center [515, 121] width 26 height 16
type input "01-10-2025"
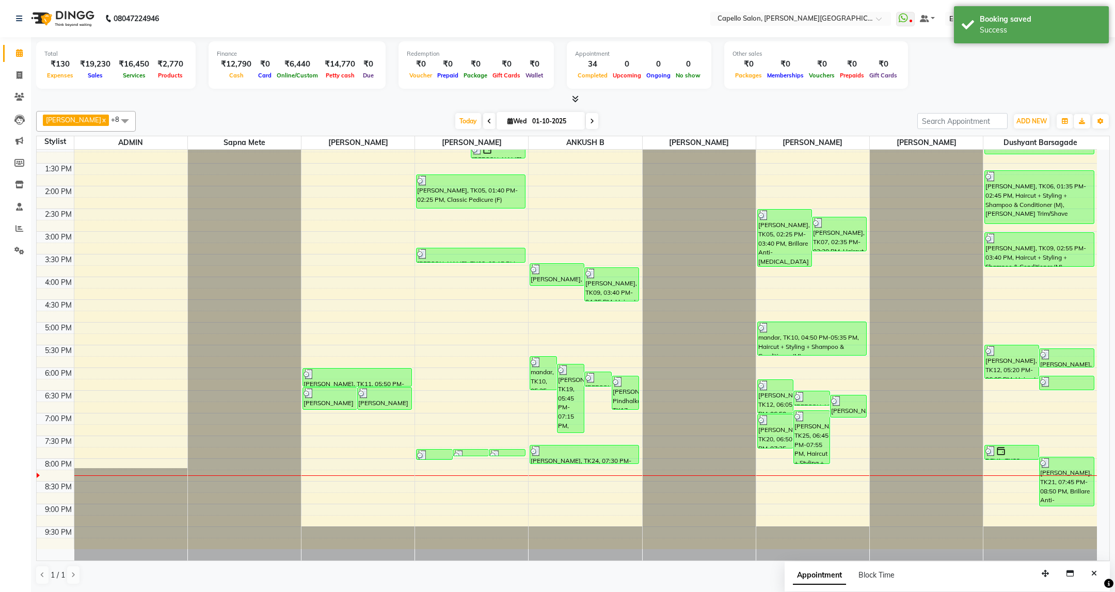
scroll to position [0, 0]
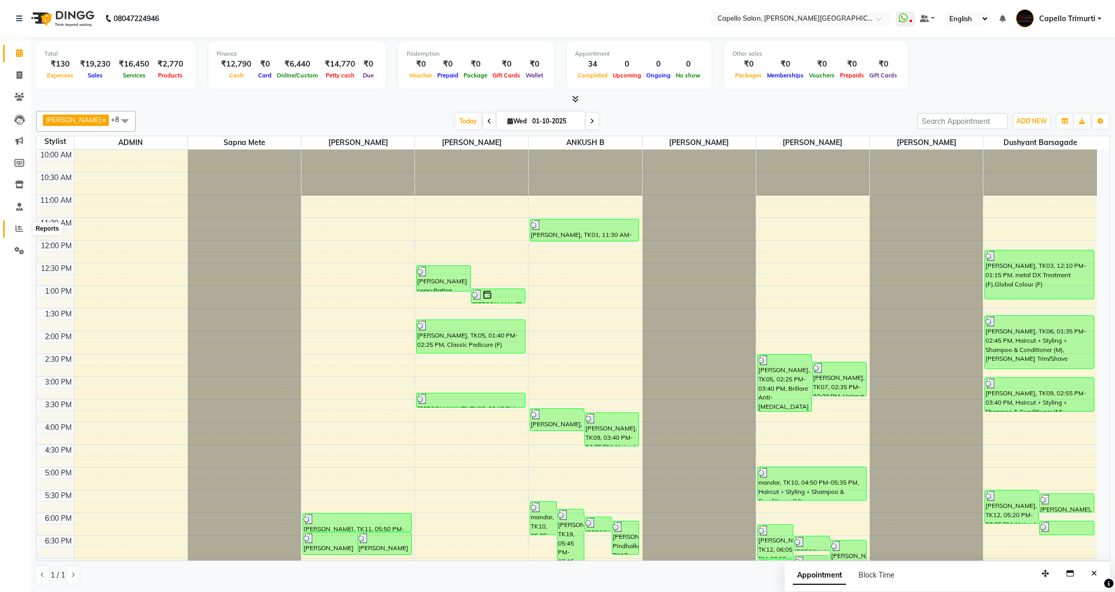
click at [14, 225] on span at bounding box center [19, 229] width 18 height 12
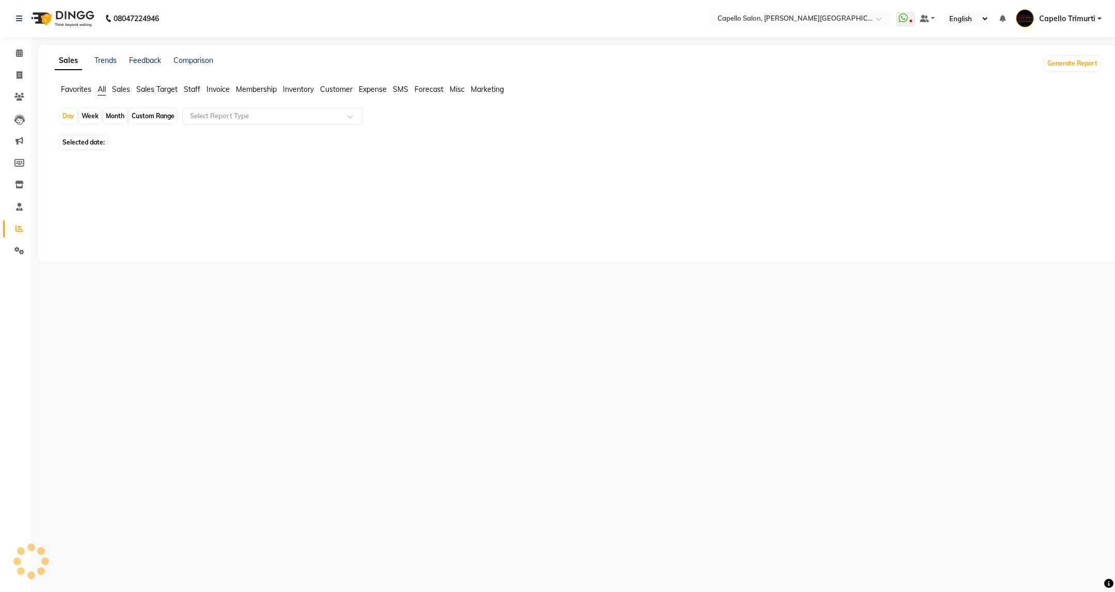
click at [716, 451] on div "08047224946 Select Location × Capello Salon, Trimurti Nagar WhatsApp Status ✕ S…" at bounding box center [557, 296] width 1115 height 592
click at [124, 111] on div "Month" at bounding box center [115, 116] width 24 height 14
select select "10"
select select "2025"
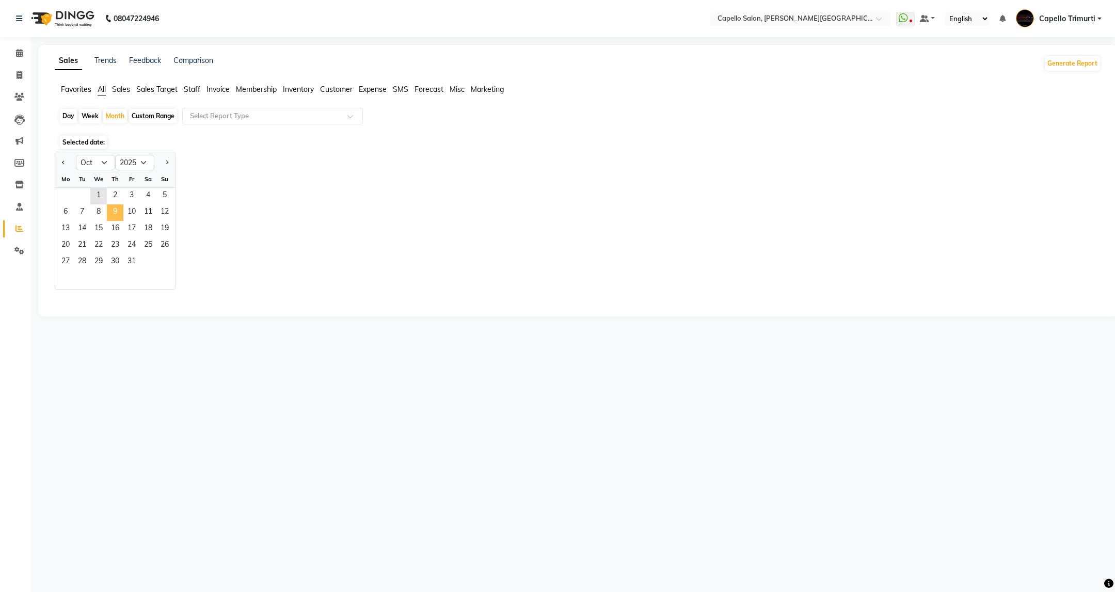
click at [108, 204] on span "9" at bounding box center [115, 212] width 17 height 17
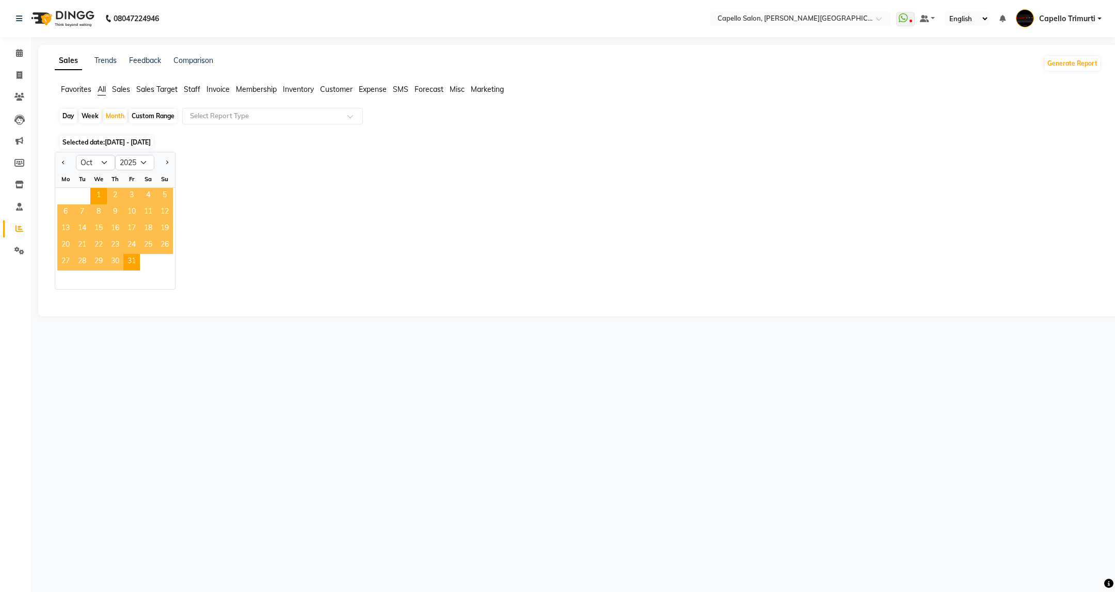
click at [120, 222] on span "16" at bounding box center [115, 229] width 17 height 17
click at [20, 80] on span at bounding box center [19, 76] width 18 height 12
select select "service"
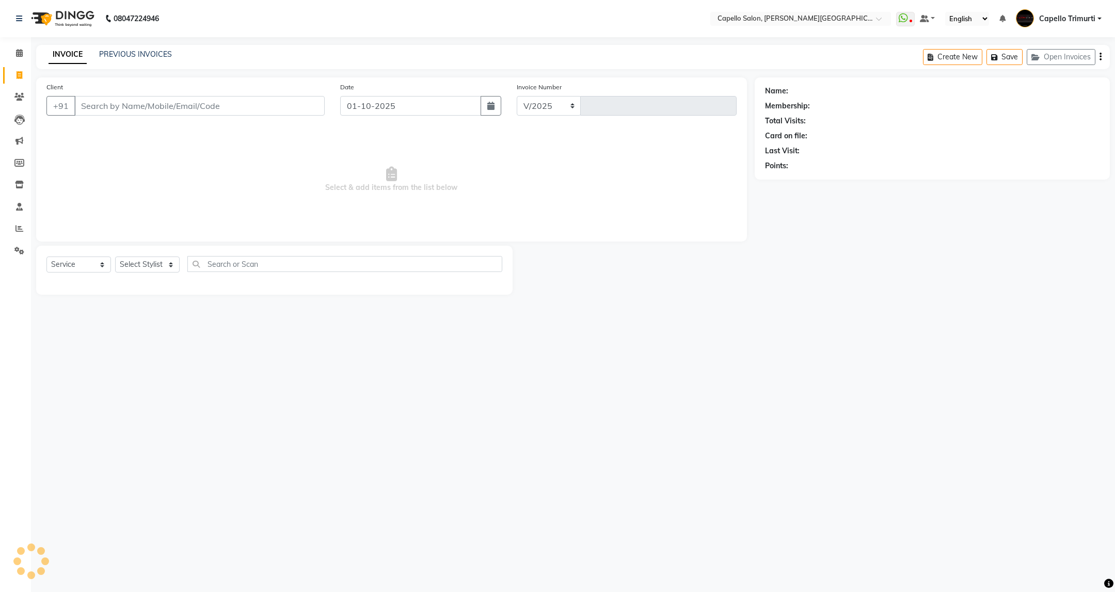
select select "811"
type input "4074"
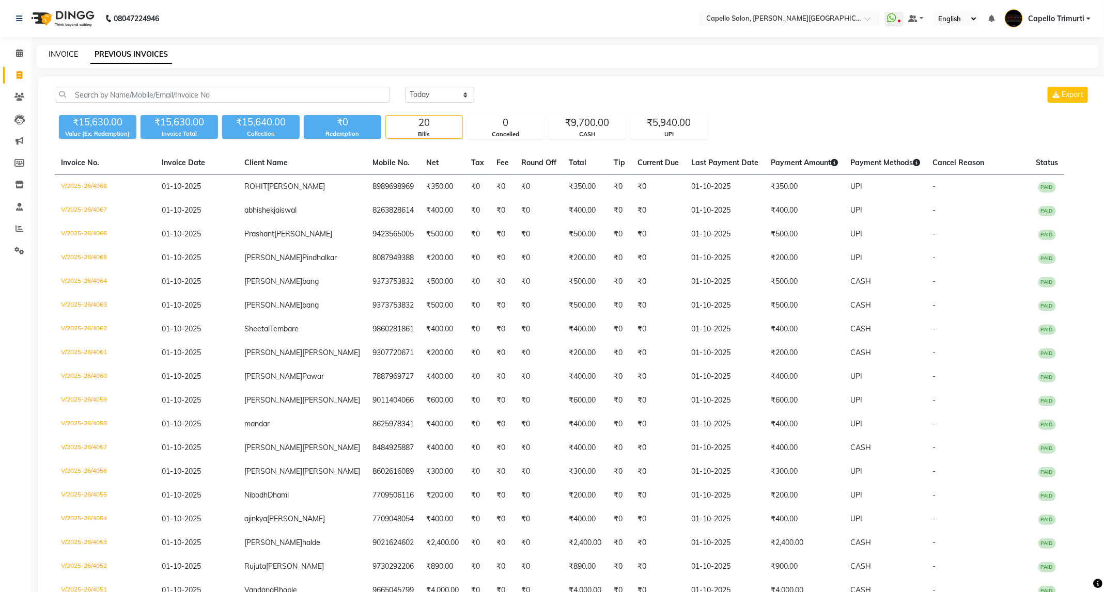
click at [56, 50] on link "INVOICE" at bounding box center [63, 54] width 29 height 9
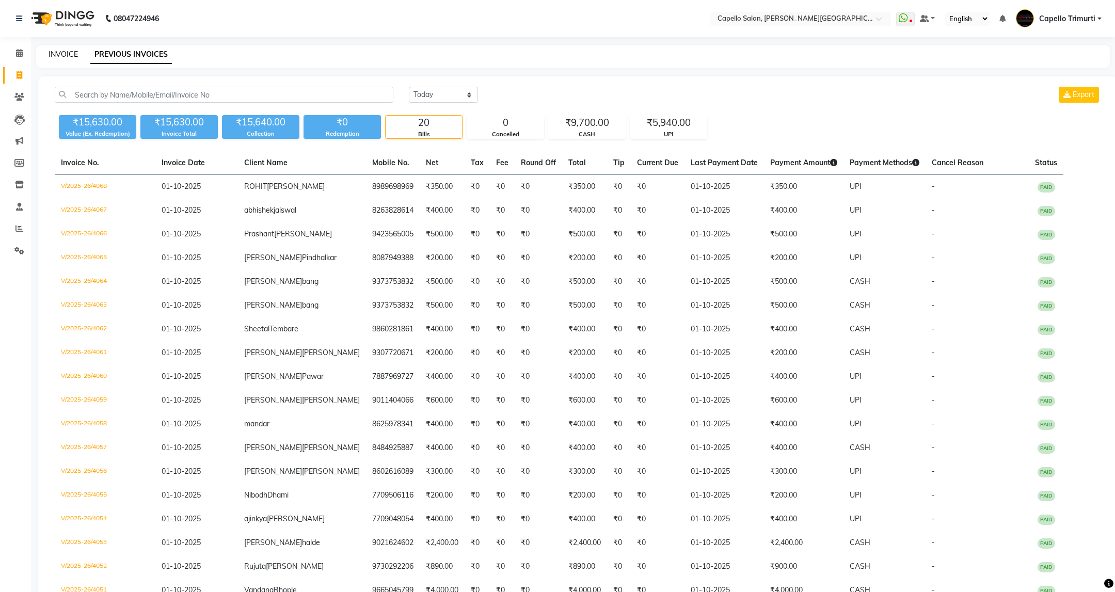
select select "service"
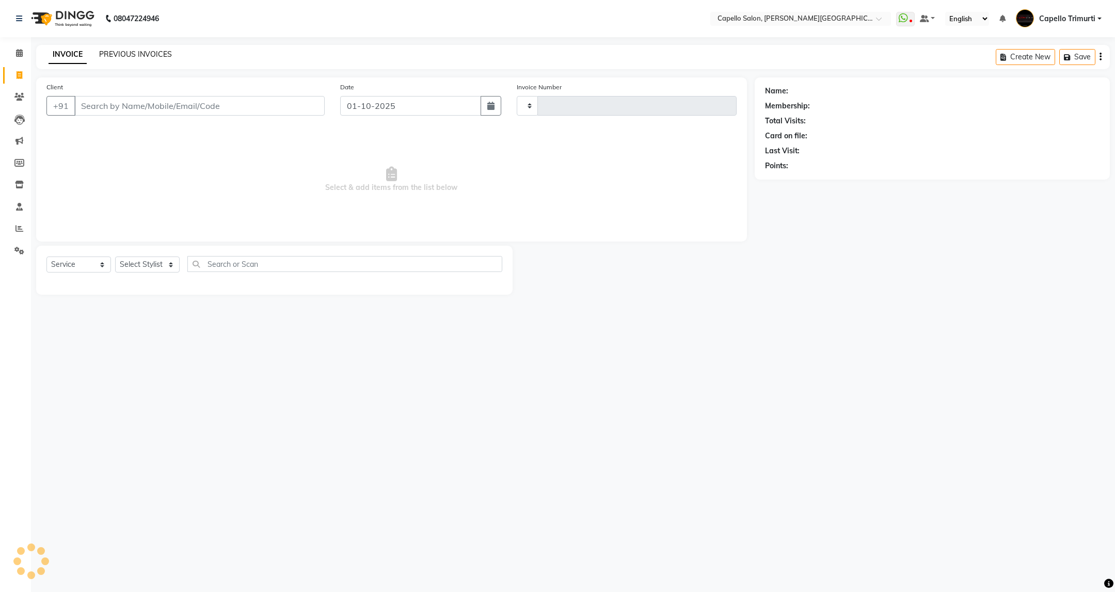
type input "4074"
select select "811"
click at [112, 53] on link "PREVIOUS INVOICES" at bounding box center [135, 54] width 73 height 9
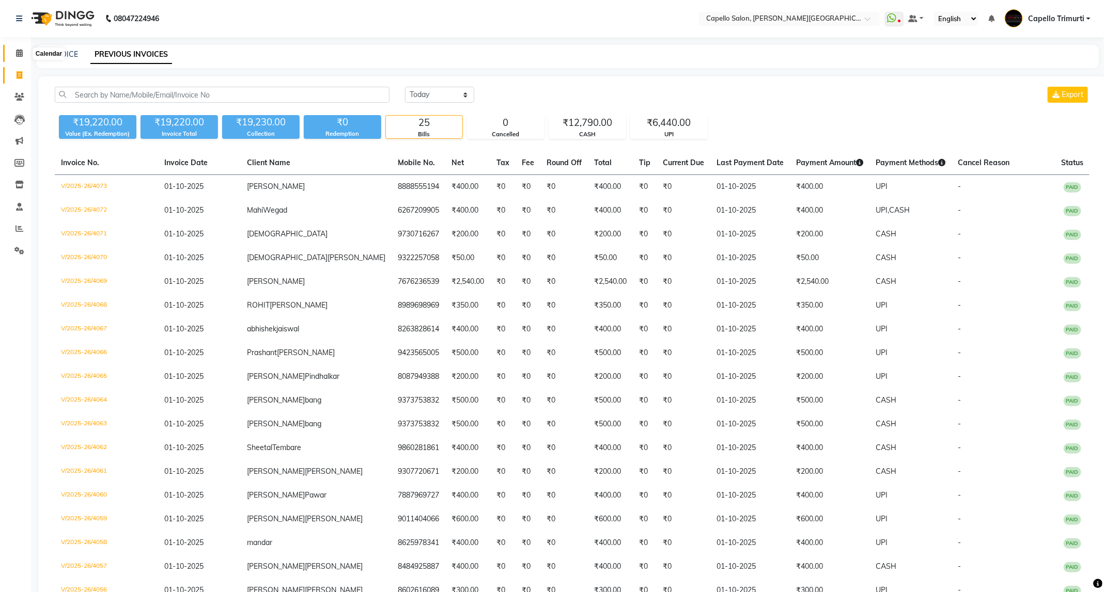
click at [22, 51] on icon at bounding box center [19, 53] width 7 height 8
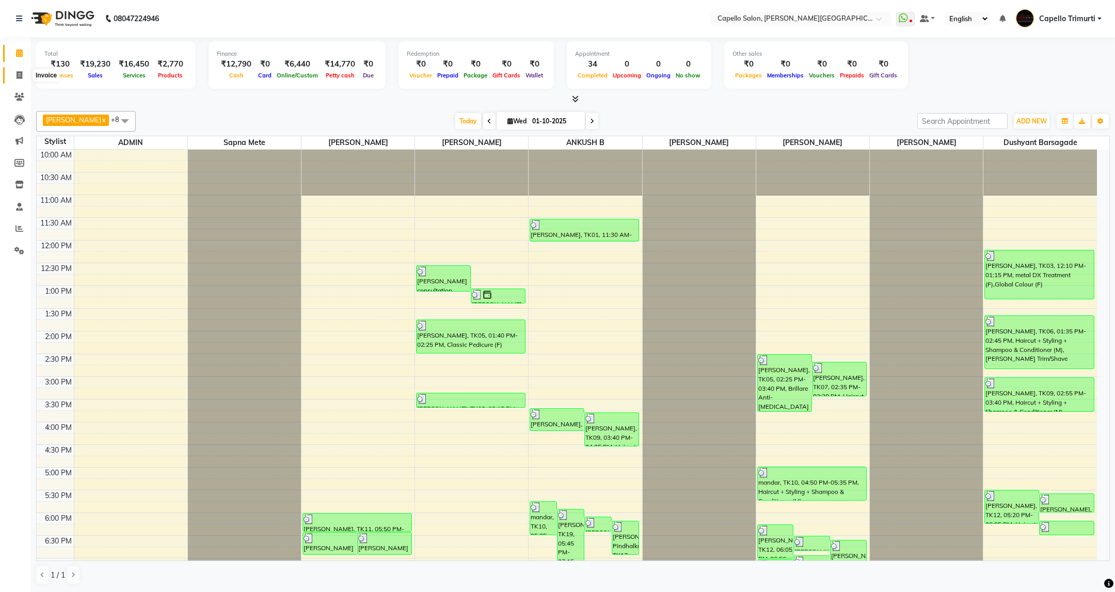
click at [25, 70] on span at bounding box center [19, 76] width 18 height 12
select select "service"
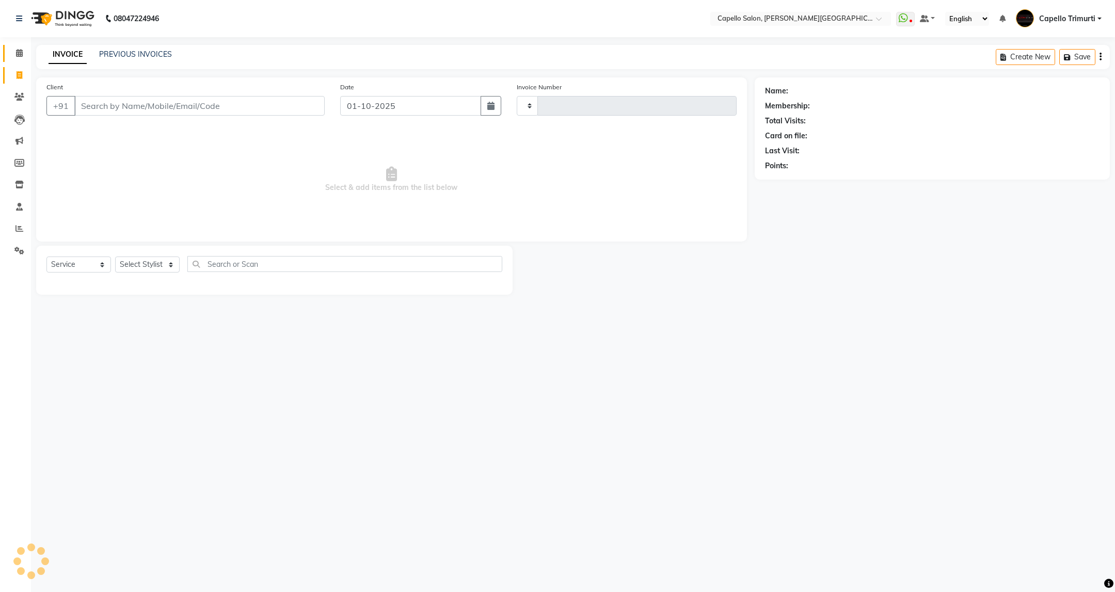
type input "4074"
select select "811"
click at [160, 271] on select "Select Stylist" at bounding box center [147, 265] width 65 height 16
select select "40170"
click at [115, 257] on select "Select Stylist ADMIN [PERSON_NAME] [PERSON_NAME] [PERSON_NAME] [PERSON_NAME] (M…" at bounding box center [147, 265] width 65 height 16
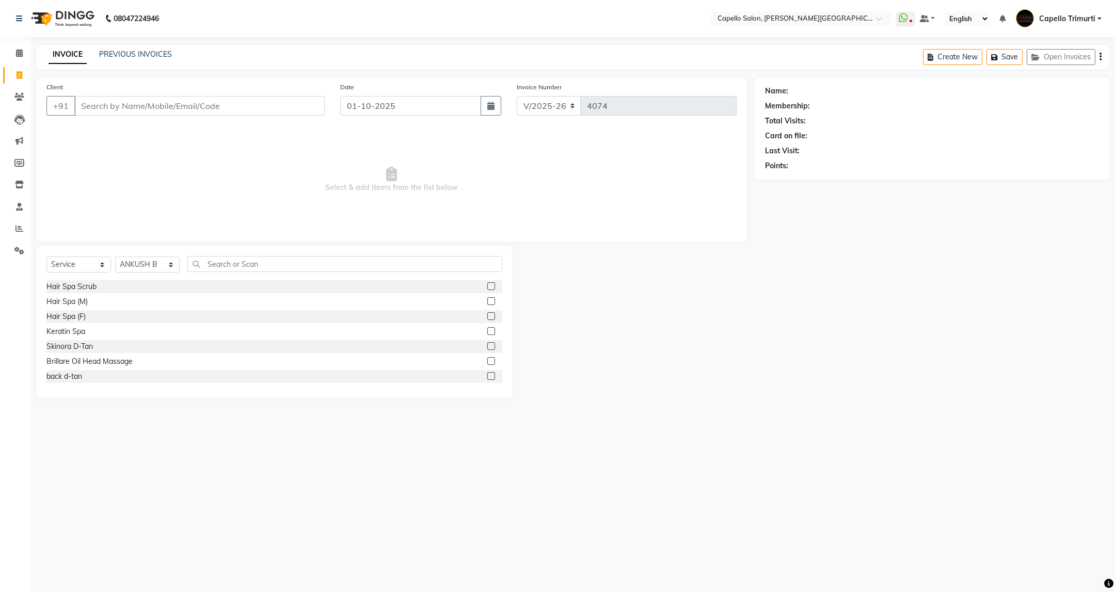
click at [378, 244] on div "Client +91 Date [DATE] Invoice Number V/2025 V/[PHONE_NUMBER] Select & add item…" at bounding box center [391, 237] width 727 height 321
click at [373, 256] on input "text" at bounding box center [344, 264] width 314 height 16
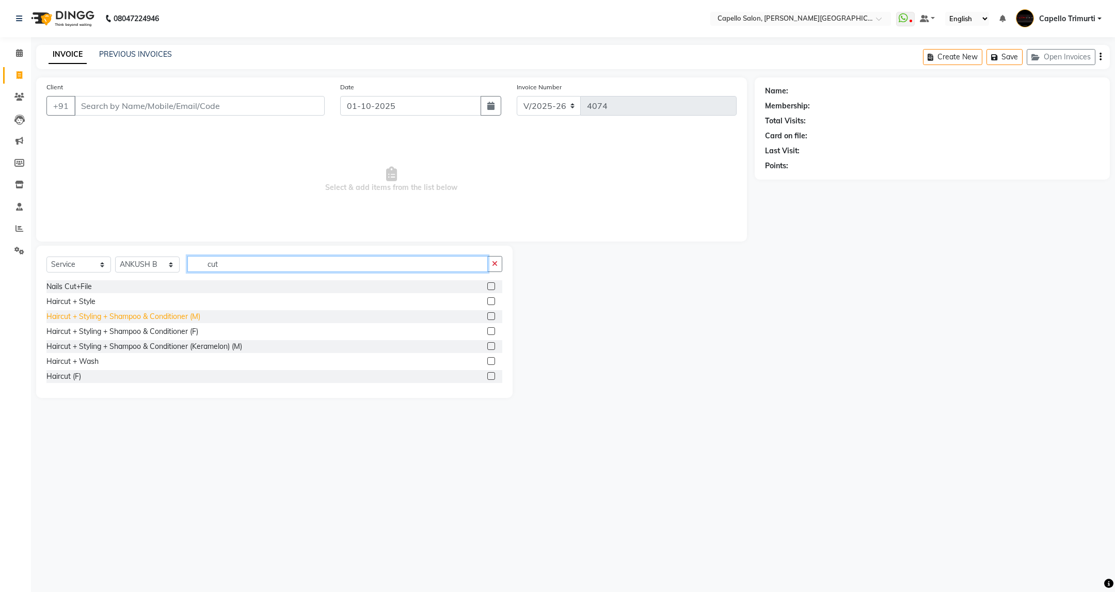
type input "cut"
click at [175, 317] on div "Haircut + Styling + Shampoo & Conditioner (M)" at bounding box center [123, 316] width 154 height 11
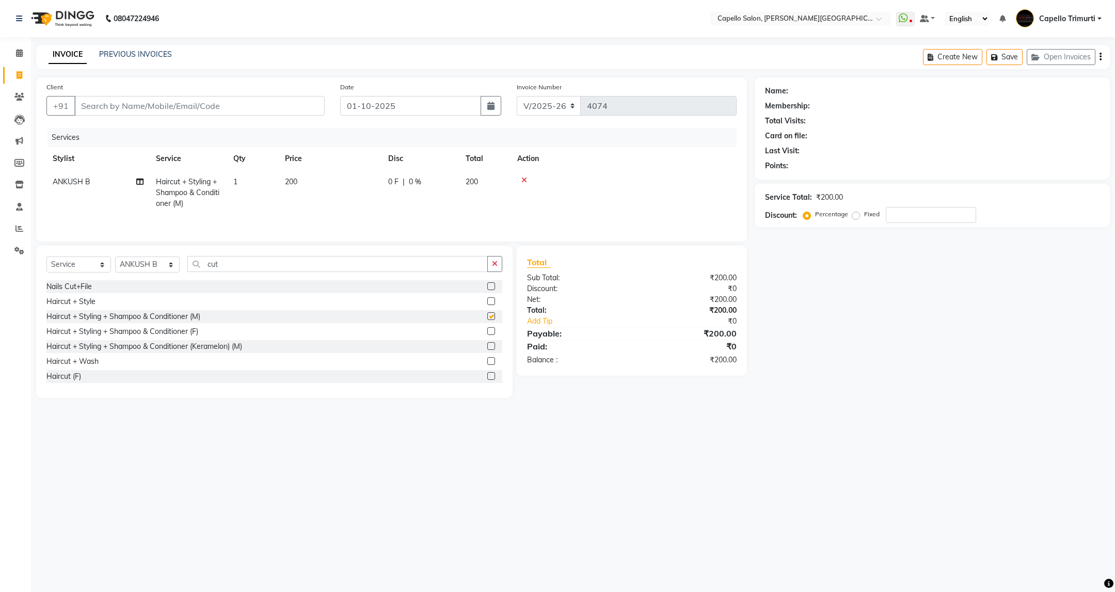
checkbox input "false"
click at [272, 99] on input "Client" at bounding box center [199, 106] width 250 height 20
type input "8"
type input "0"
type input "8390301889"
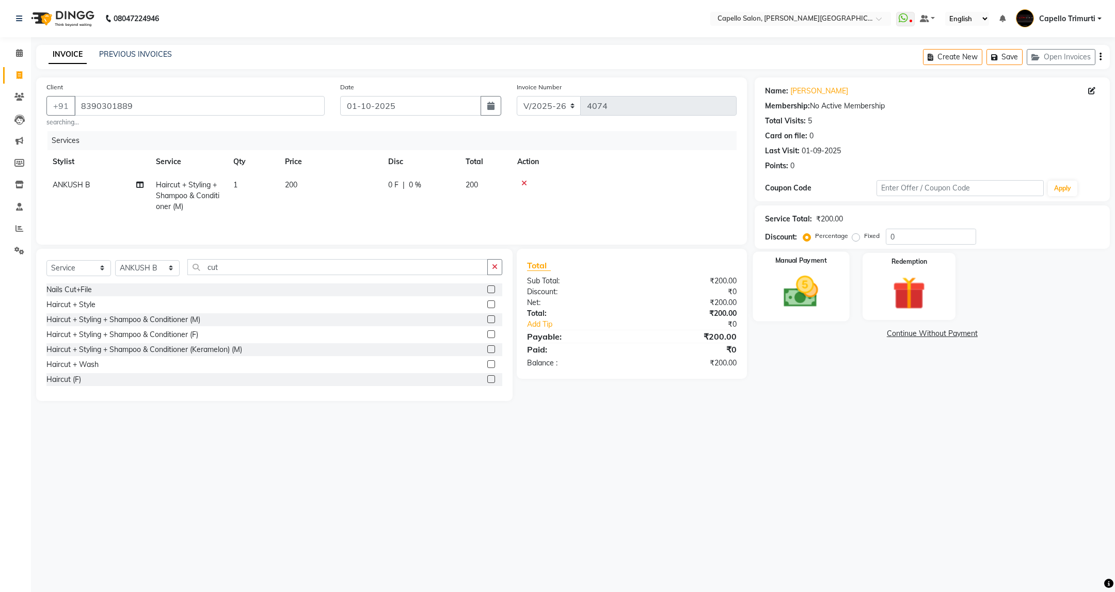
click at [785, 304] on img at bounding box center [801, 292] width 56 height 40
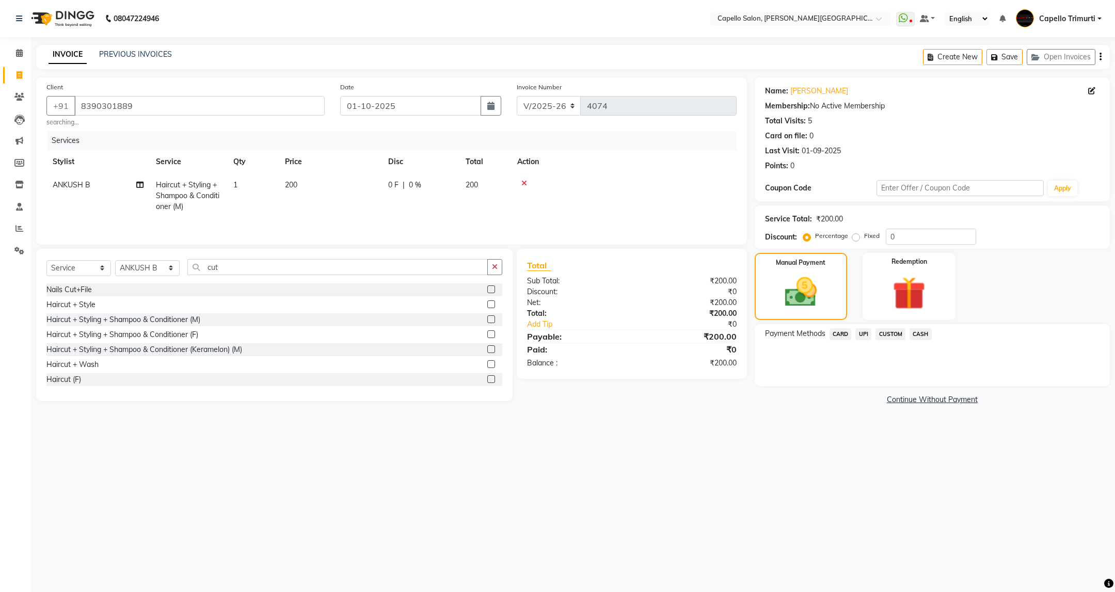
click at [866, 337] on span "UPI" at bounding box center [864, 334] width 16 height 12
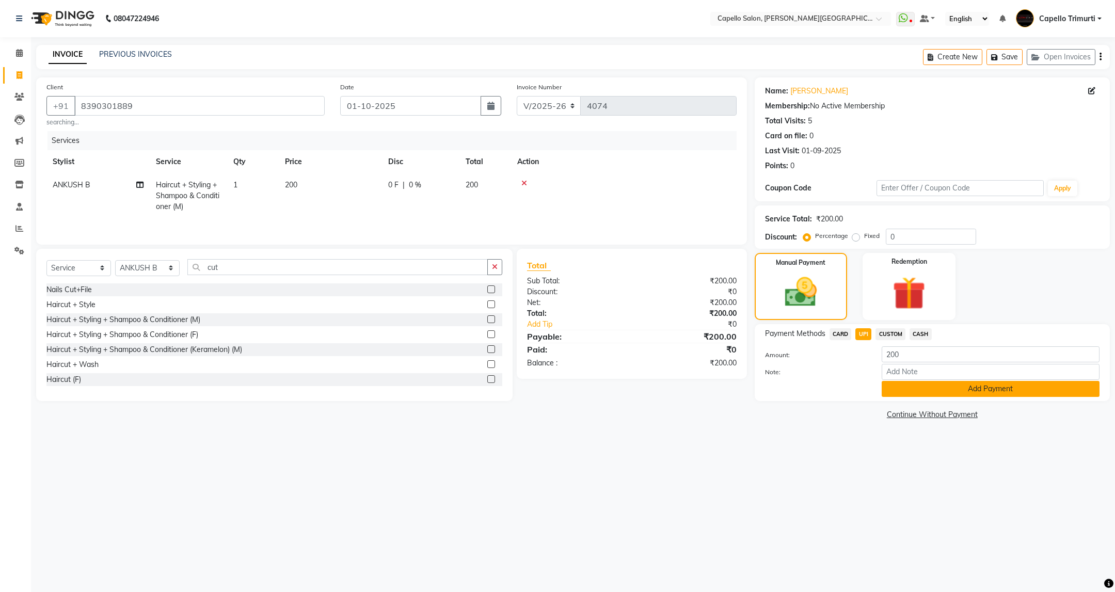
click at [911, 392] on button "Add Payment" at bounding box center [991, 389] width 218 height 16
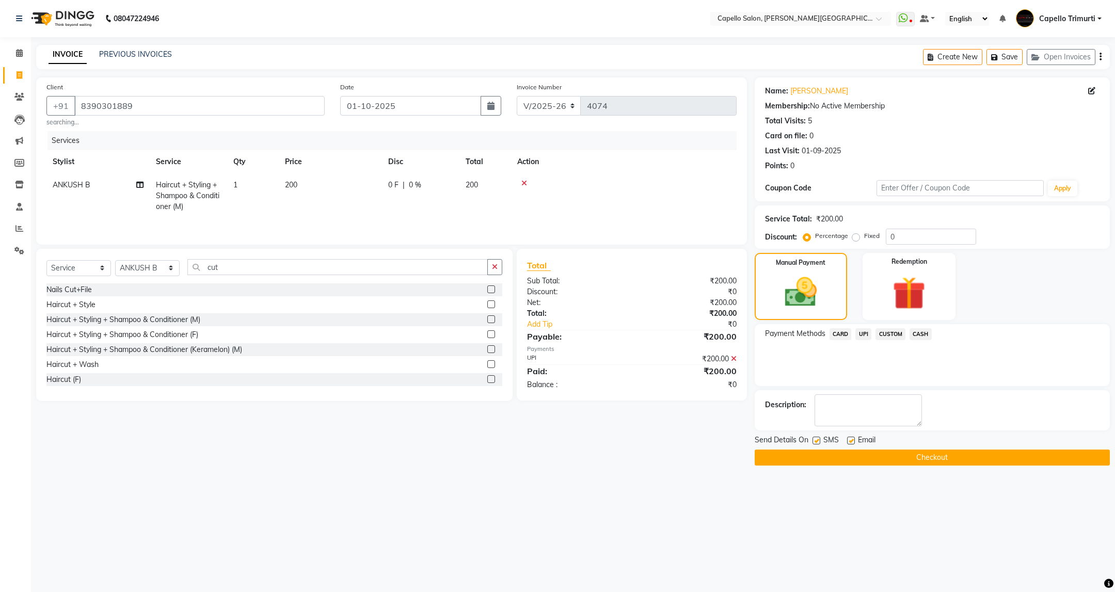
click at [914, 455] on button "Checkout" at bounding box center [932, 458] width 355 height 16
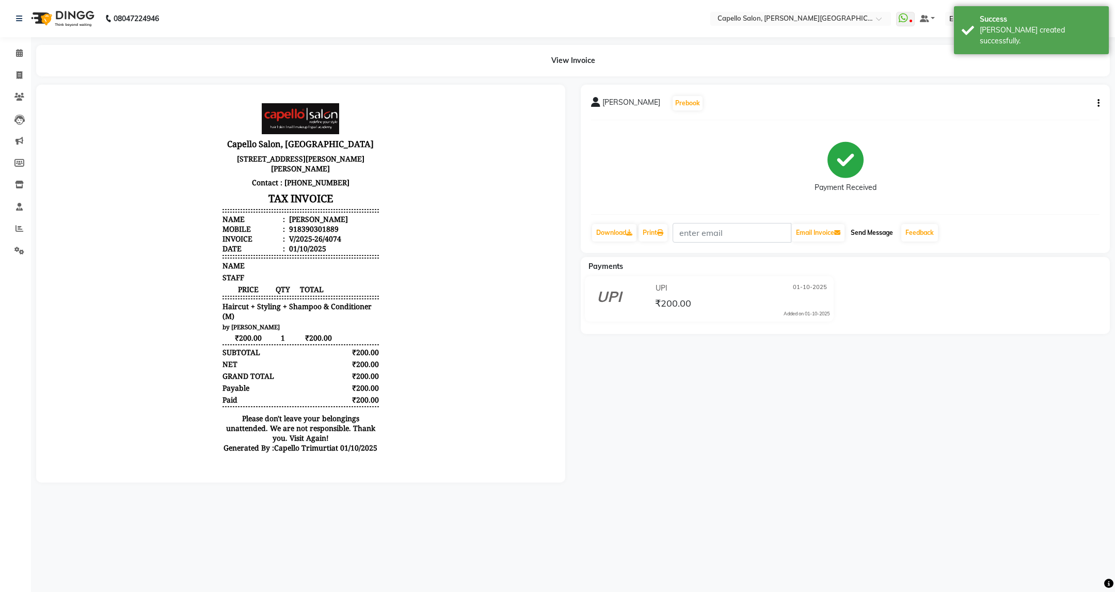
click at [893, 236] on button "Send Message" at bounding box center [872, 233] width 51 height 18
click at [16, 54] on icon at bounding box center [19, 53] width 7 height 8
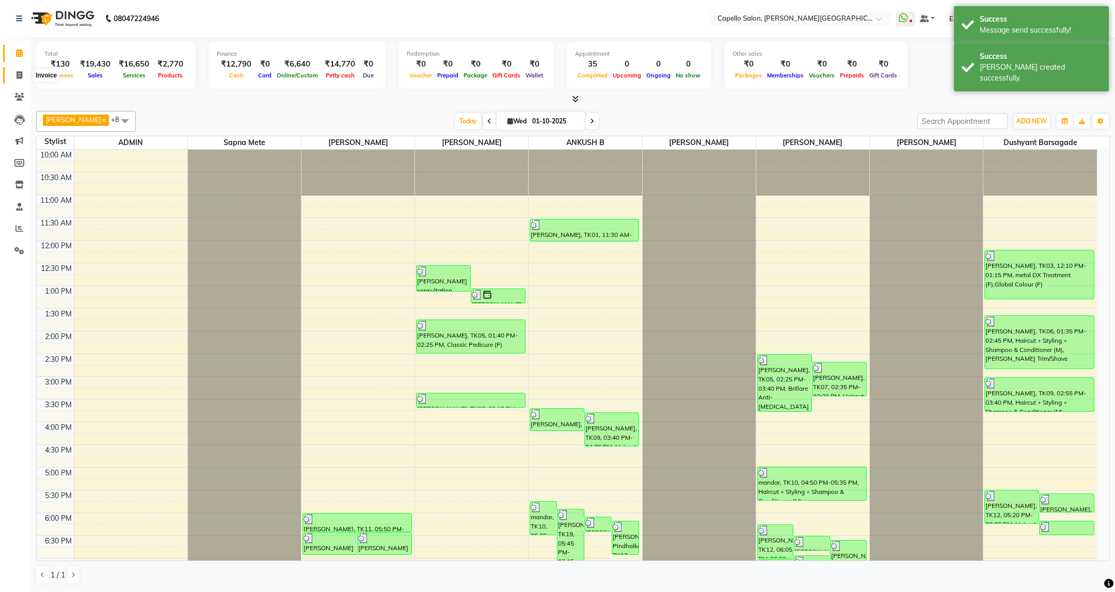
click at [20, 70] on span at bounding box center [19, 76] width 18 height 12
select select "service"
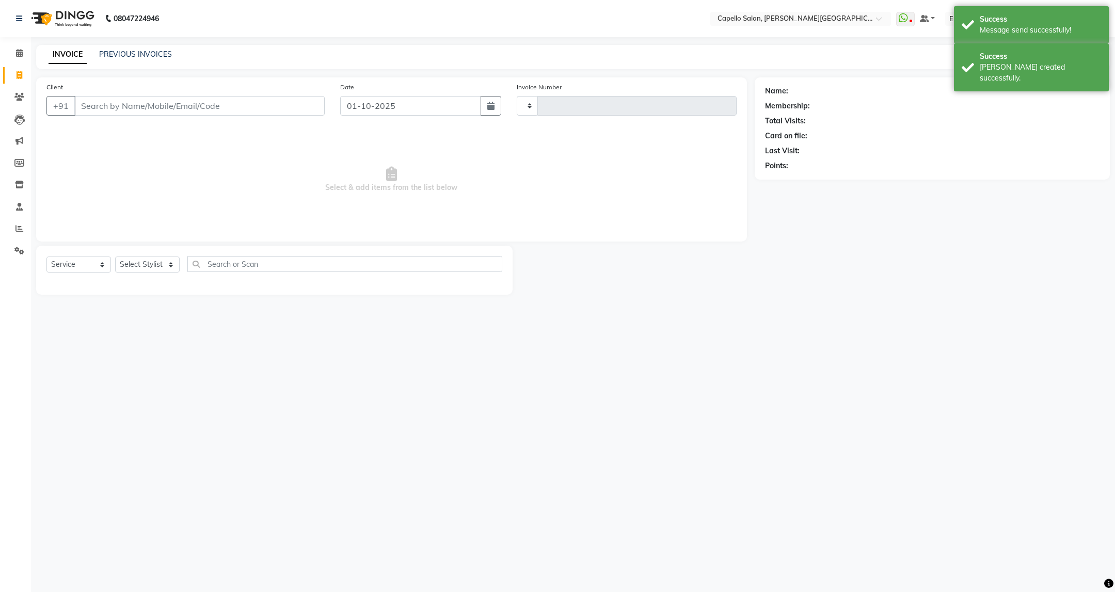
type input "4075"
select select "811"
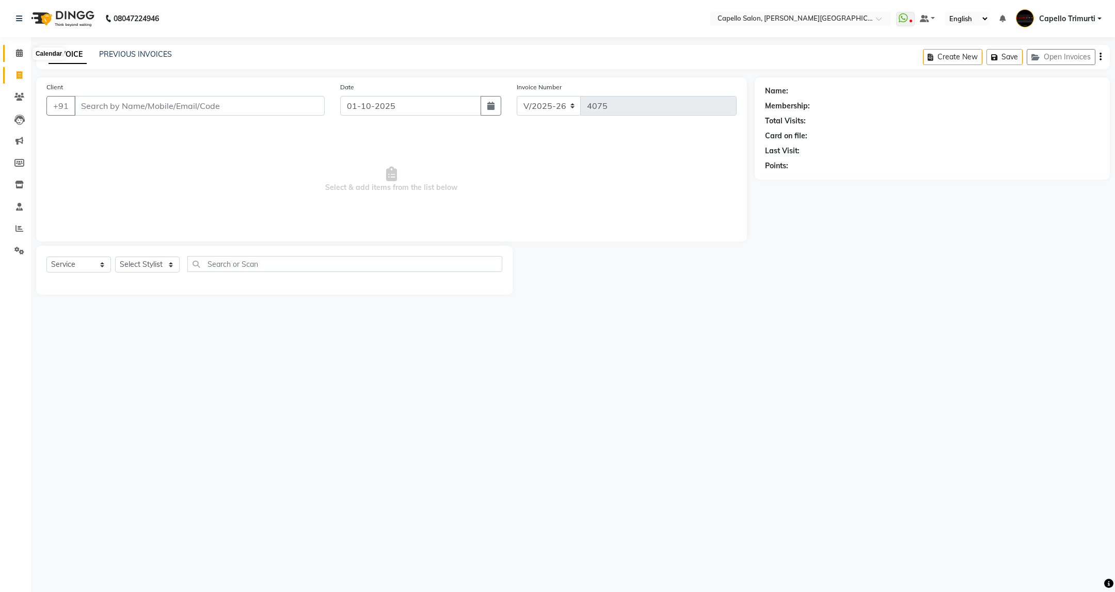
click at [21, 53] on icon at bounding box center [19, 53] width 7 height 8
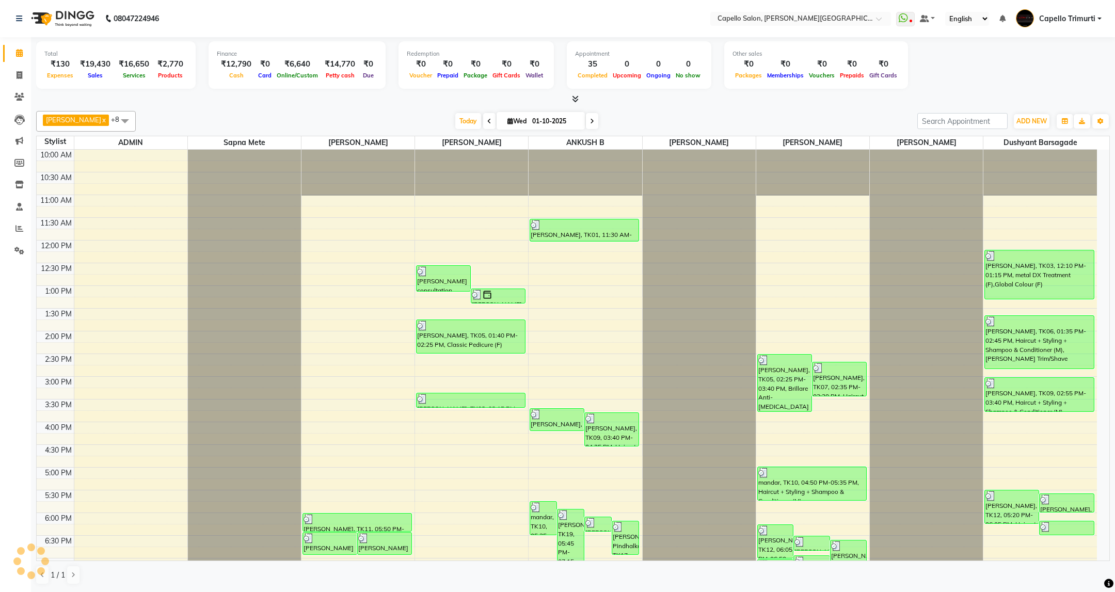
scroll to position [126, 0]
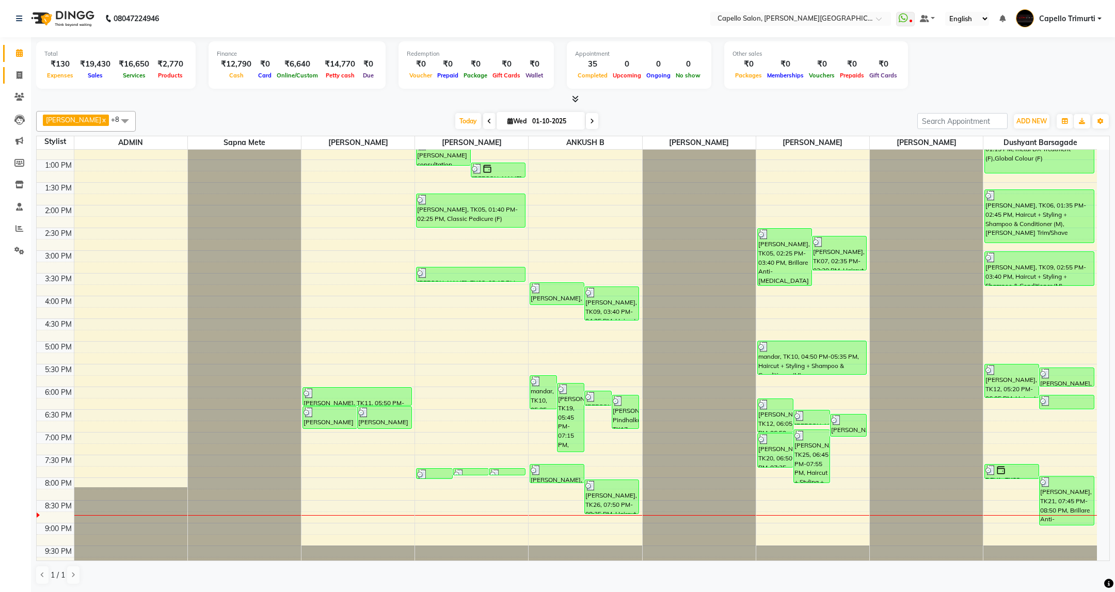
click at [19, 68] on link "Invoice" at bounding box center [15, 75] width 25 height 17
select select "service"
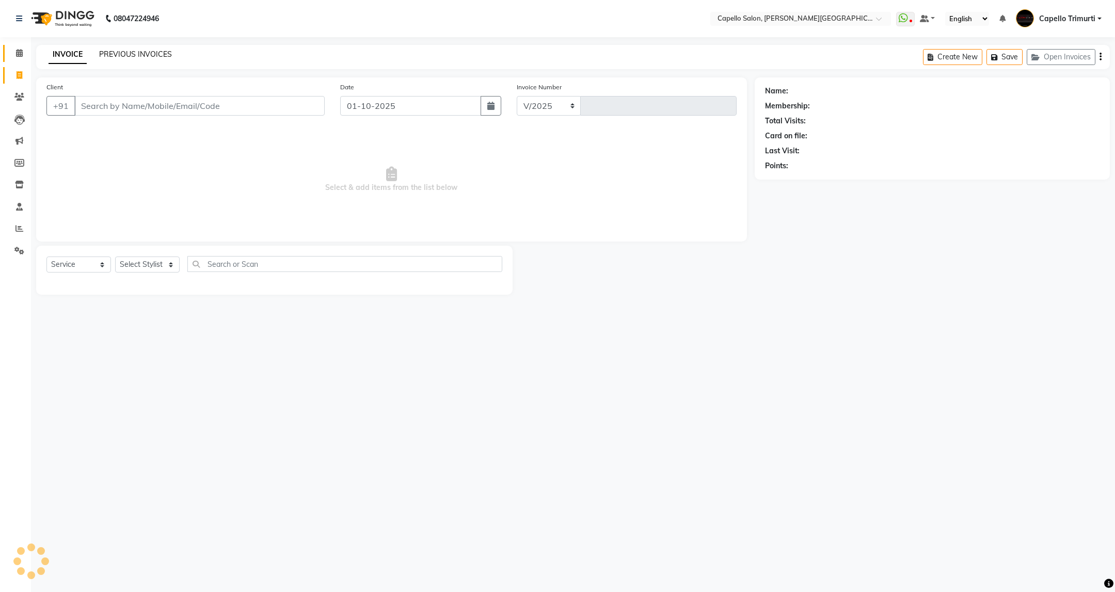
select select "811"
type input "4075"
click at [169, 52] on link "PREVIOUS INVOICES" at bounding box center [135, 54] width 73 height 9
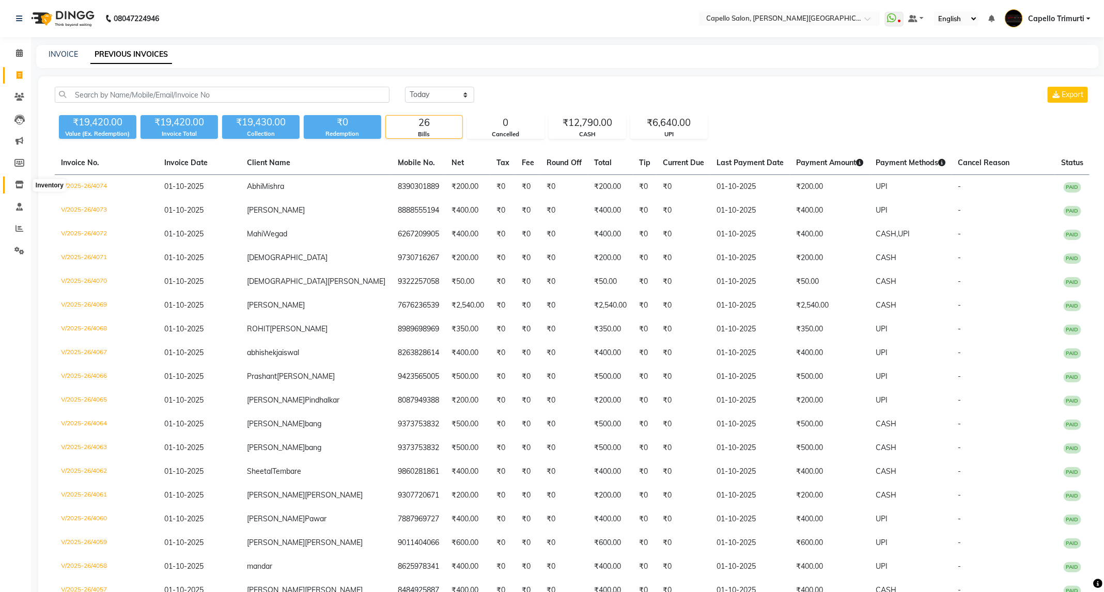
click at [22, 185] on icon at bounding box center [19, 185] width 9 height 8
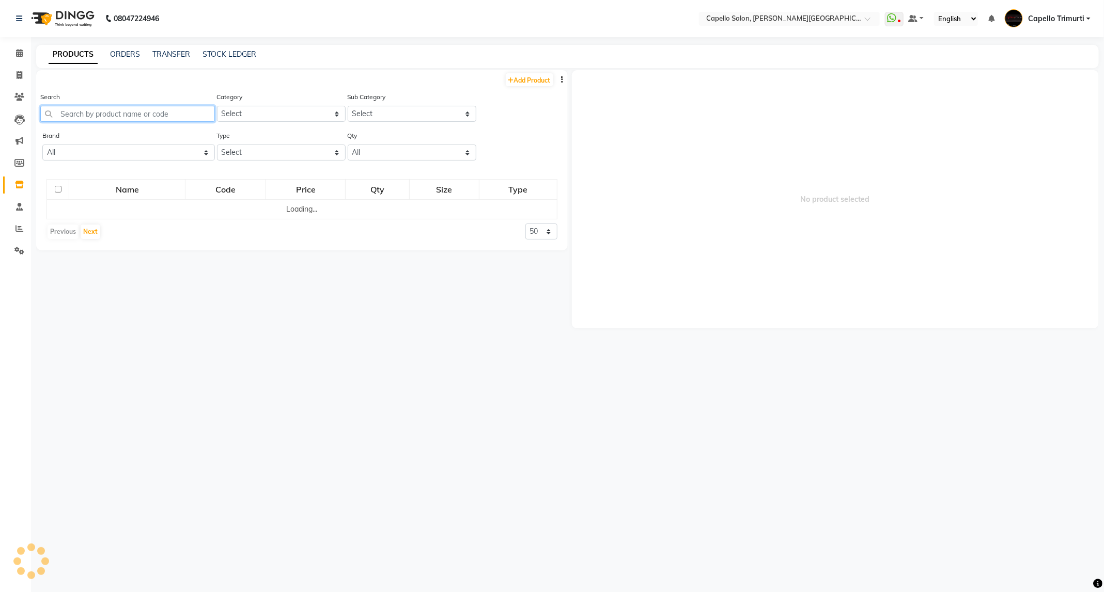
click at [180, 112] on input "text" at bounding box center [127, 114] width 175 height 16
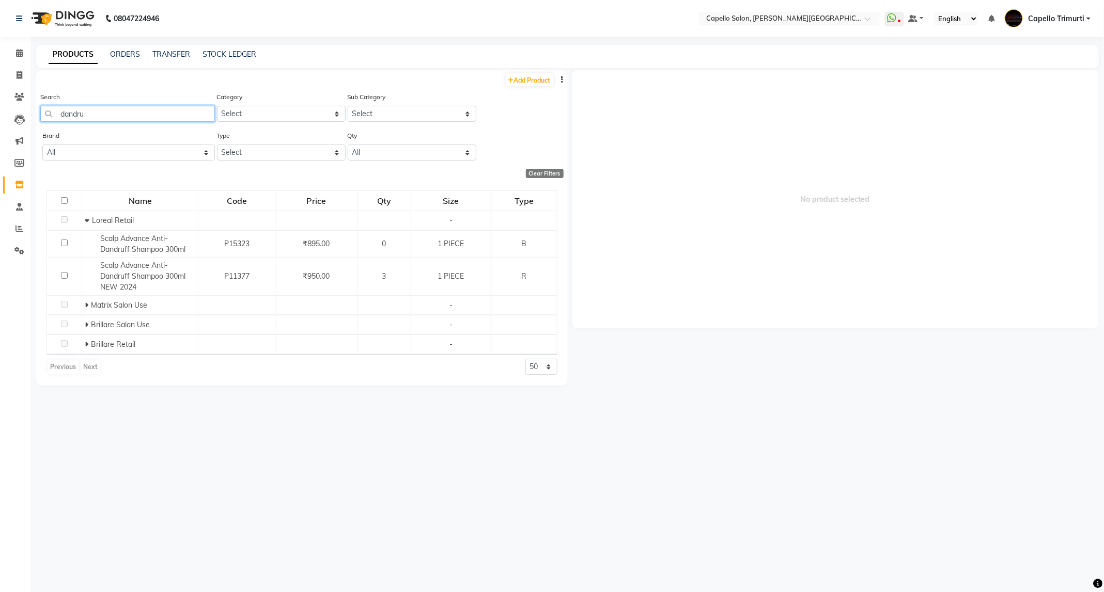
type input "dandru"
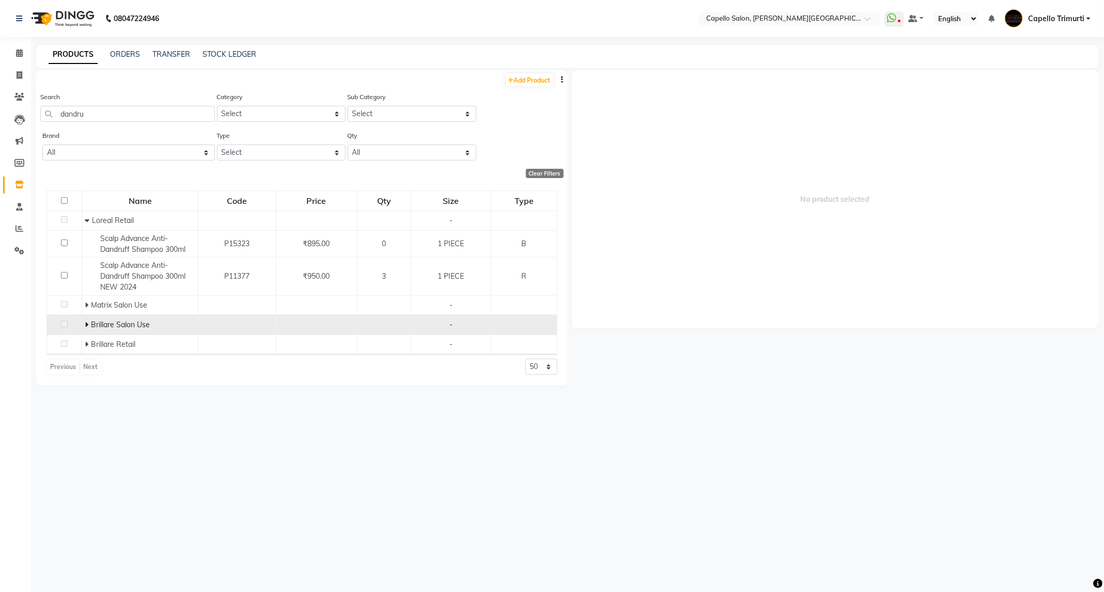
click at [85, 327] on icon at bounding box center [87, 324] width 4 height 7
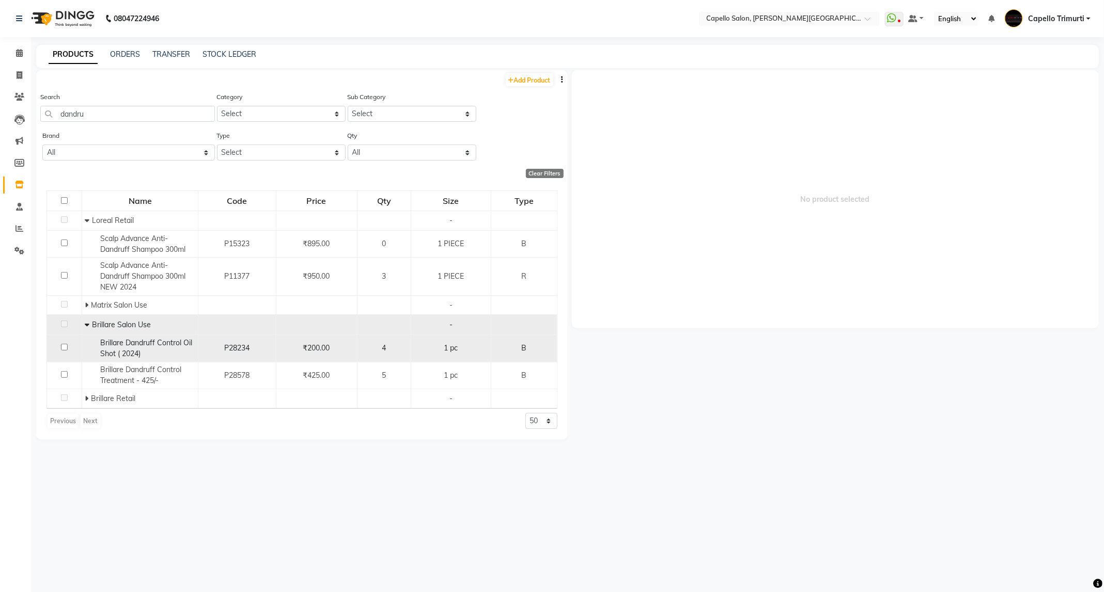
click at [65, 349] on input "checkbox" at bounding box center [64, 347] width 7 height 7
checkbox input "true"
select select
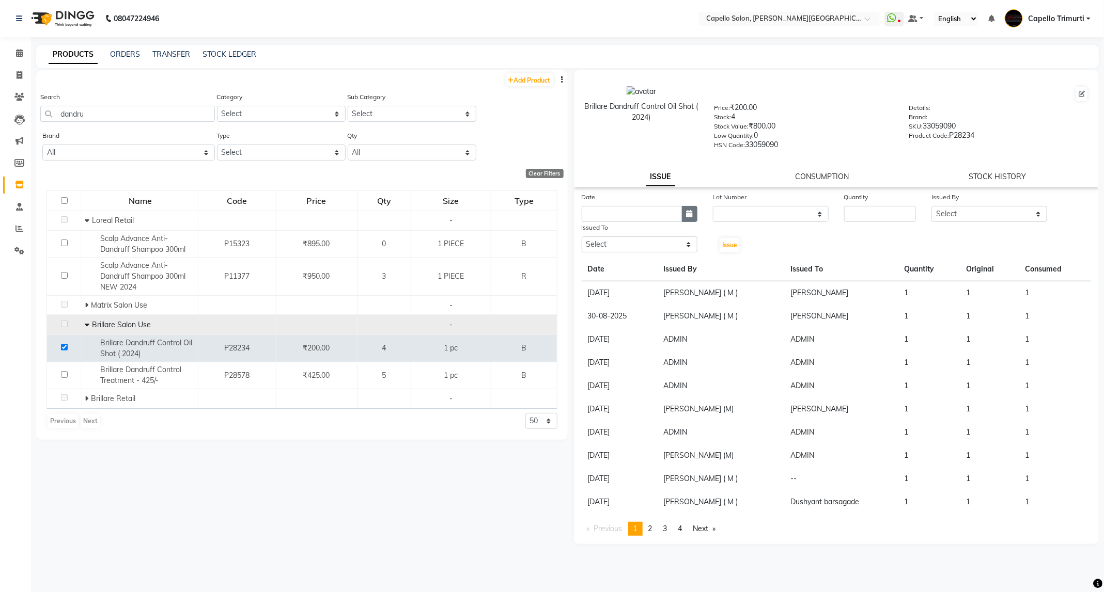
click at [688, 217] on button "button" at bounding box center [689, 214] width 15 height 16
select select "10"
select select "2025"
click at [619, 268] on div "1" at bounding box center [625, 267] width 17 height 17
type input "01-10-2025"
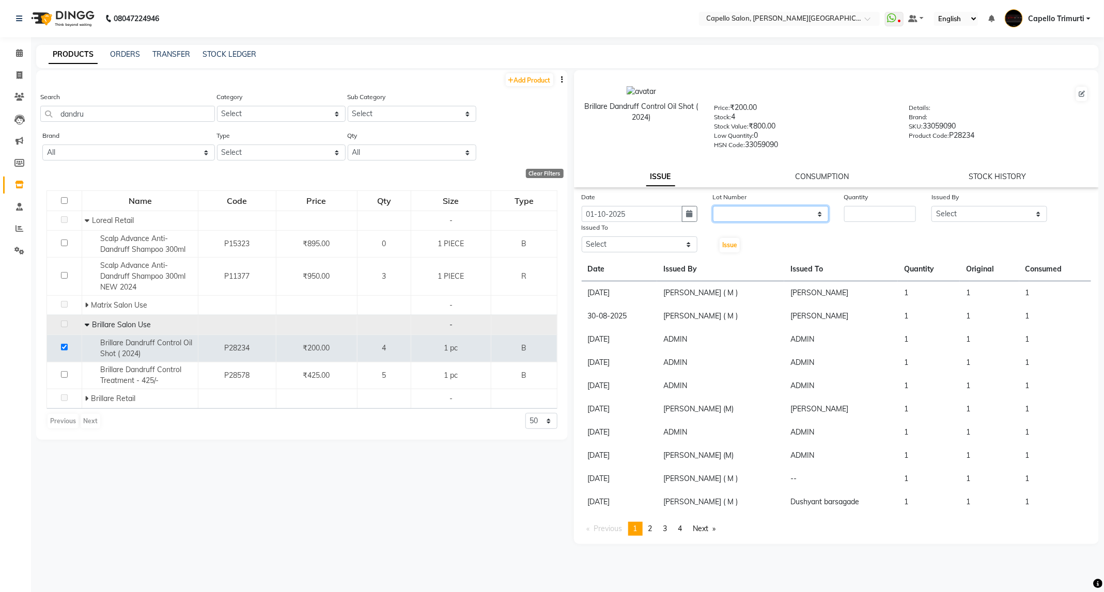
click at [775, 207] on select "None" at bounding box center [771, 214] width 116 height 16
select select "0: null"
click at [713, 206] on select "None" at bounding box center [771, 214] width 116 height 16
click at [864, 216] on input "number" at bounding box center [880, 214] width 72 height 16
type input "1"
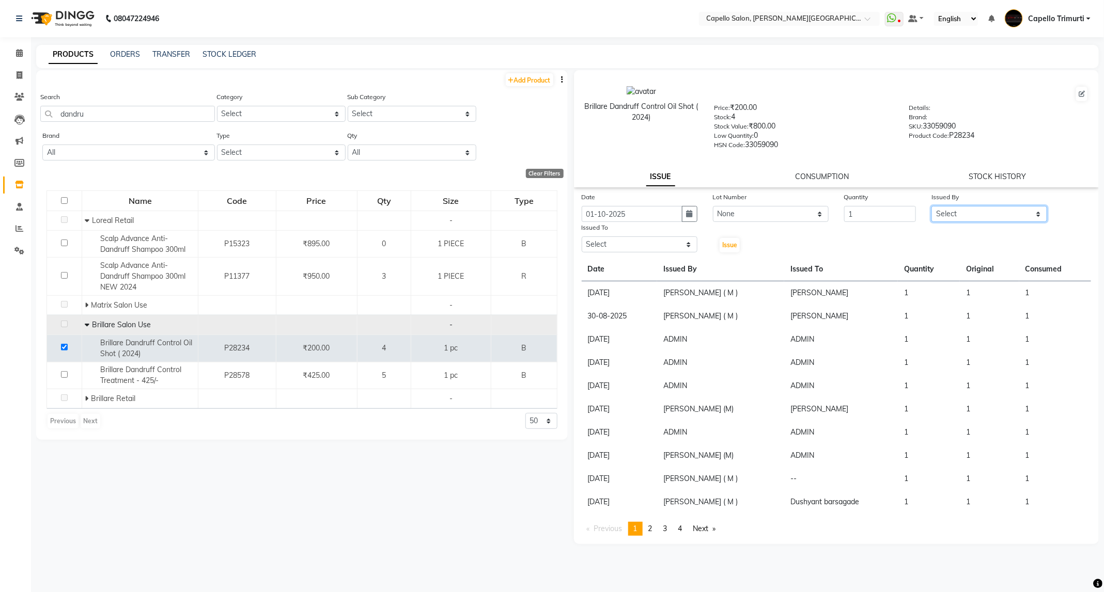
click at [985, 207] on select "Select ADMIN [PERSON_NAME] [PERSON_NAME] [PERSON_NAME] [PERSON_NAME] (M) [PERSO…" at bounding box center [989, 214] width 116 height 16
select select "47396"
click at [931, 206] on select "Select ADMIN [PERSON_NAME] [PERSON_NAME] [PERSON_NAME] [PERSON_NAME] (M) [PERSO…" at bounding box center [989, 214] width 116 height 16
click at [656, 241] on select "Select ADMIN [PERSON_NAME] [PERSON_NAME] [PERSON_NAME] [PERSON_NAME] (M) [PERSO…" at bounding box center [639, 245] width 116 height 16
select select "35878"
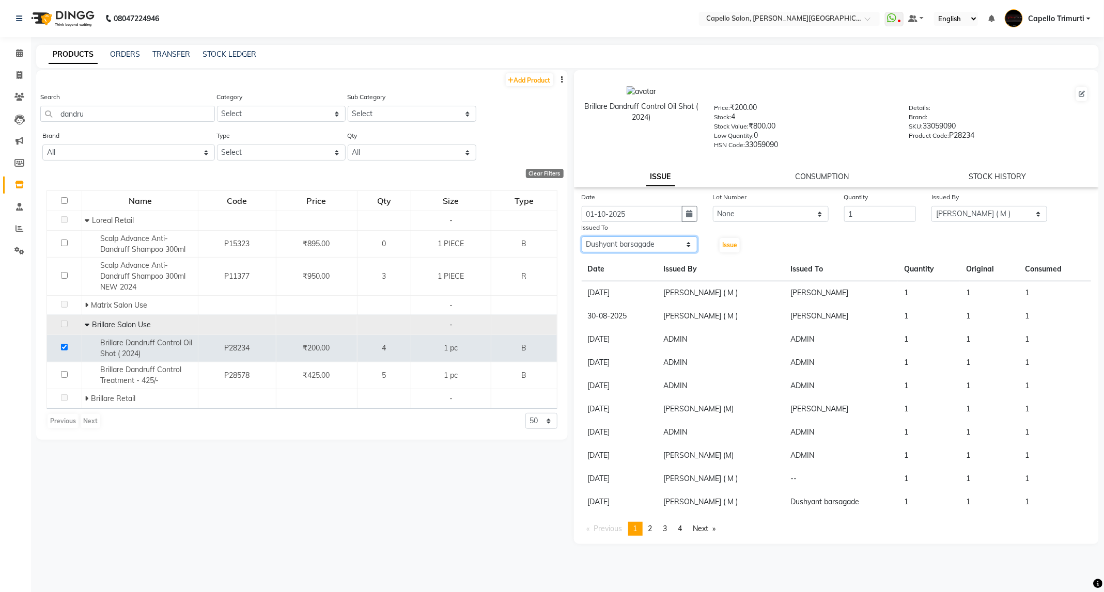
click at [581, 237] on select "Select ADMIN [PERSON_NAME] [PERSON_NAME] [PERSON_NAME] [PERSON_NAME] (M) [PERSO…" at bounding box center [639, 245] width 116 height 16
click at [736, 242] on span "Issue" at bounding box center [729, 245] width 15 height 8
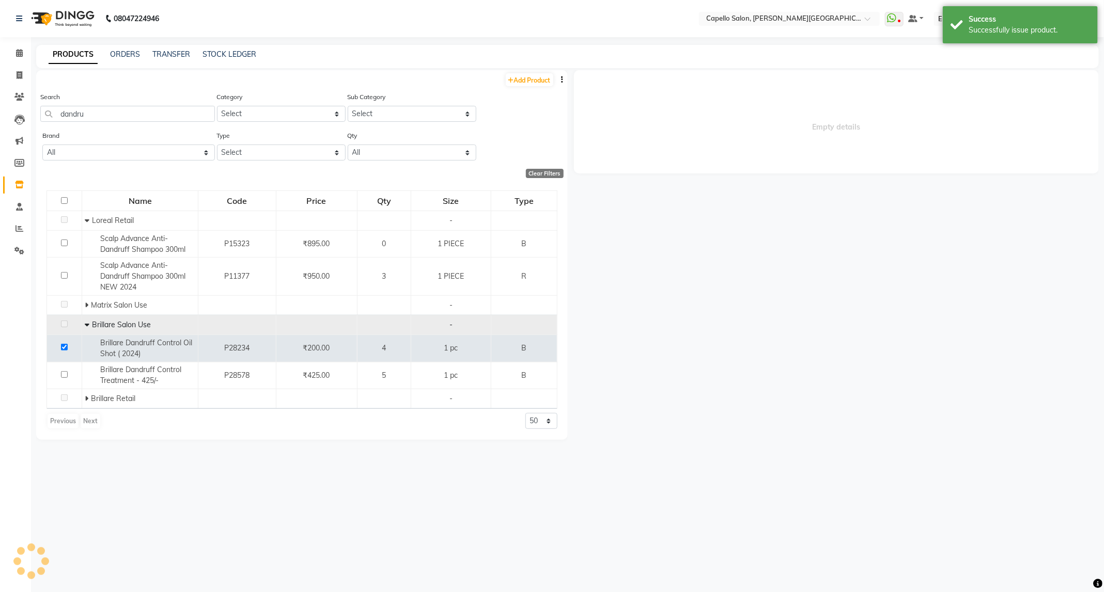
select select
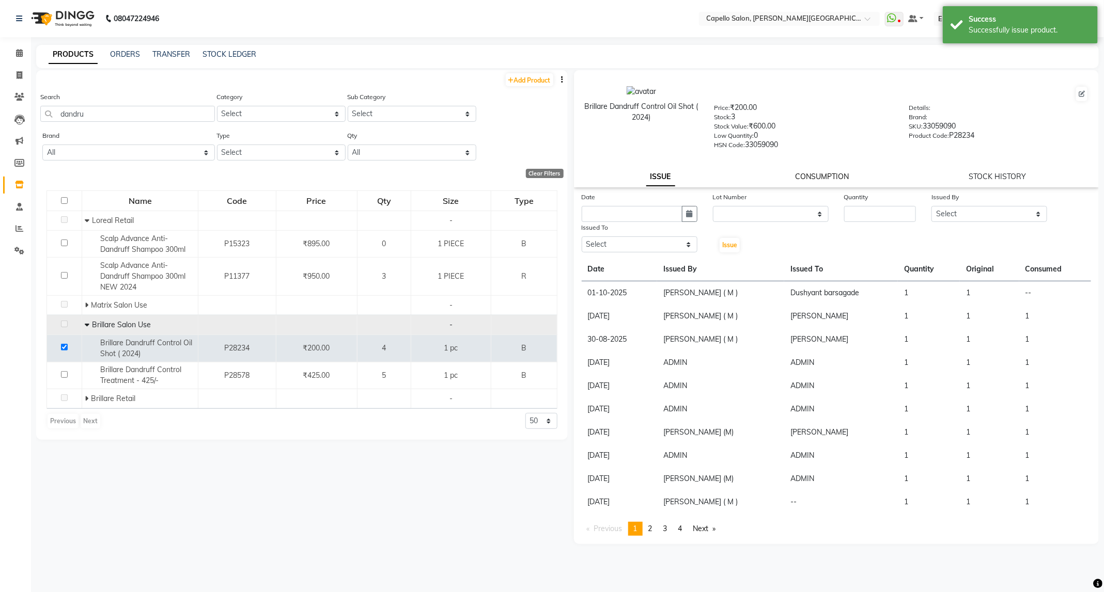
click at [816, 174] on link "CONSUMPTION" at bounding box center [822, 176] width 54 height 9
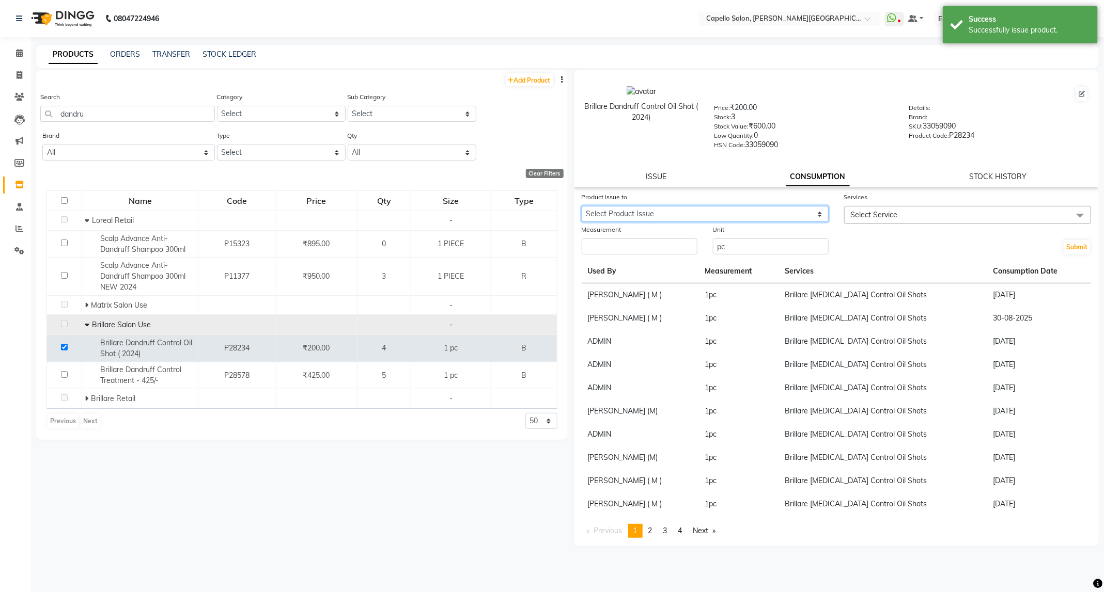
drag, startPoint x: 816, startPoint y: 179, endPoint x: 816, endPoint y: 208, distance: 29.4
click at [816, 208] on select "Select Product Issue [DATE], Issued to: [PERSON_NAME], Balance: 1" at bounding box center [704, 214] width 247 height 16
click at [581, 206] on select "Select Product Issue [DATE], Issued to: [PERSON_NAME], Balance: 1" at bounding box center [704, 214] width 247 height 16
click at [804, 214] on select "Select Product Issue [DATE], Issued to: [PERSON_NAME], Balance: 1" at bounding box center [704, 214] width 247 height 16
select select "1278428"
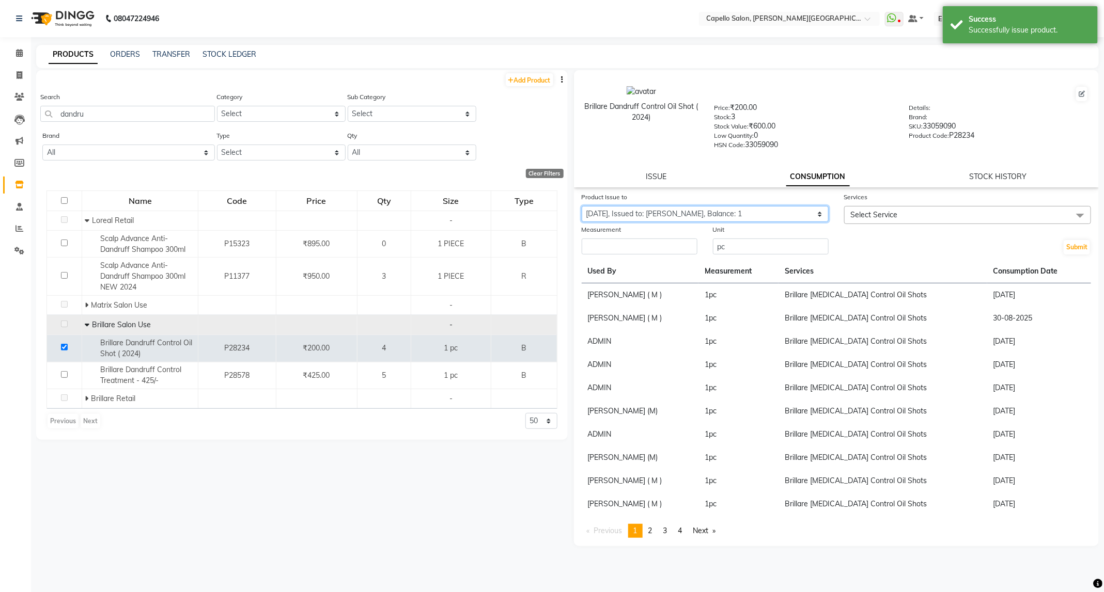
click at [581, 206] on select "Select Product Issue [DATE], Issued to: [PERSON_NAME], Balance: 1" at bounding box center [704, 214] width 247 height 16
click at [905, 217] on span "Select Service" at bounding box center [967, 215] width 247 height 18
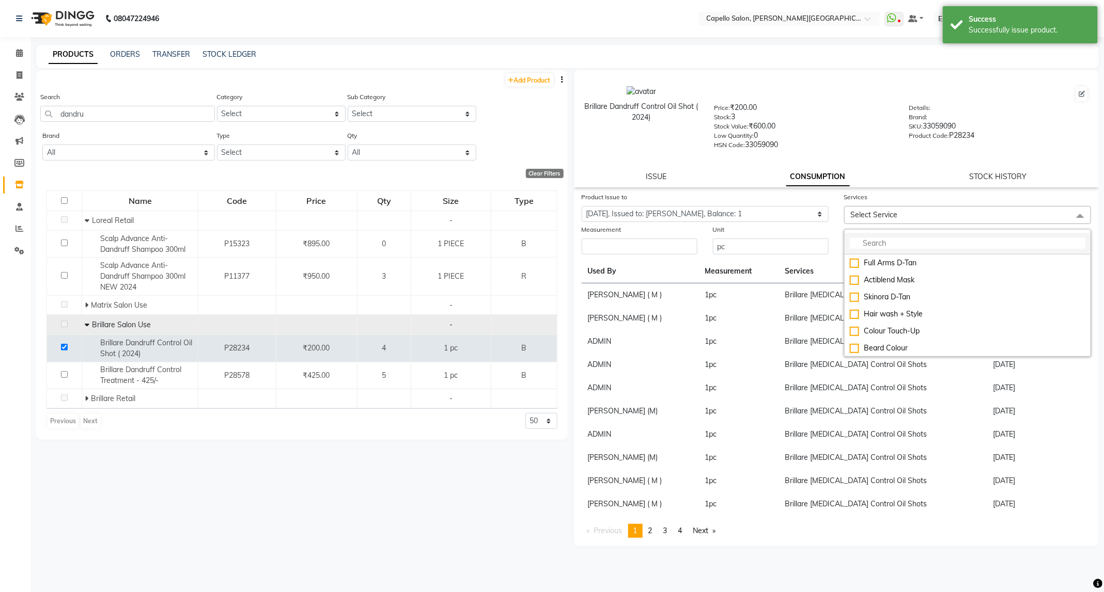
click at [901, 244] on input "multiselect-search" at bounding box center [966, 243] width 235 height 11
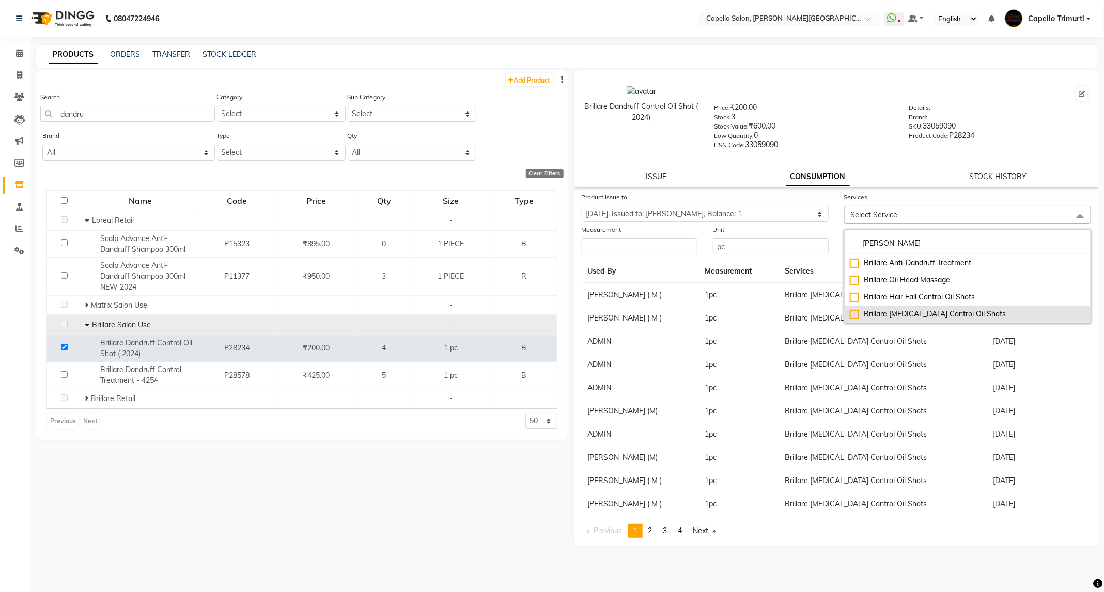
type input "[PERSON_NAME]"
click at [905, 307] on li "Brillare [MEDICAL_DATA] Control Oil Shots" at bounding box center [967, 314] width 246 height 17
checkbox input "true"
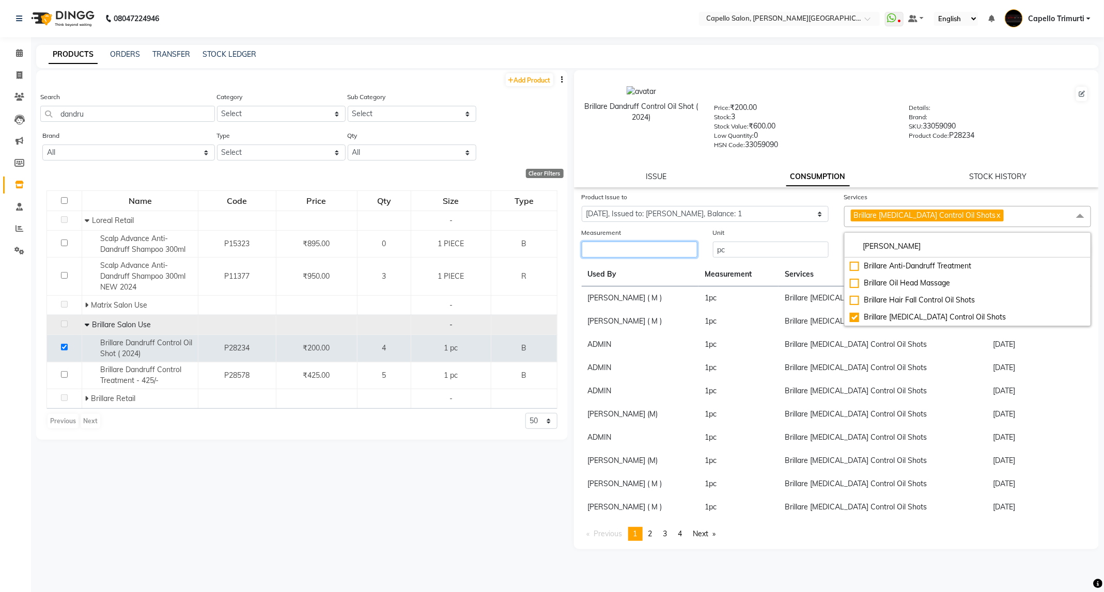
click at [617, 253] on input "number" at bounding box center [639, 250] width 116 height 16
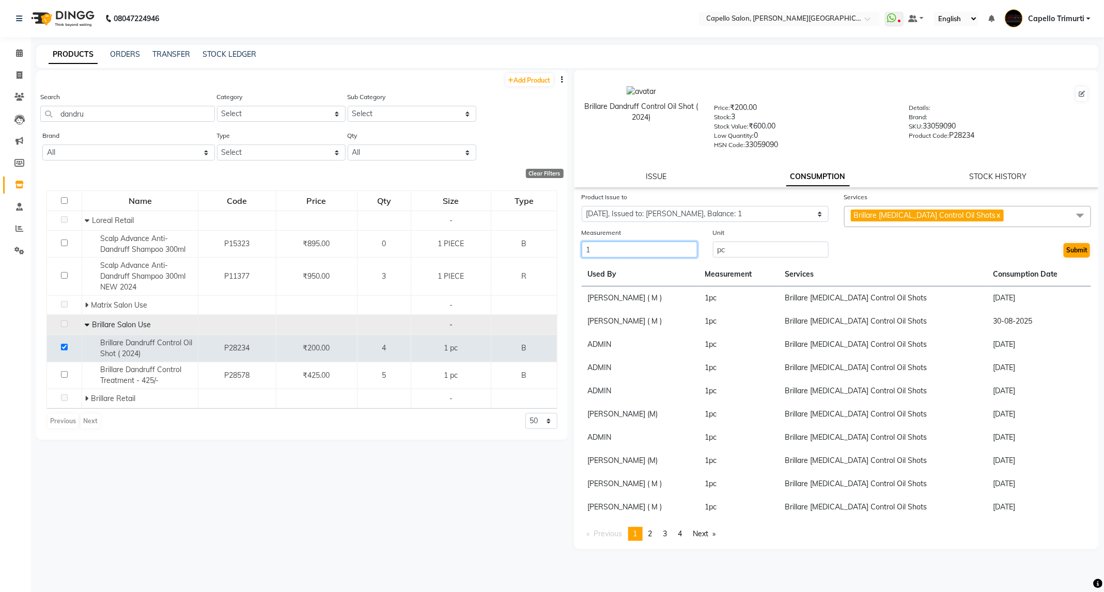
type input "1"
click at [1072, 253] on button "Submit" at bounding box center [1076, 250] width 26 height 14
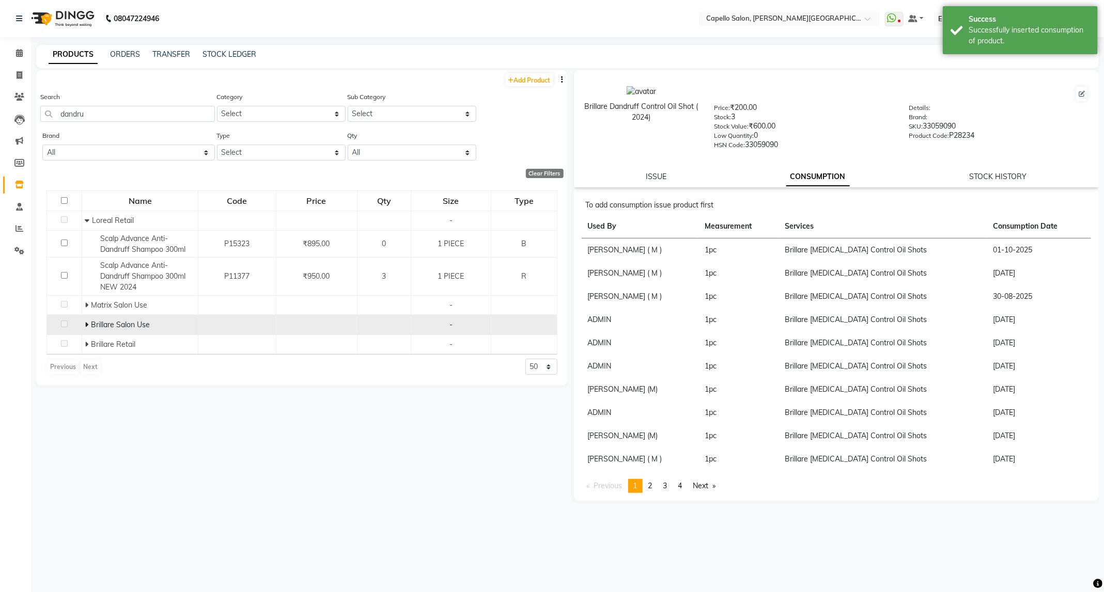
click at [89, 326] on span at bounding box center [88, 324] width 6 height 9
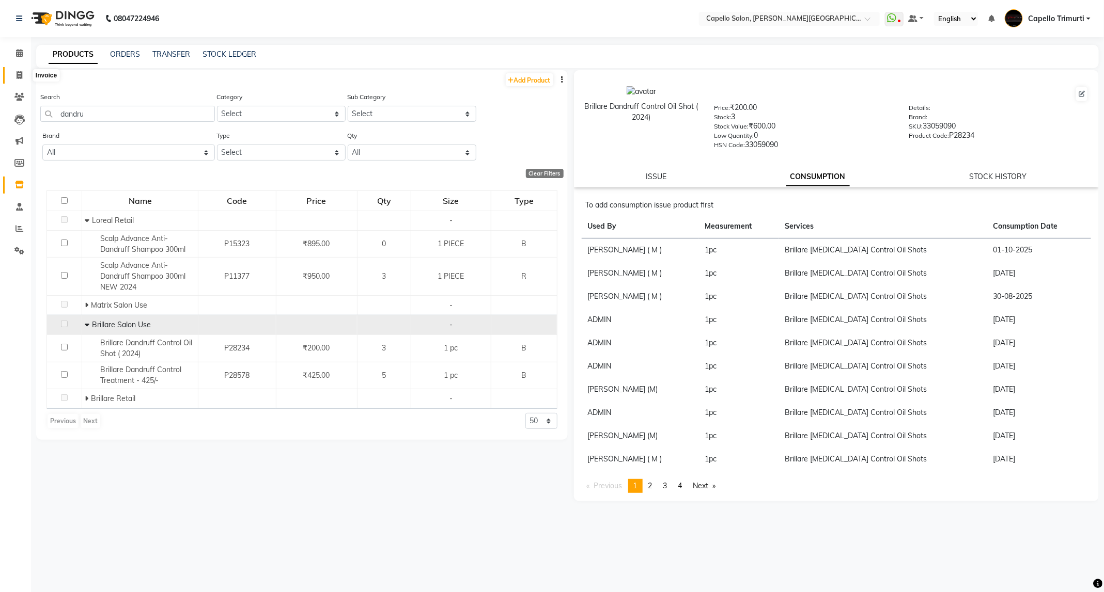
click at [17, 77] on icon at bounding box center [20, 75] width 6 height 8
select select "service"
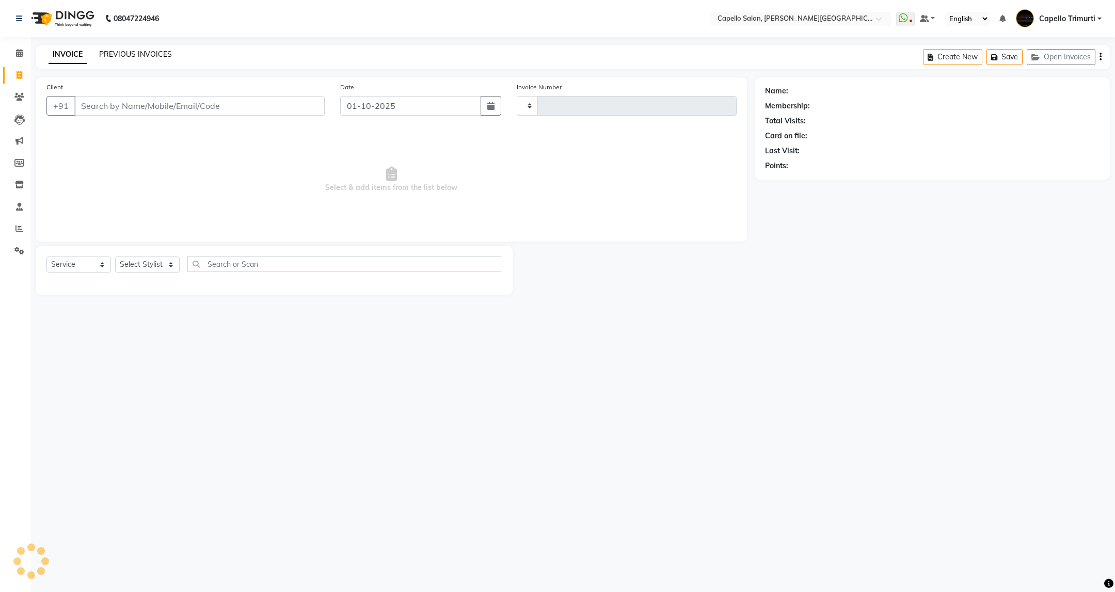
click at [134, 54] on link "PREVIOUS INVOICES" at bounding box center [135, 54] width 73 height 9
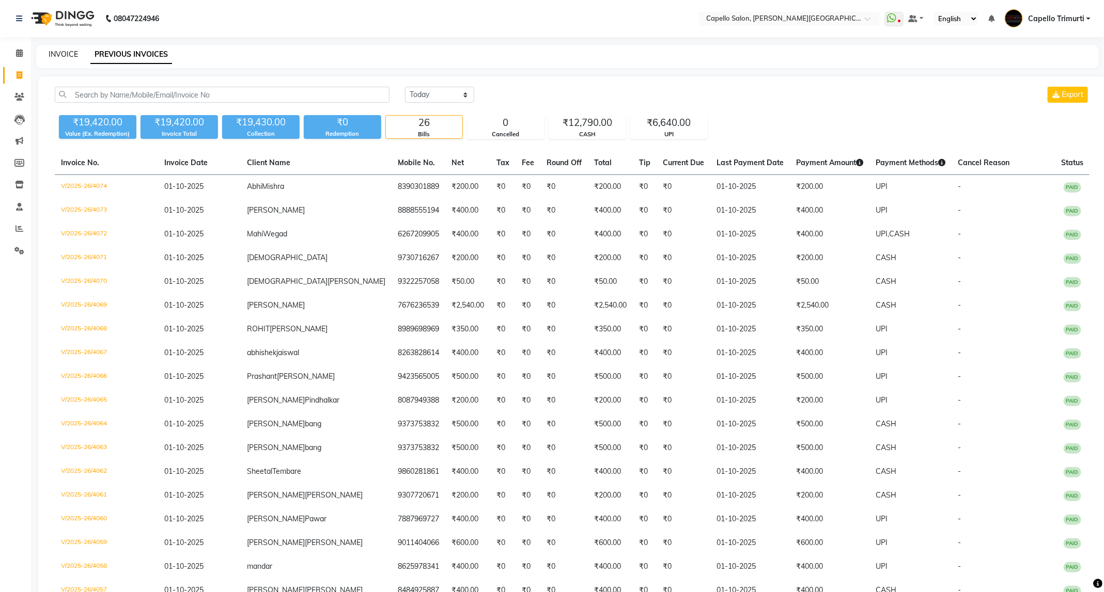
click at [49, 57] on link "INVOICE" at bounding box center [63, 54] width 29 height 9
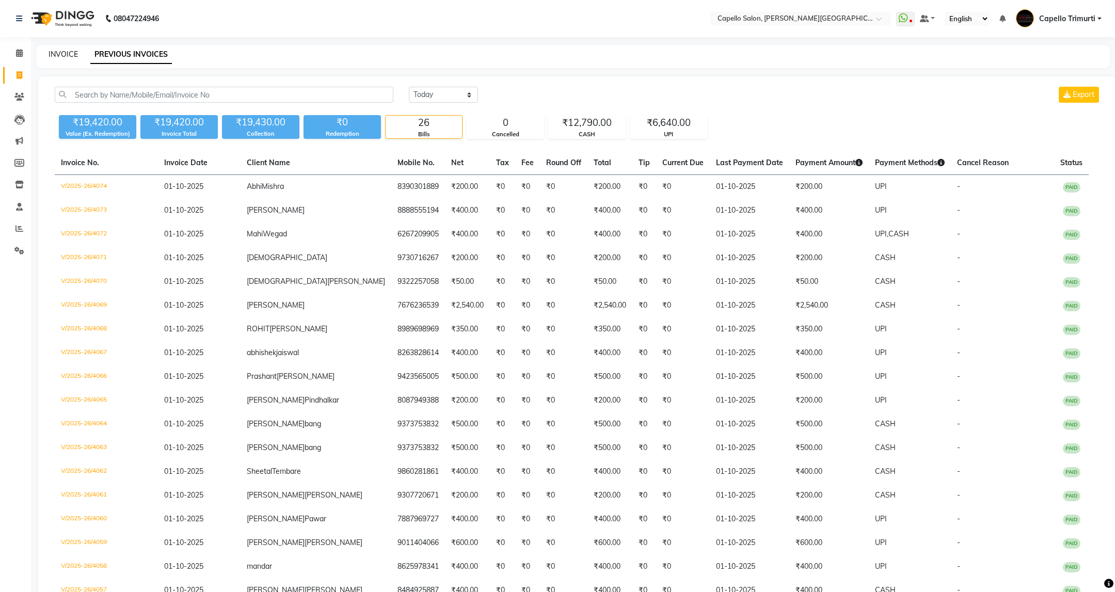
select select "service"
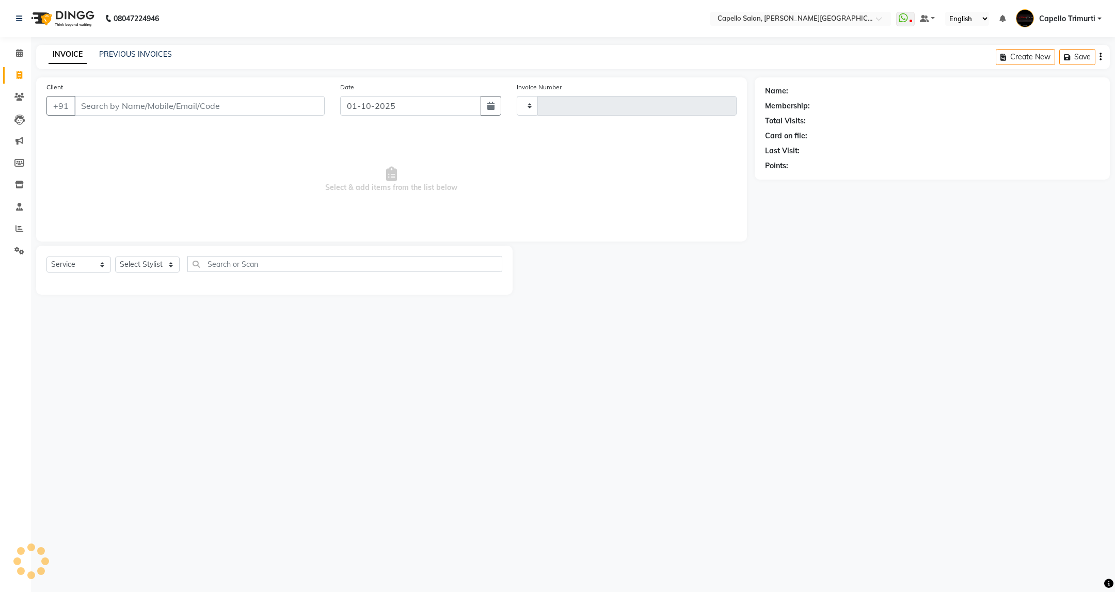
type input "4075"
select select "811"
click at [149, 55] on link "PREVIOUS INVOICES" at bounding box center [135, 54] width 73 height 9
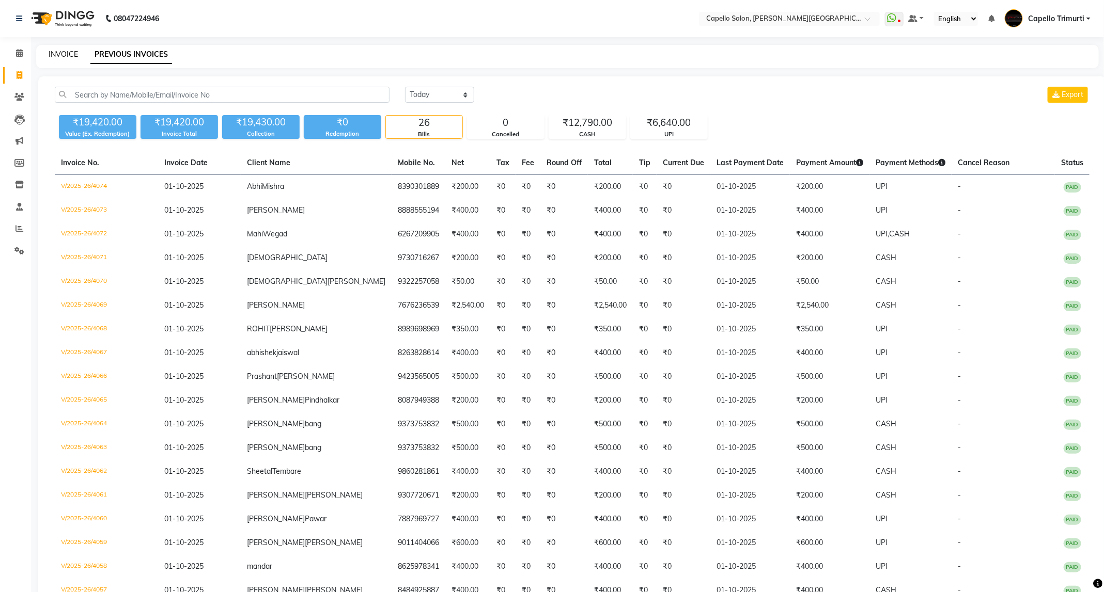
click at [53, 53] on link "INVOICE" at bounding box center [63, 54] width 29 height 9
select select "service"
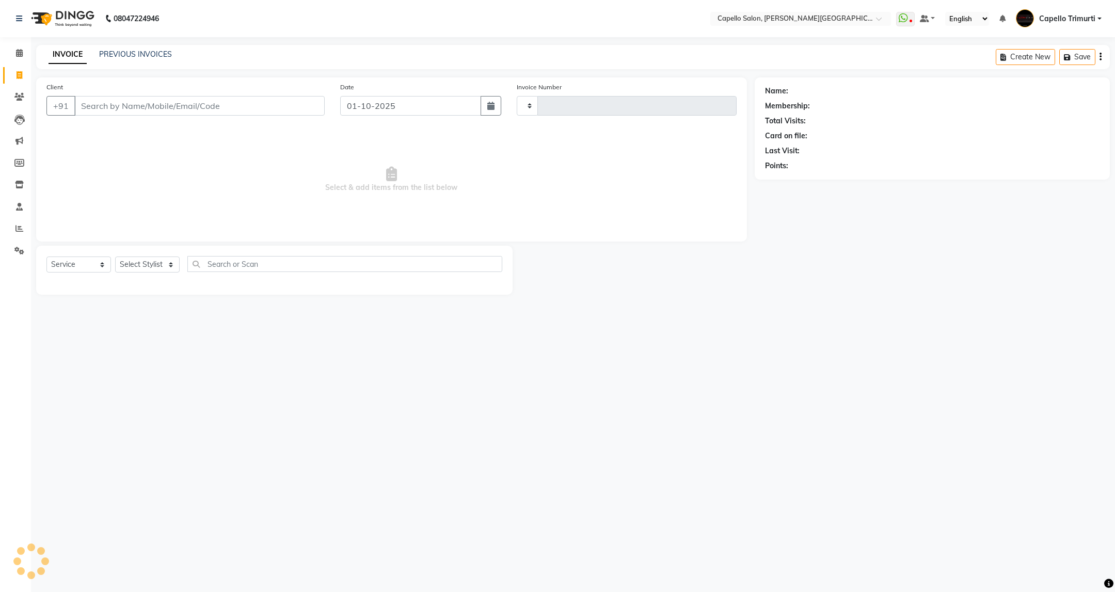
type input "4075"
select select "811"
click at [156, 267] on select "Select Stylist ADMIN [PERSON_NAME] [PERSON_NAME] [PERSON_NAME] [PERSON_NAME] (M…" at bounding box center [147, 265] width 65 height 16
select select "35878"
click at [115, 257] on select "Select Stylist ADMIN [PERSON_NAME] [PERSON_NAME] [PERSON_NAME] [PERSON_NAME] (M…" at bounding box center [147, 265] width 65 height 16
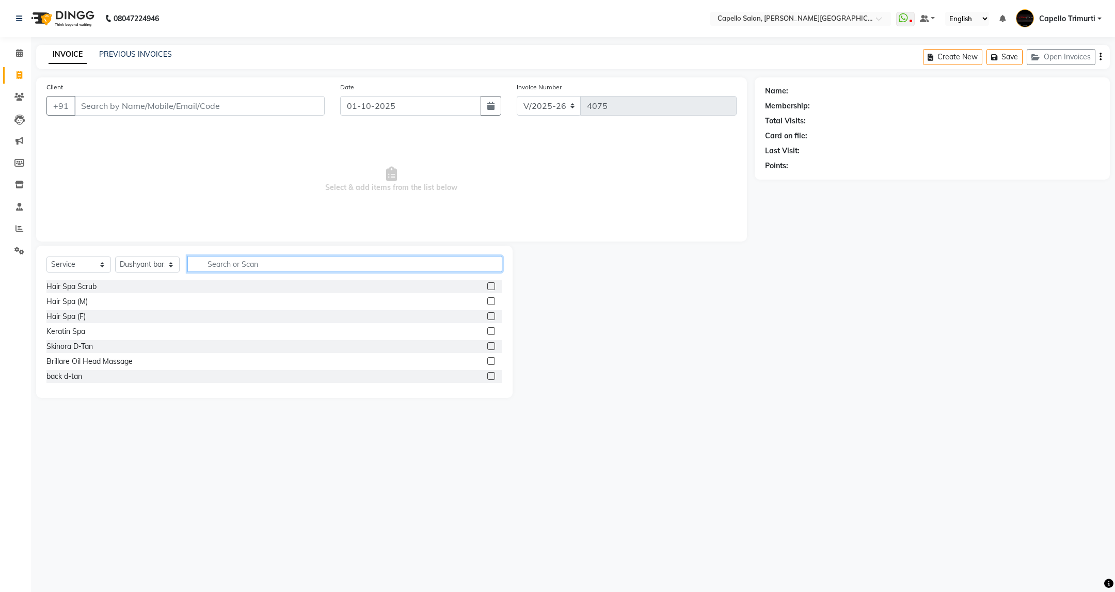
click at [231, 262] on input "text" at bounding box center [344, 264] width 314 height 16
click at [262, 107] on input "Client" at bounding box center [199, 106] width 250 height 20
type input "9766214383"
click at [260, 272] on input "text" at bounding box center [344, 267] width 314 height 16
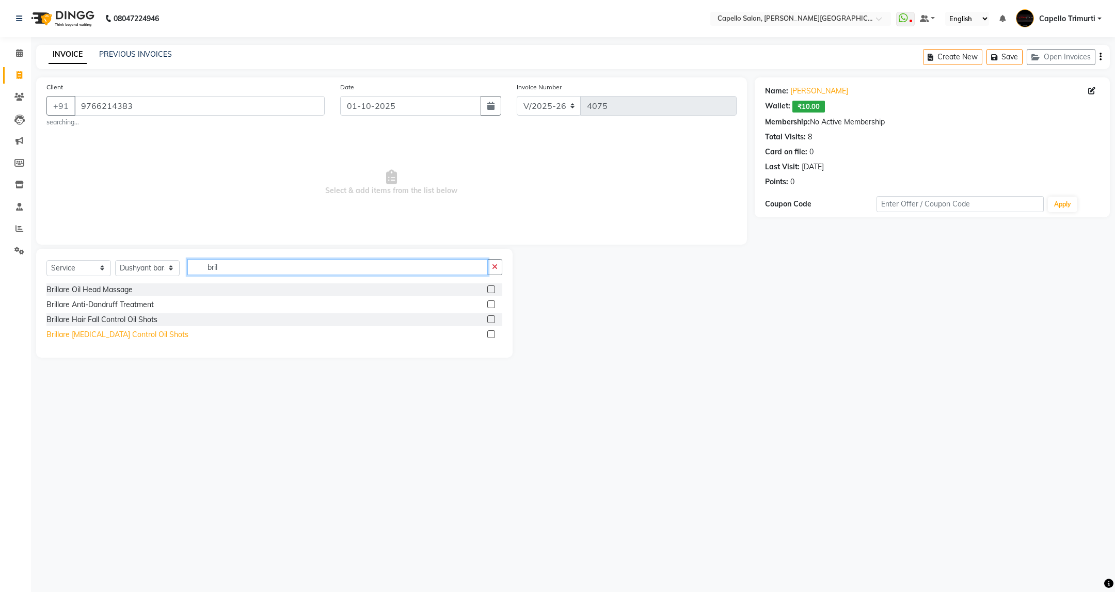
type input "bril"
click at [134, 336] on div "Brillare [MEDICAL_DATA] Control Oil Shots" at bounding box center [117, 334] width 142 height 11
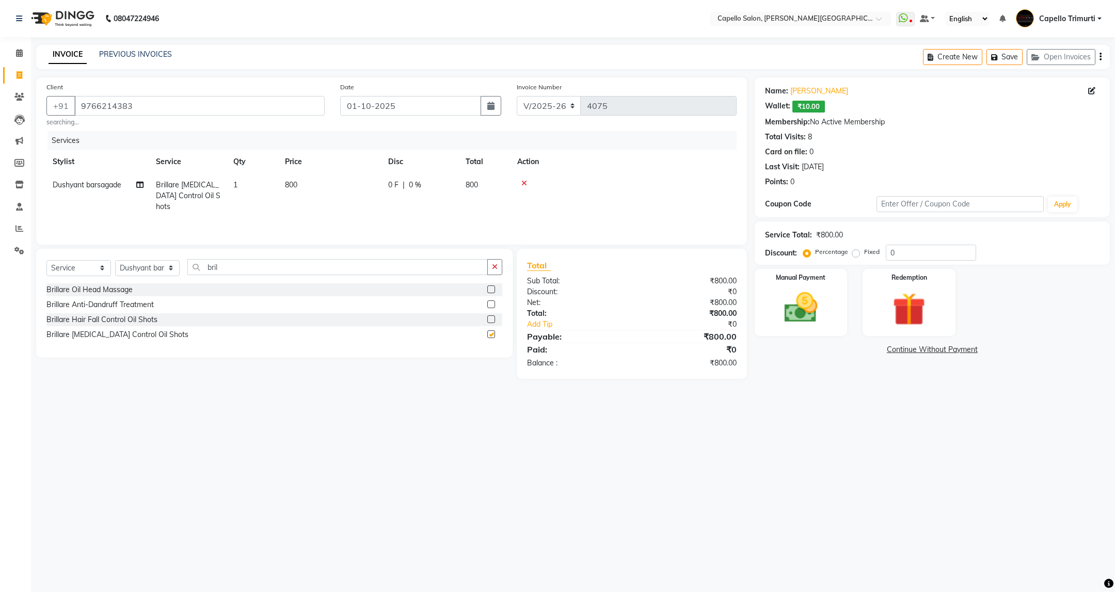
checkbox input "false"
drag, startPoint x: 222, startPoint y: 265, endPoint x: 194, endPoint y: 279, distance: 31.4
click at [194, 279] on div "Select Service Product Membership Package Voucher Prepaid Gift Card Select Styl…" at bounding box center [274, 271] width 456 height 24
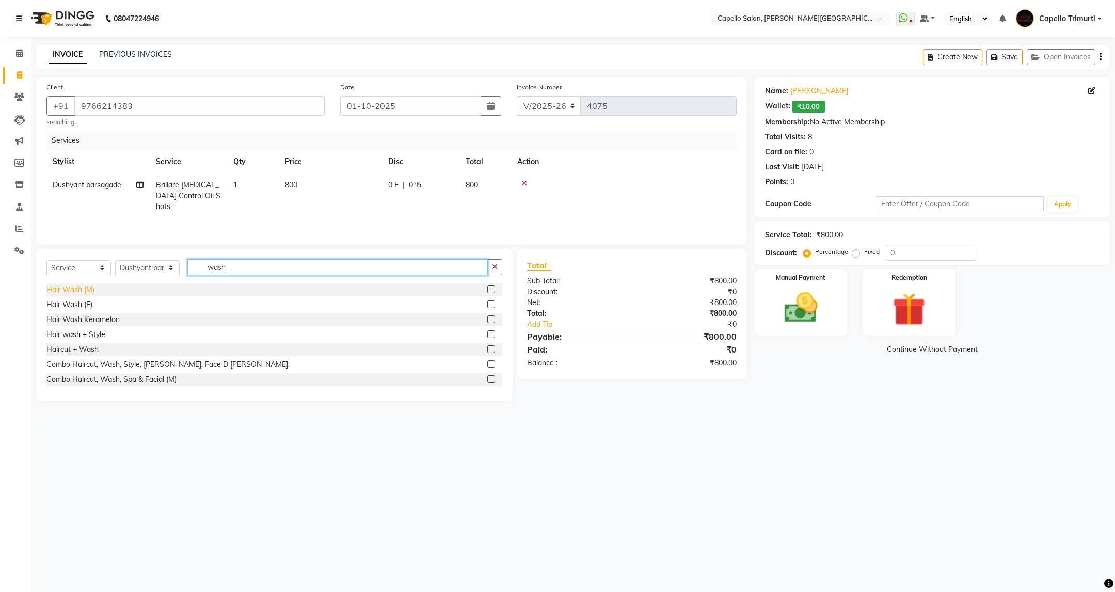
type input "wash"
click at [82, 291] on div "Hair Wash (M)" at bounding box center [70, 290] width 48 height 11
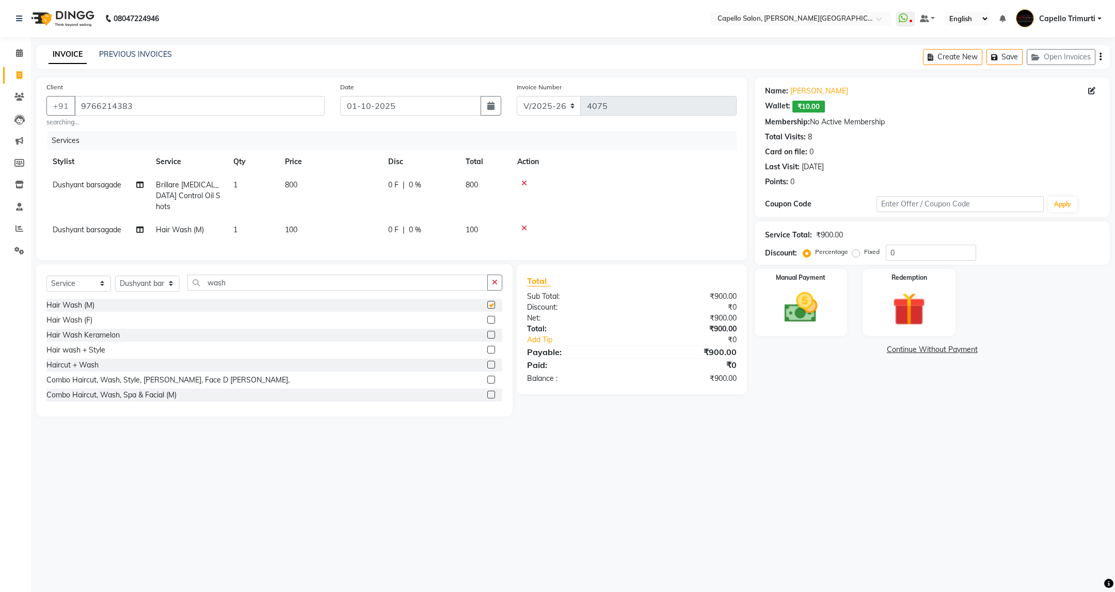
checkbox input "false"
click at [526, 225] on icon at bounding box center [525, 228] width 6 height 7
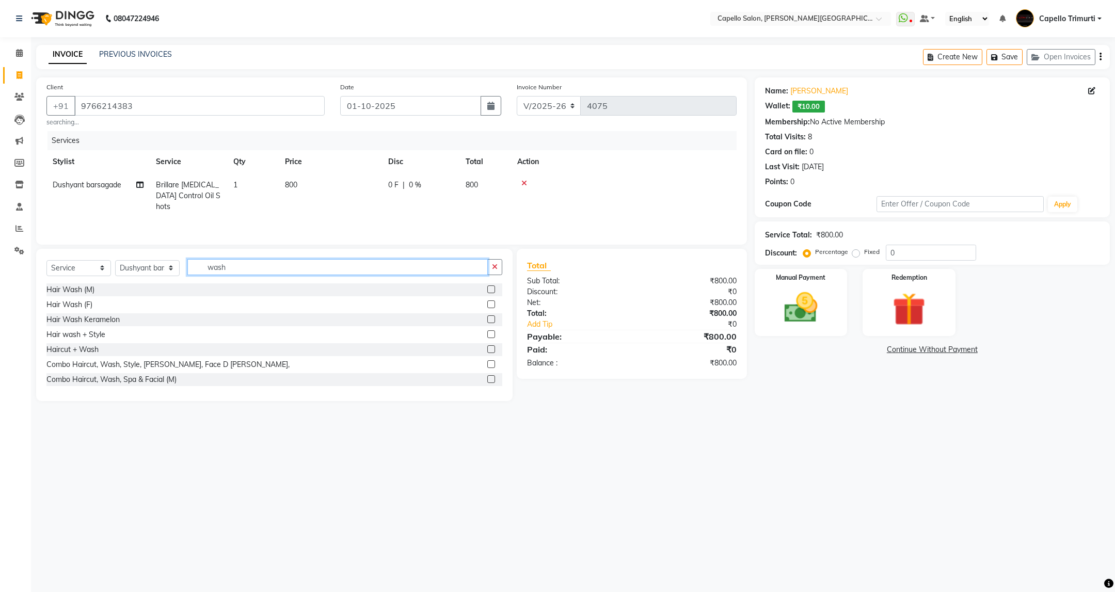
drag, startPoint x: 285, startPoint y: 270, endPoint x: 185, endPoint y: 292, distance: 102.6
click at [185, 292] on div "Select Service Product Membership Package Voucher Prepaid Gift Card Select Styl…" at bounding box center [274, 325] width 477 height 152
type input "cut"
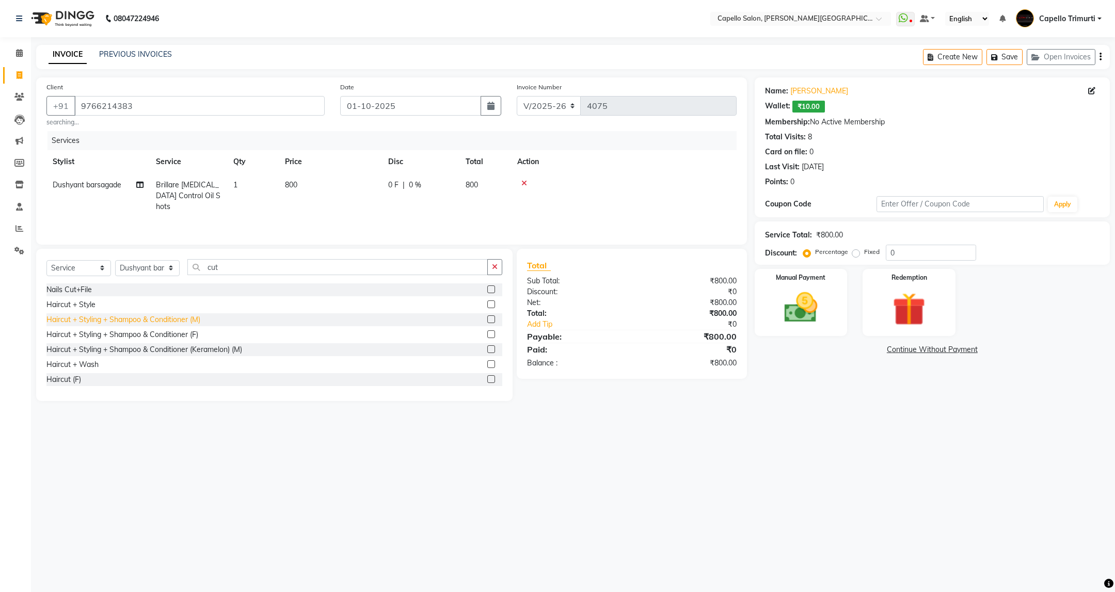
click at [161, 323] on div "Haircut + Styling + Shampoo & Conditioner (M)" at bounding box center [123, 319] width 154 height 11
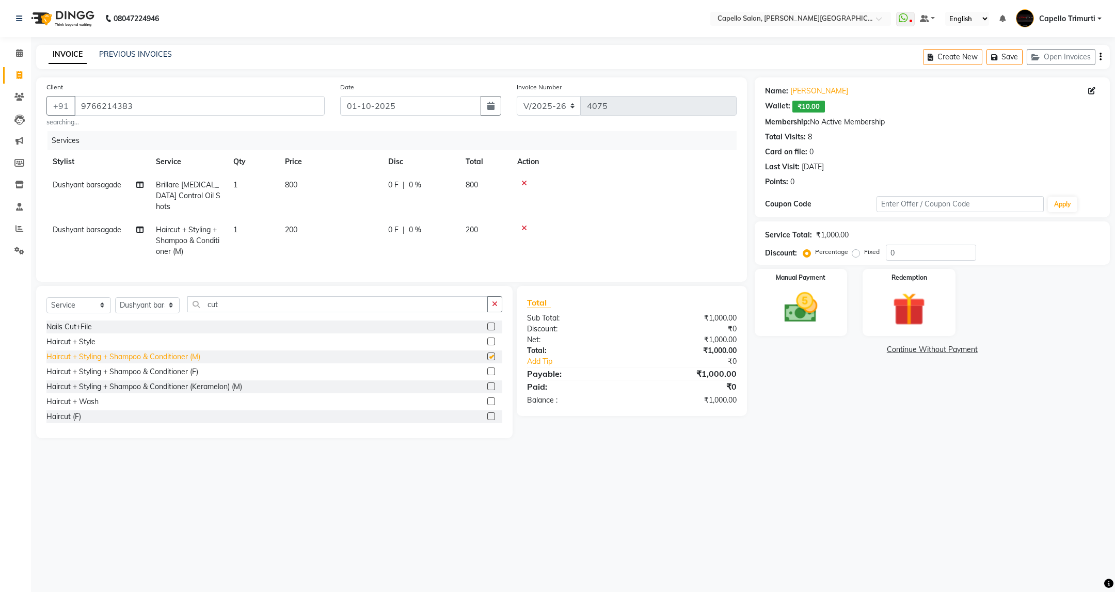
checkbox input "false"
click at [823, 319] on img at bounding box center [801, 308] width 56 height 40
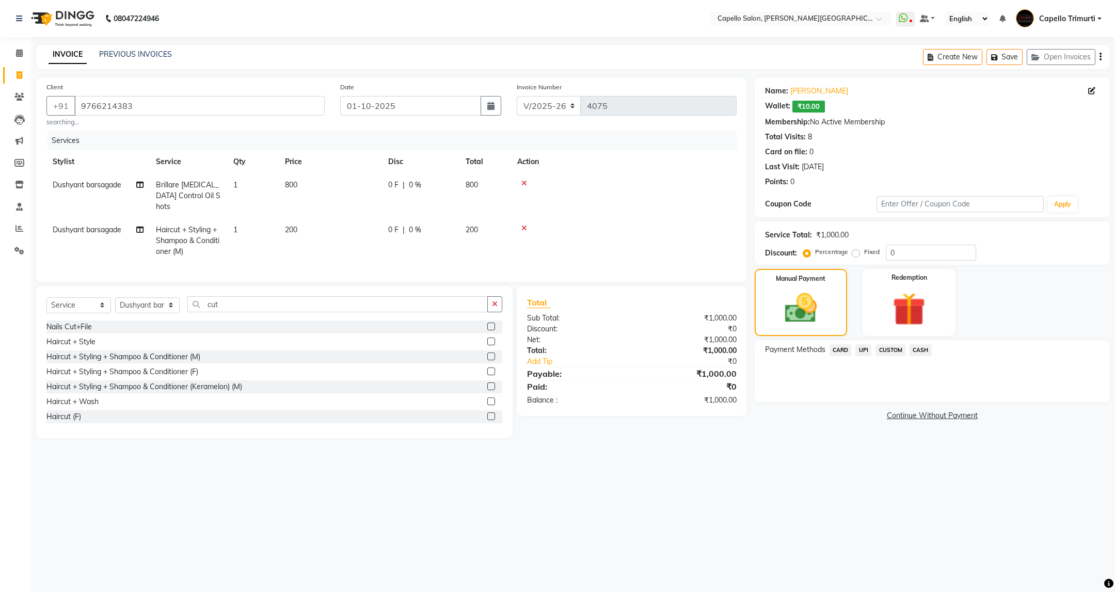
click at [918, 353] on span "CASH" at bounding box center [921, 350] width 22 height 12
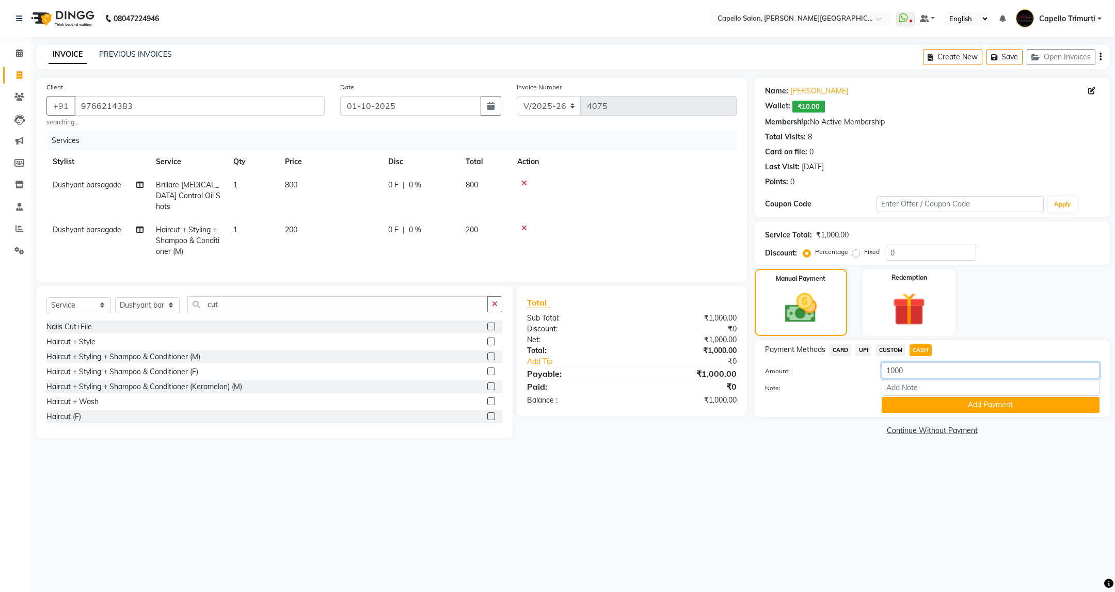
drag, startPoint x: 927, startPoint y: 374, endPoint x: 874, endPoint y: 397, distance: 58.0
click at [874, 397] on div "Amount: 1000 Note: Add Payment" at bounding box center [932, 388] width 335 height 51
type input "200"
click at [953, 406] on button "Add Payment" at bounding box center [991, 405] width 218 height 16
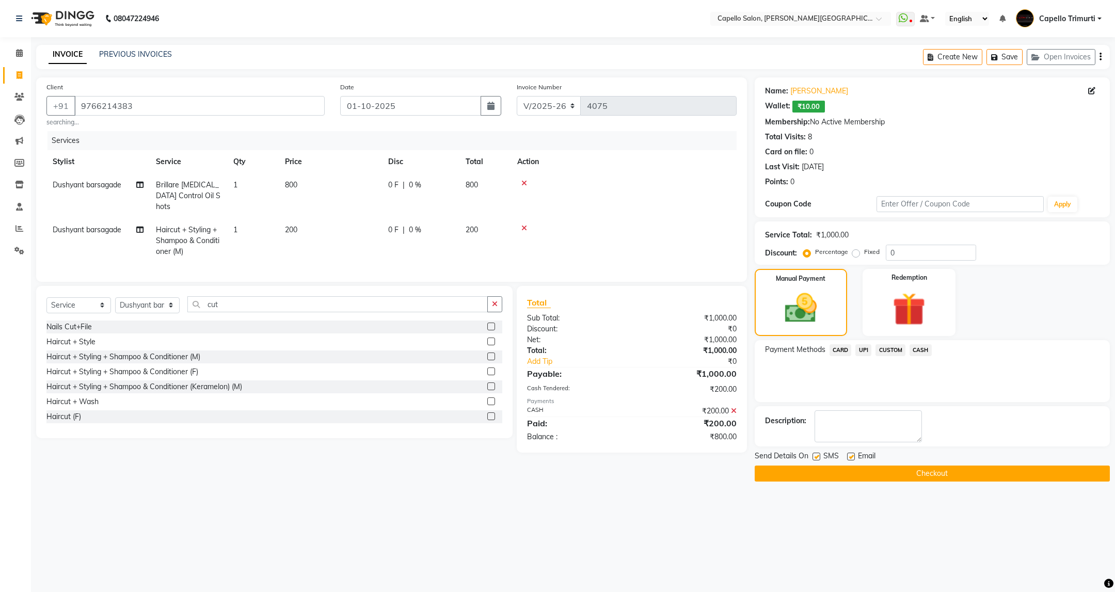
click at [860, 353] on span "UPI" at bounding box center [864, 350] width 16 height 12
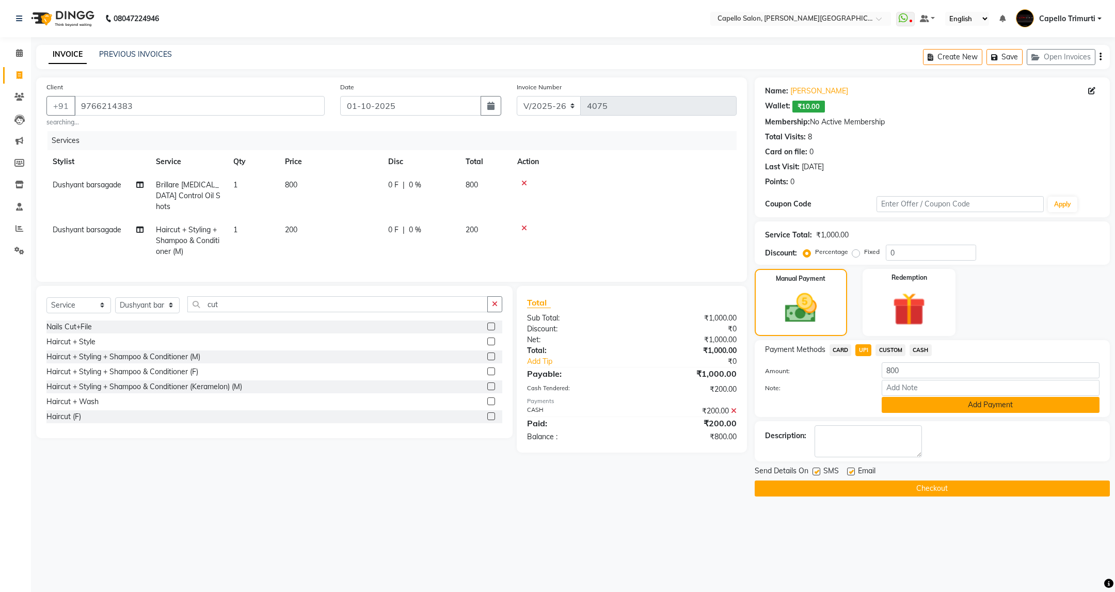
click at [913, 406] on button "Add Payment" at bounding box center [991, 405] width 218 height 16
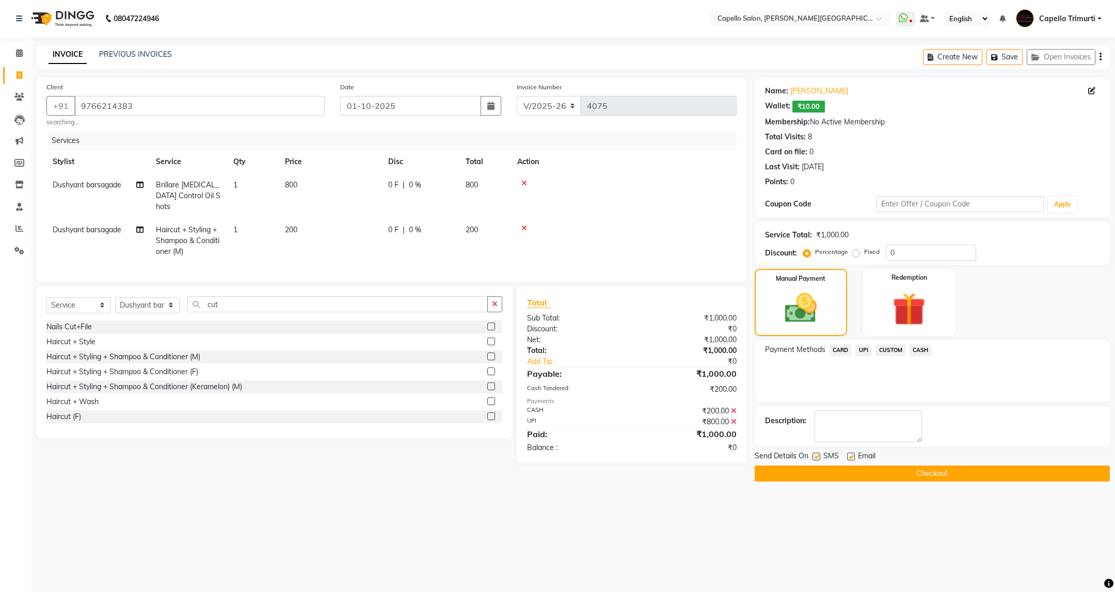
click at [923, 477] on button "Checkout" at bounding box center [932, 474] width 355 height 16
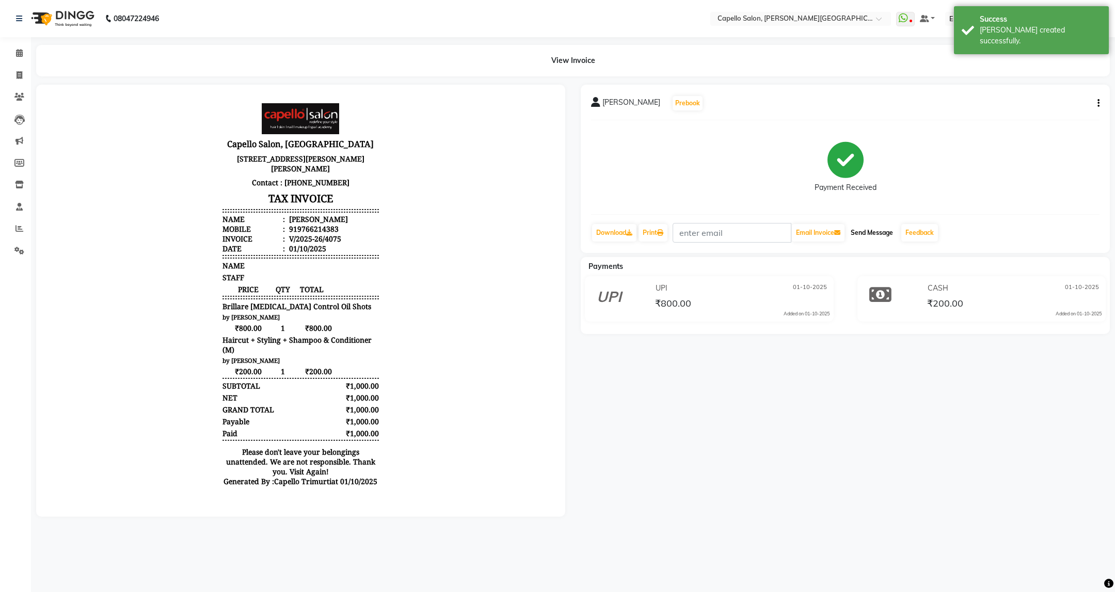
click at [880, 229] on button "Send Message" at bounding box center [872, 233] width 51 height 18
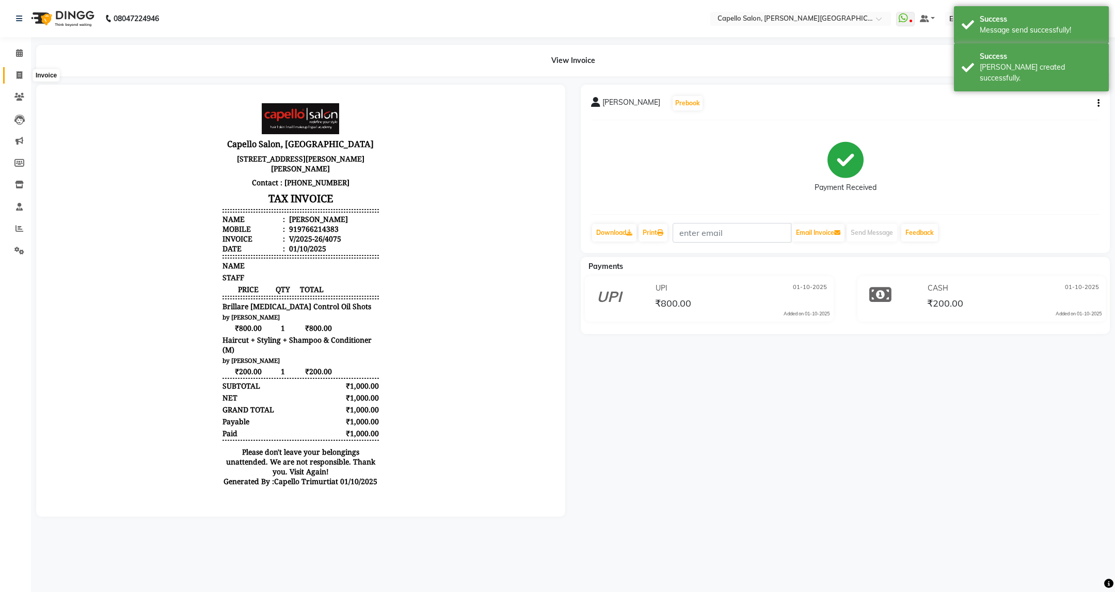
click at [23, 71] on span at bounding box center [19, 76] width 18 height 12
select select "service"
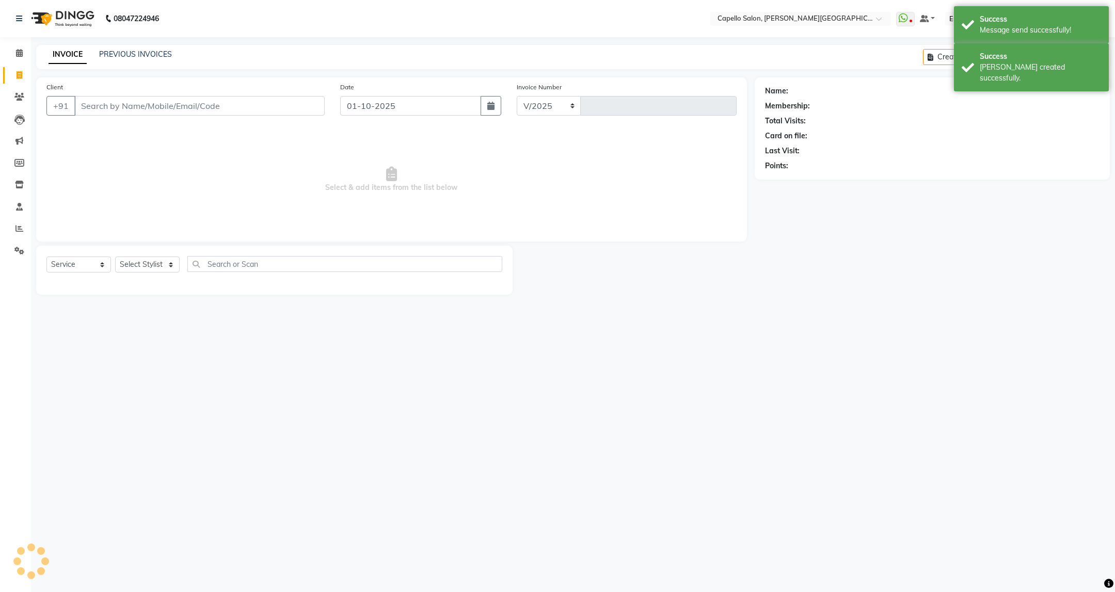
select select "811"
type input "4076"
click at [165, 265] on select "Select Stylist ADMIN ANKUSH B Capello Trimurti Dushyant barsagade Kristee Raut …" at bounding box center [147, 265] width 65 height 16
select select "40170"
click at [115, 257] on select "Select Stylist ADMIN ANKUSH B Capello Trimurti Dushyant barsagade Kristee Raut …" at bounding box center [147, 265] width 65 height 16
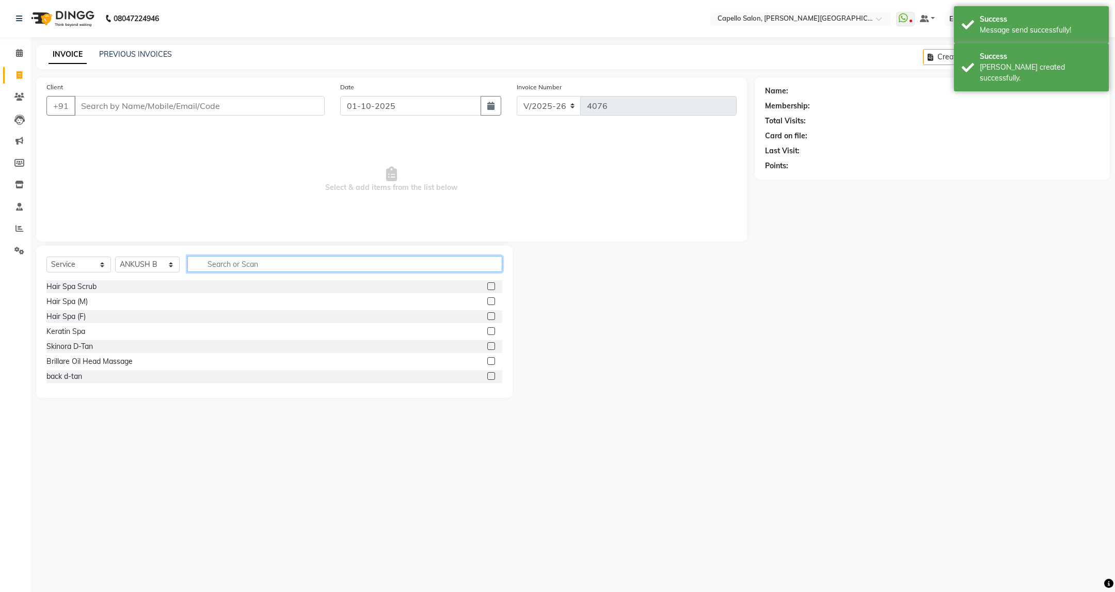
click at [296, 261] on input "text" at bounding box center [344, 264] width 314 height 16
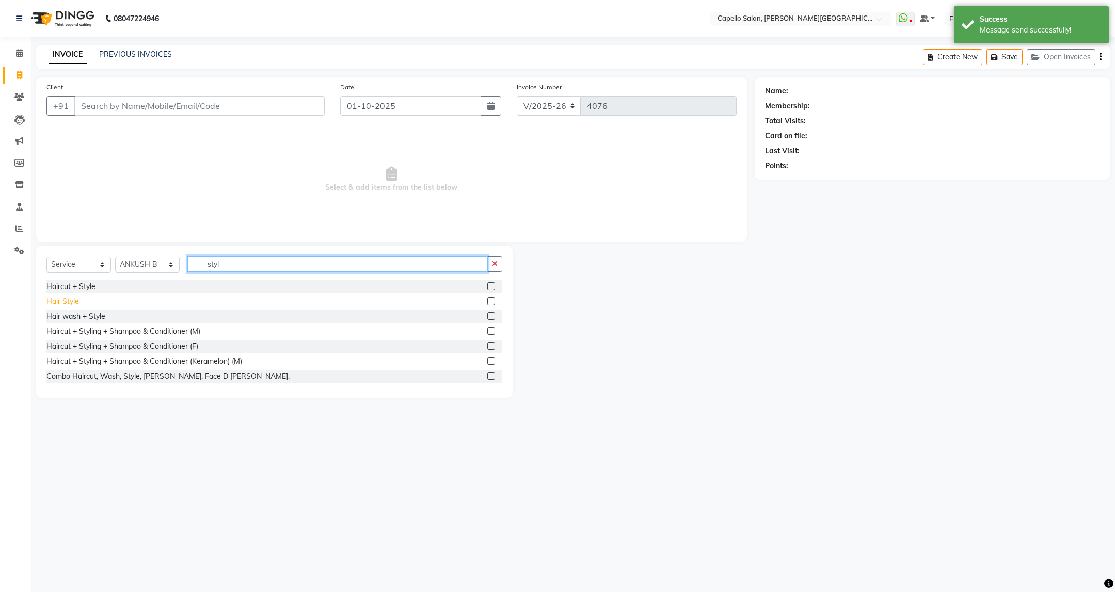
type input "styl"
click at [74, 298] on div "Hair Style" at bounding box center [62, 301] width 33 height 11
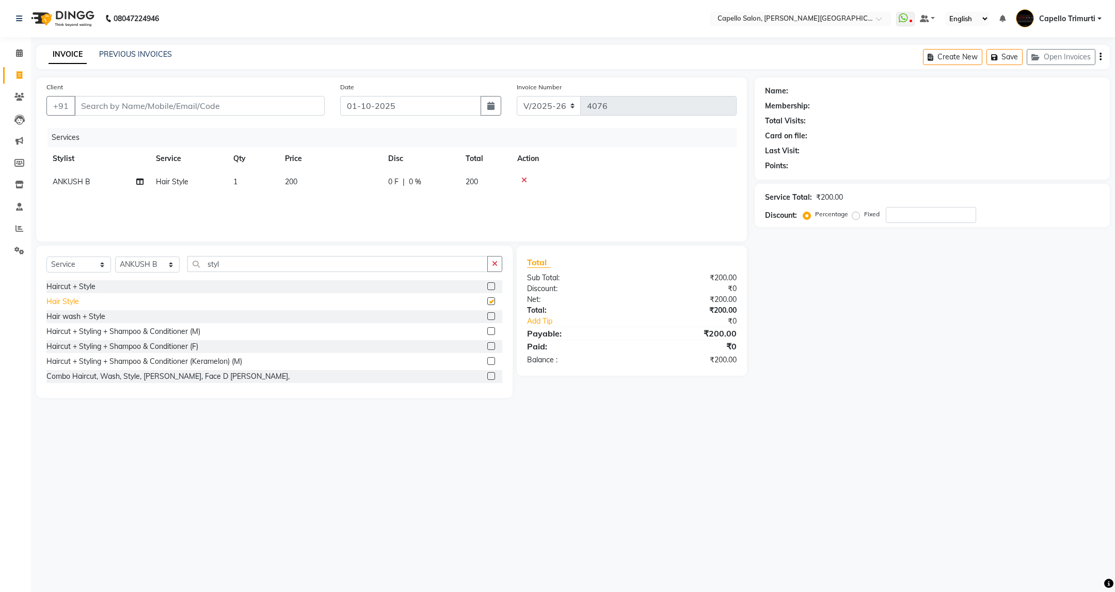
checkbox input "false"
click at [240, 99] on input "Client" at bounding box center [199, 106] width 250 height 20
type input "9"
type input "0"
click at [212, 115] on input "9168878635" at bounding box center [199, 106] width 250 height 20
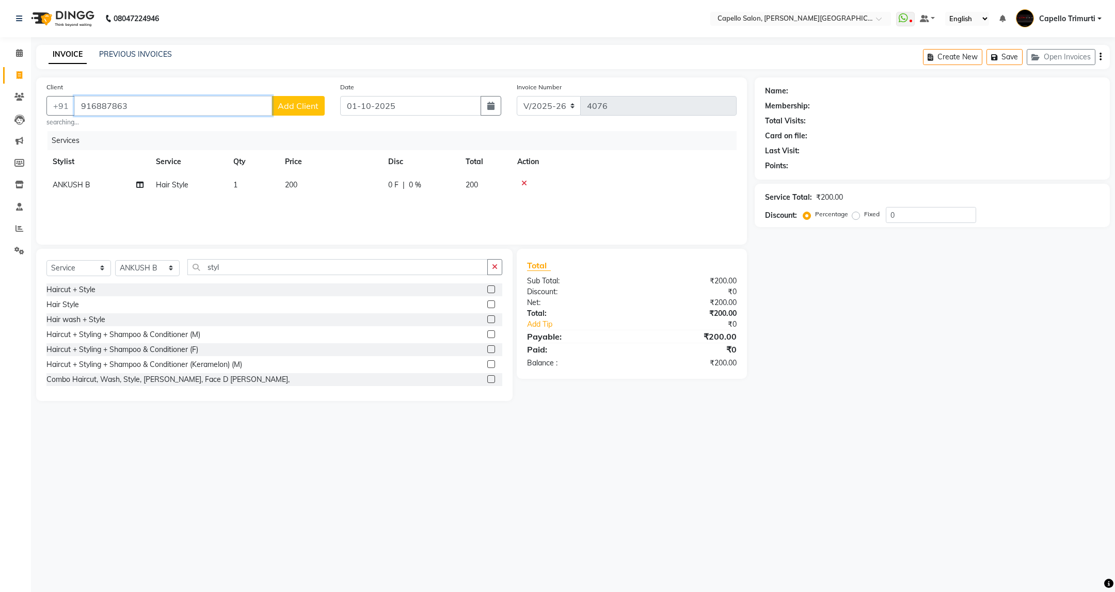
click at [208, 111] on input "916887863" at bounding box center [173, 106] width 198 height 20
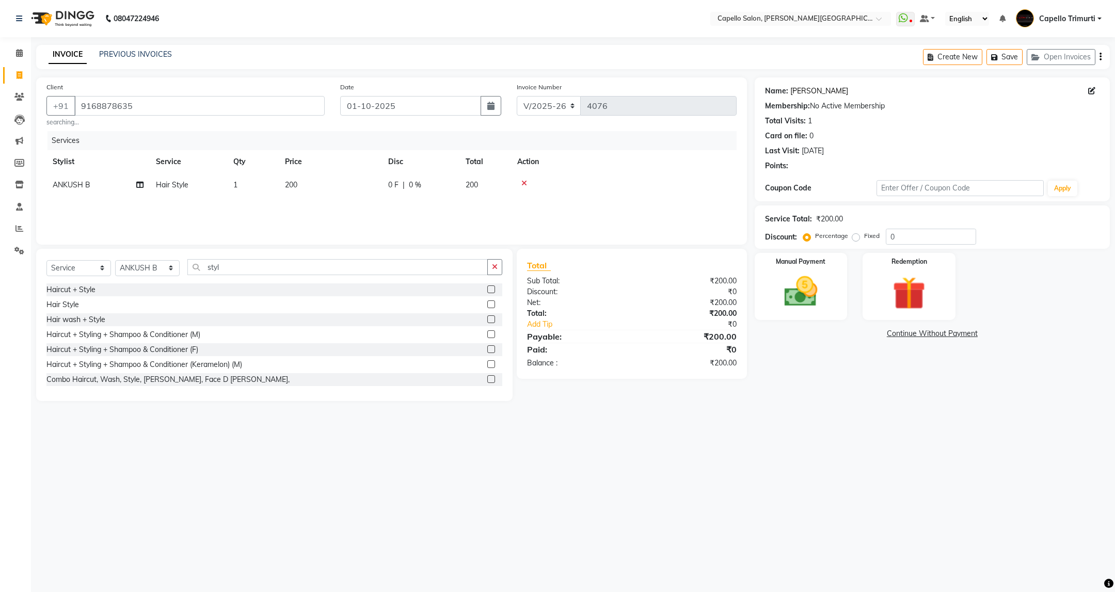
click at [801, 89] on link "Rushali" at bounding box center [820, 91] width 58 height 11
click at [825, 291] on img at bounding box center [801, 292] width 54 height 38
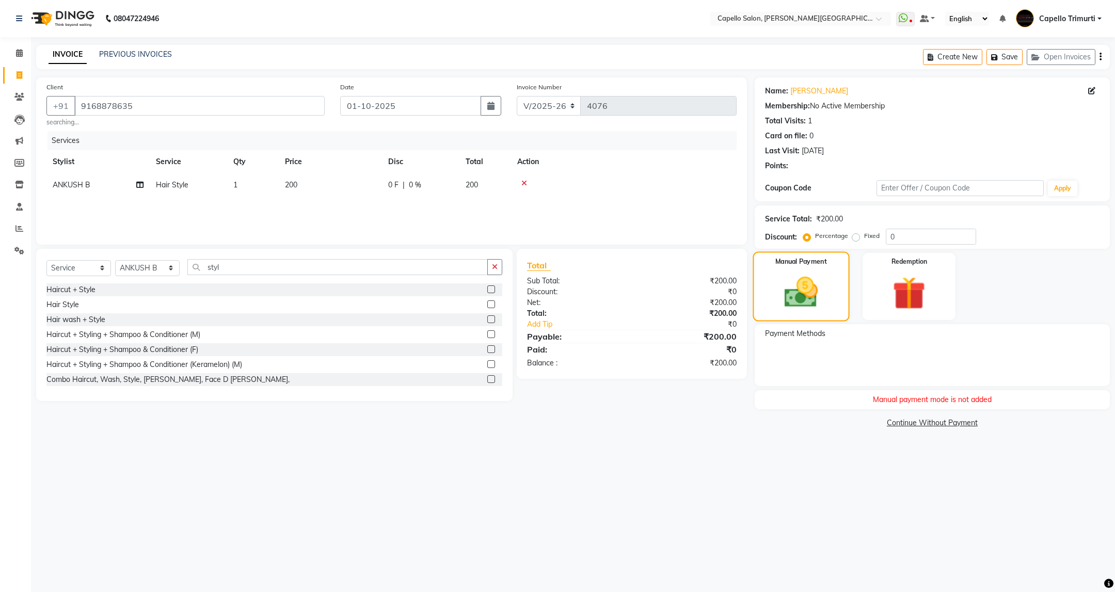
click at [821, 305] on img at bounding box center [801, 292] width 55 height 39
click at [144, 57] on link "PREVIOUS INVOICES" at bounding box center [135, 54] width 73 height 9
click at [273, 111] on input "9168878635" at bounding box center [199, 106] width 250 height 20
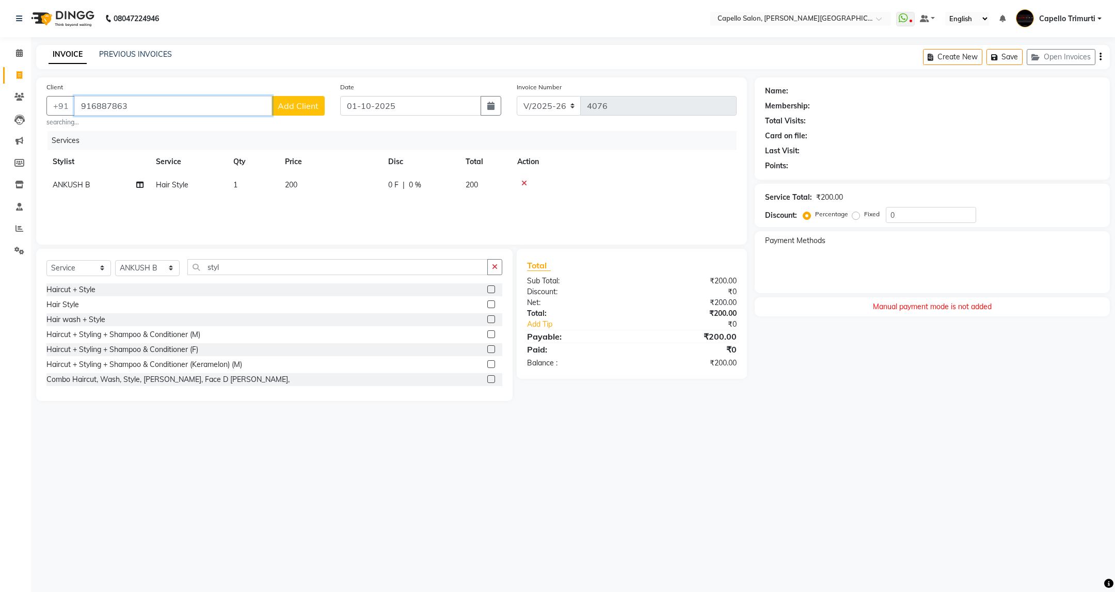
type input "9168878635"
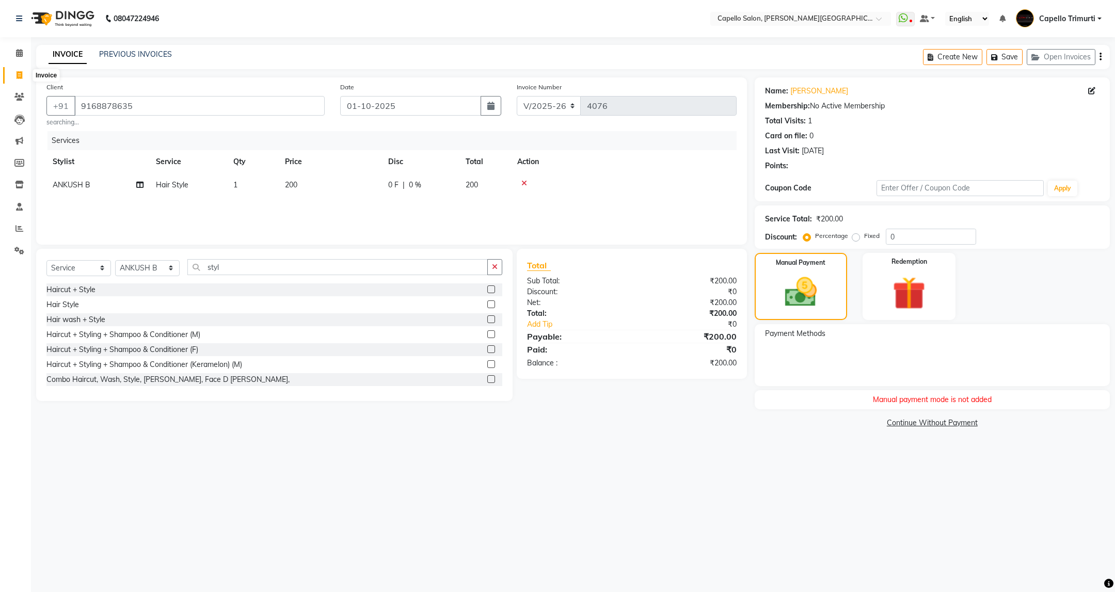
click at [19, 73] on icon at bounding box center [20, 75] width 6 height 8
select select "service"
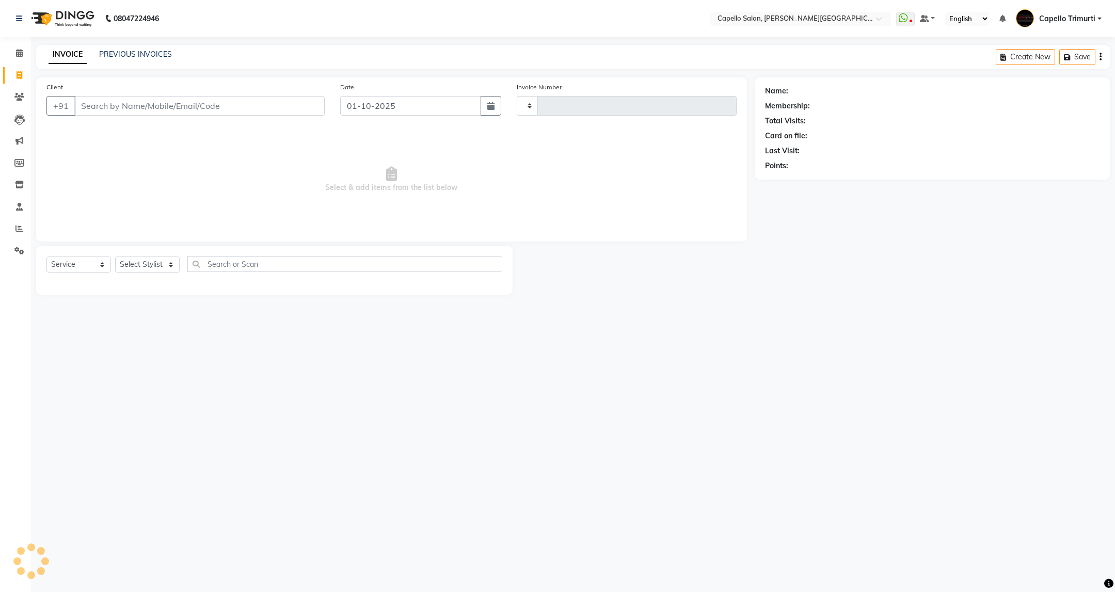
type input "4076"
select select "811"
click at [20, 243] on link "Settings" at bounding box center [15, 251] width 25 height 17
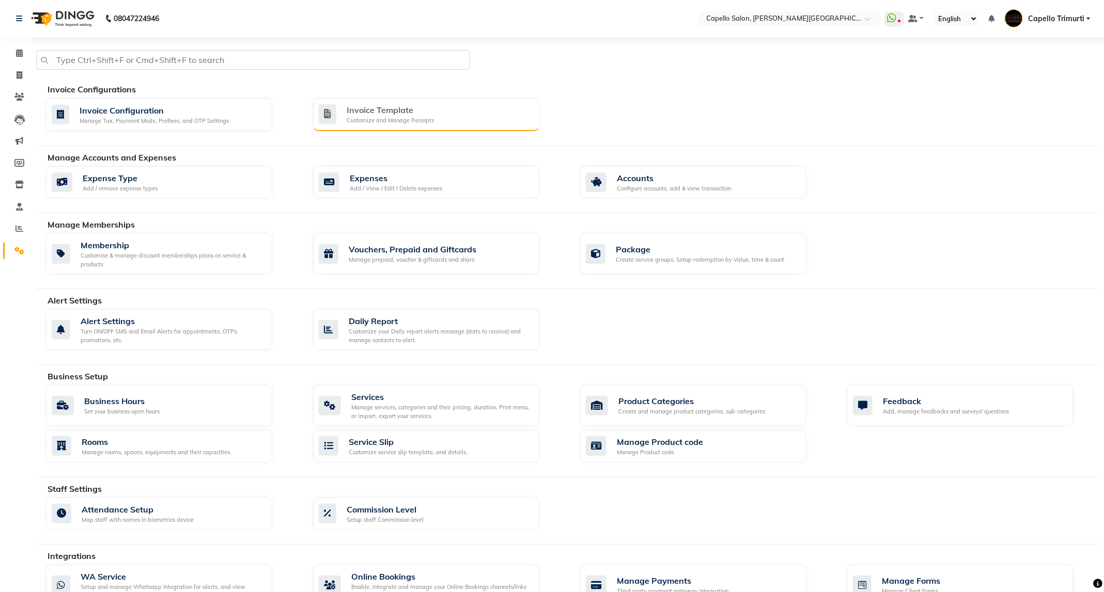
click at [447, 119] on div "Invoice Template Customize and Manage Receipts" at bounding box center [425, 114] width 212 height 21
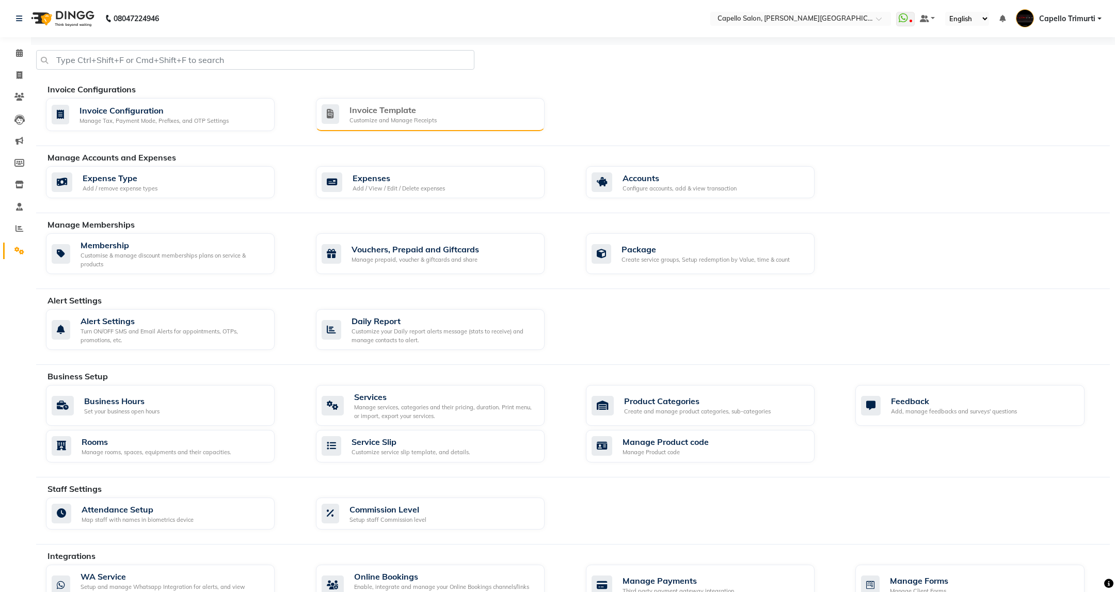
select select "thermal"
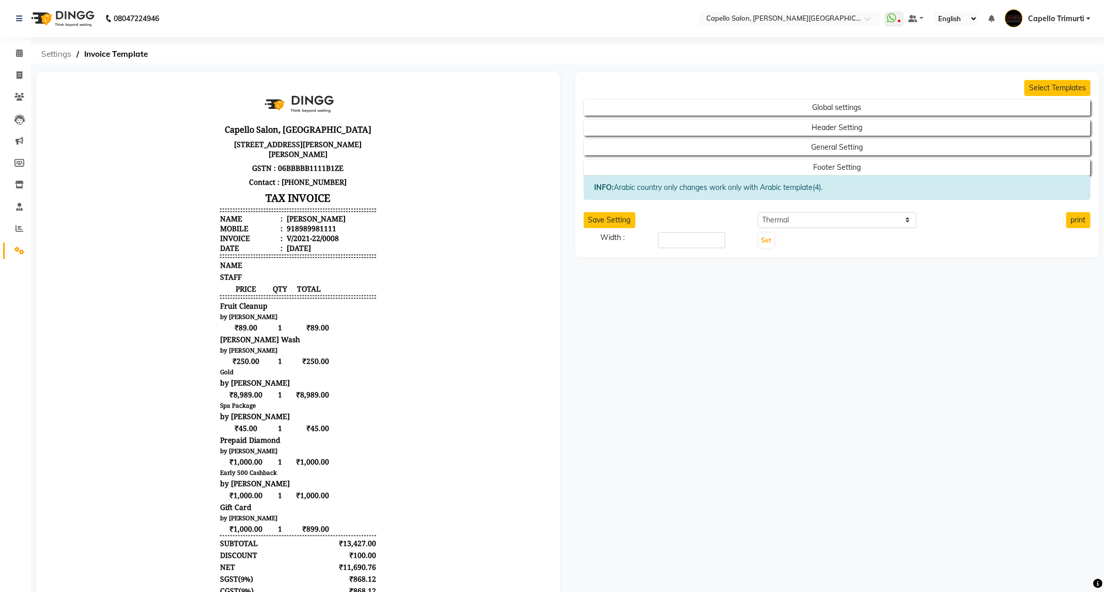
click at [52, 54] on span "Settings" at bounding box center [56, 54] width 40 height 19
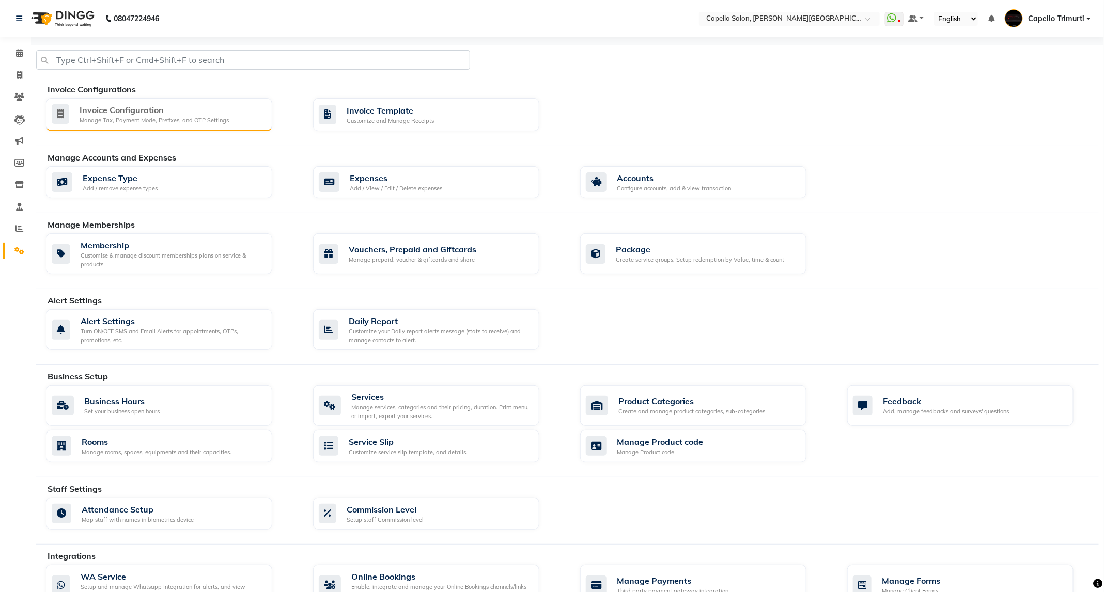
click at [212, 112] on div "Invoice Configuration" at bounding box center [154, 110] width 149 height 12
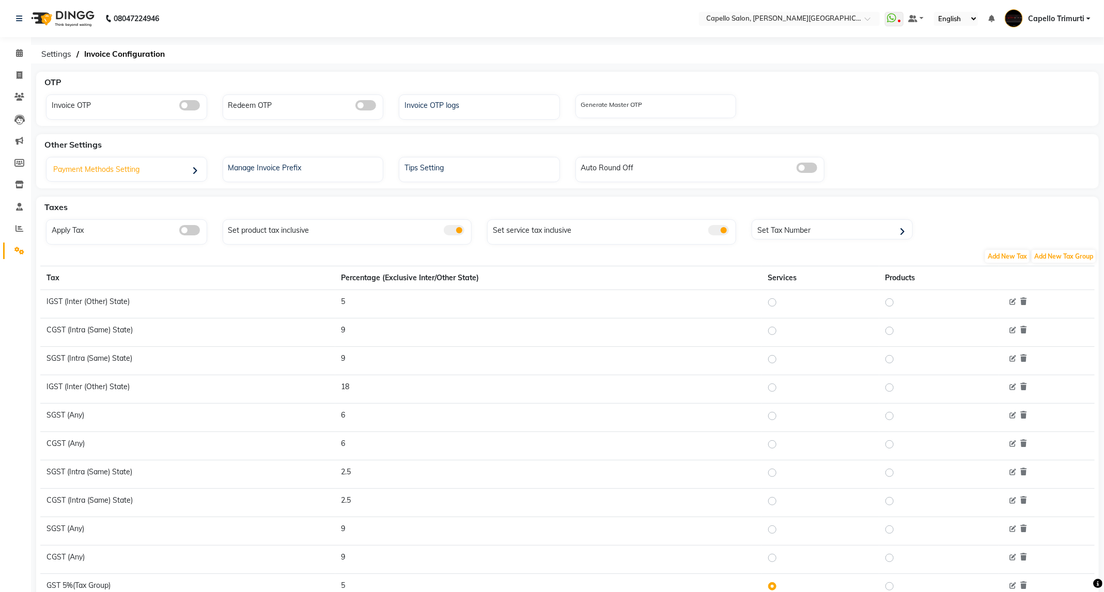
click at [177, 167] on div "Payment Methods Setting" at bounding box center [127, 170] width 157 height 21
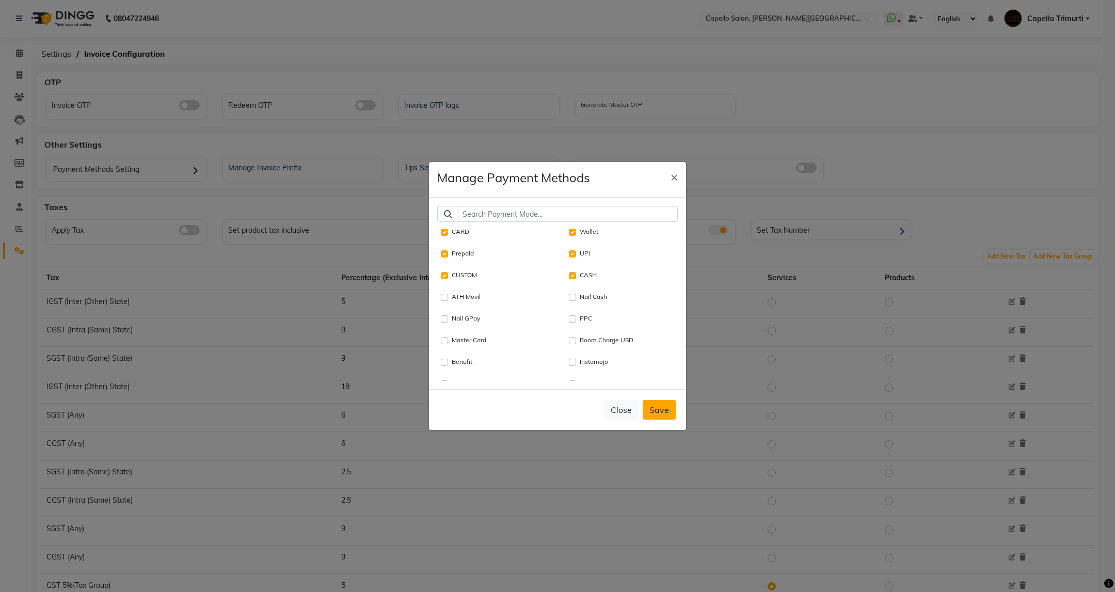
click at [654, 407] on button "Save" at bounding box center [659, 410] width 33 height 20
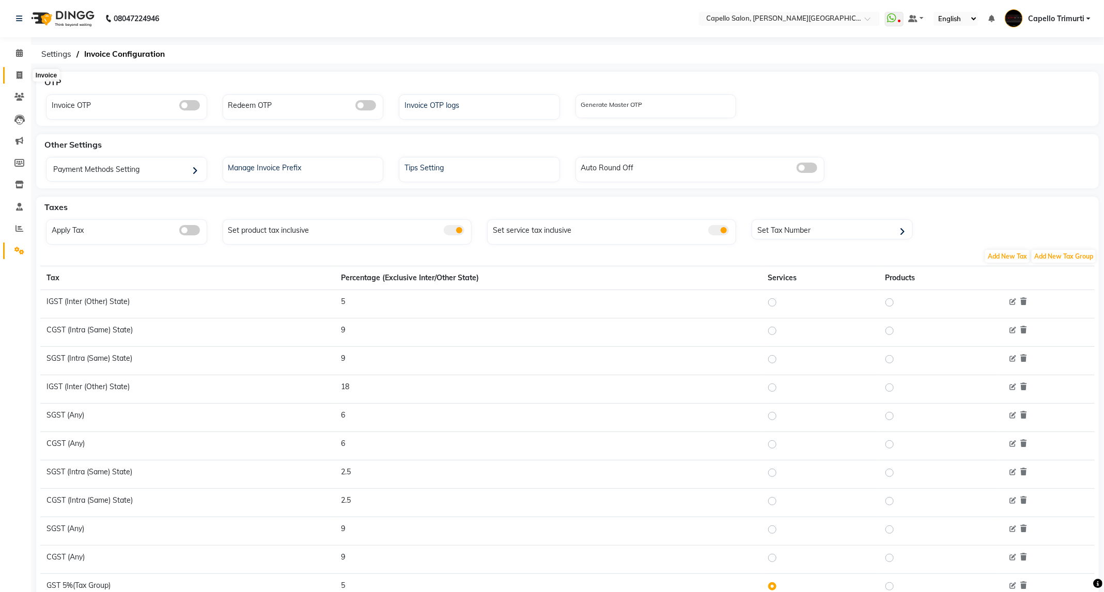
click at [19, 71] on icon at bounding box center [20, 75] width 6 height 8
select select "service"
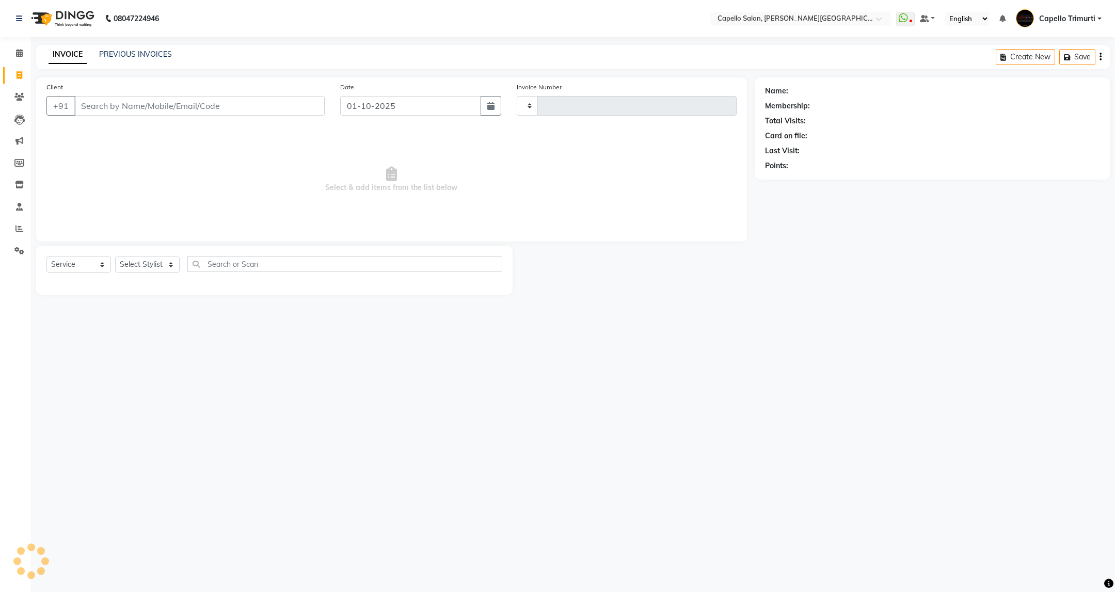
type input "4076"
select select "811"
click at [132, 98] on input "Client" at bounding box center [199, 106] width 250 height 20
type input "9168878635"
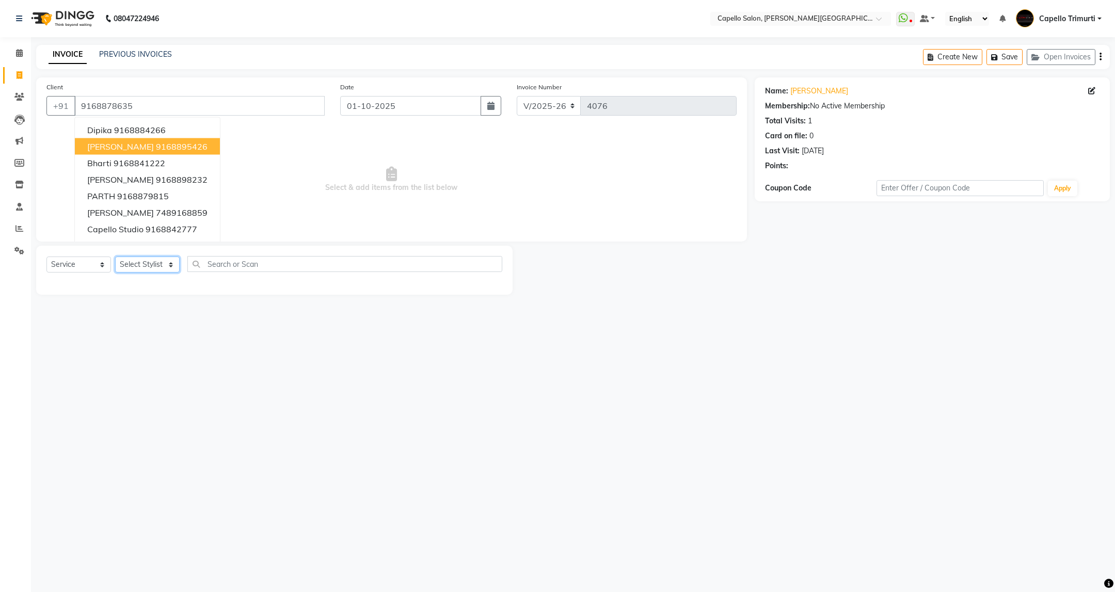
click at [116, 270] on select "Select Stylist ADMIN ANKUSH B Capello Trimurti Dushyant barsagade Kristee Raut …" at bounding box center [147, 265] width 65 height 16
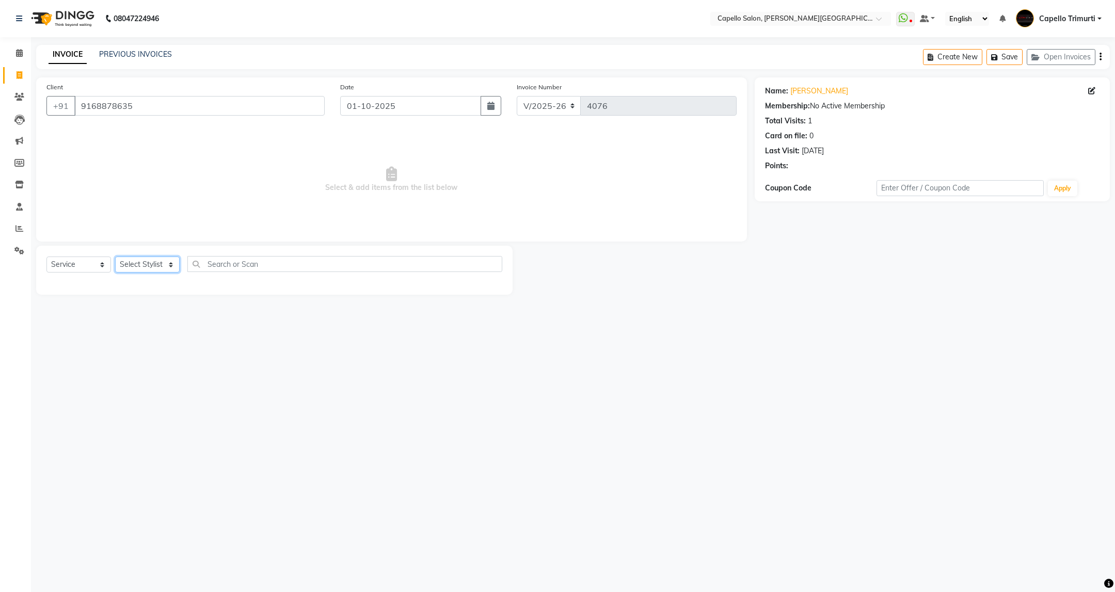
select select "40170"
click at [115, 257] on select "Select Stylist ADMIN ANKUSH B Capello Trimurti Dushyant barsagade Kristee Raut …" at bounding box center [147, 265] width 65 height 16
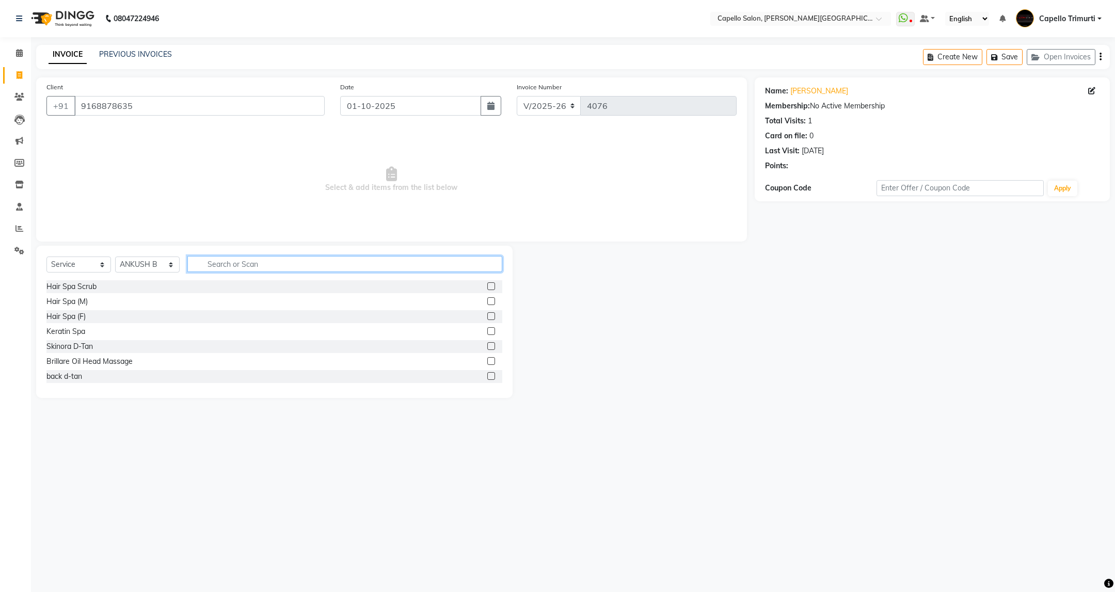
click at [270, 268] on input "text" at bounding box center [344, 264] width 314 height 16
type input "sty"
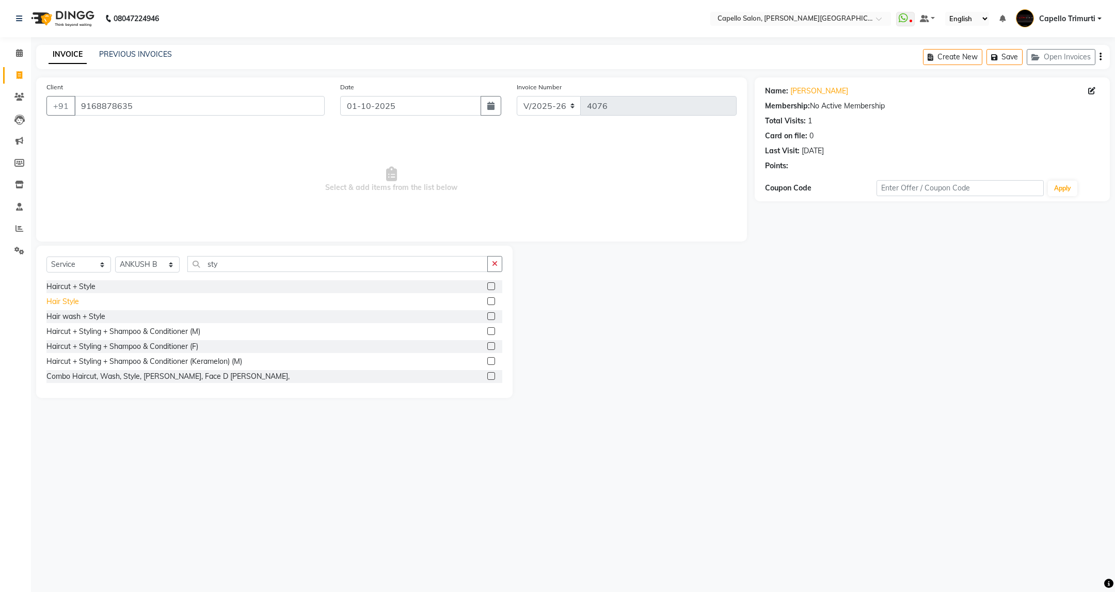
click at [76, 307] on div "Hair Style" at bounding box center [62, 301] width 33 height 11
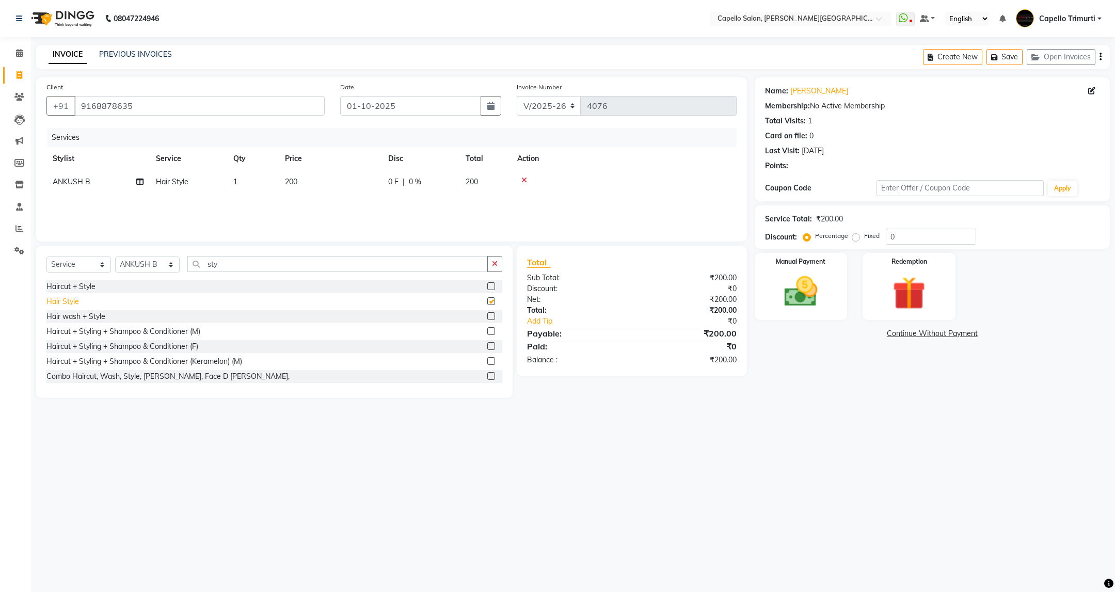
checkbox input "false"
click at [830, 307] on div "Manual Payment" at bounding box center [801, 286] width 97 height 70
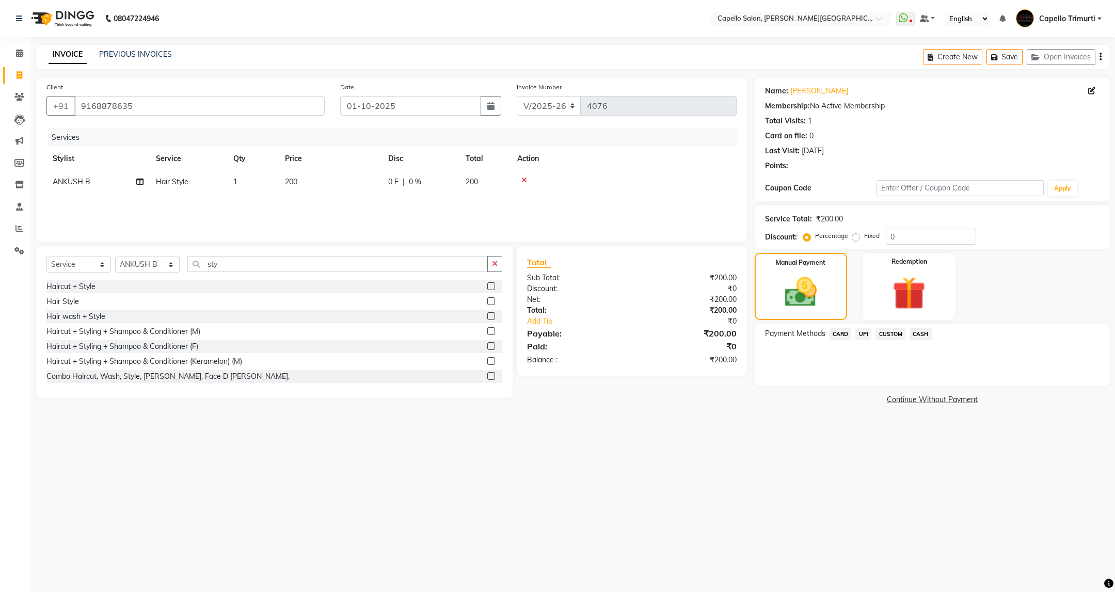
click at [862, 338] on span "UPI" at bounding box center [864, 334] width 16 height 12
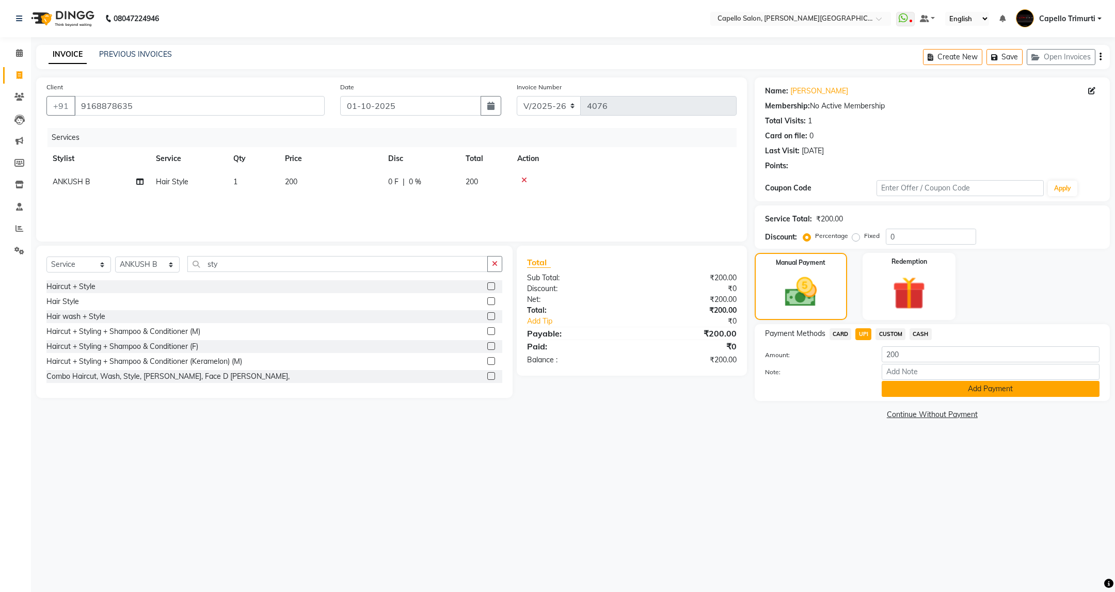
click at [896, 387] on button "Add Payment" at bounding box center [991, 389] width 218 height 16
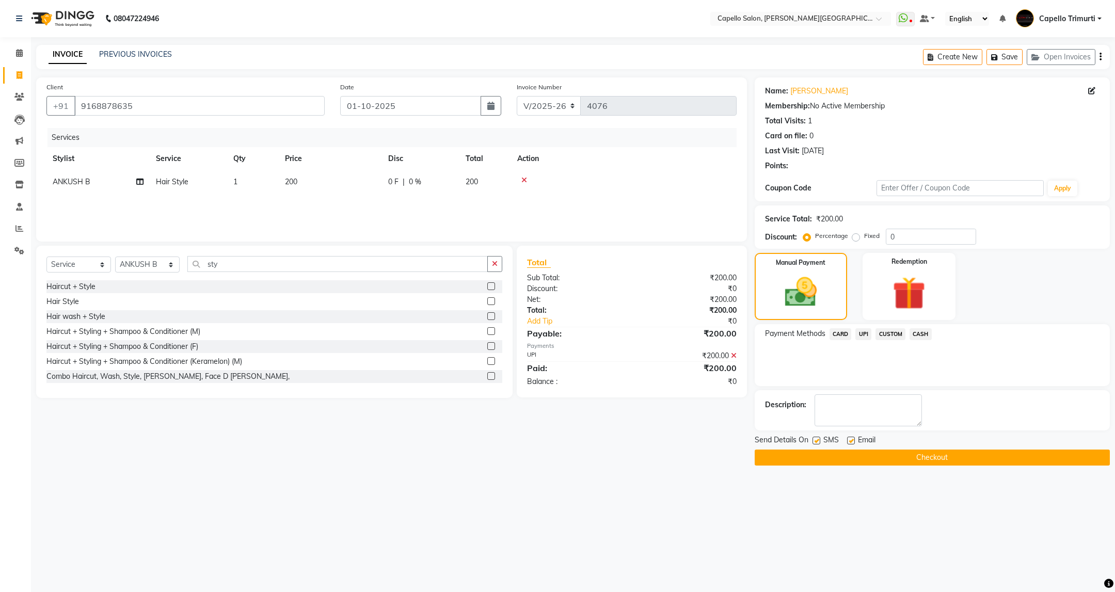
click at [869, 461] on button "Checkout" at bounding box center [932, 458] width 355 height 16
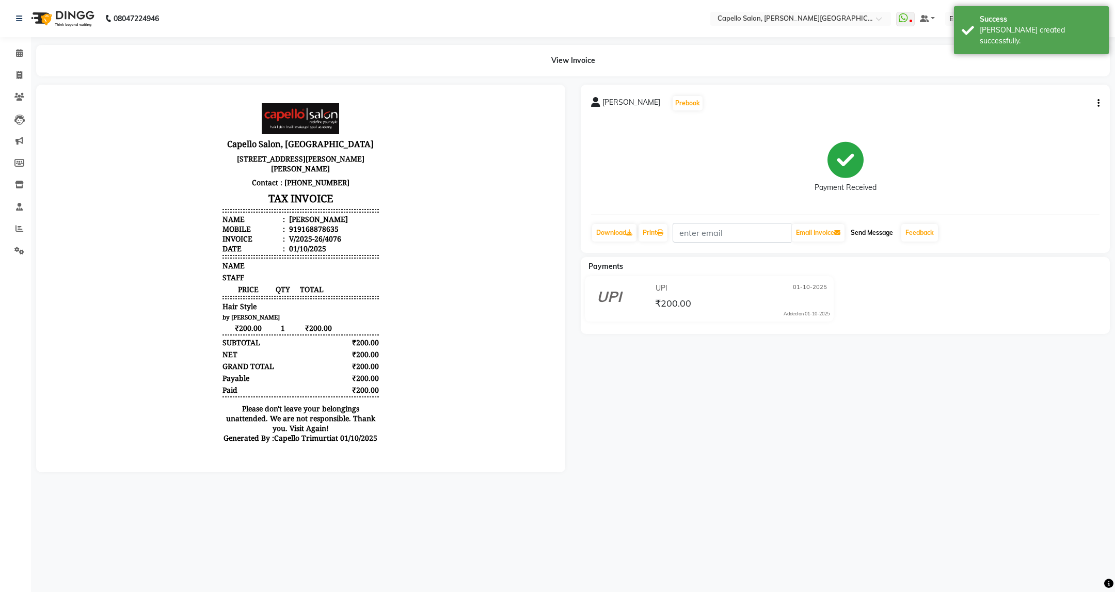
click at [873, 228] on button "Send Message" at bounding box center [872, 233] width 51 height 18
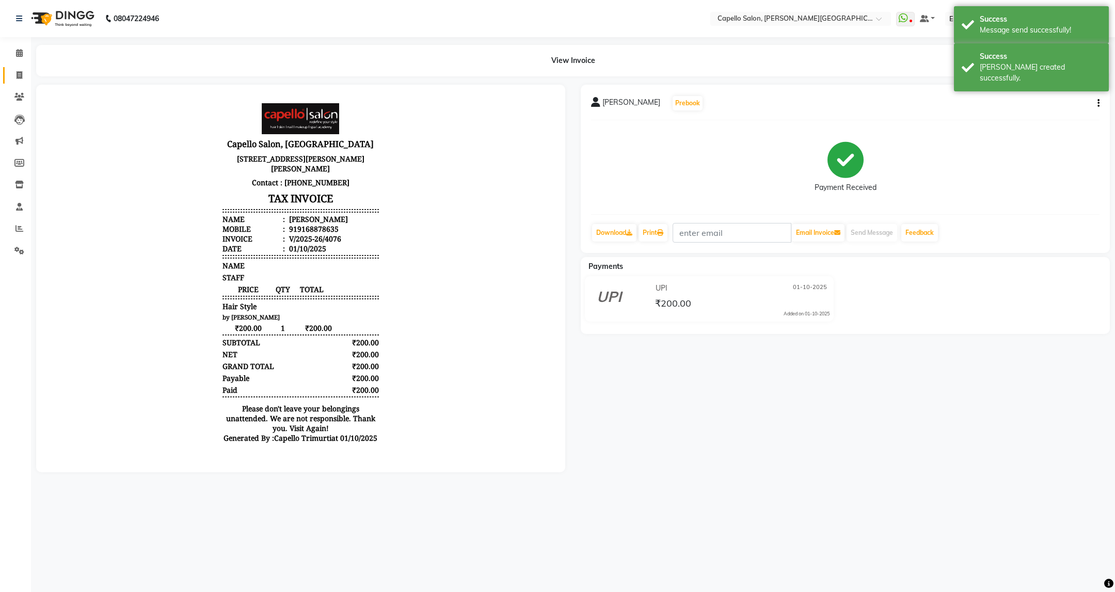
click at [20, 67] on link "Invoice" at bounding box center [15, 75] width 25 height 17
select select "service"
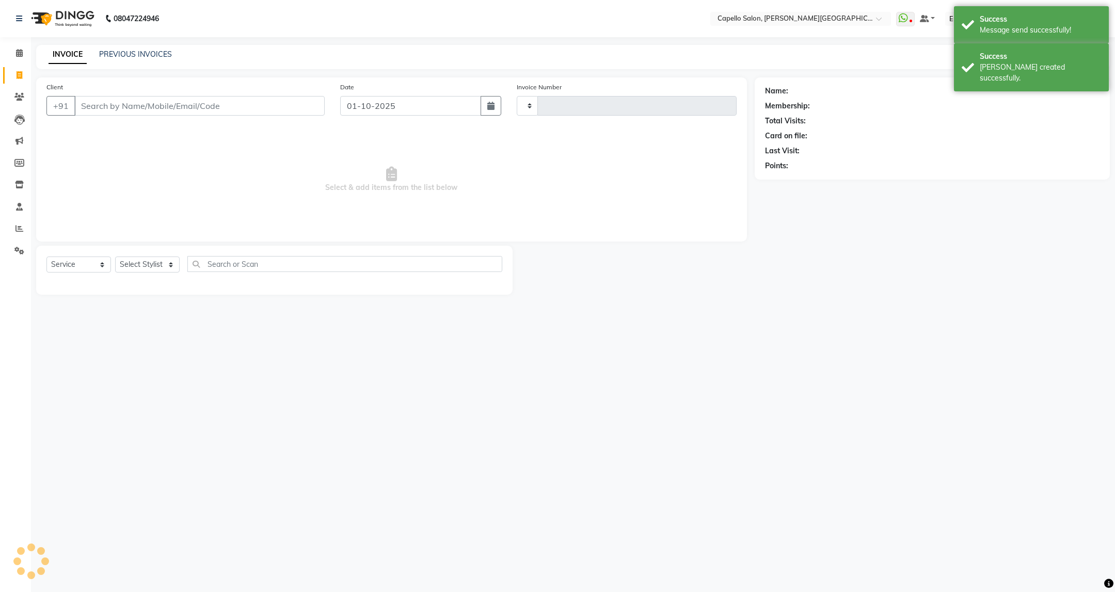
type input "4077"
select select "811"
click at [149, 55] on link "PREVIOUS INVOICES" at bounding box center [135, 54] width 73 height 9
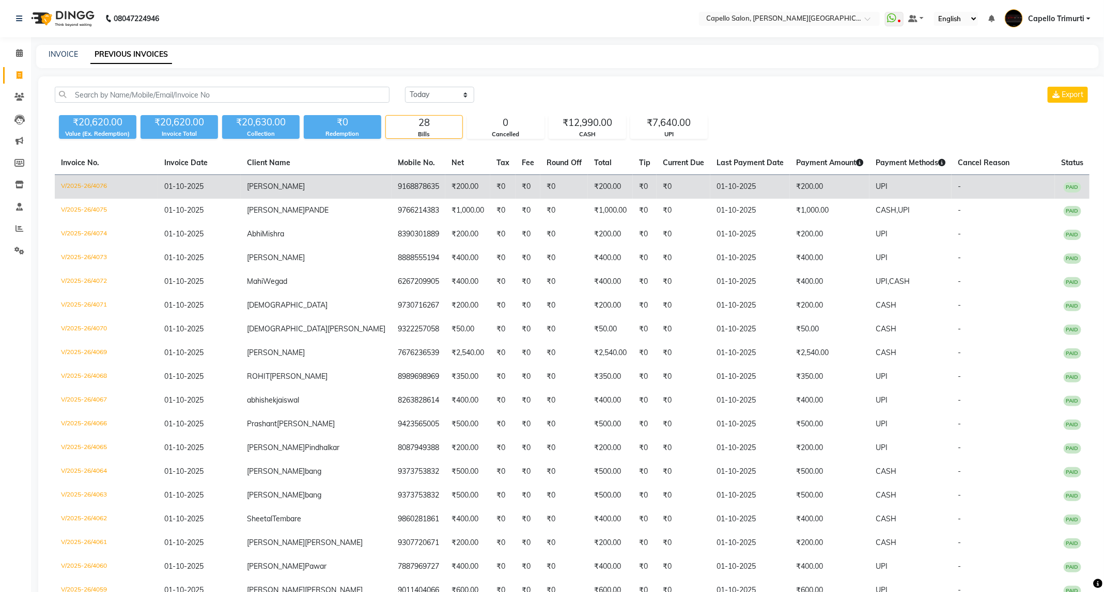
click at [234, 183] on td "01-10-2025" at bounding box center [199, 187] width 83 height 24
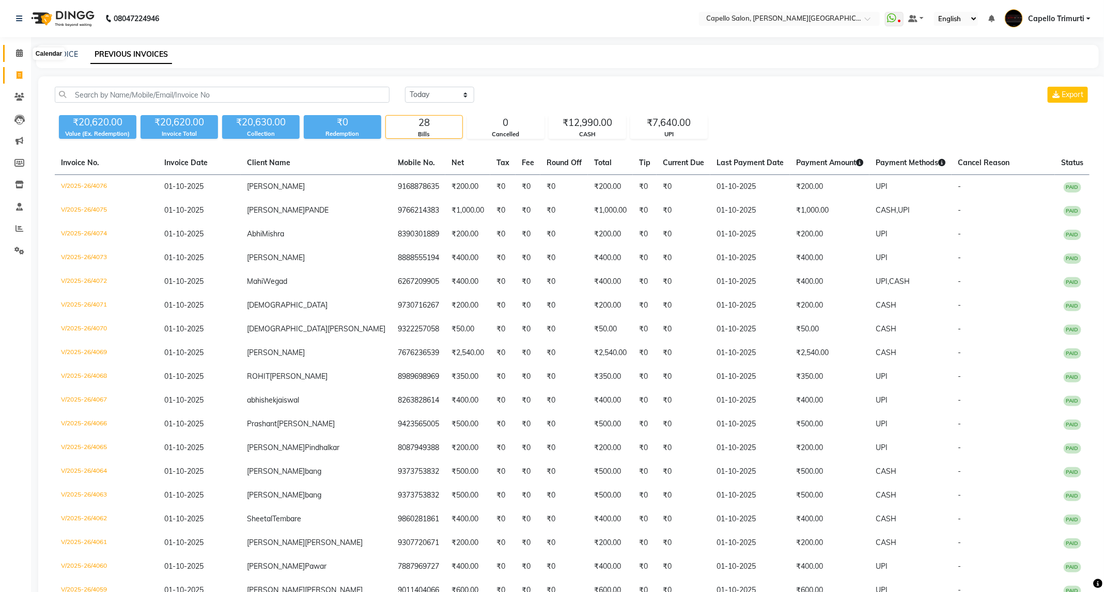
click at [19, 51] on icon at bounding box center [19, 53] width 7 height 8
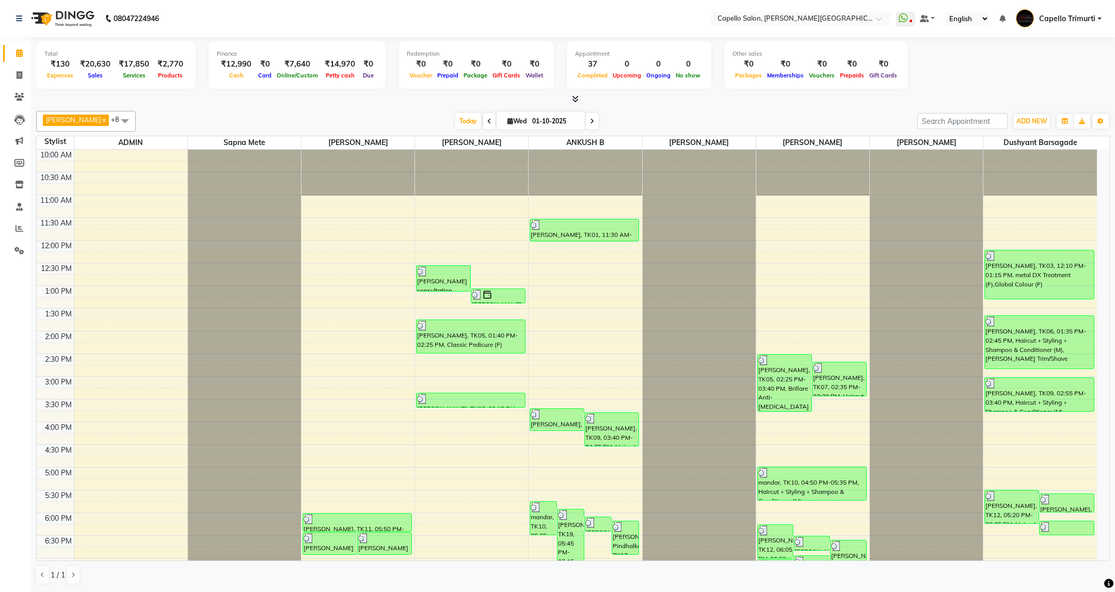
scroll to position [146, 0]
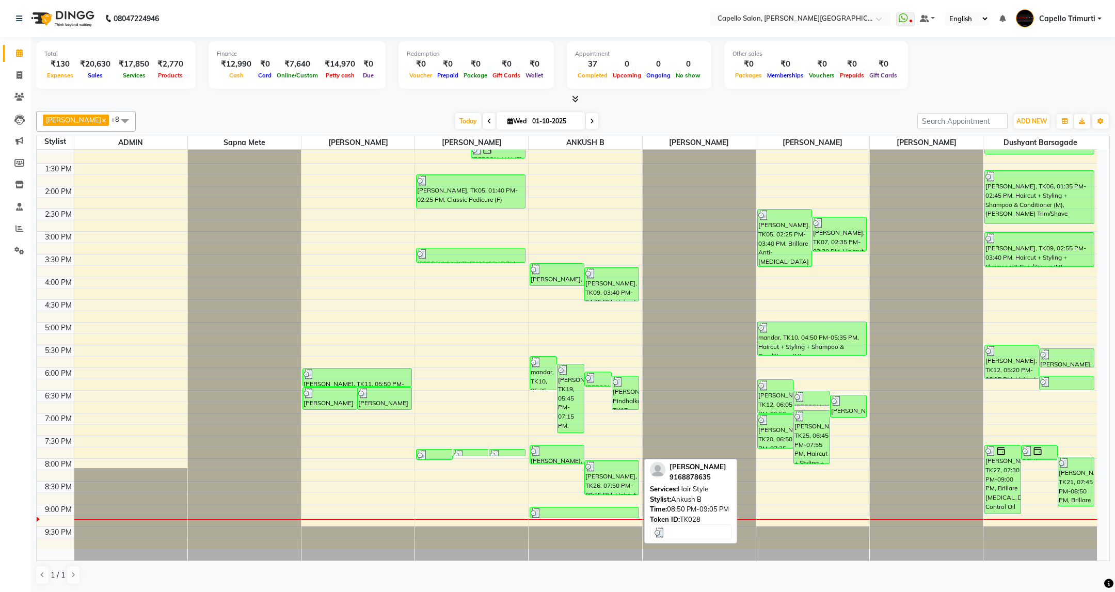
click at [631, 512] on div at bounding box center [584, 513] width 107 height 10
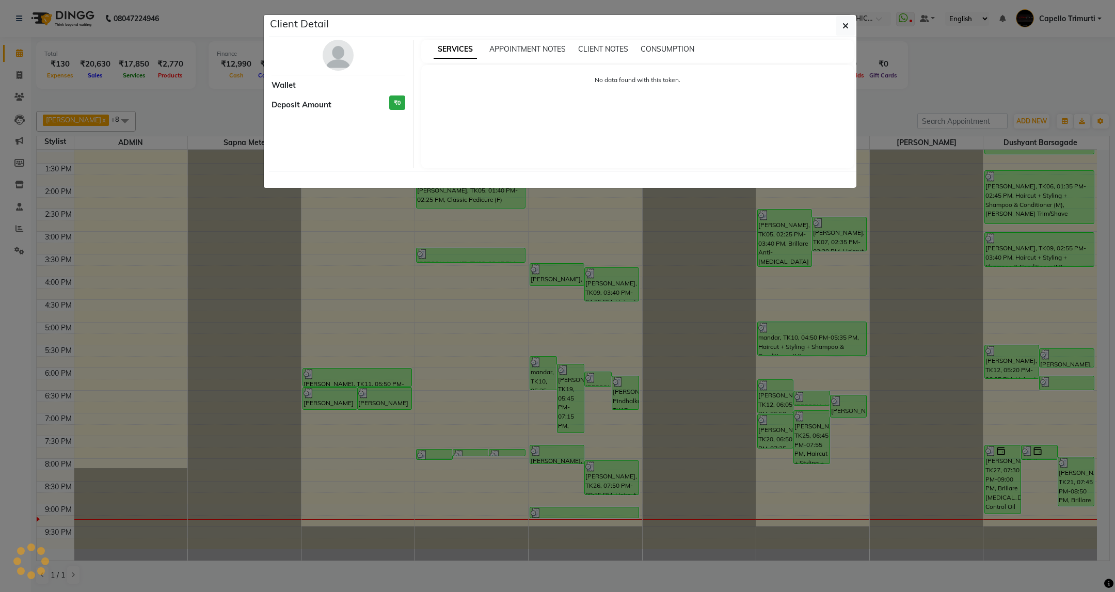
select select "3"
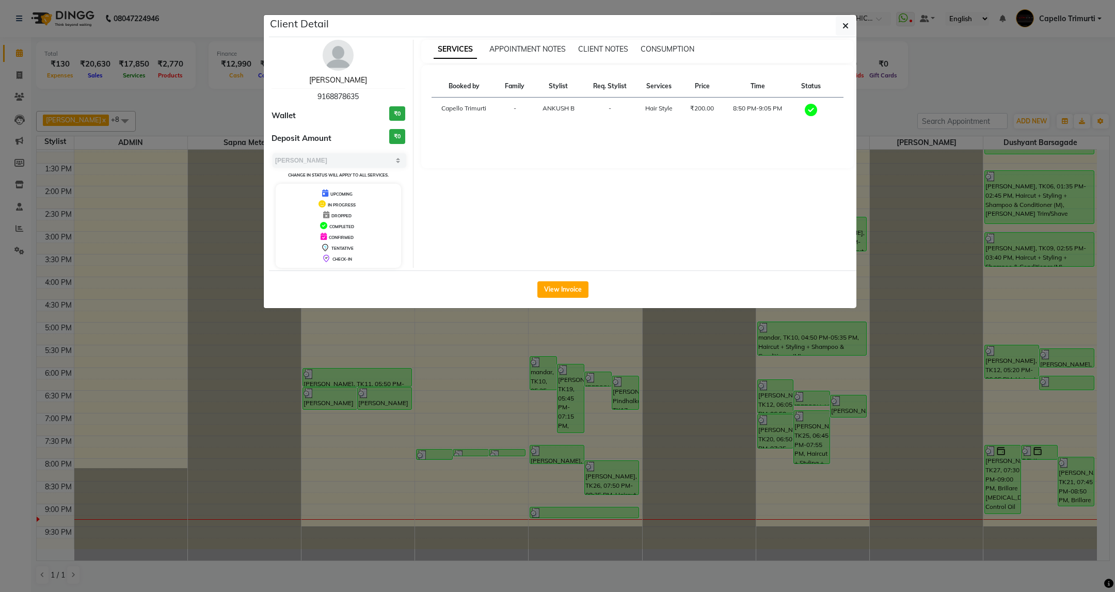
click at [328, 79] on link "RUSHALI" at bounding box center [338, 79] width 58 height 9
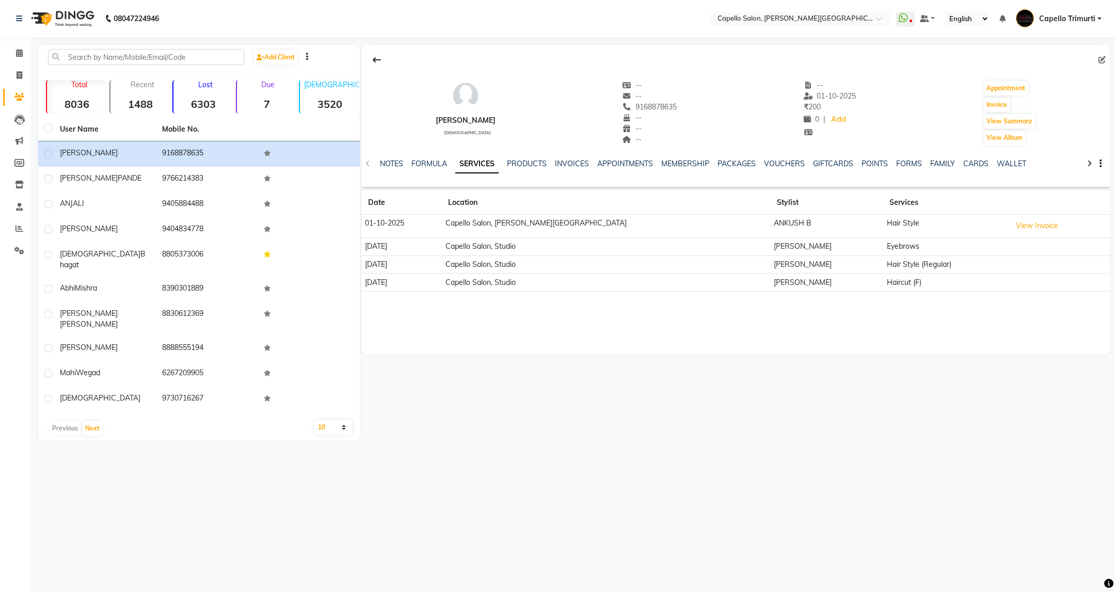
click at [28, 61] on li "Calendar" at bounding box center [15, 53] width 31 height 22
drag, startPoint x: 26, startPoint y: 66, endPoint x: 22, endPoint y: 73, distance: 8.6
click at [24, 70] on li "Invoice" at bounding box center [15, 76] width 31 height 22
click at [22, 73] on icon at bounding box center [20, 75] width 6 height 8
select select "service"
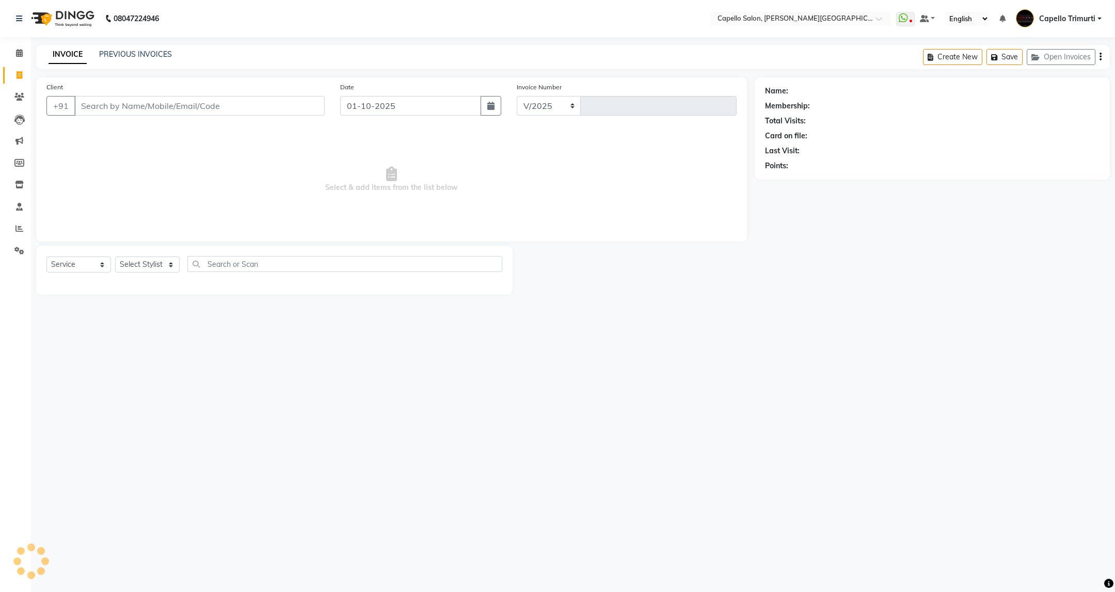
select select "811"
type input "4077"
click at [143, 56] on link "PREVIOUS INVOICES" at bounding box center [135, 54] width 73 height 9
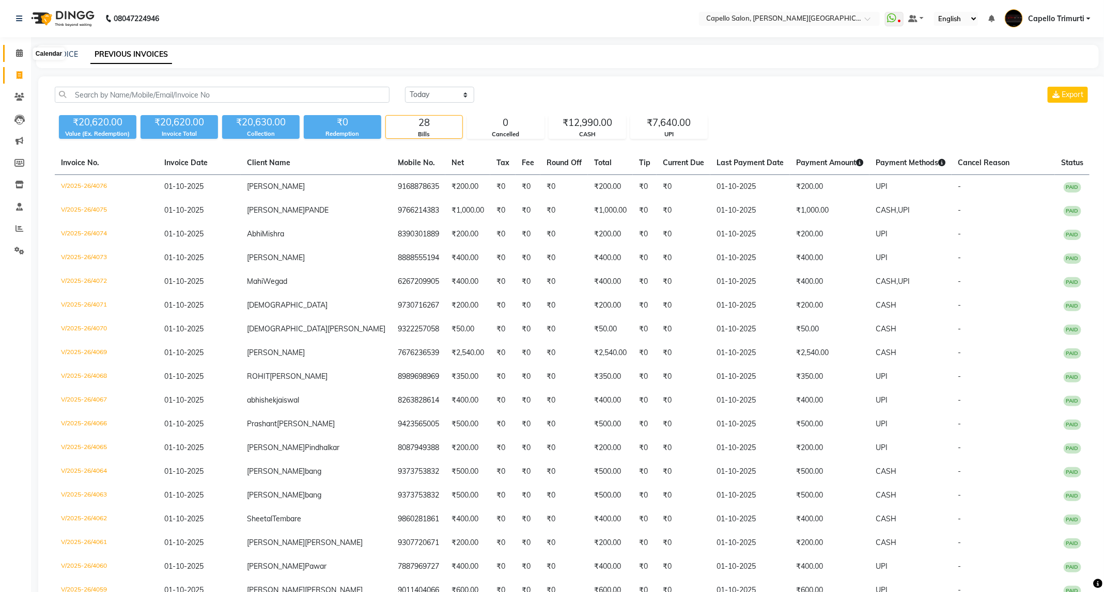
click at [21, 56] on icon at bounding box center [19, 53] width 7 height 8
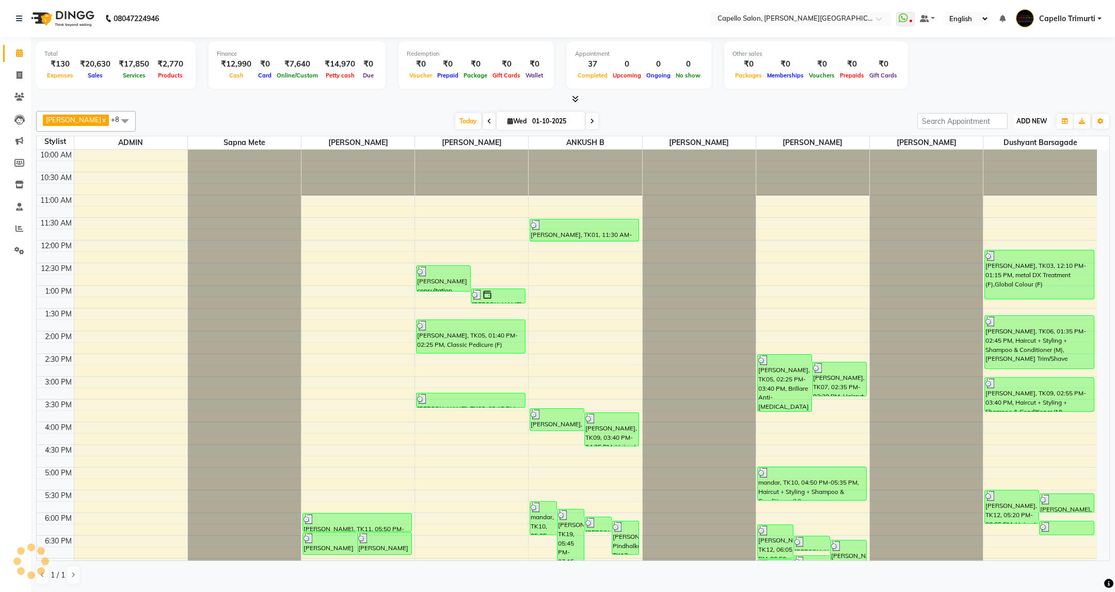
click at [1035, 117] on button "ADD NEW Toggle Dropdown" at bounding box center [1032, 121] width 36 height 14
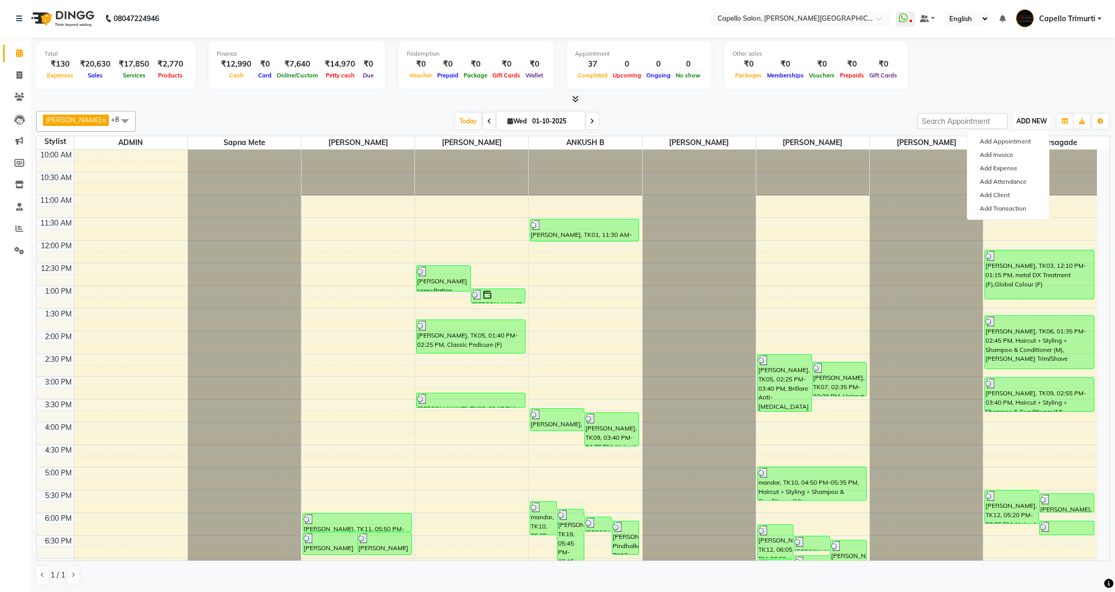
click at [1032, 124] on span "ADD NEW" at bounding box center [1032, 121] width 30 height 8
click at [1004, 178] on link "Add Attendance" at bounding box center [1009, 181] width 82 height 13
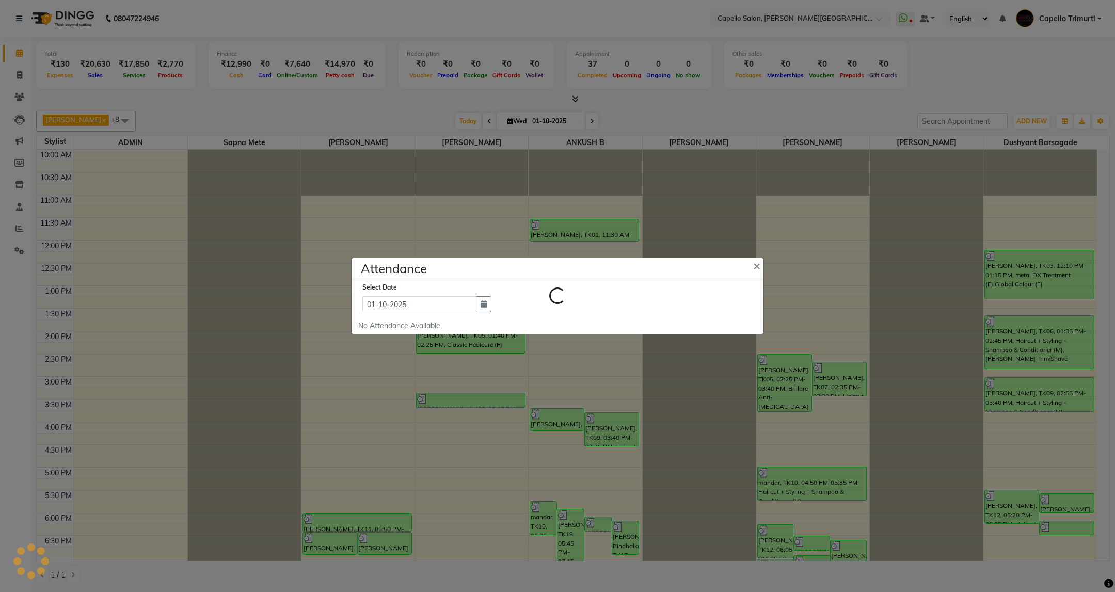
select select "W"
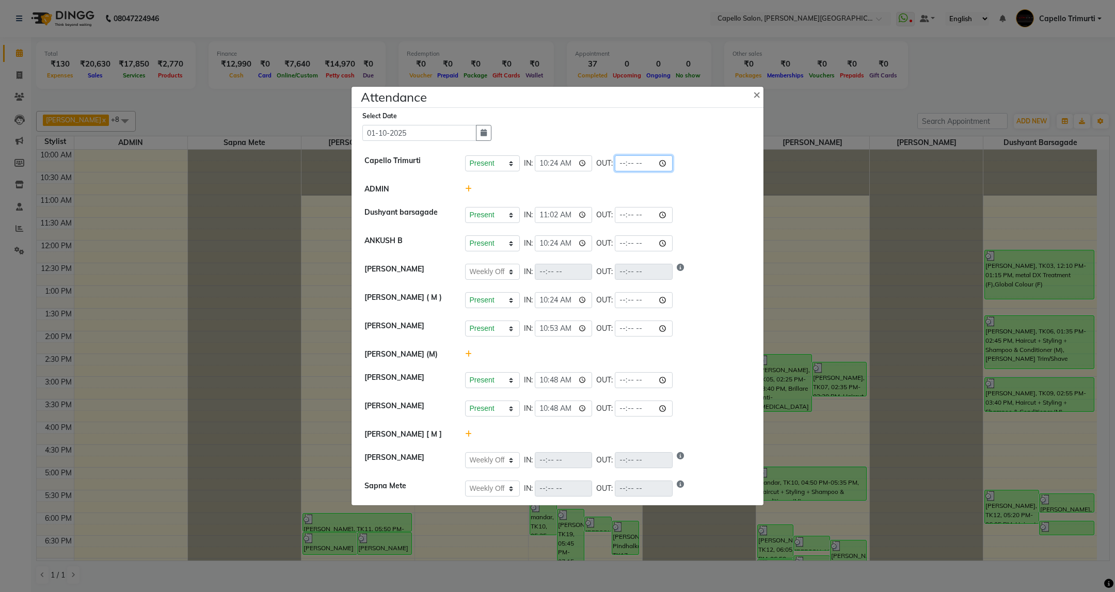
click at [667, 163] on input "time" at bounding box center [644, 163] width 58 height 16
type input "21:13"
click at [733, 231] on li "ANKUSH B Present Absent Late Half Day Weekly Off IN: 10:24 OUT:" at bounding box center [557, 243] width 407 height 29
select select "W"
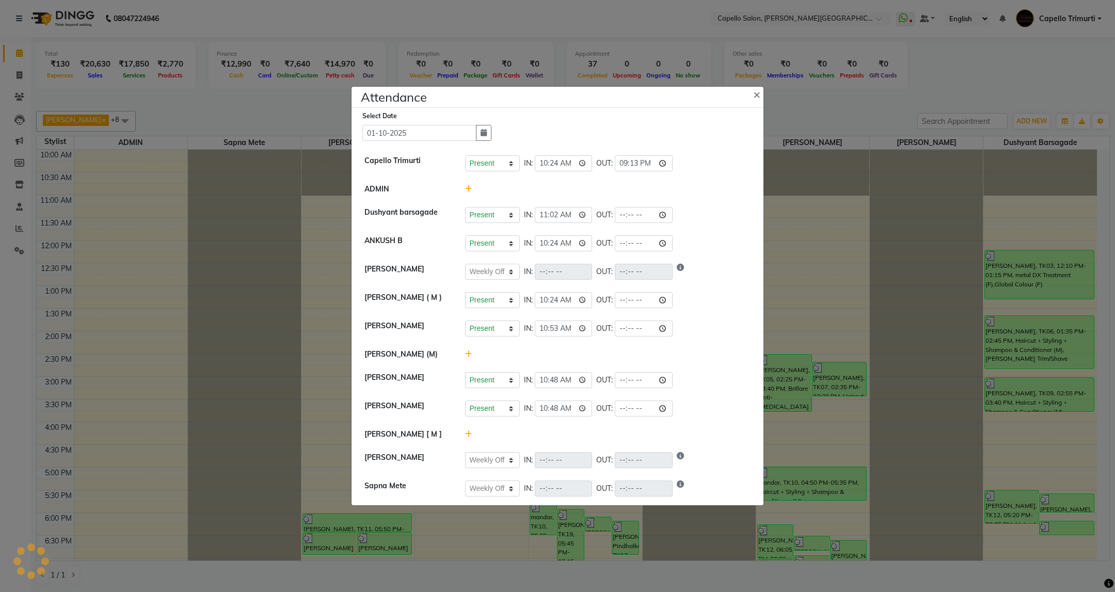
select select "W"
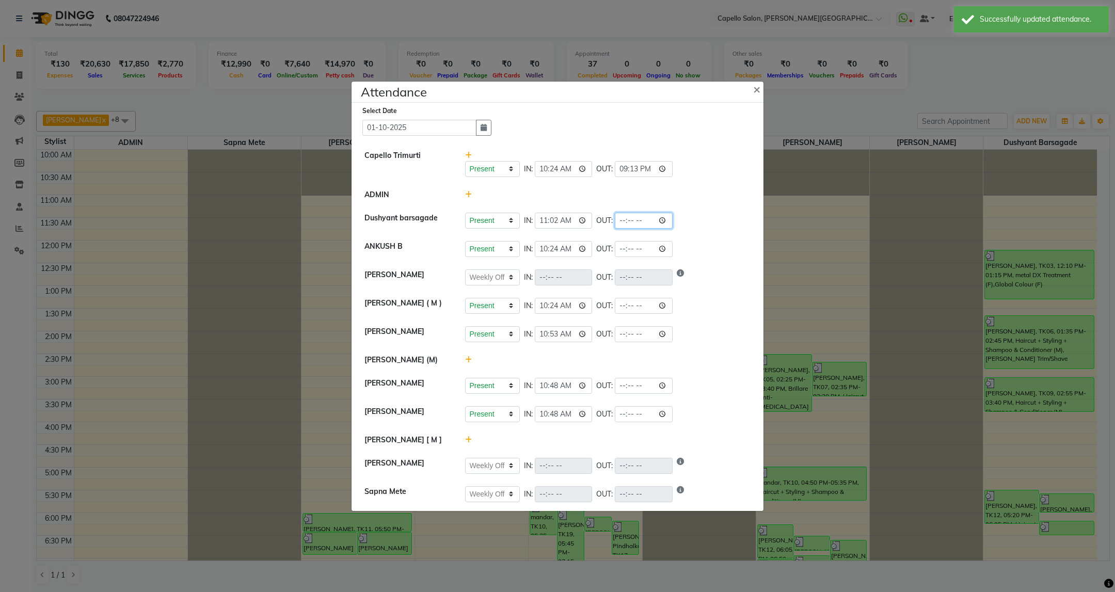
click at [667, 219] on input "time" at bounding box center [644, 221] width 58 height 16
type input "21:13"
click at [726, 253] on div "Present Absent Late Half Day Weekly Off IN: 10:24 OUT:" at bounding box center [608, 249] width 286 height 16
select select "W"
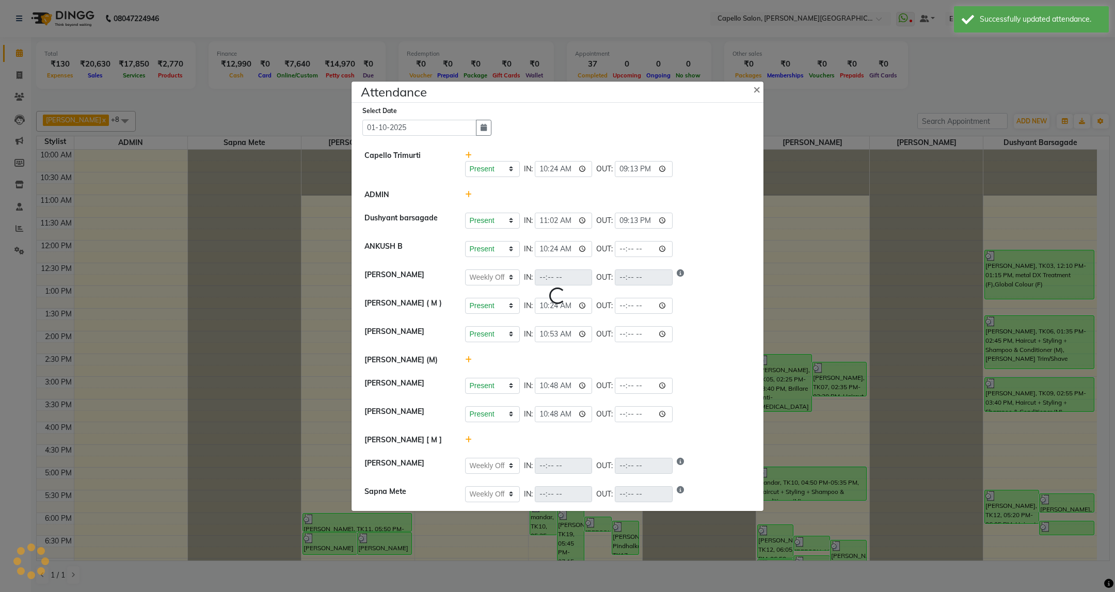
select select "W"
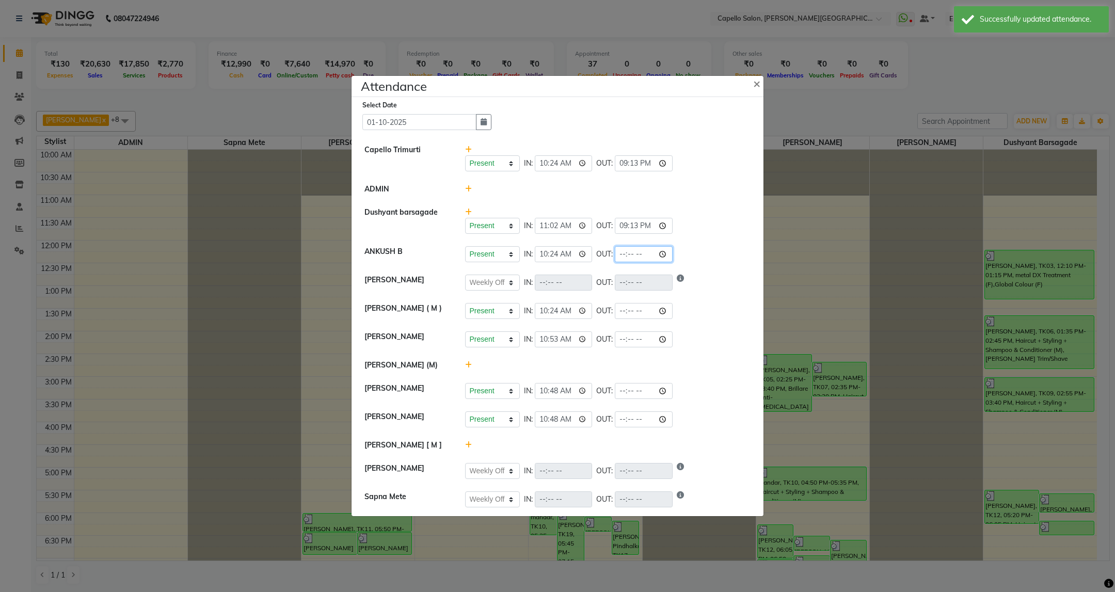
click at [671, 253] on input "time" at bounding box center [644, 254] width 58 height 16
type input "21:13"
click at [733, 267] on li "ANKUSH B Present Absent Late Half Day Weekly Off IN: 10:24 OUT: 21:13" at bounding box center [557, 254] width 407 height 29
select select "W"
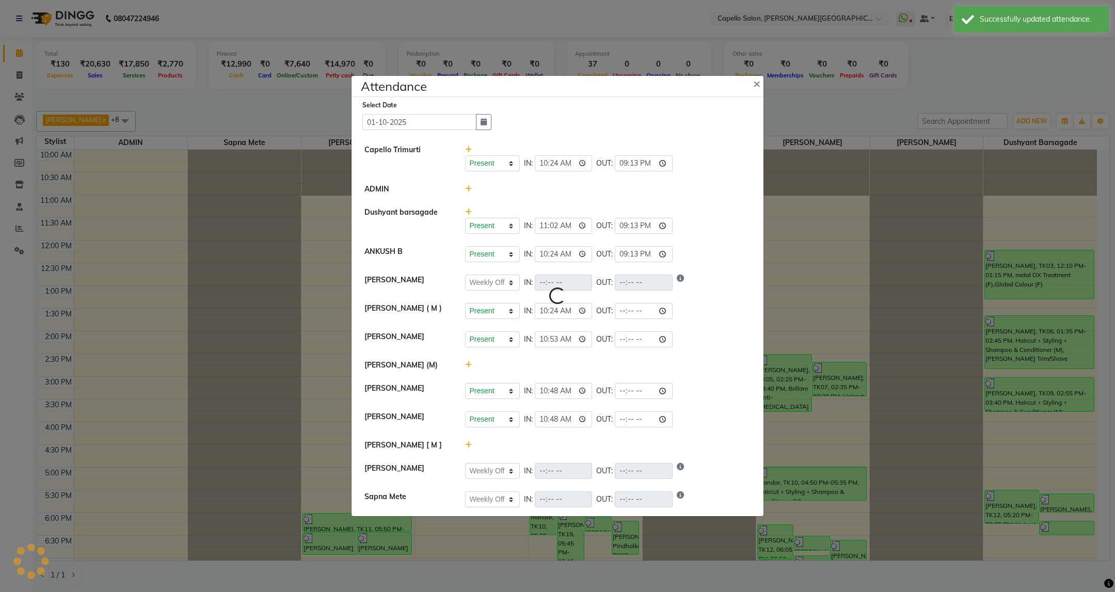
select select "W"
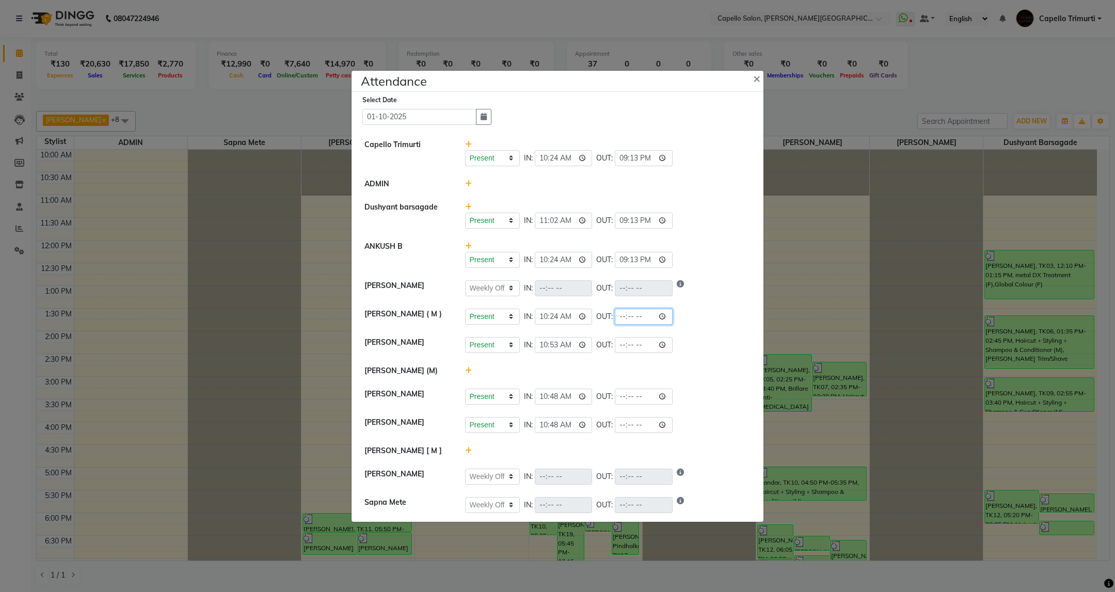
click at [668, 319] on input "time" at bounding box center [644, 317] width 58 height 16
type input "21:13"
click at [728, 327] on li "Rahul Sharma ( M ) Present Absent Late Half Day Weekly Off IN: 10:24 OUT: 21:13" at bounding box center [557, 317] width 407 height 29
select select "W"
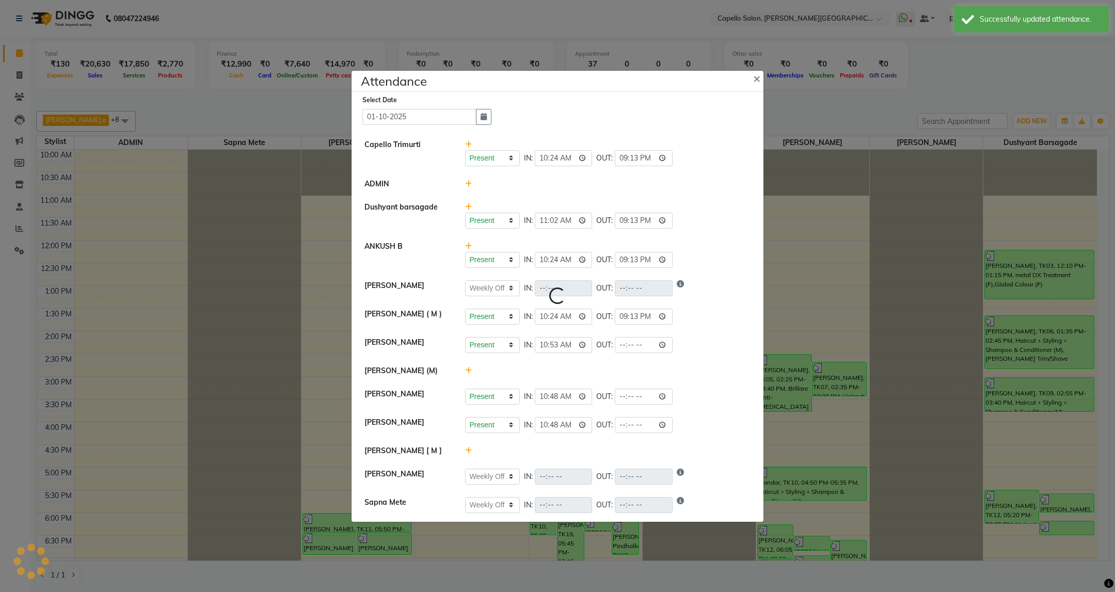
select select "W"
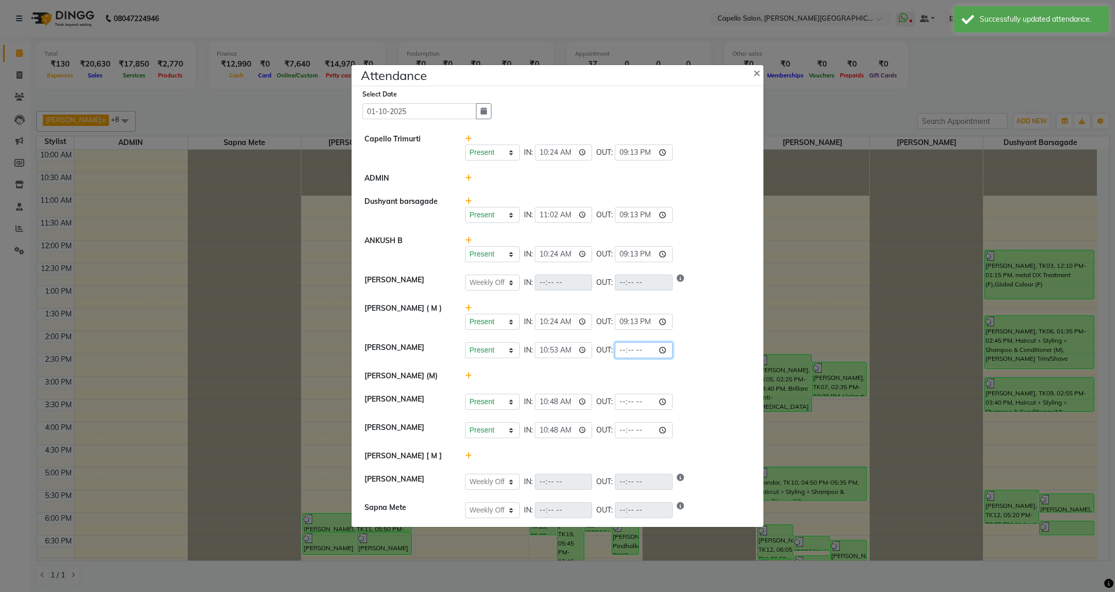
click at [628, 353] on input "time" at bounding box center [644, 350] width 58 height 16
type input "20:45"
click at [621, 404] on input "time" at bounding box center [644, 402] width 58 height 16
type input "20:00"
click at [715, 412] on li "Priyanka Bahe Present Absent Late Half Day Weekly Off IN: 10:48 OUT: 20:00" at bounding box center [557, 402] width 407 height 29
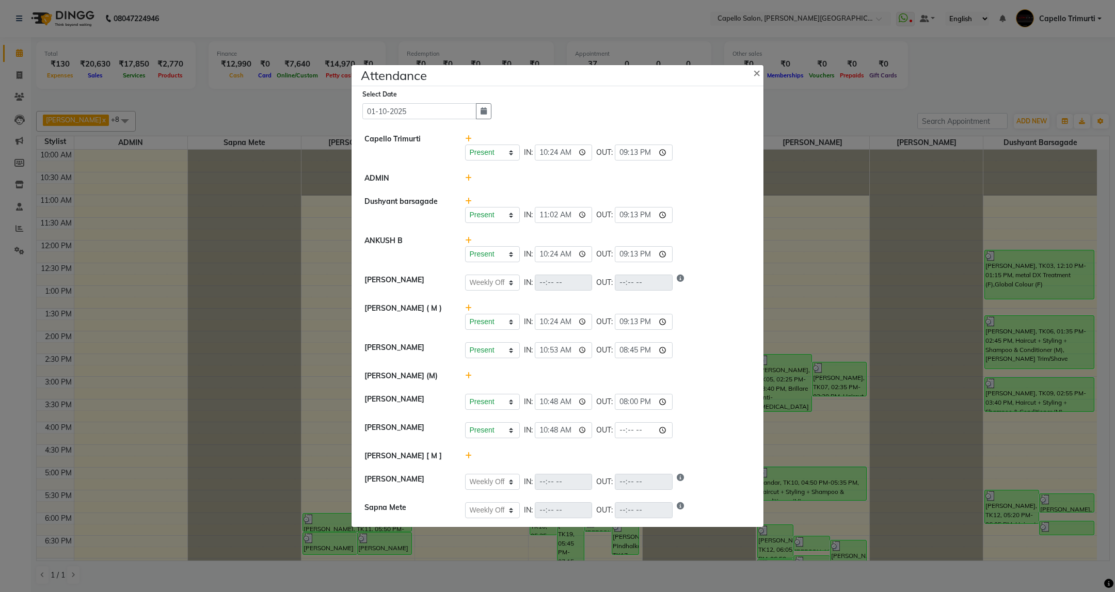
select select "W"
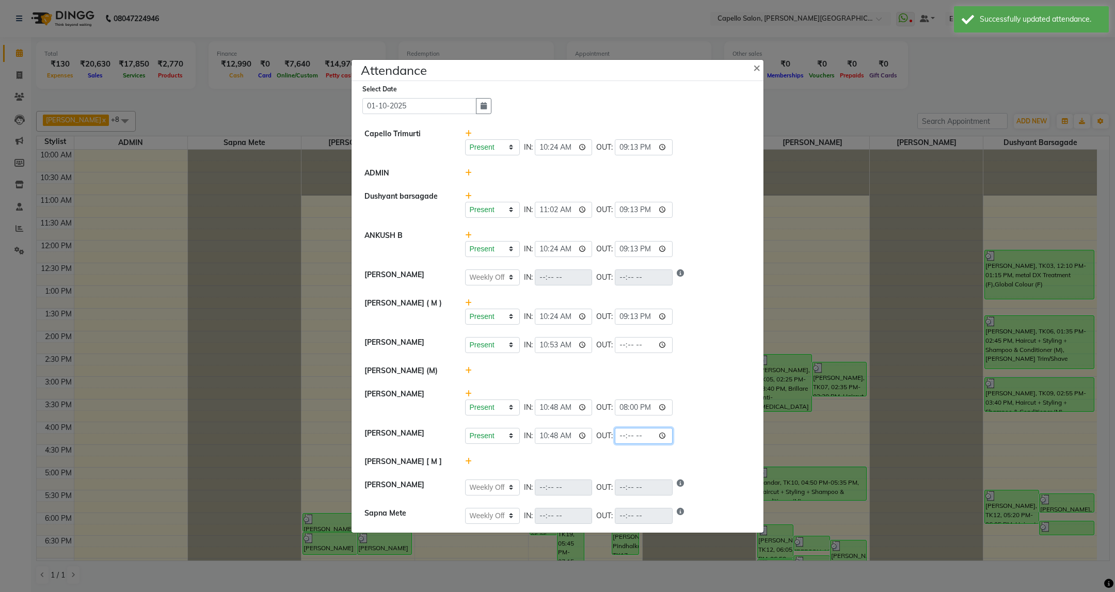
click at [623, 438] on input "time" at bounding box center [644, 436] width 58 height 16
type input "20:00"
click at [727, 445] on li "Suhani Raut Present Absent Late Half Day Weekly Off IN: 10:48 OUT: 20:00" at bounding box center [557, 436] width 407 height 29
select select "W"
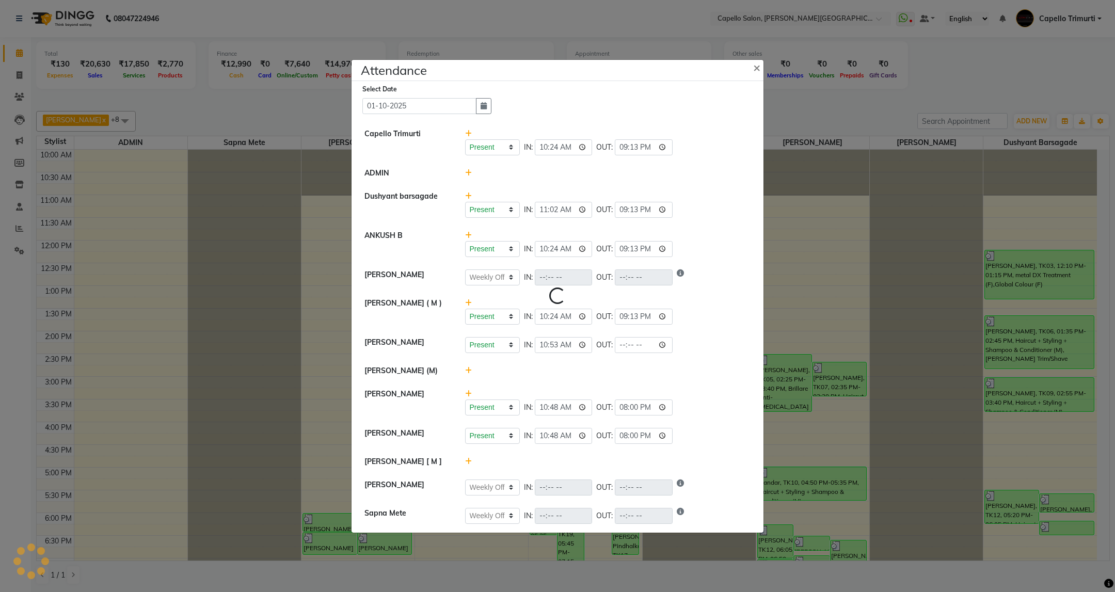
select select "W"
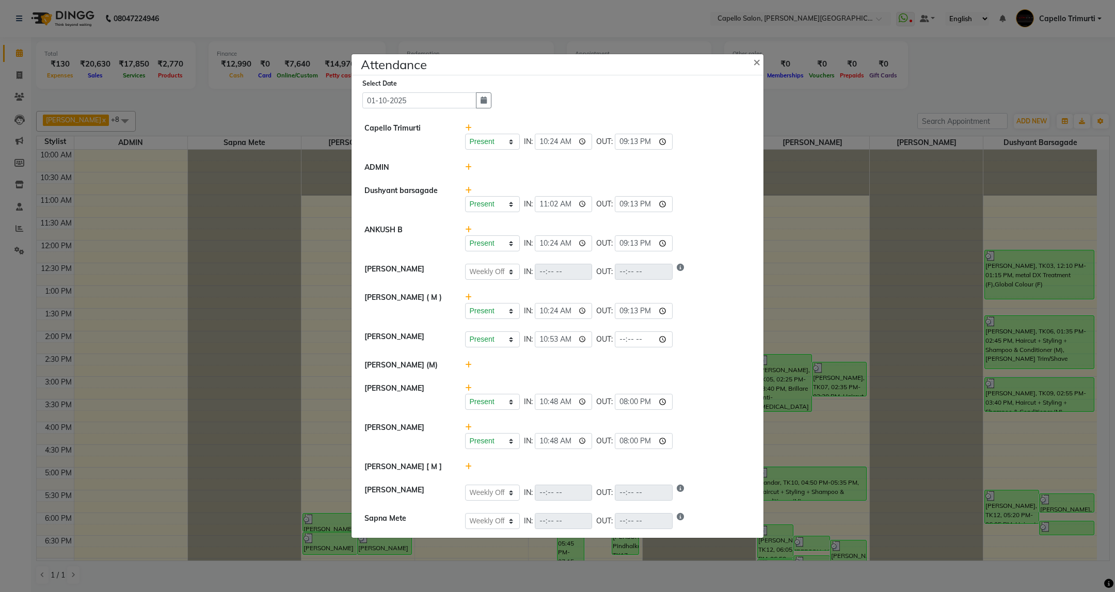
click at [174, 211] on ngb-modal-window "Attendance × Select Date 01-10-2025 Capello Trimurti Present Absent Late Half D…" at bounding box center [557, 296] width 1115 height 592
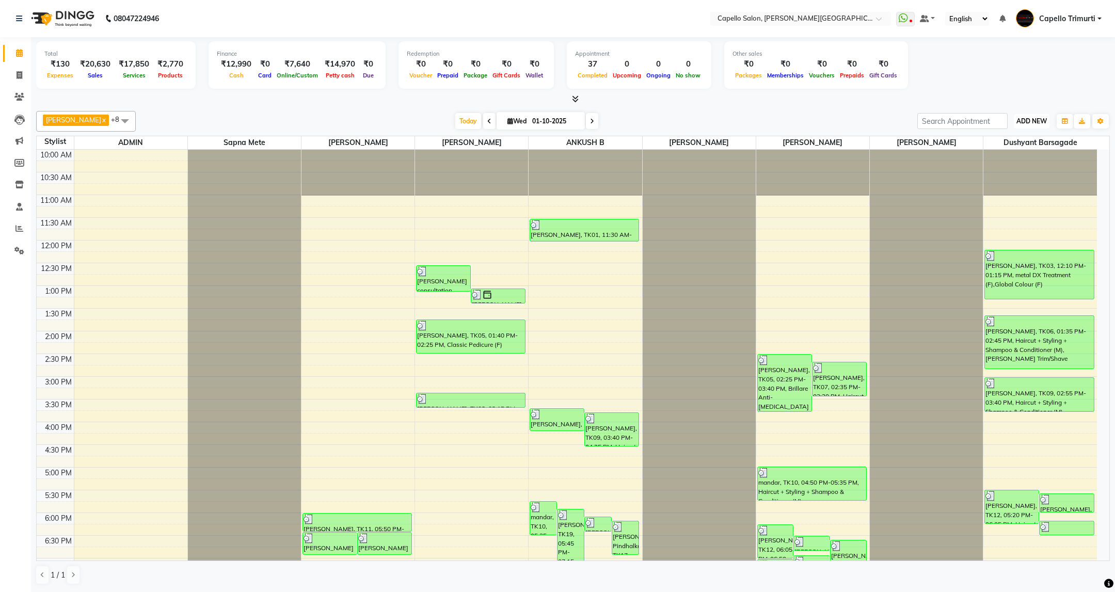
click at [1029, 118] on span "ADD NEW" at bounding box center [1032, 121] width 30 height 8
click at [1007, 186] on link "Add Attendance" at bounding box center [1009, 181] width 82 height 13
select select "W"
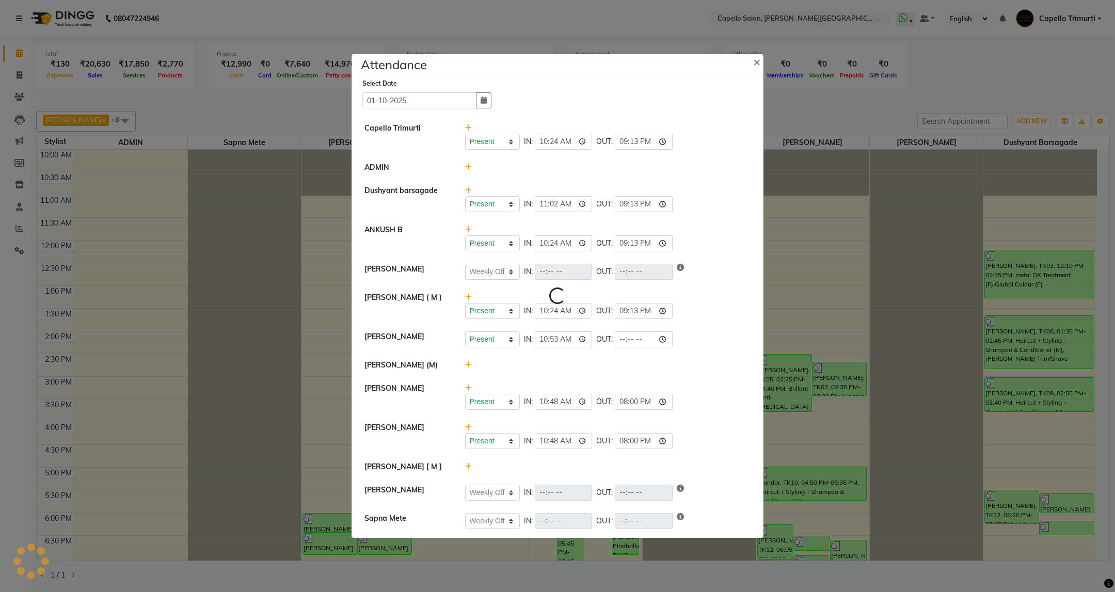
select select "W"
click at [30, 225] on ngb-modal-window "Attendance × Select Date 01-10-2025 Capello Trimurti Present Absent Late Half D…" at bounding box center [557, 296] width 1115 height 592
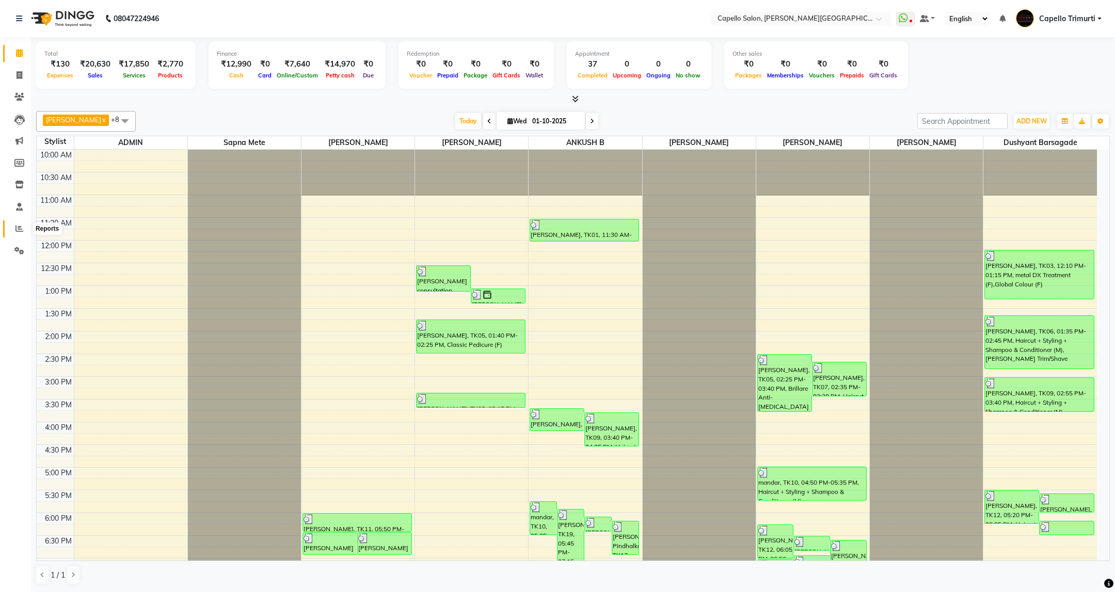
click at [20, 231] on icon at bounding box center [19, 229] width 8 height 8
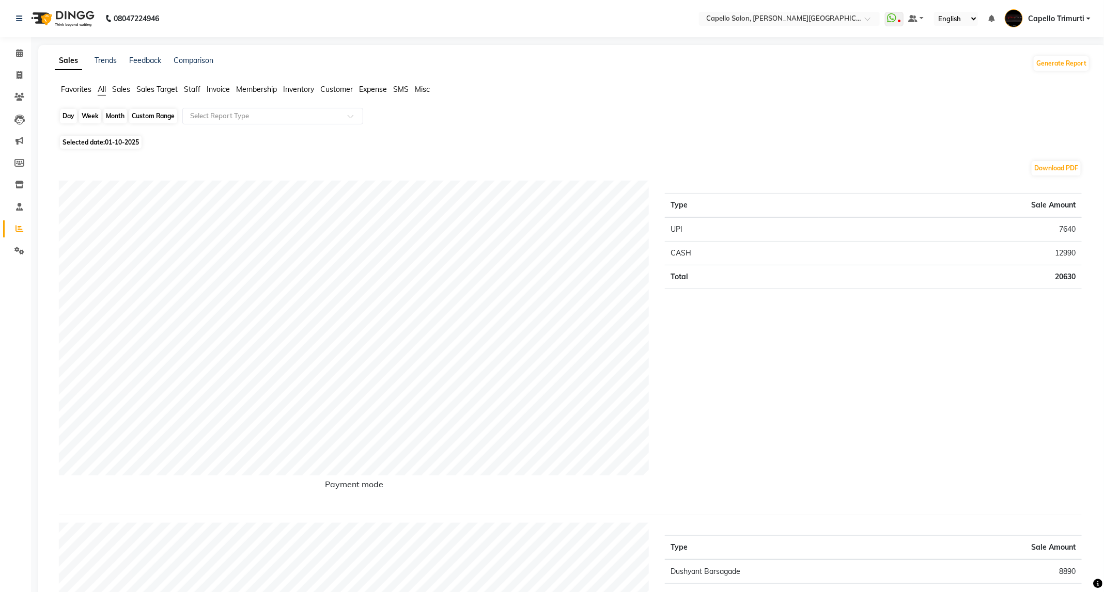
click at [60, 120] on div "Day" at bounding box center [68, 116] width 17 height 14
select select "10"
select select "2025"
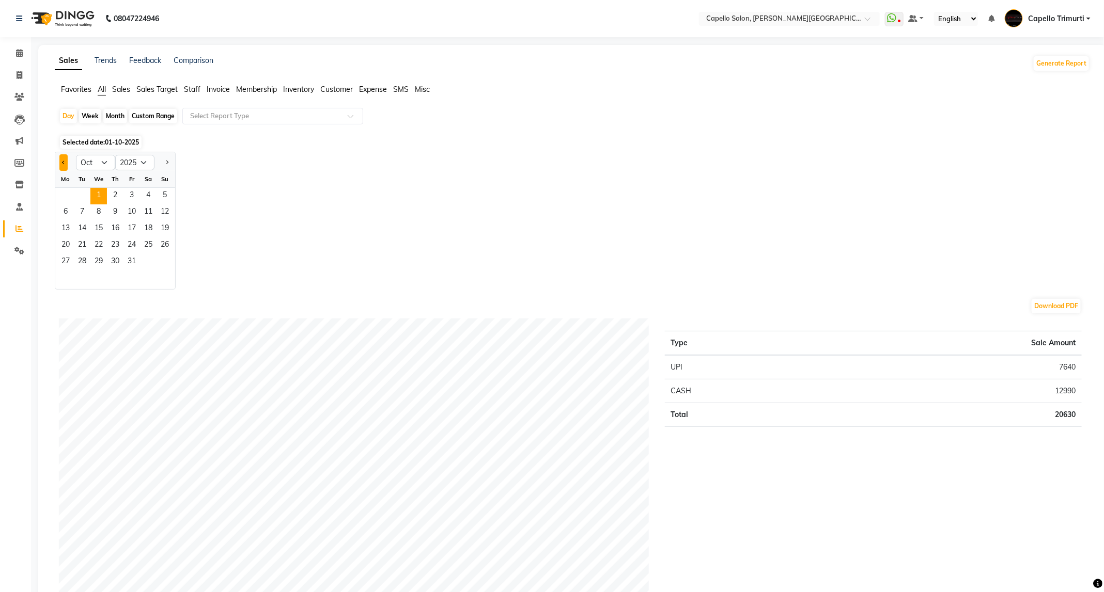
click at [67, 163] on button "Previous month" at bounding box center [63, 162] width 8 height 17
select select "9"
click at [84, 265] on span "30" at bounding box center [82, 262] width 17 height 17
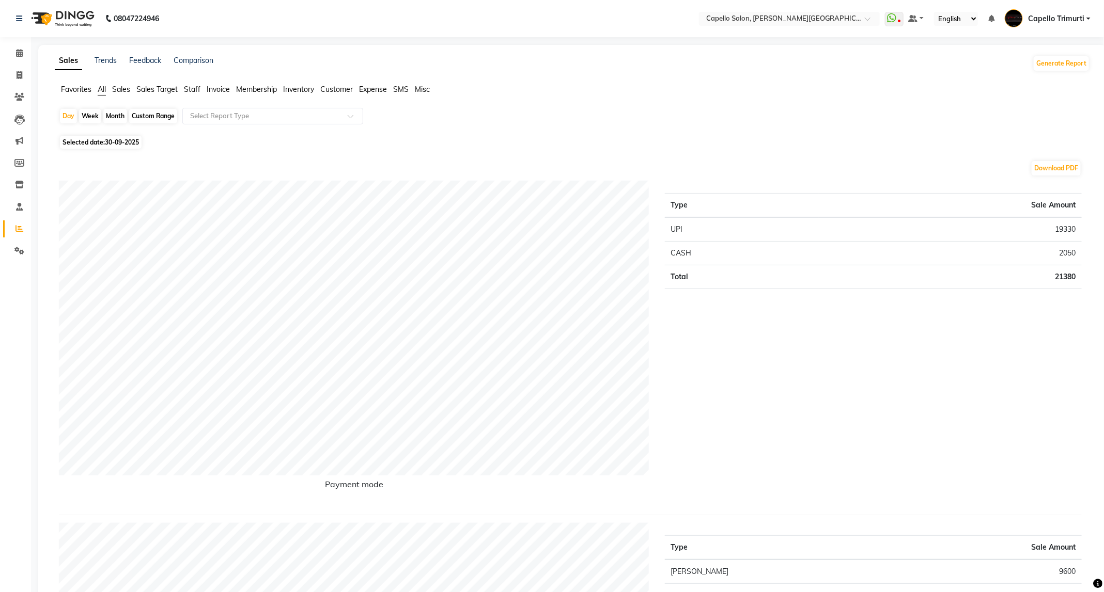
drag, startPoint x: 76, startPoint y: 11, endPoint x: 98, endPoint y: 21, distance: 24.1
click at [76, 11] on img at bounding box center [61, 18] width 71 height 29
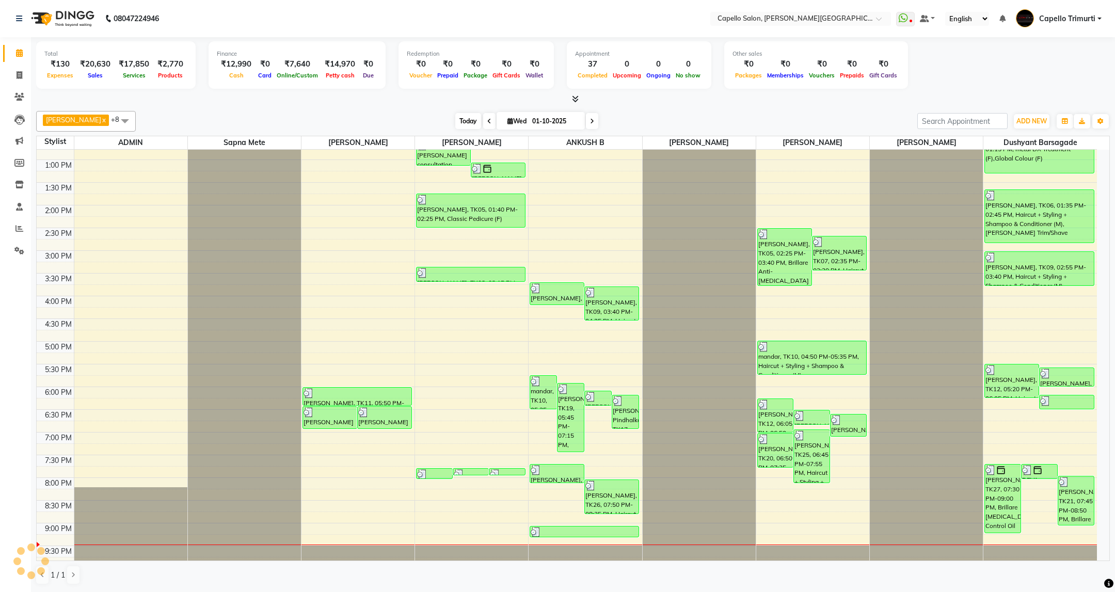
scroll to position [126, 0]
click at [483, 123] on span at bounding box center [489, 121] width 12 height 16
type input "30-09-2025"
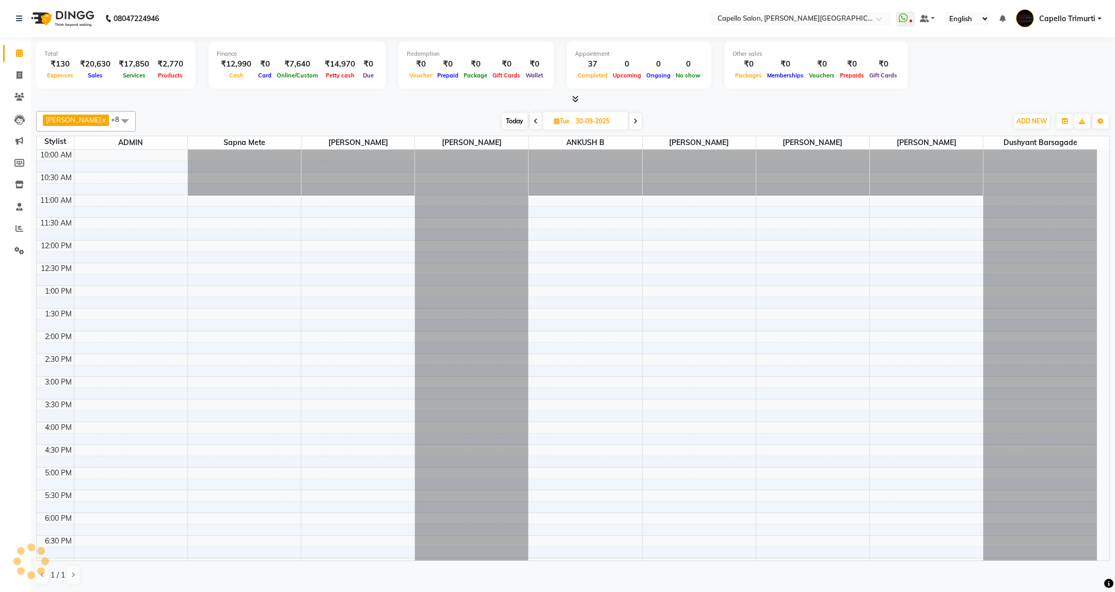
scroll to position [146, 0]
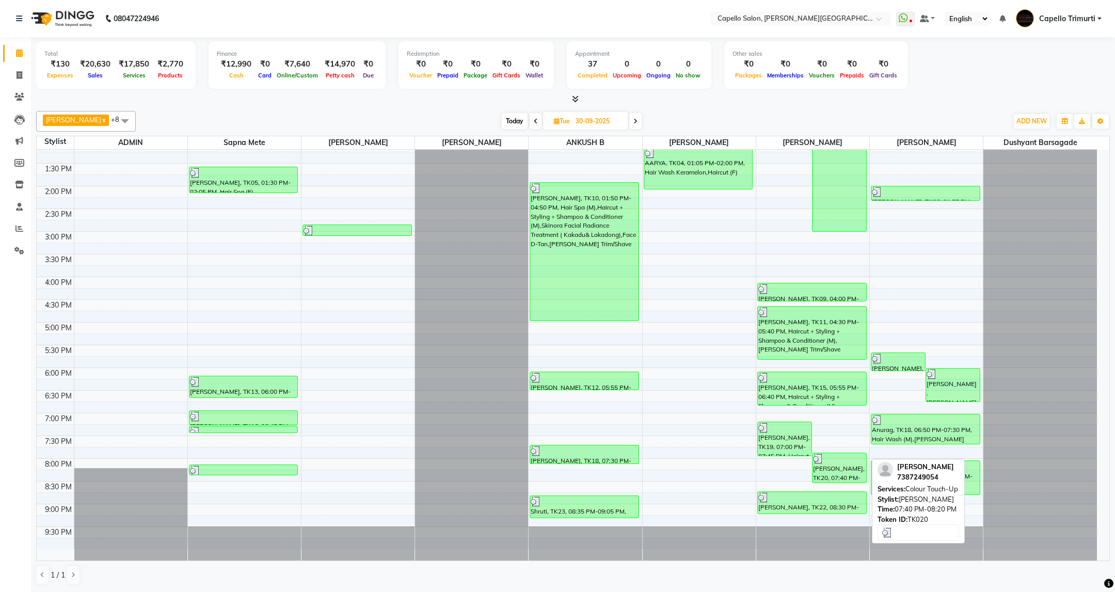
click at [846, 465] on div "NITISHA SINGH, TK20, 07:40 PM-08:20 PM, Colour Touch-Up" at bounding box center [840, 467] width 54 height 29
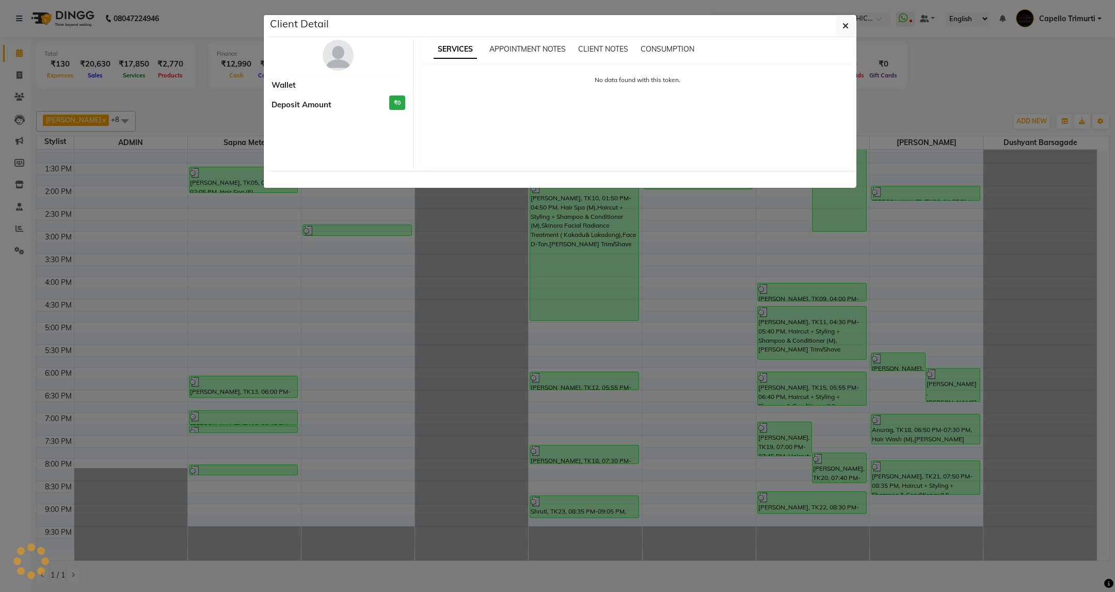
select select "3"
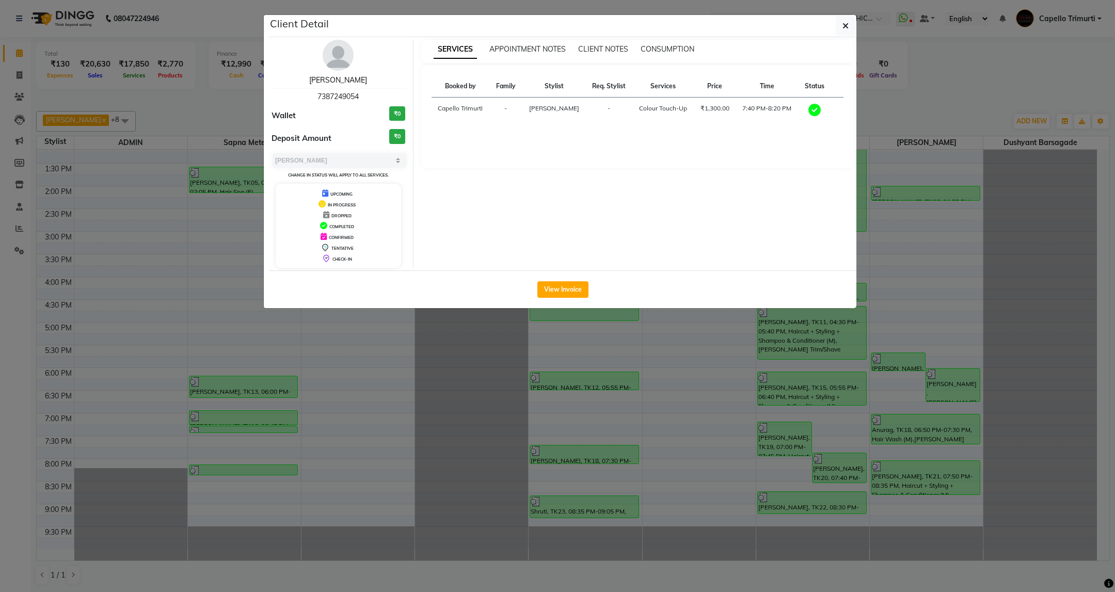
click at [351, 83] on link "NITISHA SINGH" at bounding box center [338, 79] width 58 height 9
